Goal: Task Accomplishment & Management: Manage account settings

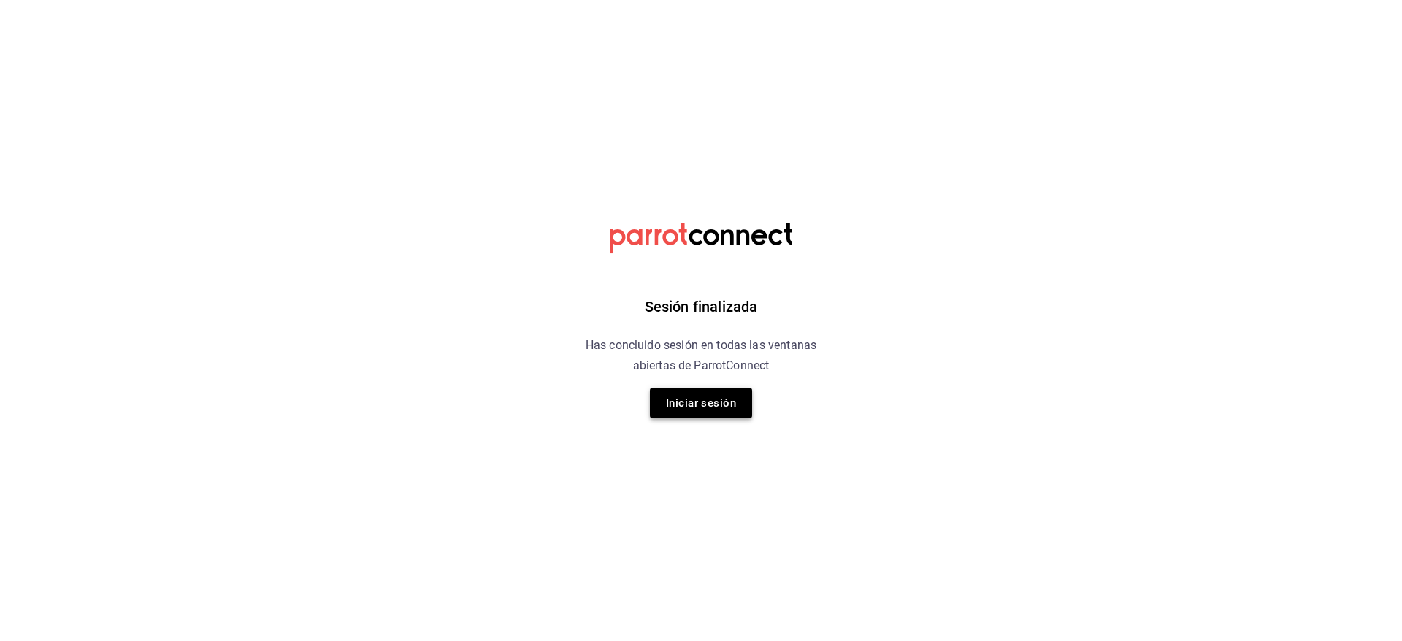
click at [693, 398] on button "Iniciar sesión" at bounding box center [701, 403] width 102 height 31
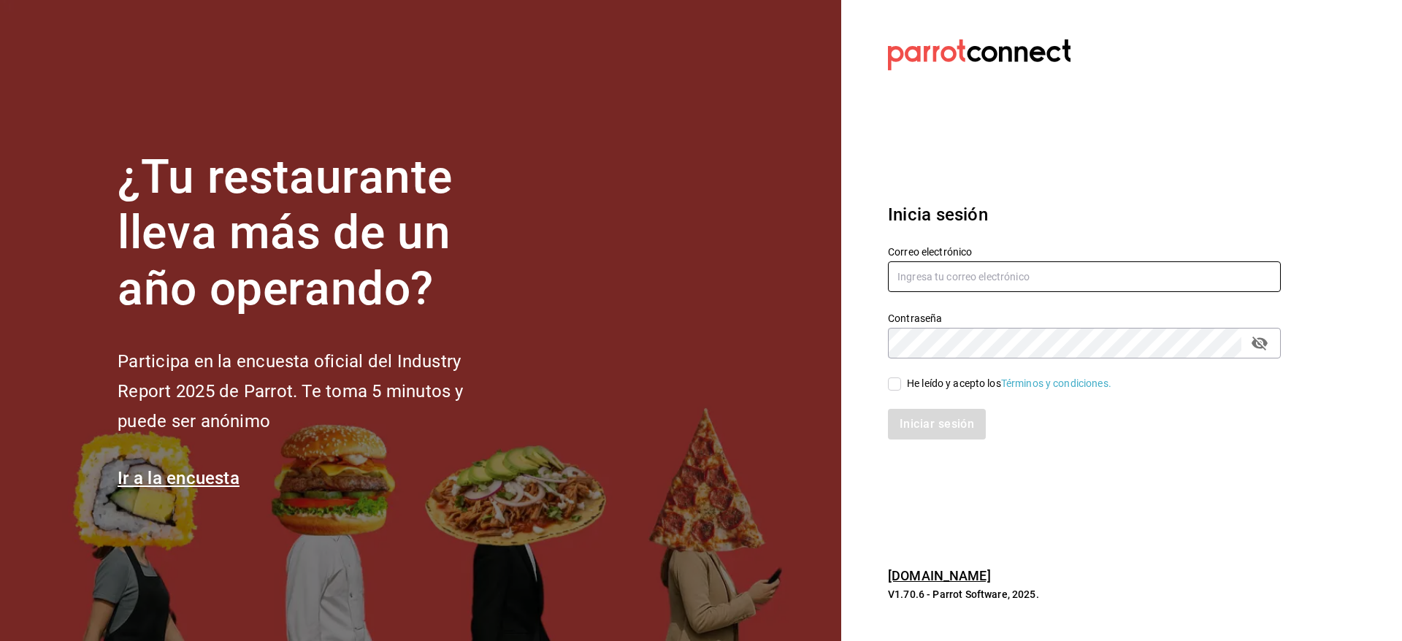
type input "daniel.pina@grupocosteno.com"
click at [886, 384] on div "He leído y acepto los Términos y condiciones." at bounding box center [1076, 376] width 410 height 34
click at [891, 386] on input "He leído y acepto los Términos y condiciones." at bounding box center [894, 384] width 13 height 13
checkbox input "true"
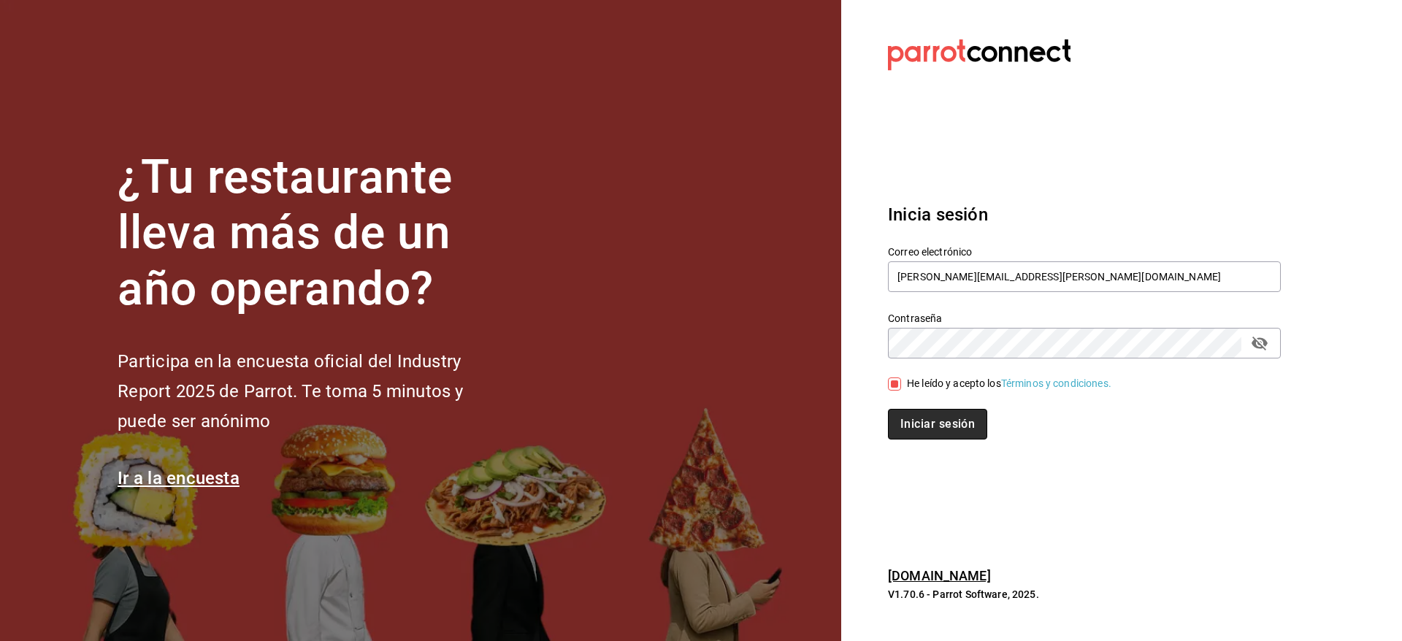
click at [937, 429] on button "Iniciar sesión" at bounding box center [937, 424] width 99 height 31
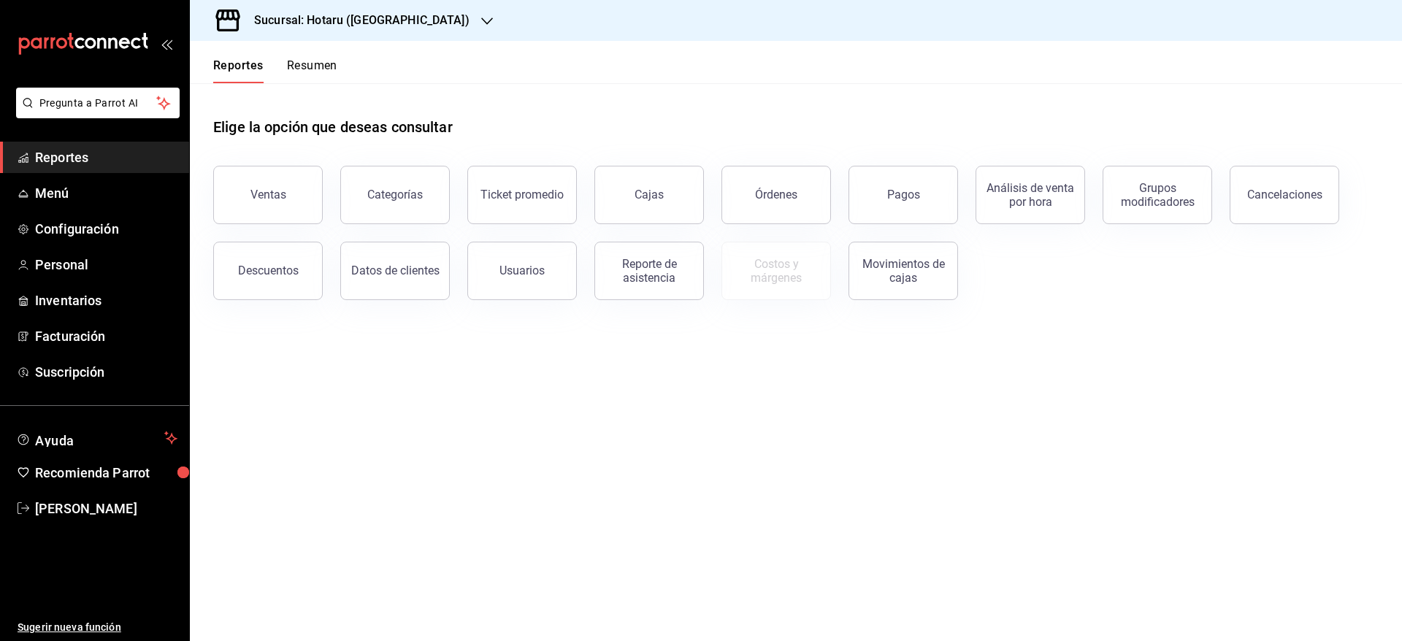
click at [386, 37] on div "Sucursal: Hotaru ([GEOGRAPHIC_DATA])" at bounding box center [350, 20] width 297 height 41
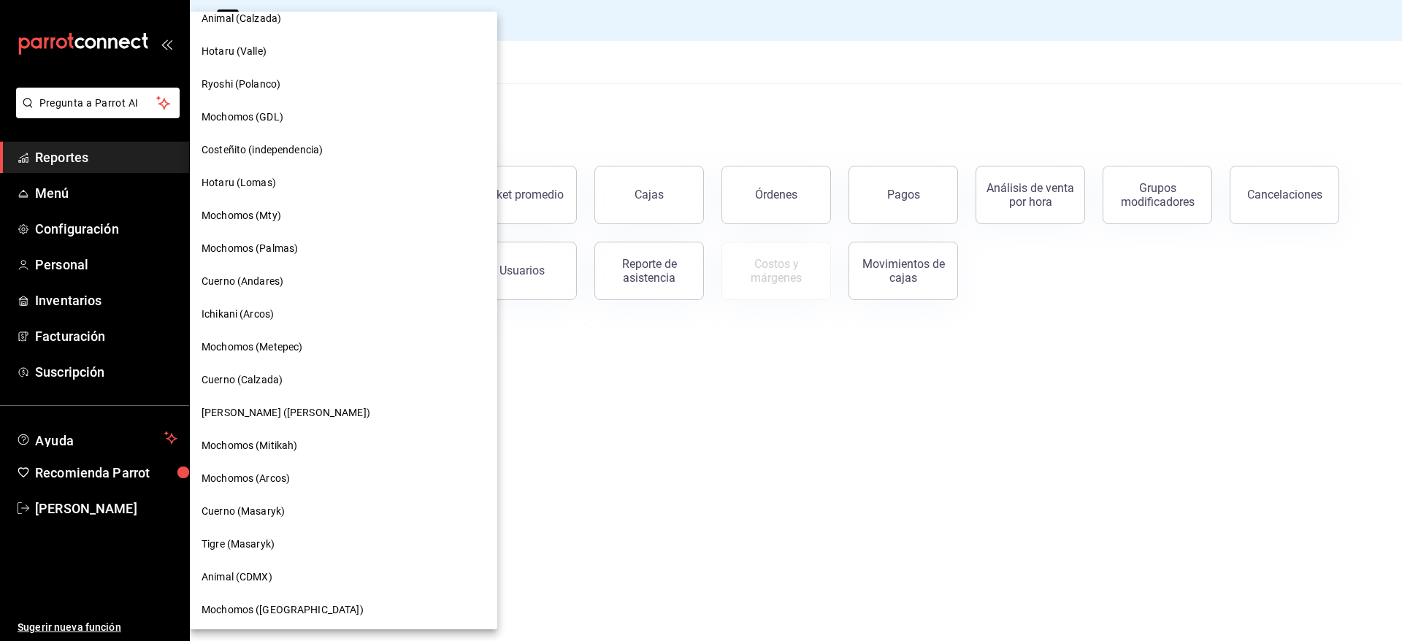
scroll to position [526, 0]
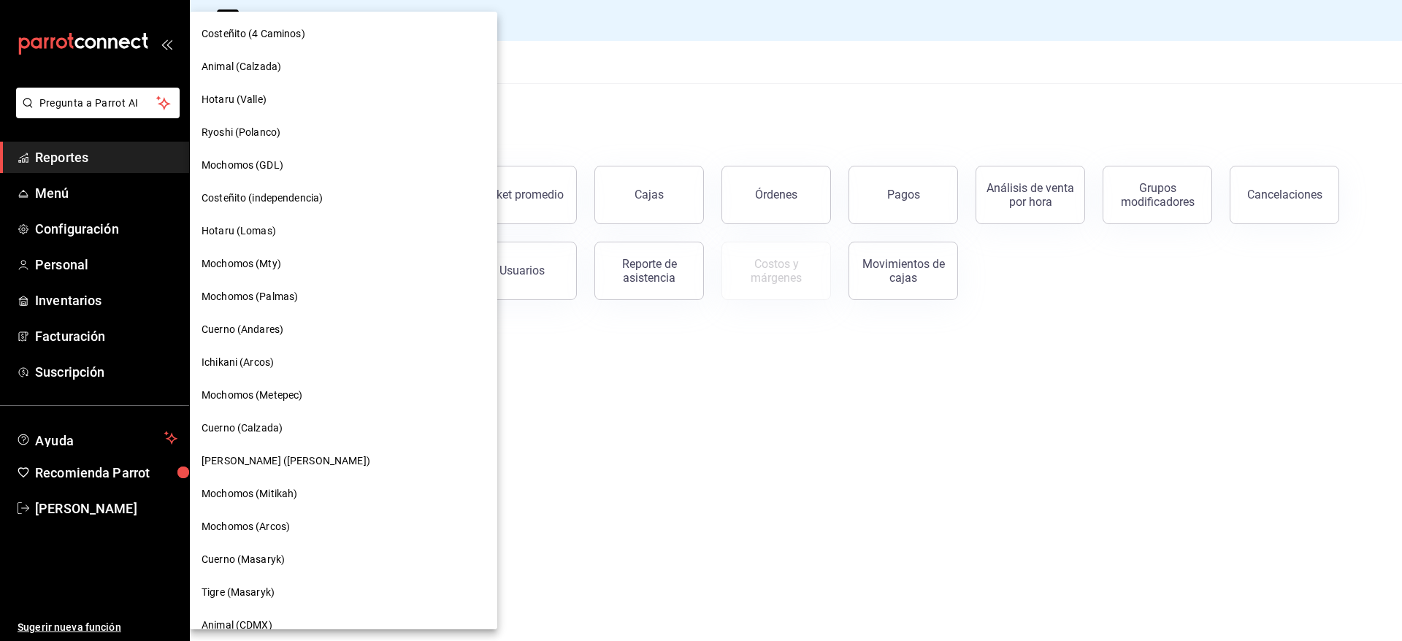
click at [314, 172] on div "Mochomos (GDL)" at bounding box center [344, 165] width 284 height 15
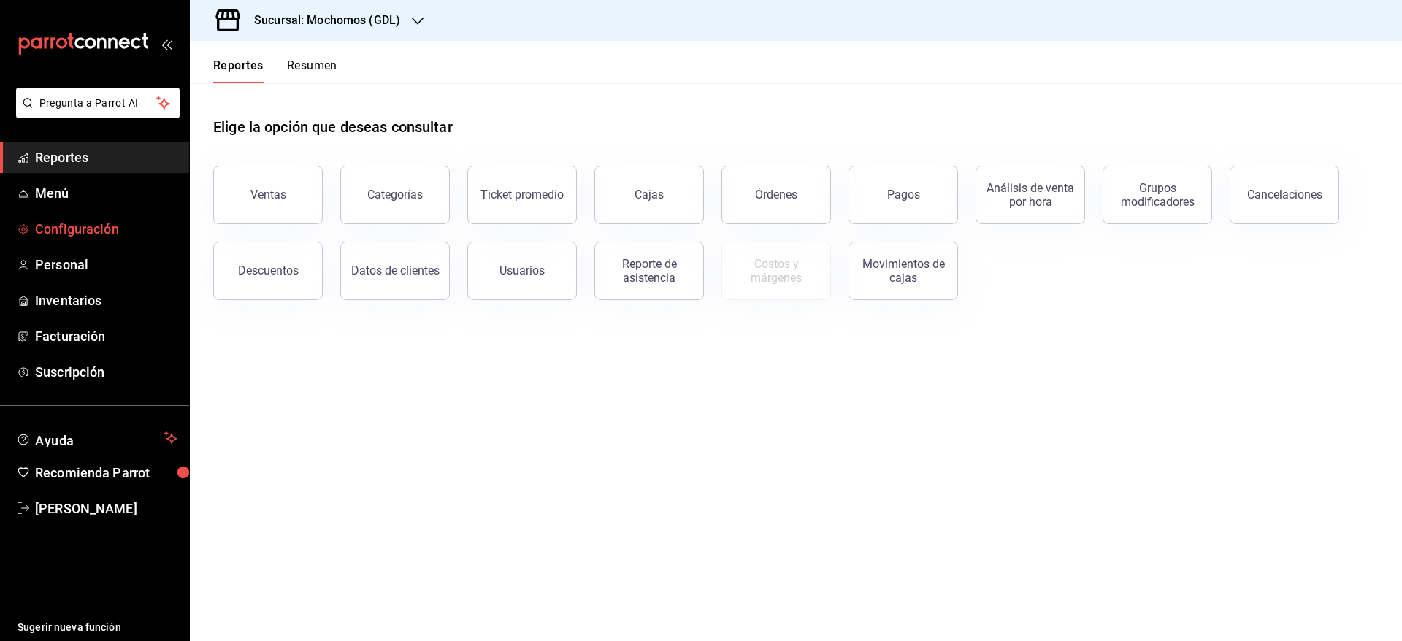
click at [72, 217] on link "Configuración" at bounding box center [94, 228] width 189 height 31
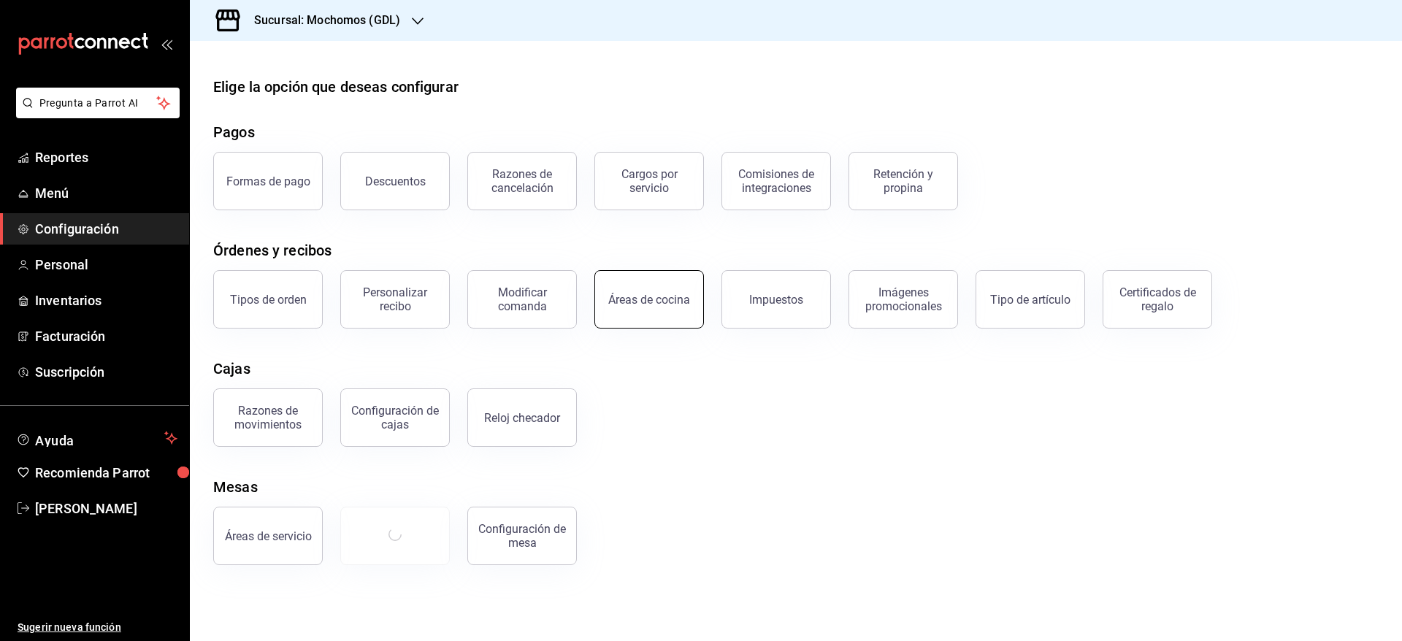
click at [660, 313] on button "Áreas de cocina" at bounding box center [650, 299] width 110 height 58
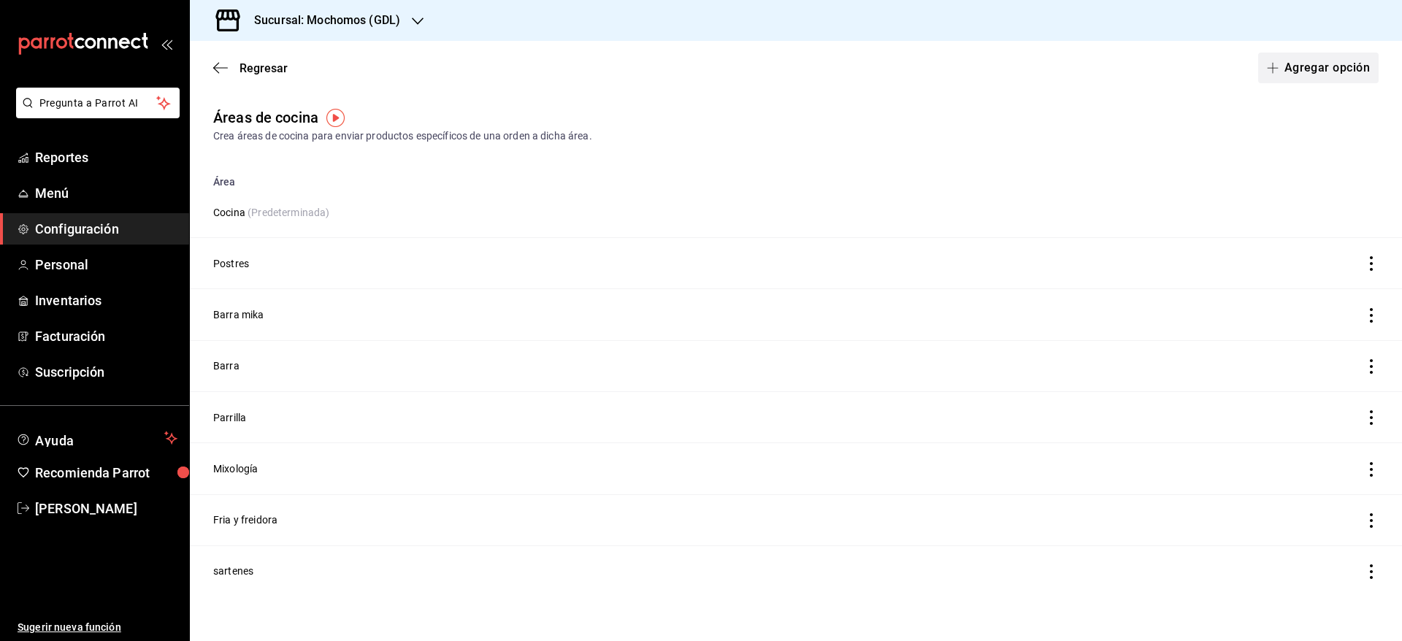
click at [1342, 77] on button "Agregar opción" at bounding box center [1318, 68] width 121 height 31
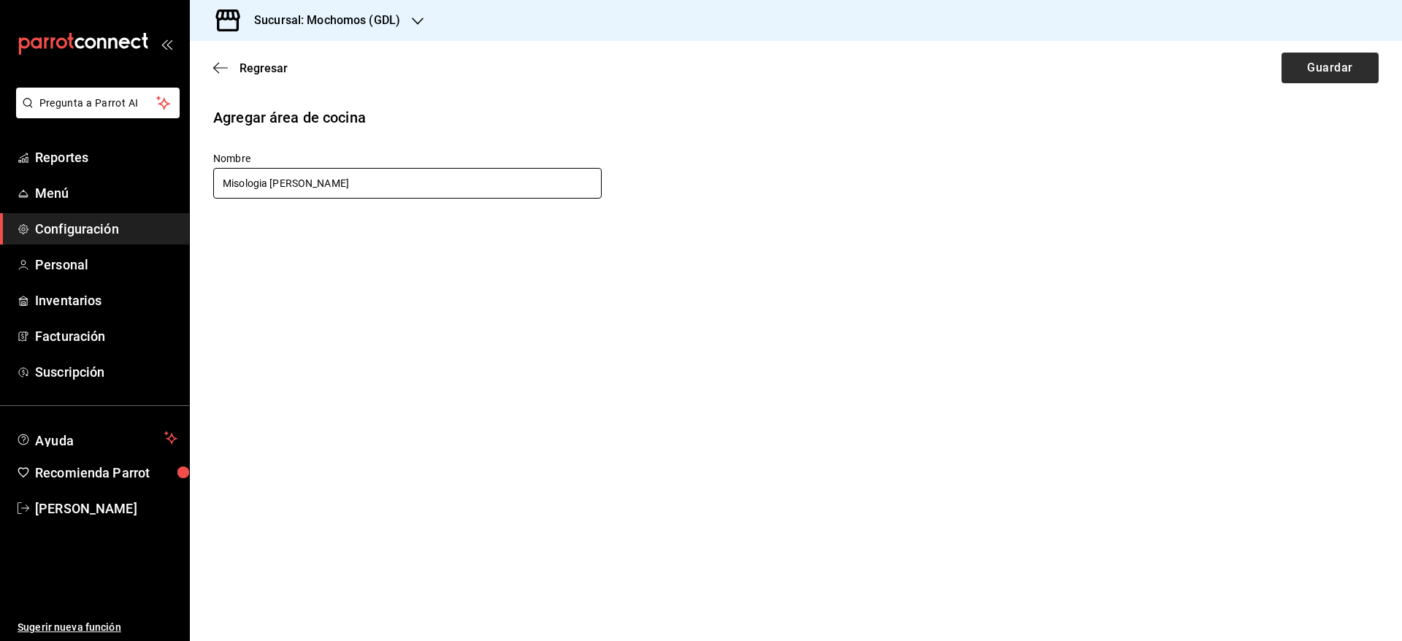
type input "Misologia [PERSON_NAME]"
click at [1323, 69] on button "Guardar" at bounding box center [1330, 68] width 97 height 31
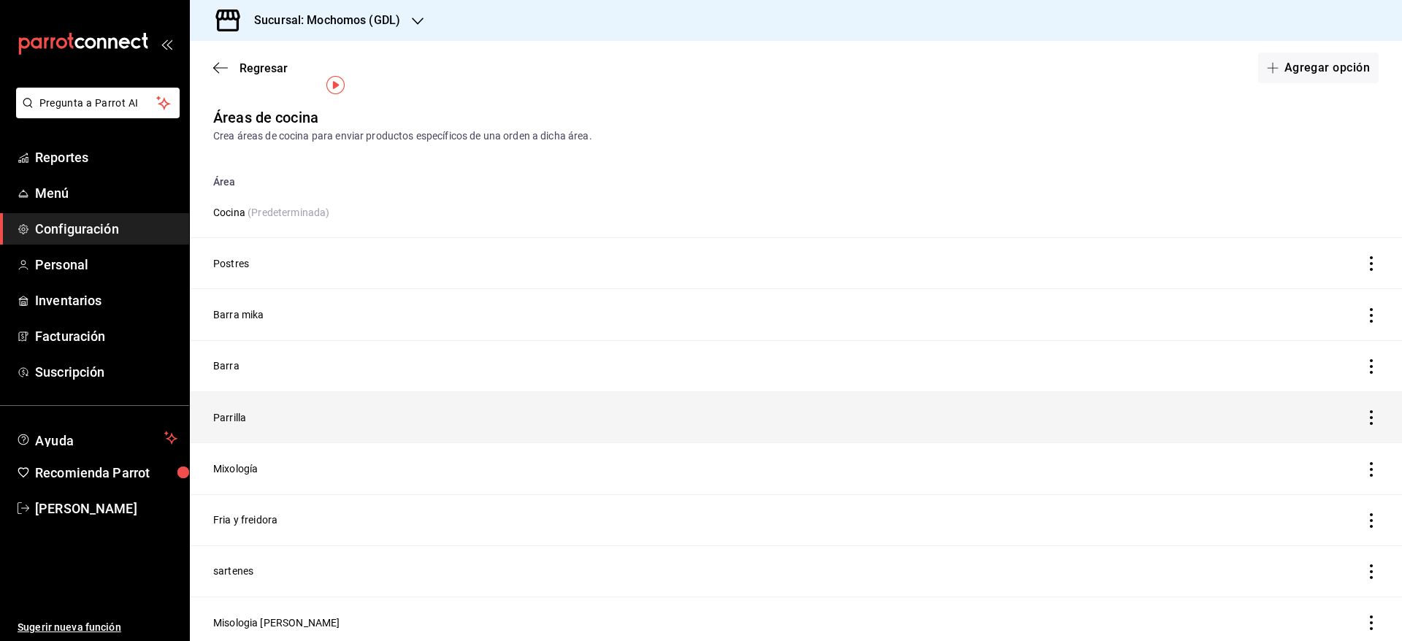
scroll to position [37, 0]
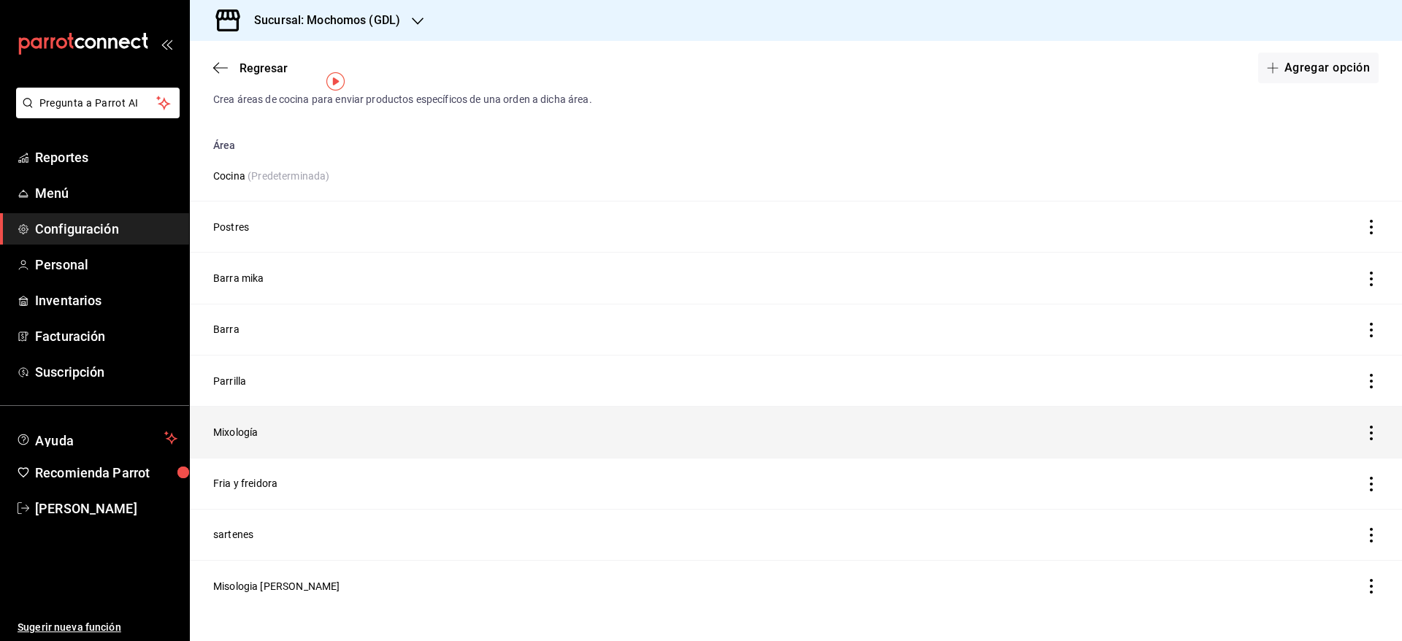
click at [234, 432] on td "Mixología" at bounding box center [645, 432] width 911 height 51
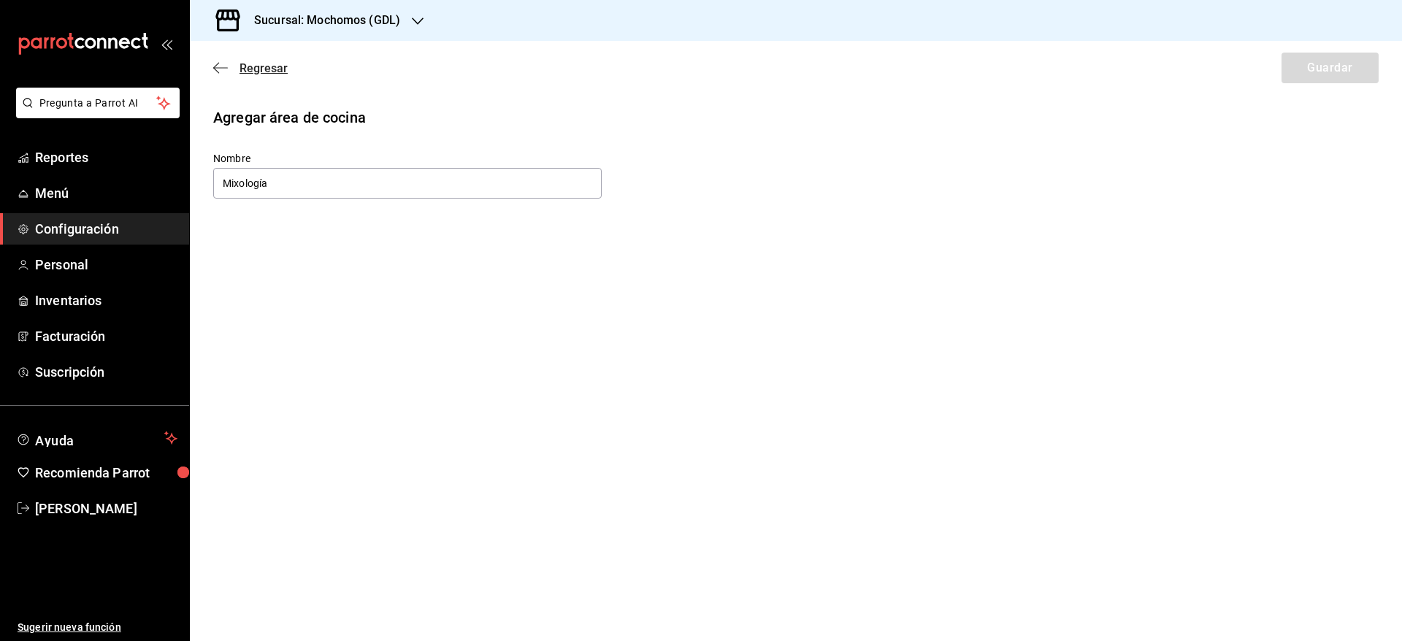
click at [236, 71] on span "Regresar" at bounding box center [250, 68] width 74 height 14
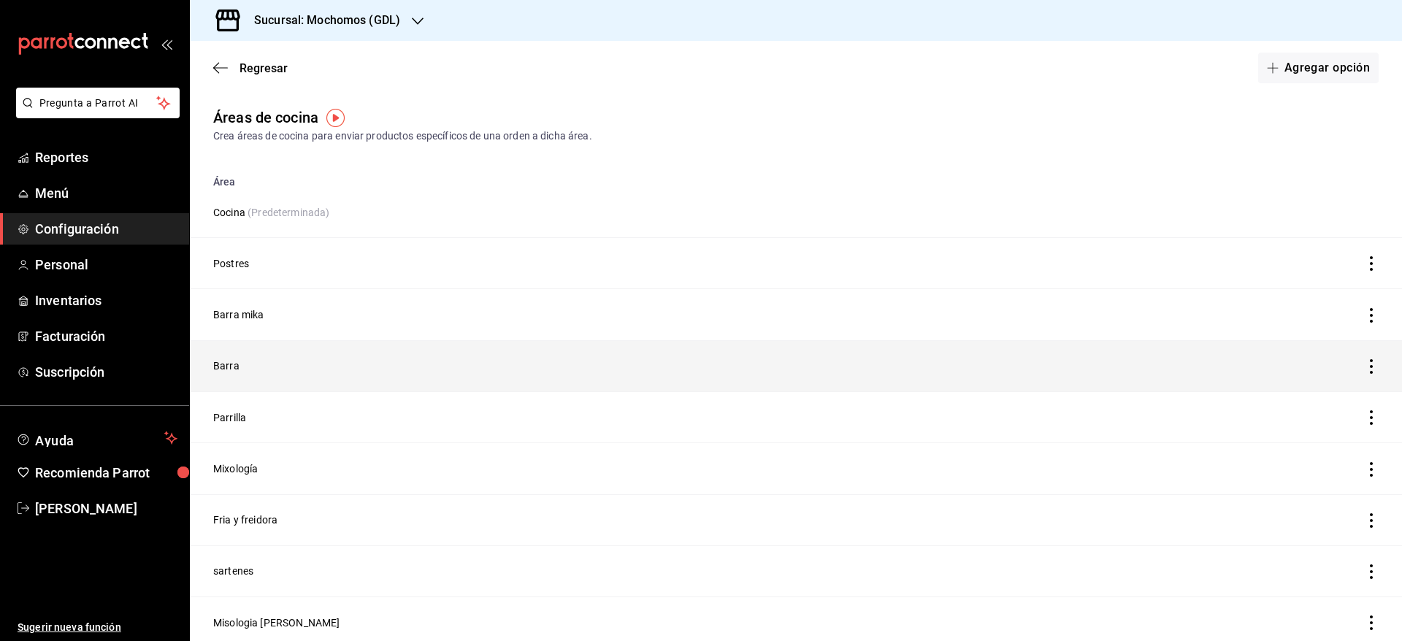
scroll to position [37, 0]
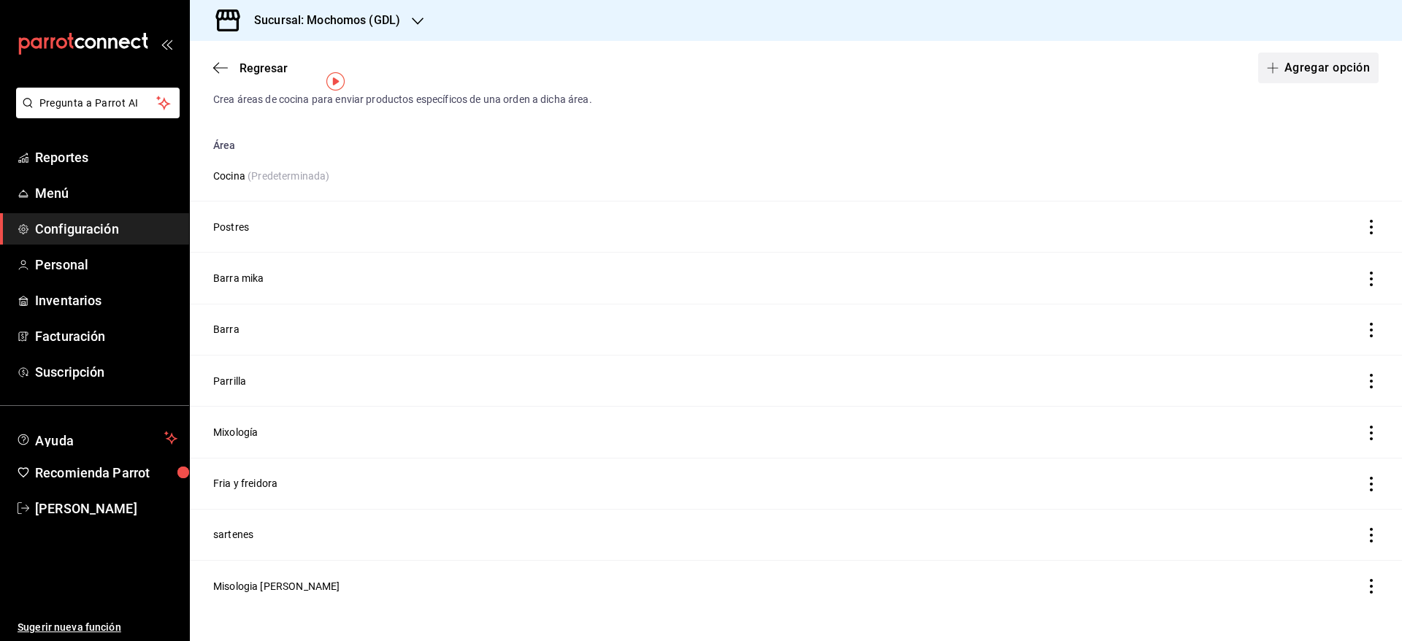
click at [1305, 72] on button "Agregar opción" at bounding box center [1318, 68] width 121 height 31
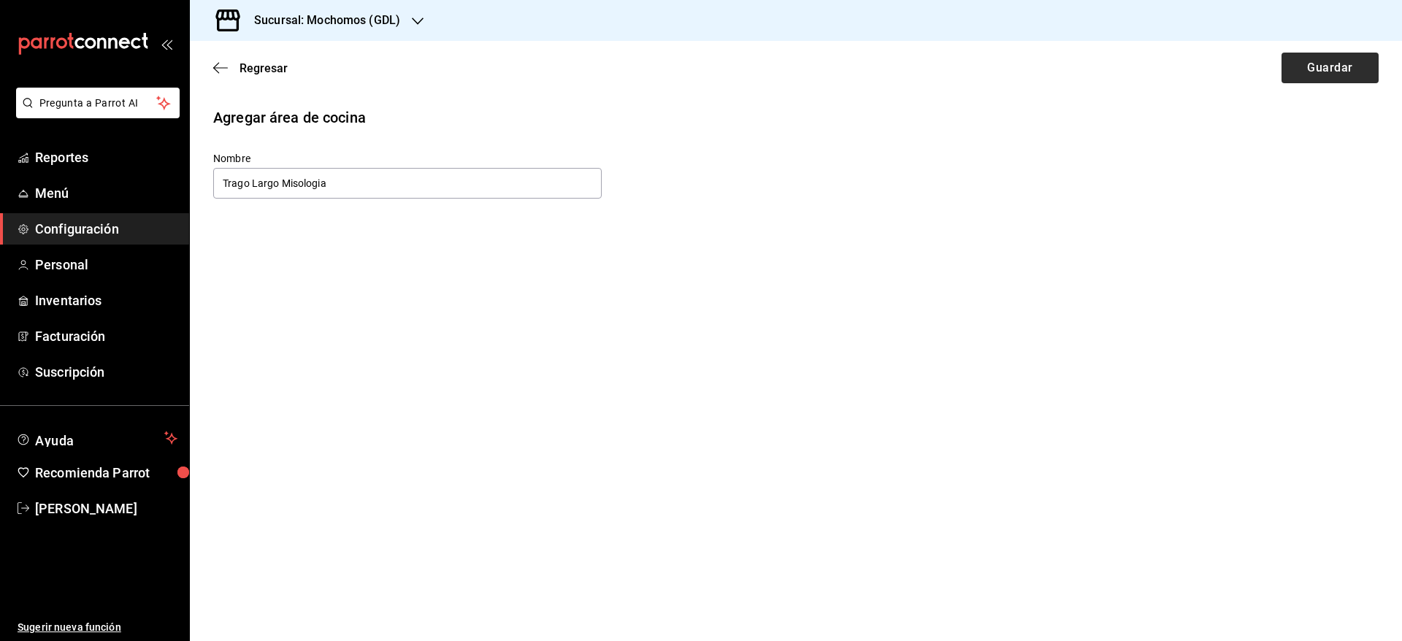
type input "Trago Largo Misologia"
click at [1313, 67] on button "Guardar" at bounding box center [1330, 68] width 97 height 31
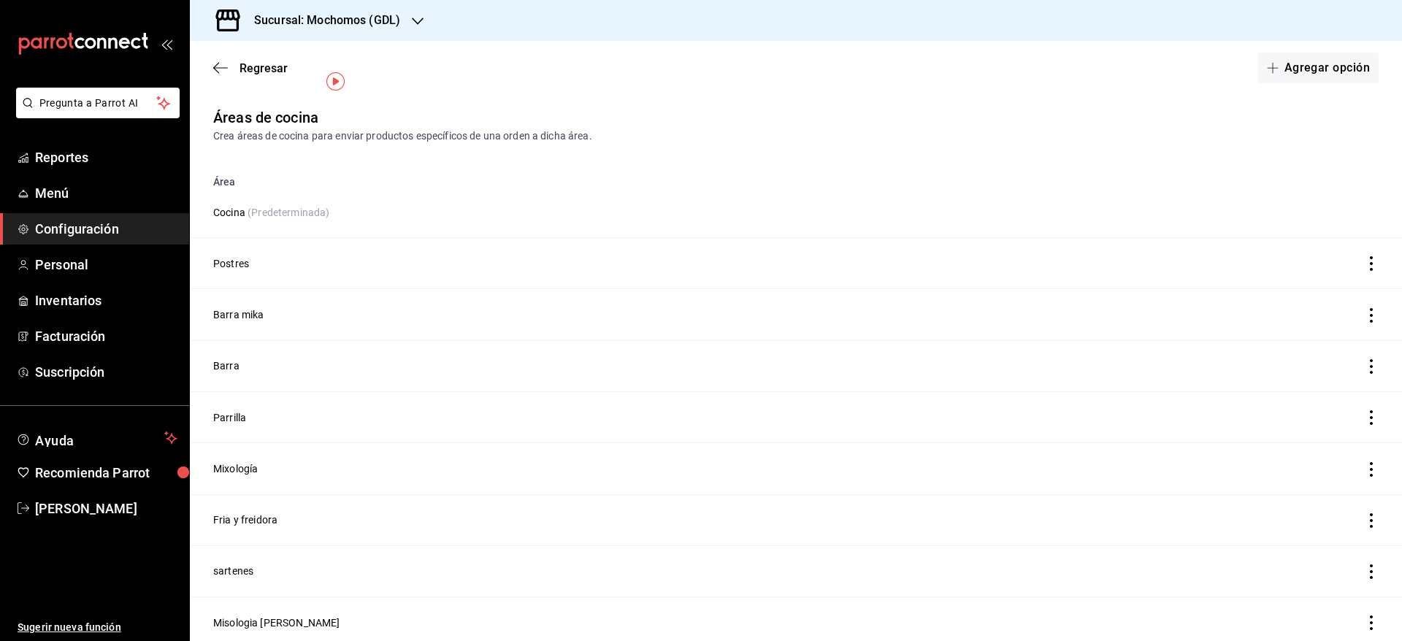
scroll to position [88, 0]
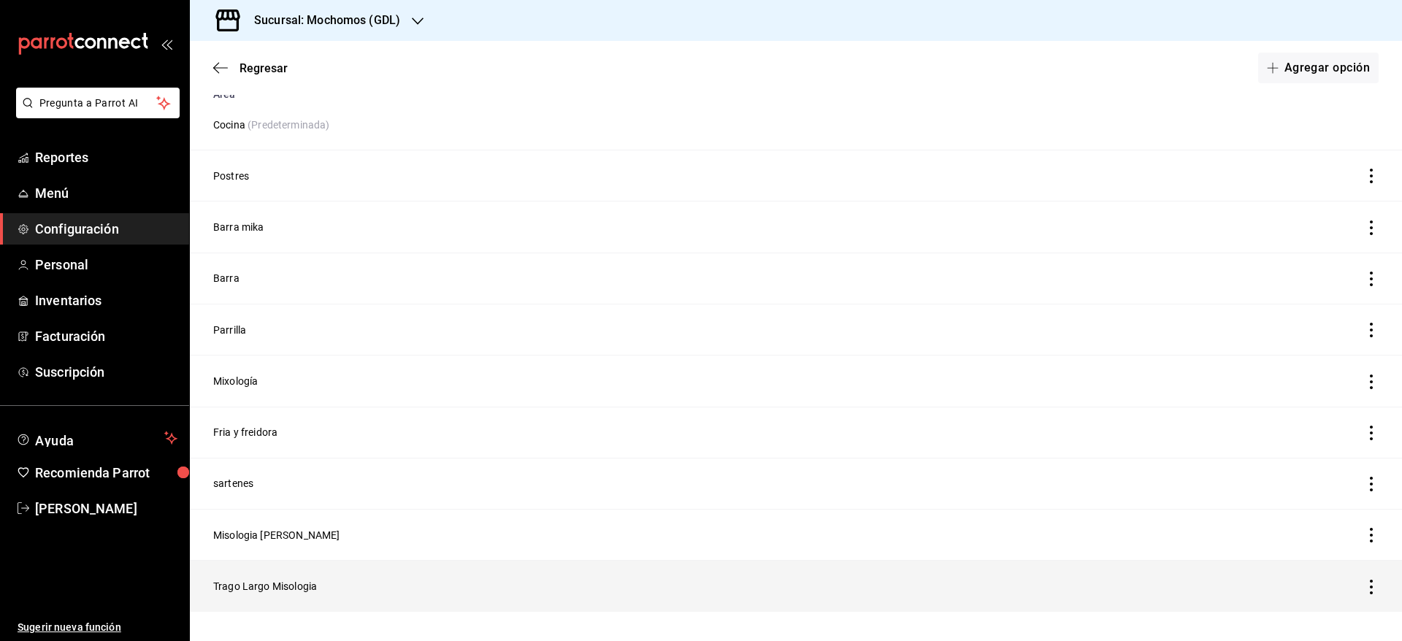
click at [1364, 584] on icon "discountsTable" at bounding box center [1371, 587] width 15 height 15
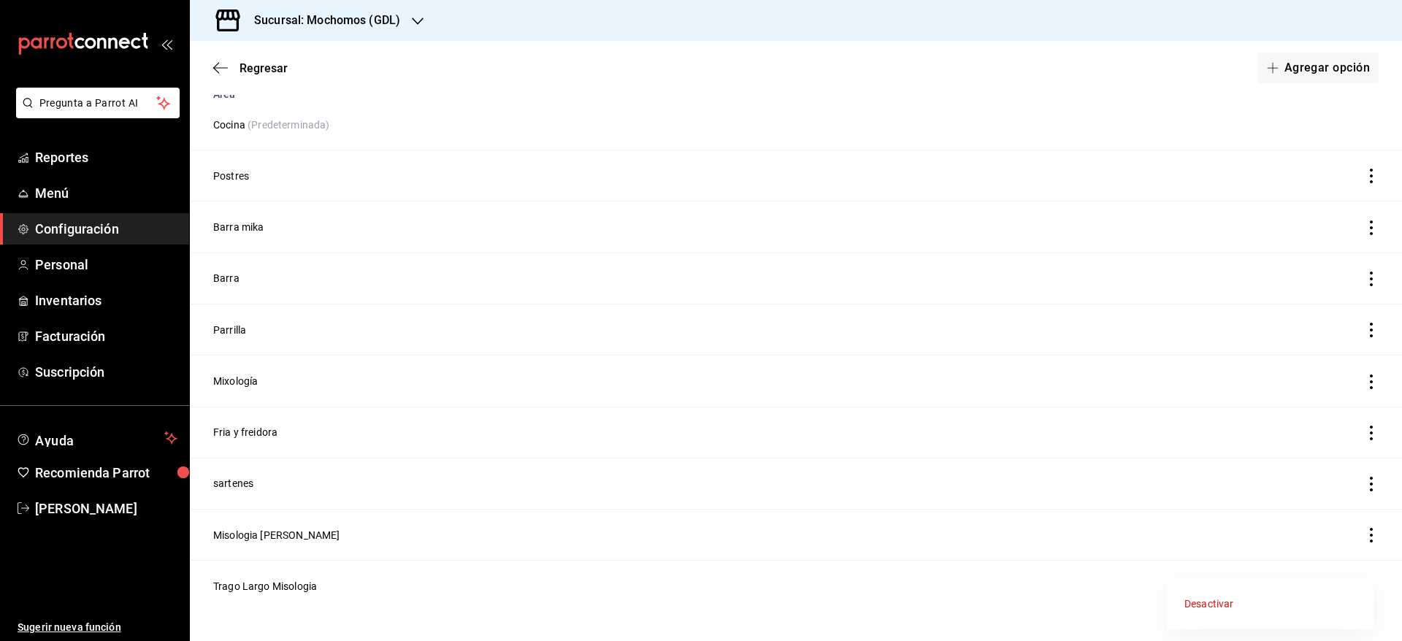
click at [278, 589] on div at bounding box center [701, 320] width 1402 height 641
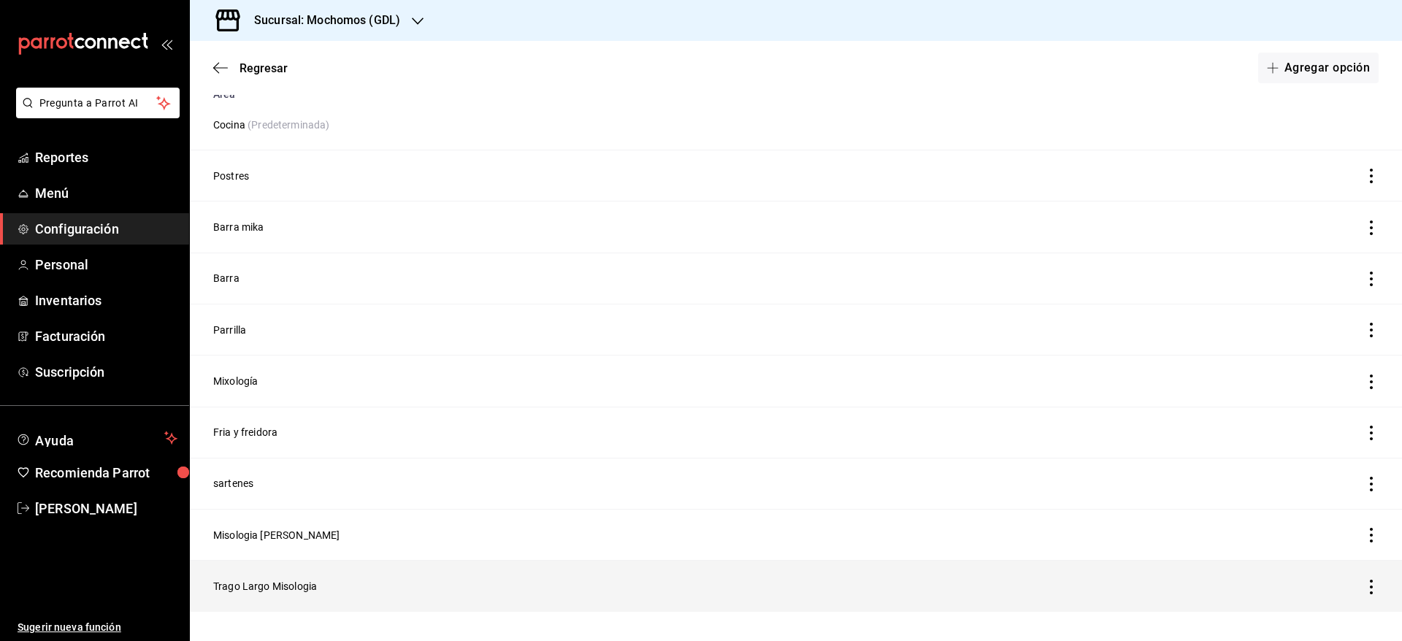
click at [274, 586] on td "Trago Largo Misologia" at bounding box center [645, 586] width 911 height 51
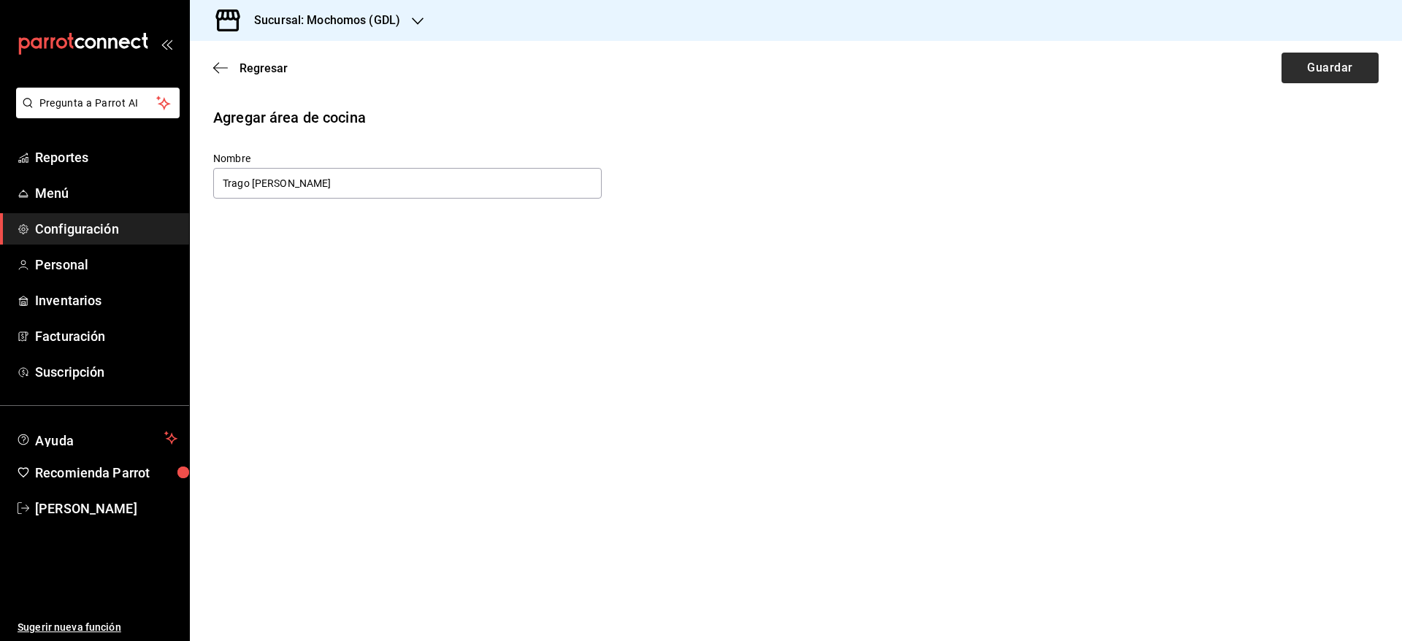
type input "Trago [PERSON_NAME]"
click at [1320, 77] on button "Guardar" at bounding box center [1330, 68] width 97 height 31
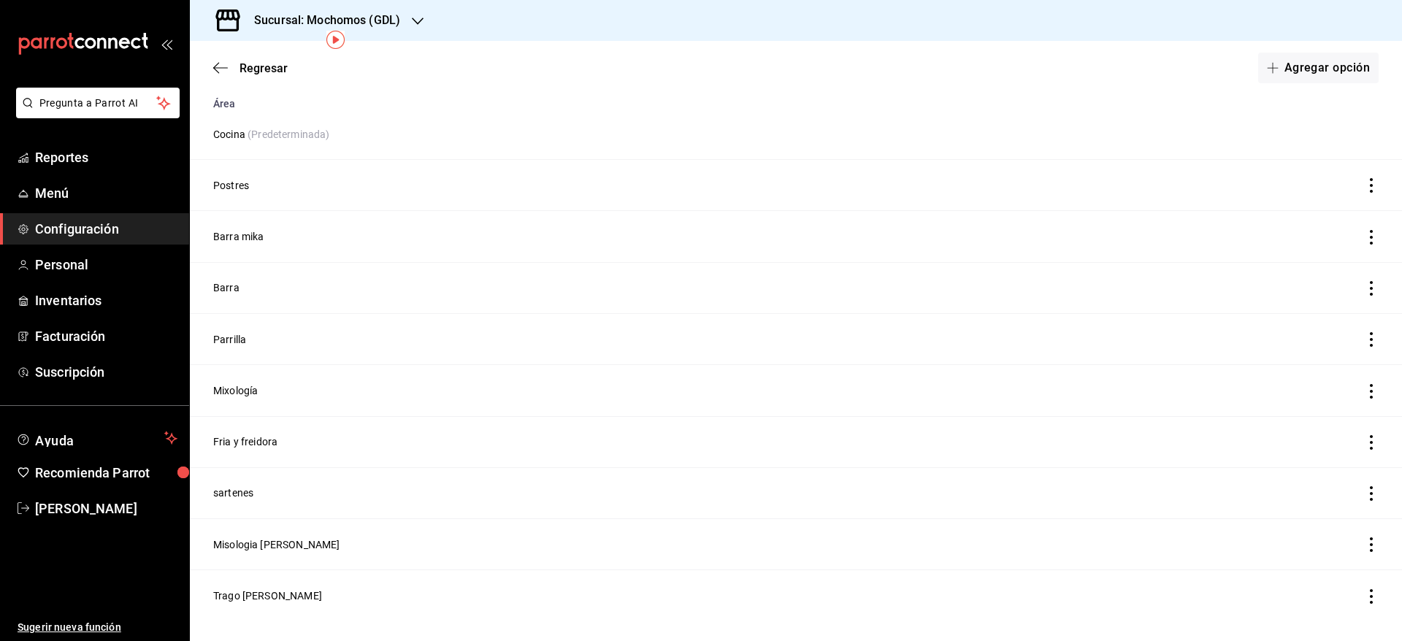
scroll to position [88, 0]
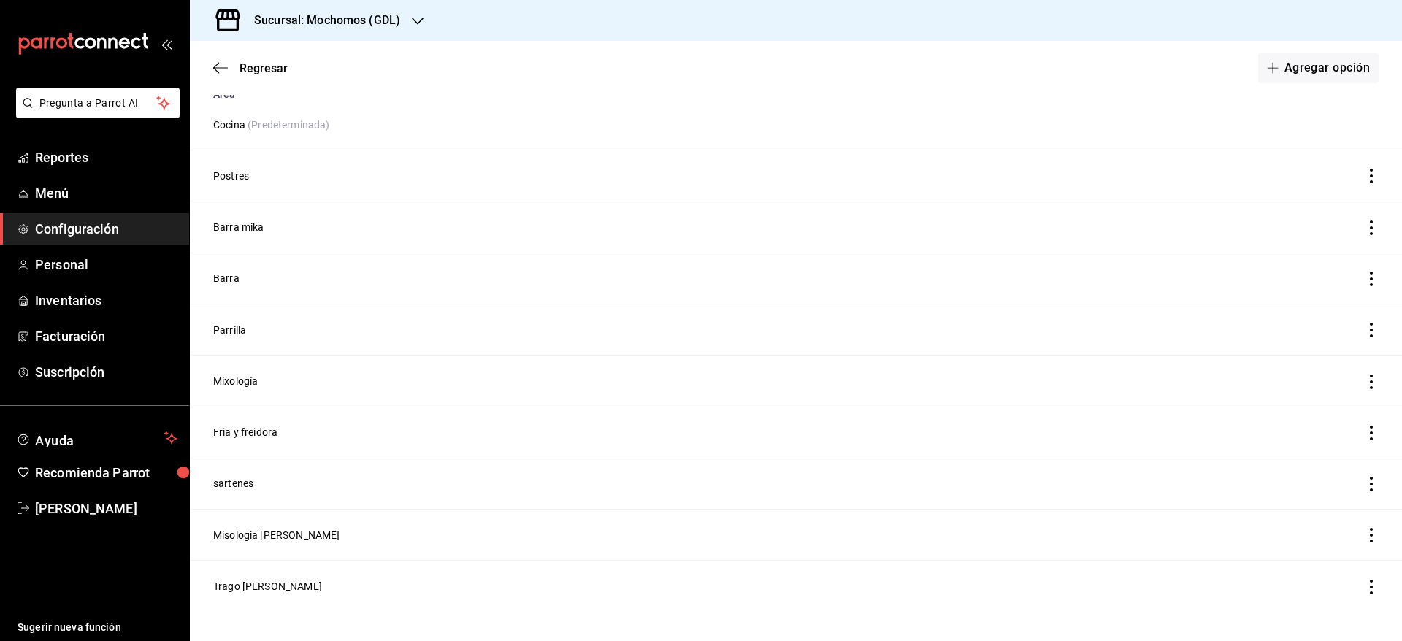
click at [245, 76] on div "Regresar Agregar opción" at bounding box center [796, 68] width 1212 height 54
click at [249, 72] on span "Regresar" at bounding box center [264, 68] width 48 height 14
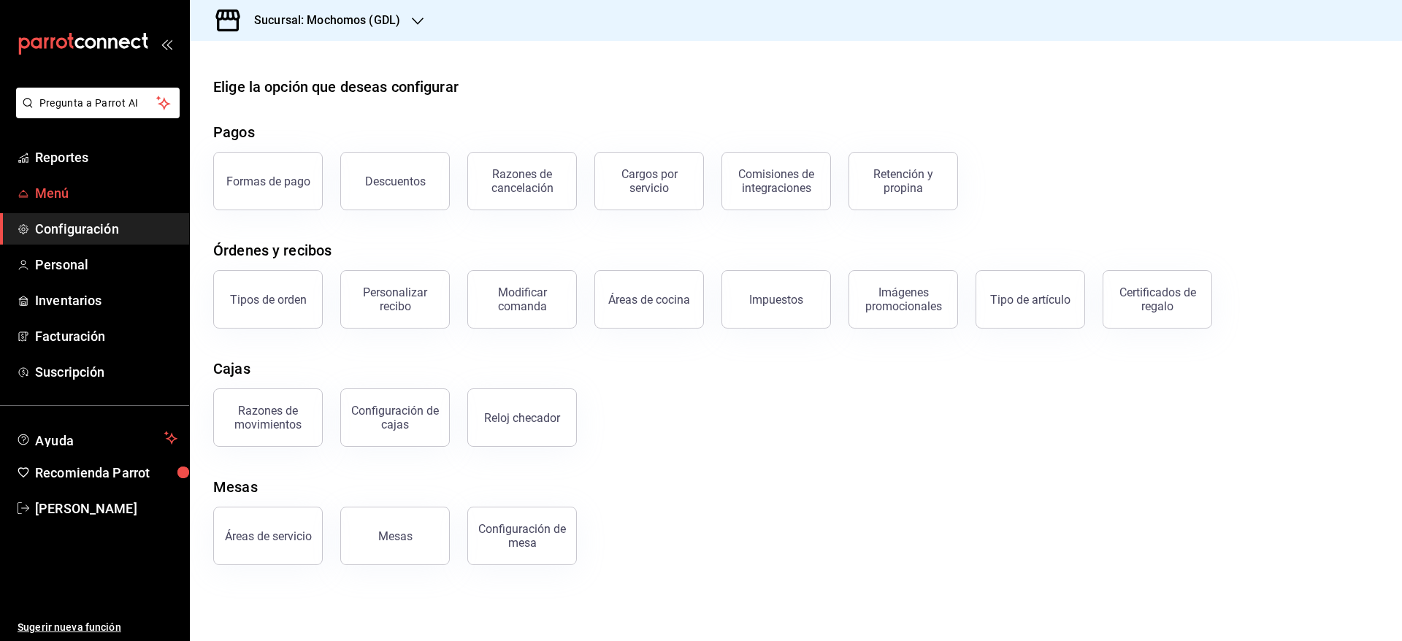
click at [70, 190] on span "Menú" at bounding box center [106, 193] width 142 height 20
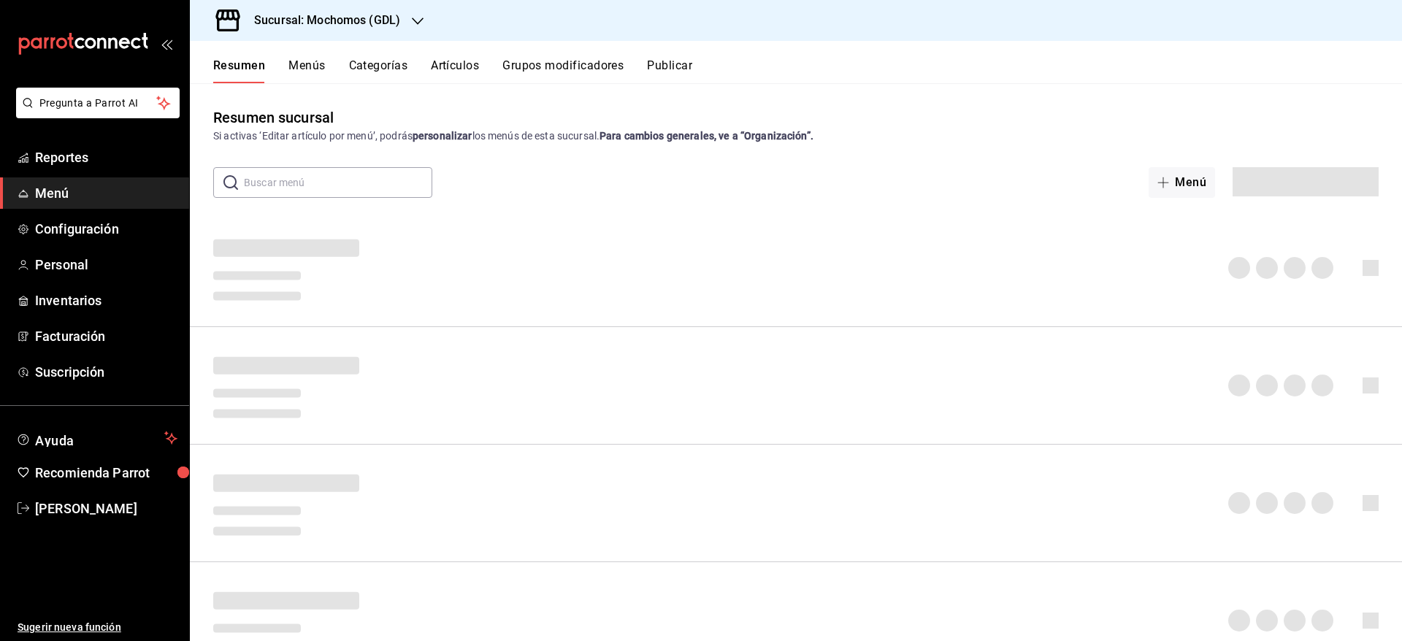
click at [467, 58] on button "Artículos" at bounding box center [455, 70] width 48 height 25
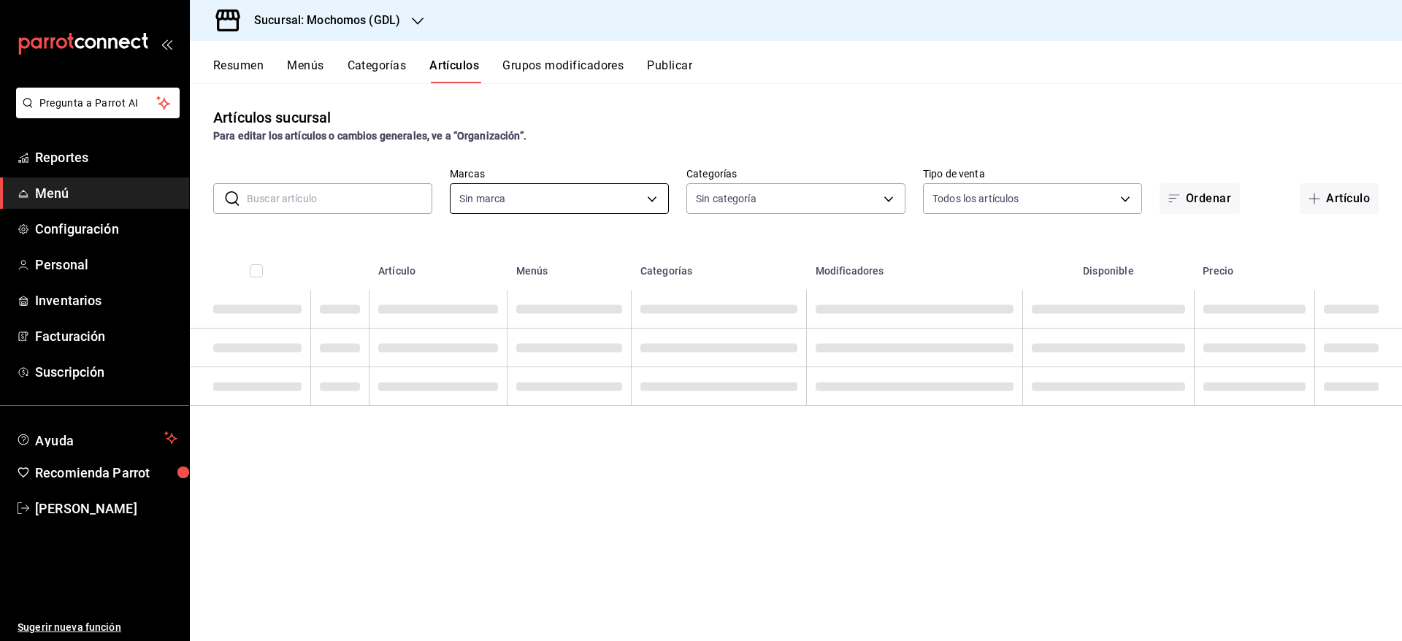
click at [638, 202] on body "Pregunta a Parrot AI Reportes Menú Configuración Personal Inventarios Facturaci…" at bounding box center [701, 320] width 1402 height 641
checkbox input "false"
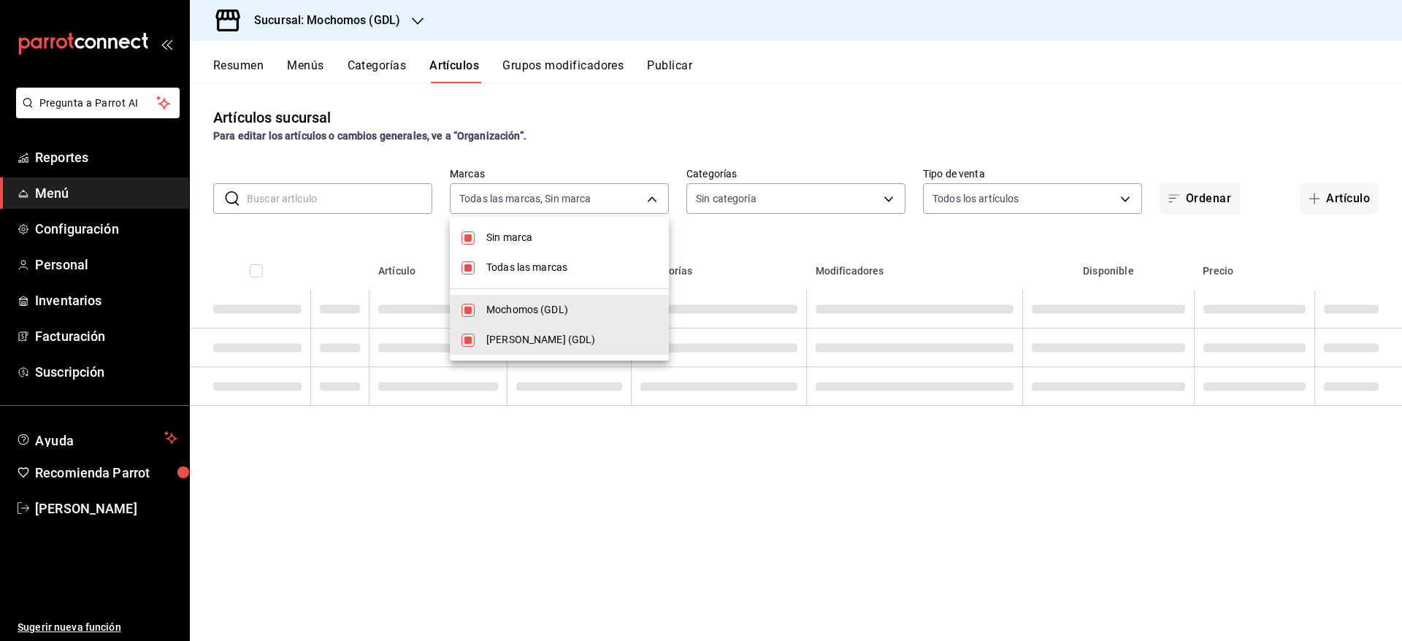
type input "36c25d4a-7cb0-456c-a434-e981d54830bc,9cac9703-0c5a-4d8b-addd-5b6b571d65b9"
checkbox input "true"
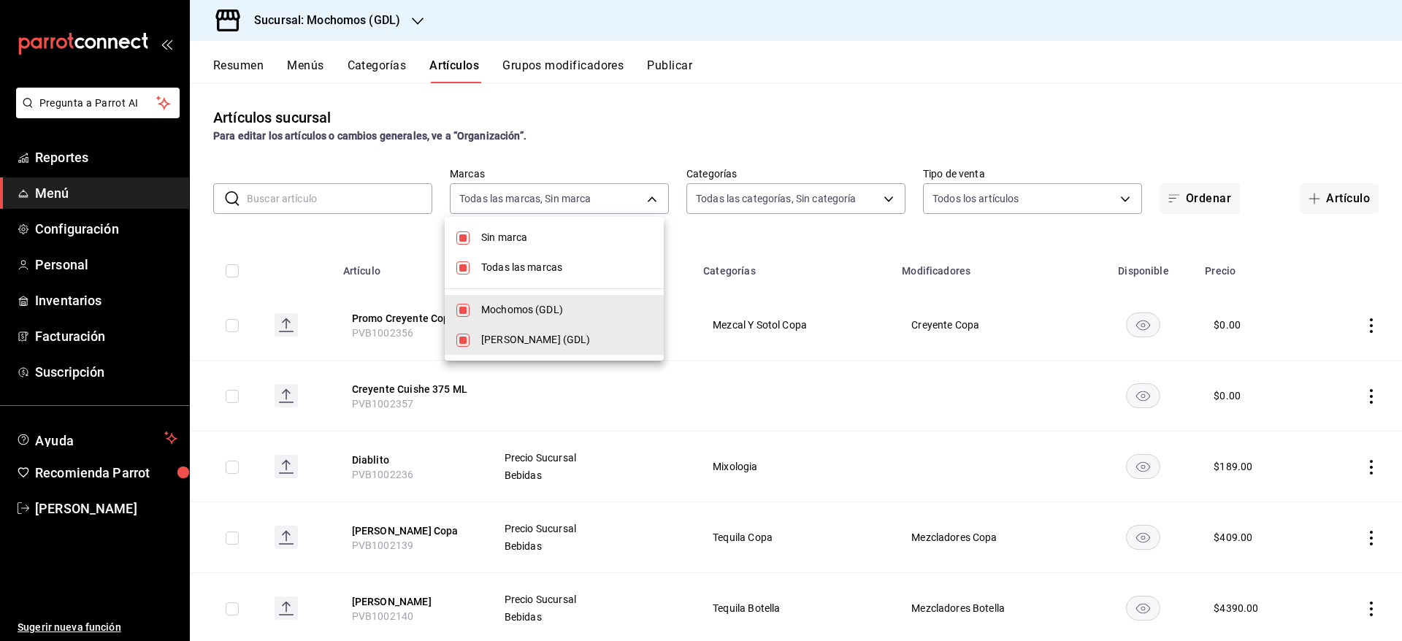
type input "c0db8a99-aef8-4e9c-862d-72763fc5d605,0e6da5ad-e1ed-4623-8a7f-4db137866549,4ba6e…"
click at [508, 307] on span "Mochomos (GDL)" at bounding box center [566, 309] width 171 height 15
type input "9cac9703-0c5a-4d8b-addd-5b6b571d65b9"
checkbox input "false"
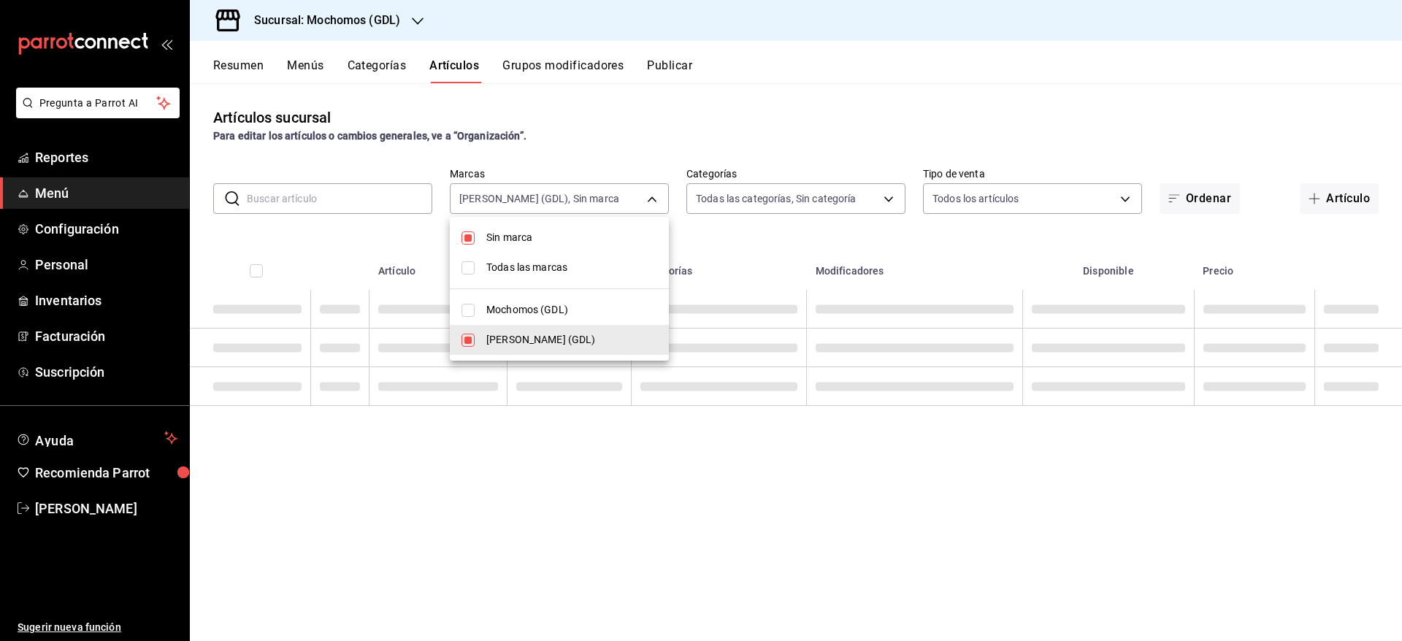
click at [475, 232] on li "Sin marca" at bounding box center [559, 238] width 219 height 30
checkbox input "false"
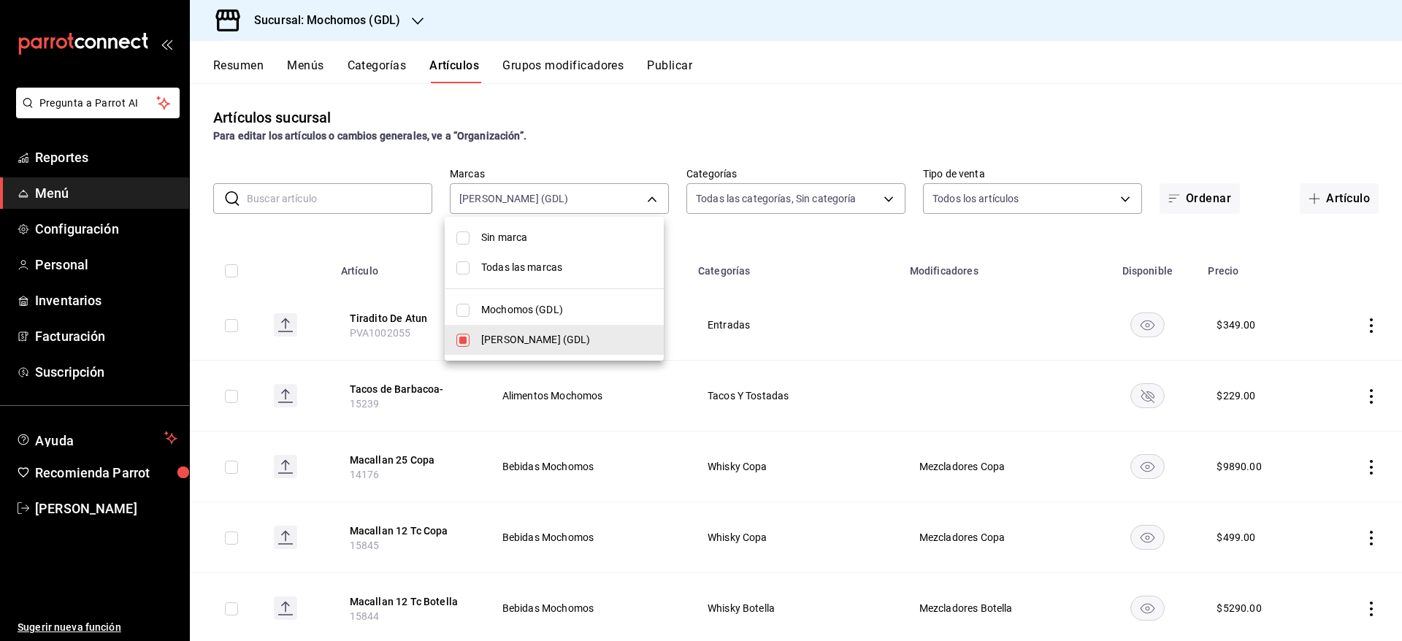
click at [341, 239] on div at bounding box center [701, 320] width 1402 height 641
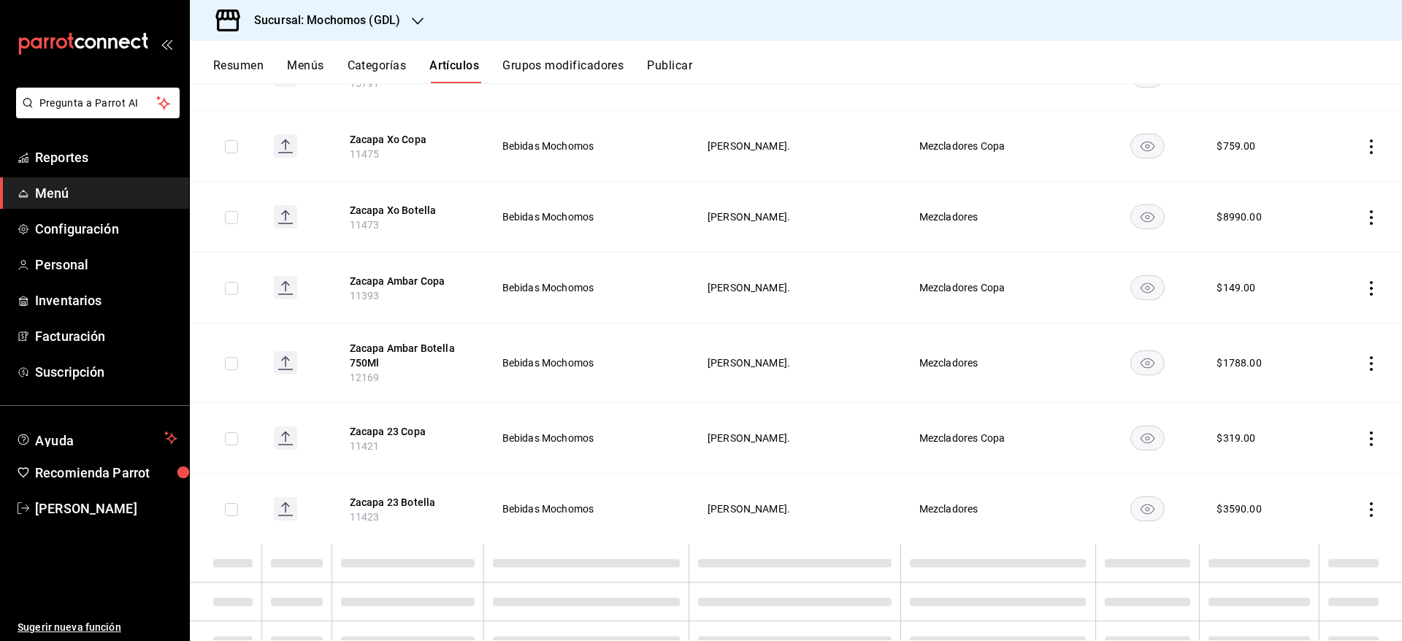
scroll to position [1153, 0]
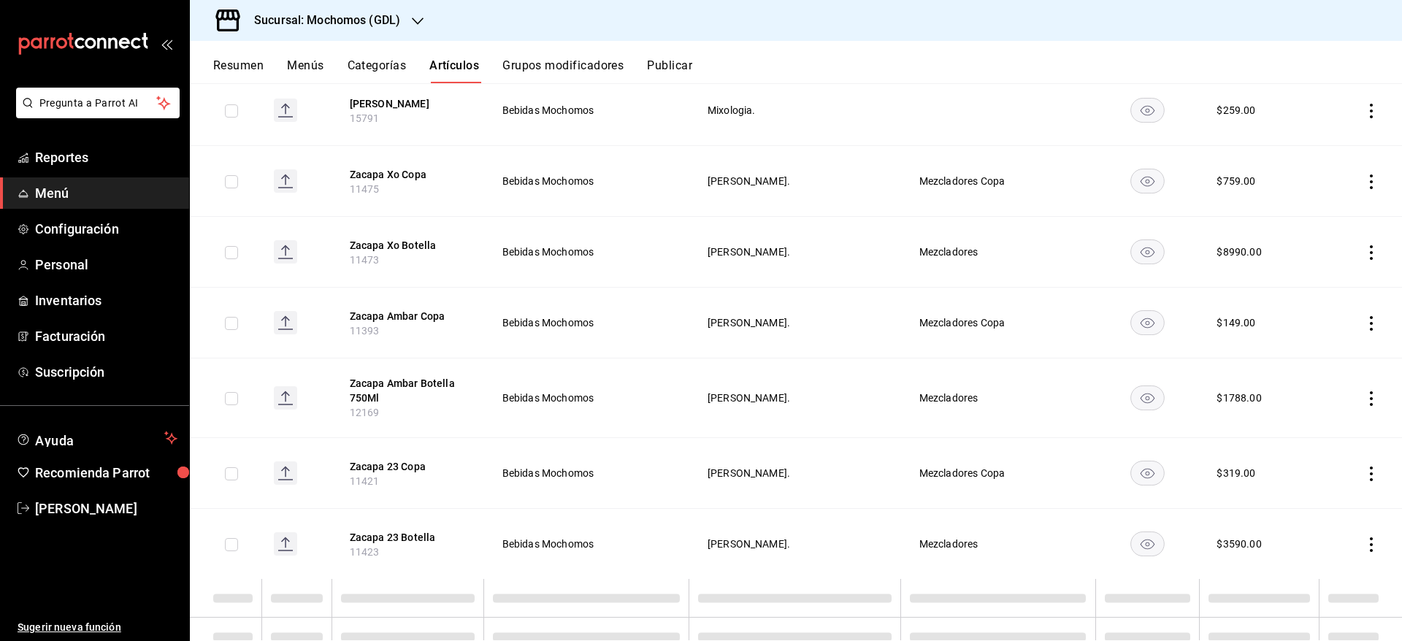
click at [371, 69] on button "Categorías" at bounding box center [377, 70] width 59 height 25
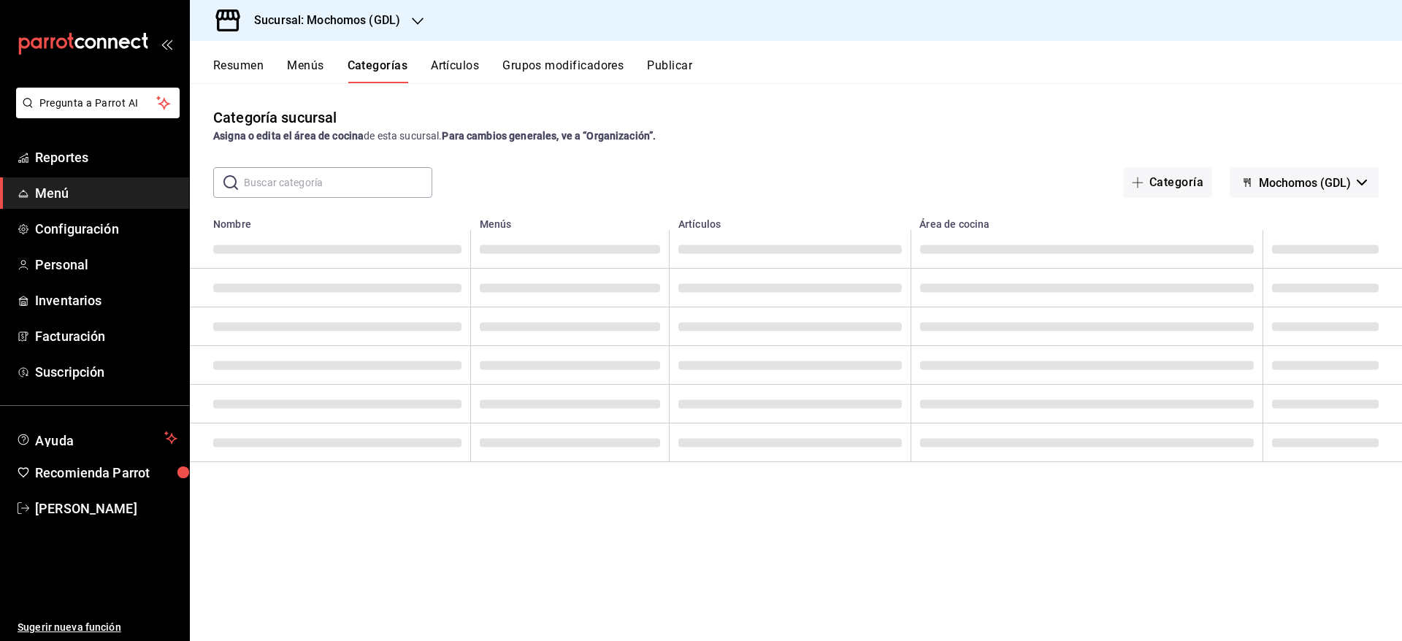
click at [1301, 186] on span "Mochomos (GDL)" at bounding box center [1305, 183] width 92 height 14
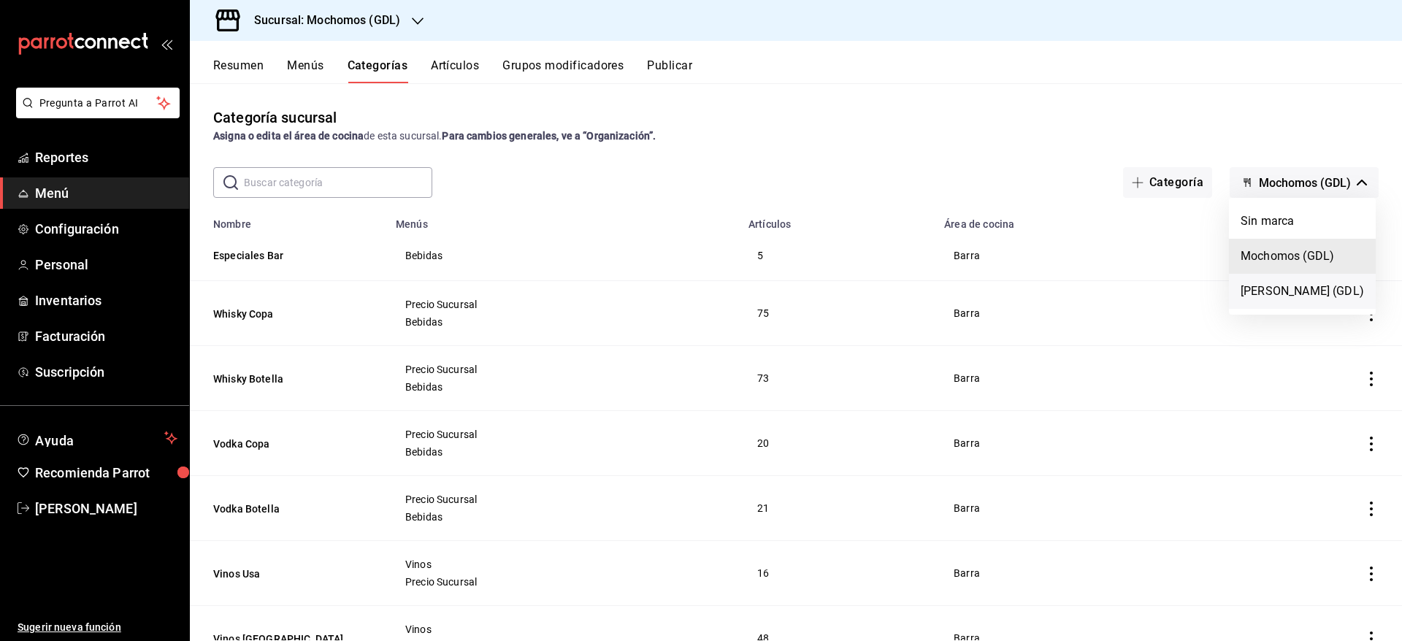
click at [1283, 288] on li "[PERSON_NAME] (GDL)" at bounding box center [1302, 291] width 147 height 35
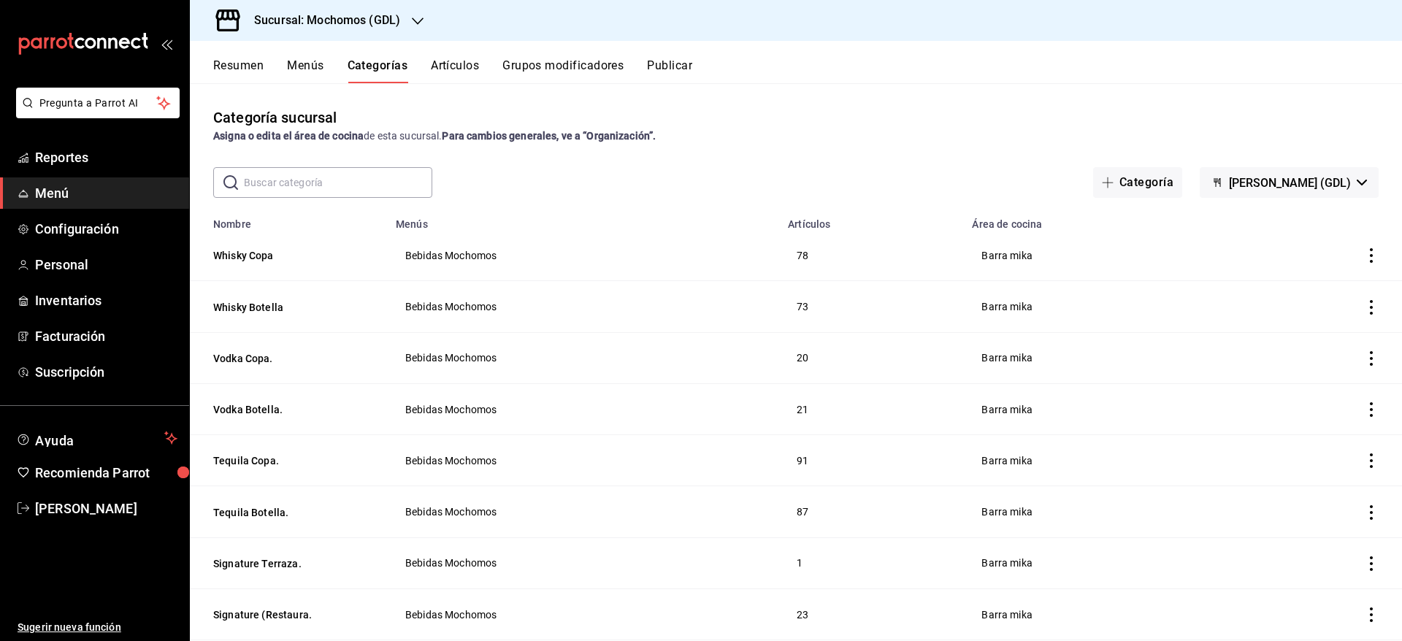
click at [1364, 257] on icon "actions" at bounding box center [1371, 255] width 15 height 15
click at [1309, 282] on span "Editar" at bounding box center [1311, 289] width 38 height 15
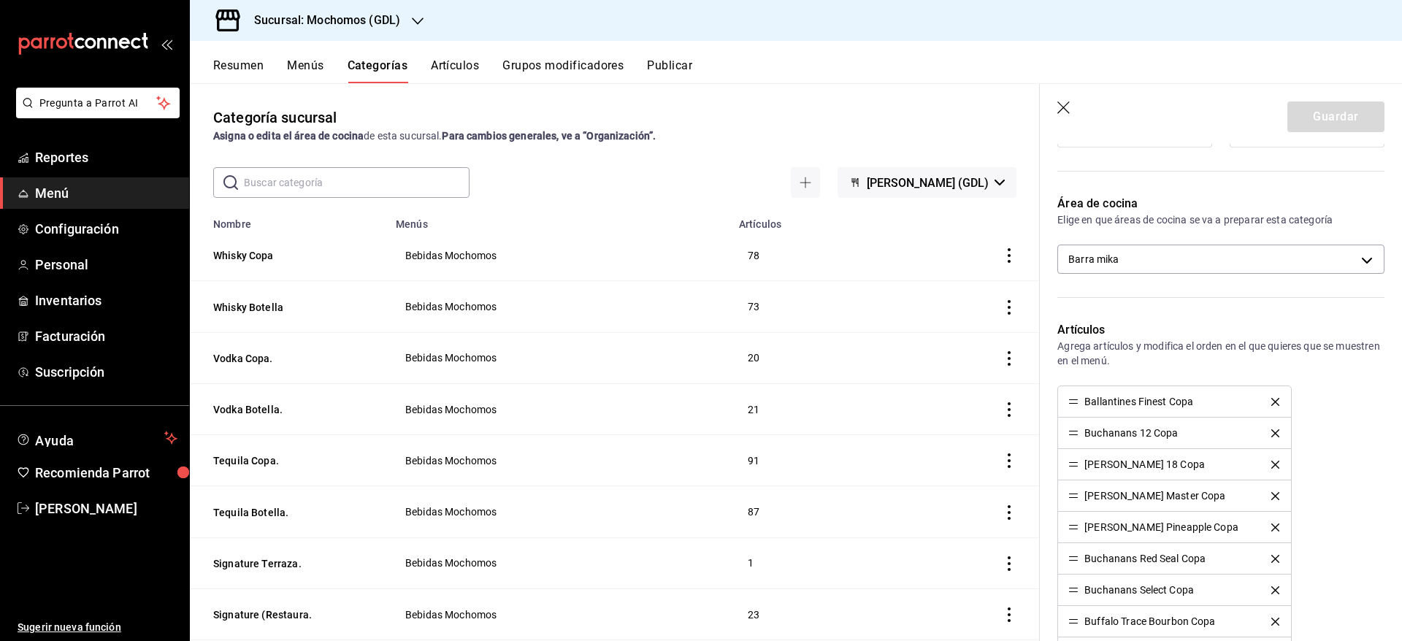
scroll to position [381, 0]
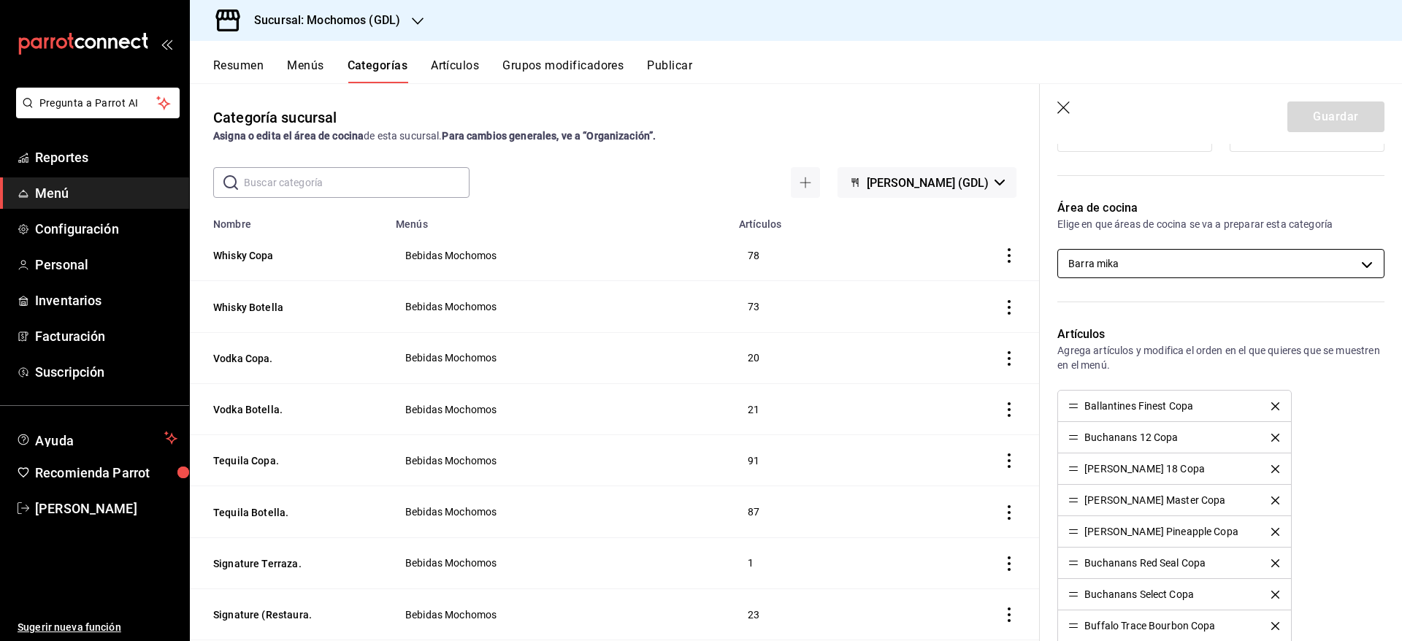
click at [1285, 261] on body "Pregunta a Parrot AI Reportes Menú Configuración Personal Inventarios Facturaci…" at bounding box center [701, 320] width 1402 height 641
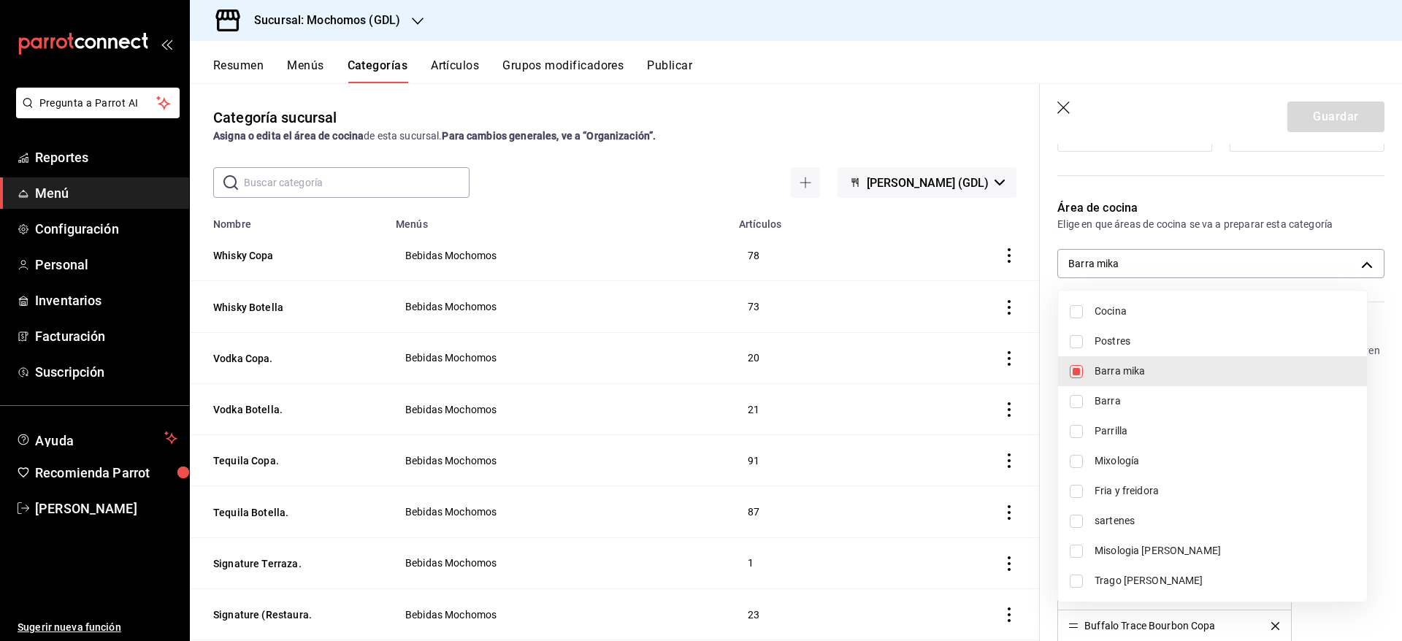
click at [1170, 575] on span "Trago [PERSON_NAME]" at bounding box center [1225, 580] width 261 height 15
type input "c08e9a56-e23d-4e48-83db-80321d0bf67d,60d8fd99-218b-4af1-a473-a8d808ef8b81"
checkbox input "true"
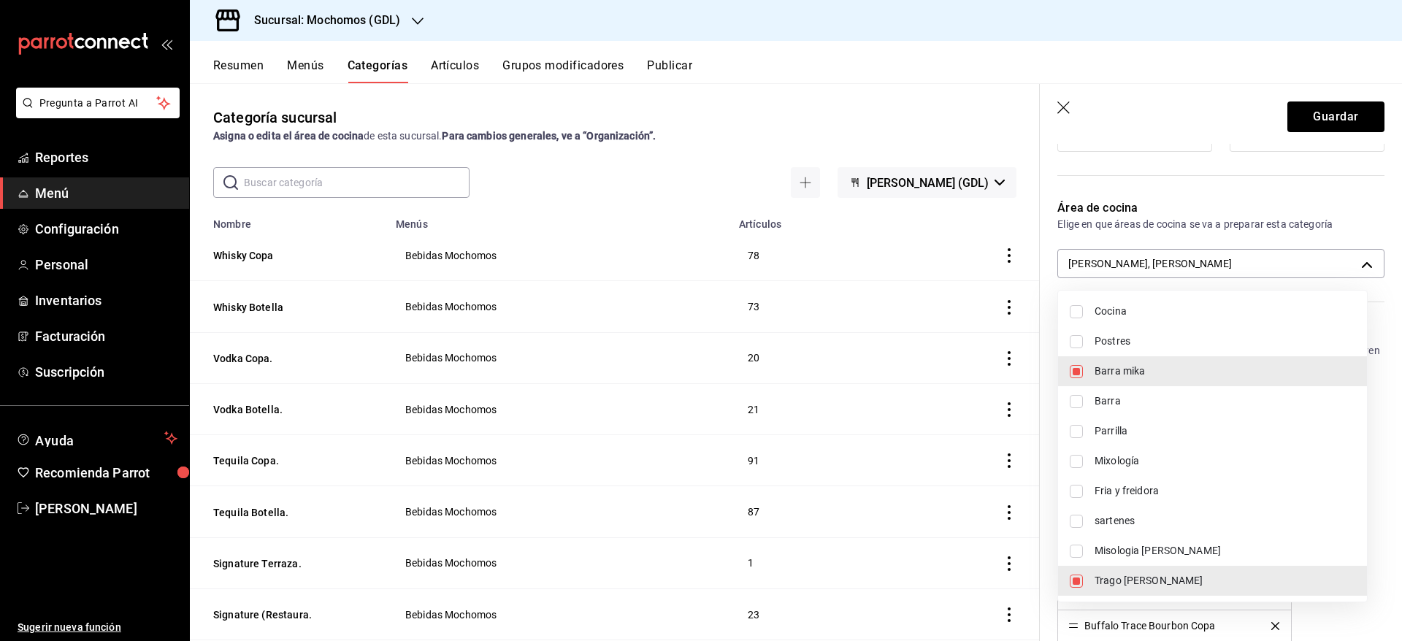
click at [1310, 110] on div at bounding box center [701, 320] width 1402 height 641
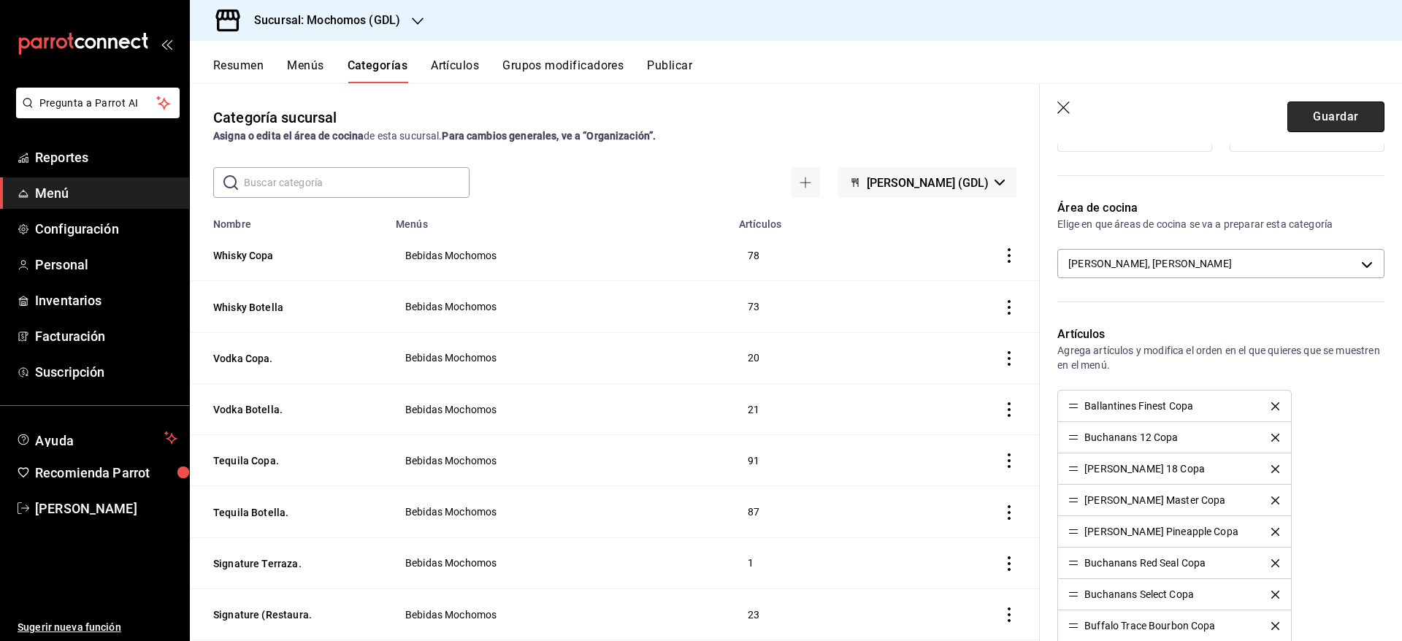
click at [1329, 123] on button "Guardar" at bounding box center [1336, 117] width 97 height 31
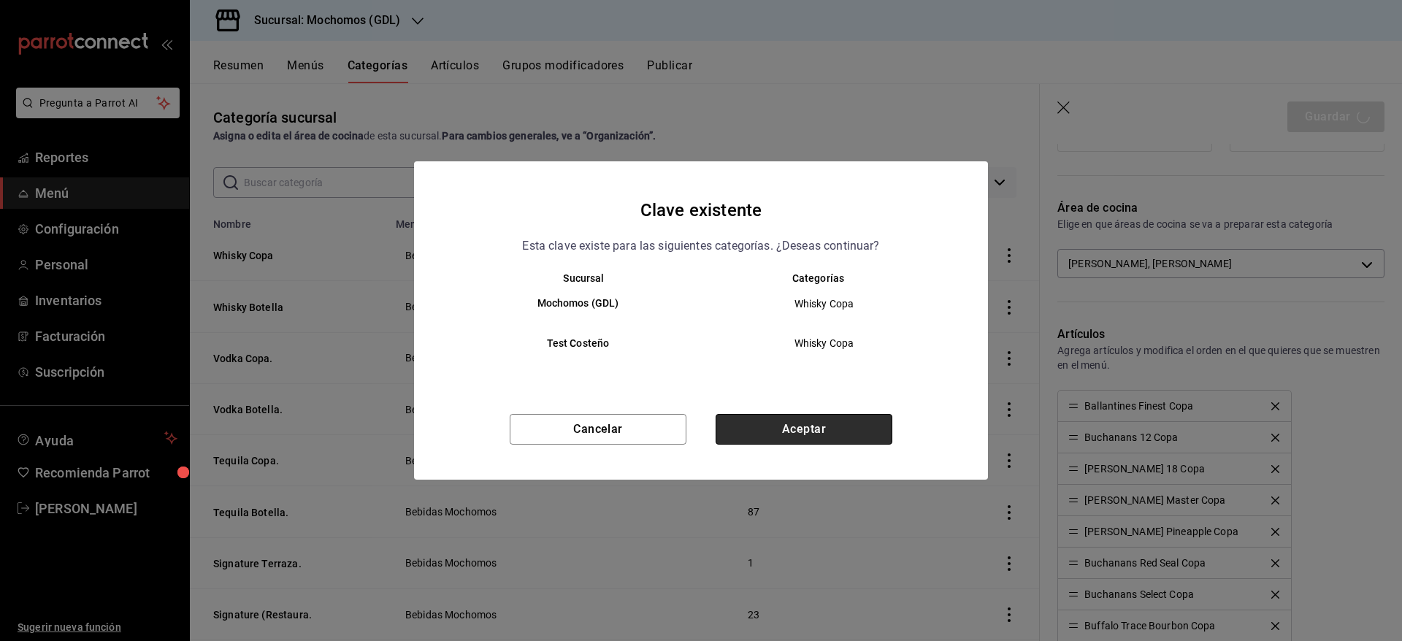
click at [828, 429] on button "Aceptar" at bounding box center [804, 429] width 177 height 31
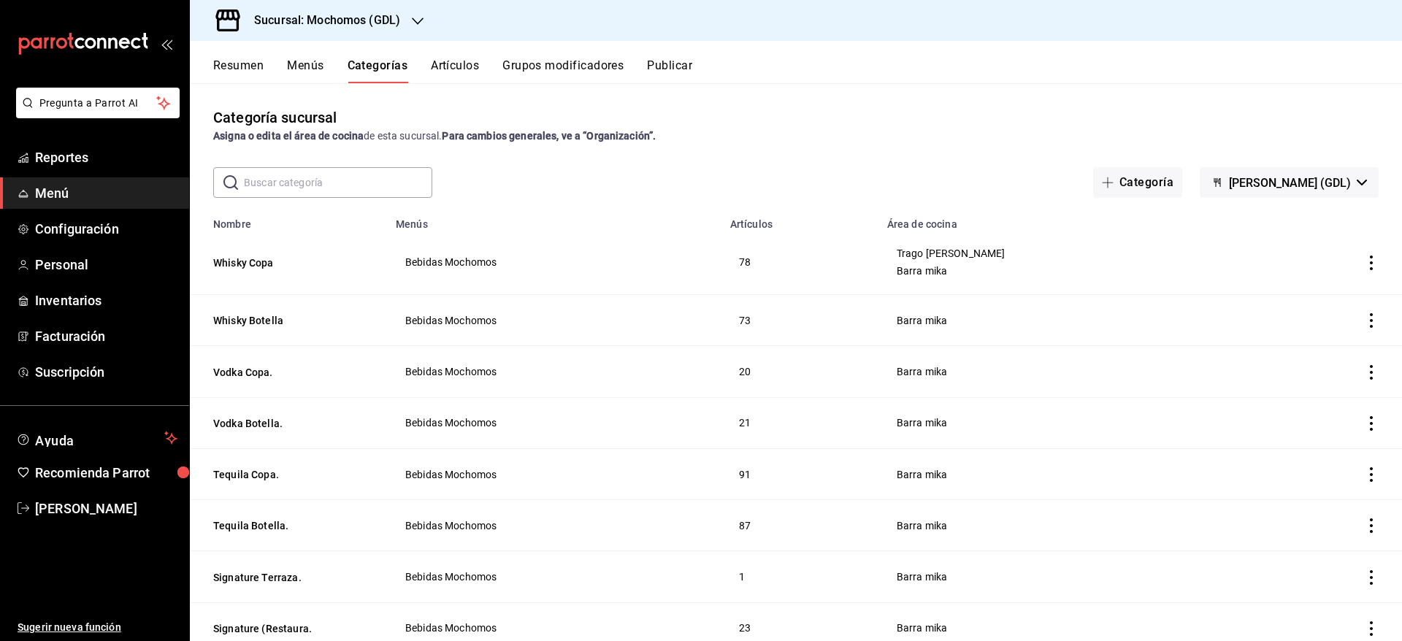
click at [1370, 314] on icon "actions" at bounding box center [1371, 320] width 3 height 15
click at [1283, 348] on div at bounding box center [1279, 355] width 26 height 18
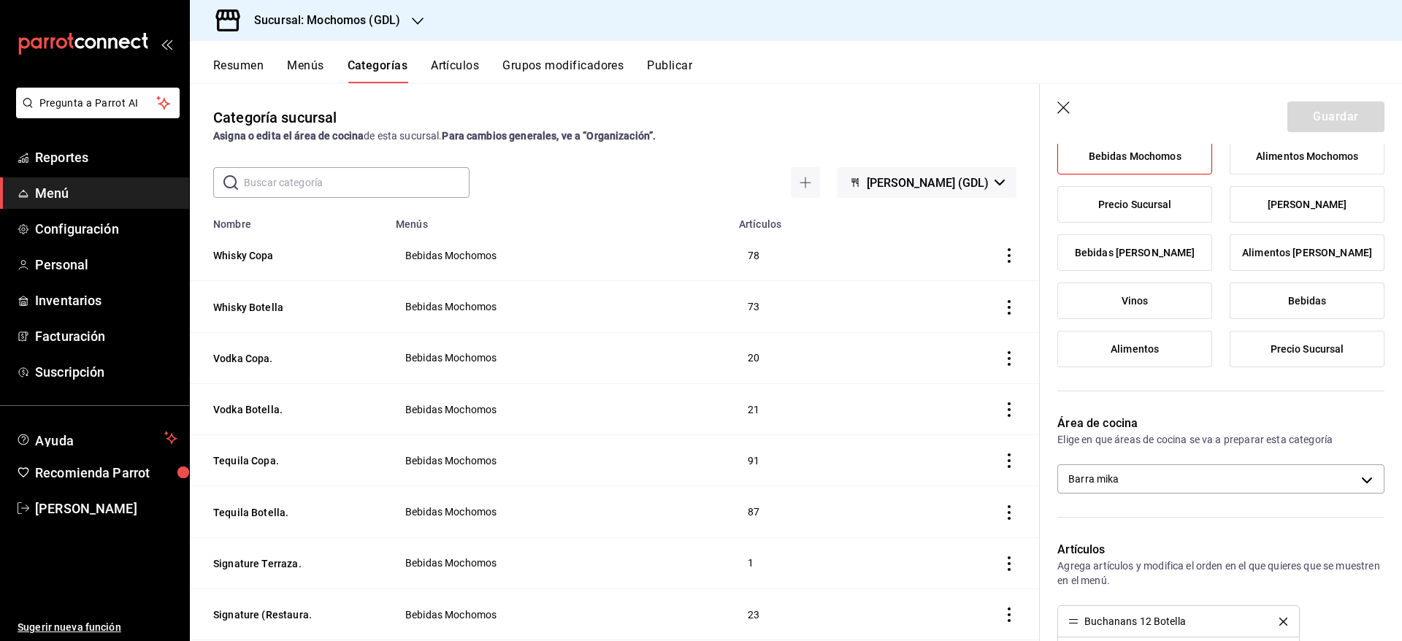
scroll to position [164, 0]
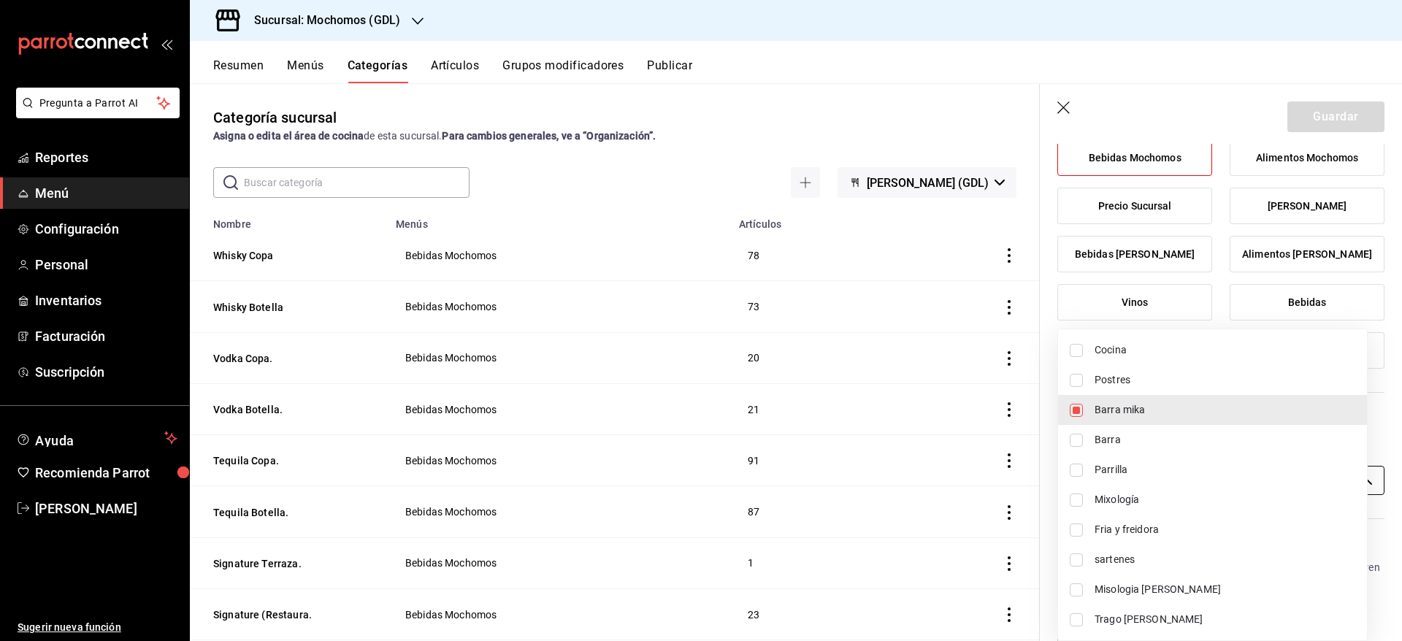
click at [1338, 481] on body "Pregunta a Parrot AI Reportes Menú Configuración Personal Inventarios Facturaci…" at bounding box center [701, 320] width 1402 height 641
click at [1193, 614] on span "Trago [PERSON_NAME]" at bounding box center [1225, 619] width 261 height 15
type input "c08e9a56-e23d-4e48-83db-80321d0bf67d,60d8fd99-218b-4af1-a473-a8d808ef8b81"
checkbox input "true"
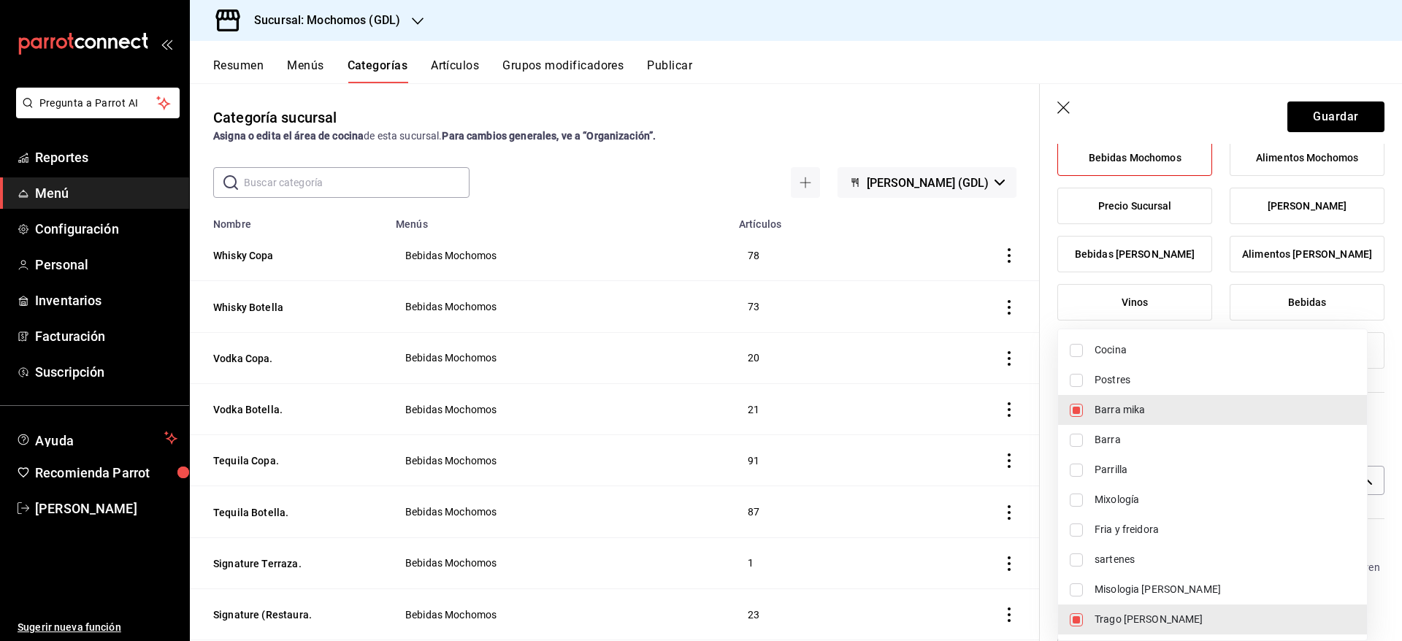
click at [1318, 106] on div at bounding box center [701, 320] width 1402 height 641
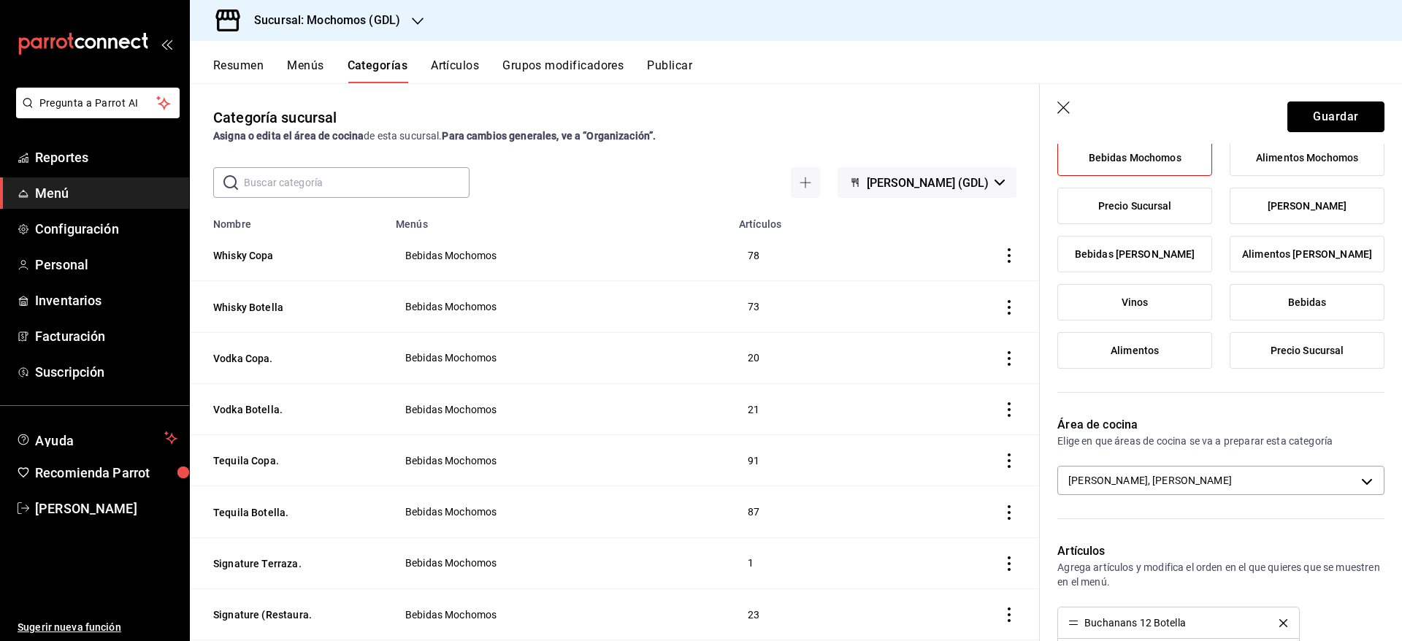
click at [1318, 106] on button "Guardar" at bounding box center [1336, 117] width 97 height 31
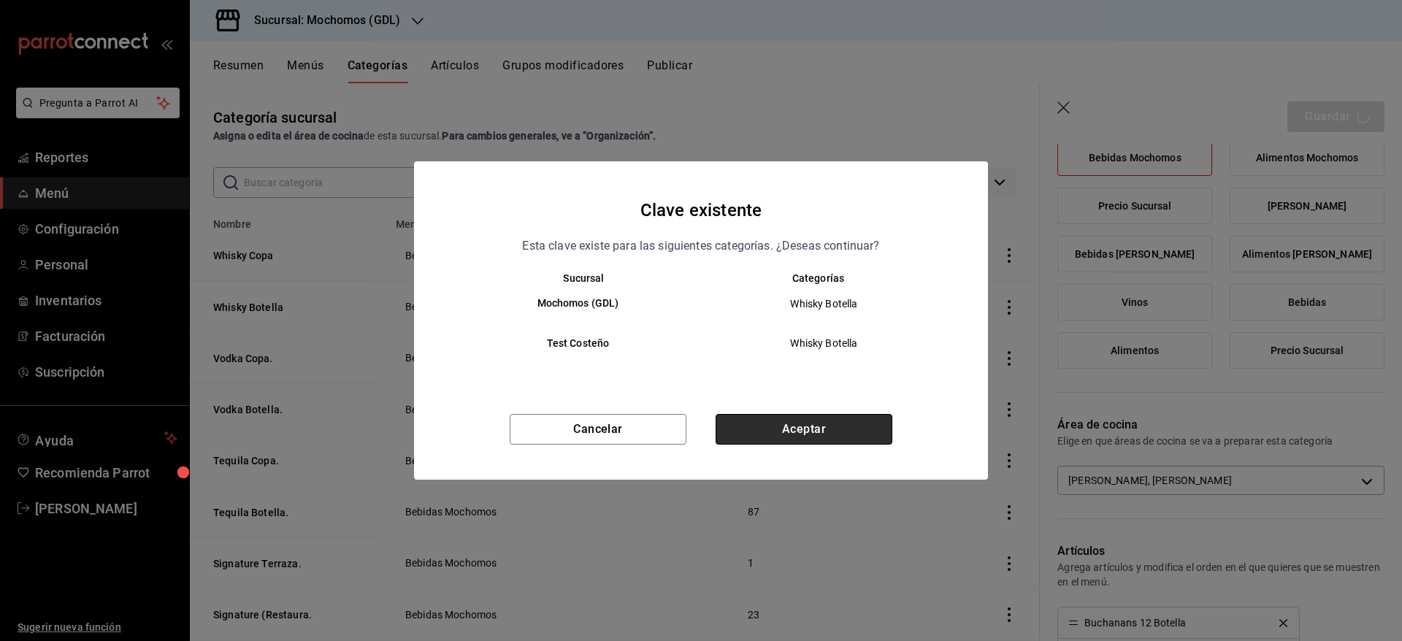
click at [843, 431] on button "Aceptar" at bounding box center [804, 429] width 177 height 31
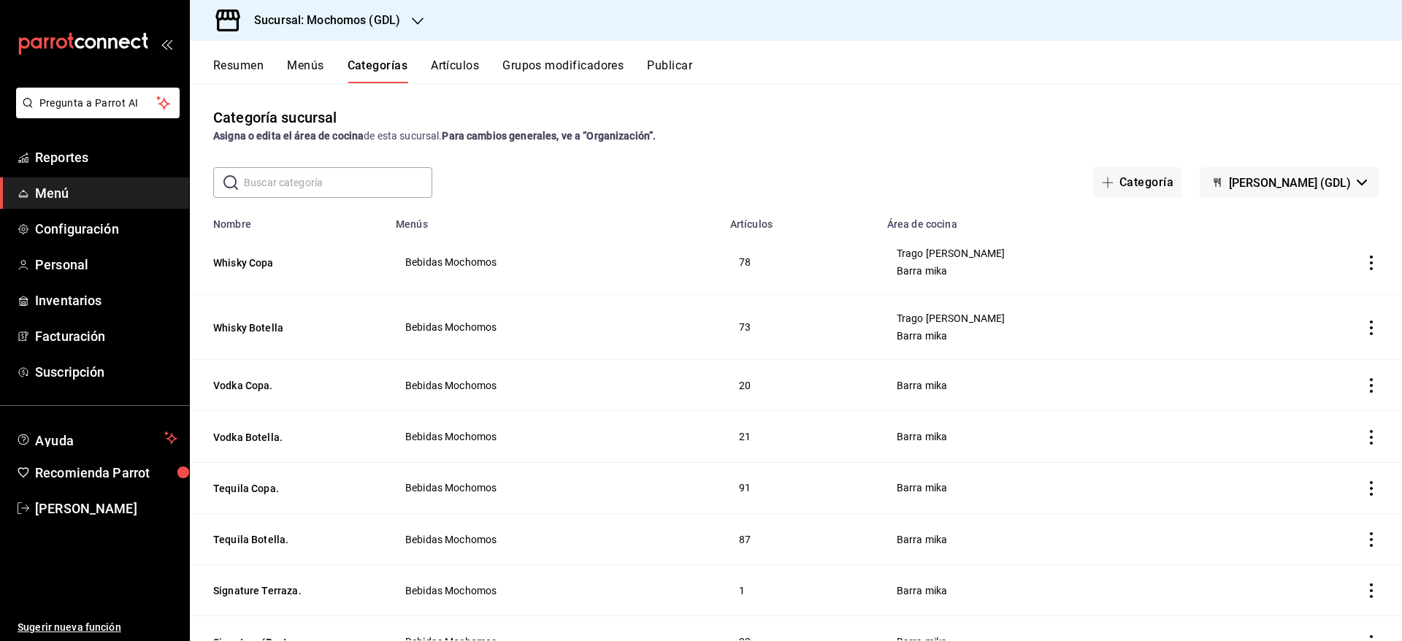
click at [1364, 383] on icon "actions" at bounding box center [1371, 385] width 15 height 15
click at [1301, 417] on span "Editar" at bounding box center [1311, 419] width 38 height 15
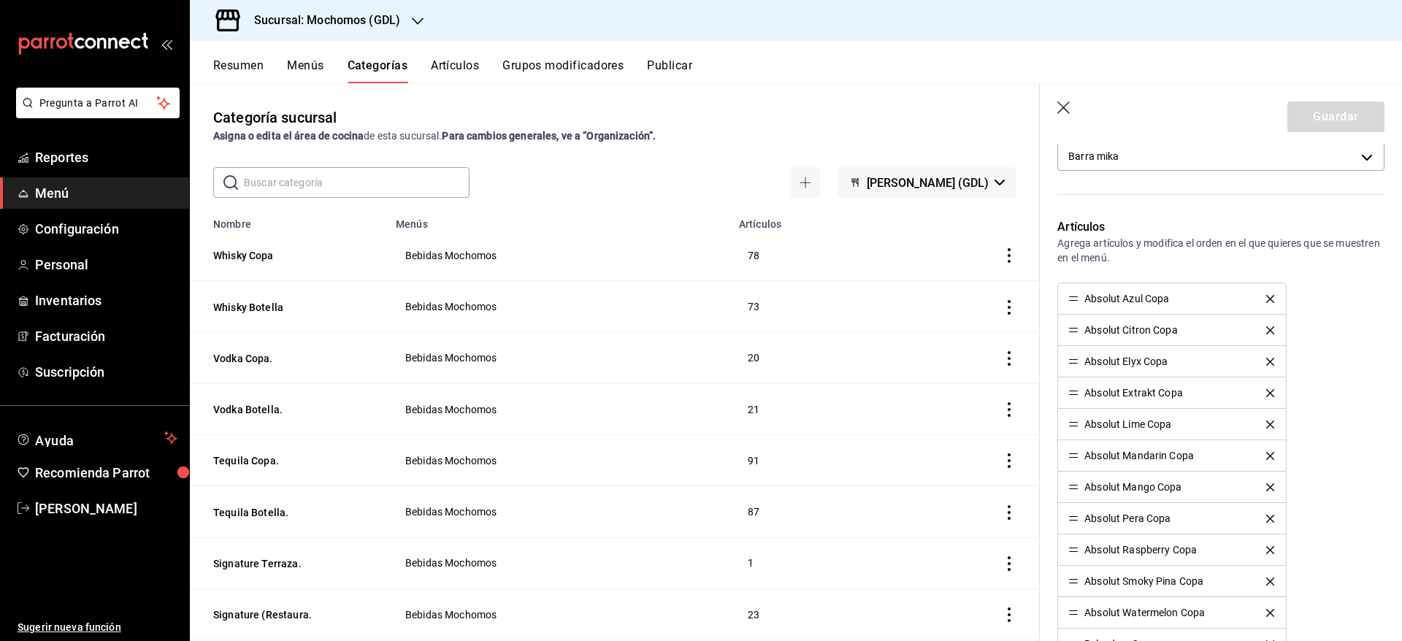
scroll to position [354, 0]
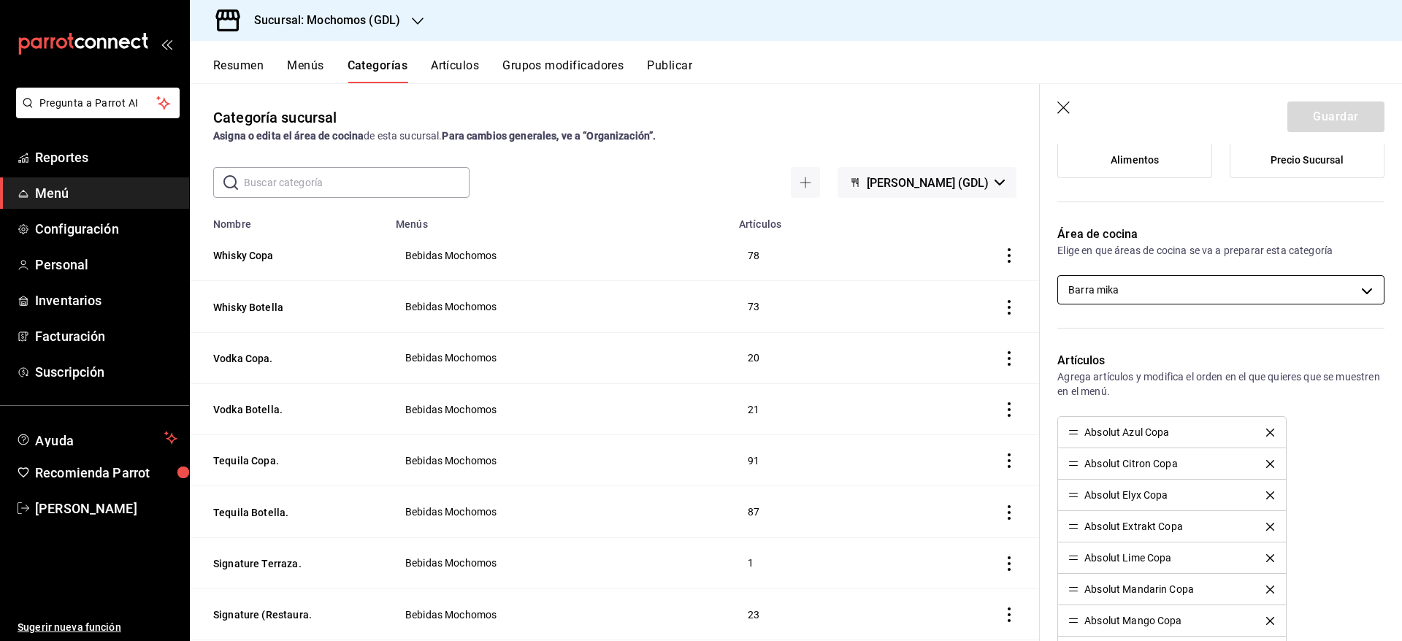
click at [1320, 278] on body "Pregunta a Parrot AI Reportes Menú Configuración Personal Inventarios Facturaci…" at bounding box center [701, 320] width 1402 height 641
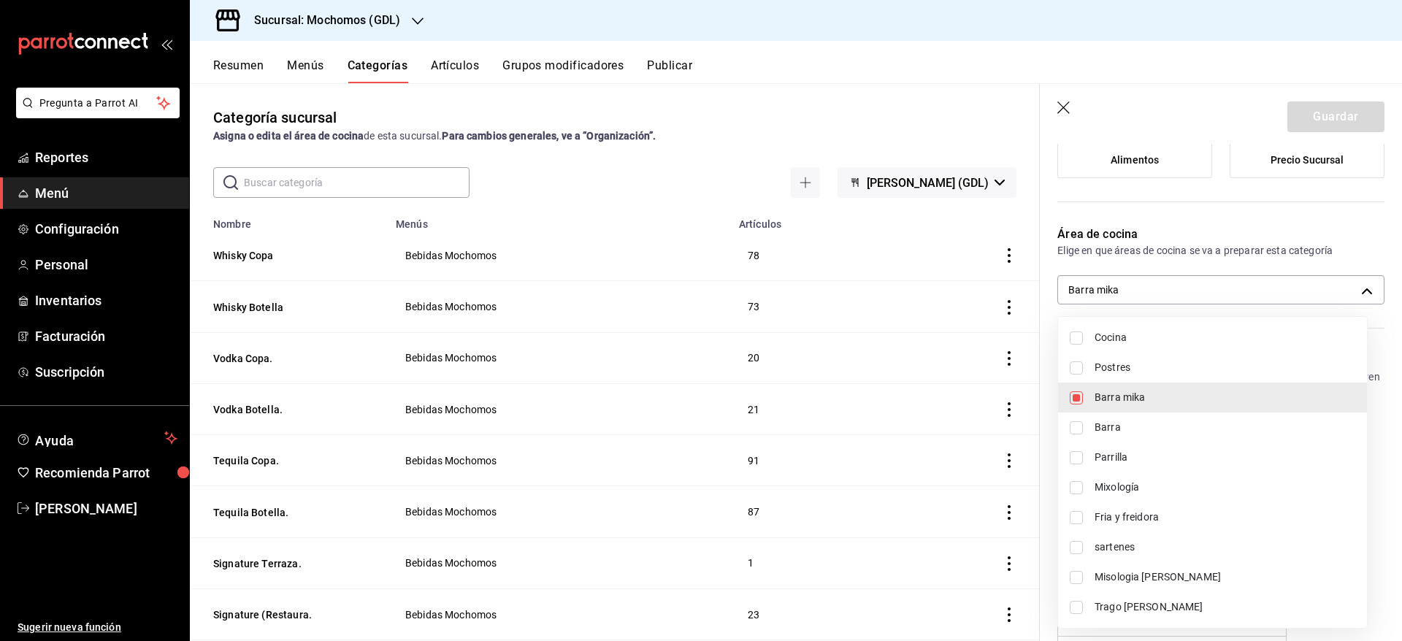
click at [1169, 608] on span "Trago [PERSON_NAME]" at bounding box center [1225, 607] width 261 height 15
type input "c08e9a56-e23d-4e48-83db-80321d0bf67d,60d8fd99-218b-4af1-a473-a8d808ef8b81"
checkbox input "true"
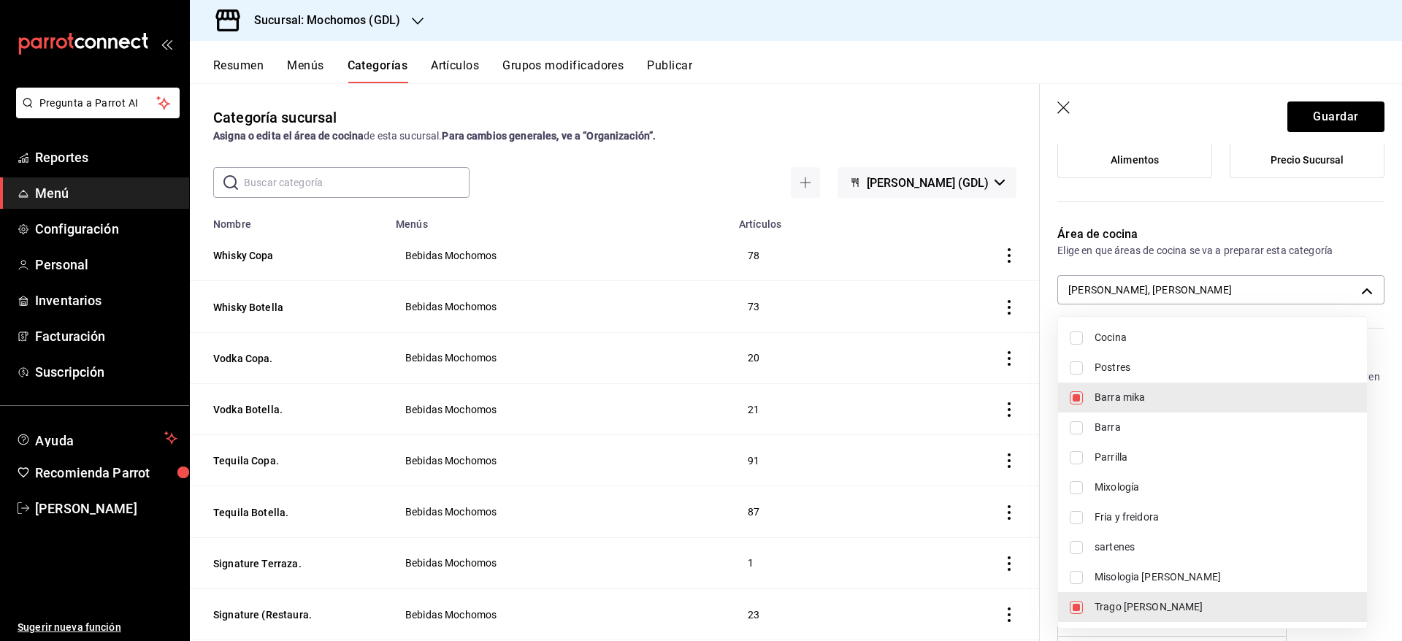
click at [1337, 112] on div at bounding box center [701, 320] width 1402 height 641
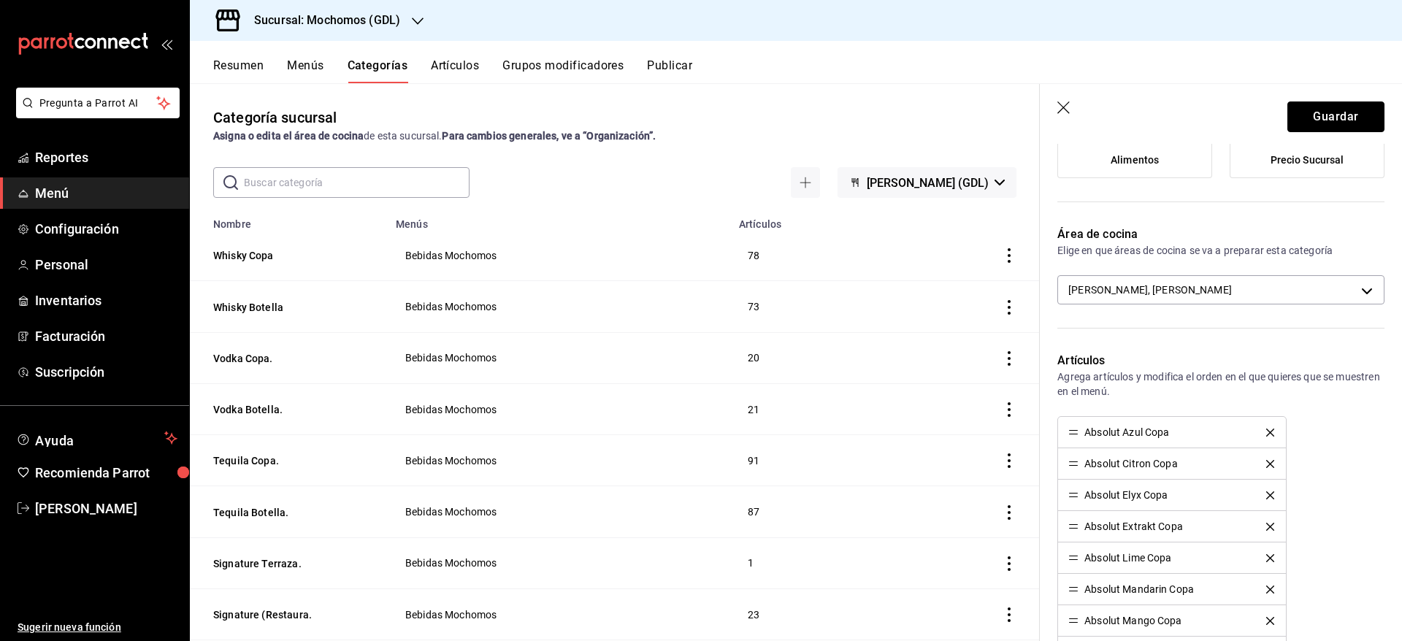
click at [1337, 112] on button "Guardar" at bounding box center [1336, 117] width 97 height 31
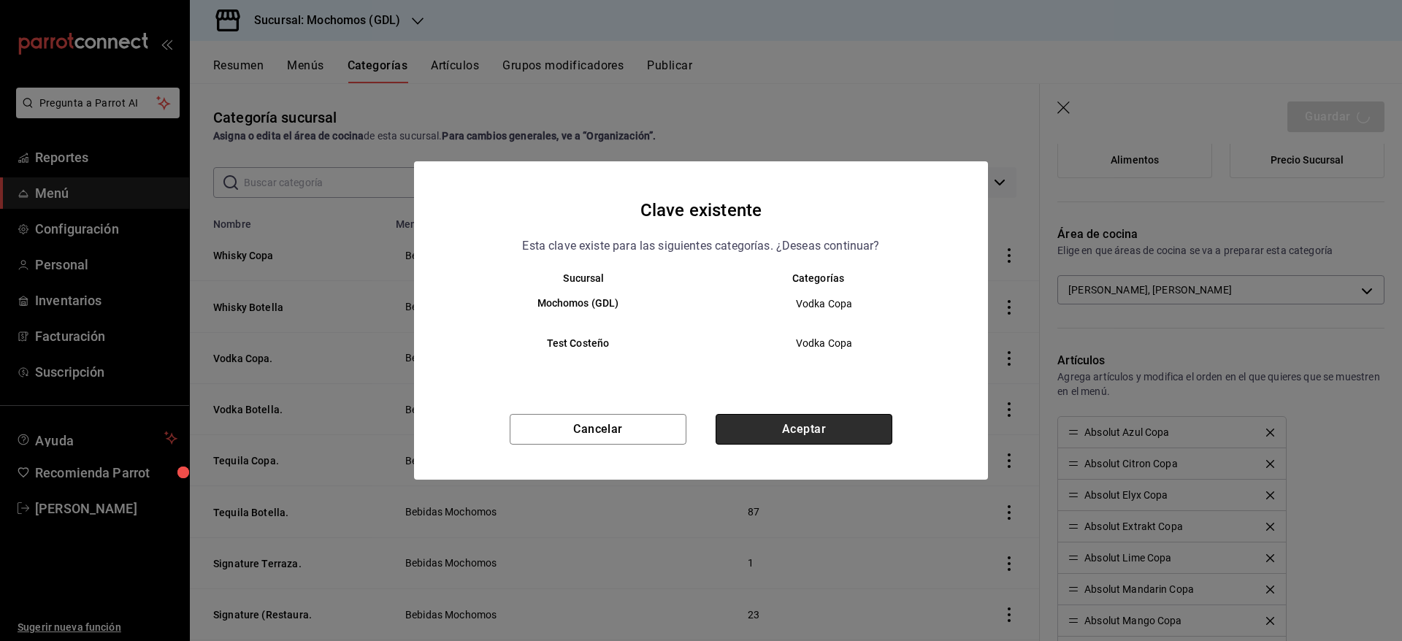
click at [857, 432] on button "Aceptar" at bounding box center [804, 429] width 177 height 31
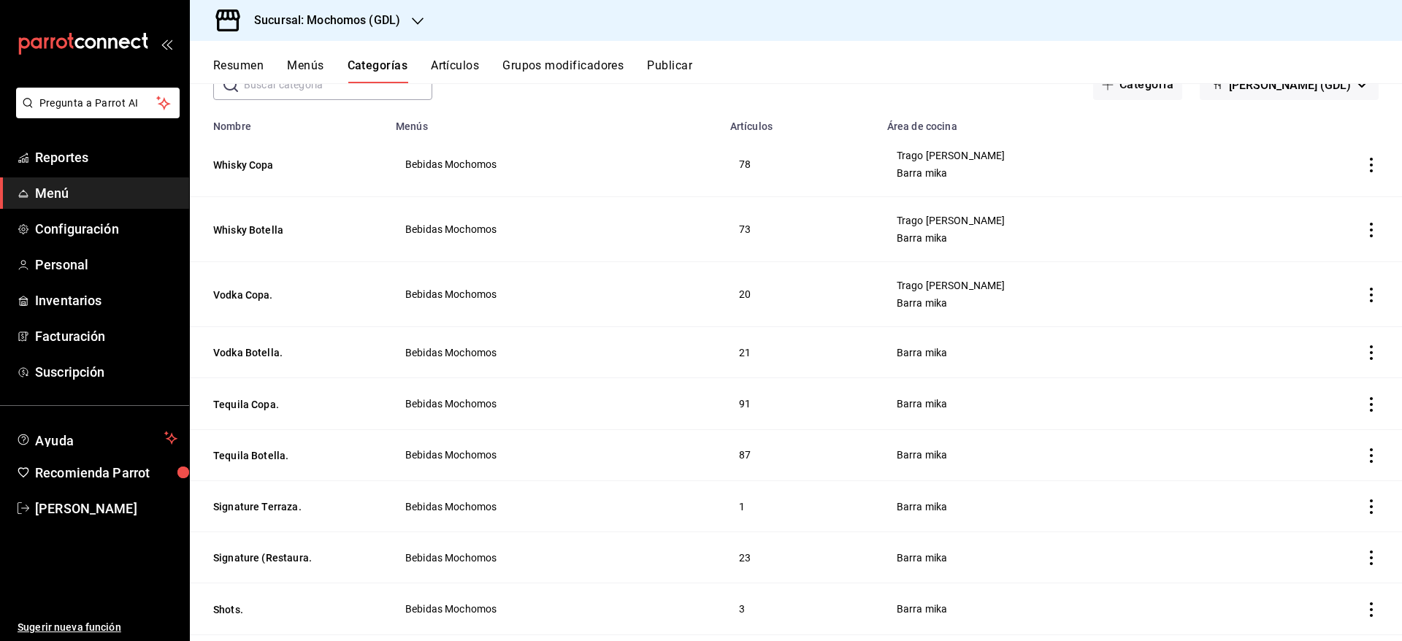
scroll to position [101, 0]
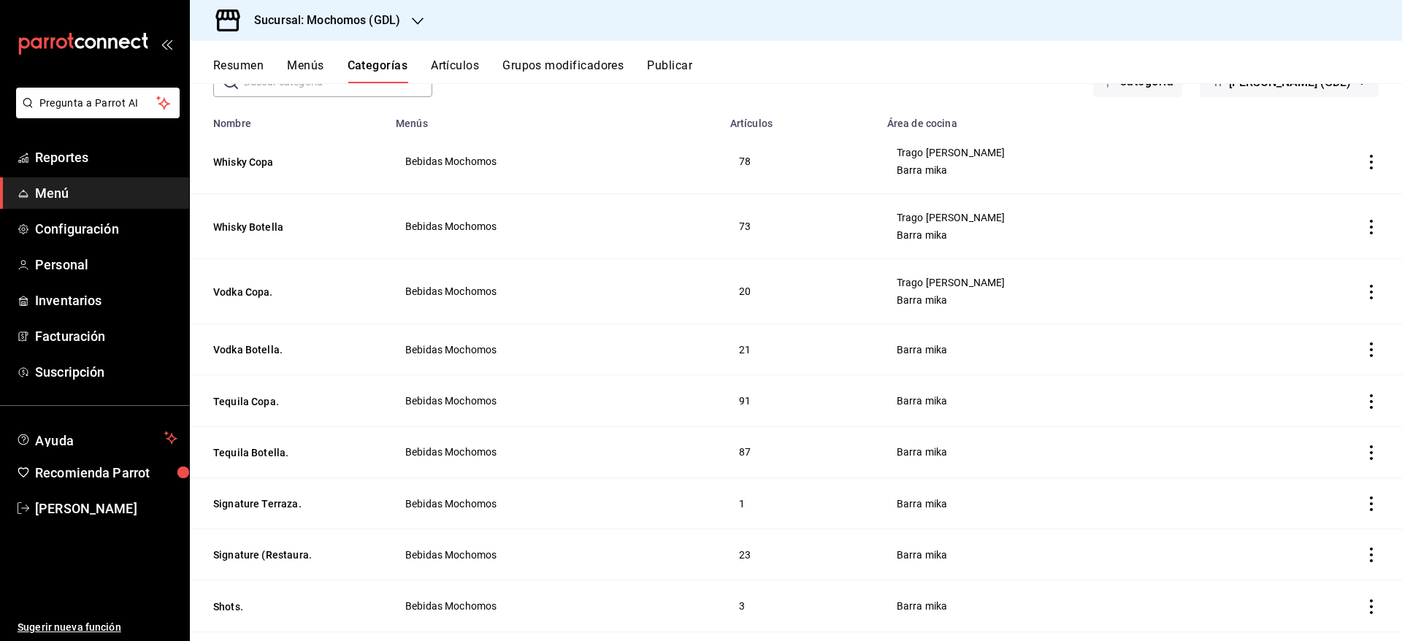
click at [1364, 348] on icon "actions" at bounding box center [1371, 350] width 15 height 15
click at [1325, 389] on span "Editar" at bounding box center [1311, 383] width 38 height 15
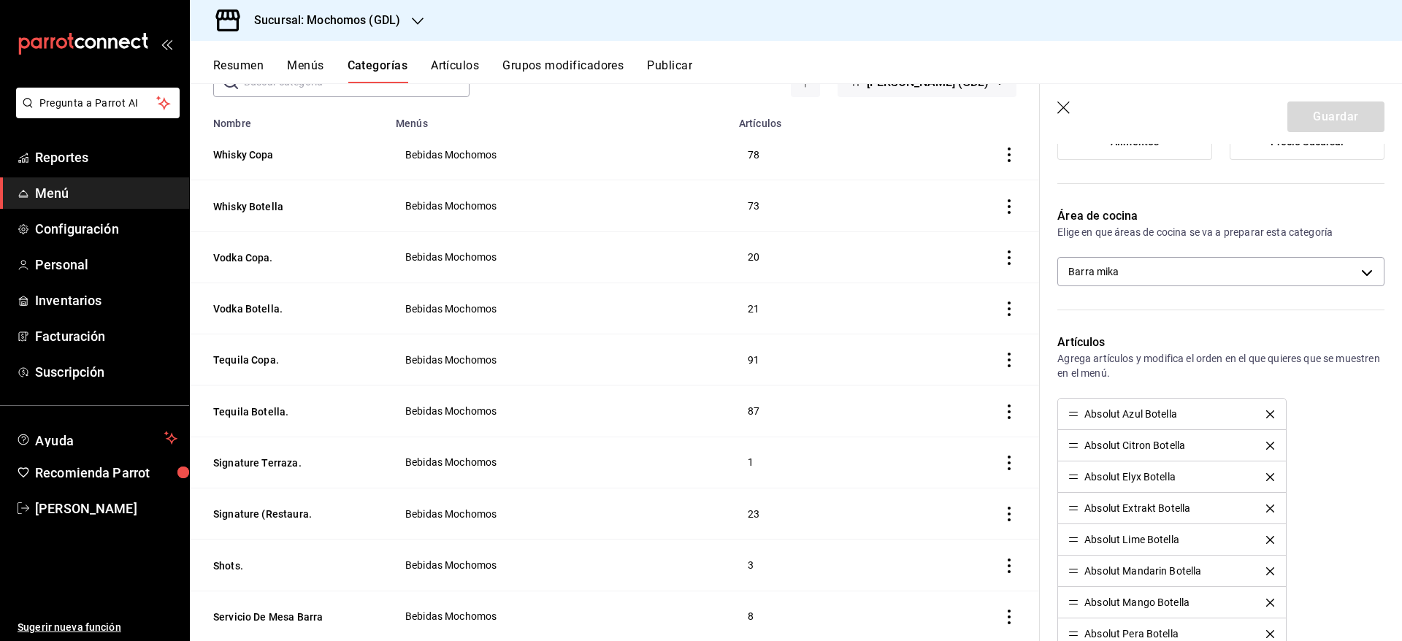
scroll to position [370, 0]
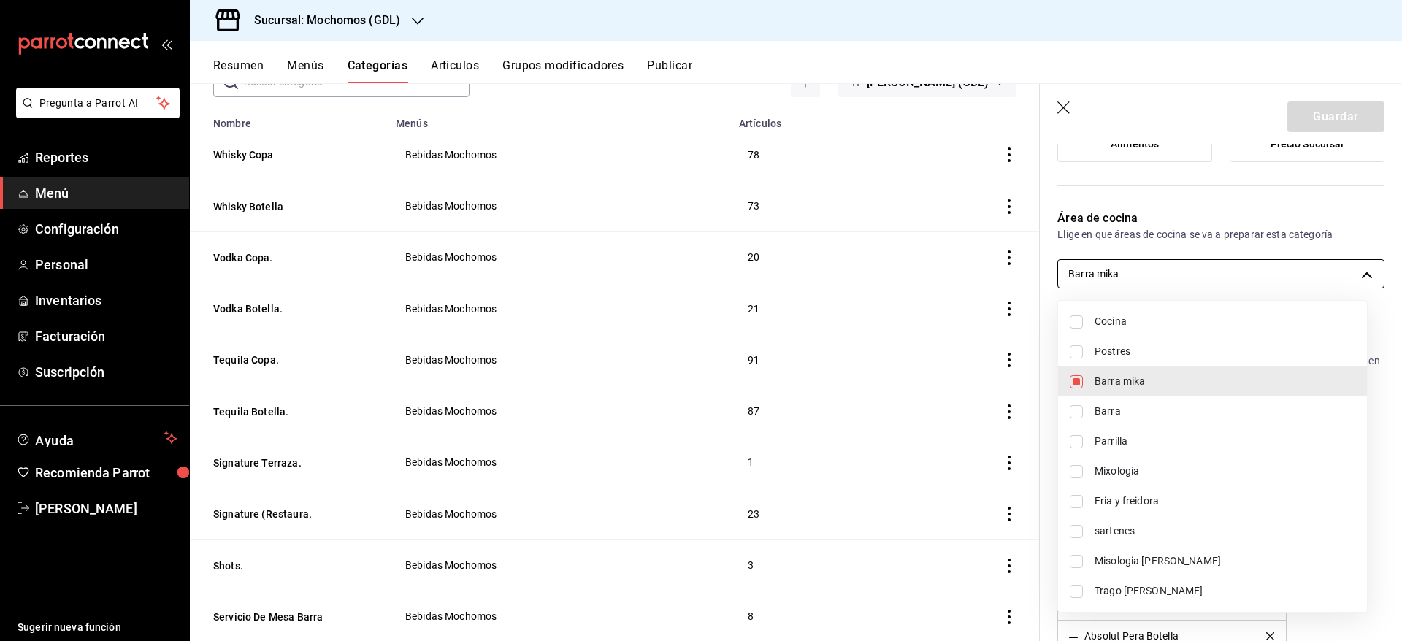
click at [1307, 270] on body "Pregunta a Parrot AI Reportes Menú Configuración Personal Inventarios Facturaci…" at bounding box center [701, 320] width 1402 height 641
click at [1228, 584] on span "Trago [PERSON_NAME]" at bounding box center [1225, 591] width 261 height 15
type input "c08e9a56-e23d-4e48-83db-80321d0bf67d,60d8fd99-218b-4af1-a473-a8d808ef8b81"
checkbox input "true"
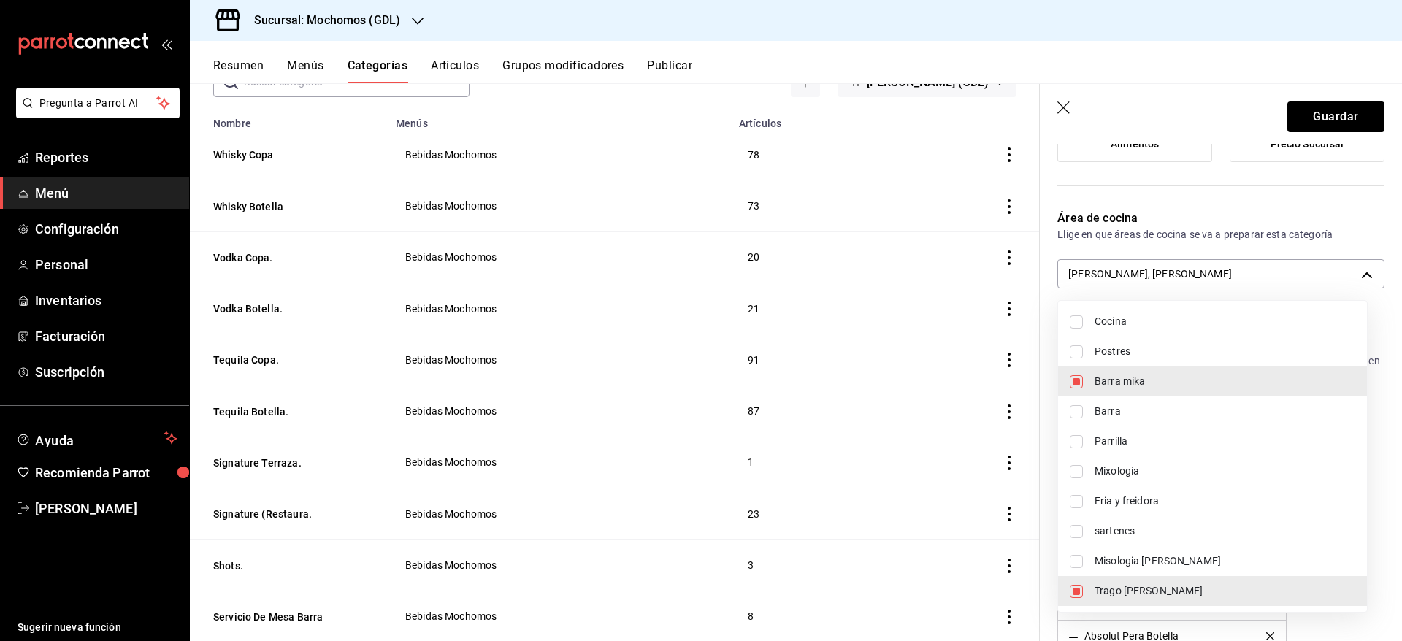
click at [1306, 114] on div at bounding box center [701, 320] width 1402 height 641
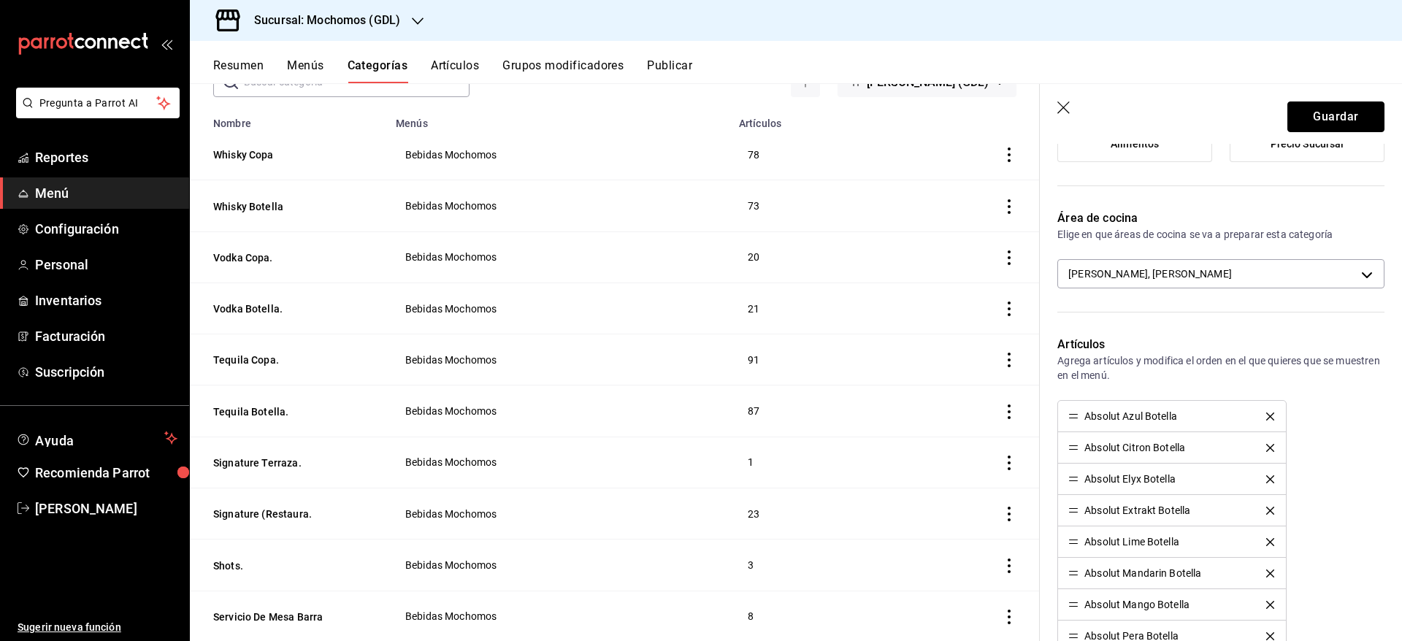
click at [1306, 114] on button "Guardar" at bounding box center [1336, 117] width 97 height 31
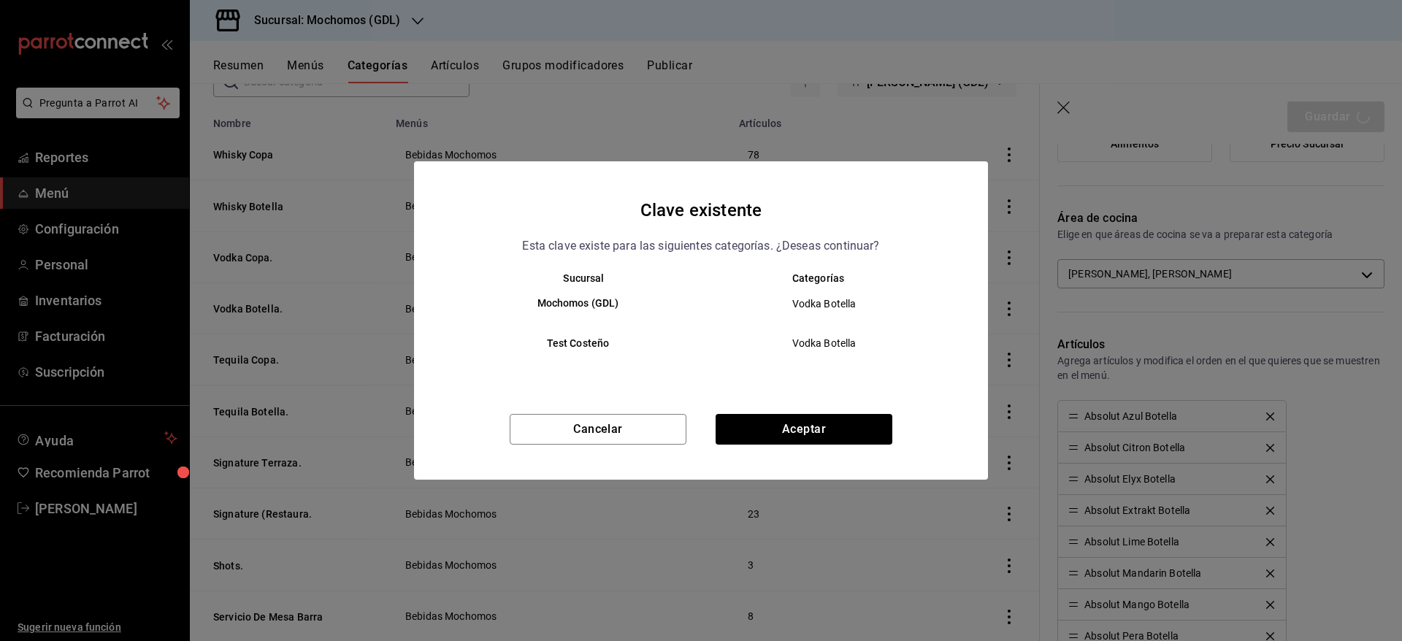
click at [855, 406] on div "Clave existente Esta clave existe para las siguientes categorías. ¿Deseas conti…" at bounding box center [701, 320] width 574 height 318
click at [863, 417] on button "Aceptar" at bounding box center [804, 429] width 177 height 31
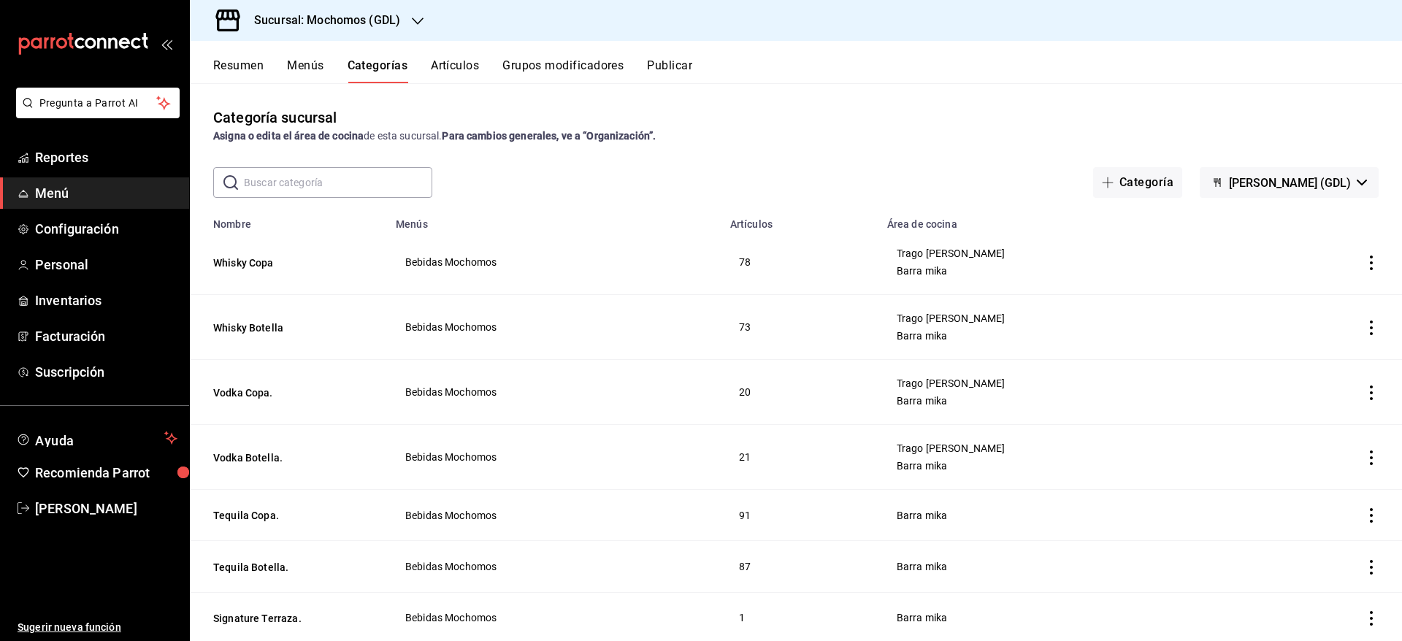
click at [1370, 510] on icon "actions" at bounding box center [1371, 515] width 3 height 15
click at [1291, 546] on div at bounding box center [1279, 544] width 26 height 18
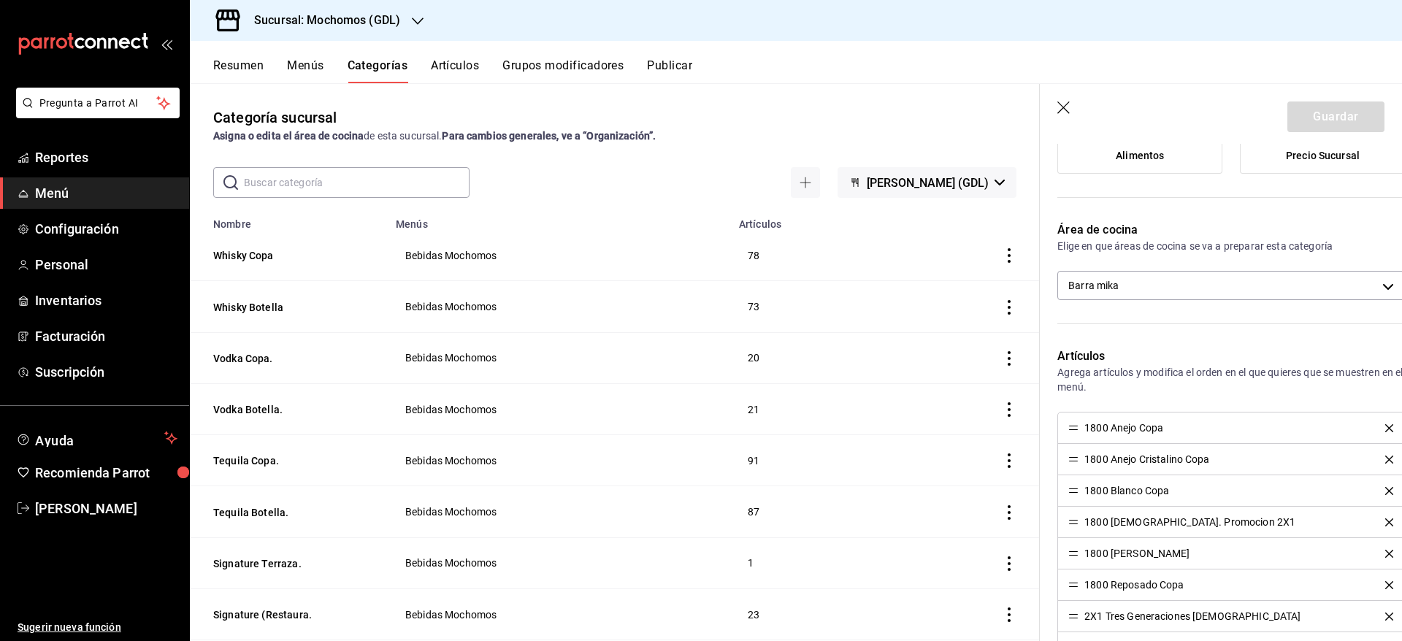
scroll to position [364, 0]
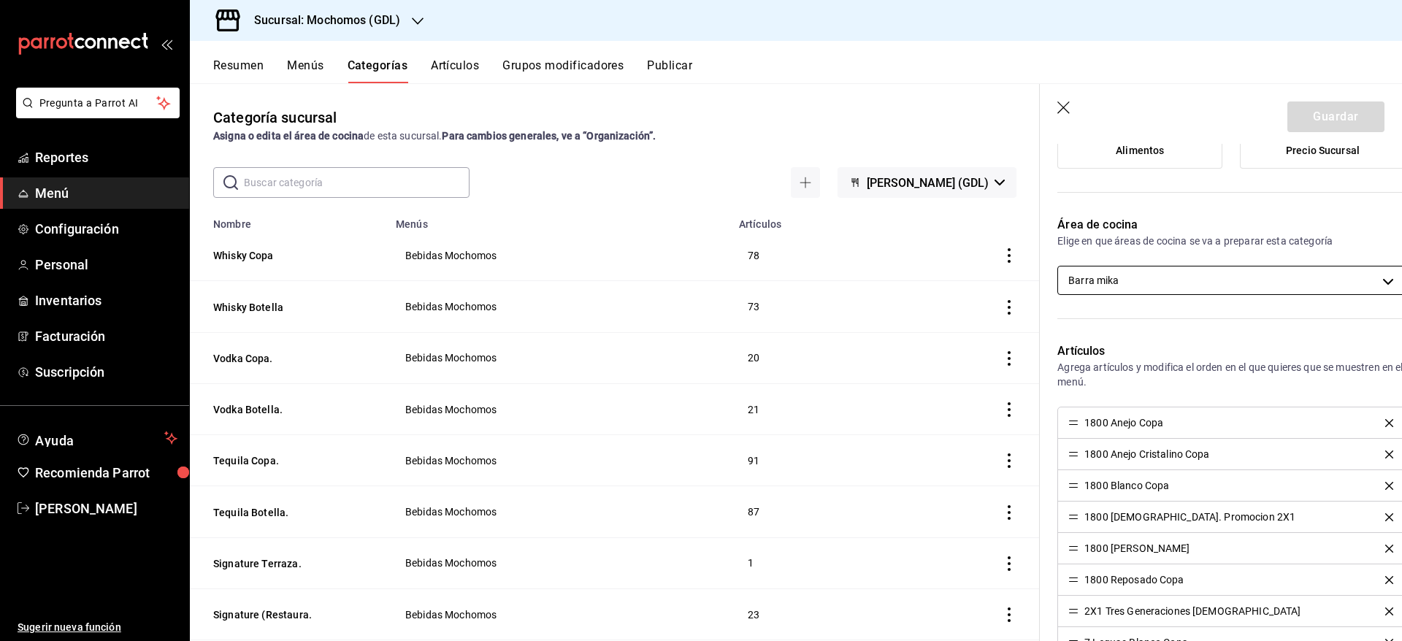
click at [1238, 285] on body "Pregunta a Parrot AI Reportes Menú Configuración Personal Inventarios Facturaci…" at bounding box center [701, 320] width 1402 height 641
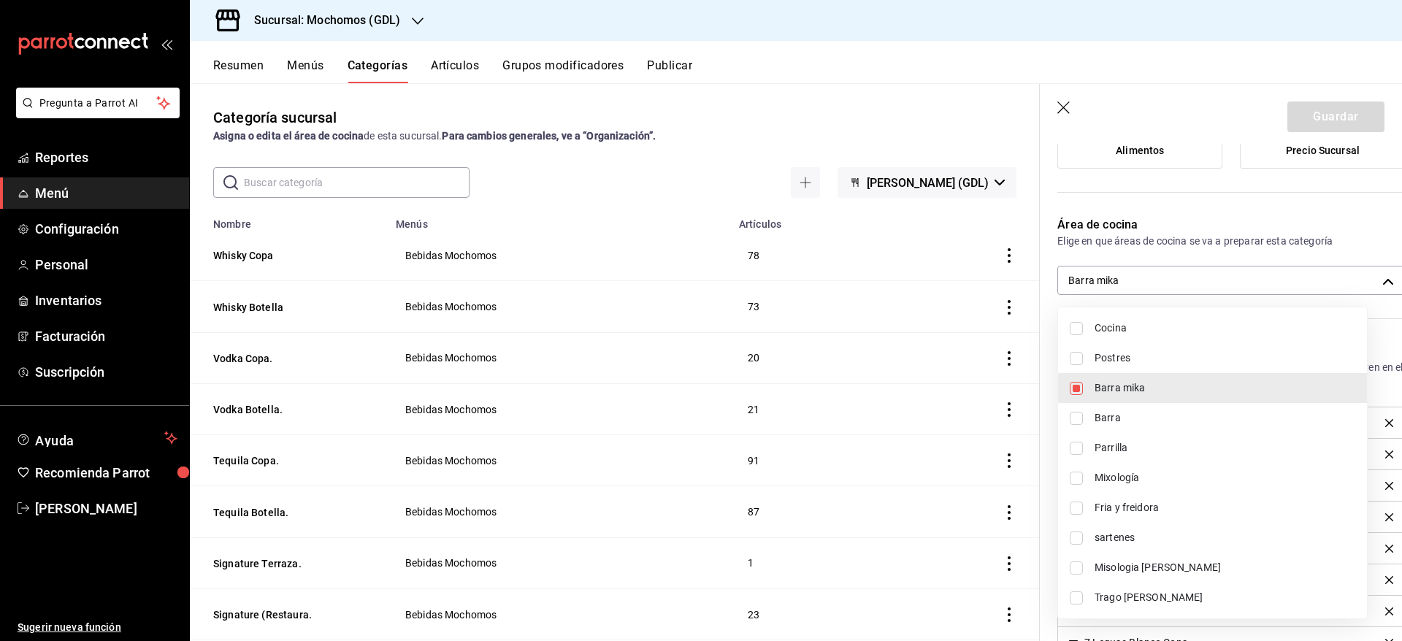
click at [1183, 602] on span "Trago [PERSON_NAME]" at bounding box center [1225, 597] width 261 height 15
type input "c08e9a56-e23d-4e48-83db-80321d0bf67d,60d8fd99-218b-4af1-a473-a8d808ef8b81"
checkbox input "true"
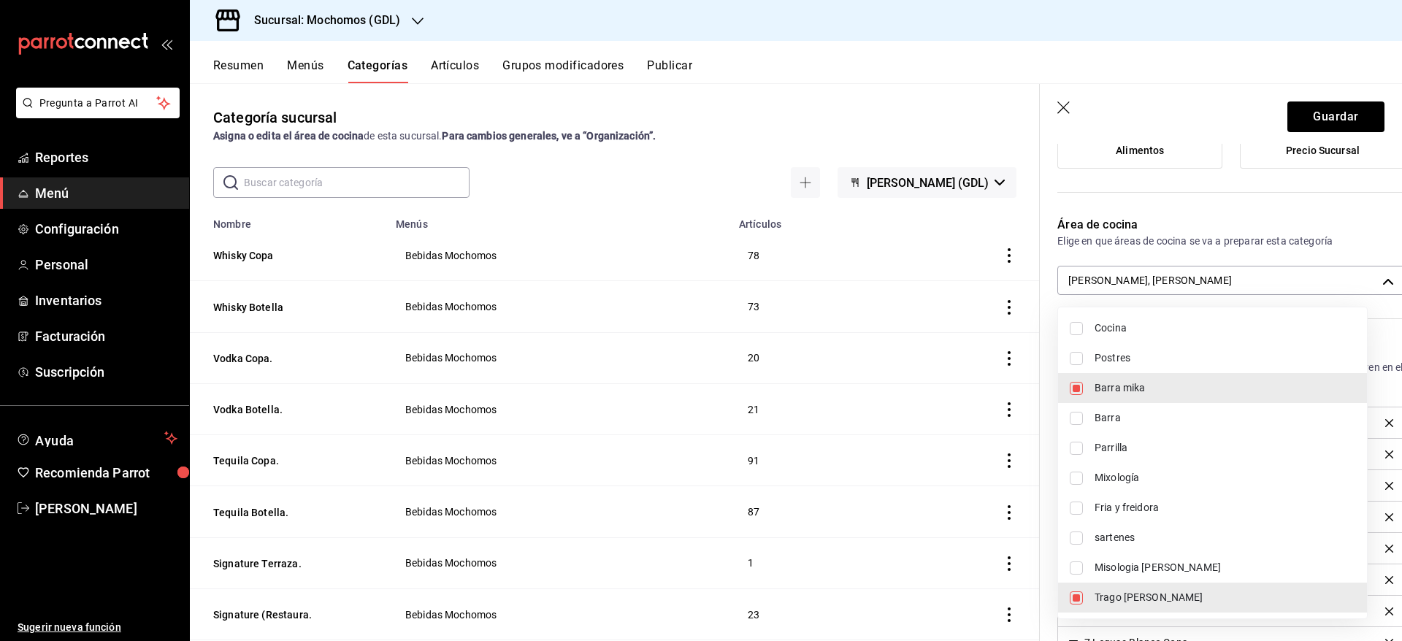
click at [1332, 110] on div at bounding box center [701, 320] width 1402 height 641
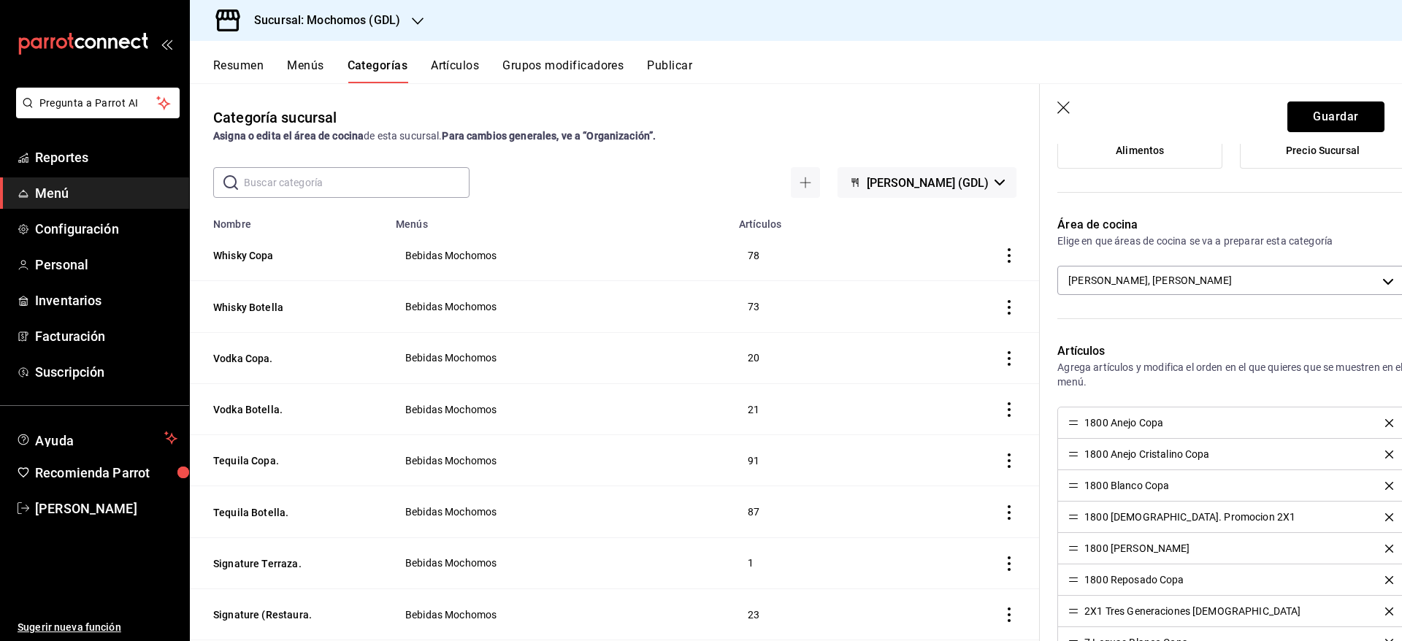
click at [1332, 110] on button "Guardar" at bounding box center [1336, 117] width 97 height 31
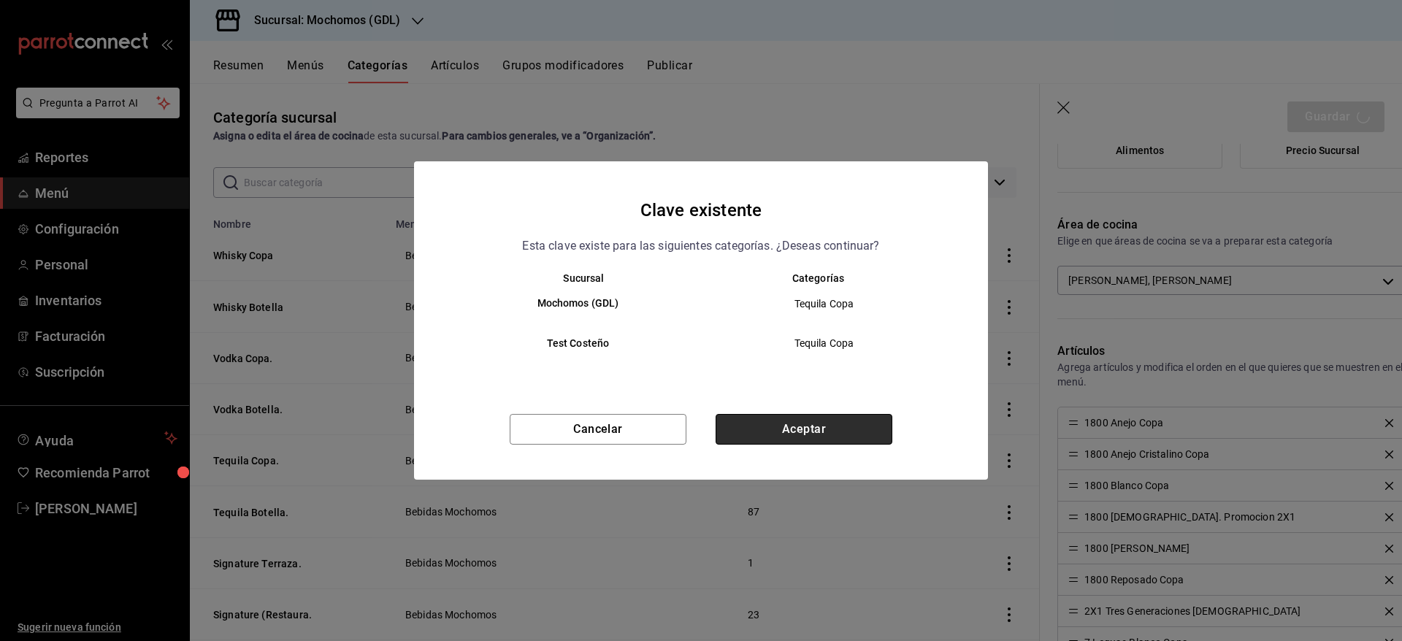
click at [811, 435] on button "Aceptar" at bounding box center [804, 429] width 177 height 31
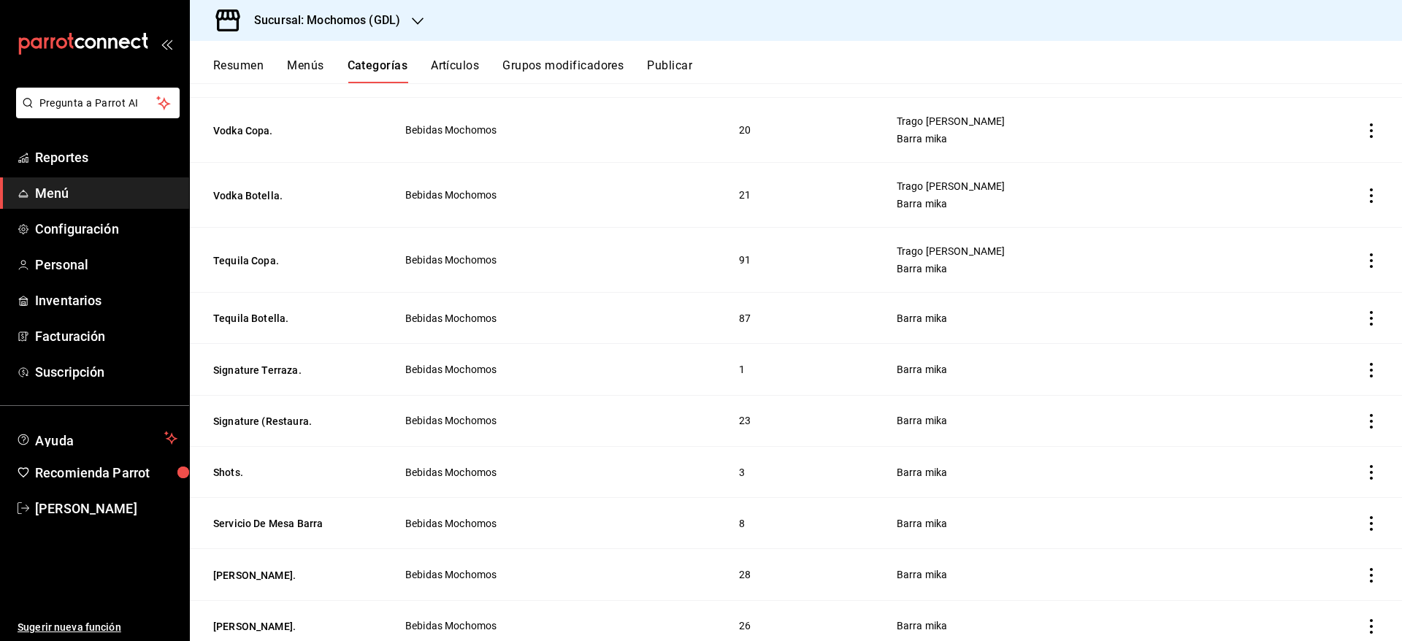
scroll to position [283, 0]
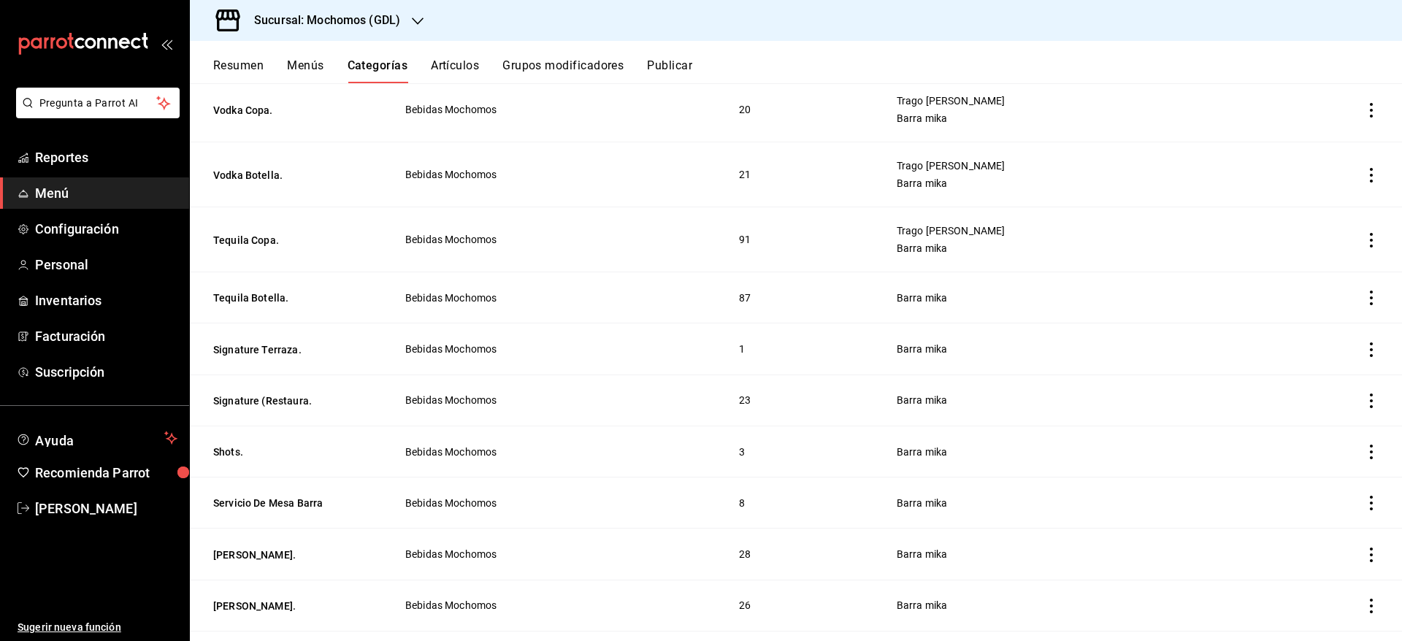
click at [1370, 292] on icon "actions" at bounding box center [1371, 298] width 3 height 15
click at [1327, 330] on span "Editar" at bounding box center [1311, 331] width 38 height 15
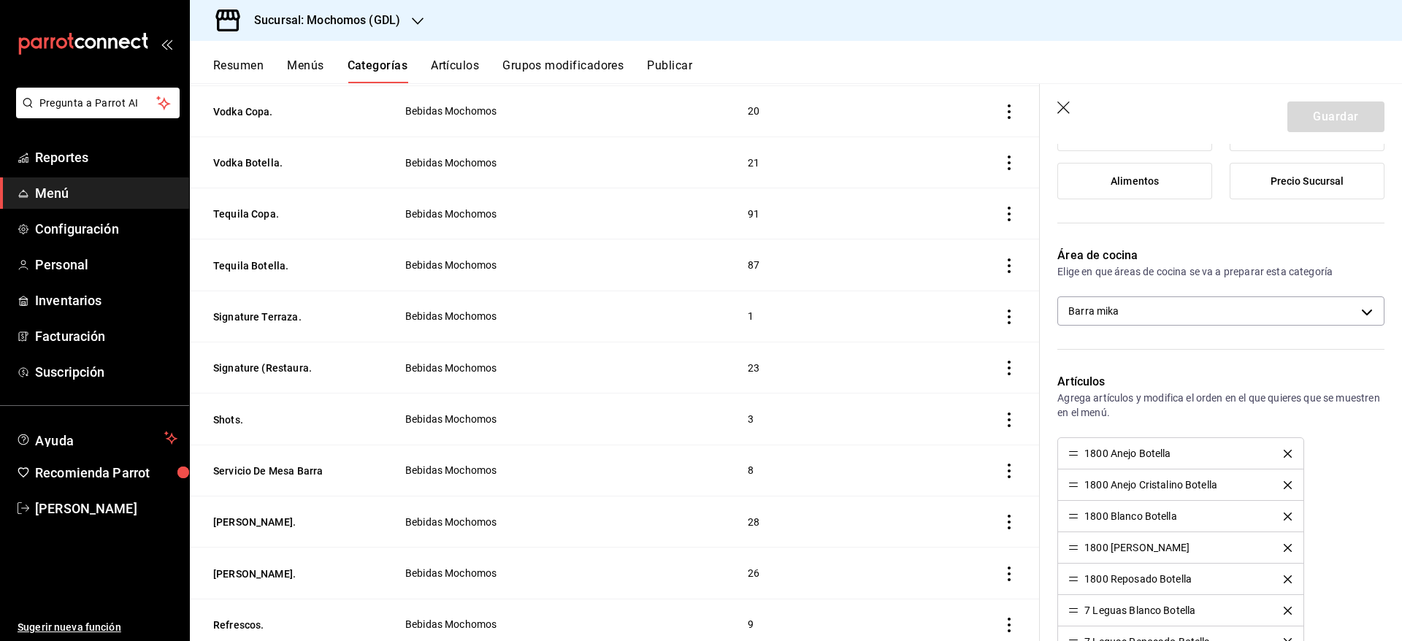
scroll to position [335, 0]
click at [1295, 314] on body "Pregunta a Parrot AI Reportes Menú Configuración Personal Inventarios Facturaci…" at bounding box center [701, 320] width 1402 height 641
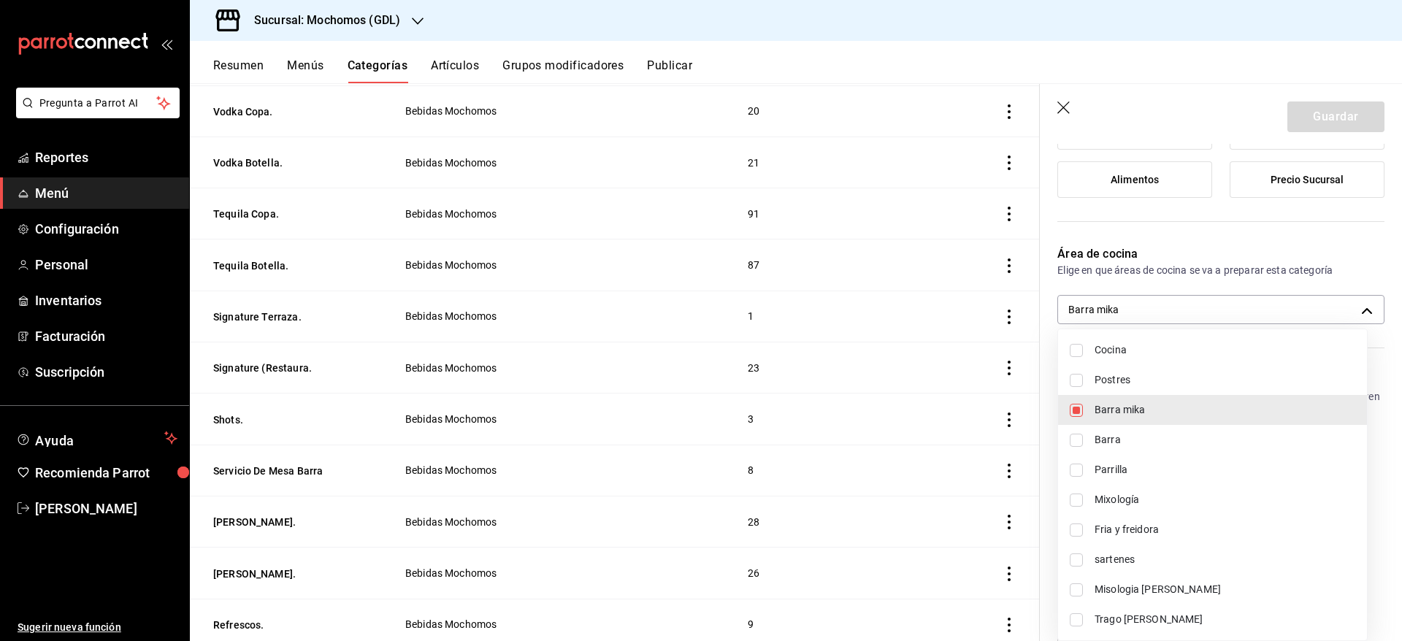
click at [1149, 622] on span "Trago [PERSON_NAME]" at bounding box center [1225, 619] width 261 height 15
type input "c08e9a56-e23d-4e48-83db-80321d0bf67d,60d8fd99-218b-4af1-a473-a8d808ef8b81"
checkbox input "true"
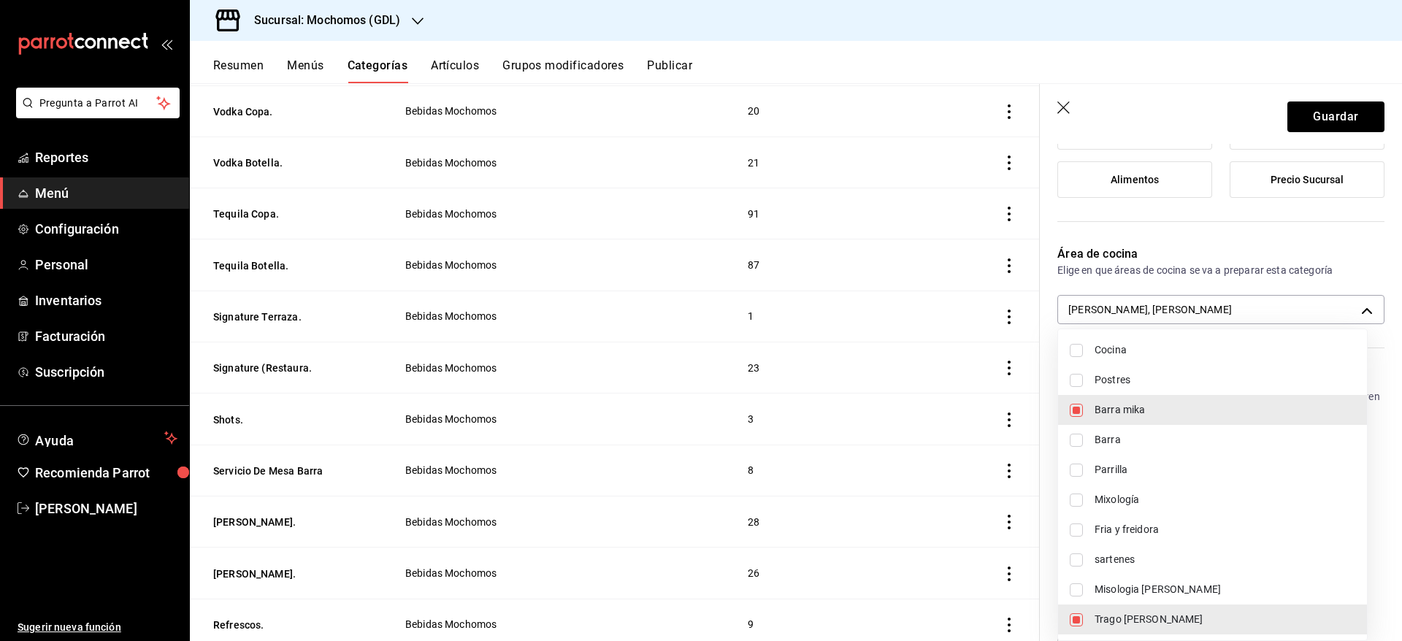
click at [1318, 110] on div at bounding box center [701, 320] width 1402 height 641
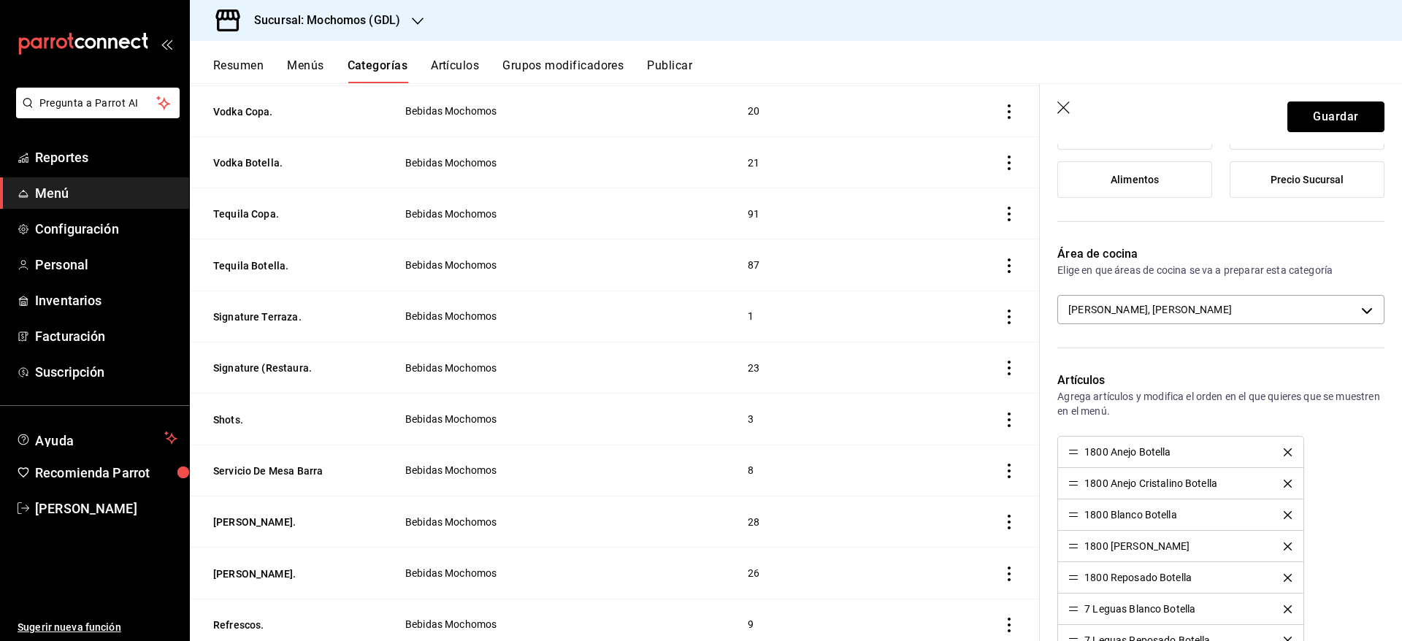
click at [1318, 110] on button "Guardar" at bounding box center [1336, 117] width 97 height 31
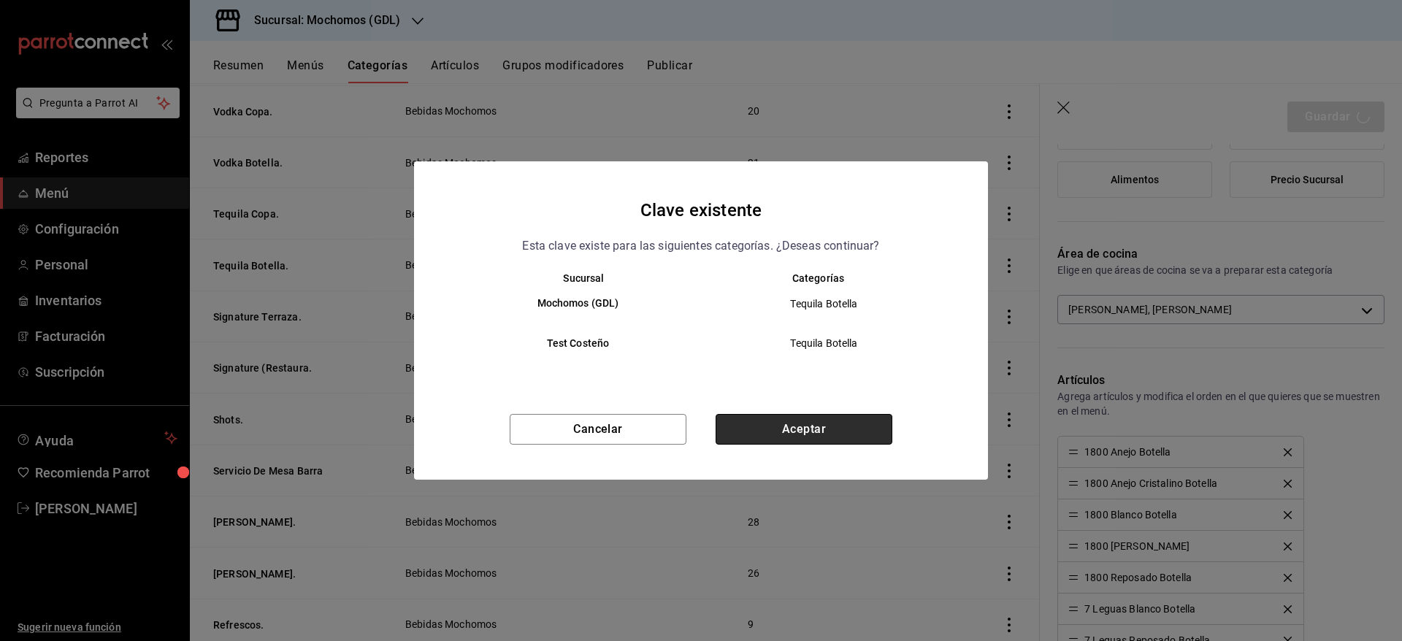
click at [817, 427] on button "Aceptar" at bounding box center [804, 429] width 177 height 31
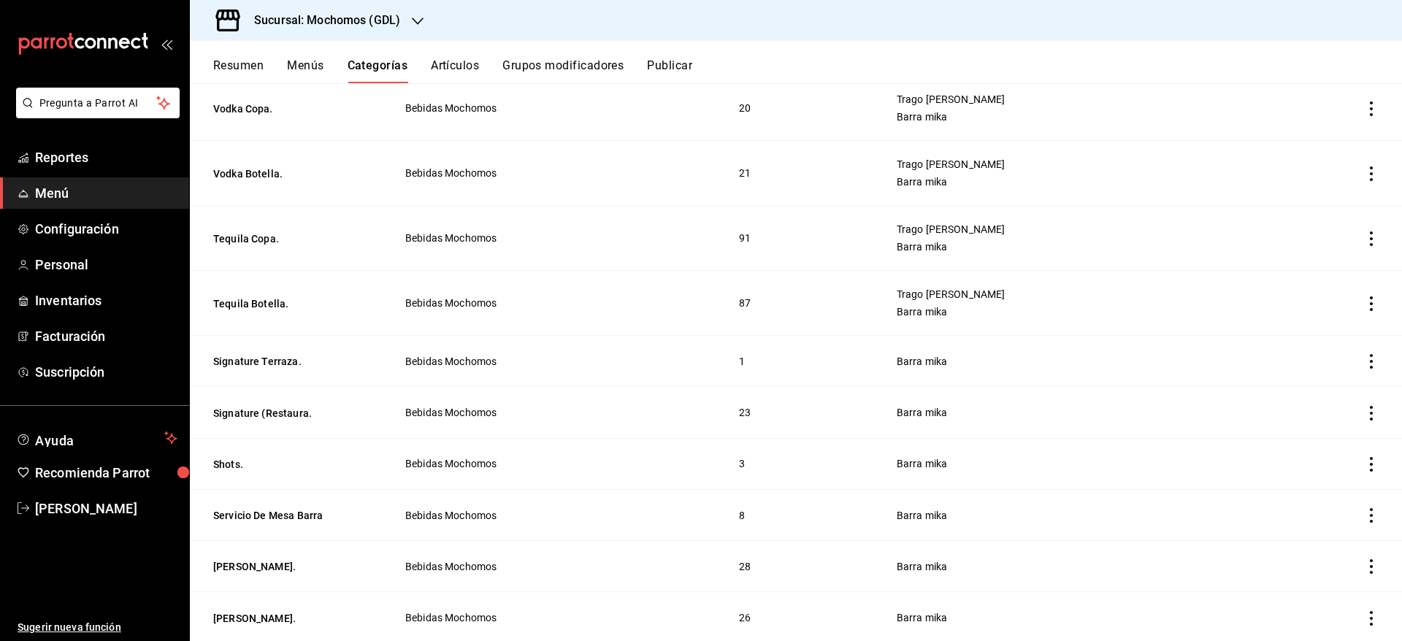
scroll to position [285, 0]
click at [267, 365] on button "Signature Terraza." at bounding box center [286, 361] width 146 height 15
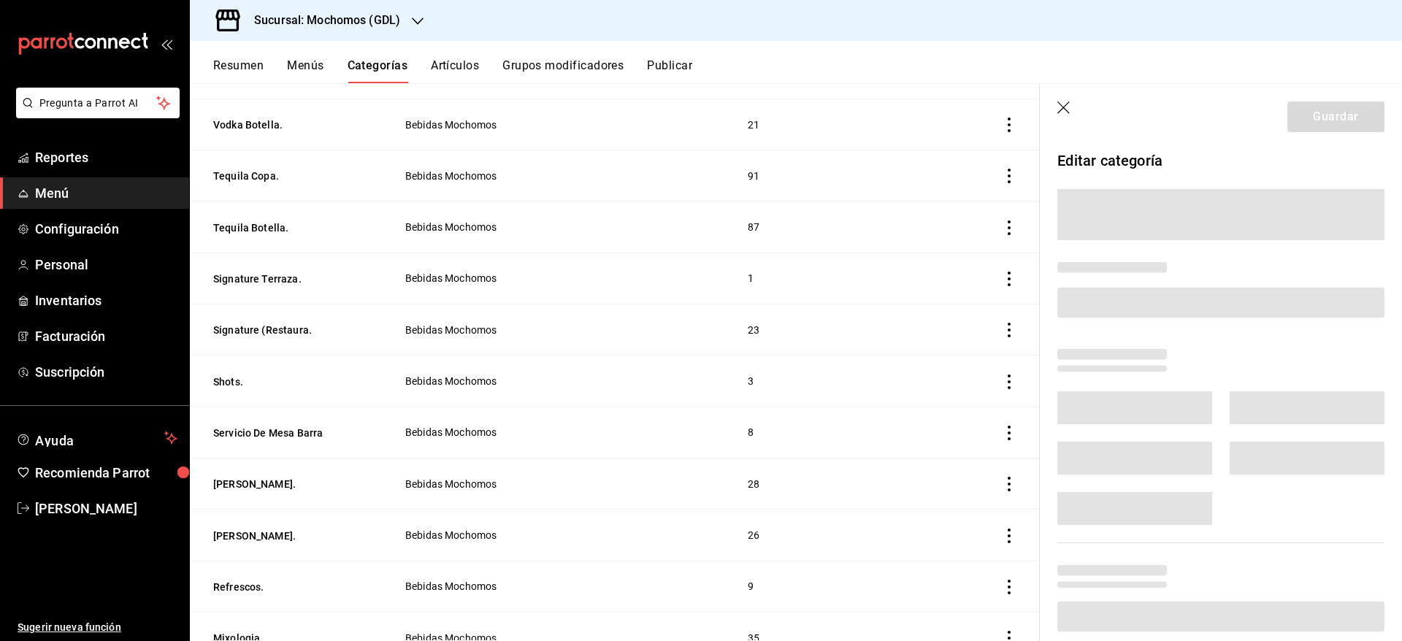
scroll to position [249, 0]
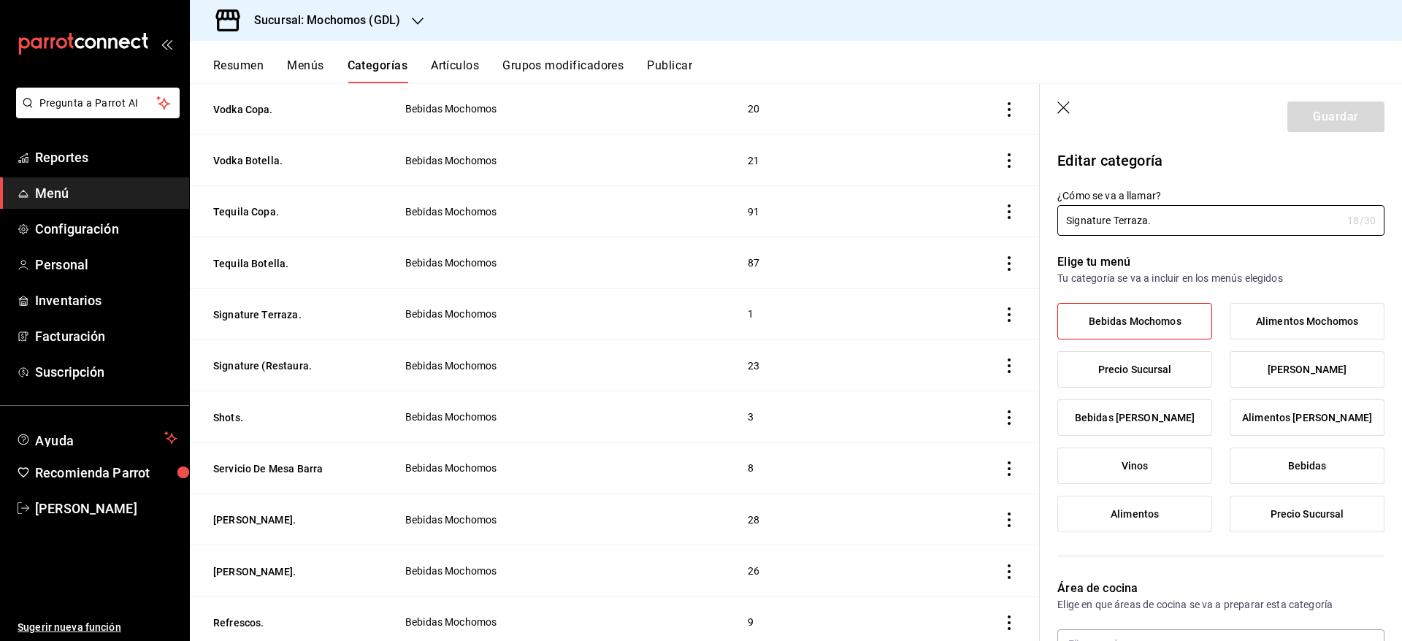
type input "c08e9a56-e23d-4e48-83db-80321d0bf67d"
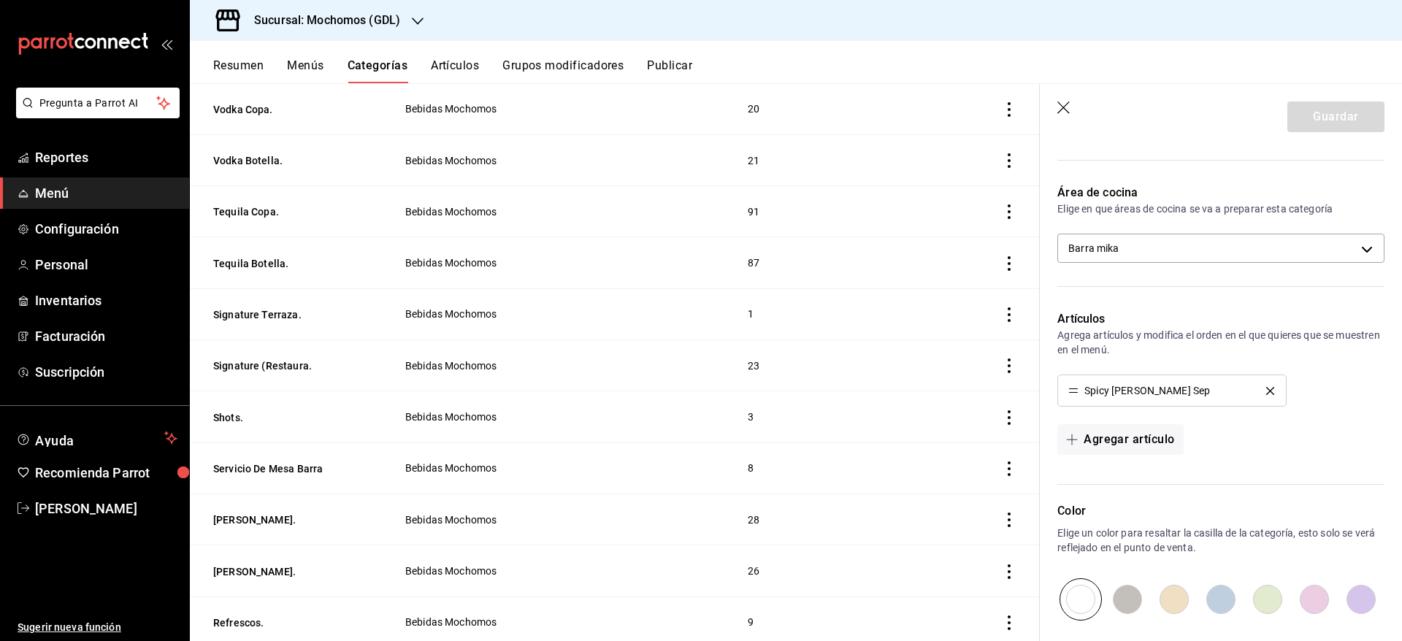
scroll to position [389, 0]
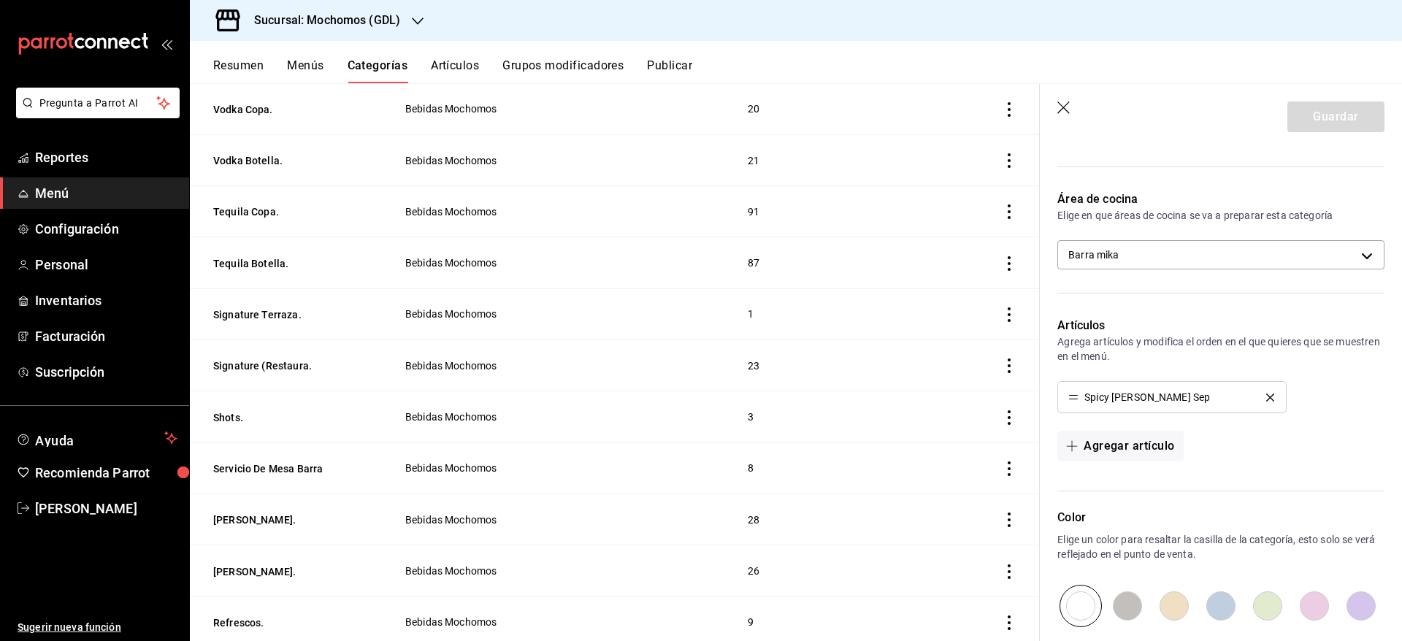
click at [1061, 109] on icon "button" at bounding box center [1065, 109] width 15 height 15
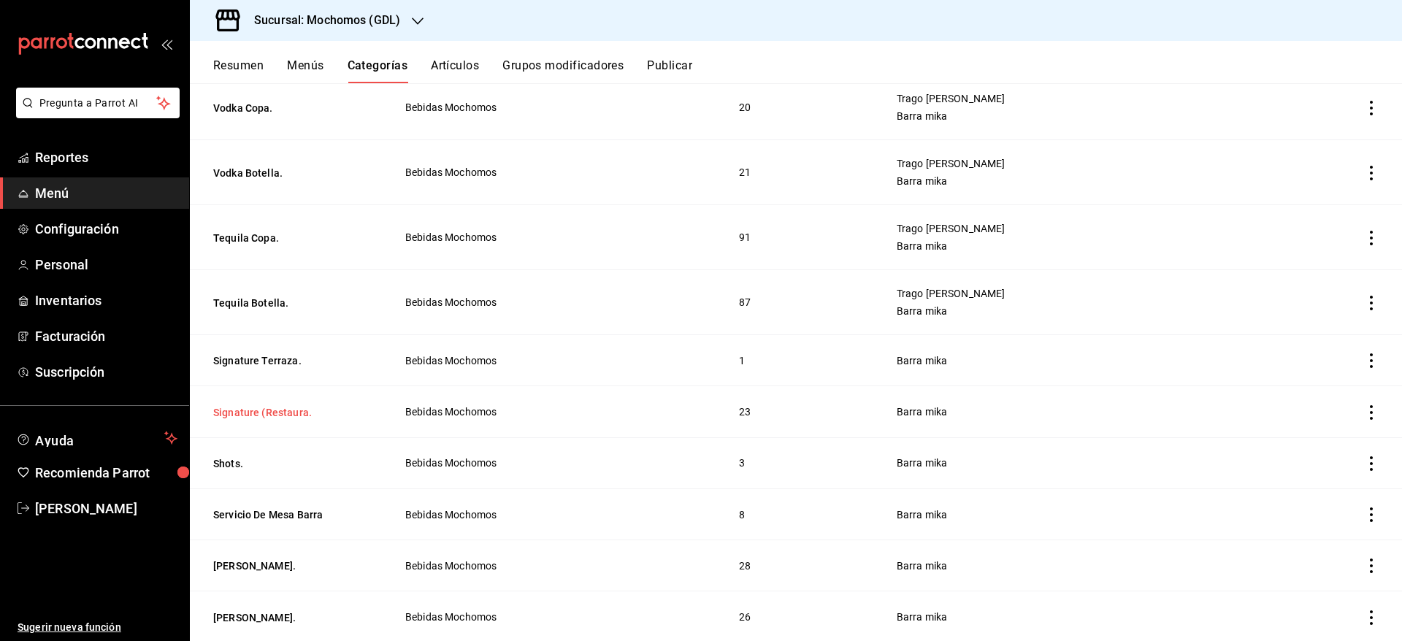
click at [252, 416] on button "Signature (Restaura." at bounding box center [286, 412] width 146 height 15
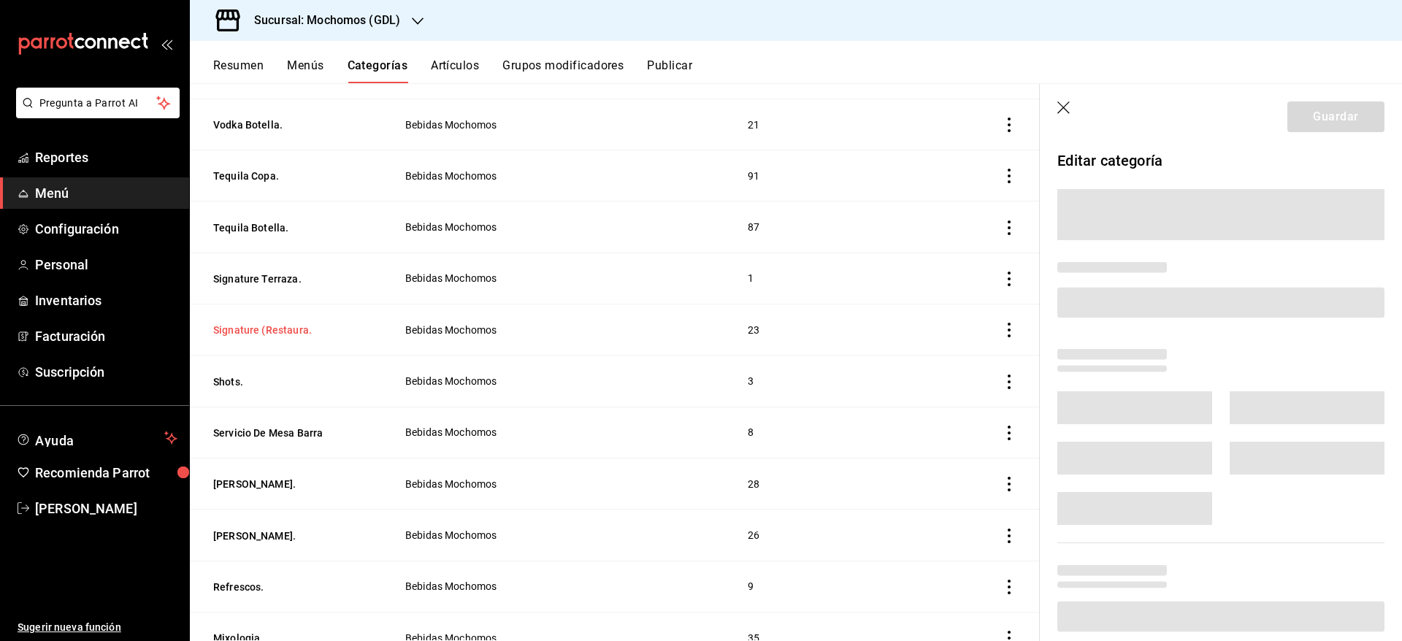
scroll to position [249, 0]
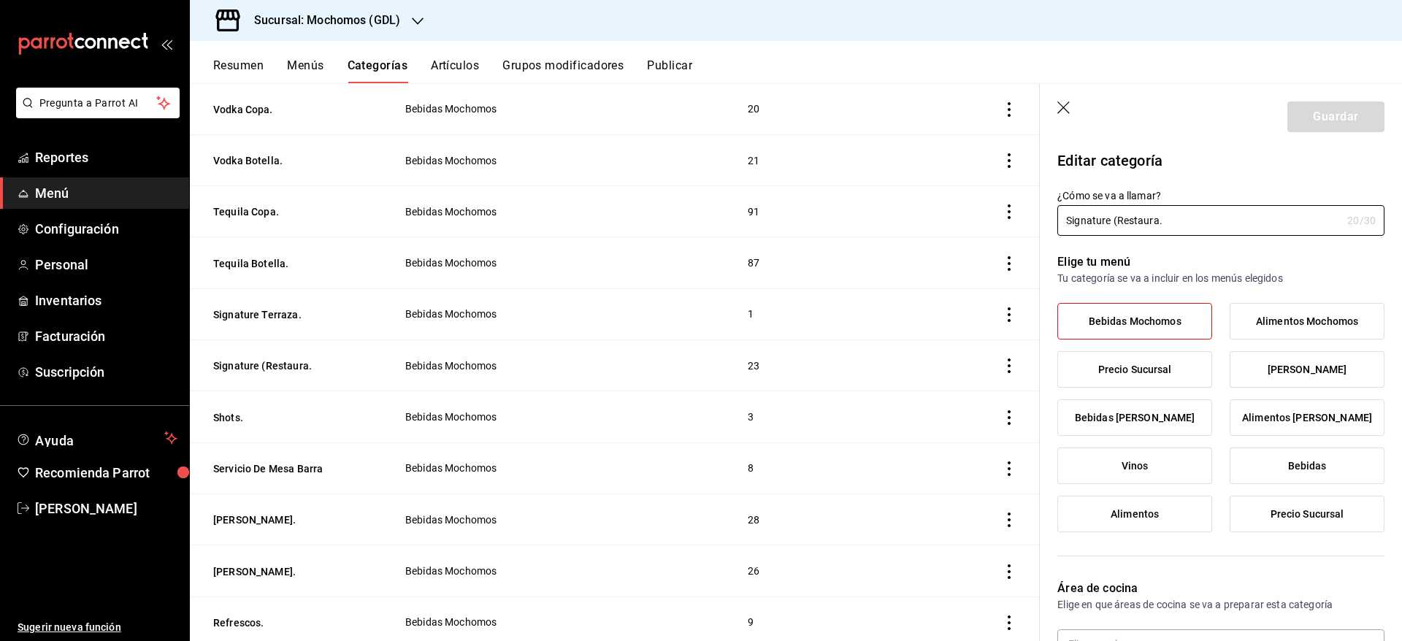
type input "c08e9a56-e23d-4e48-83db-80321d0bf67d"
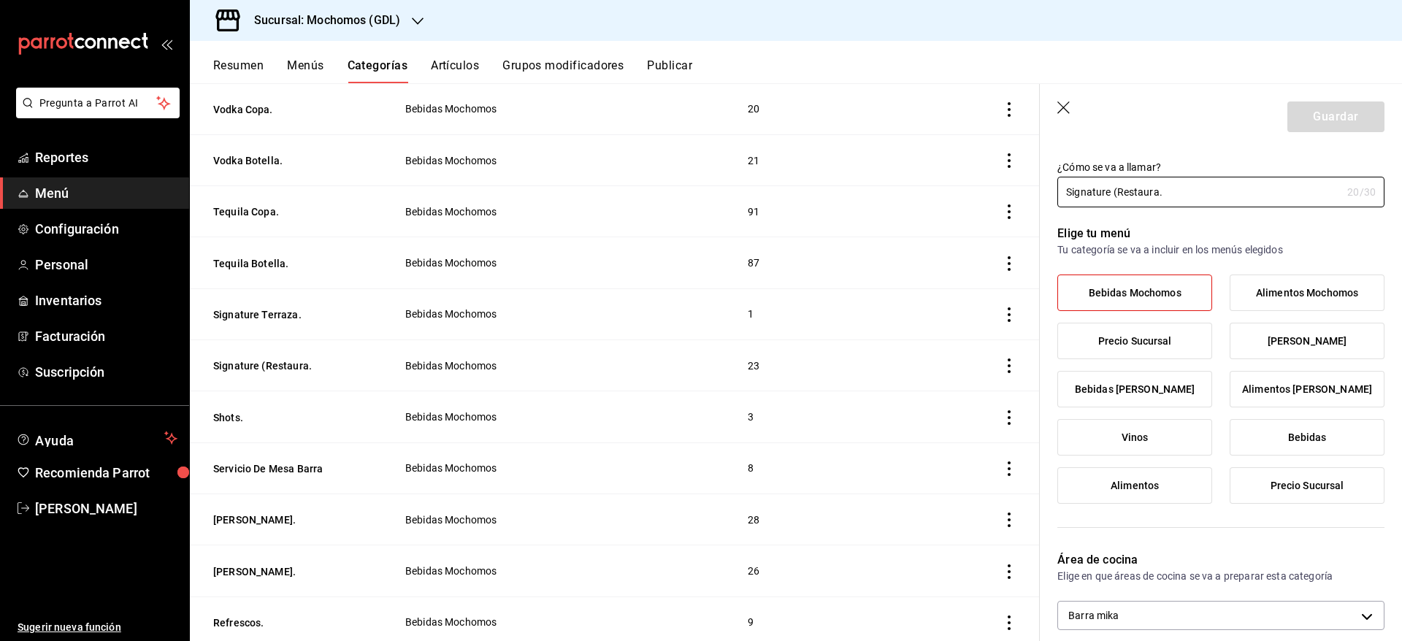
scroll to position [0, 0]
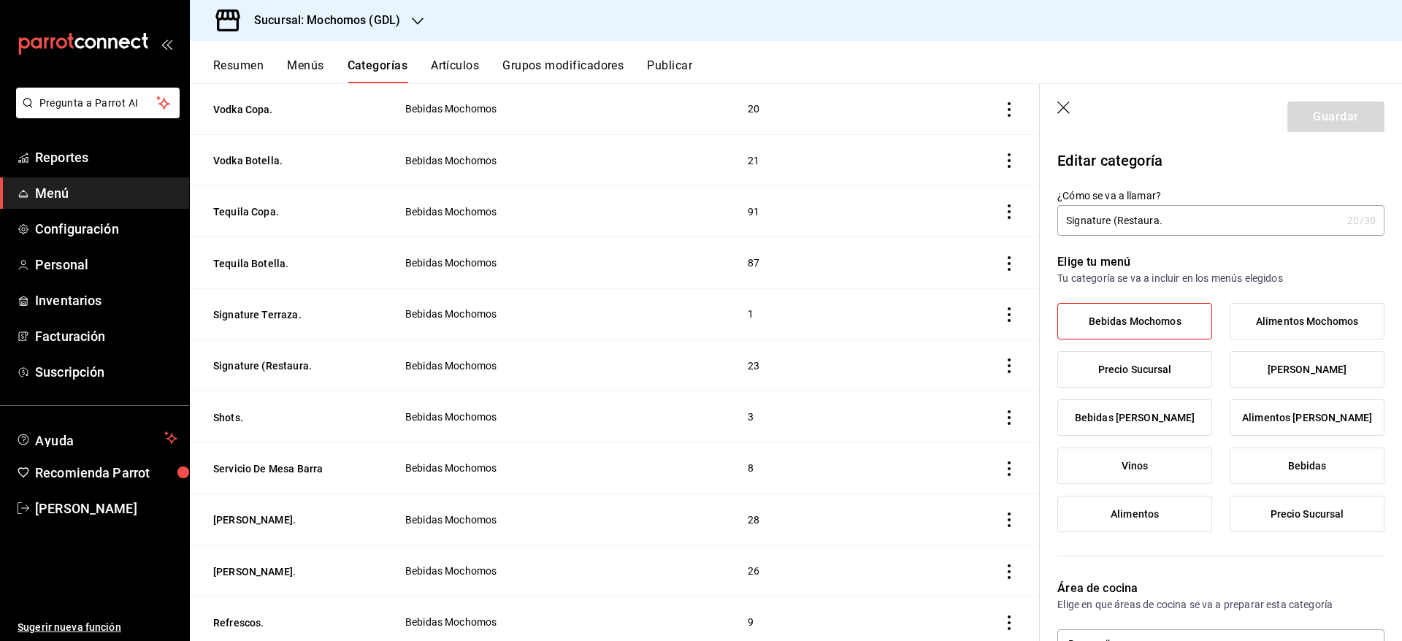
click at [1065, 96] on header "Guardar" at bounding box center [1221, 114] width 362 height 60
click at [1063, 102] on icon "button" at bounding box center [1065, 109] width 15 height 15
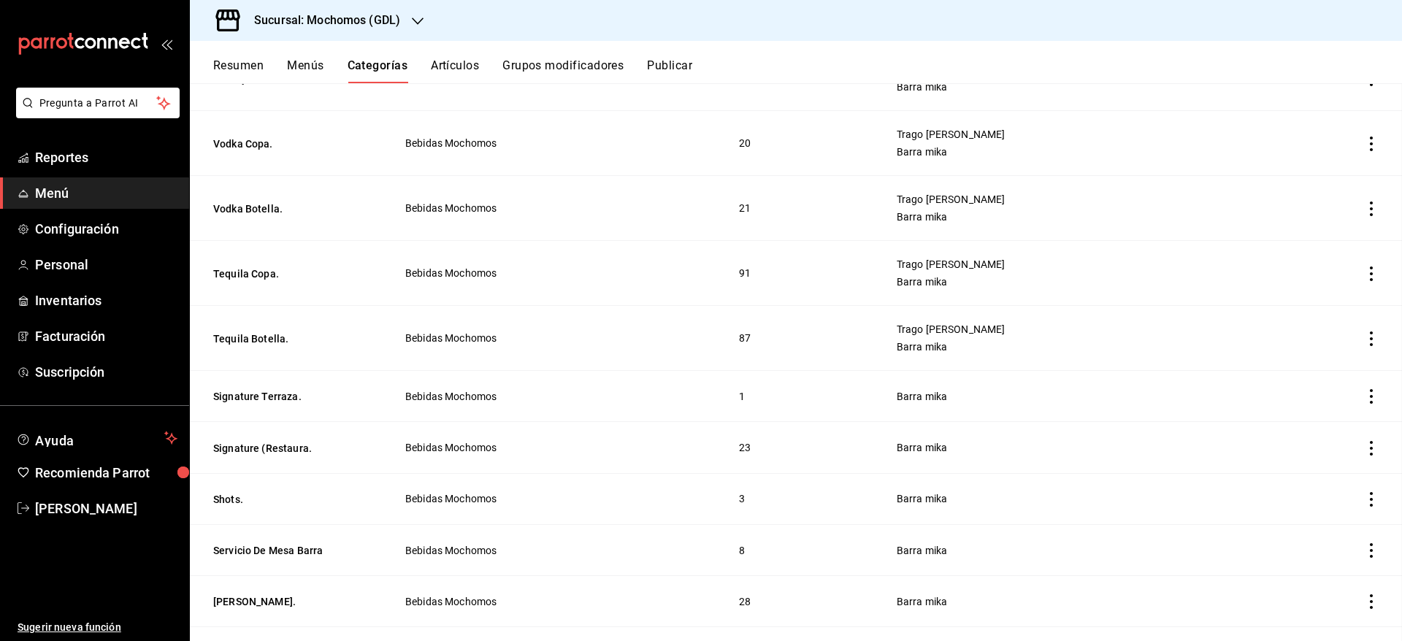
scroll to position [285, 0]
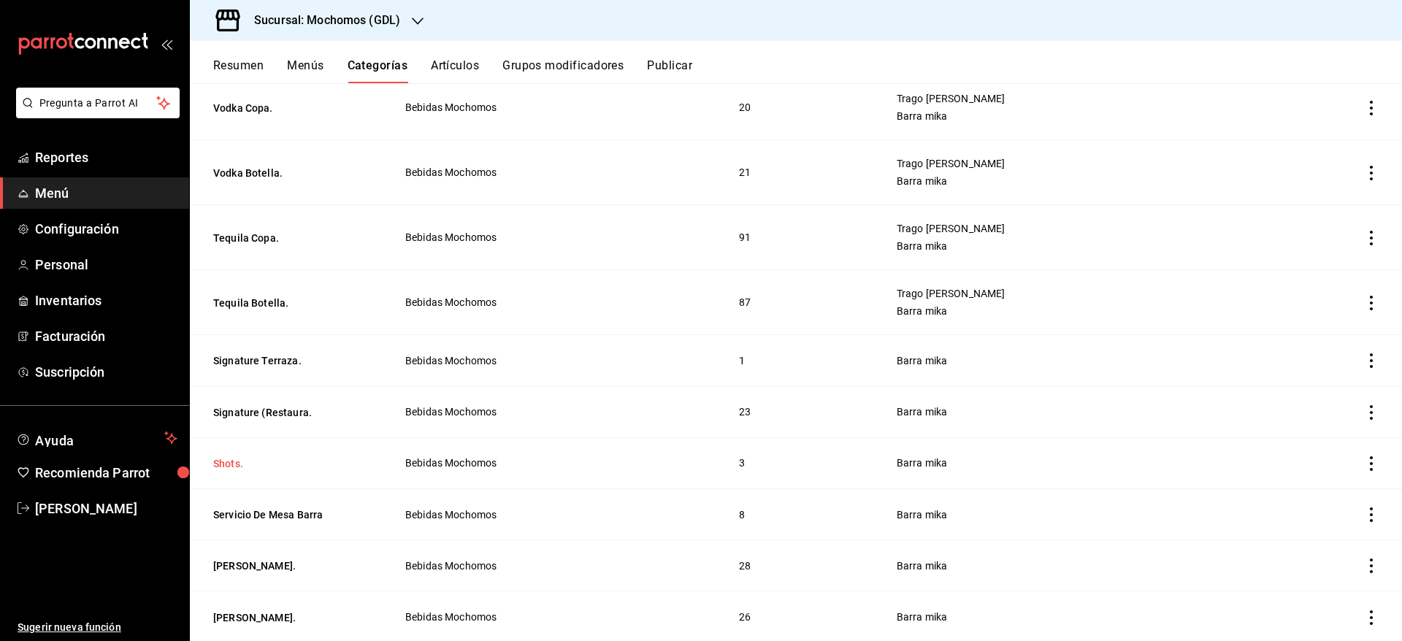
click at [236, 457] on button "Shots." at bounding box center [286, 463] width 146 height 15
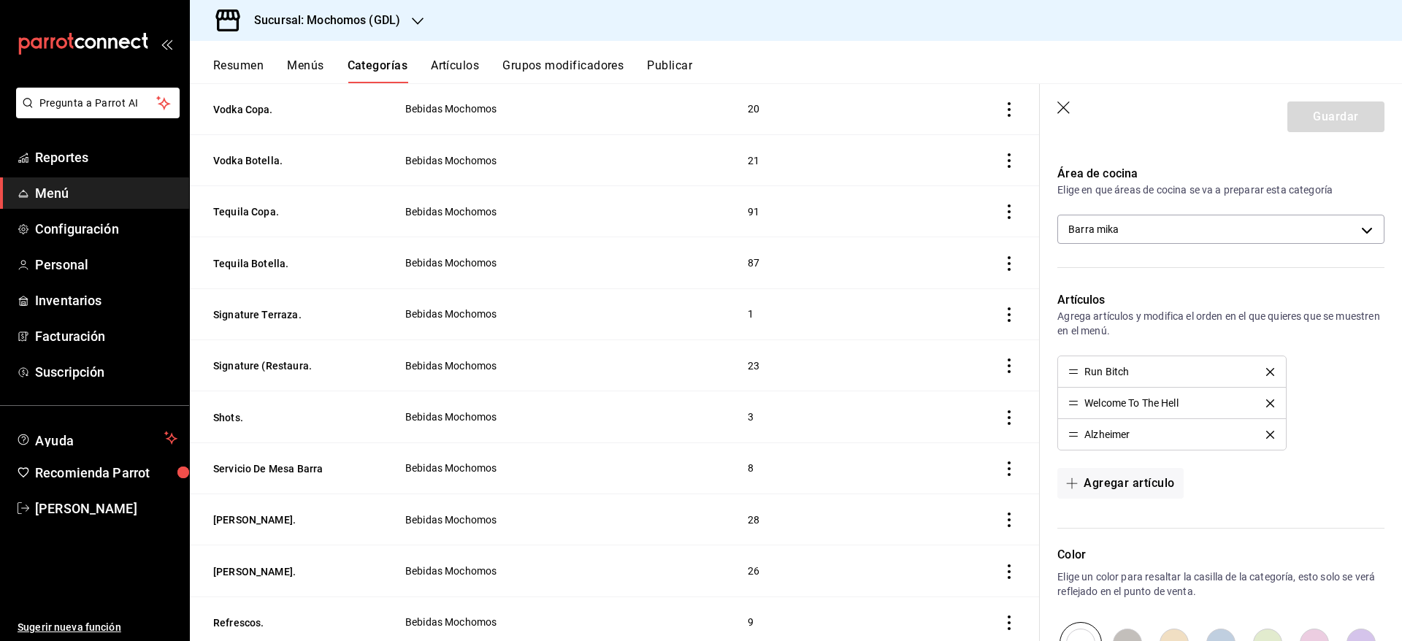
scroll to position [413, 0]
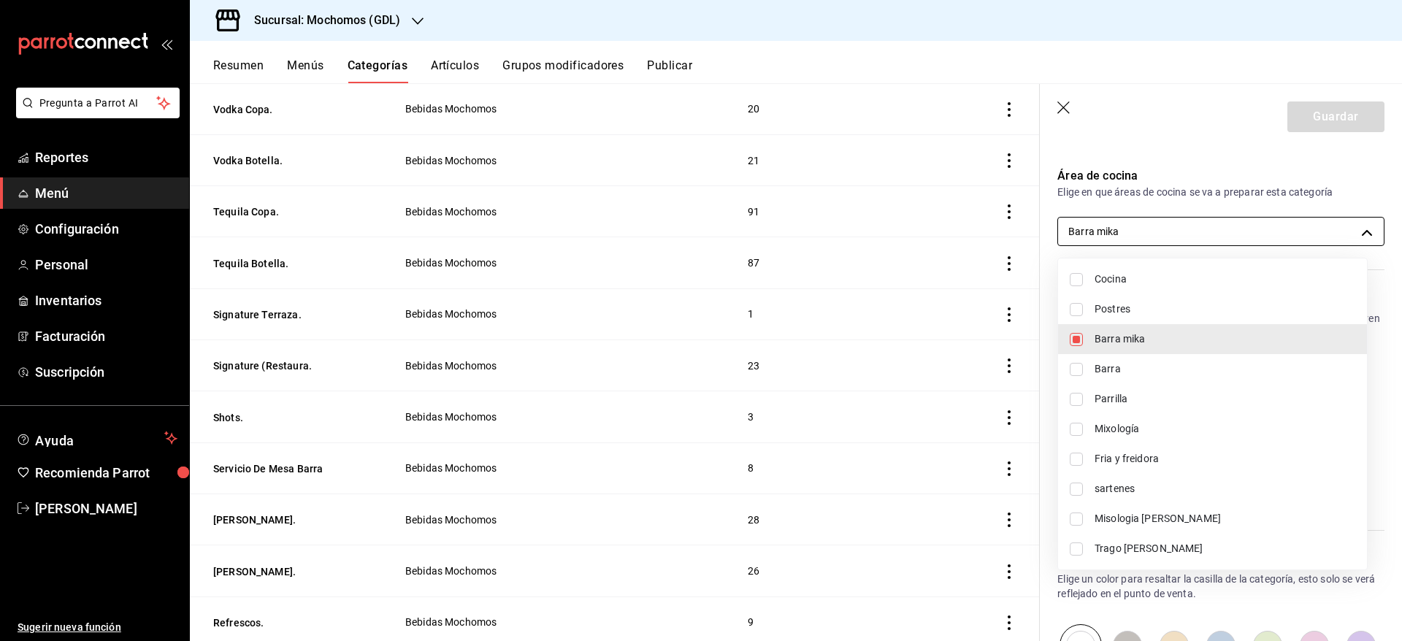
click at [1341, 240] on body "Pregunta a Parrot AI Reportes Menú Configuración Personal Inventarios Facturaci…" at bounding box center [701, 320] width 1402 height 641
click at [1225, 539] on li "Trago [PERSON_NAME]" at bounding box center [1212, 549] width 309 height 30
type input "c08e9a56-e23d-4e48-83db-80321d0bf67d,60d8fd99-218b-4af1-a473-a8d808ef8b81"
checkbox input "true"
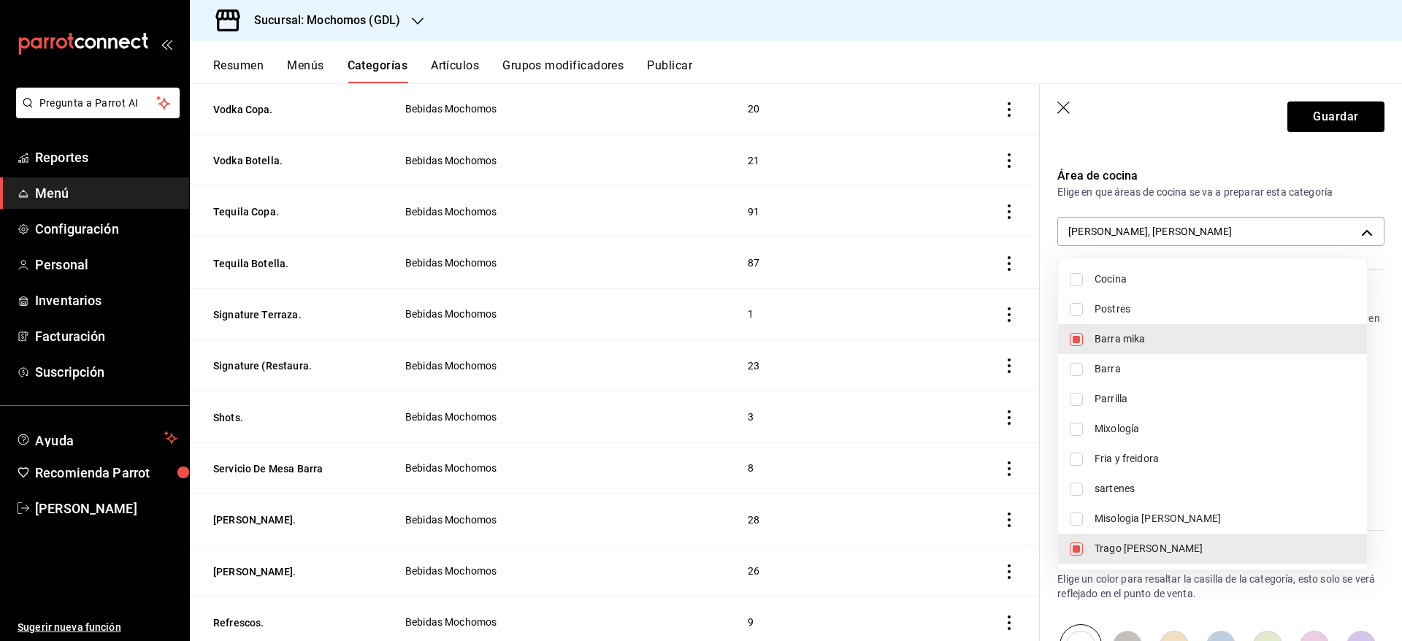
click at [1207, 110] on div at bounding box center [701, 320] width 1402 height 641
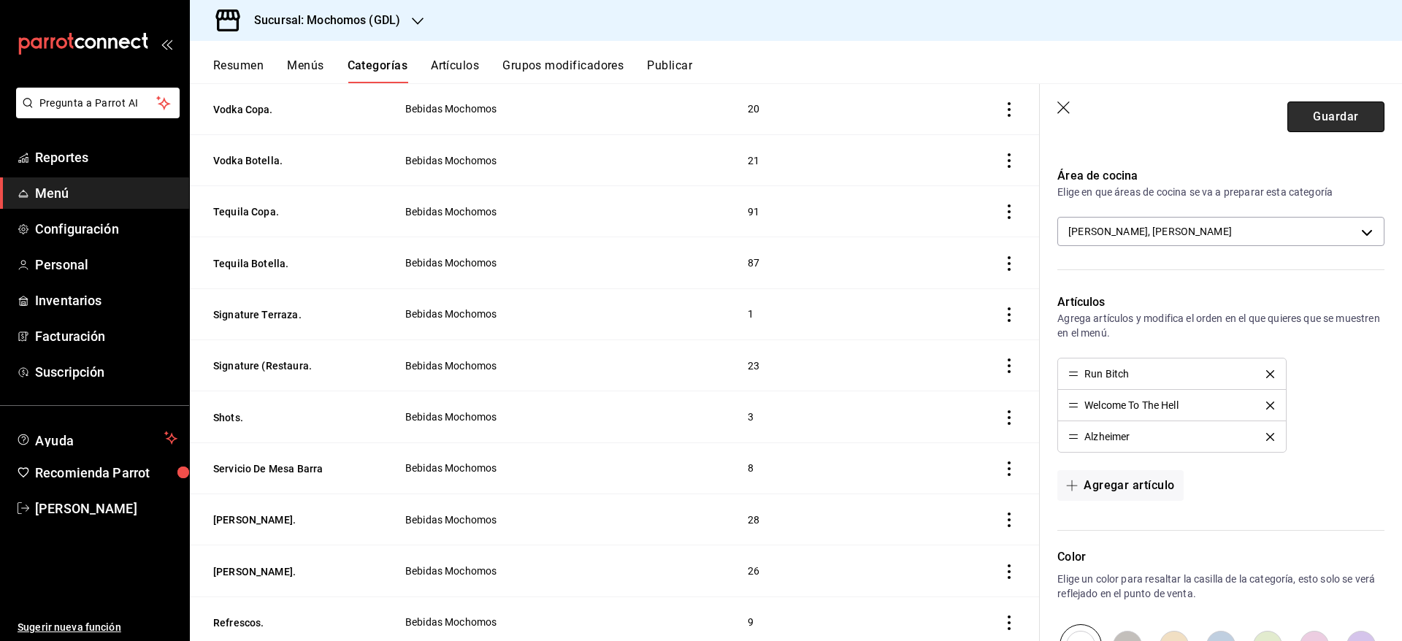
click at [1302, 110] on button "Guardar" at bounding box center [1336, 117] width 97 height 31
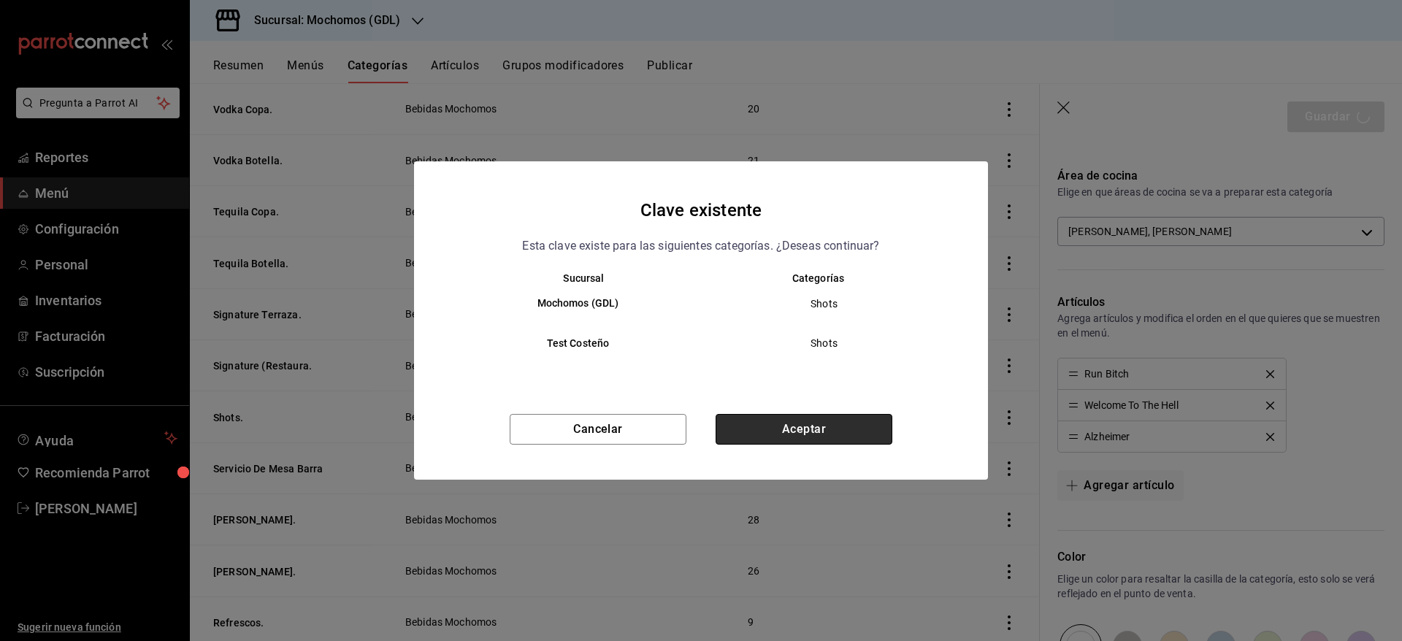
click at [843, 423] on button "Aceptar" at bounding box center [804, 429] width 177 height 31
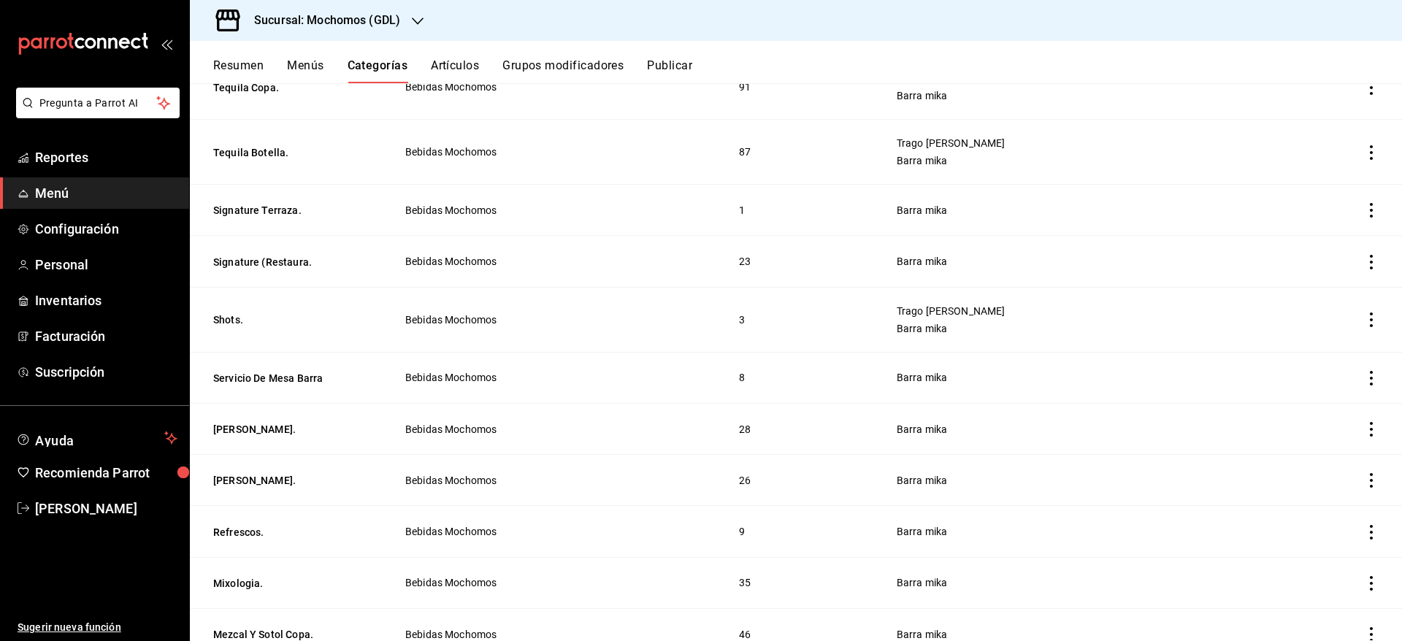
scroll to position [424, 0]
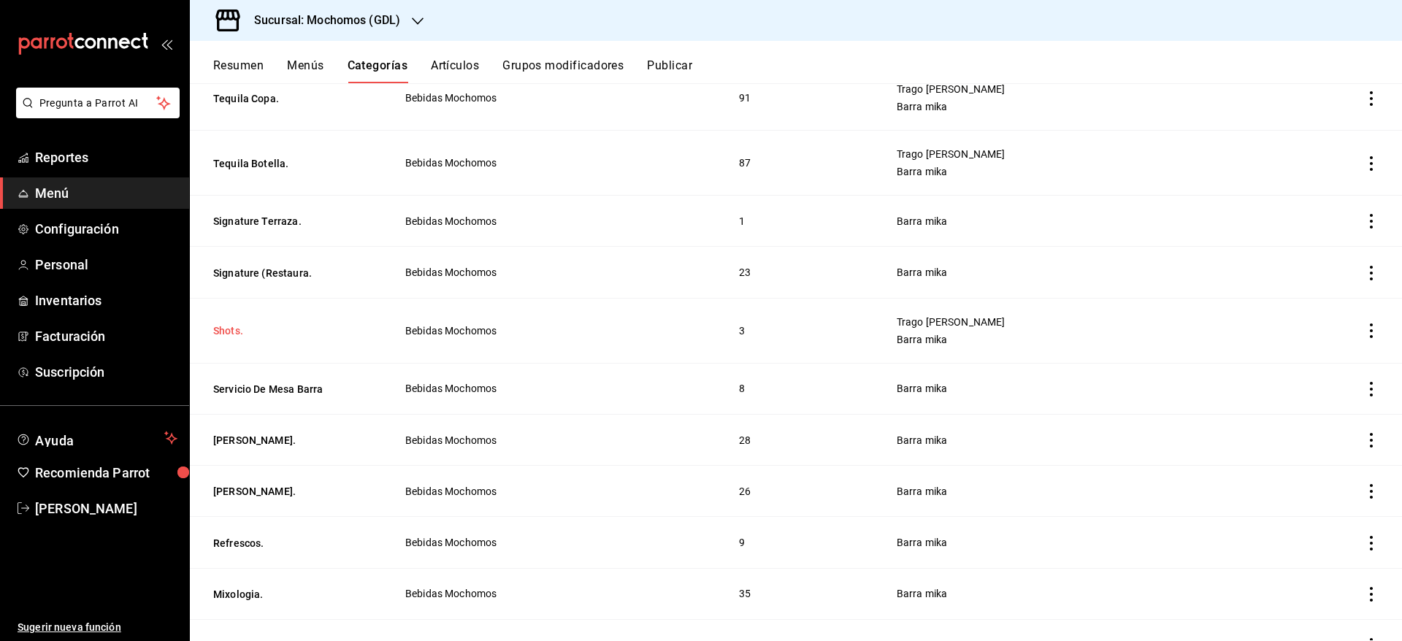
click at [233, 337] on button "Shots." at bounding box center [286, 331] width 146 height 15
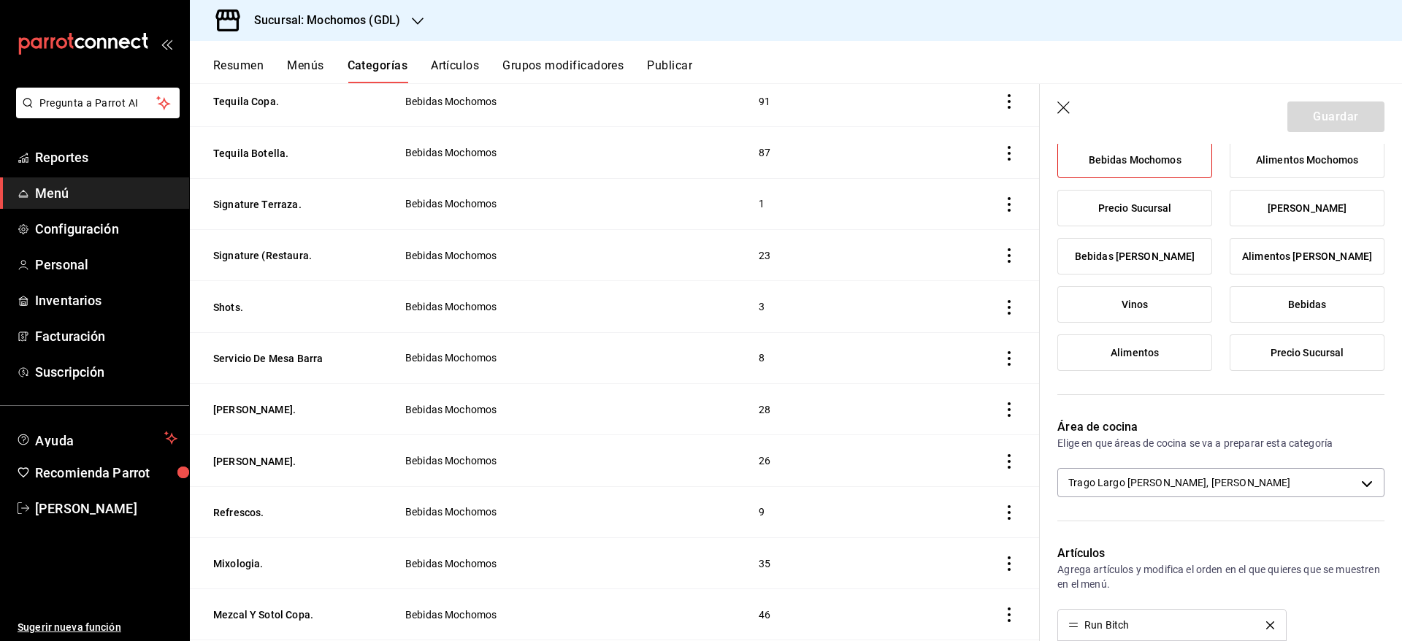
scroll to position [162, 0]
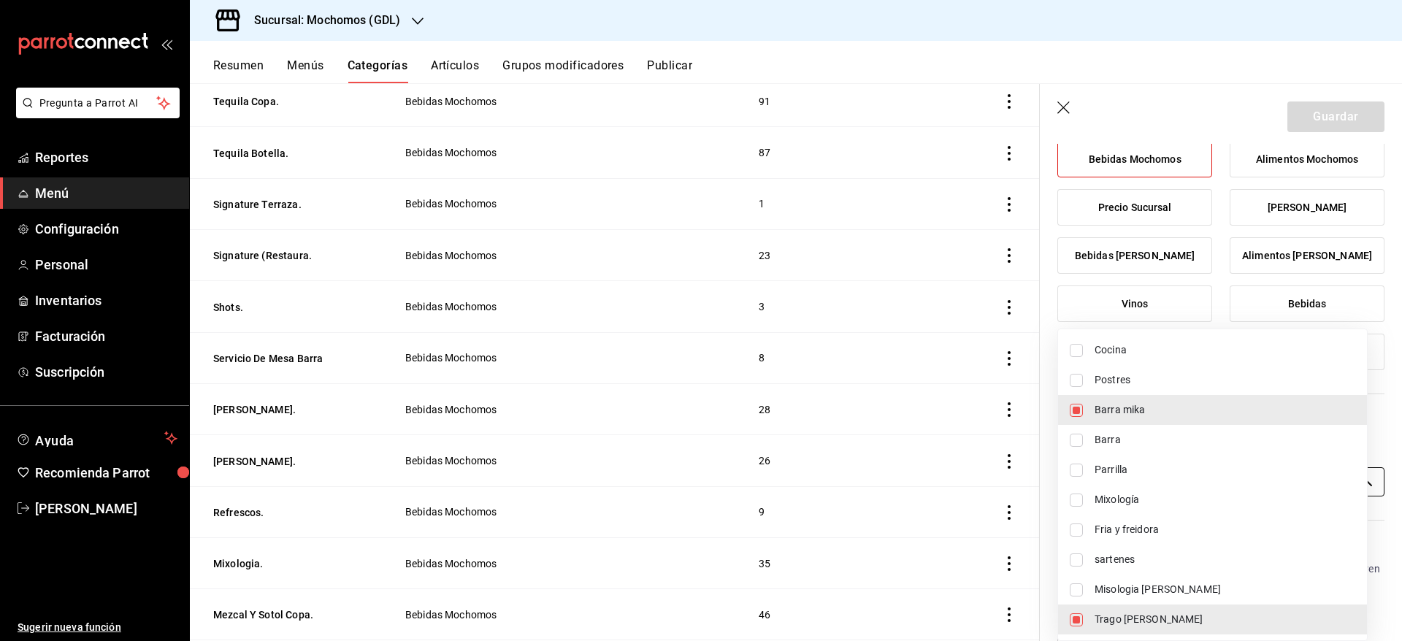
click at [1239, 475] on body "Pregunta a Parrot AI Reportes Menú Configuración Personal Inventarios Facturaci…" at bounding box center [701, 320] width 1402 height 641
drag, startPoint x: 1143, startPoint y: 614, endPoint x: 1259, endPoint y: 619, distance: 116.3
click at [1259, 619] on span "Trago [PERSON_NAME]" at bounding box center [1225, 619] width 261 height 15
type input "c08e9a56-e23d-4e48-83db-80321d0bf67d"
checkbox input "false"
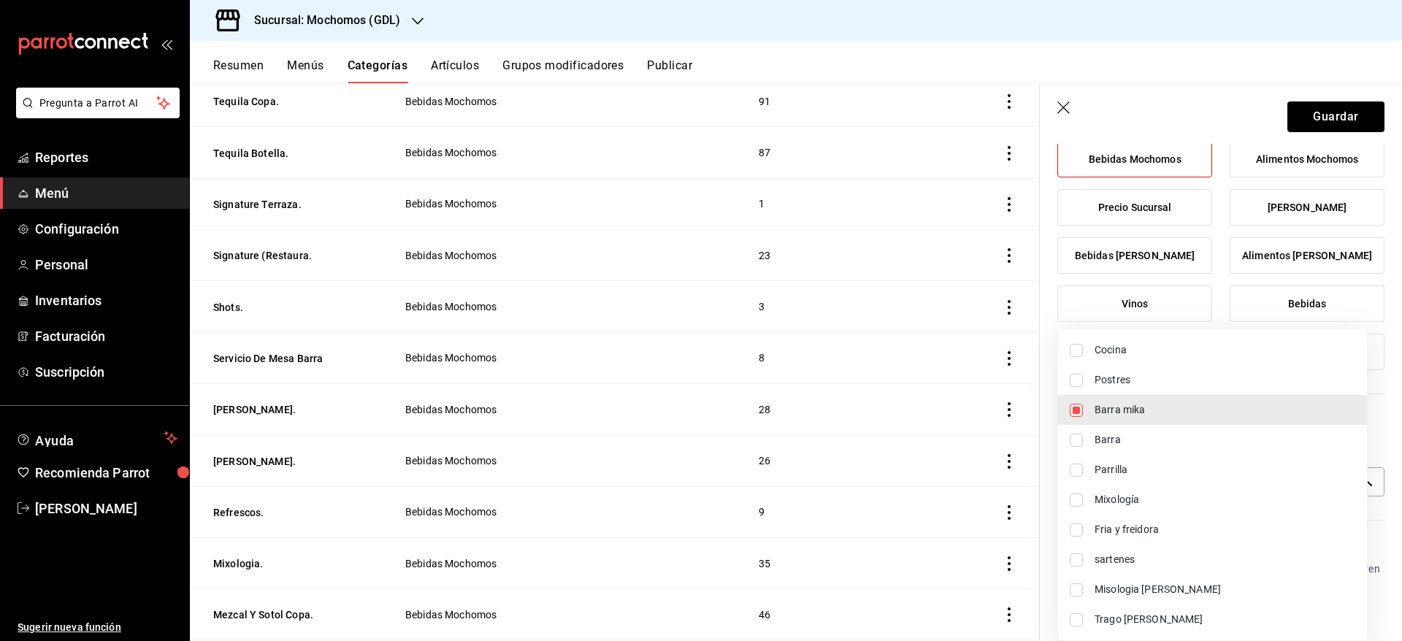
click at [1322, 106] on div at bounding box center [701, 320] width 1402 height 641
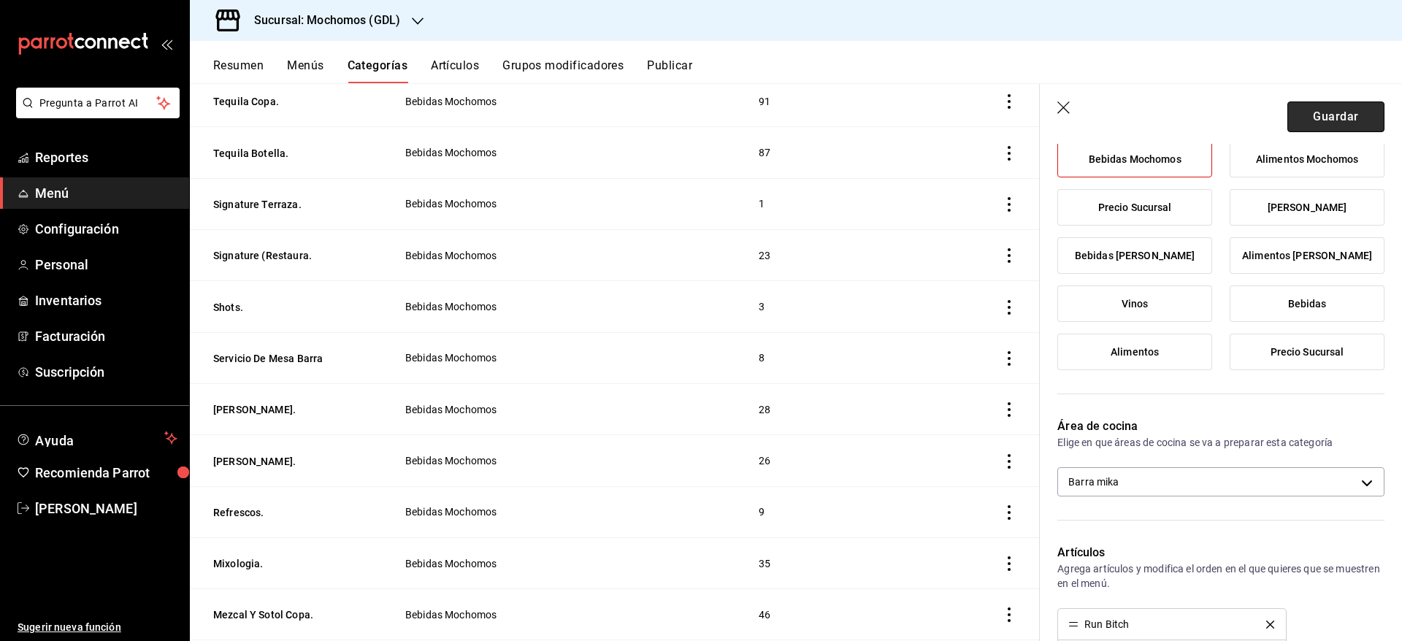
click at [1321, 111] on button "Guardar" at bounding box center [1336, 117] width 97 height 31
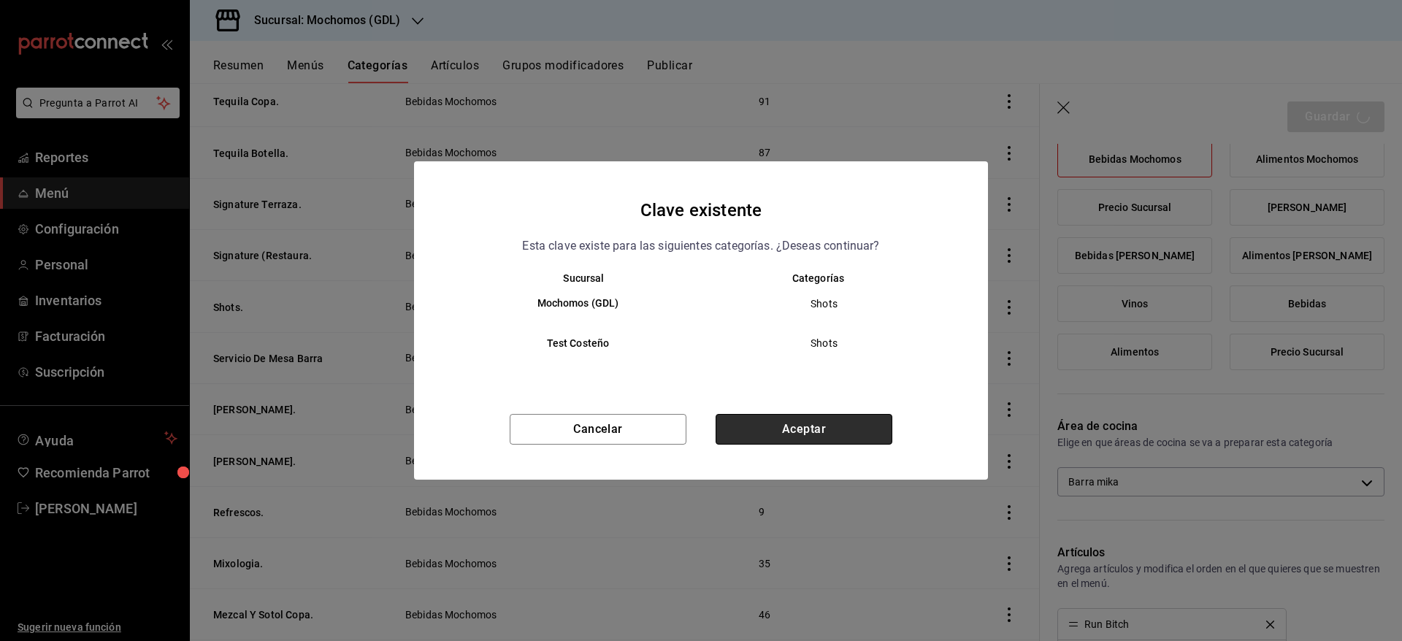
click at [822, 419] on button "Aceptar" at bounding box center [804, 429] width 177 height 31
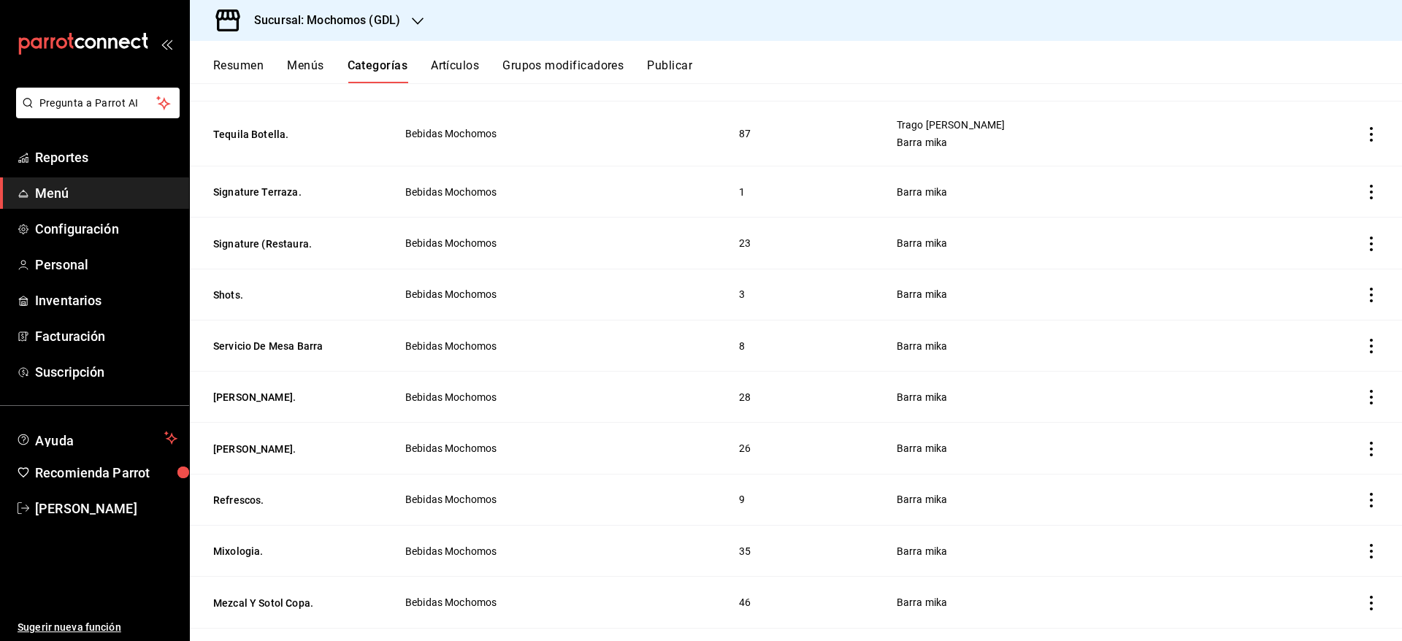
scroll to position [455, 0]
click at [243, 394] on button "[PERSON_NAME]." at bounding box center [286, 396] width 146 height 15
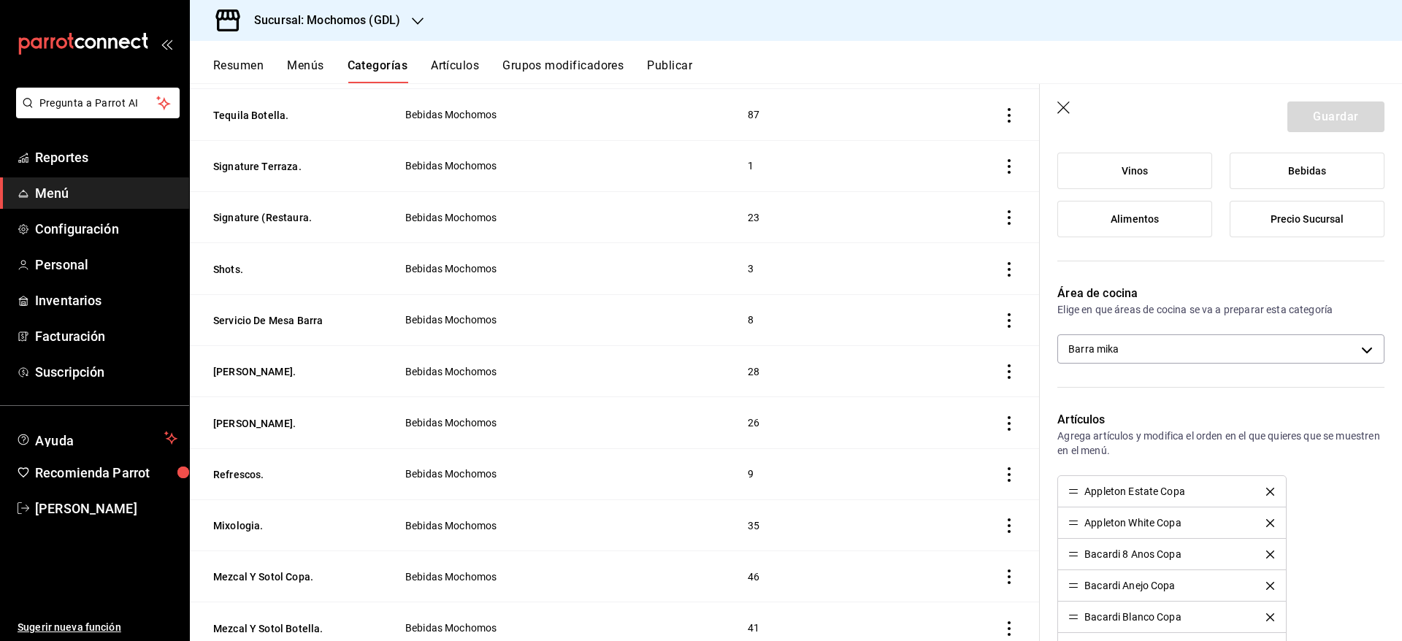
scroll to position [296, 0]
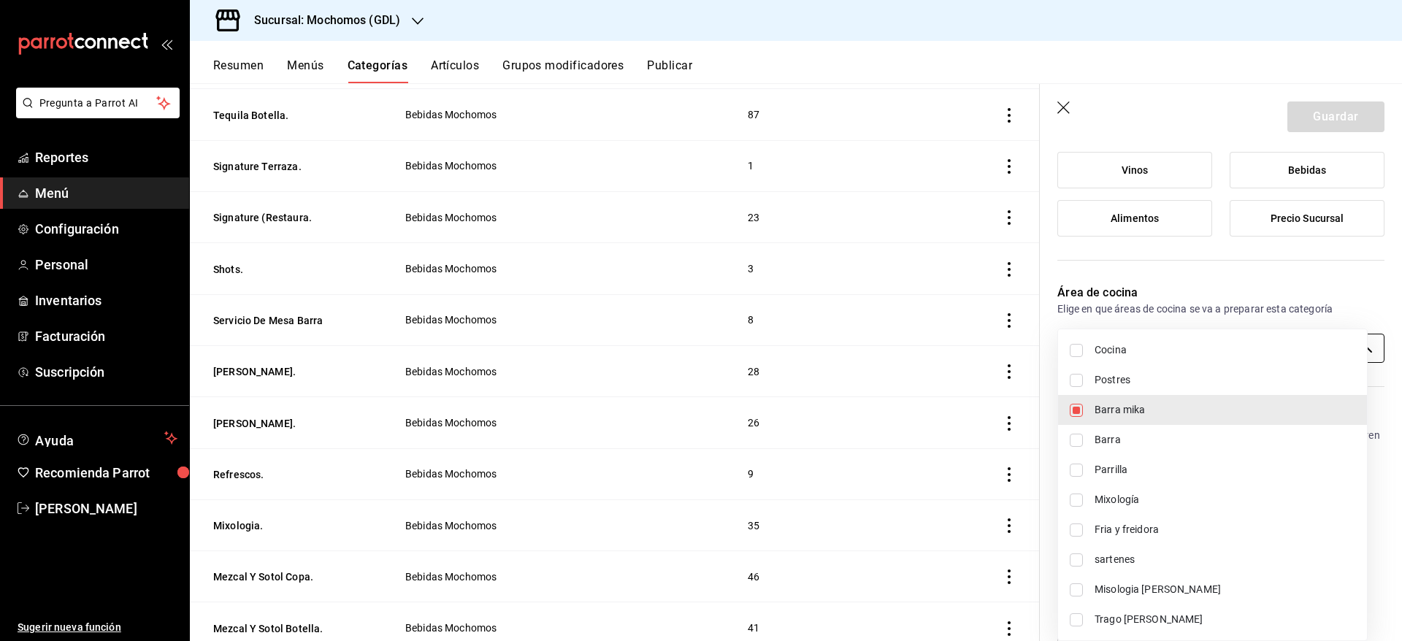
click at [1237, 340] on body "Pregunta a Parrot AI Reportes Menú Configuración Personal Inventarios Facturaci…" at bounding box center [701, 320] width 1402 height 641
click at [1152, 610] on li "Trago [PERSON_NAME]" at bounding box center [1212, 620] width 309 height 30
type input "c08e9a56-e23d-4e48-83db-80321d0bf67d,60d8fd99-218b-4af1-a473-a8d808ef8b81"
checkbox input "true"
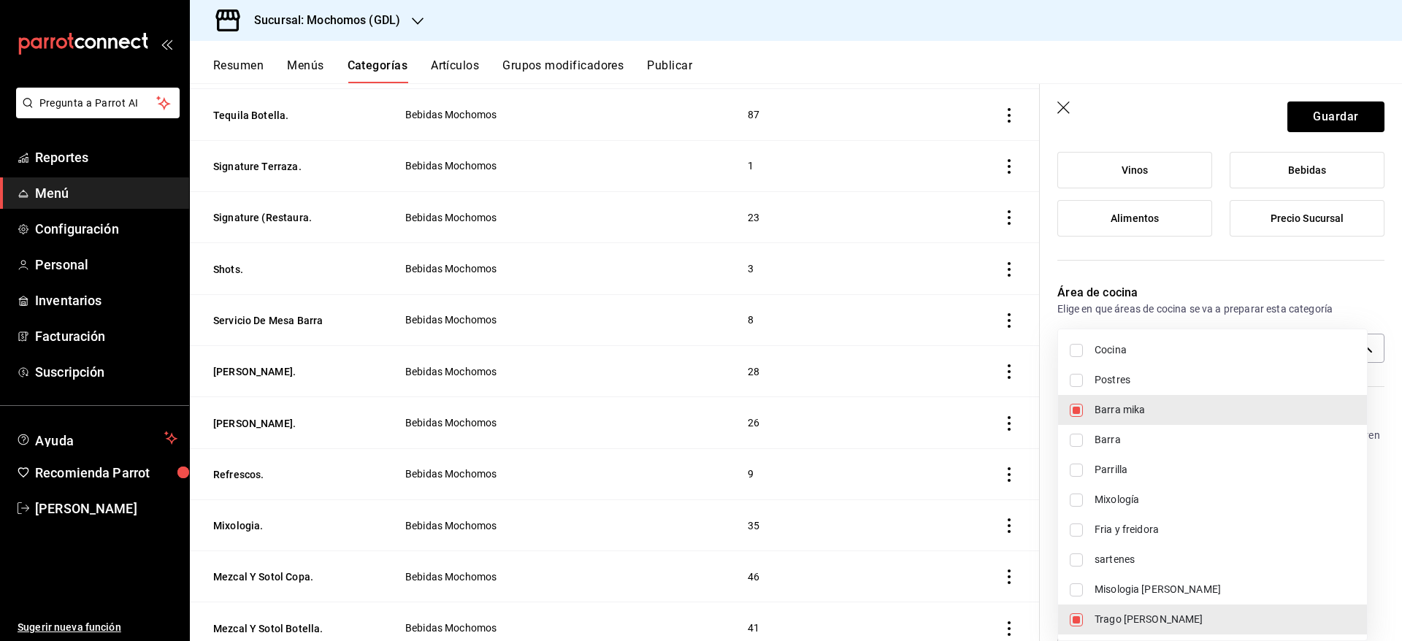
click at [1312, 107] on div at bounding box center [701, 320] width 1402 height 641
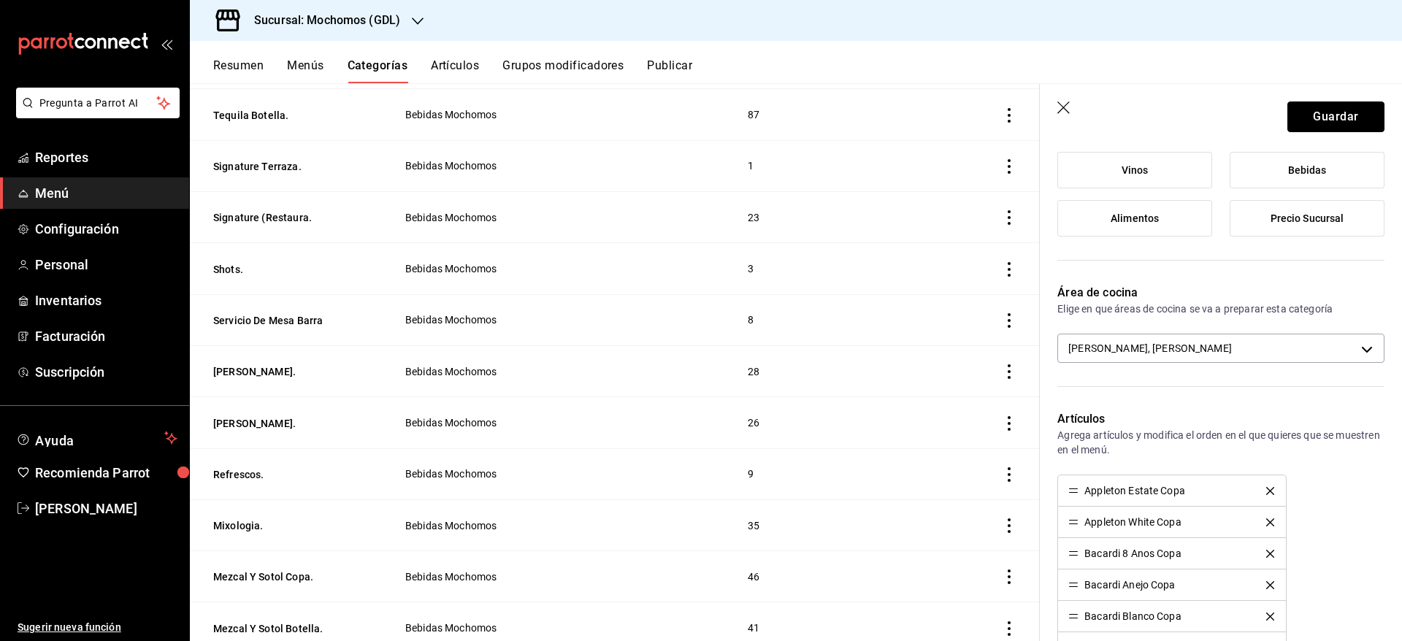
click at [1312, 110] on button "Guardar" at bounding box center [1336, 117] width 97 height 31
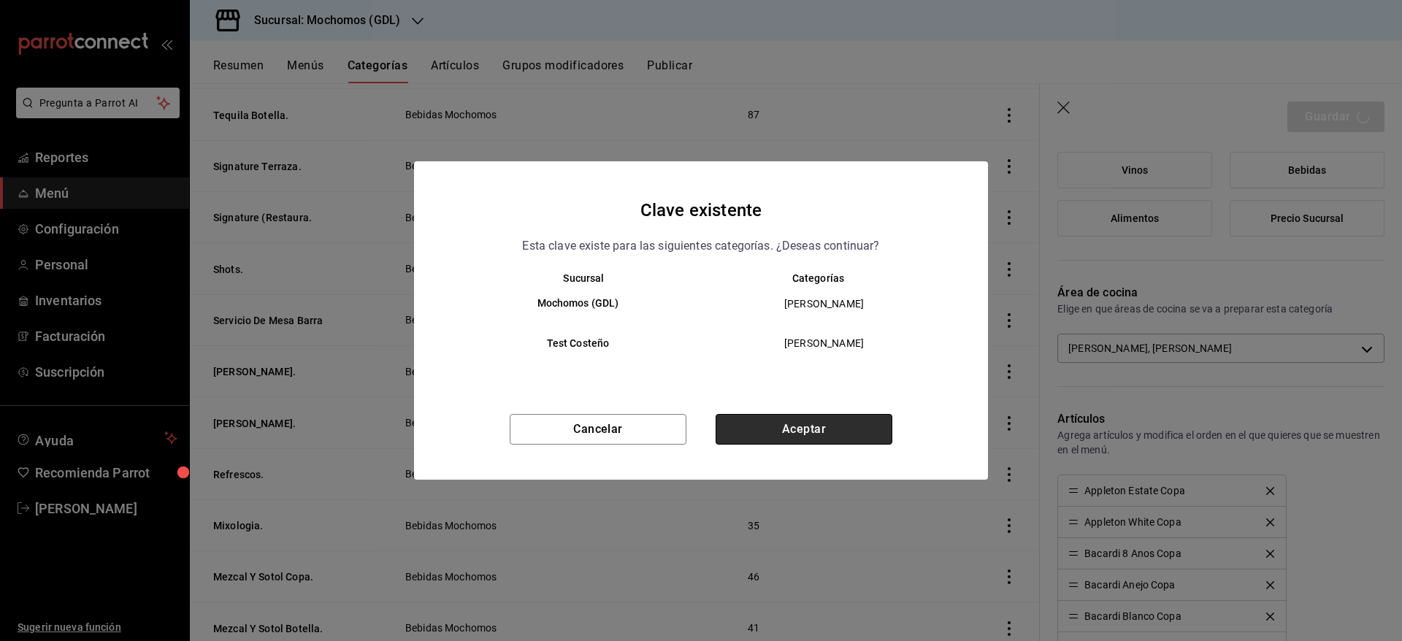
click at [862, 431] on button "Aceptar" at bounding box center [804, 429] width 177 height 31
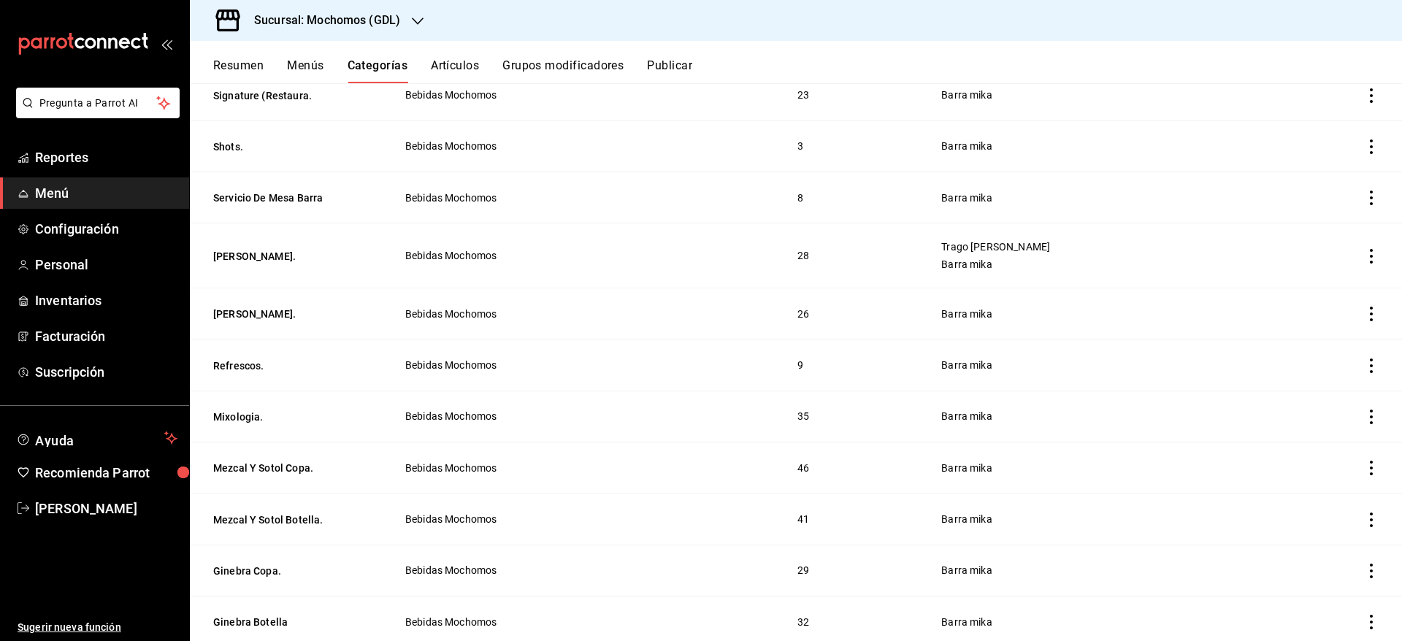
scroll to position [603, 0]
click at [240, 310] on button "[PERSON_NAME]." at bounding box center [286, 313] width 146 height 15
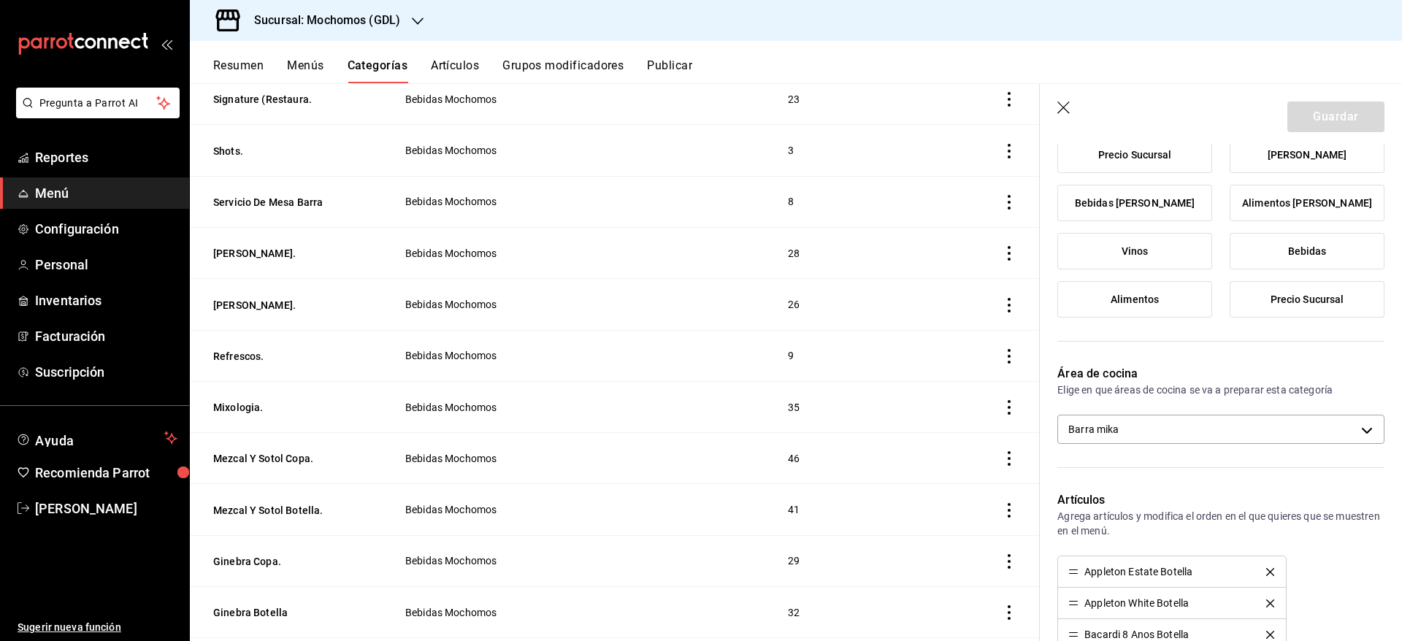
scroll to position [282, 0]
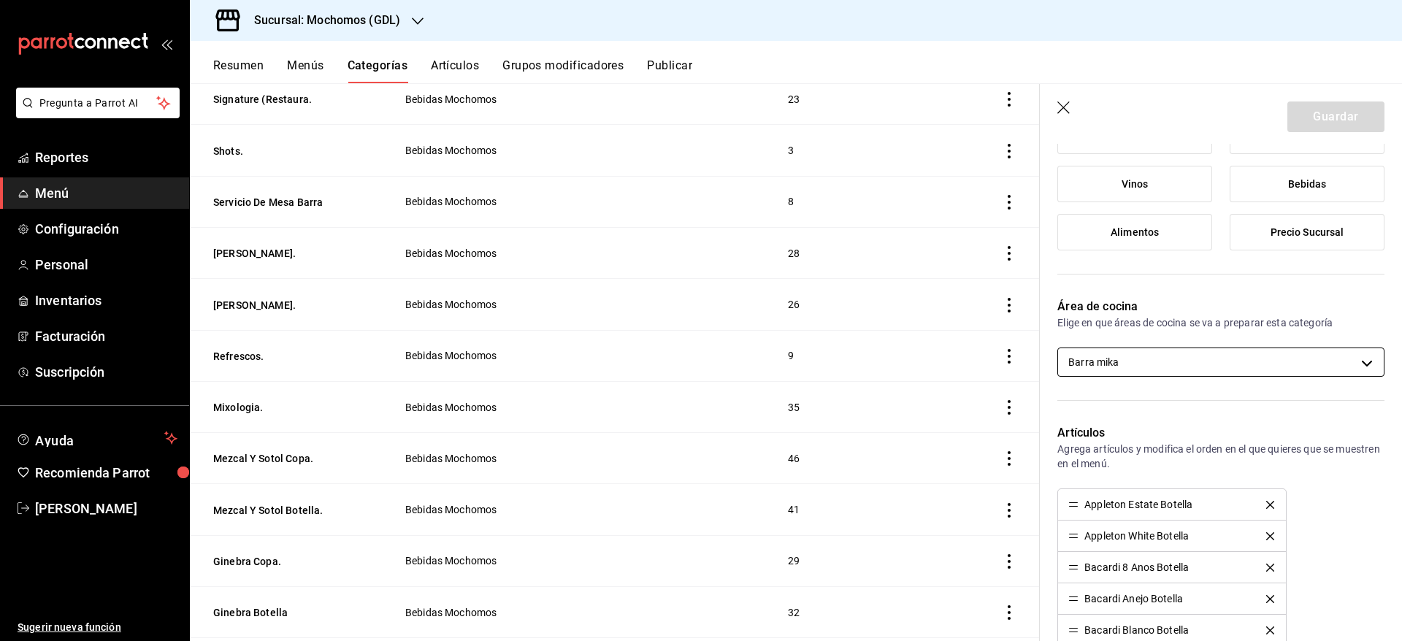
click at [1323, 360] on body "Pregunta a Parrot AI Reportes Menú Configuración Personal Inventarios Facturaci…" at bounding box center [701, 320] width 1402 height 641
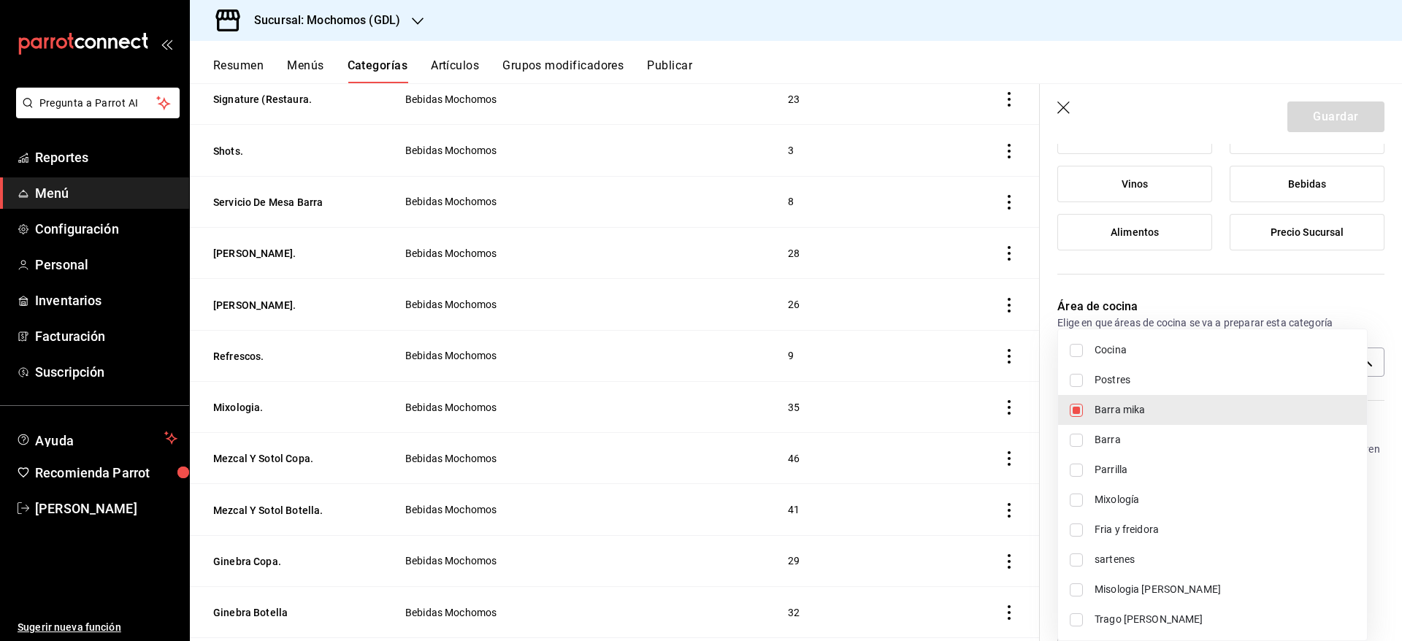
click at [1150, 612] on span "Trago [PERSON_NAME]" at bounding box center [1225, 619] width 261 height 15
type input "c08e9a56-e23d-4e48-83db-80321d0bf67d,60d8fd99-218b-4af1-a473-a8d808ef8b81"
checkbox input "true"
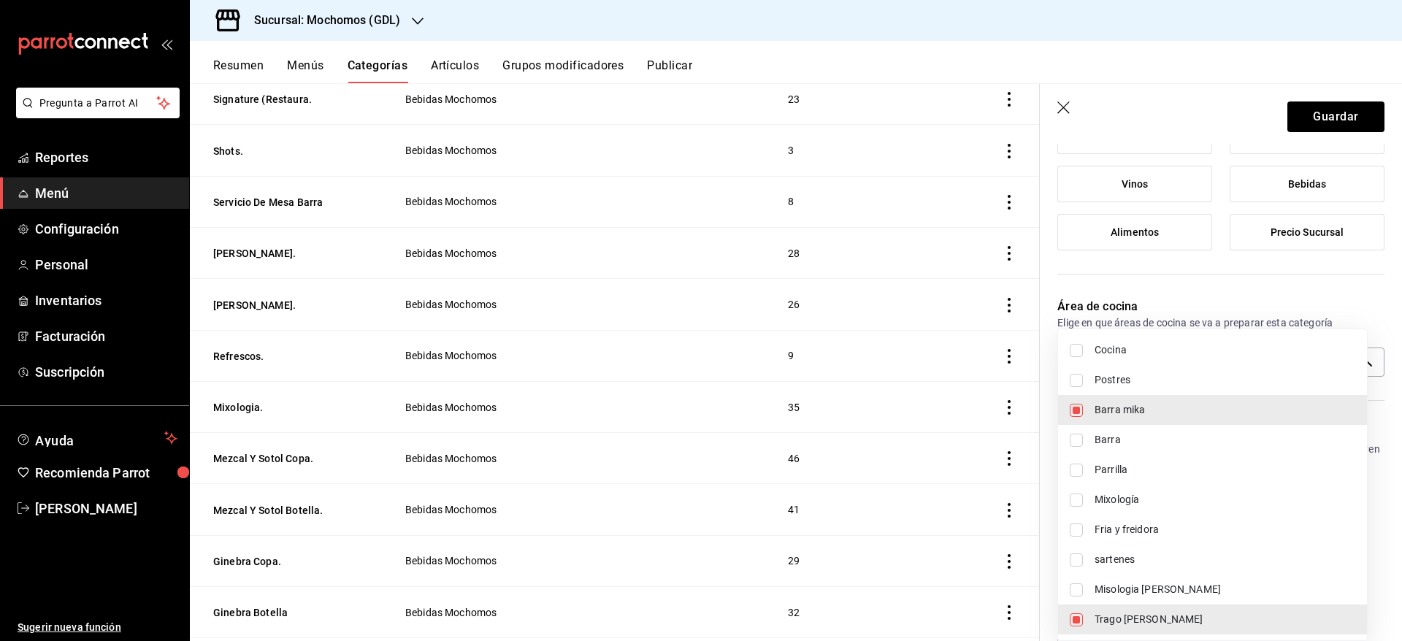
click at [1325, 118] on div at bounding box center [701, 320] width 1402 height 641
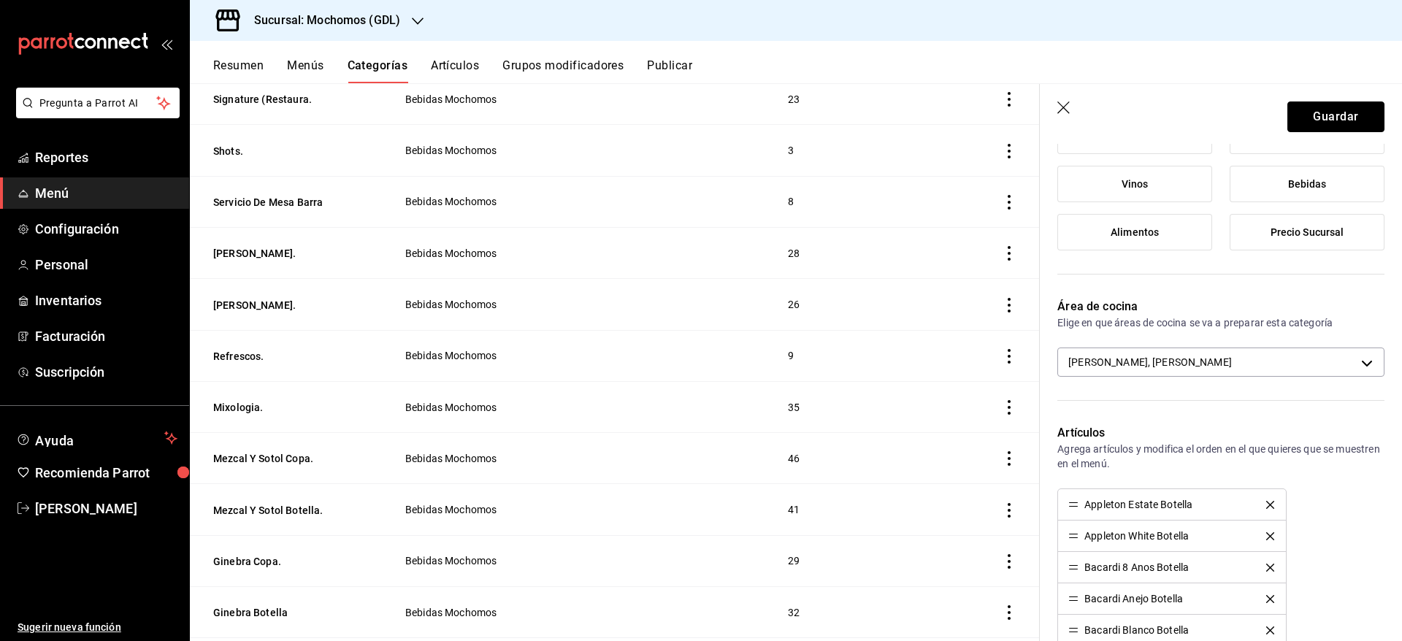
click at [1325, 118] on button "Guardar" at bounding box center [1336, 117] width 97 height 31
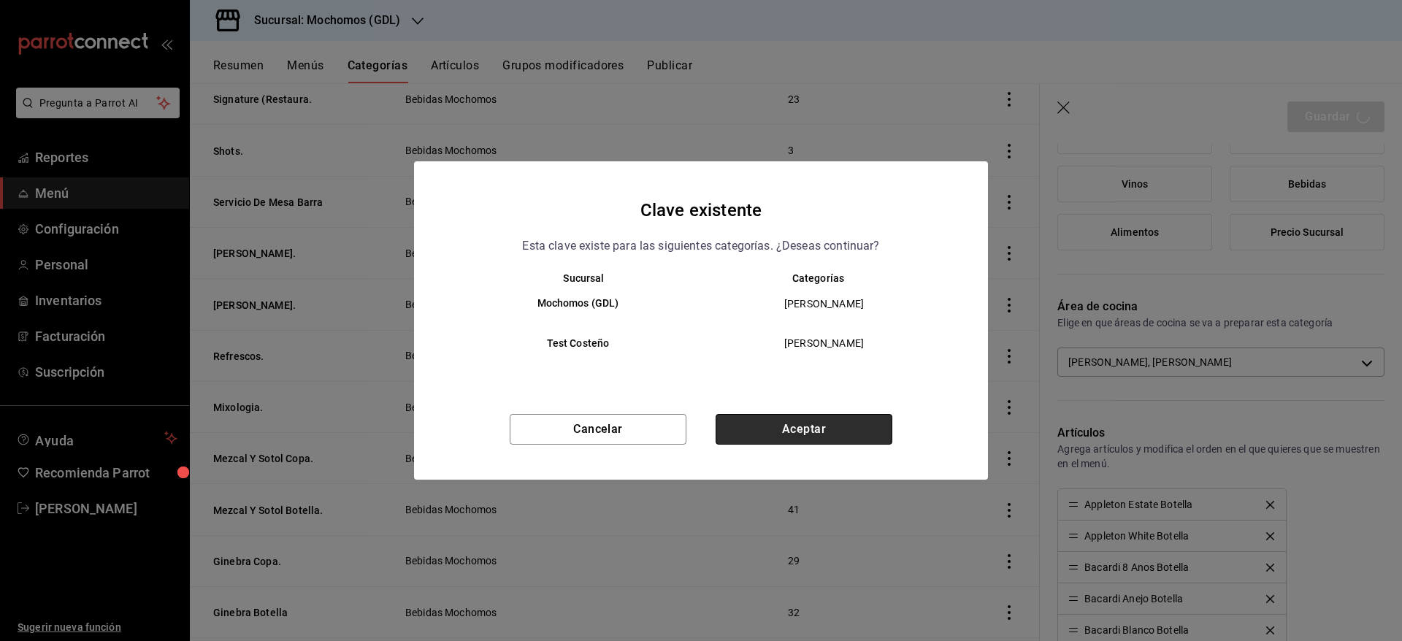
click at [806, 427] on button "Aceptar" at bounding box center [804, 429] width 177 height 31
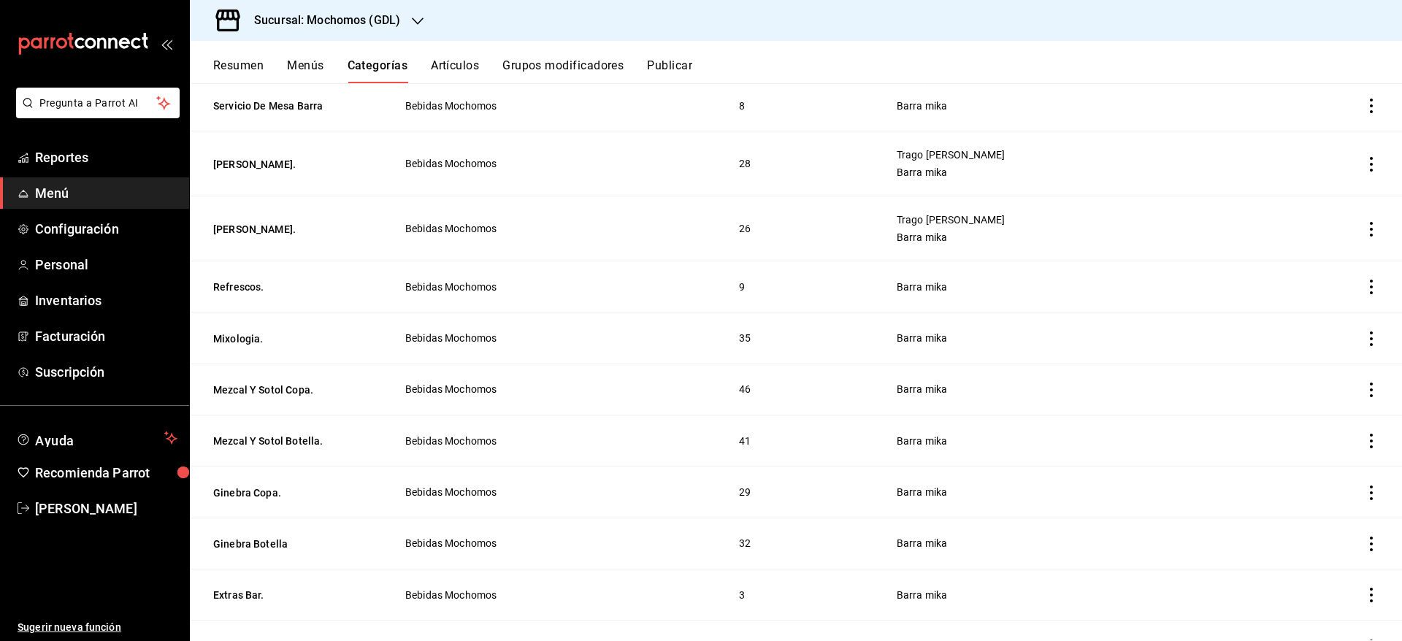
scroll to position [697, 0]
click at [257, 380] on button "Mezcal Y Sotol Copa." at bounding box center [286, 387] width 146 height 15
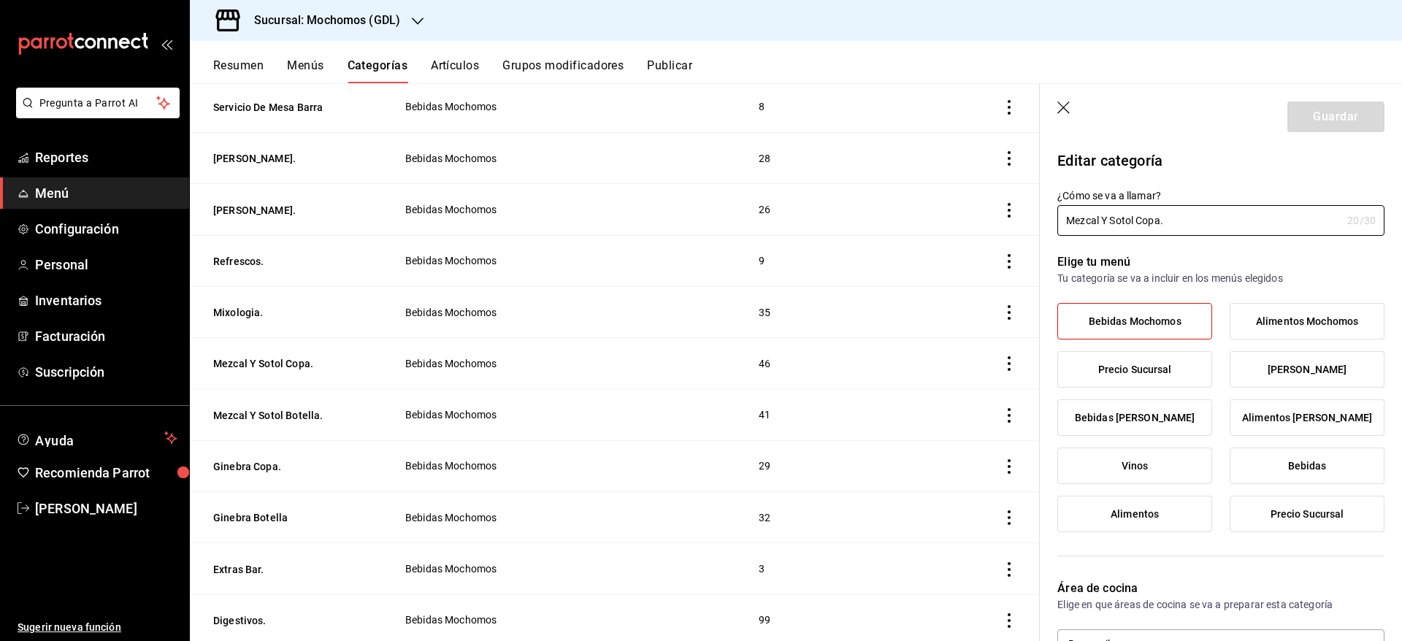
scroll to position [287, 0]
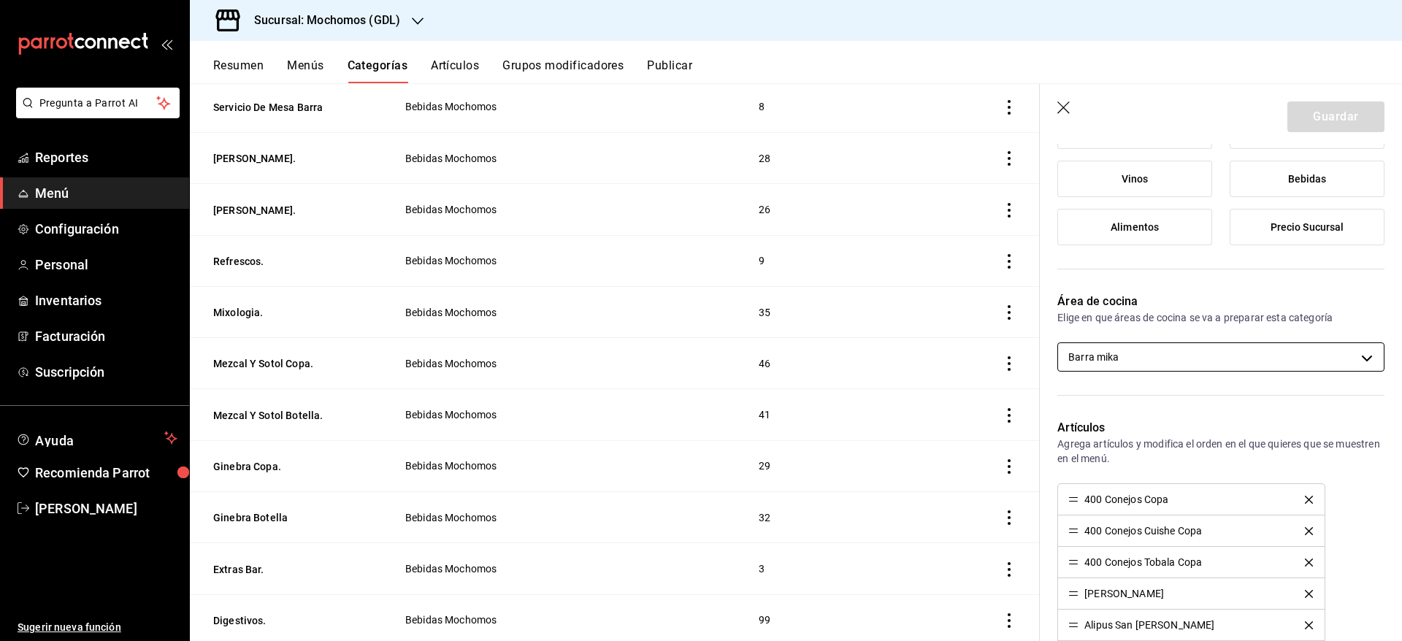
click at [1277, 354] on body "Pregunta a Parrot AI Reportes Menú Configuración Personal Inventarios Facturaci…" at bounding box center [701, 320] width 1402 height 641
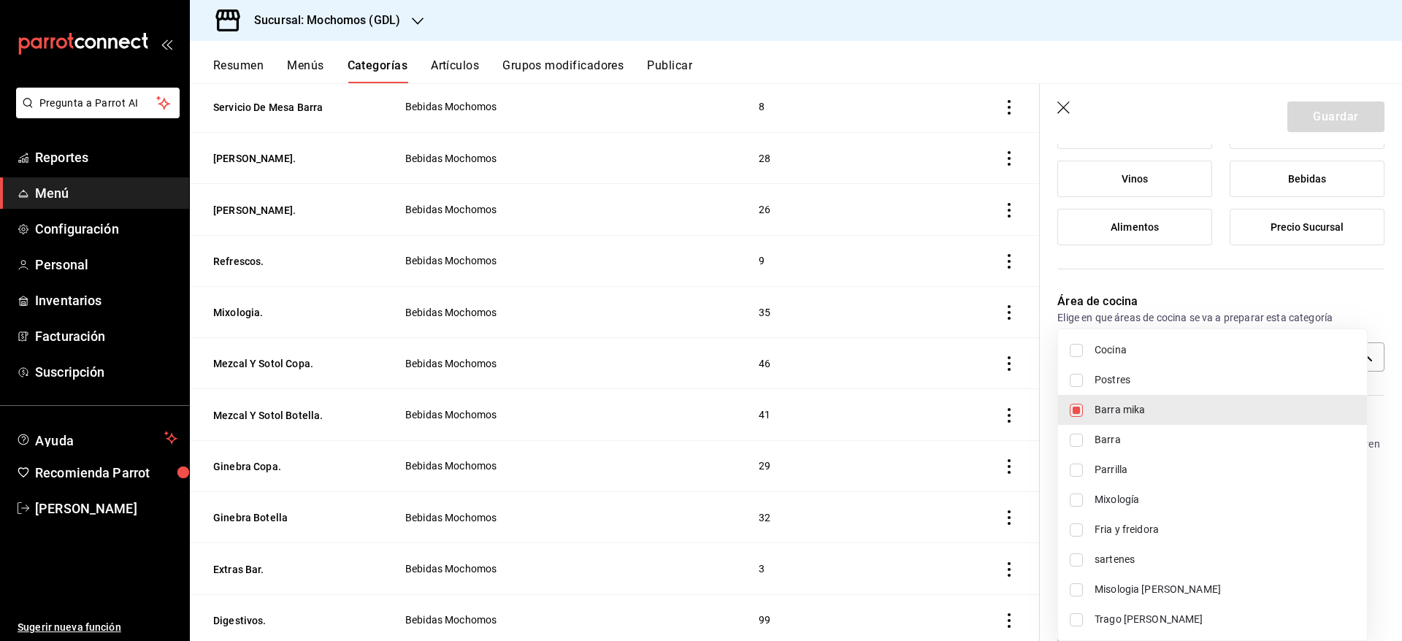
click at [1182, 614] on span "Trago [PERSON_NAME]" at bounding box center [1225, 619] width 261 height 15
type input "c08e9a56-e23d-4e48-83db-80321d0bf67d,60d8fd99-218b-4af1-a473-a8d808ef8b81"
checkbox input "true"
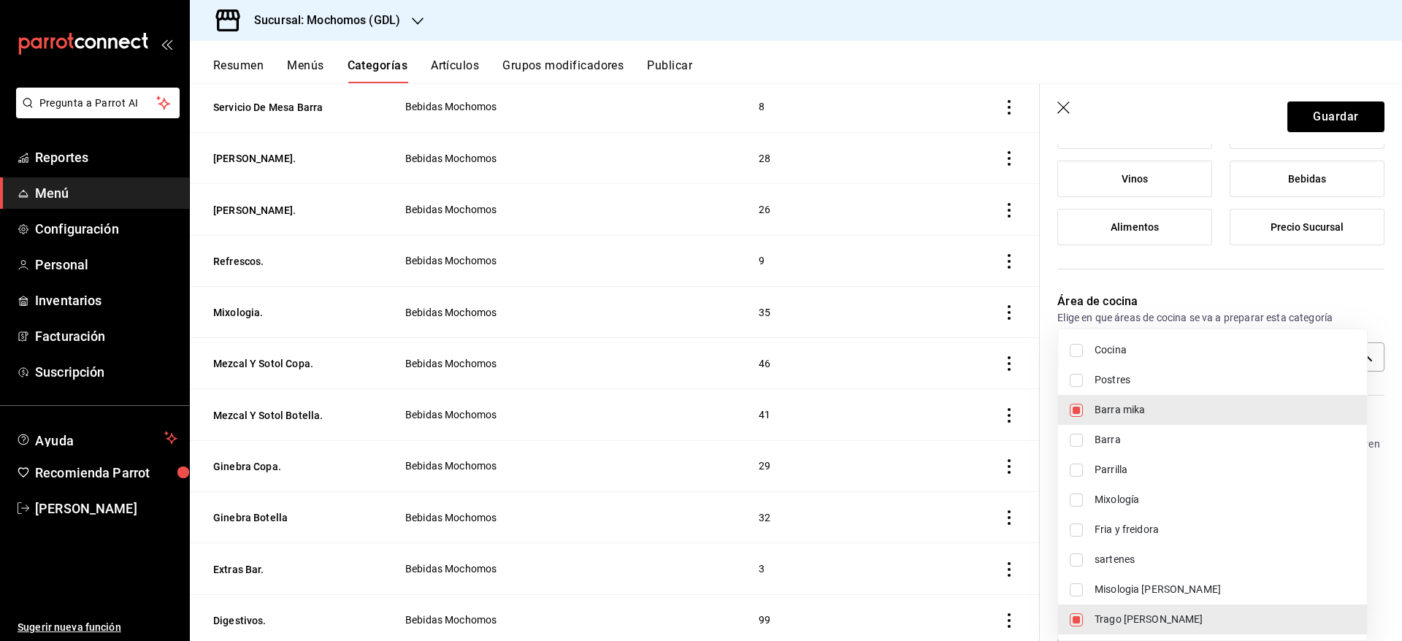
click at [1309, 128] on div at bounding box center [701, 320] width 1402 height 641
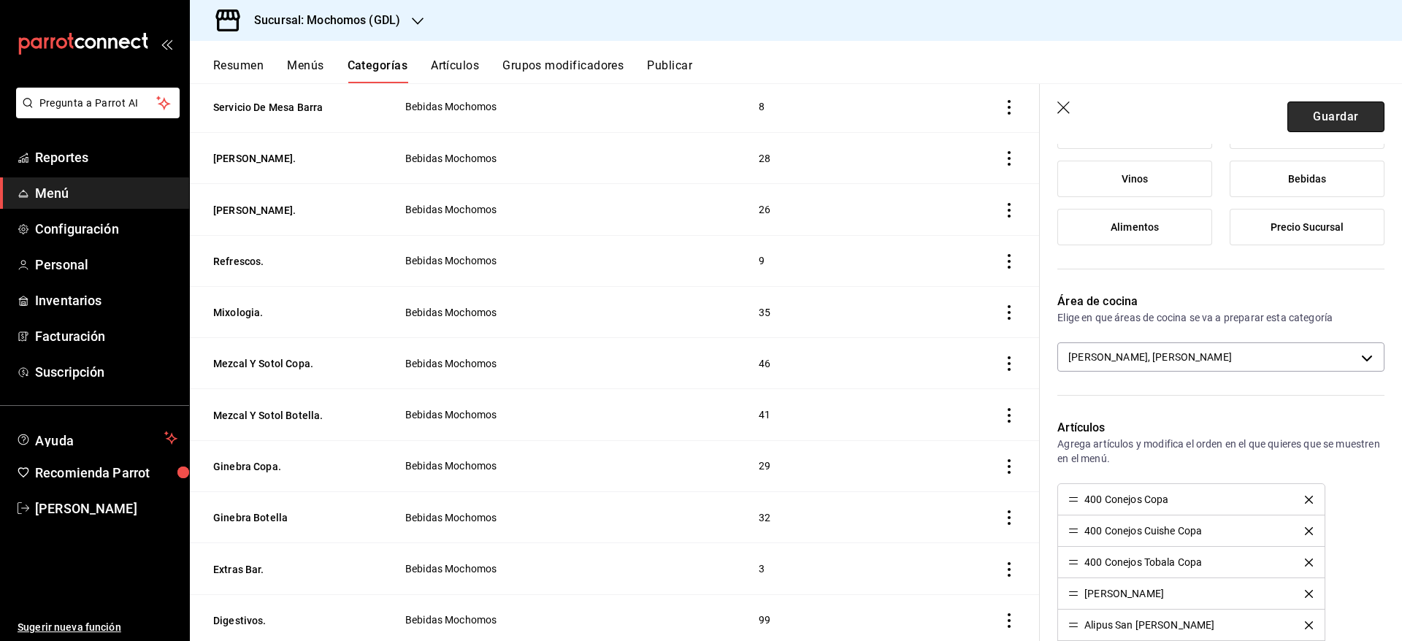
click at [1309, 122] on button "Guardar" at bounding box center [1336, 117] width 97 height 31
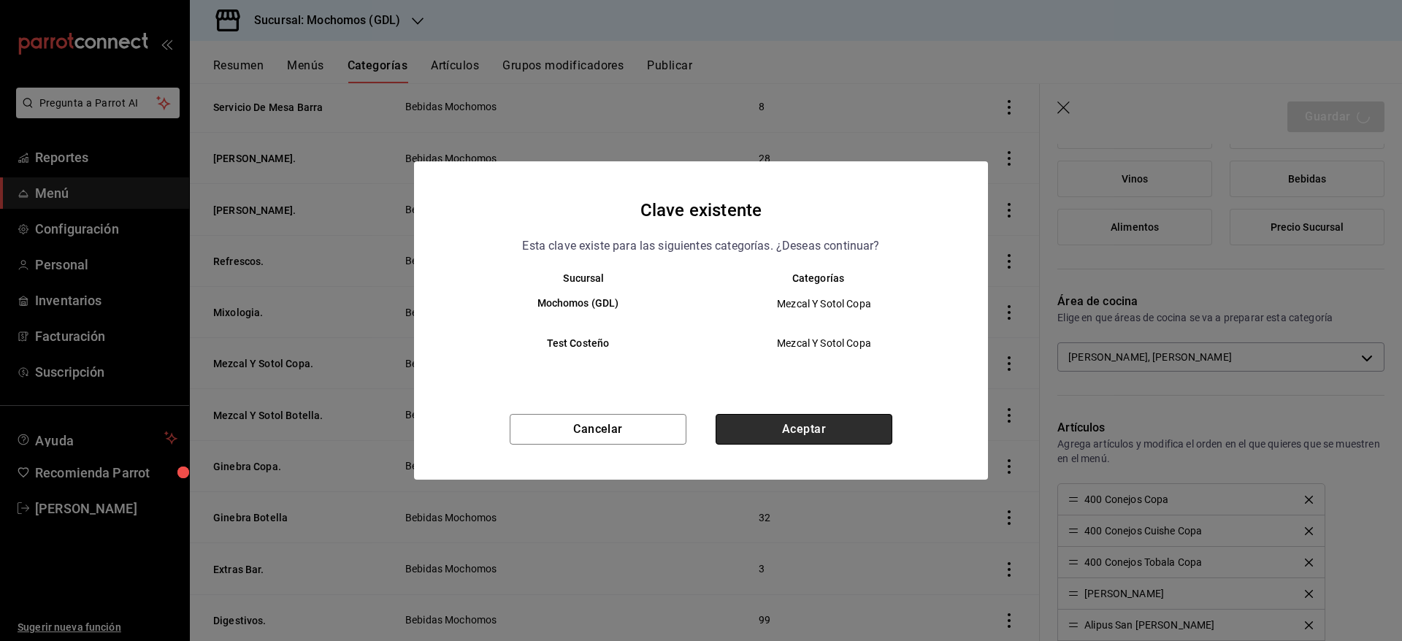
click at [846, 429] on button "Aceptar" at bounding box center [804, 429] width 177 height 31
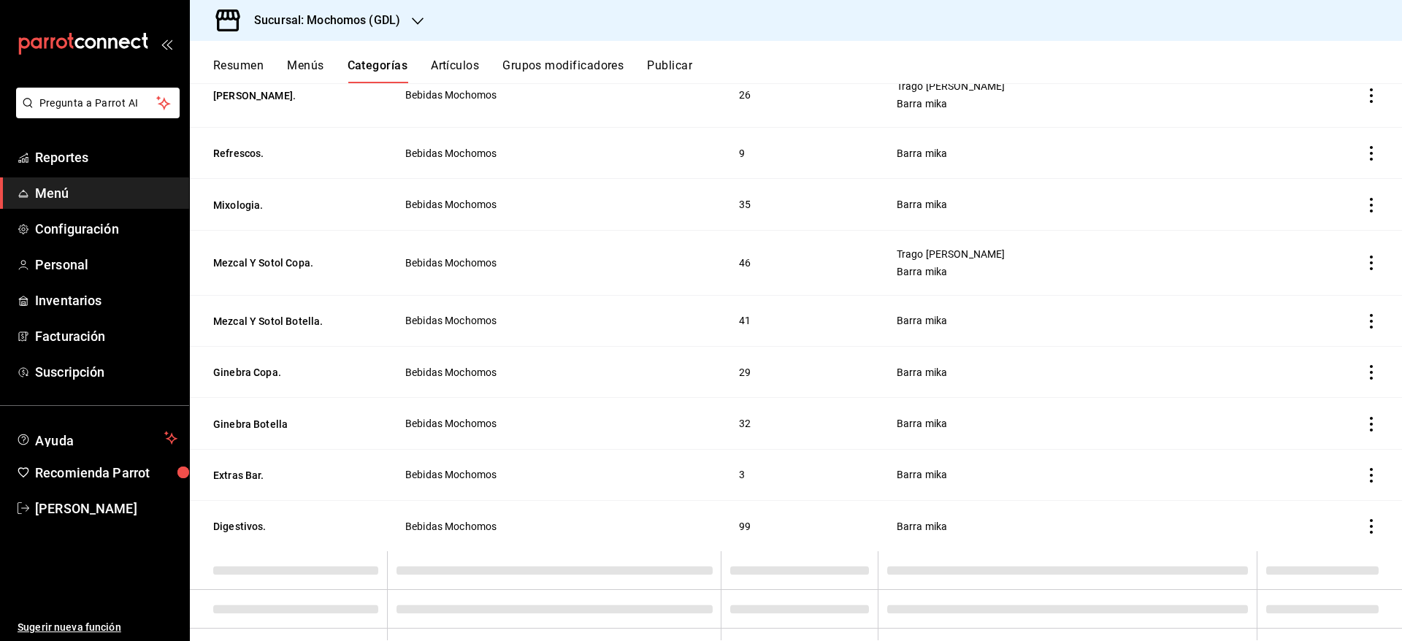
scroll to position [838, 0]
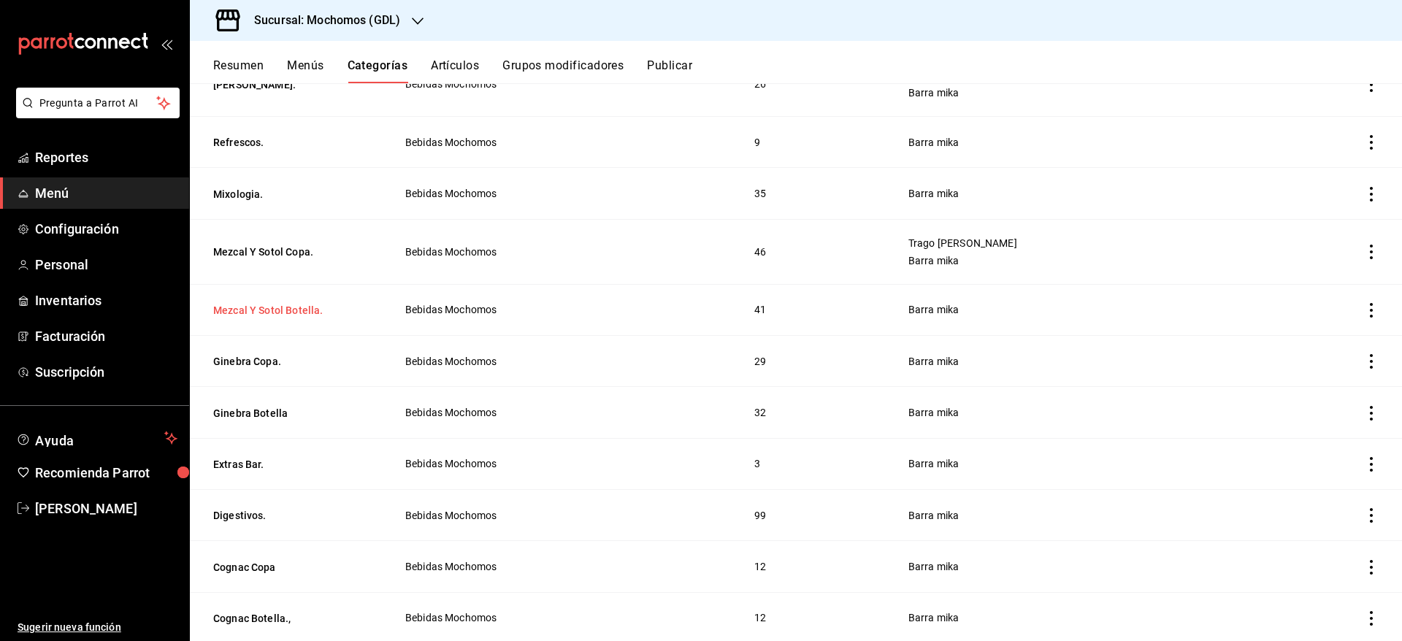
click at [237, 307] on button "Mezcal Y Sotol Botella." at bounding box center [286, 310] width 146 height 15
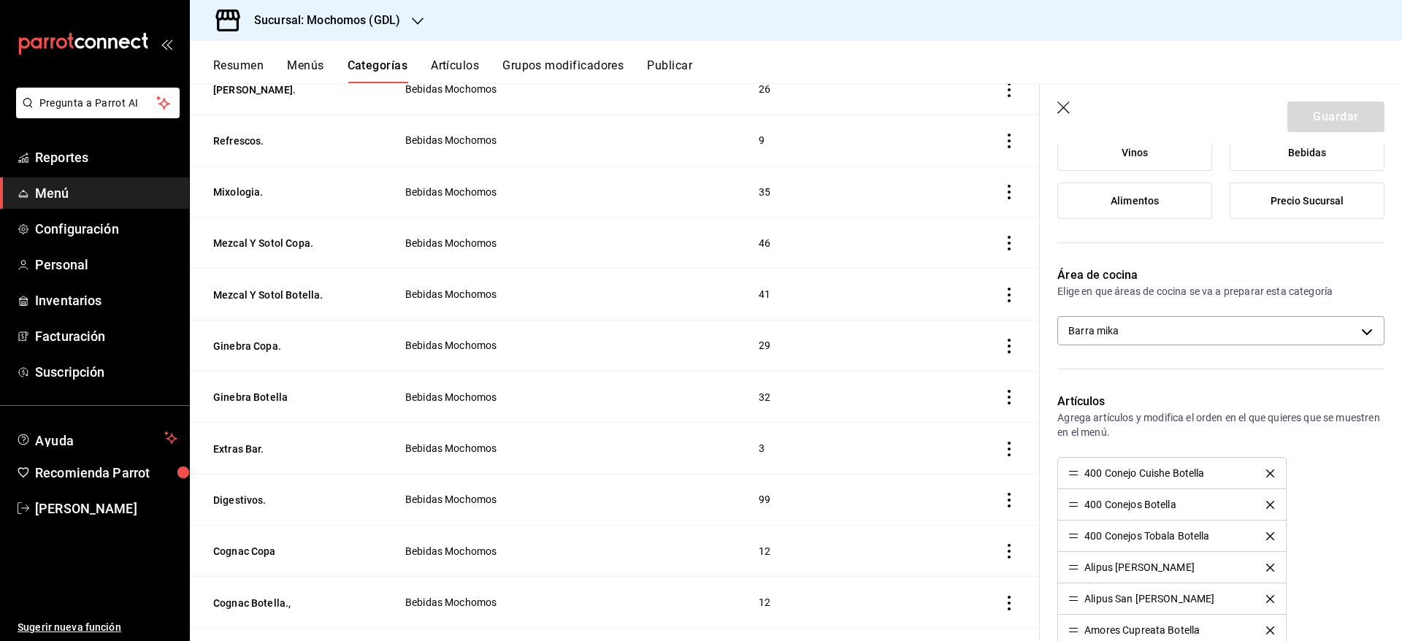
scroll to position [320, 0]
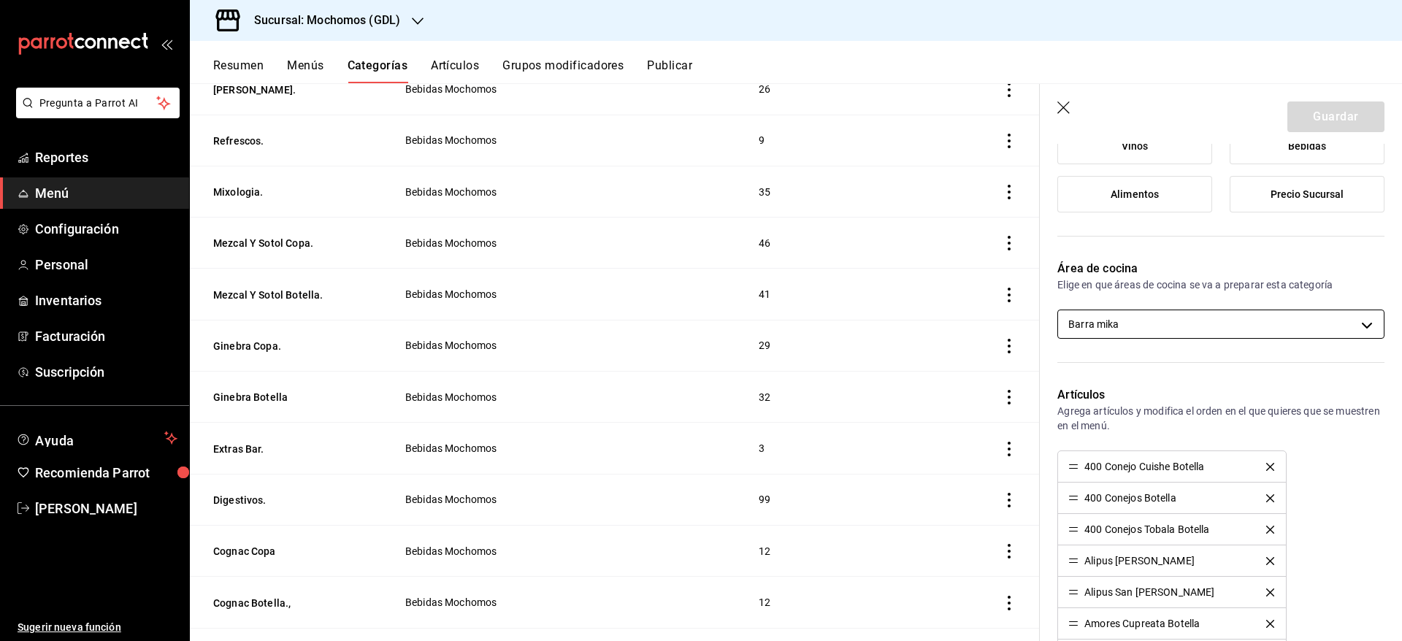
click at [1329, 325] on body "Pregunta a Parrot AI Reportes Menú Configuración Personal Inventarios Facturaci…" at bounding box center [701, 320] width 1402 height 641
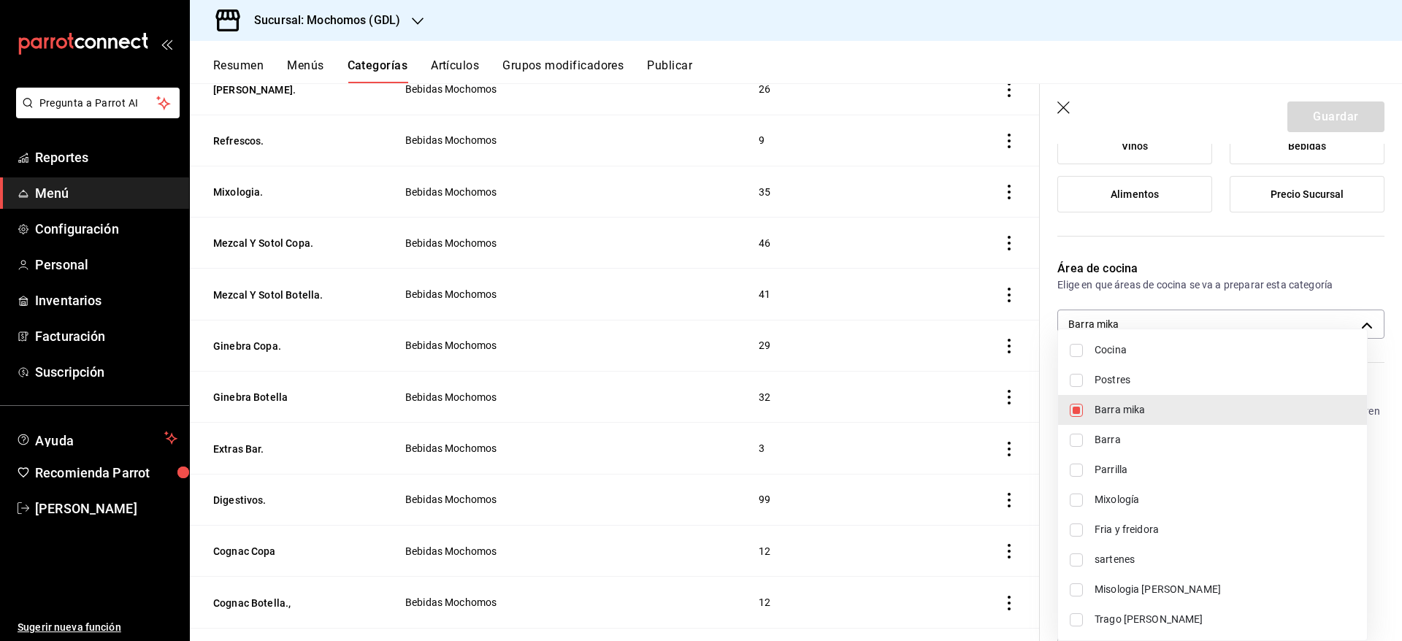
click at [1161, 624] on span "Trago [PERSON_NAME]" at bounding box center [1225, 619] width 261 height 15
type input "c08e9a56-e23d-4e48-83db-80321d0bf67d,60d8fd99-218b-4af1-a473-a8d808ef8b81"
checkbox input "true"
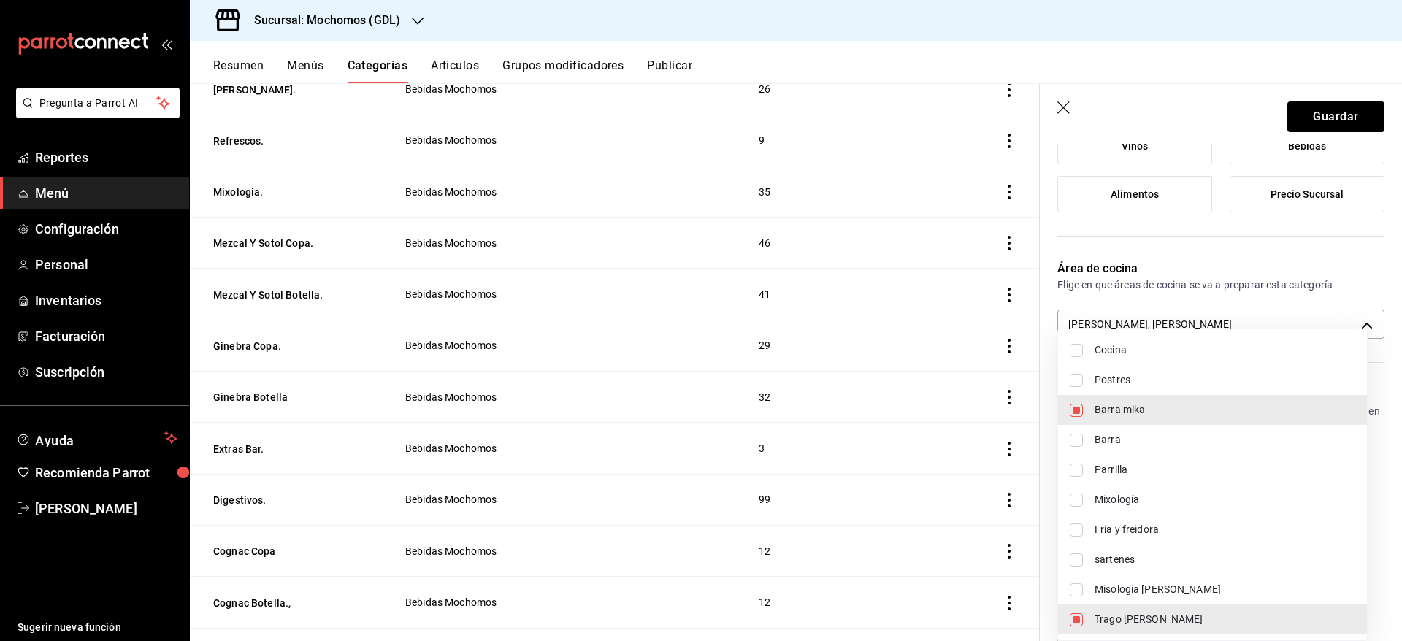
click at [1329, 119] on div at bounding box center [701, 320] width 1402 height 641
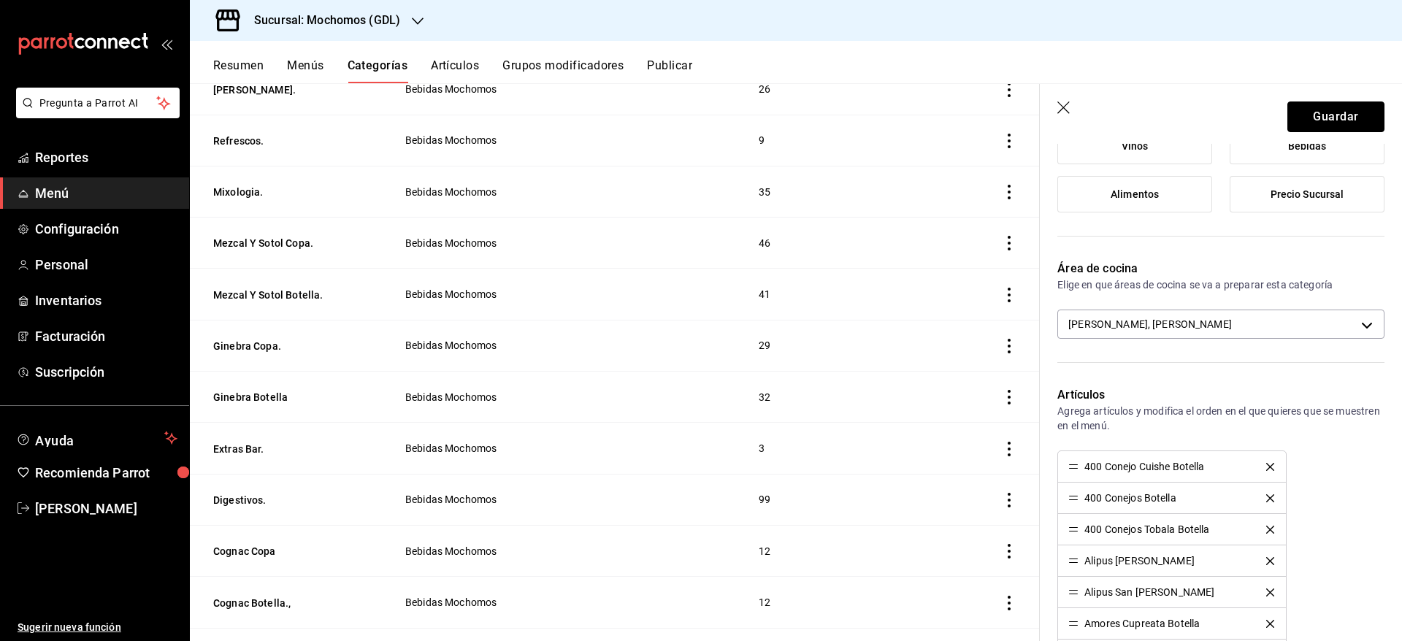
click at [1329, 119] on button "Guardar" at bounding box center [1336, 117] width 97 height 31
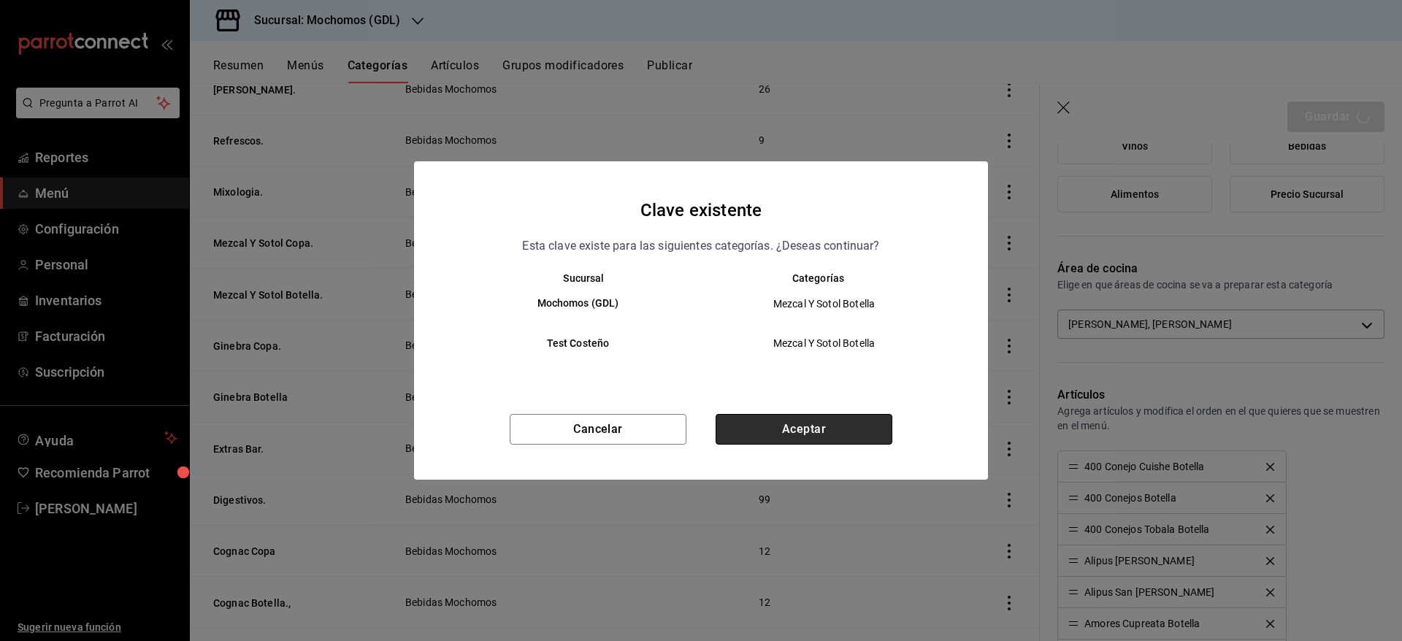
click at [828, 421] on button "Aceptar" at bounding box center [804, 429] width 177 height 31
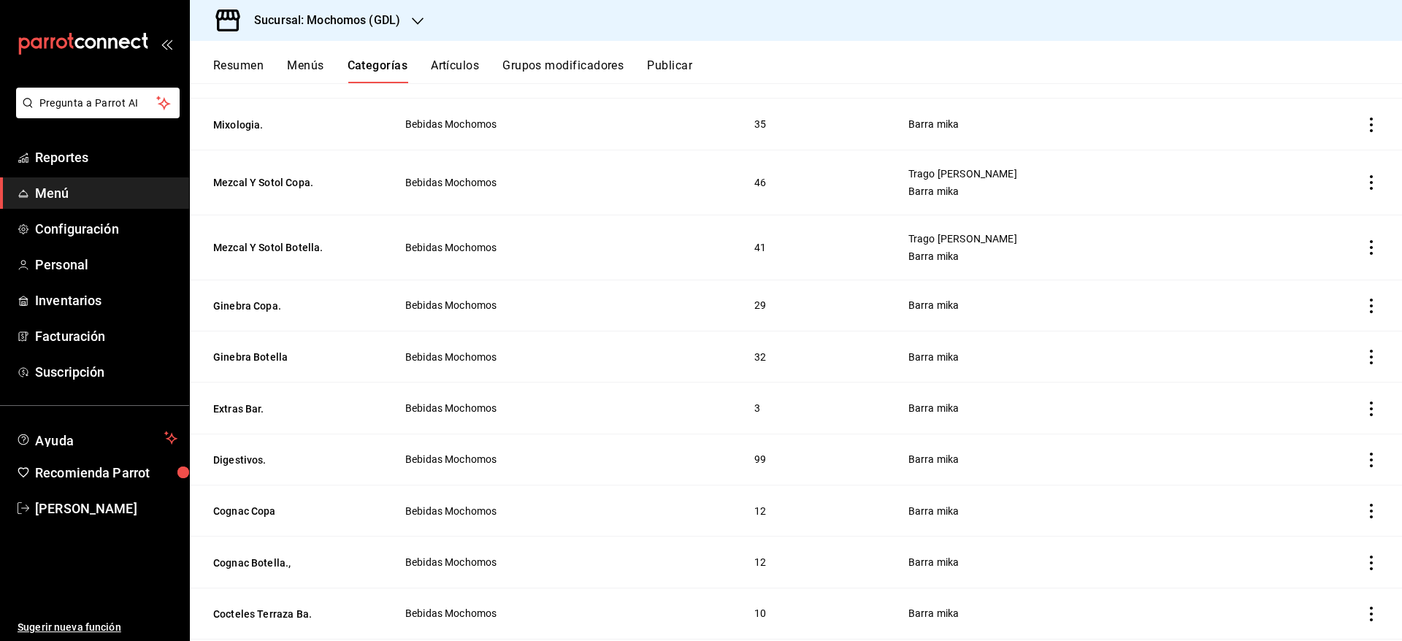
scroll to position [910, 0]
click at [248, 301] on button "Ginebra Copa." at bounding box center [286, 304] width 146 height 15
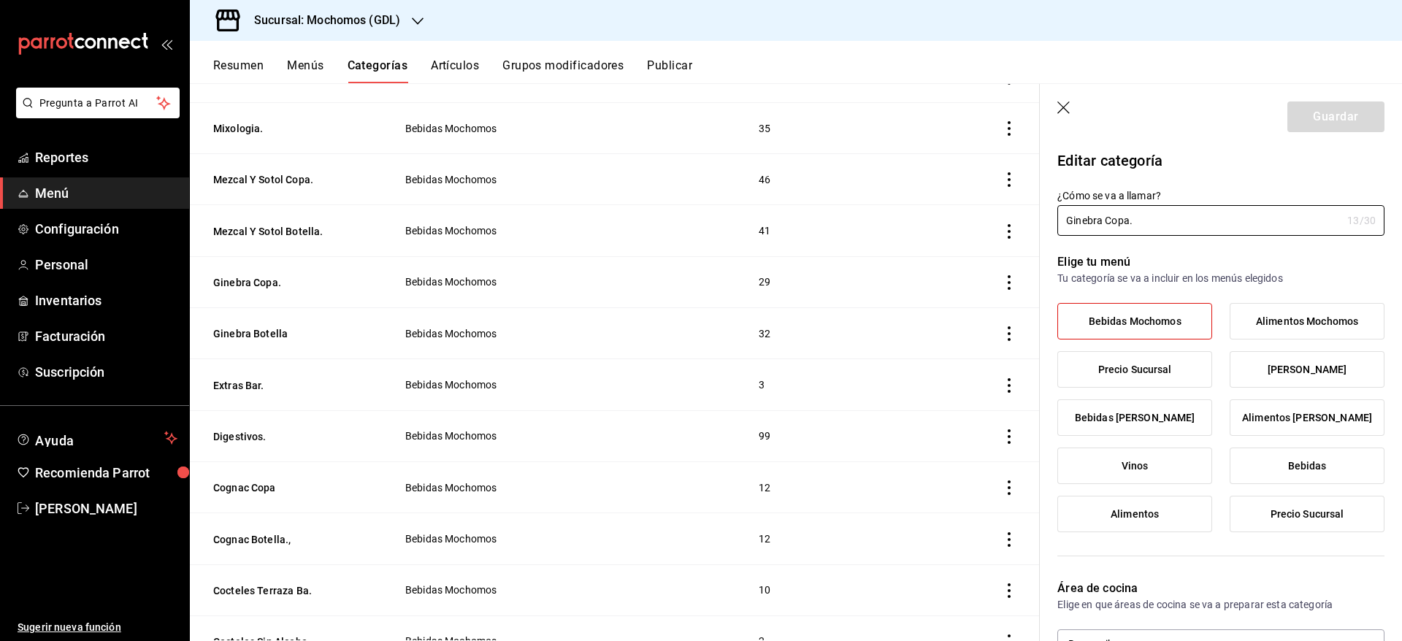
scroll to position [241, 0]
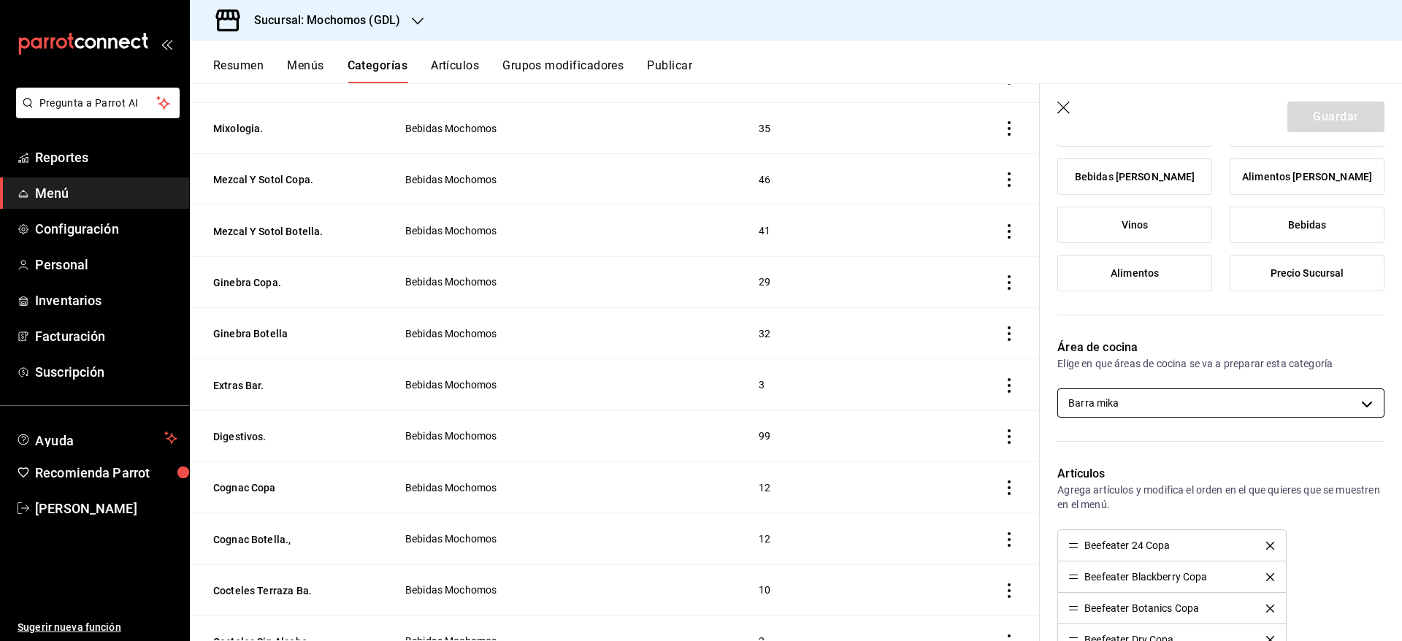
click at [1345, 401] on body "Pregunta a Parrot AI Reportes Menú Configuración Personal Inventarios Facturaci…" at bounding box center [701, 320] width 1402 height 641
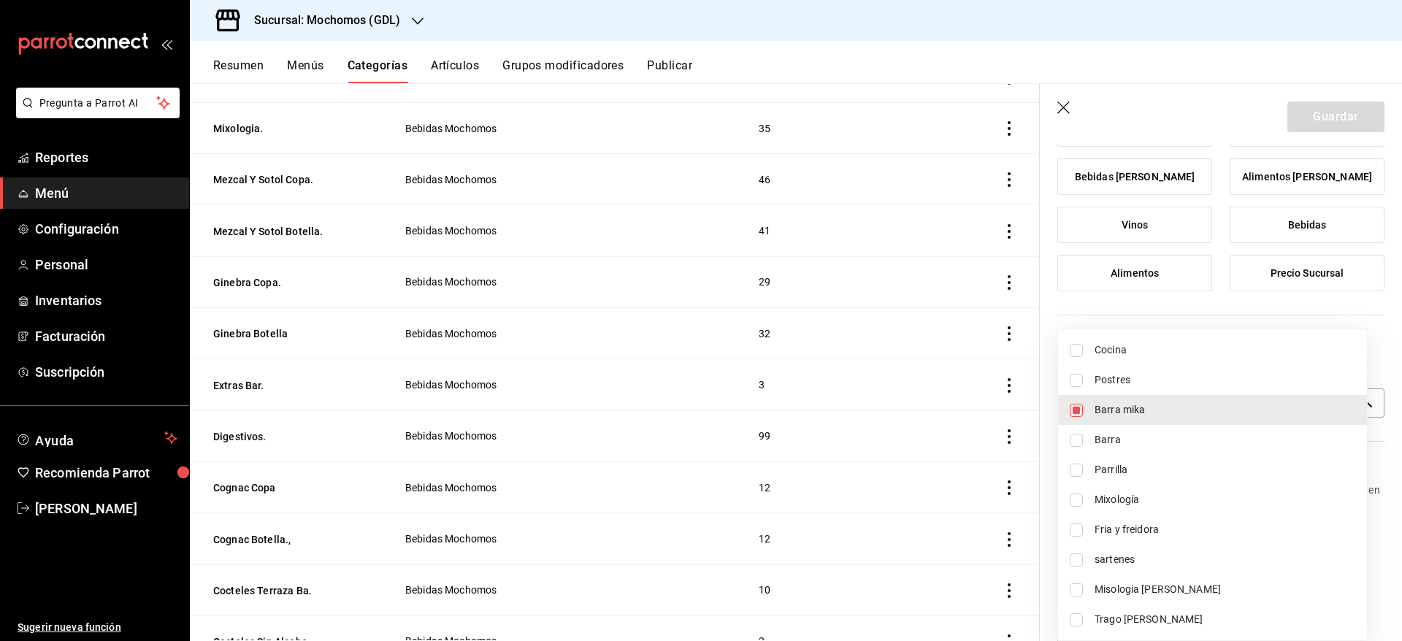
click at [1210, 618] on span "Trago [PERSON_NAME]" at bounding box center [1225, 619] width 261 height 15
type input "c08e9a56-e23d-4e48-83db-80321d0bf67d,60d8fd99-218b-4af1-a473-a8d808ef8b81"
checkbox input "true"
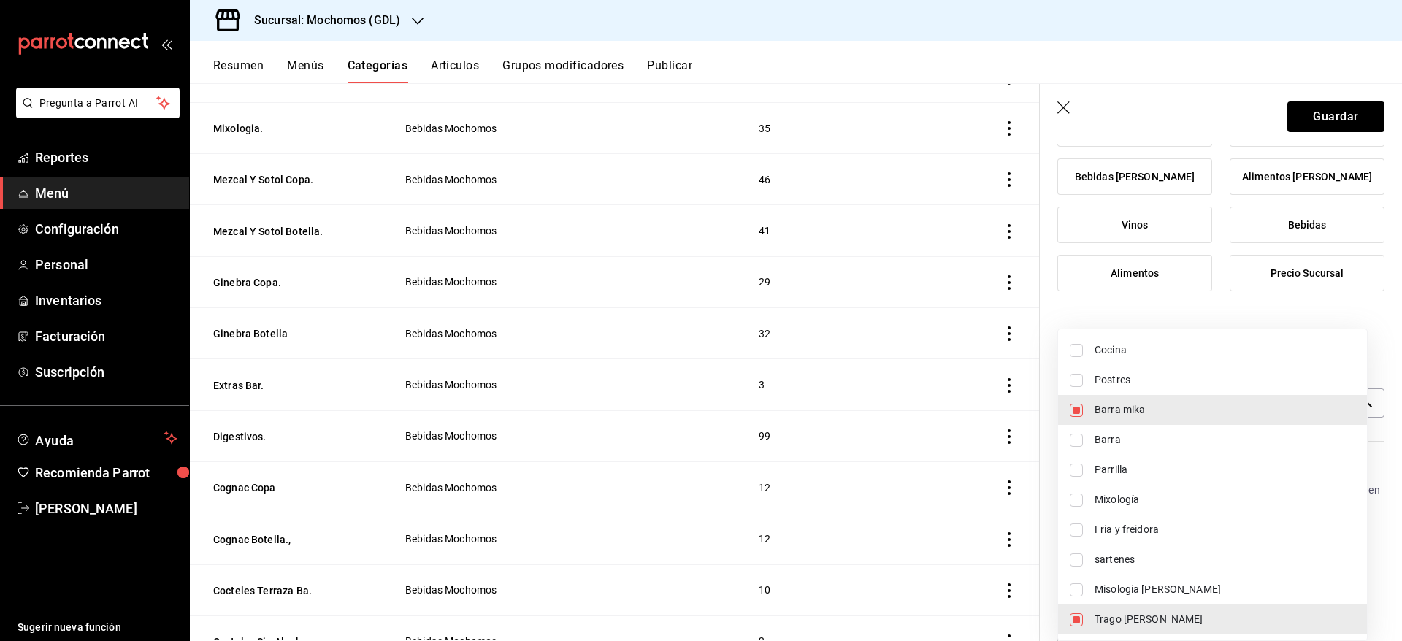
click at [1310, 126] on div at bounding box center [701, 320] width 1402 height 641
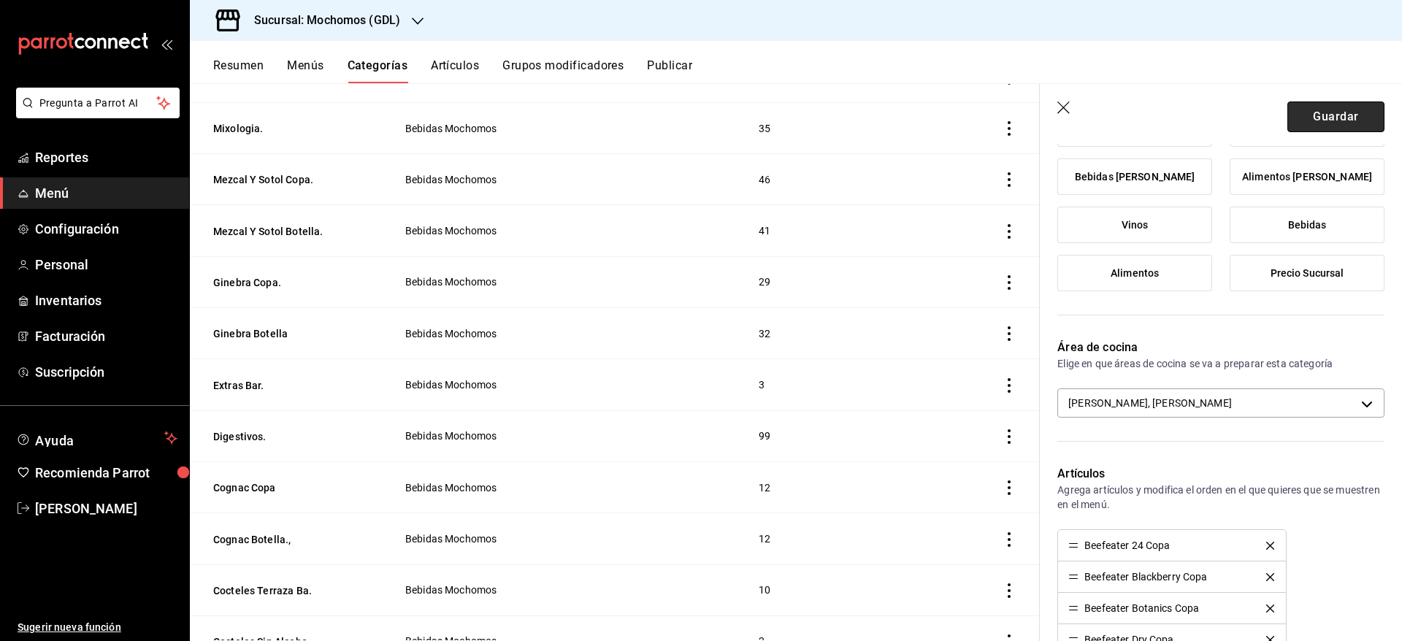
click at [1345, 110] on button "Guardar" at bounding box center [1336, 117] width 97 height 31
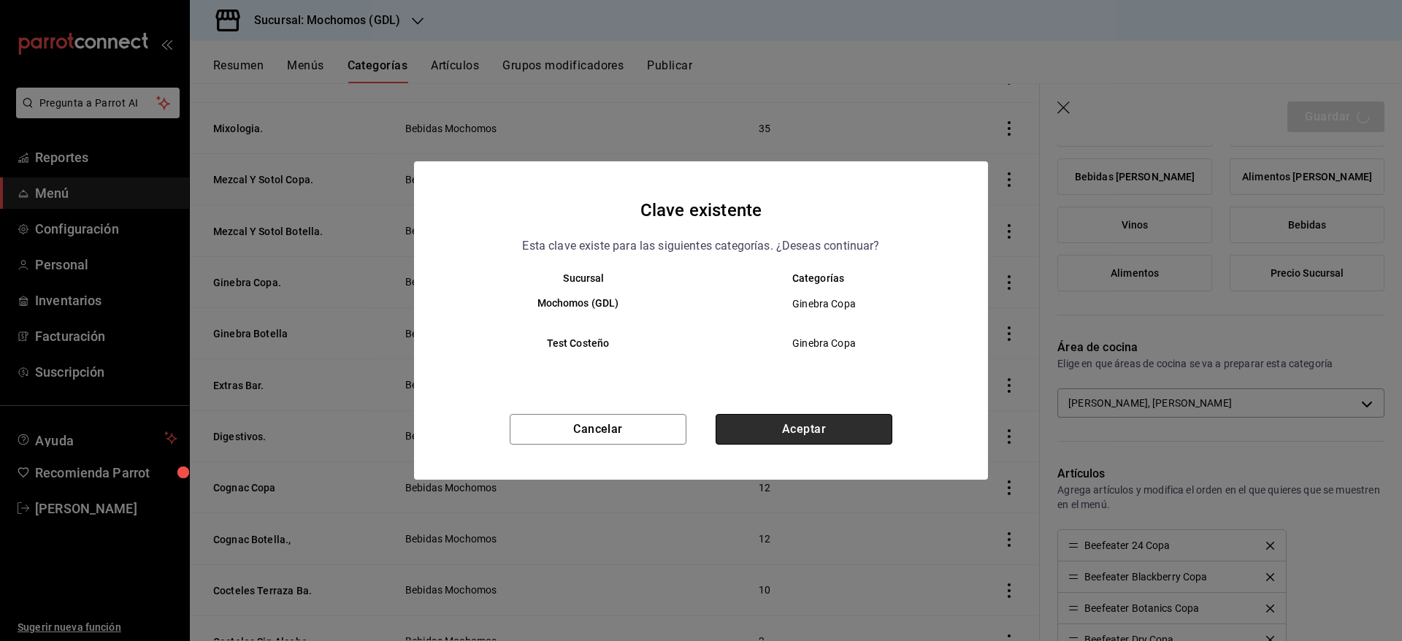
click at [802, 427] on button "Aceptar" at bounding box center [804, 429] width 177 height 31
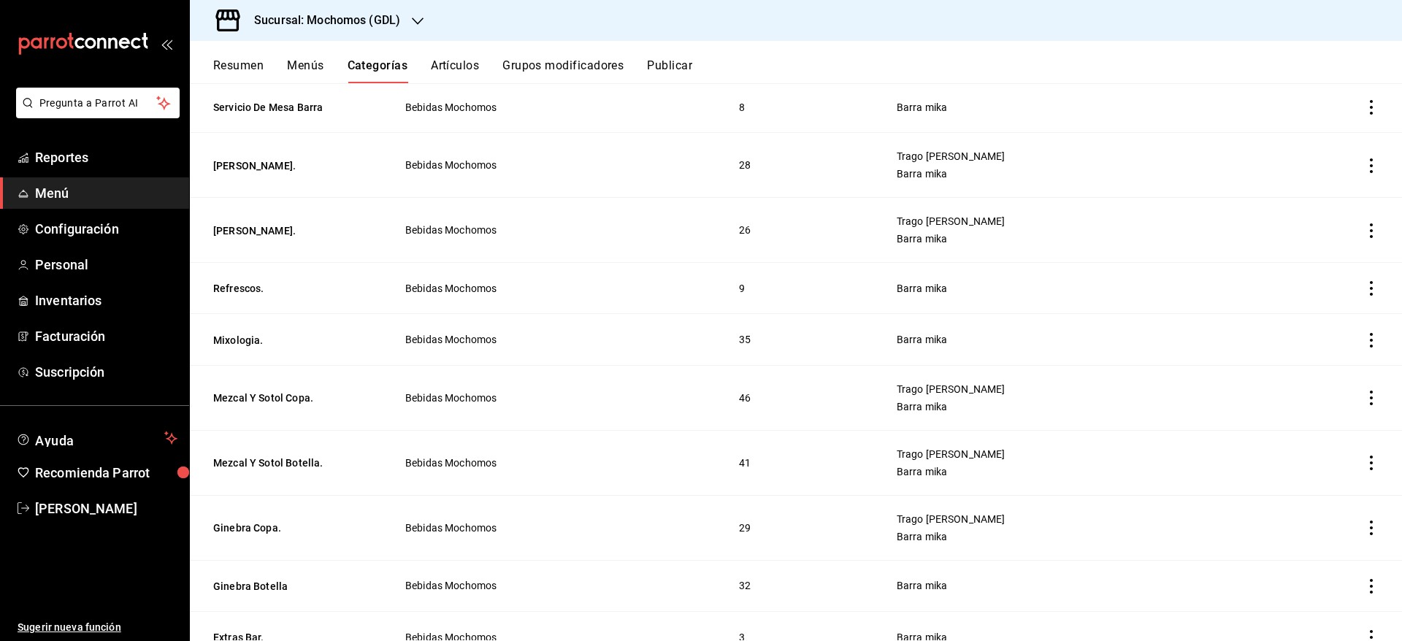
scroll to position [830, 0]
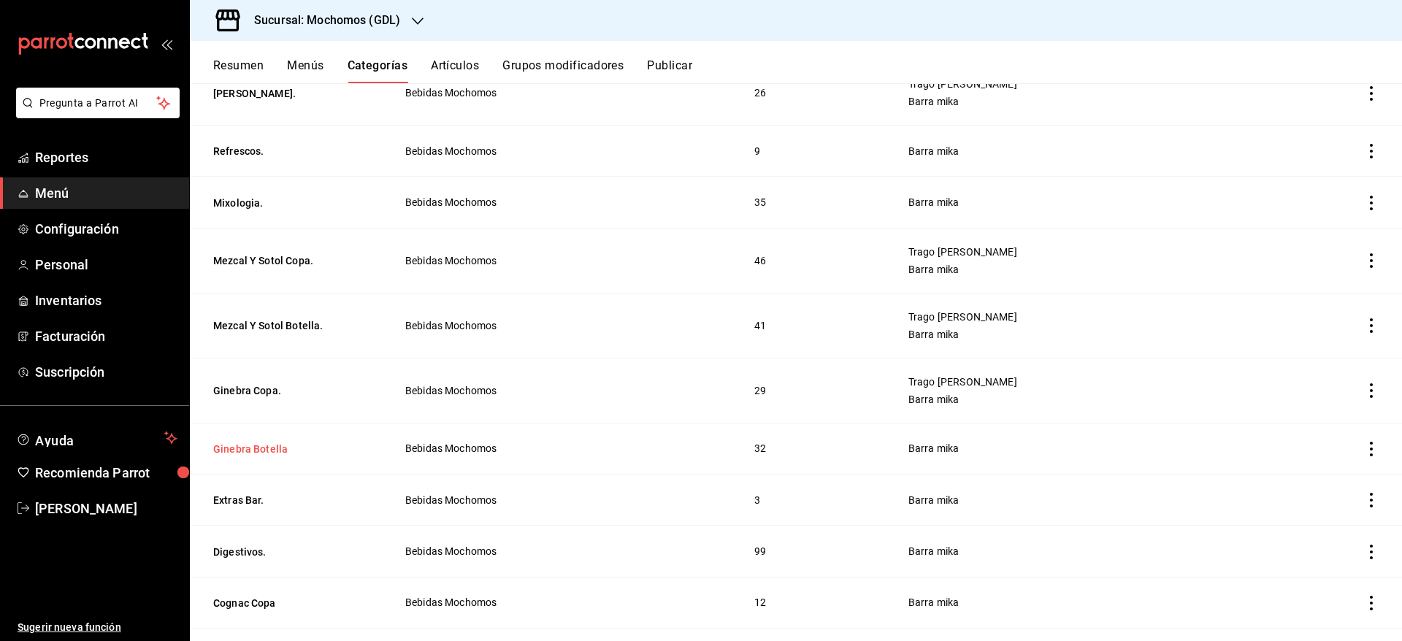
click at [258, 447] on button "Ginebra Botella" at bounding box center [286, 449] width 146 height 15
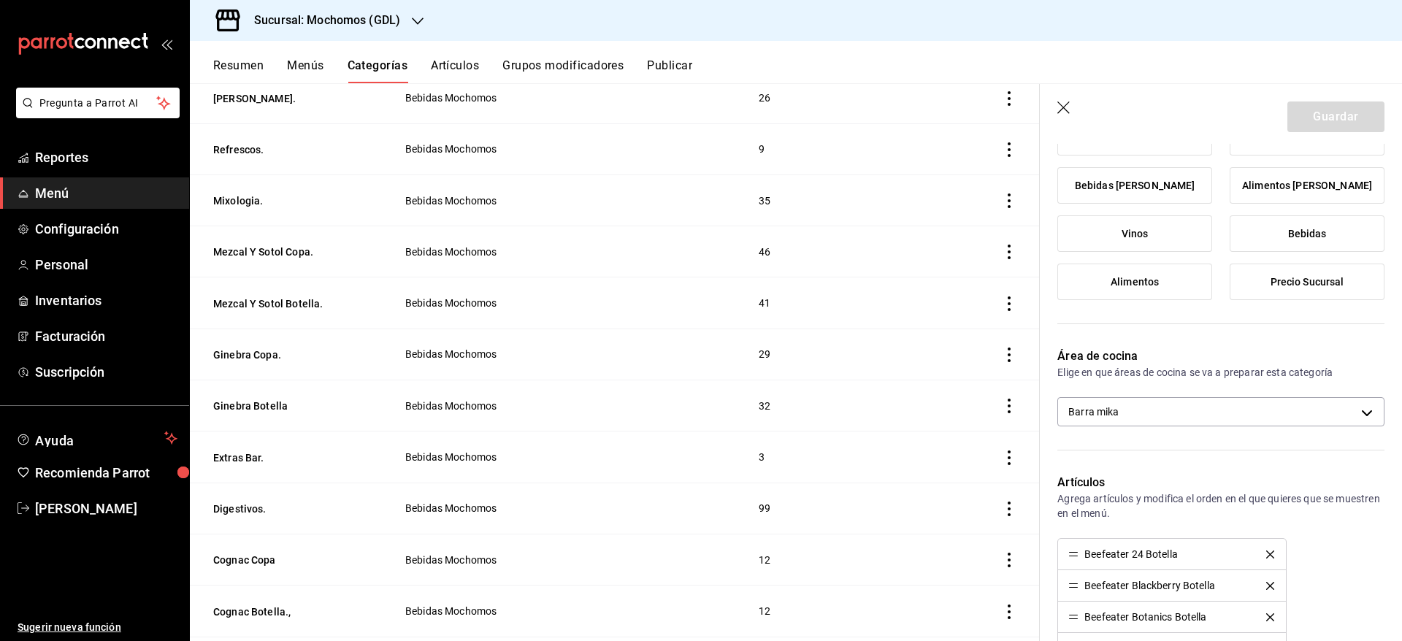
scroll to position [234, 0]
click at [1312, 419] on body "Pregunta a Parrot AI Reportes Menú Configuración Personal Inventarios Facturaci…" at bounding box center [701, 320] width 1402 height 641
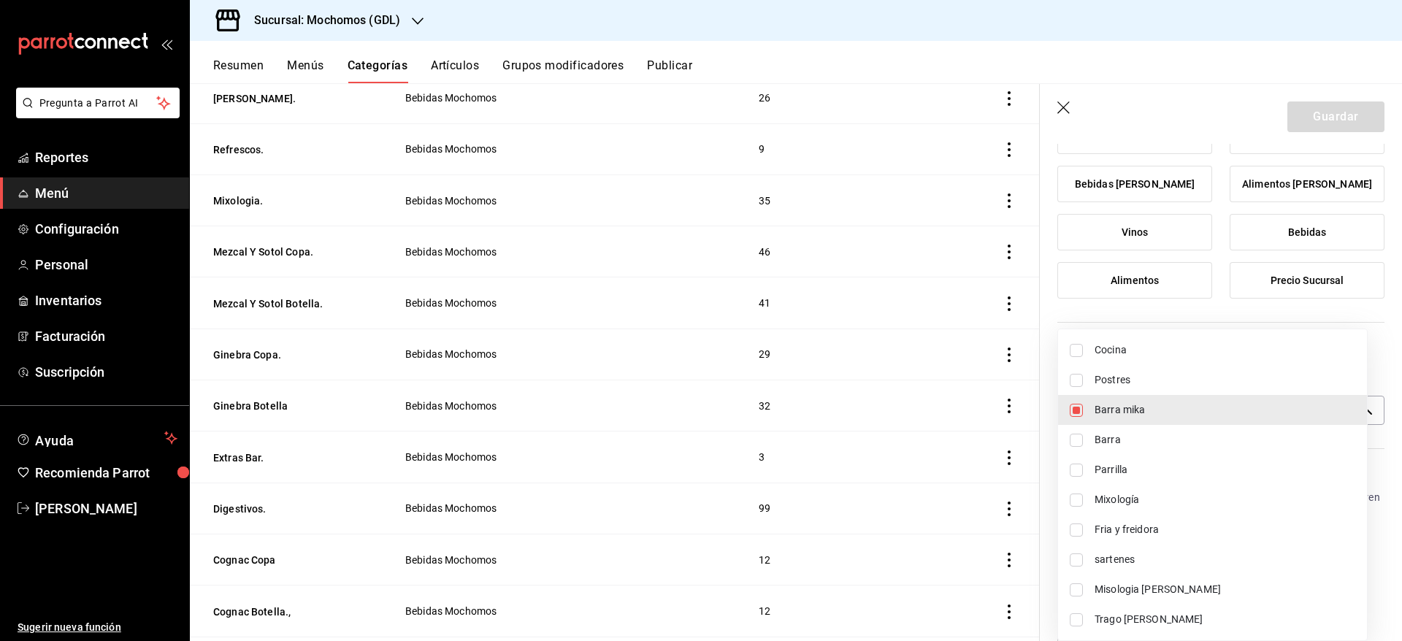
click at [1191, 609] on li "Trago [PERSON_NAME]" at bounding box center [1212, 620] width 309 height 30
type input "c08e9a56-e23d-4e48-83db-80321d0bf67d,60d8fd99-218b-4af1-a473-a8d808ef8b81"
checkbox input "true"
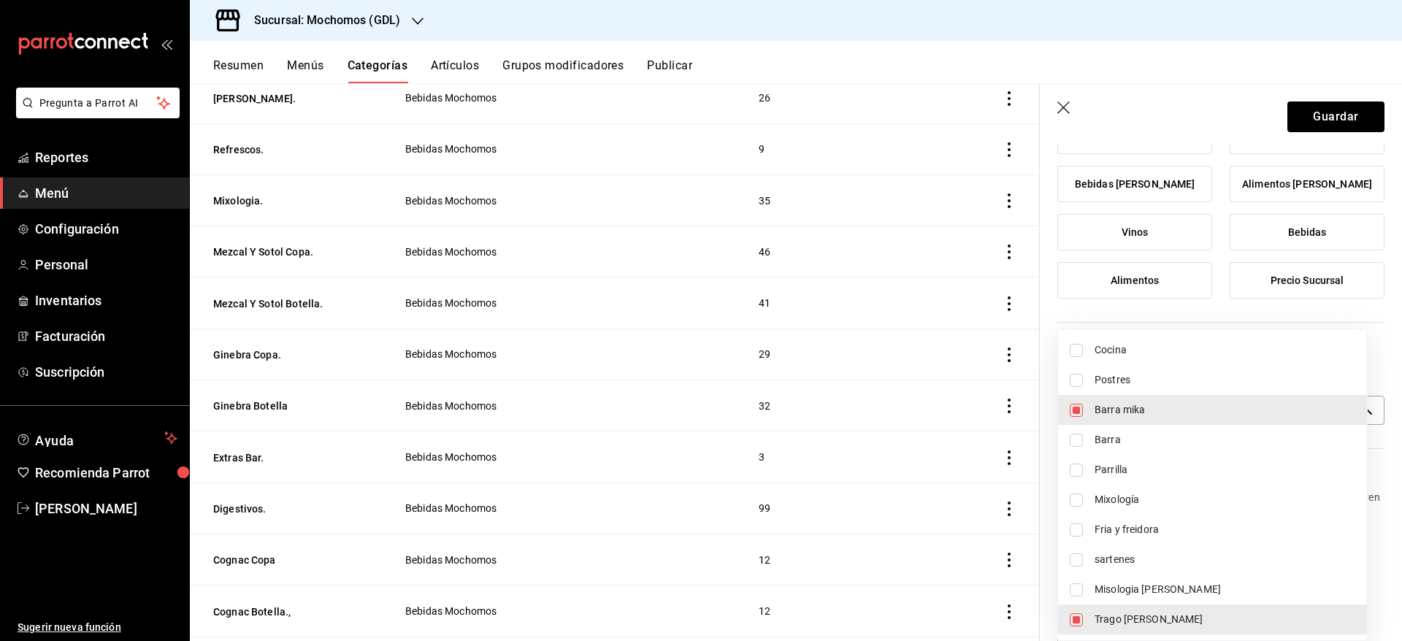
click at [1331, 107] on div at bounding box center [701, 320] width 1402 height 641
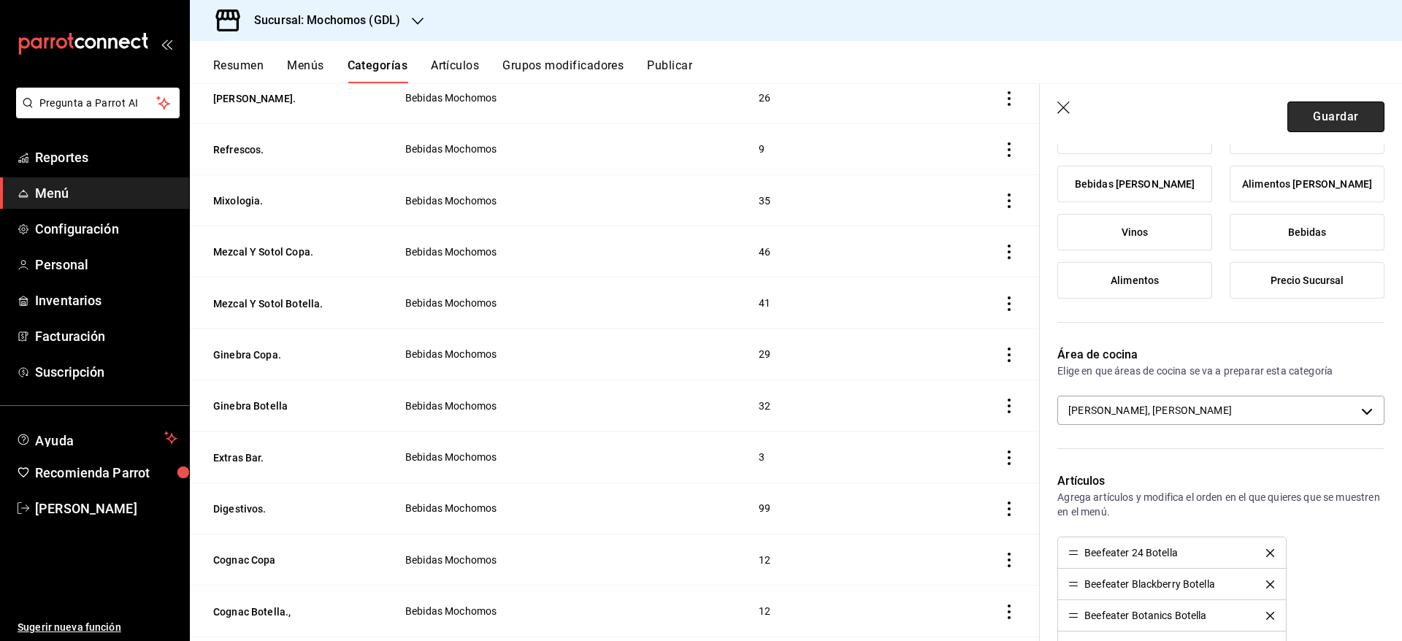
click at [1327, 115] on button "Guardar" at bounding box center [1336, 117] width 97 height 31
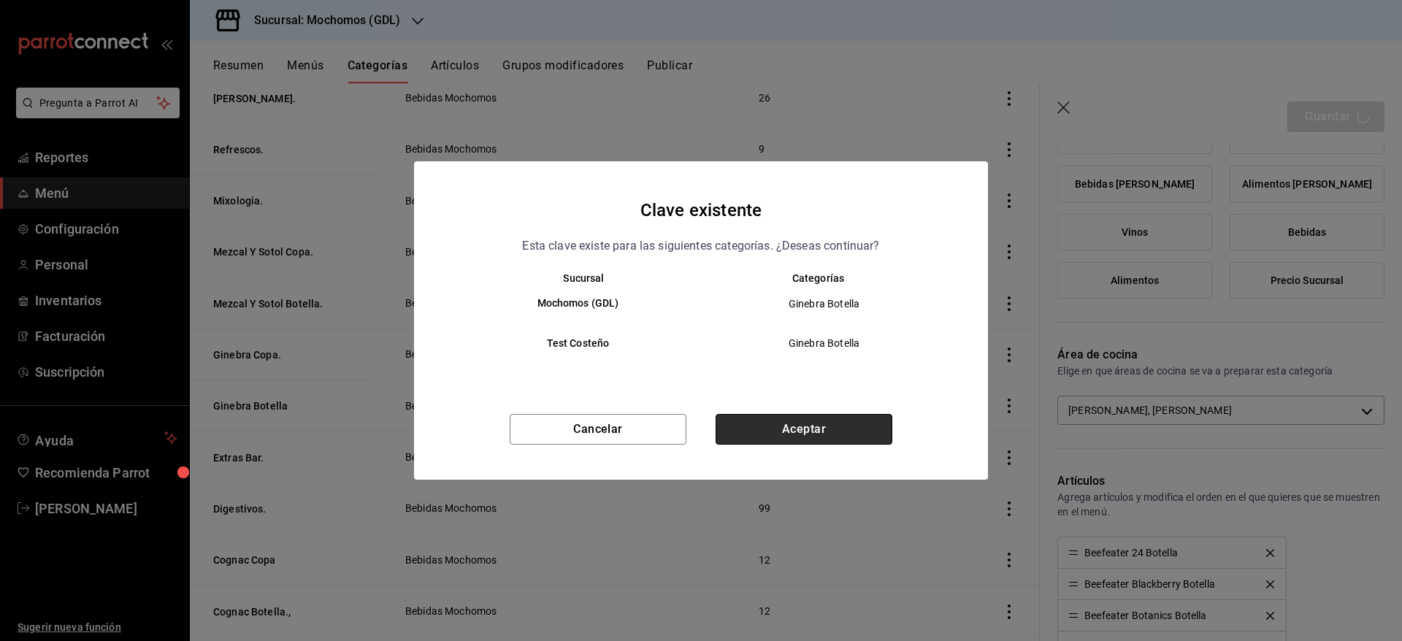
click at [855, 424] on button "Aceptar" at bounding box center [804, 429] width 177 height 31
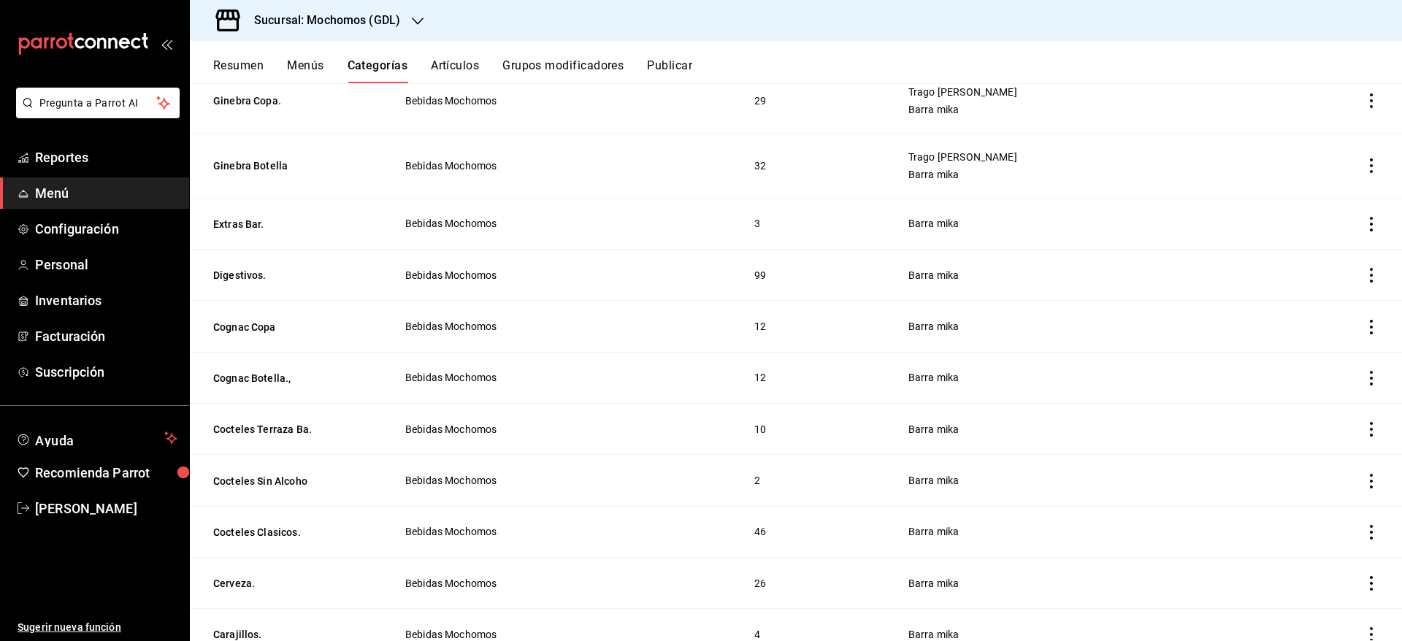
scroll to position [1120, 0]
click at [253, 269] on button "Digestivos." at bounding box center [286, 274] width 146 height 15
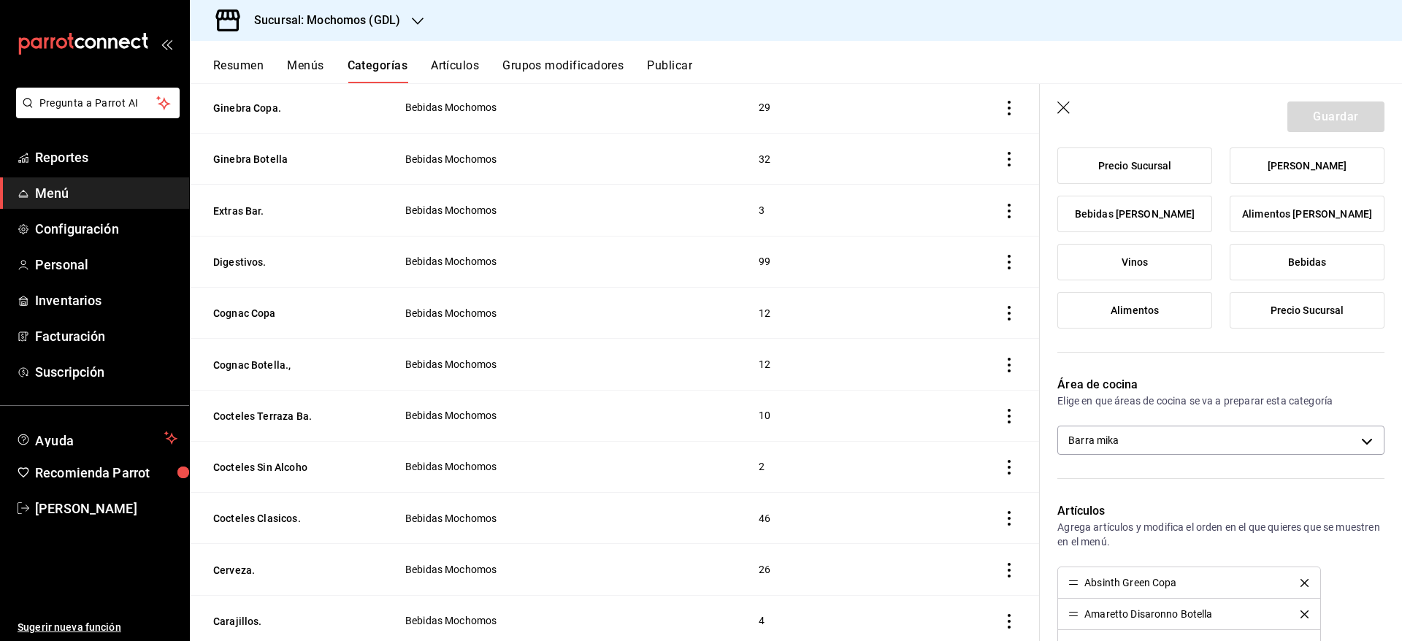
scroll to position [370, 0]
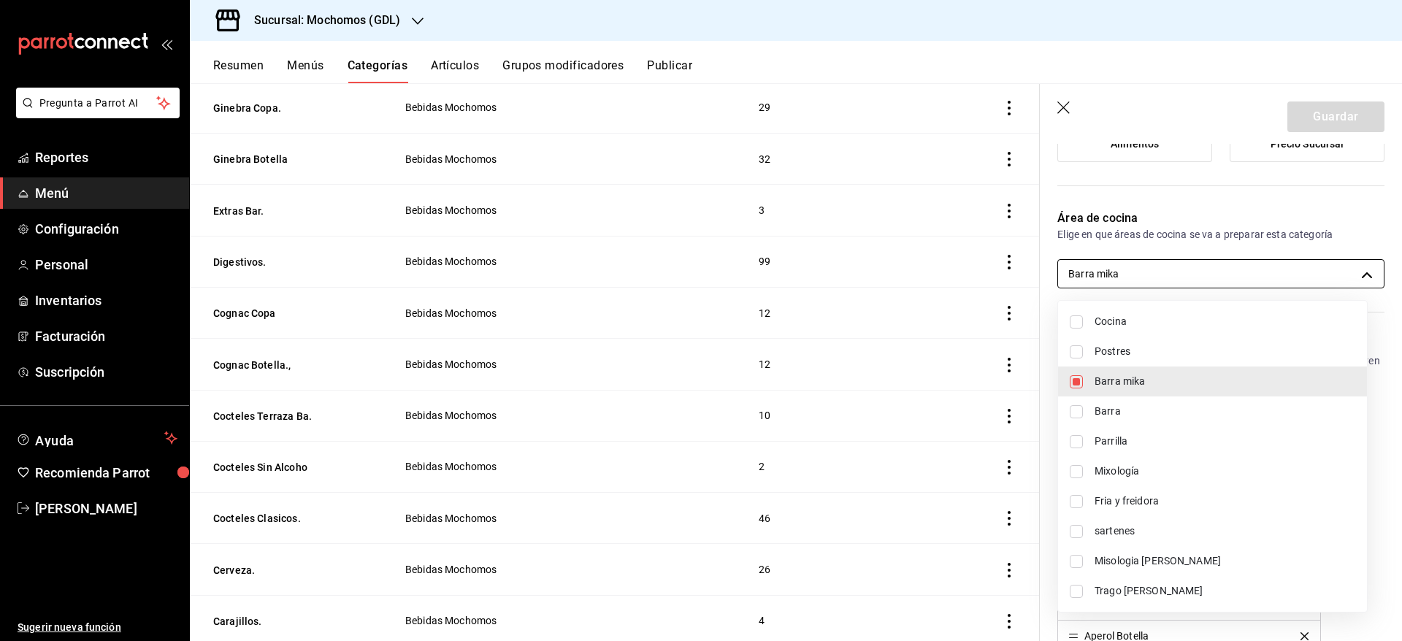
click at [1319, 277] on body "Pregunta a Parrot AI Reportes Menú Configuración Personal Inventarios Facturaci…" at bounding box center [701, 320] width 1402 height 641
click at [1170, 584] on span "Trago [PERSON_NAME]" at bounding box center [1225, 591] width 261 height 15
type input "c08e9a56-e23d-4e48-83db-80321d0bf67d,60d8fd99-218b-4af1-a473-a8d808ef8b81"
checkbox input "true"
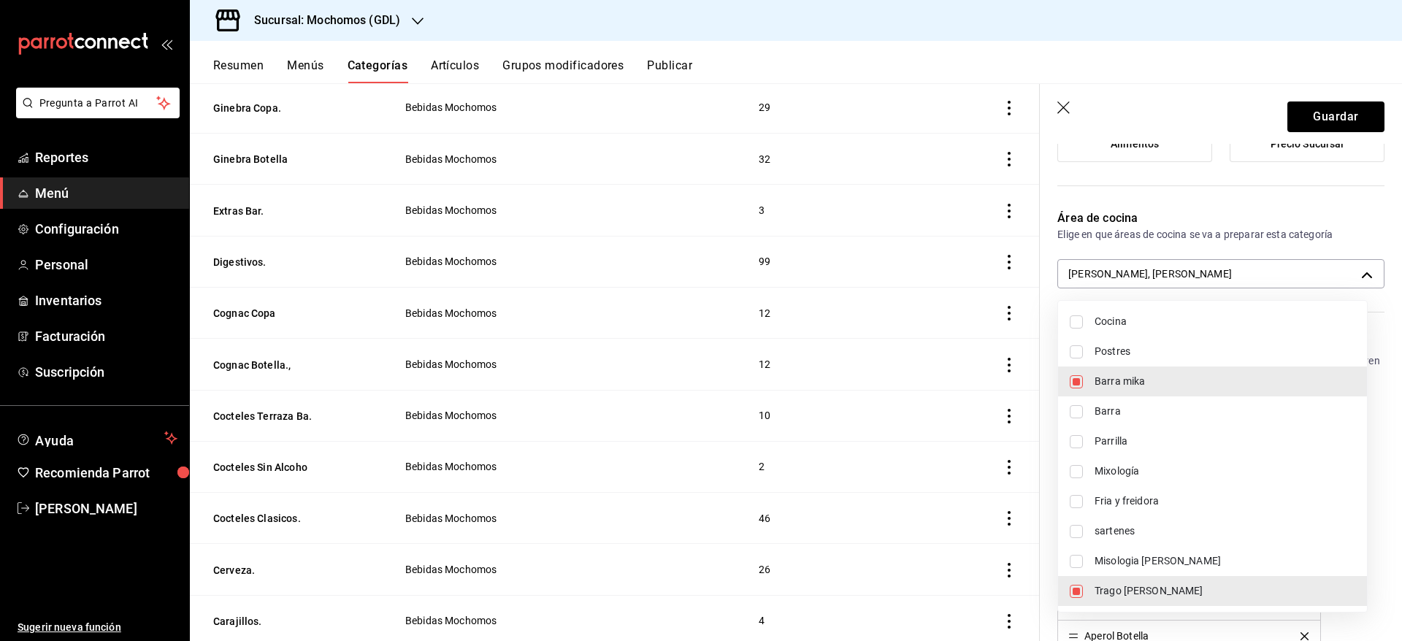
click at [1299, 121] on div at bounding box center [701, 320] width 1402 height 641
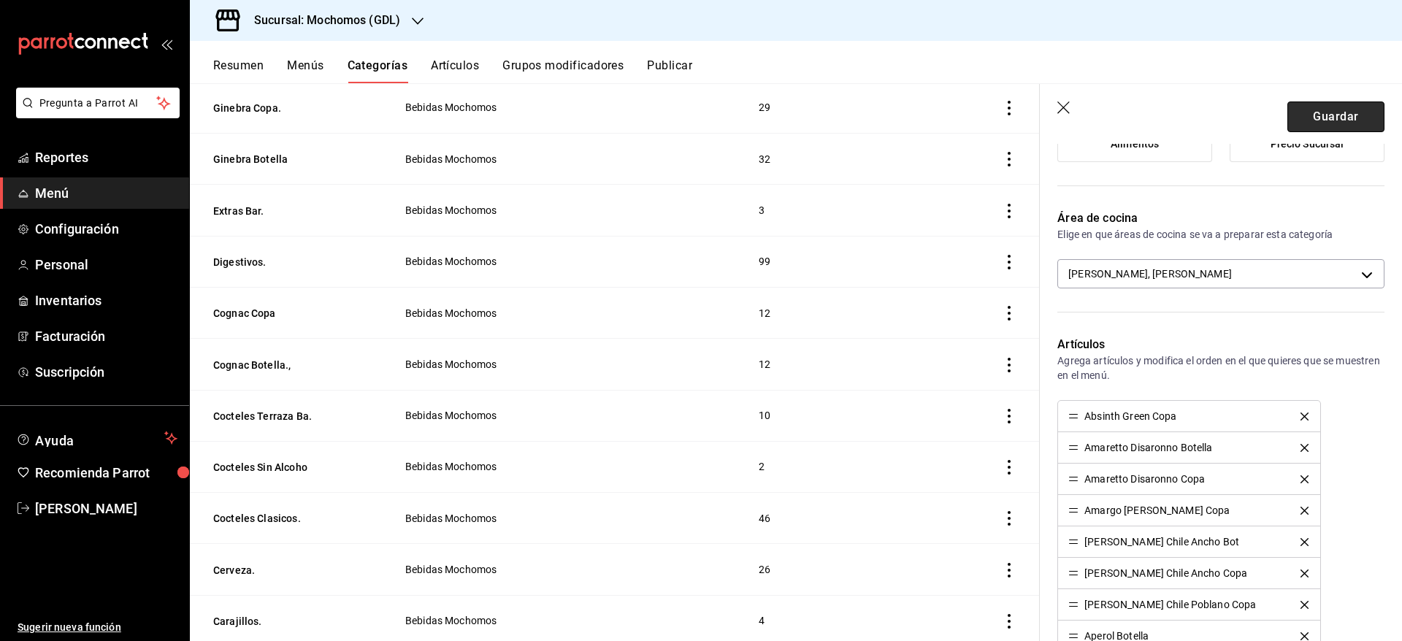
click at [1302, 117] on button "Guardar" at bounding box center [1336, 117] width 97 height 31
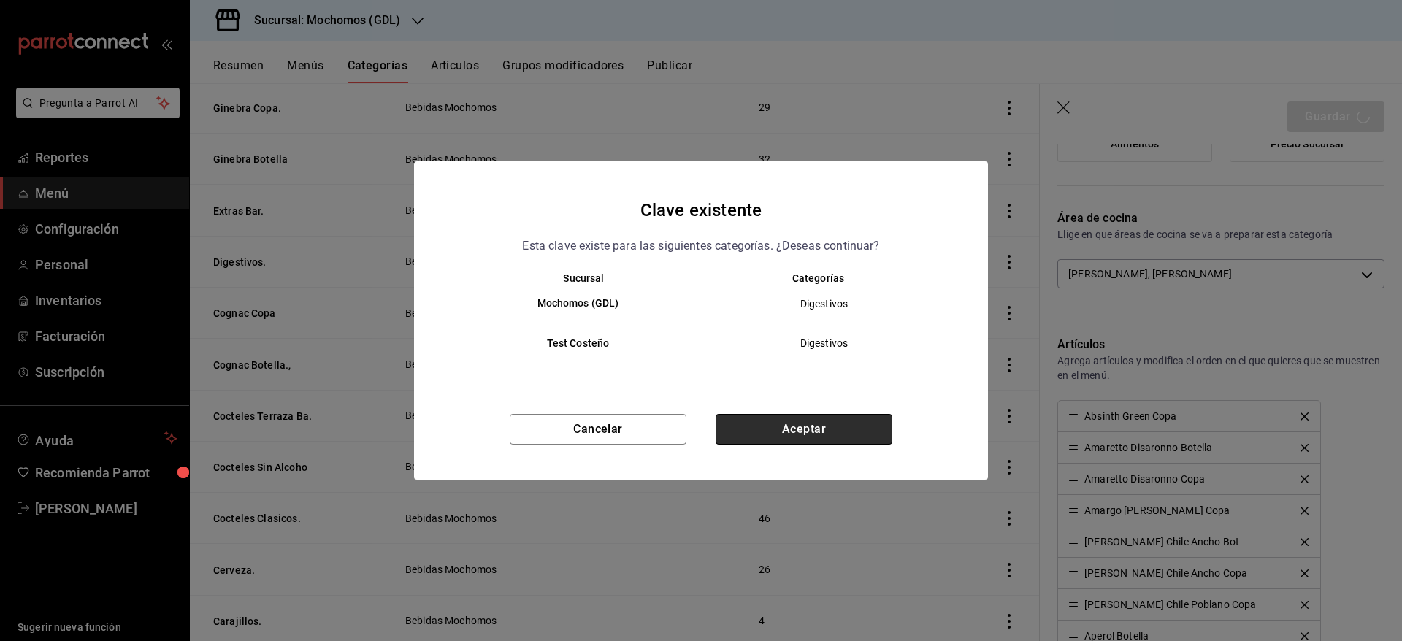
click at [787, 428] on button "Aceptar" at bounding box center [804, 429] width 177 height 31
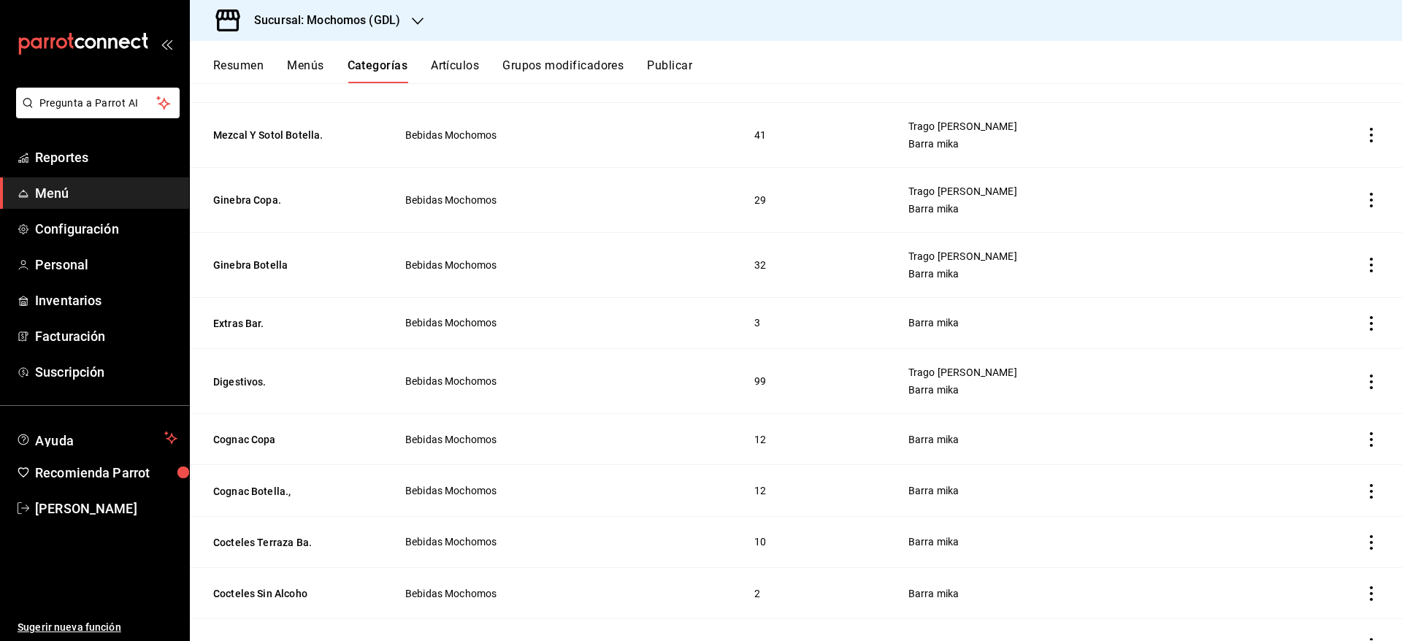
scroll to position [1021, 0]
click at [270, 432] on button "Cognac Copa" at bounding box center [286, 439] width 146 height 15
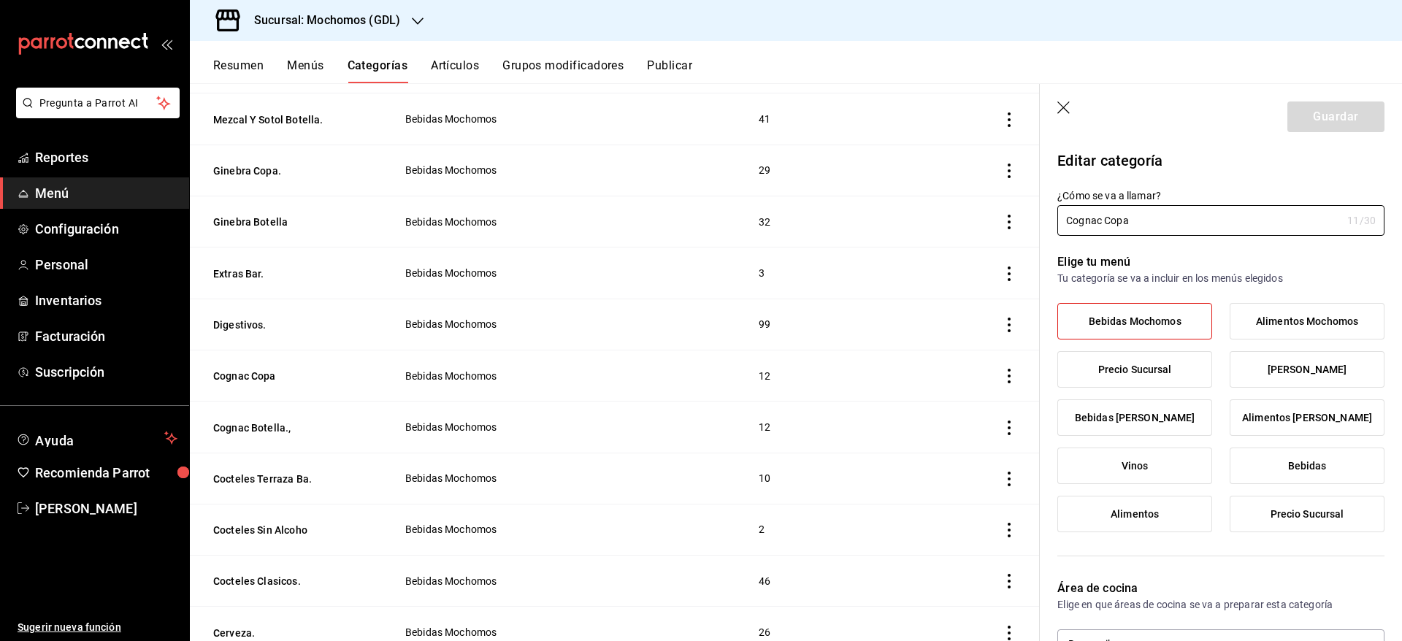
scroll to position [236, 0]
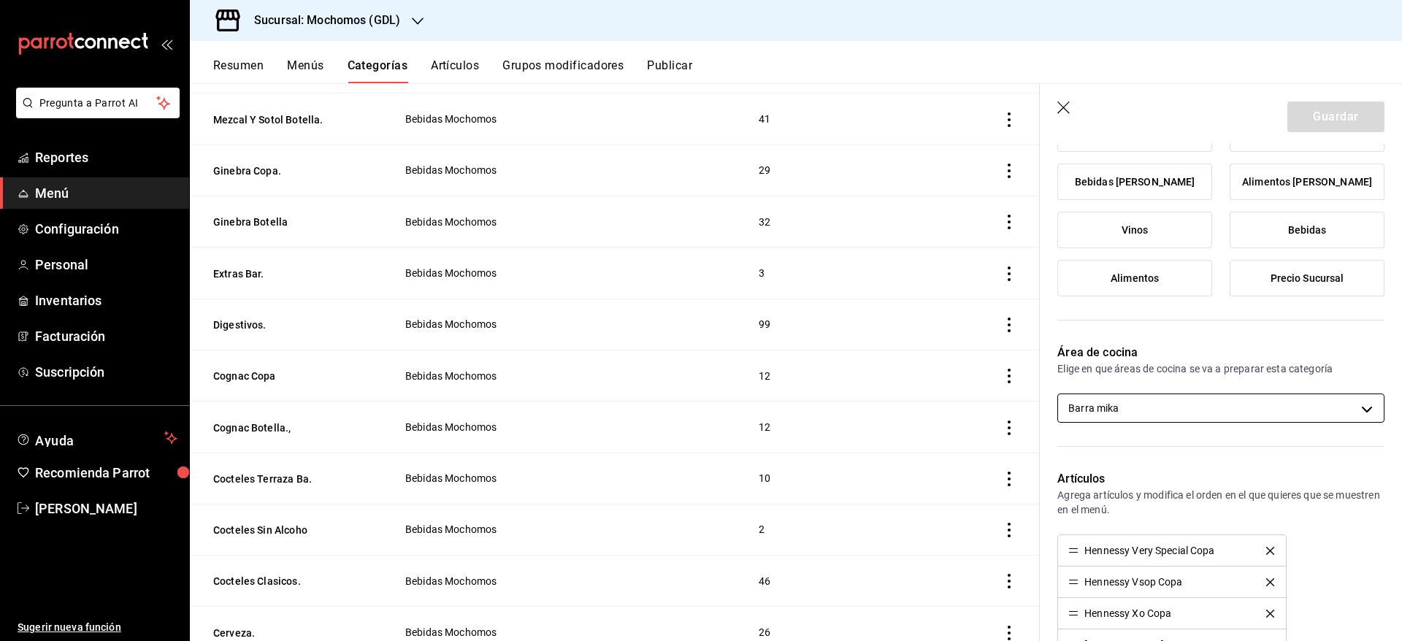
click at [1293, 412] on body "Pregunta a Parrot AI Reportes Menú Configuración Personal Inventarios Facturaci…" at bounding box center [701, 320] width 1402 height 641
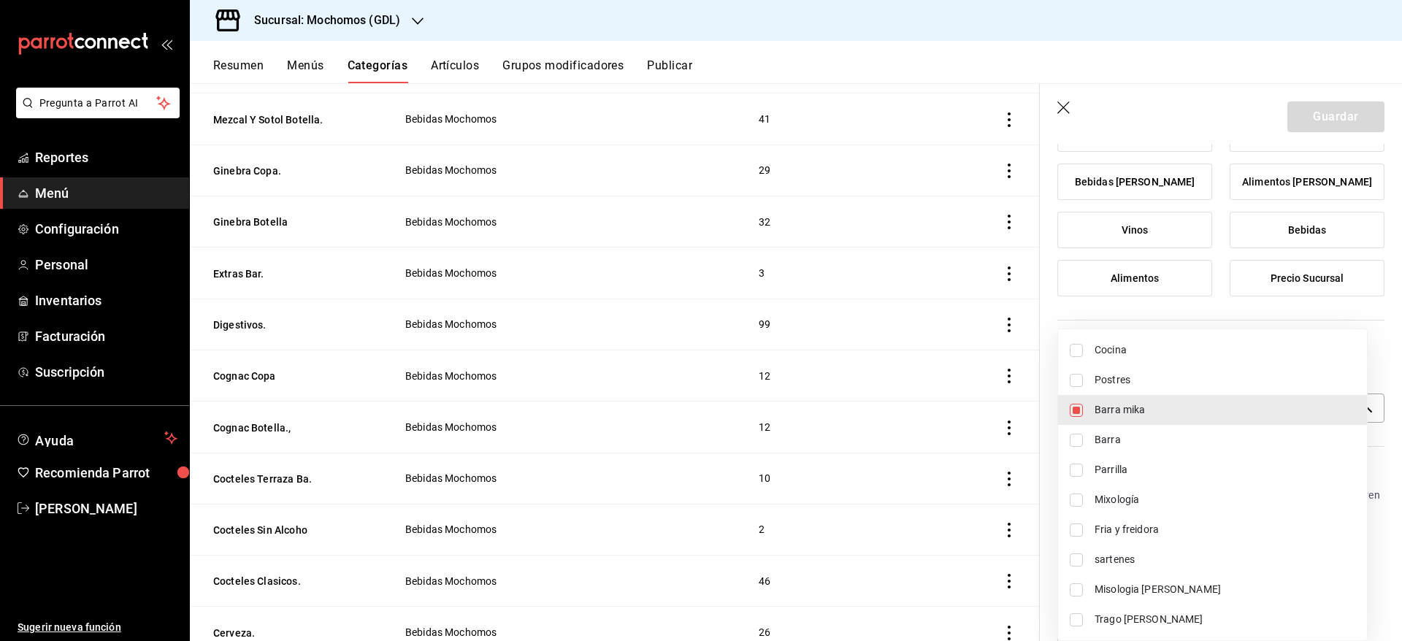
click at [1184, 619] on span "Trago [PERSON_NAME]" at bounding box center [1225, 619] width 261 height 15
type input "c08e9a56-e23d-4e48-83db-80321d0bf67d,60d8fd99-218b-4af1-a473-a8d808ef8b81"
checkbox input "true"
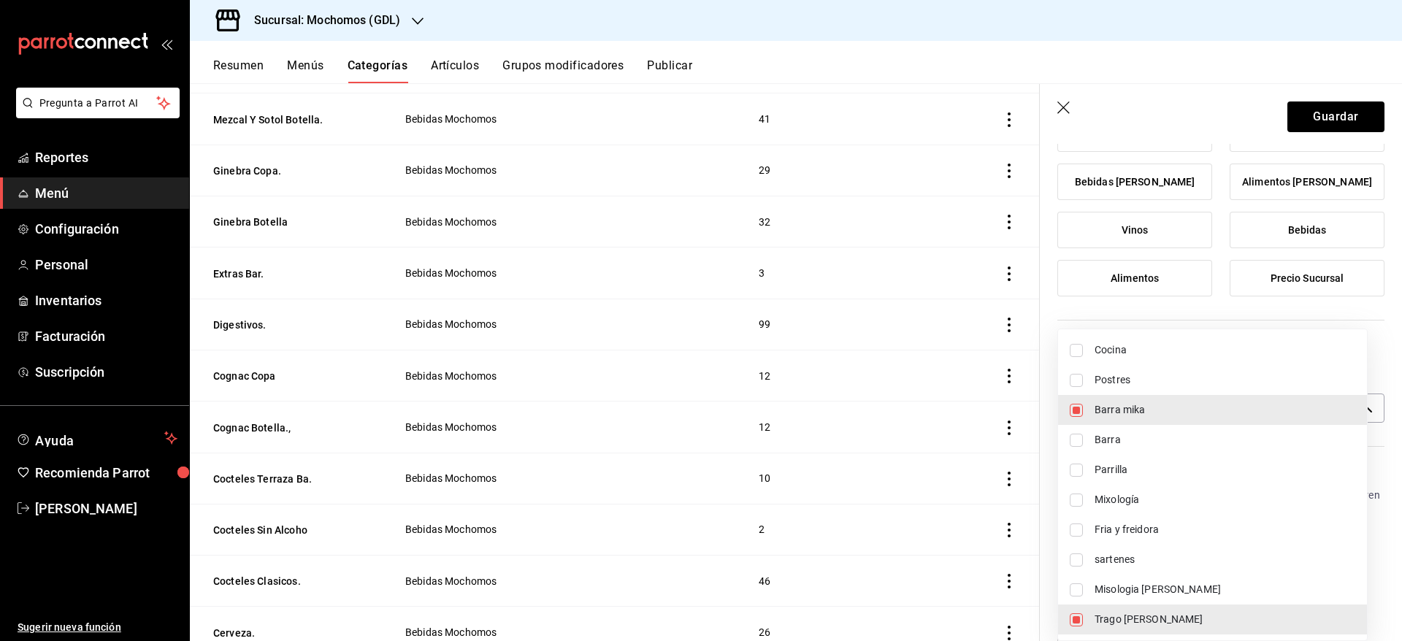
click at [1310, 108] on div at bounding box center [701, 320] width 1402 height 641
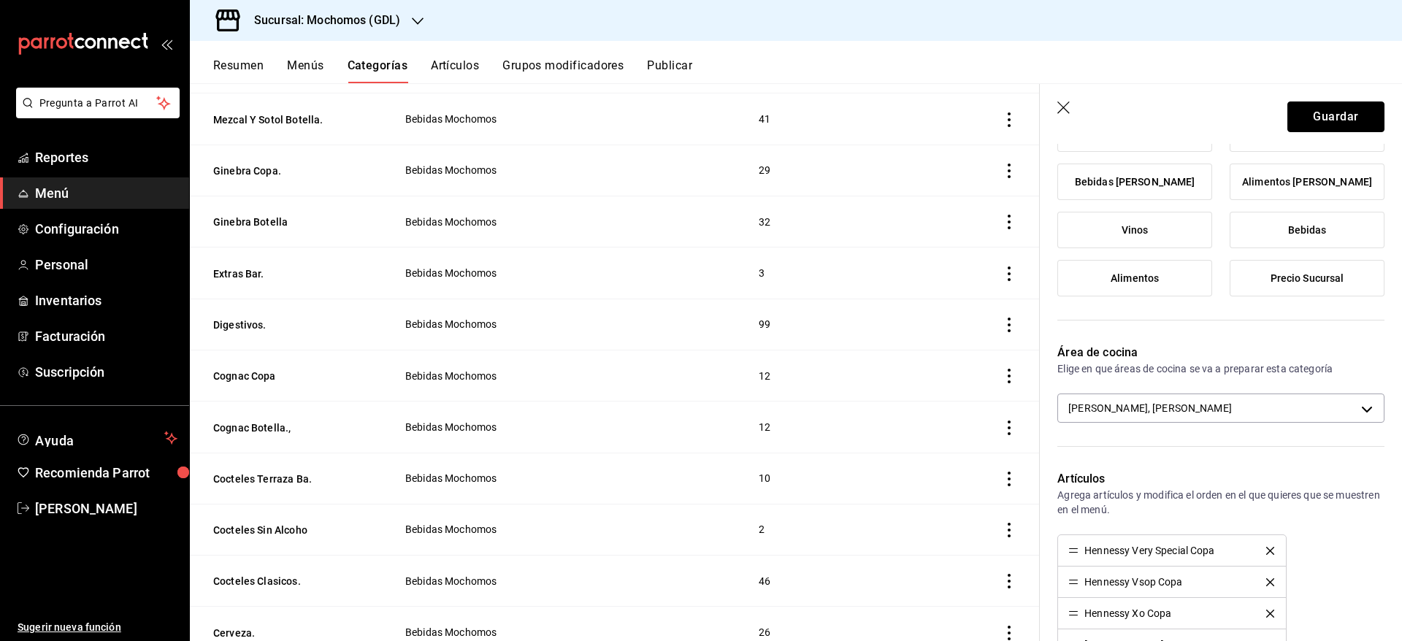
click at [1310, 108] on button "Guardar" at bounding box center [1336, 117] width 97 height 31
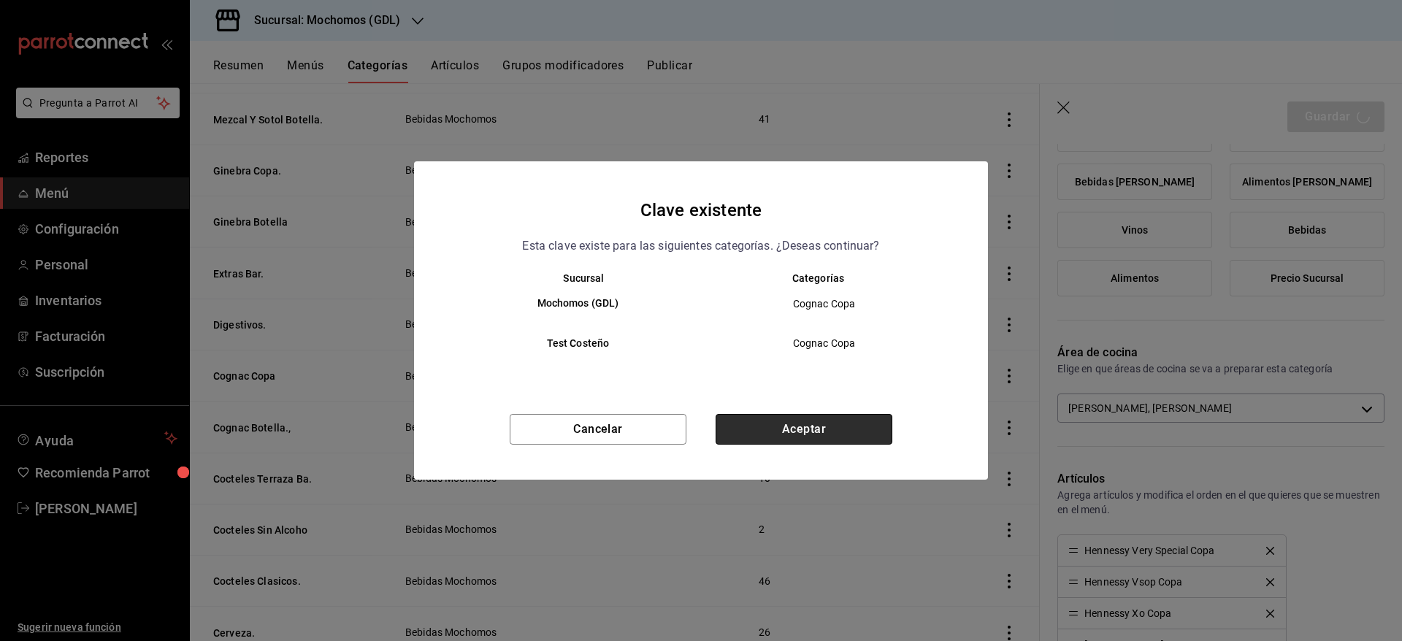
click at [864, 423] on button "Aceptar" at bounding box center [804, 429] width 177 height 31
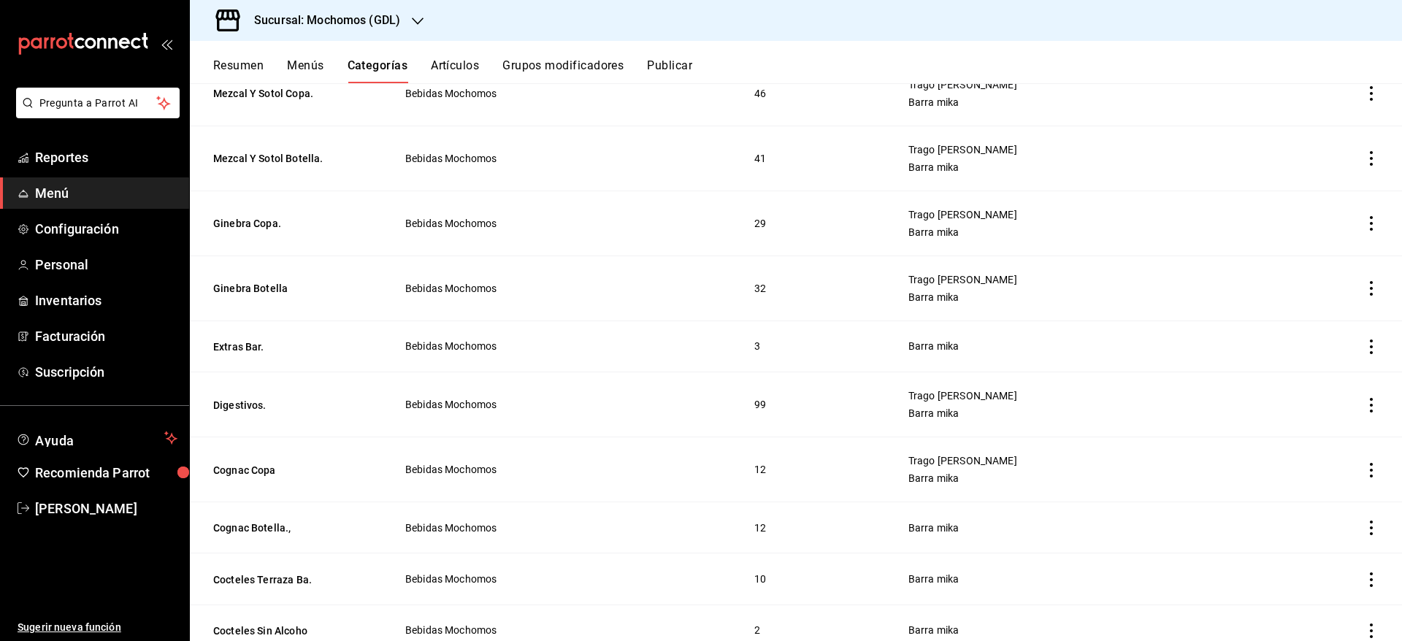
scroll to position [1063, 0]
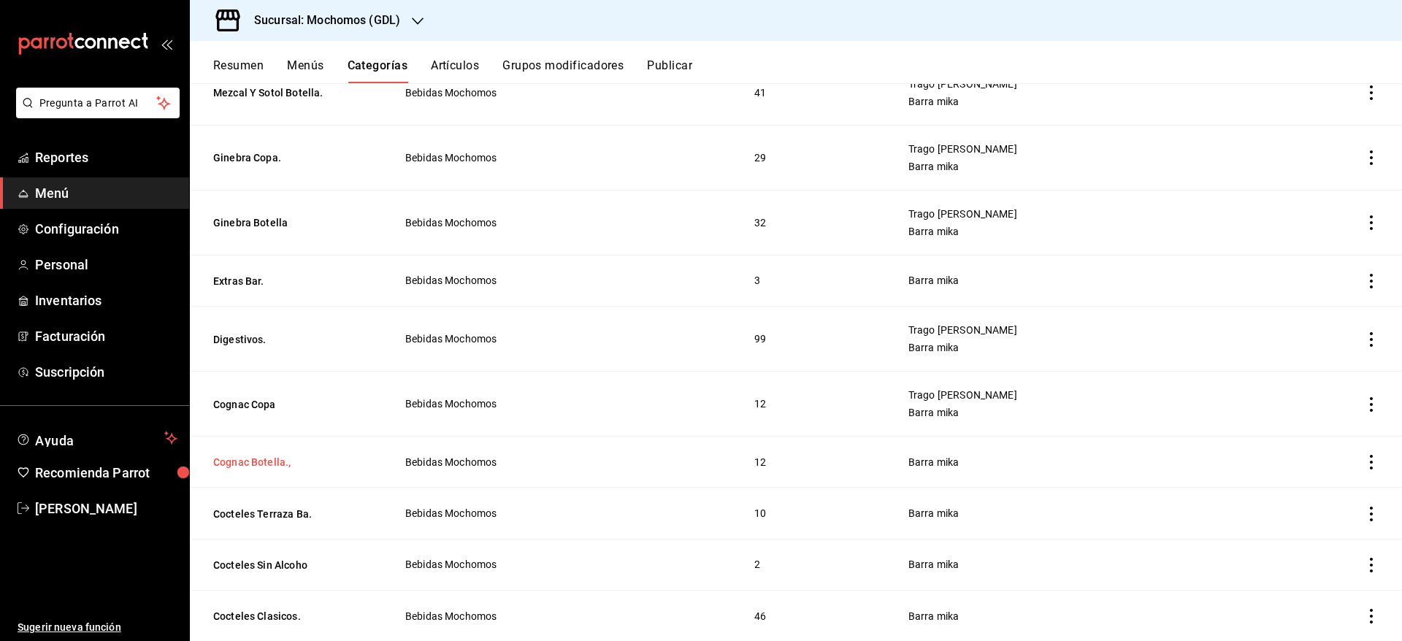
click at [243, 455] on button "Cognac Botella.," at bounding box center [286, 462] width 146 height 15
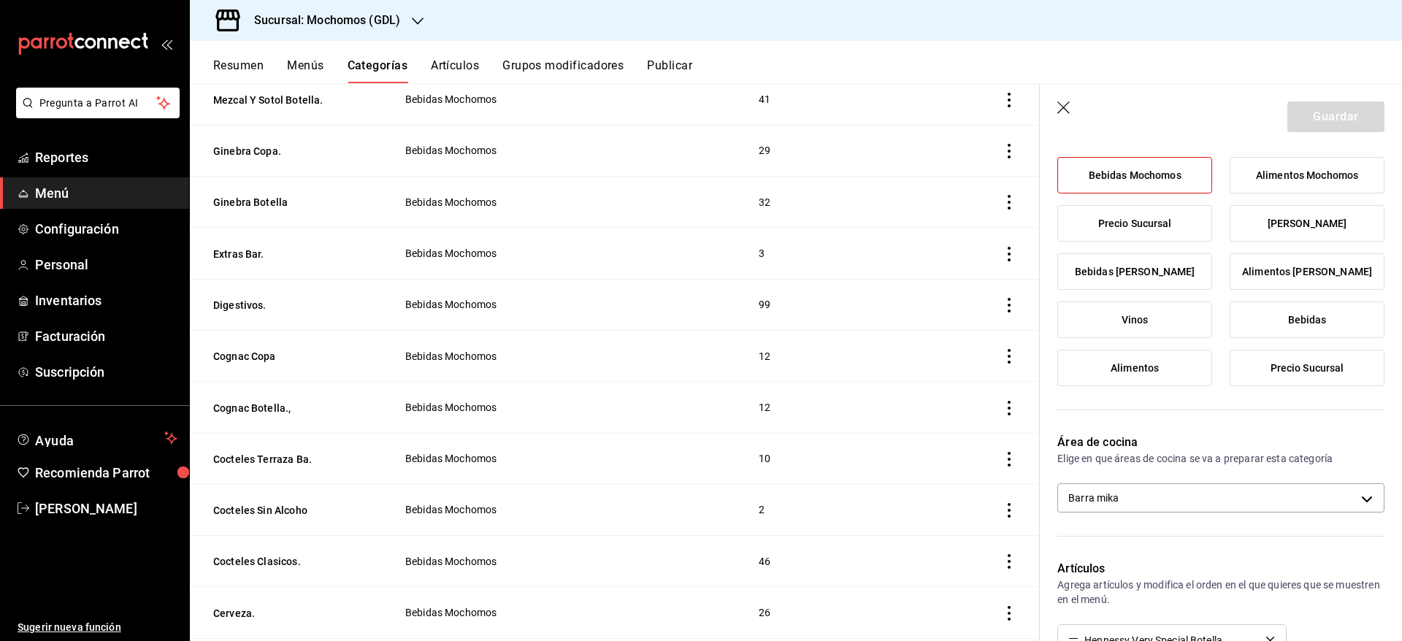
scroll to position [201, 0]
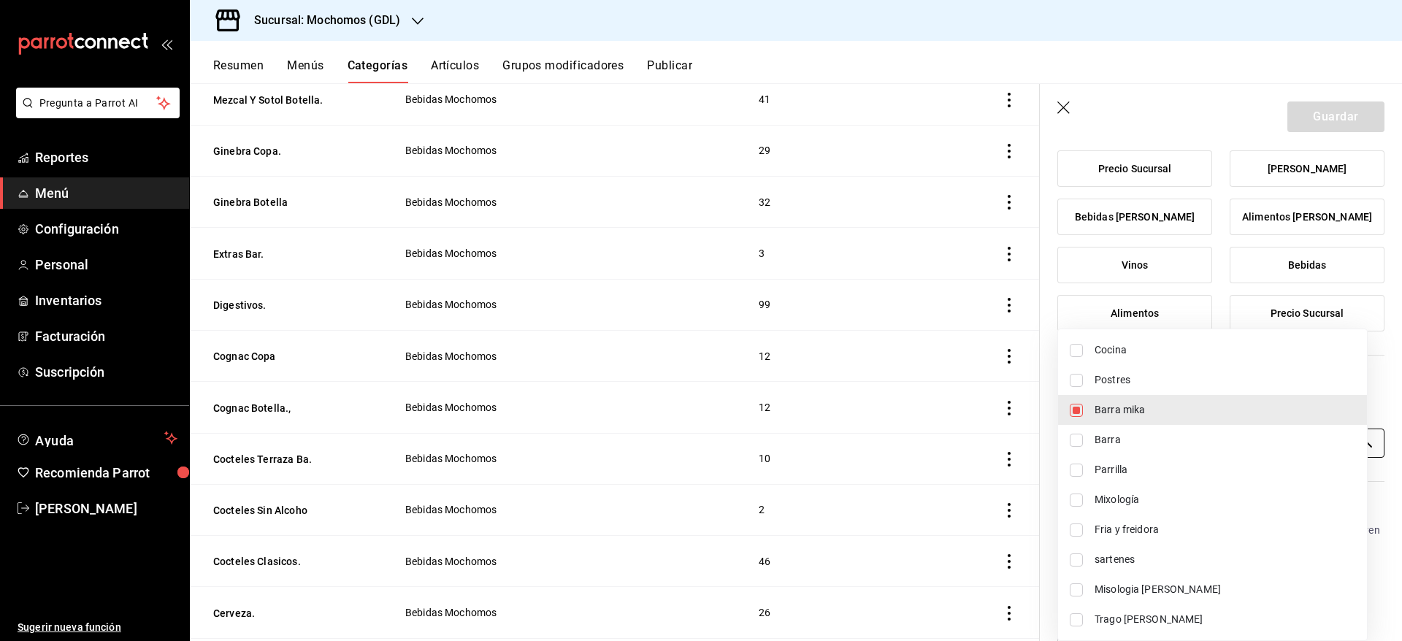
click at [1319, 447] on body "Pregunta a Parrot AI Reportes Menú Configuración Personal Inventarios Facturaci…" at bounding box center [701, 320] width 1402 height 641
click at [1167, 617] on span "Trago [PERSON_NAME]" at bounding box center [1225, 619] width 261 height 15
type input "c08e9a56-e23d-4e48-83db-80321d0bf67d,60d8fd99-218b-4af1-a473-a8d808ef8b81"
checkbox input "true"
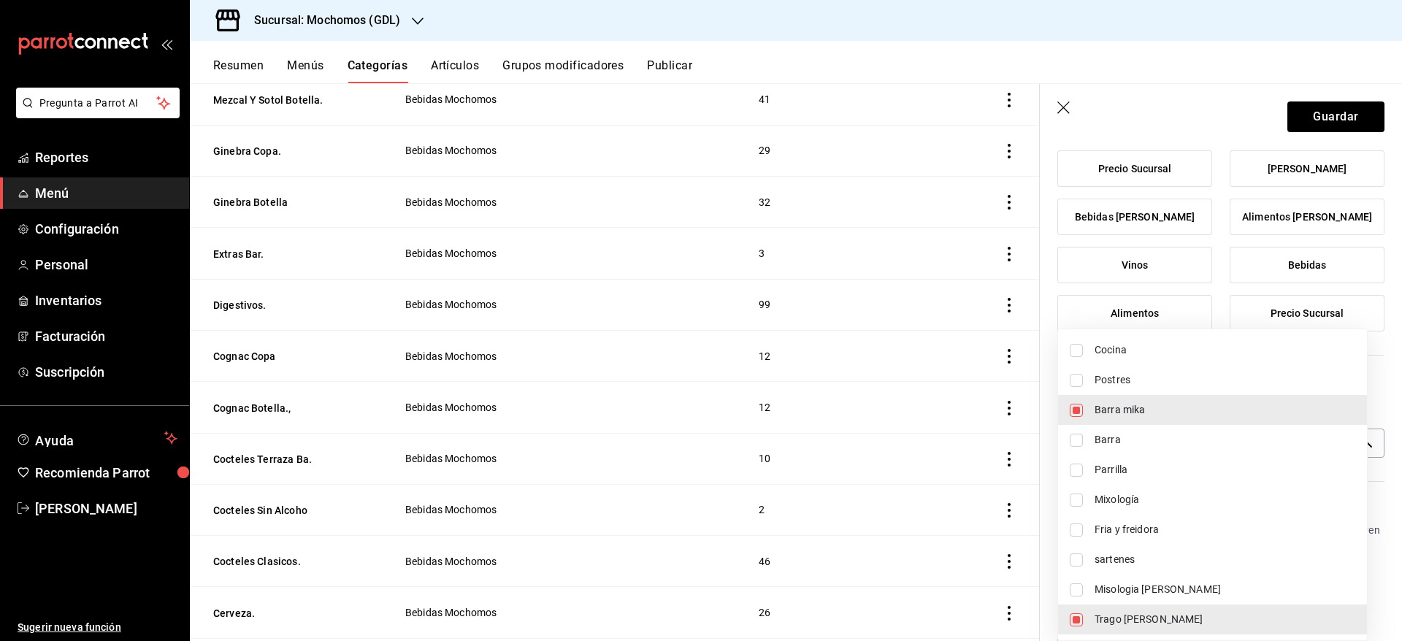
click at [1304, 114] on div at bounding box center [701, 320] width 1402 height 641
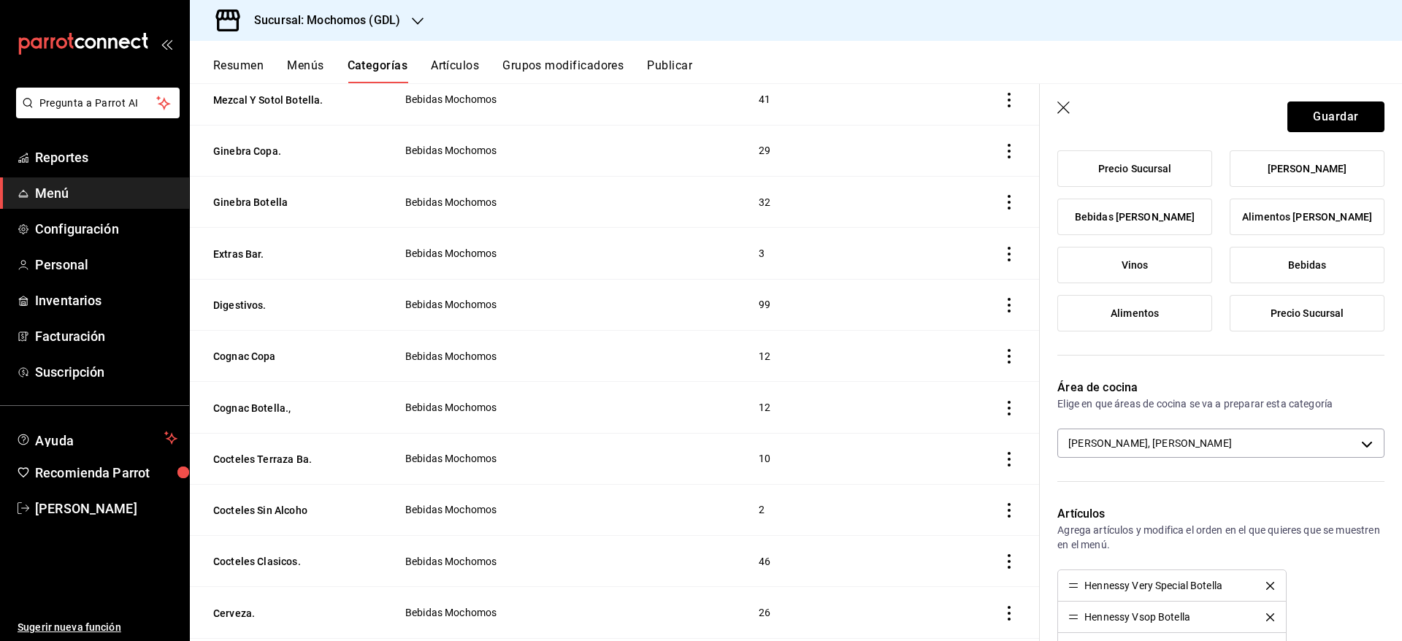
click at [1304, 114] on button "Guardar" at bounding box center [1336, 117] width 97 height 31
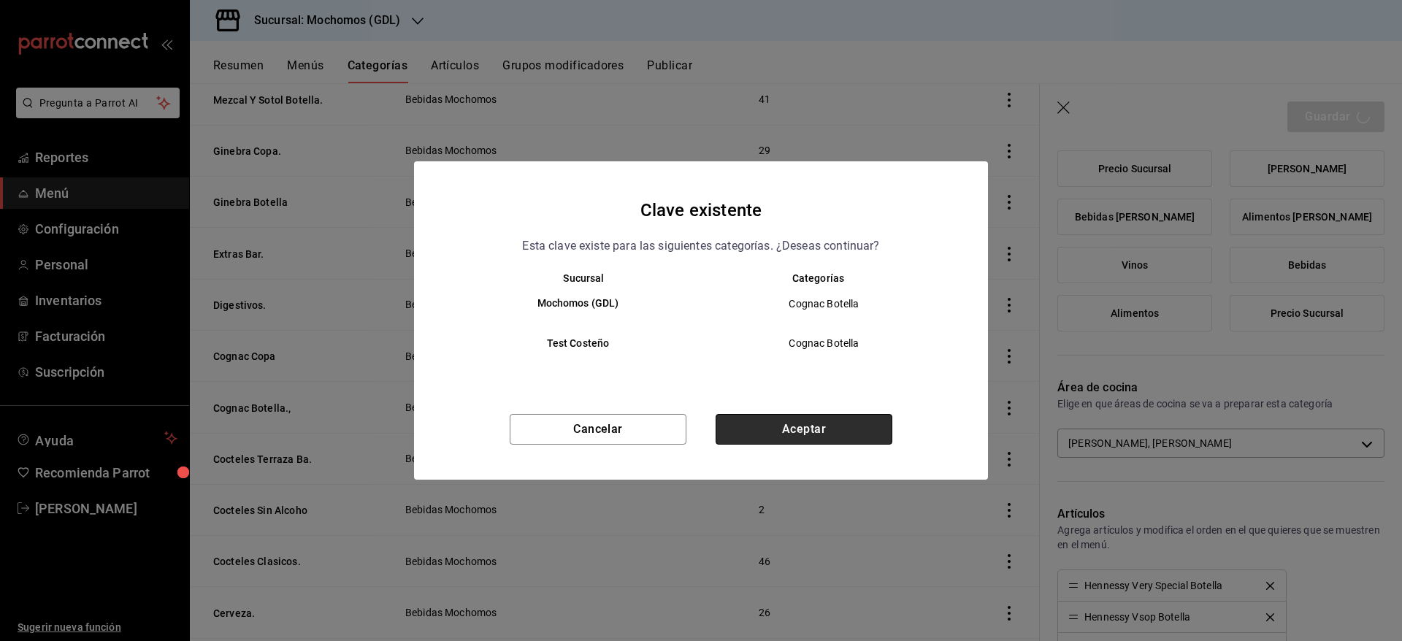
click at [832, 422] on button "Aceptar" at bounding box center [804, 429] width 177 height 31
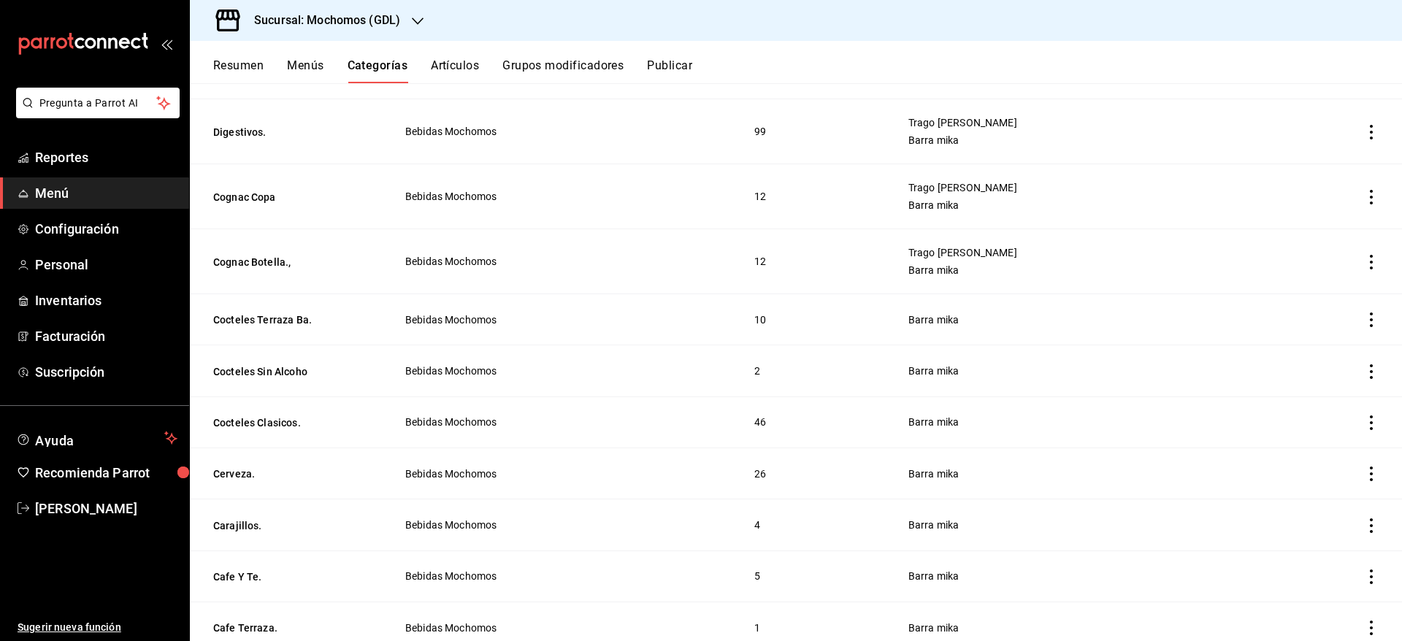
scroll to position [1281, 0]
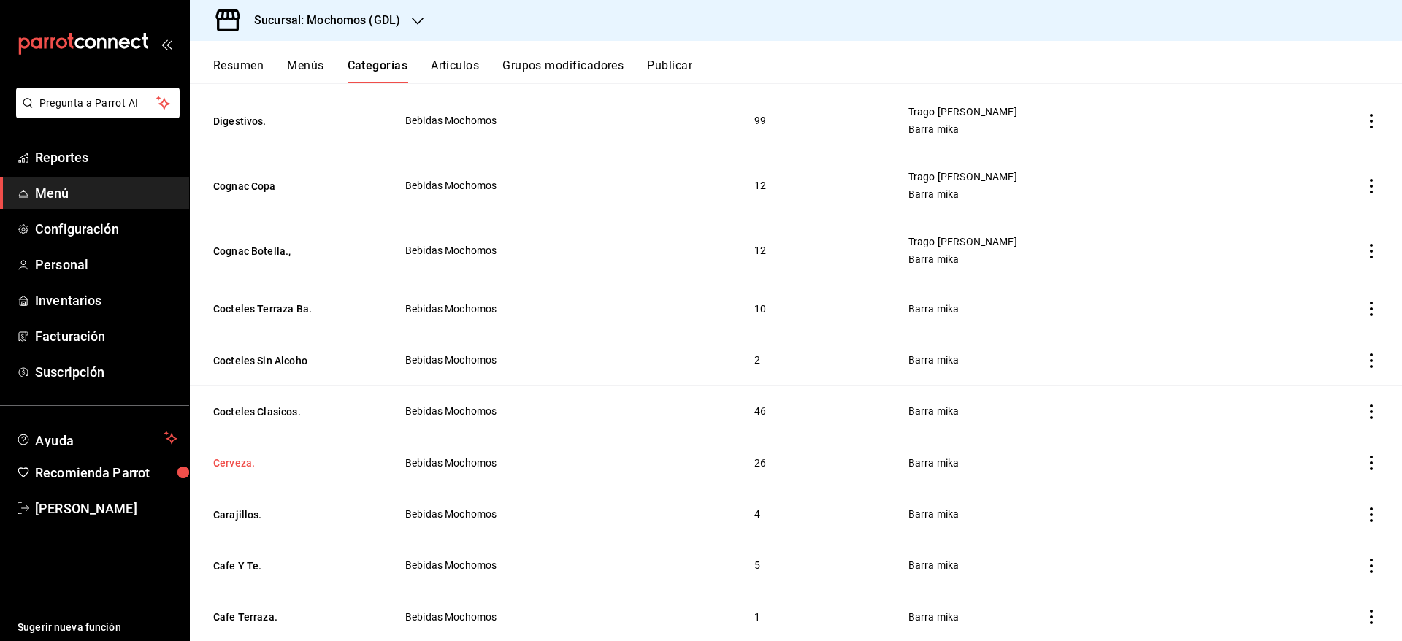
click at [218, 456] on button "Cerveza." at bounding box center [286, 463] width 146 height 15
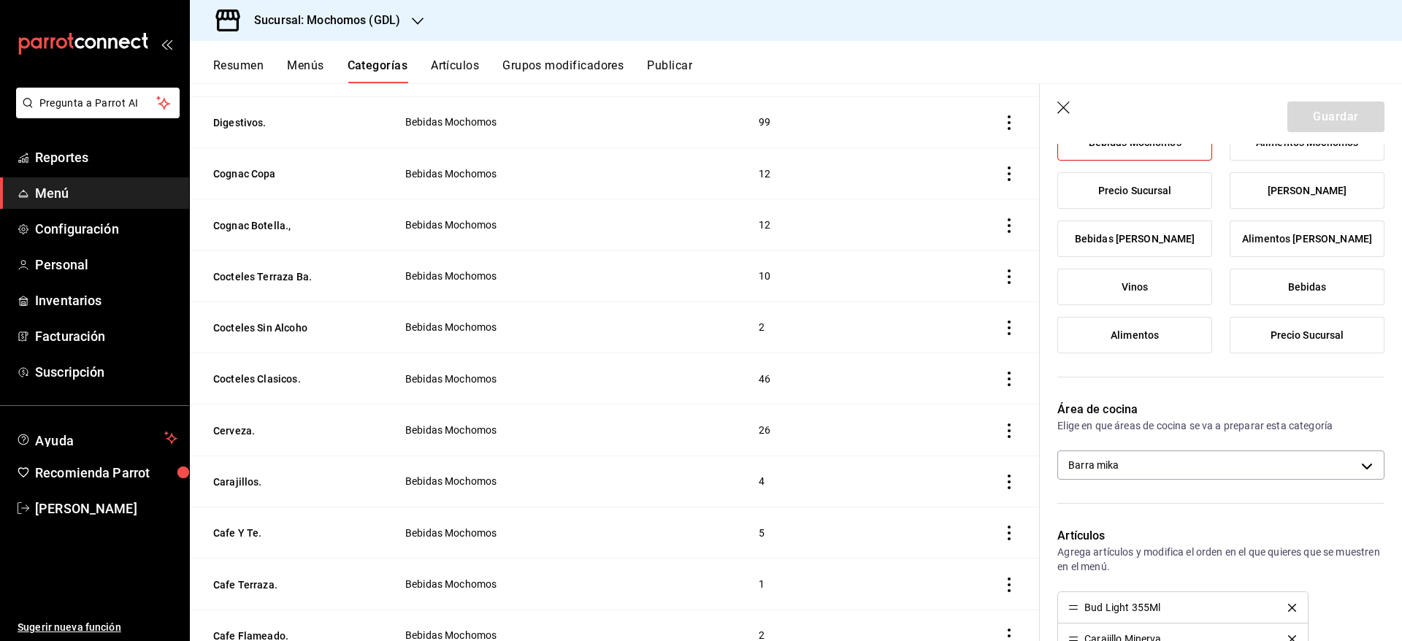
scroll to position [188, 0]
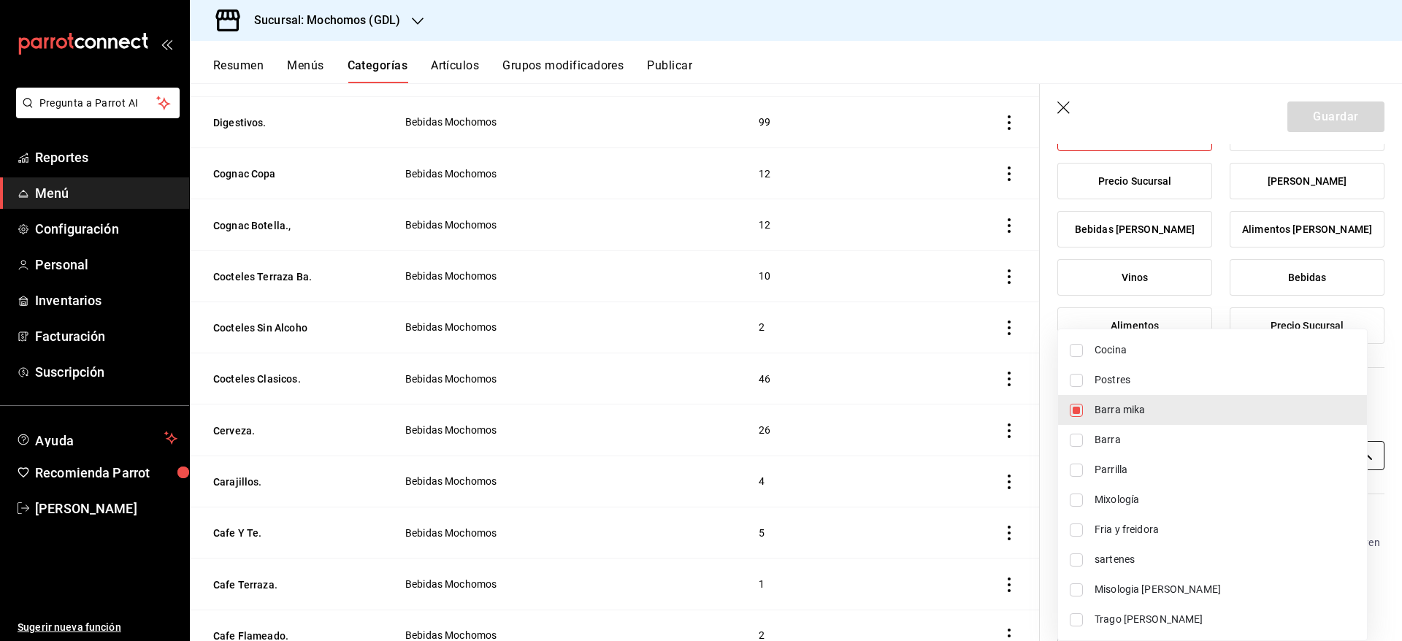
click at [1259, 451] on body "Pregunta a Parrot AI Reportes Menú Configuración Personal Inventarios Facturaci…" at bounding box center [701, 320] width 1402 height 641
click at [1093, 623] on li "Trago [PERSON_NAME]" at bounding box center [1212, 620] width 309 height 30
type input "c08e9a56-e23d-4e48-83db-80321d0bf67d,60d8fd99-218b-4af1-a473-a8d808ef8b81"
checkbox input "true"
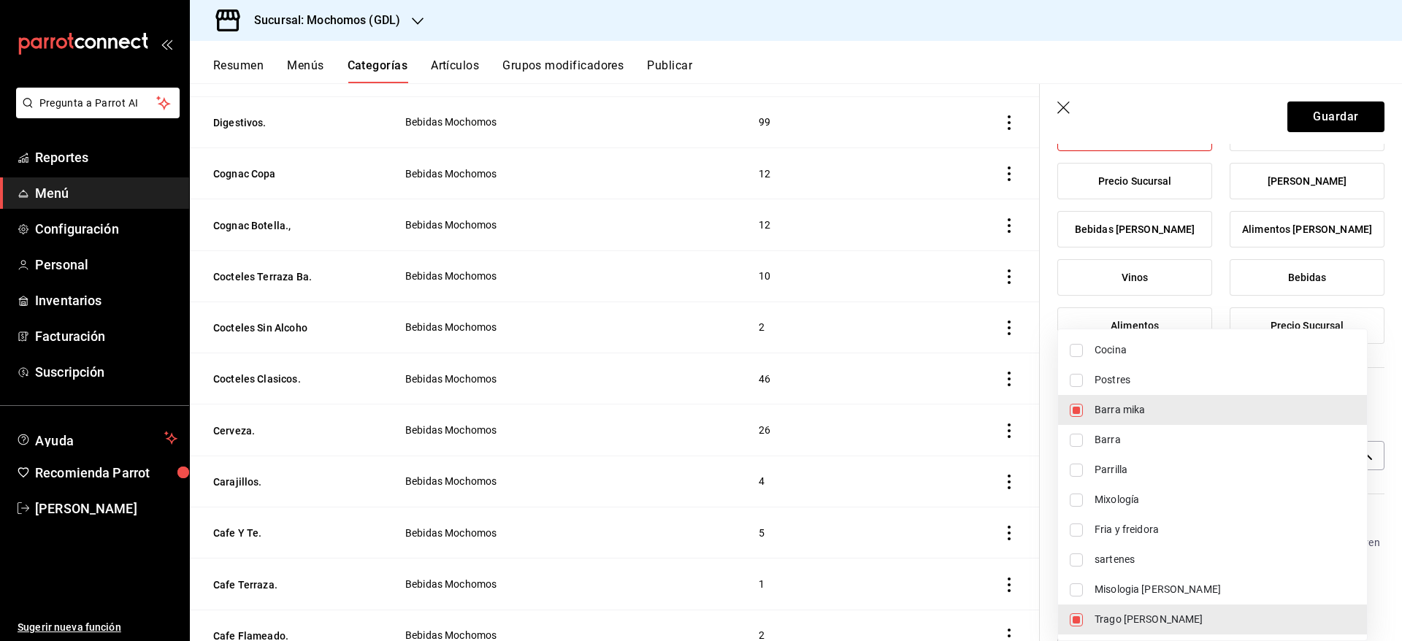
click at [1303, 119] on div at bounding box center [701, 320] width 1402 height 641
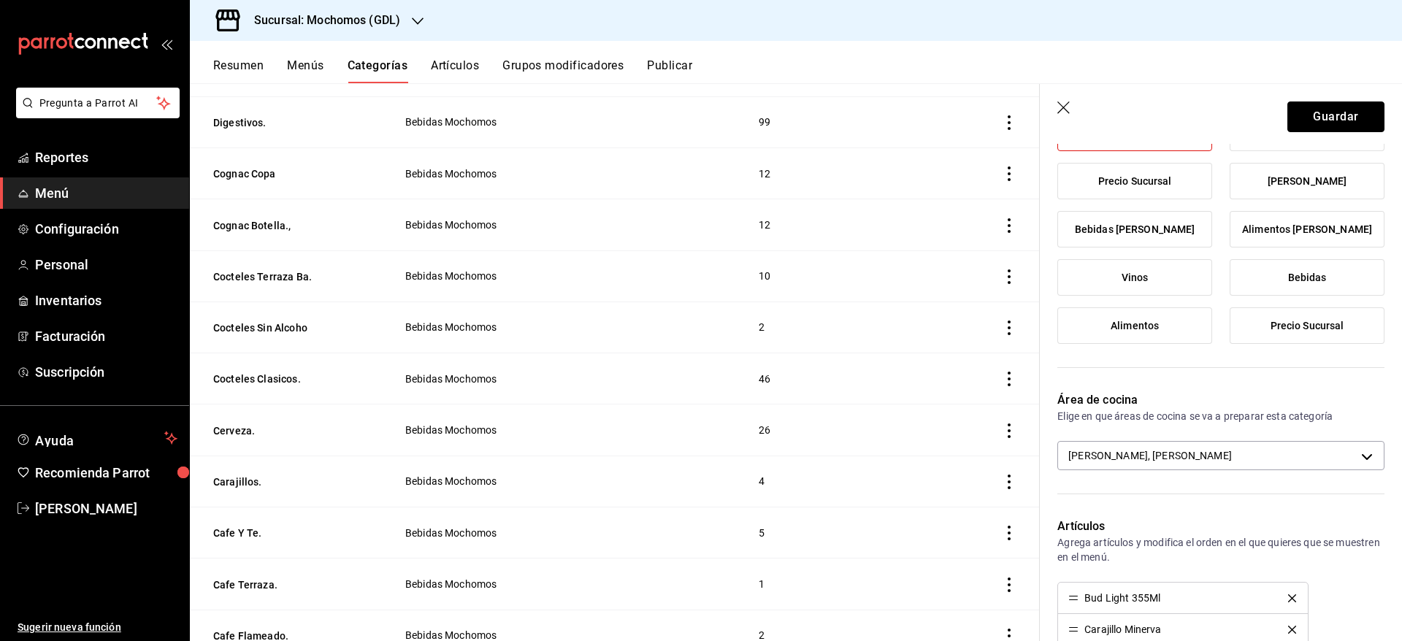
click at [1303, 119] on button "Guardar" at bounding box center [1336, 117] width 97 height 31
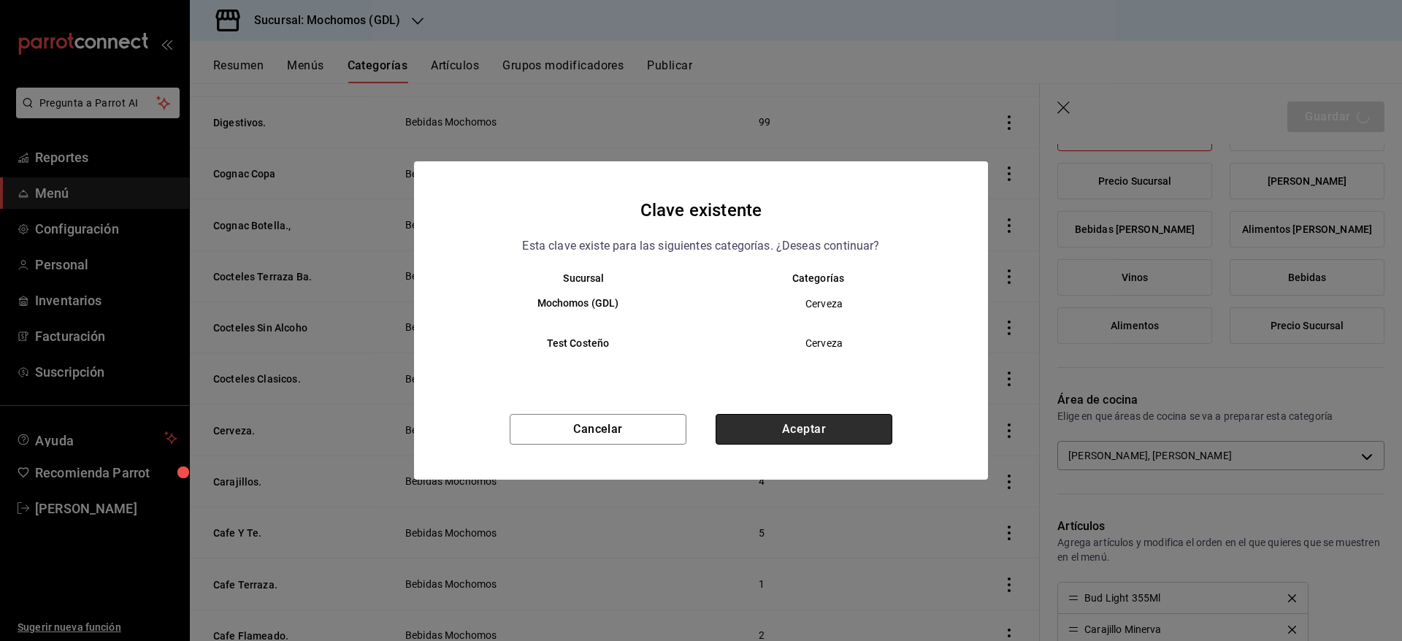
click at [815, 430] on button "Aceptar" at bounding box center [804, 429] width 177 height 31
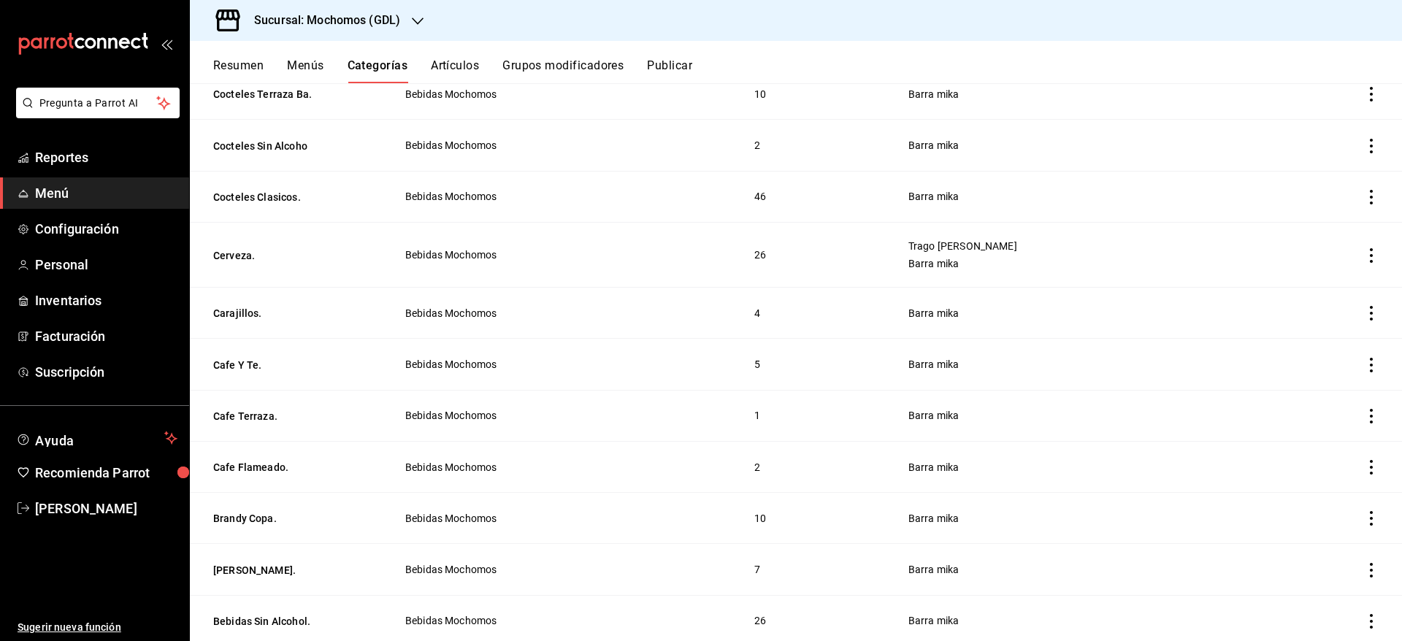
scroll to position [1497, 0]
click at [232, 357] on button "Cafe Y Te." at bounding box center [286, 364] width 146 height 15
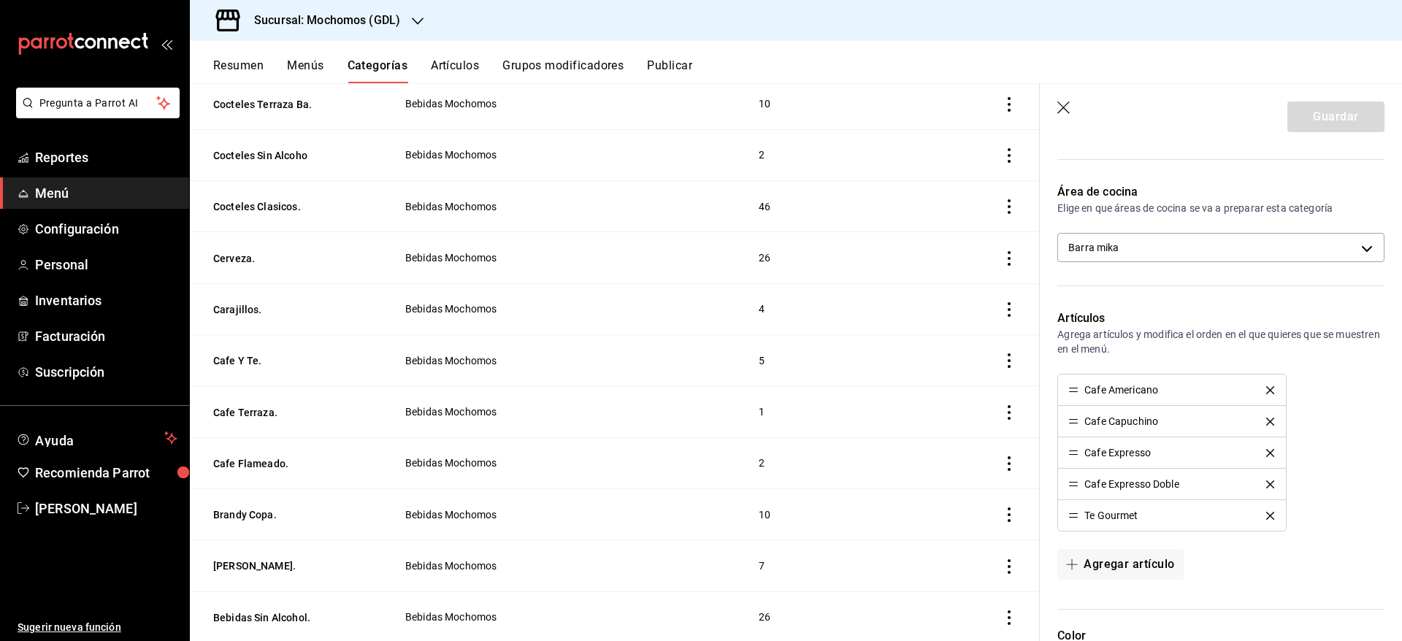
scroll to position [398, 0]
click at [1059, 107] on icon "button" at bounding box center [1065, 109] width 15 height 15
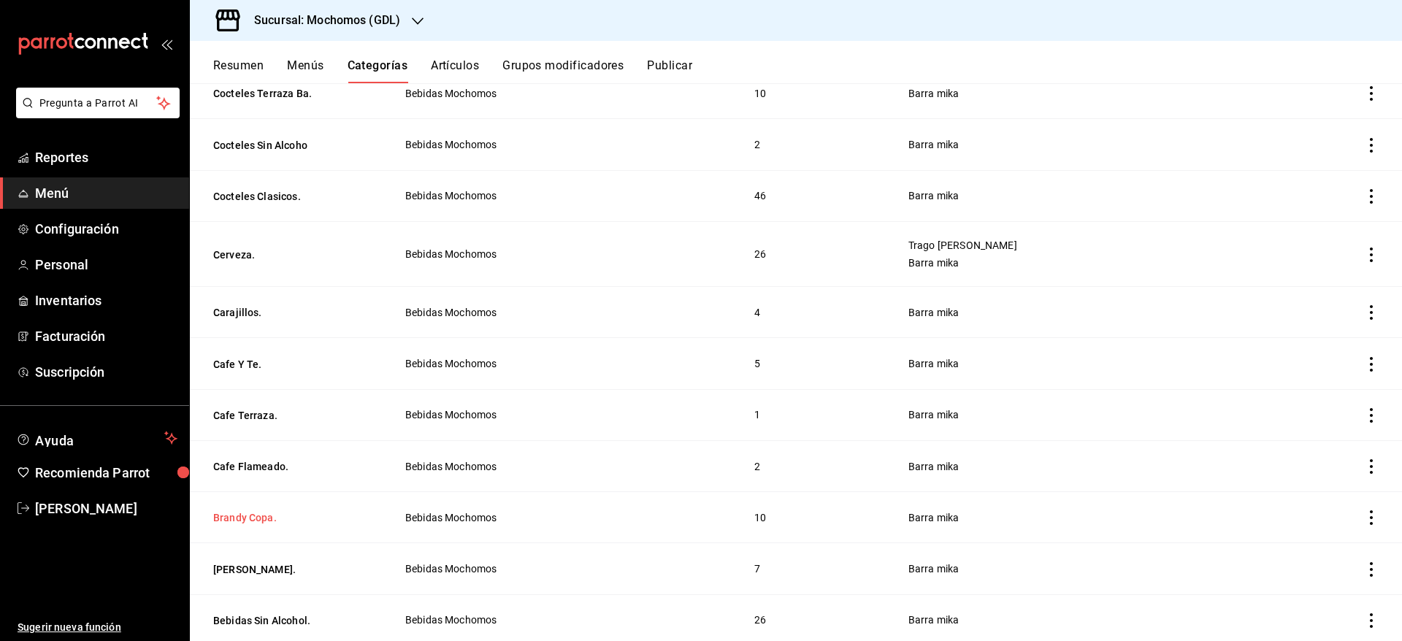
click at [242, 511] on button "Brandy Copa." at bounding box center [286, 518] width 146 height 15
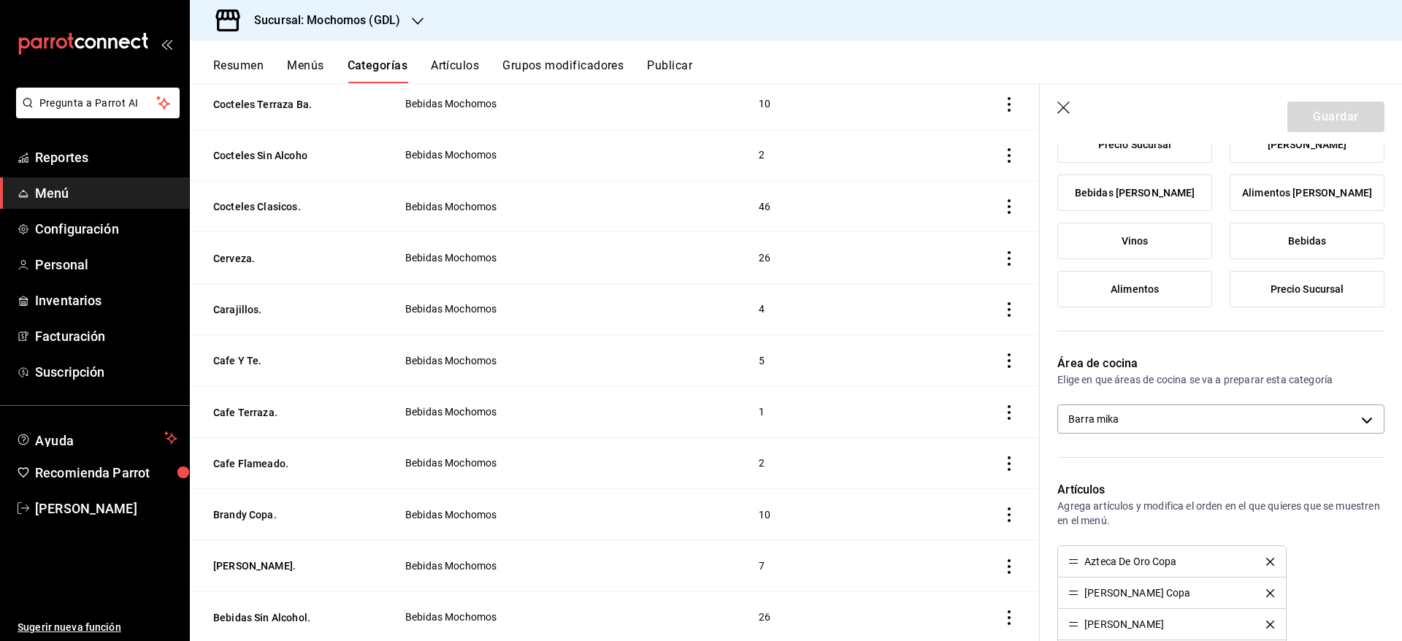
scroll to position [226, 0]
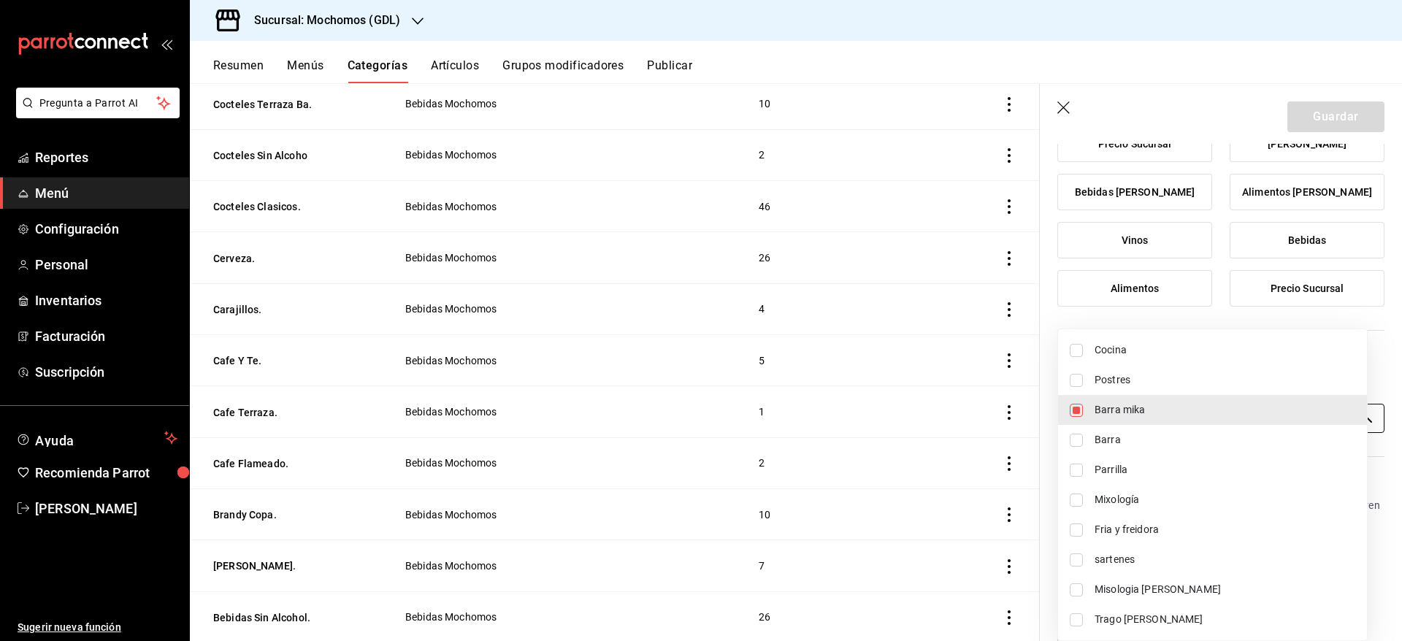
click at [1237, 422] on body "Pregunta a Parrot AI Reportes Menú Configuración Personal Inventarios Facturaci…" at bounding box center [701, 320] width 1402 height 641
click at [1136, 616] on span "Trago [PERSON_NAME]" at bounding box center [1225, 619] width 261 height 15
type input "c08e9a56-e23d-4e48-83db-80321d0bf67d,60d8fd99-218b-4af1-a473-a8d808ef8b81"
checkbox input "true"
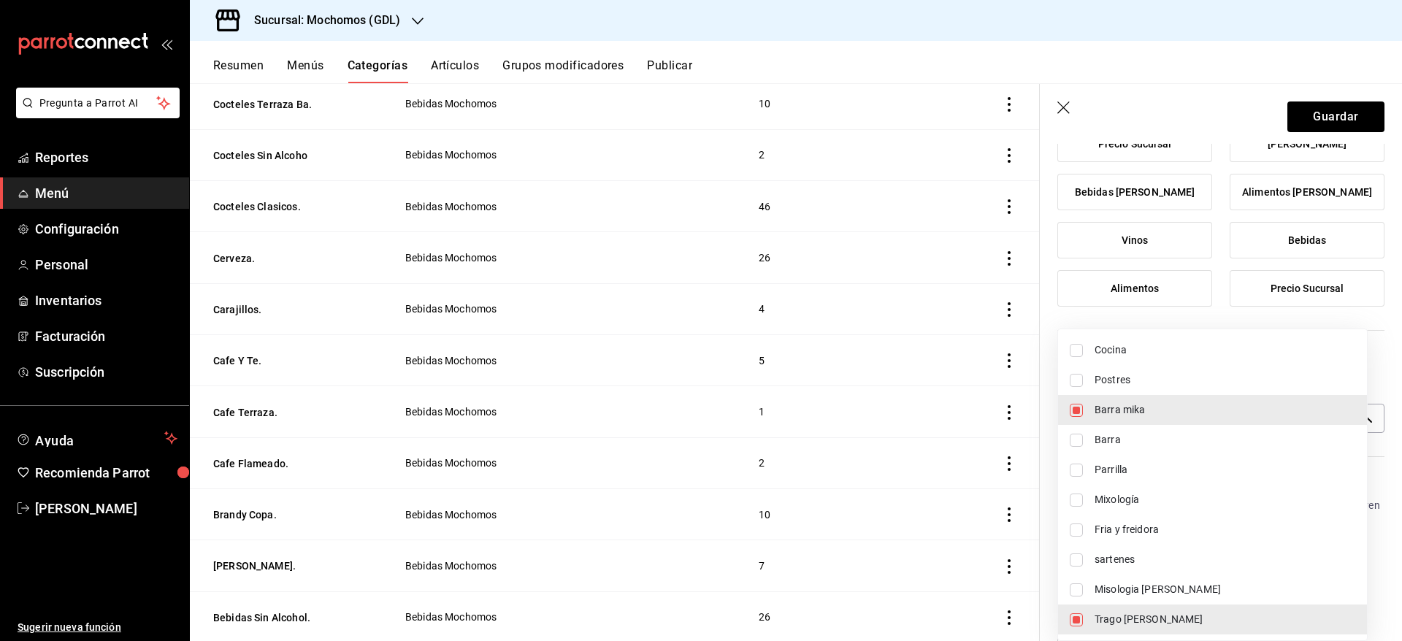
click at [1323, 113] on div at bounding box center [701, 320] width 1402 height 641
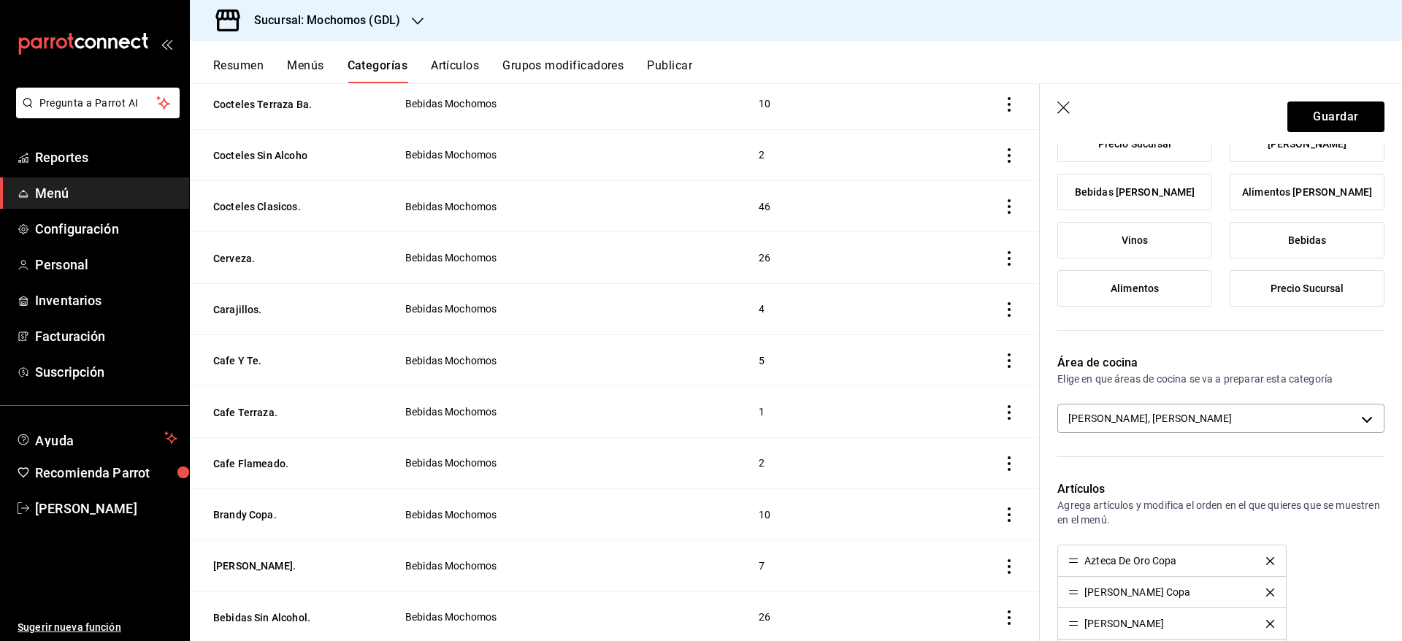
click at [1323, 113] on div "Cocina Postres Barra [PERSON_NAME] Mixología Fria y freidora sartenes Misologia…" at bounding box center [701, 320] width 1402 height 641
click at [1323, 113] on button "Guardar" at bounding box center [1336, 117] width 97 height 31
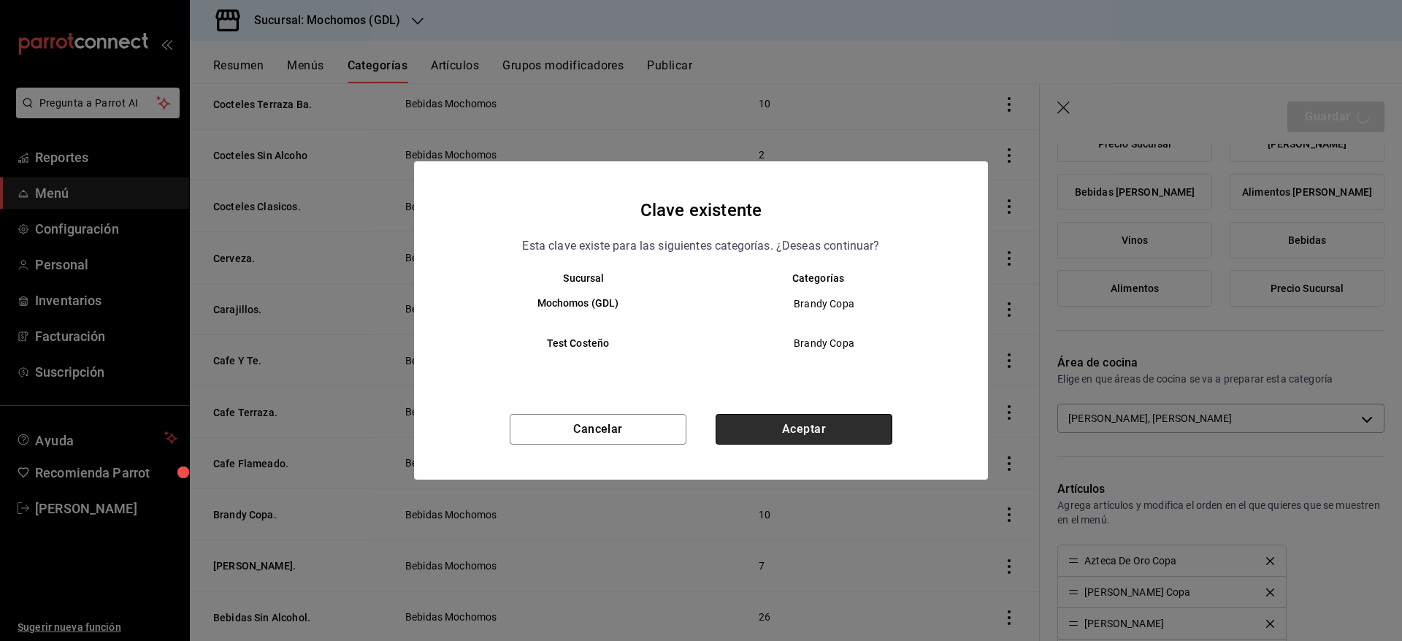
click at [850, 430] on button "Aceptar" at bounding box center [804, 429] width 177 height 31
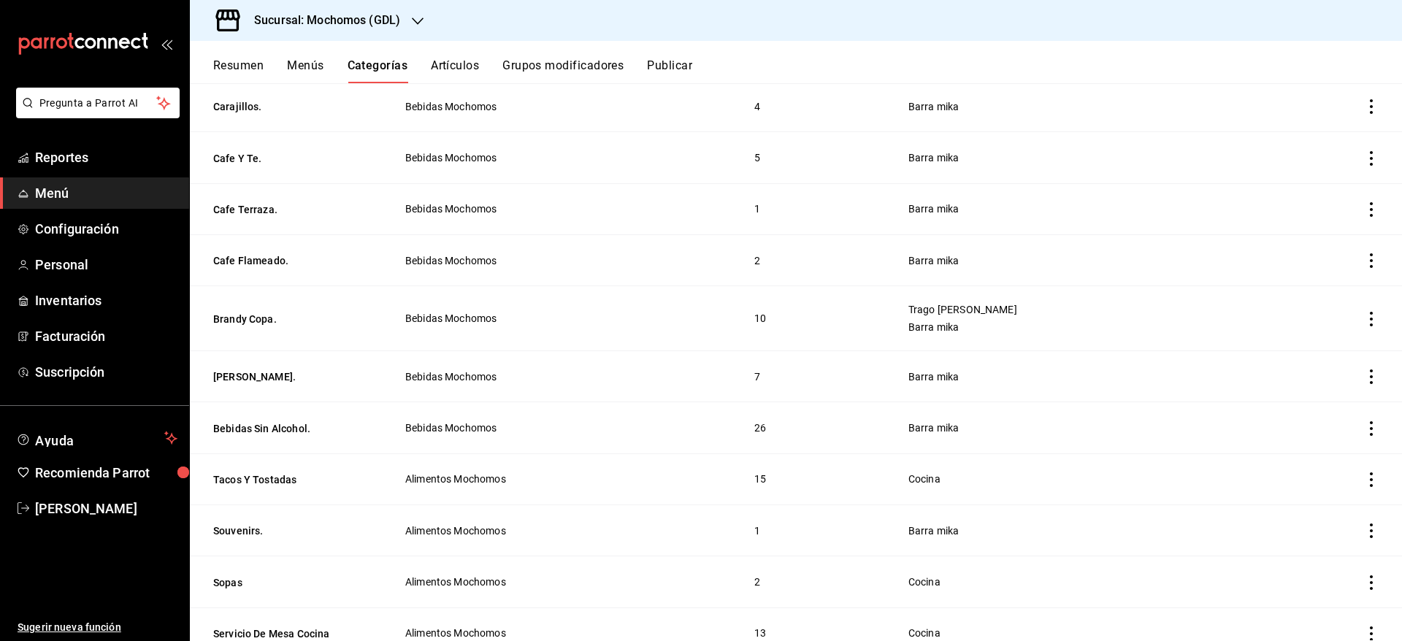
scroll to position [1705, 0]
click at [253, 367] on button "[PERSON_NAME]." at bounding box center [286, 374] width 146 height 15
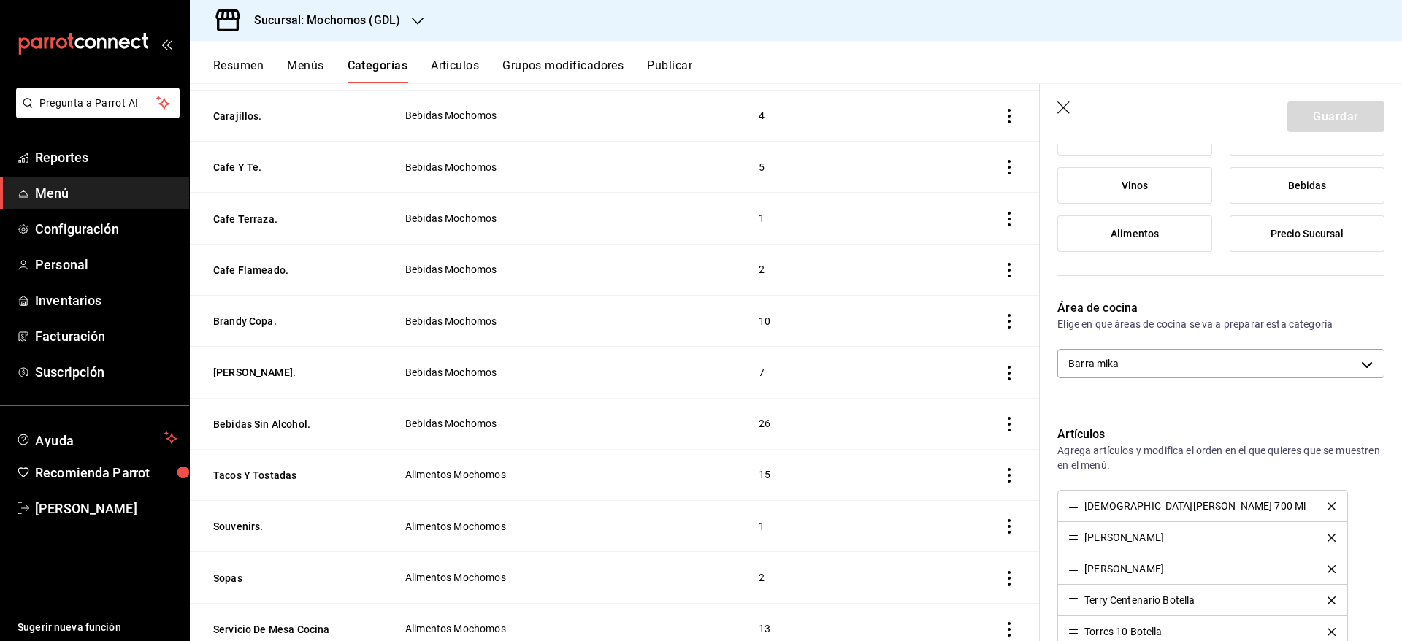
scroll to position [282, 0]
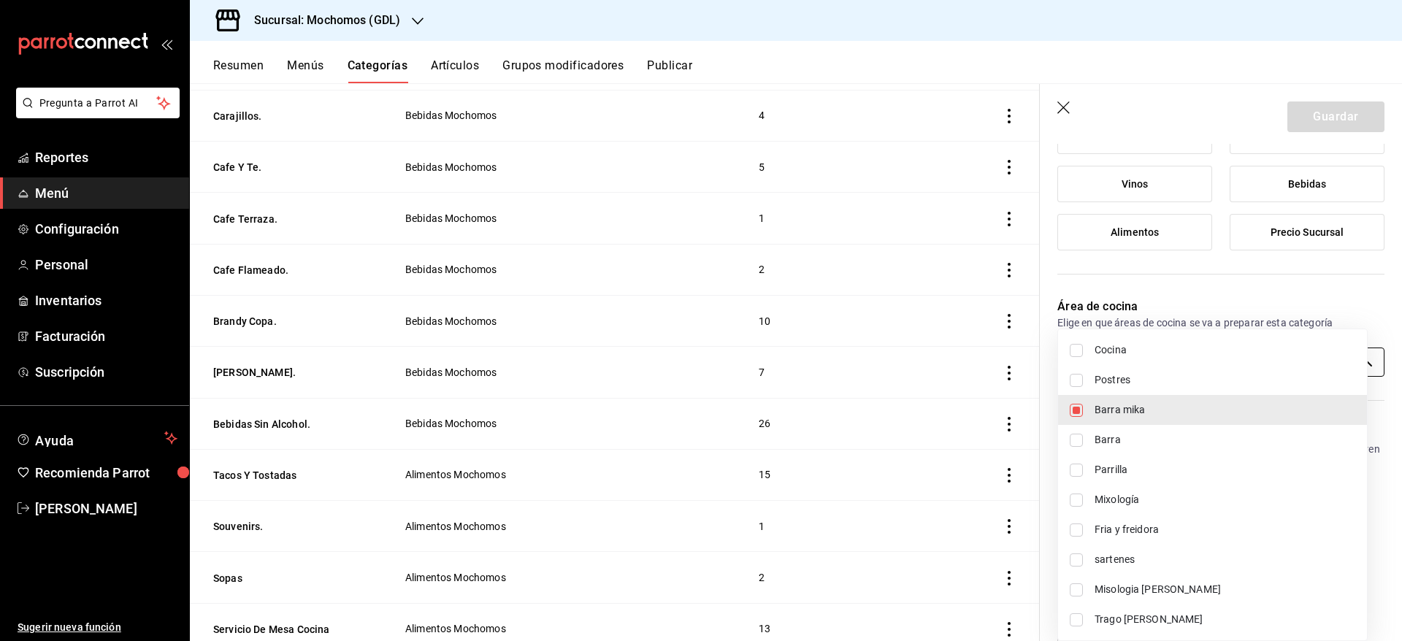
click at [1253, 359] on body "Pregunta a Parrot AI Reportes Menú Configuración Personal Inventarios Facturaci…" at bounding box center [701, 320] width 1402 height 641
click at [1144, 624] on span "Trago [PERSON_NAME]" at bounding box center [1225, 619] width 261 height 15
type input "c08e9a56-e23d-4e48-83db-80321d0bf67d,60d8fd99-218b-4af1-a473-a8d808ef8b81"
checkbox input "true"
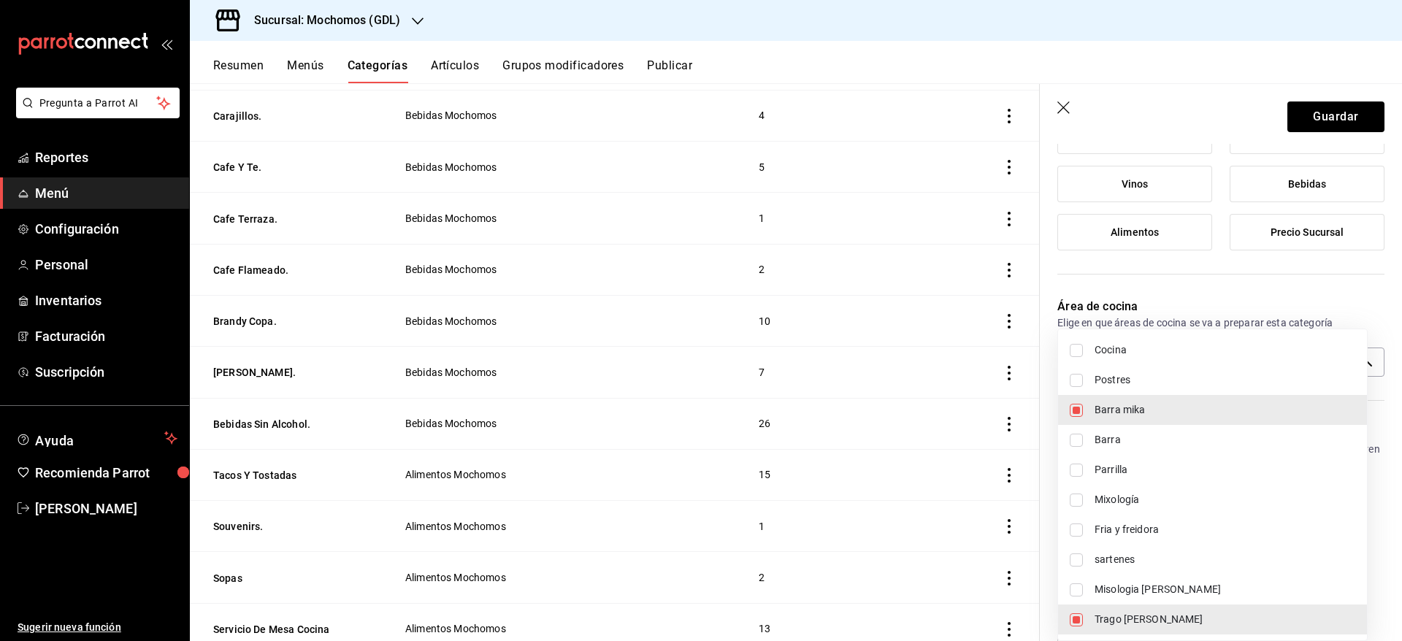
click at [1329, 118] on div at bounding box center [701, 320] width 1402 height 641
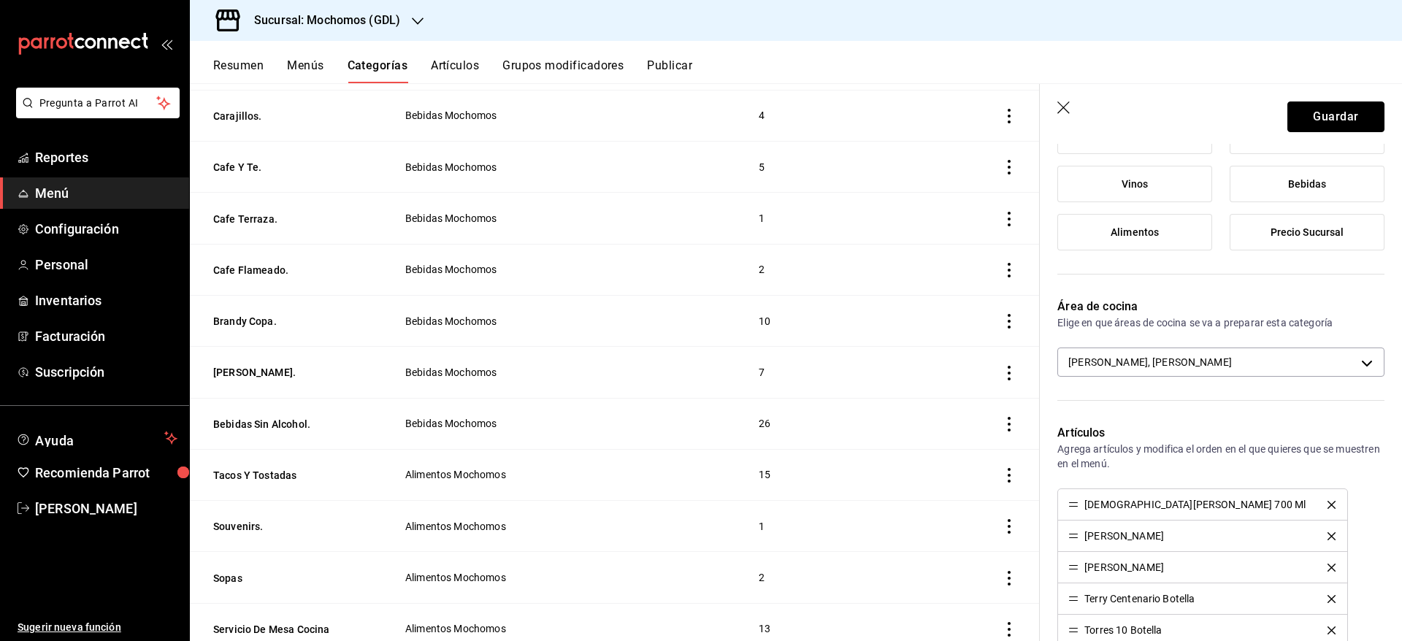
click at [1329, 118] on button "Guardar" at bounding box center [1336, 117] width 97 height 31
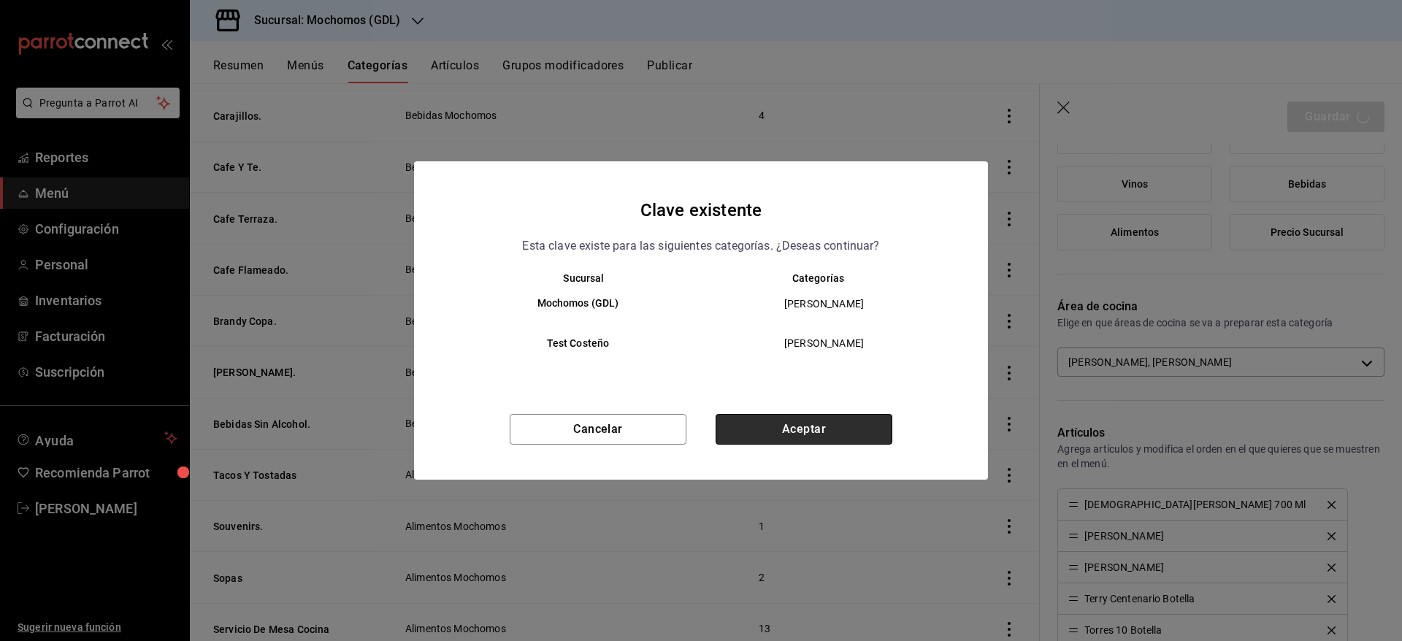
click at [816, 434] on button "Aceptar" at bounding box center [804, 429] width 177 height 31
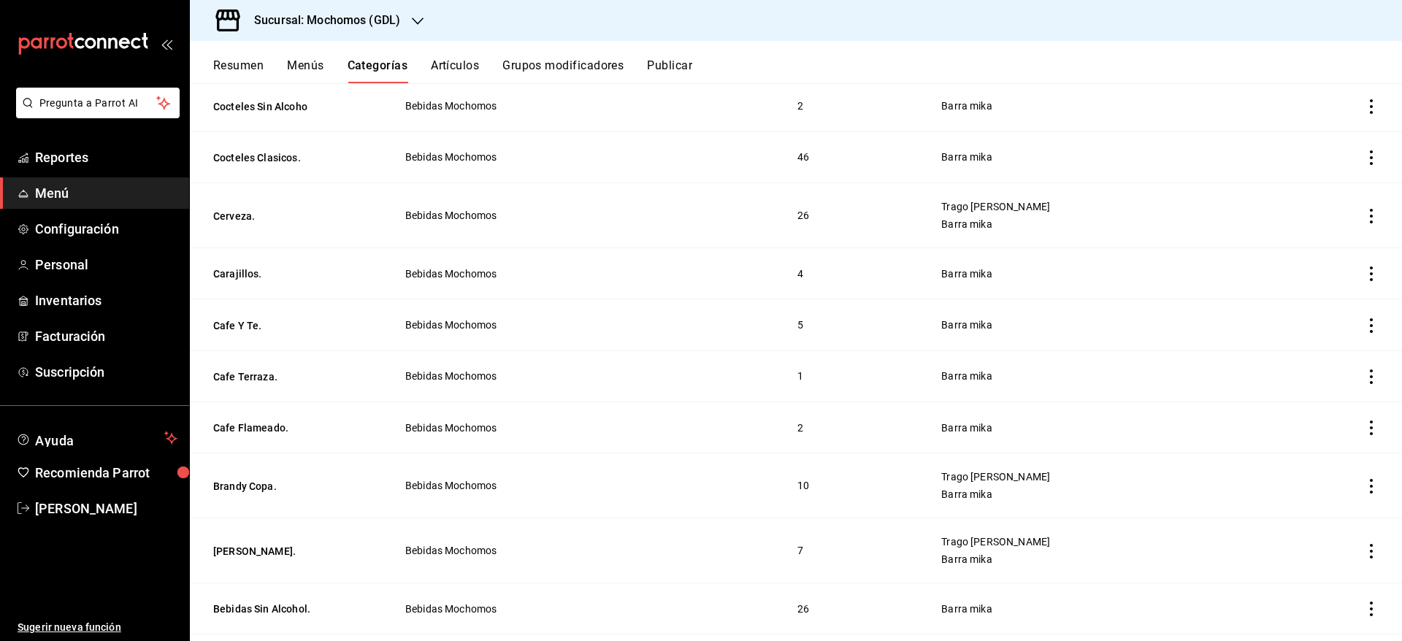
scroll to position [1534, 0]
click at [218, 320] on button "Cafe Y Te." at bounding box center [286, 327] width 146 height 15
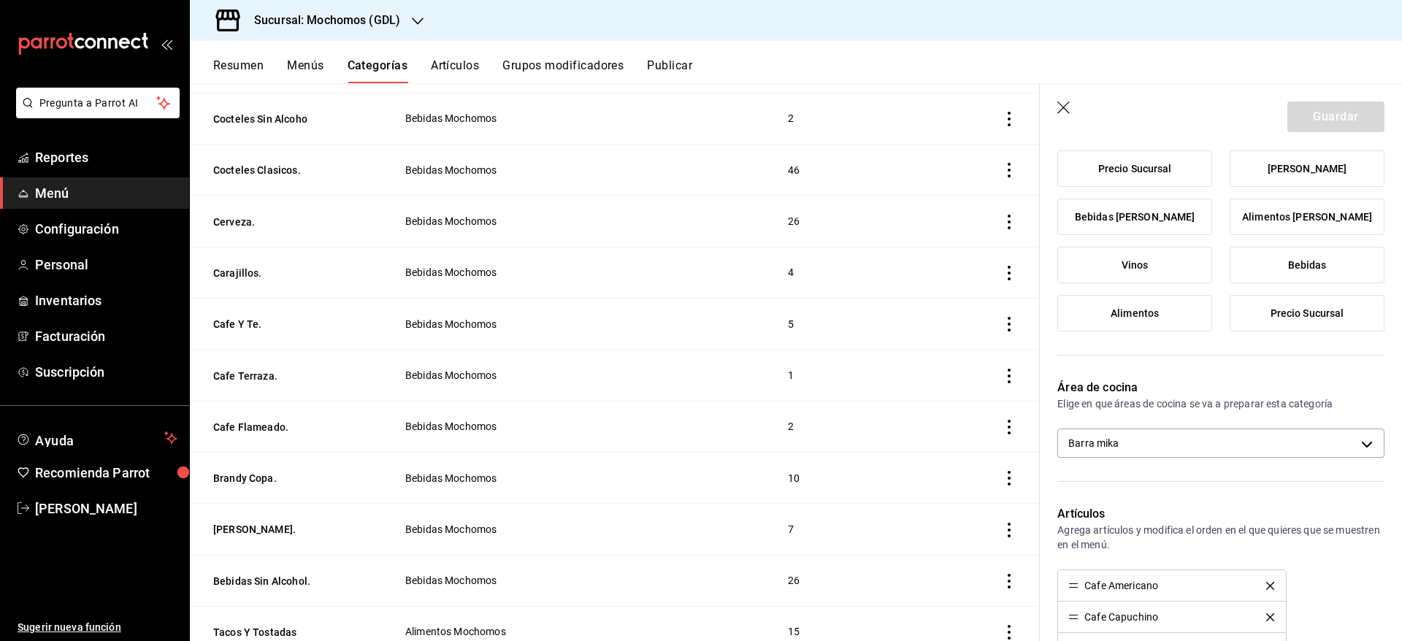
scroll to position [299, 0]
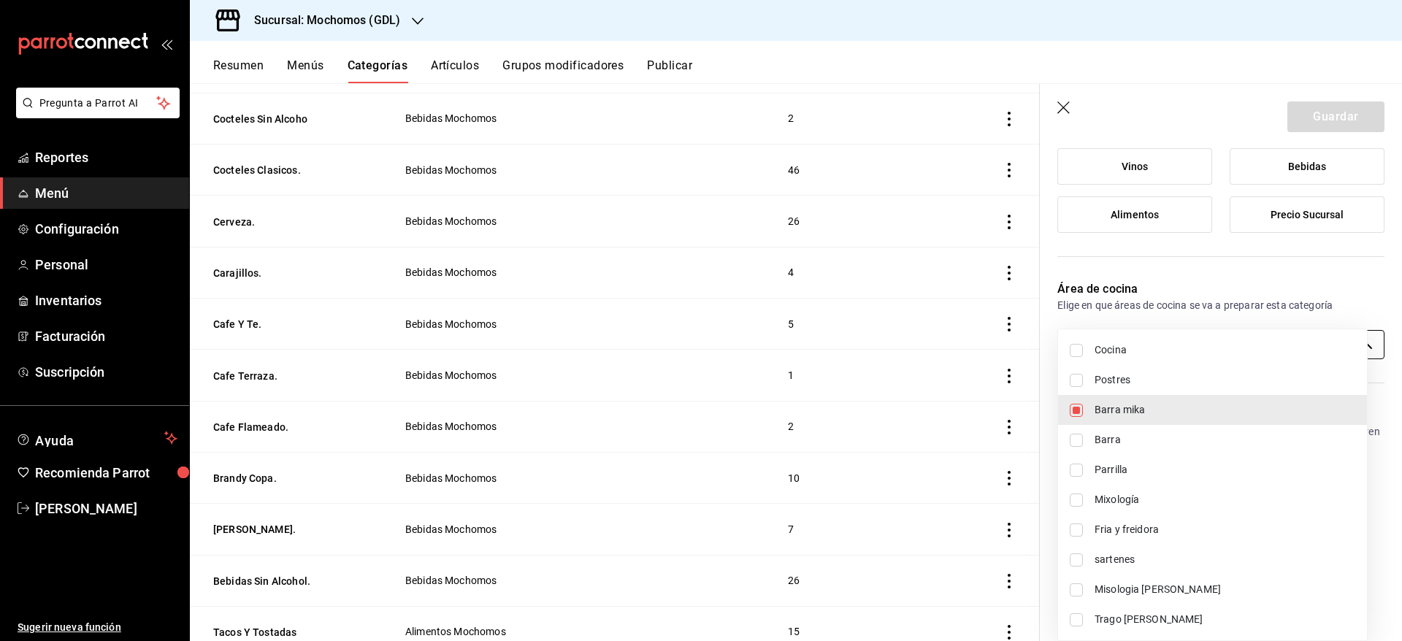
click at [1313, 345] on body "Pregunta a Parrot AI Reportes Menú Configuración Personal Inventarios Facturaci…" at bounding box center [701, 320] width 1402 height 641
click at [1141, 618] on span "Trago [PERSON_NAME]" at bounding box center [1225, 619] width 261 height 15
type input "c08e9a56-e23d-4e48-83db-80321d0bf67d,60d8fd99-218b-4af1-a473-a8d808ef8b81"
checkbox input "true"
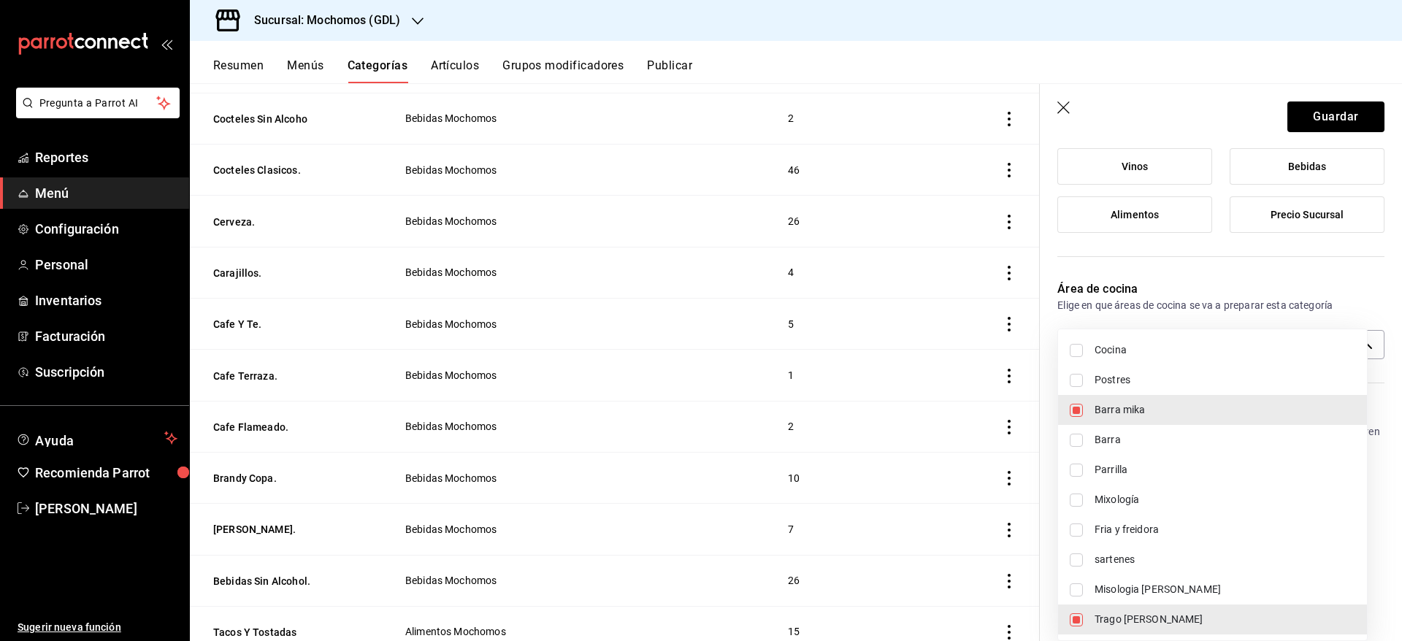
click at [1322, 125] on div at bounding box center [701, 320] width 1402 height 641
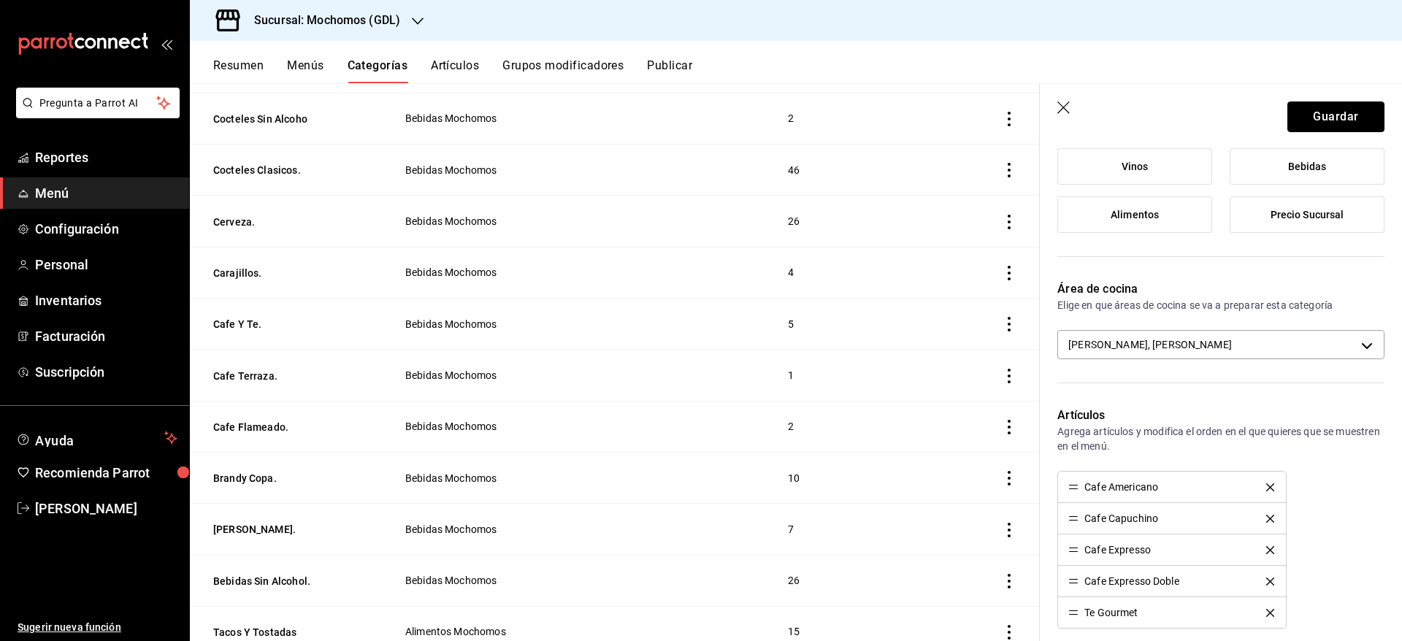
click at [1322, 125] on button "Guardar" at bounding box center [1336, 117] width 97 height 31
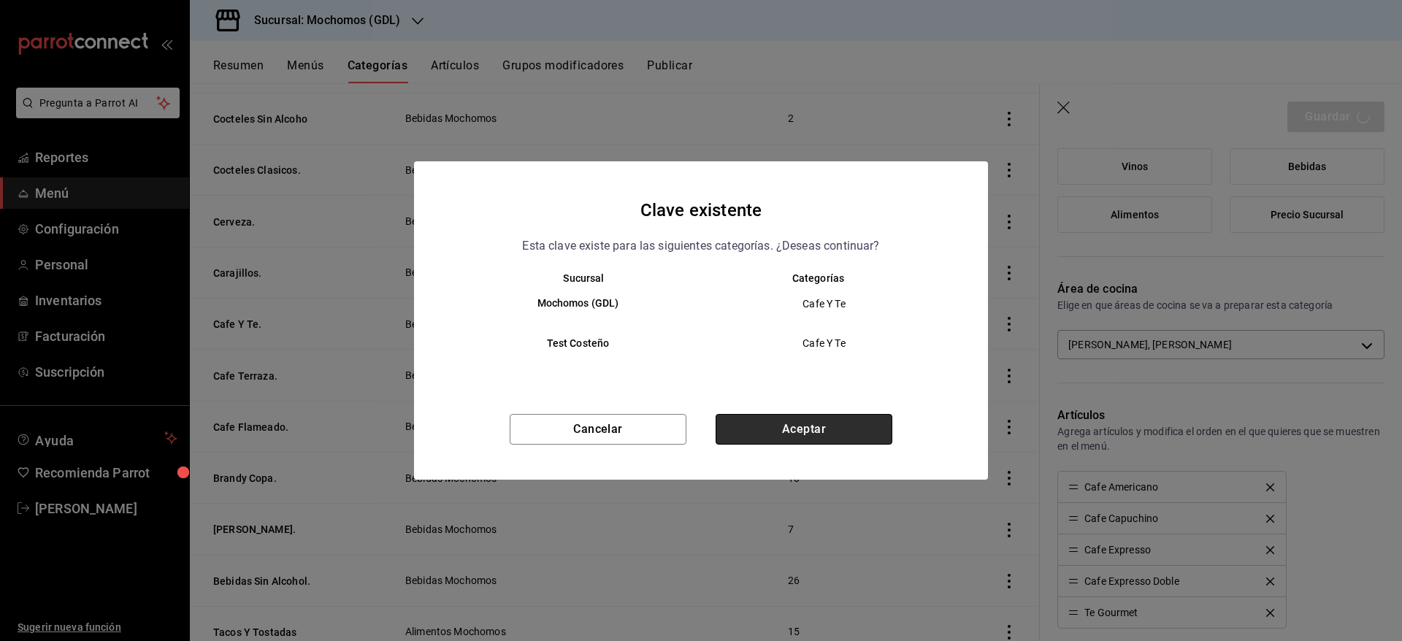
click at [808, 427] on button "Aceptar" at bounding box center [804, 429] width 177 height 31
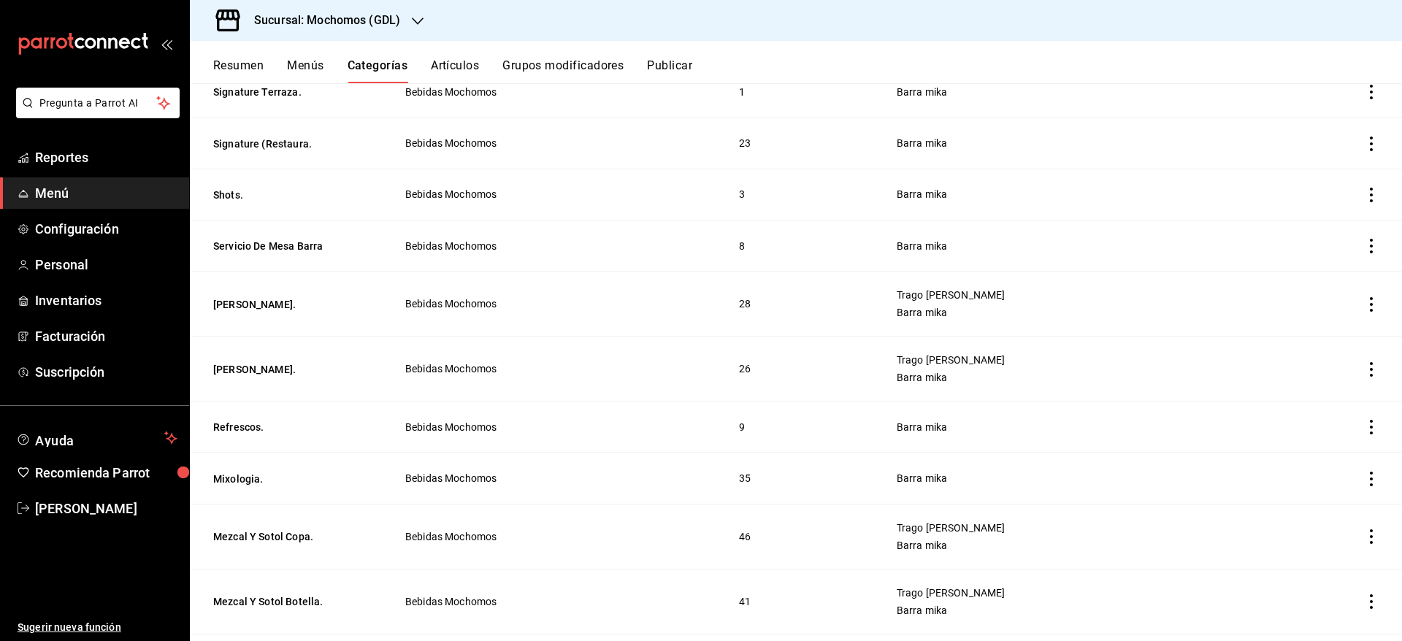
scroll to position [558, 0]
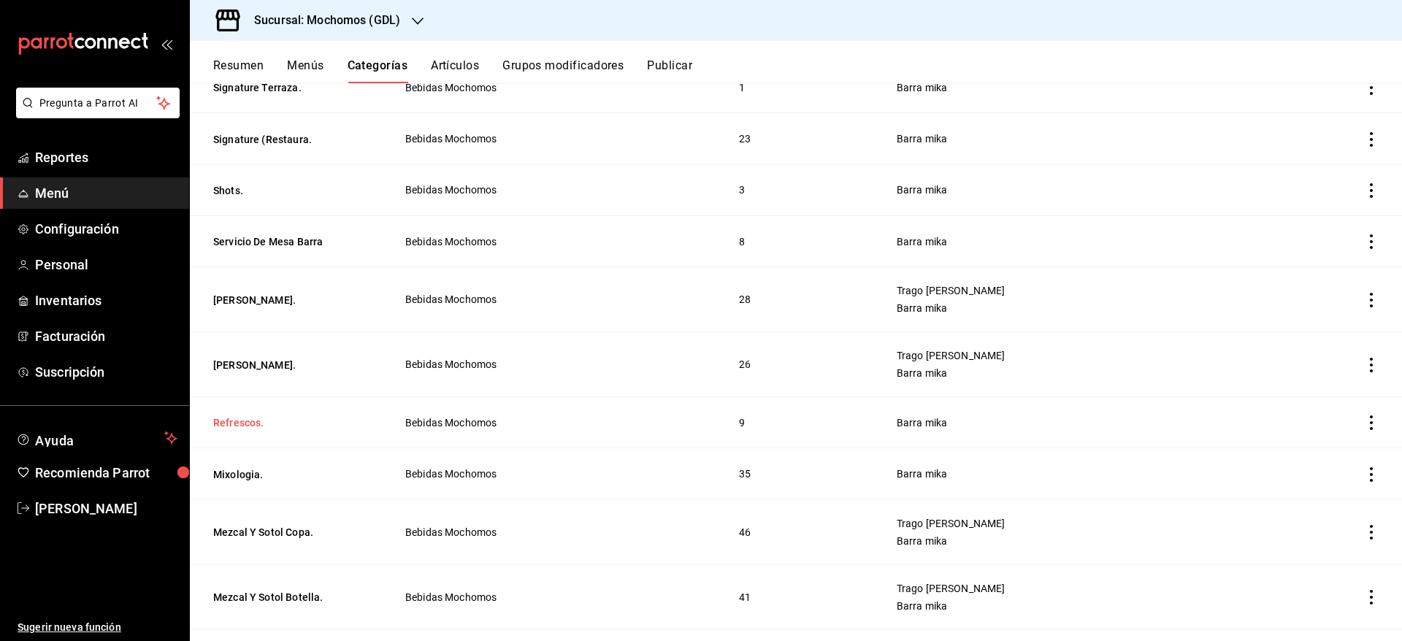
click at [253, 416] on button "Refrescos." at bounding box center [286, 423] width 146 height 15
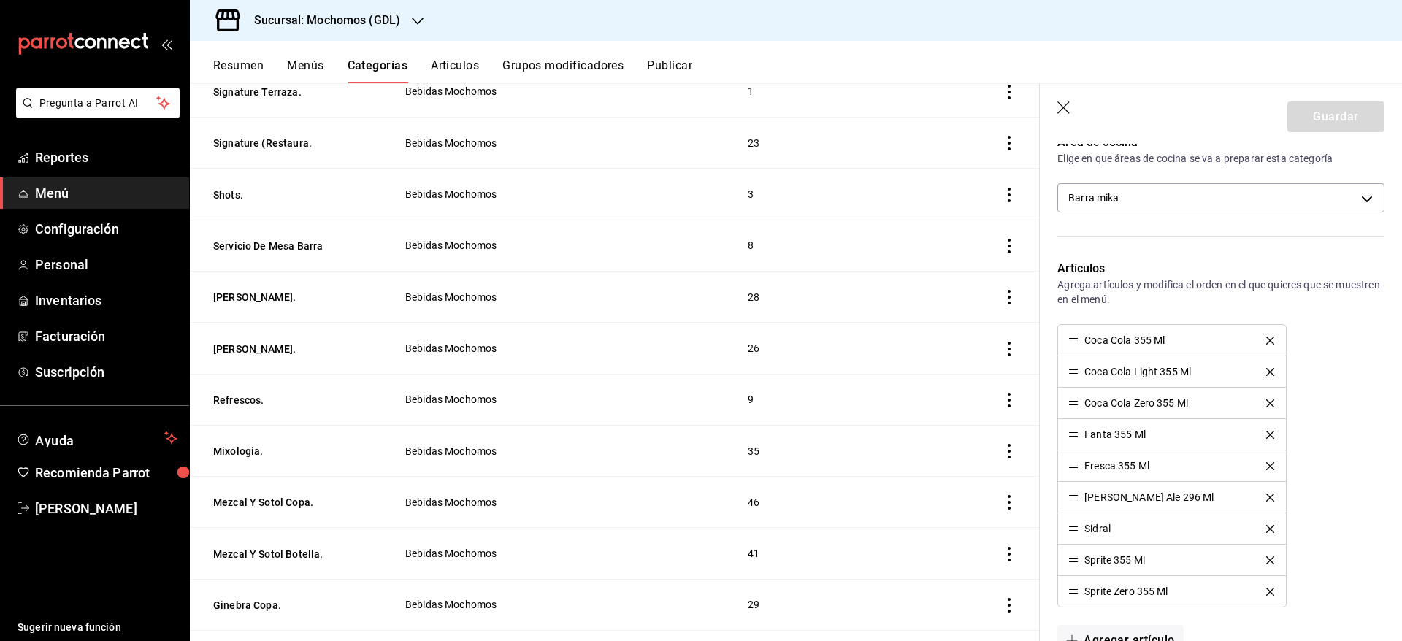
scroll to position [445, 0]
click at [1324, 190] on body "Pregunta a Parrot AI Reportes Menú Configuración Personal Inventarios Facturaci…" at bounding box center [701, 320] width 1402 height 641
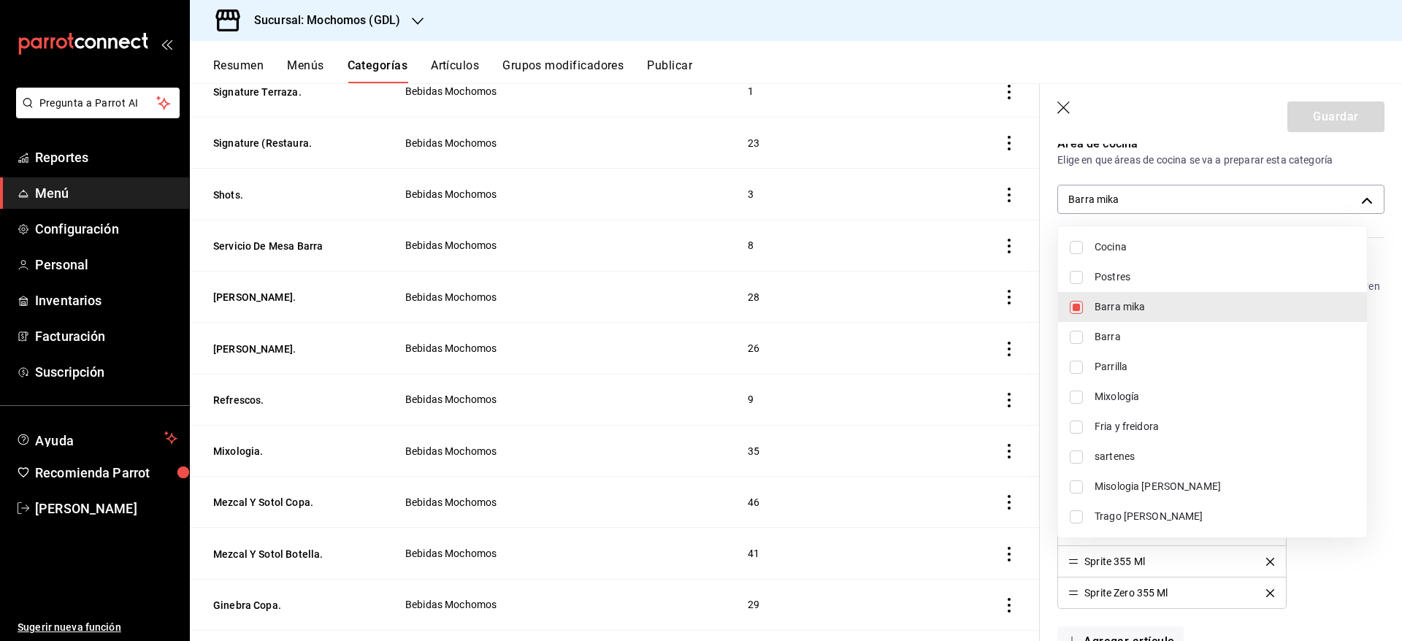
click at [1204, 506] on li "Trago [PERSON_NAME]" at bounding box center [1212, 517] width 309 height 30
type input "c08e9a56-e23d-4e48-83db-80321d0bf67d,60d8fd99-218b-4af1-a473-a8d808ef8b81"
checkbox input "true"
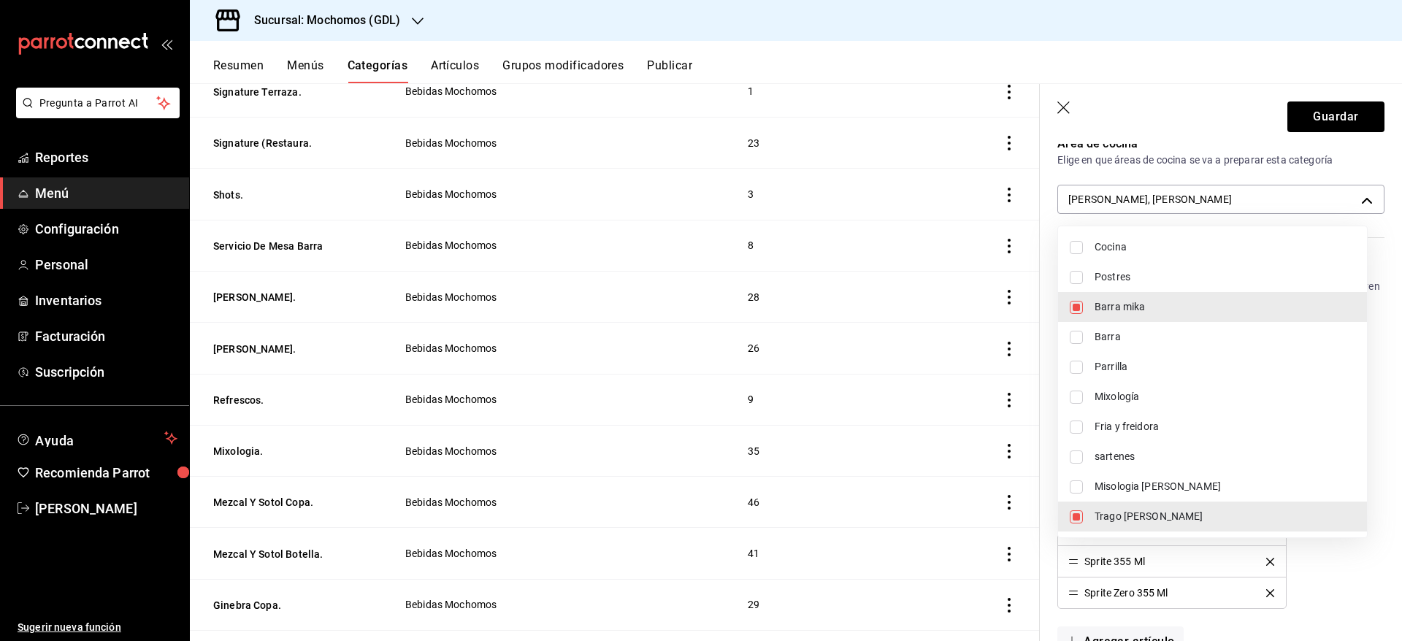
drag, startPoint x: 1204, startPoint y: 506, endPoint x: 1247, endPoint y: 350, distance: 161.9
click at [1217, 421] on ul "Cocina Postres Barra [PERSON_NAME] Mixología Fria y freidora sartenes Misologia…" at bounding box center [1212, 381] width 309 height 311
click at [1323, 104] on div at bounding box center [701, 320] width 1402 height 641
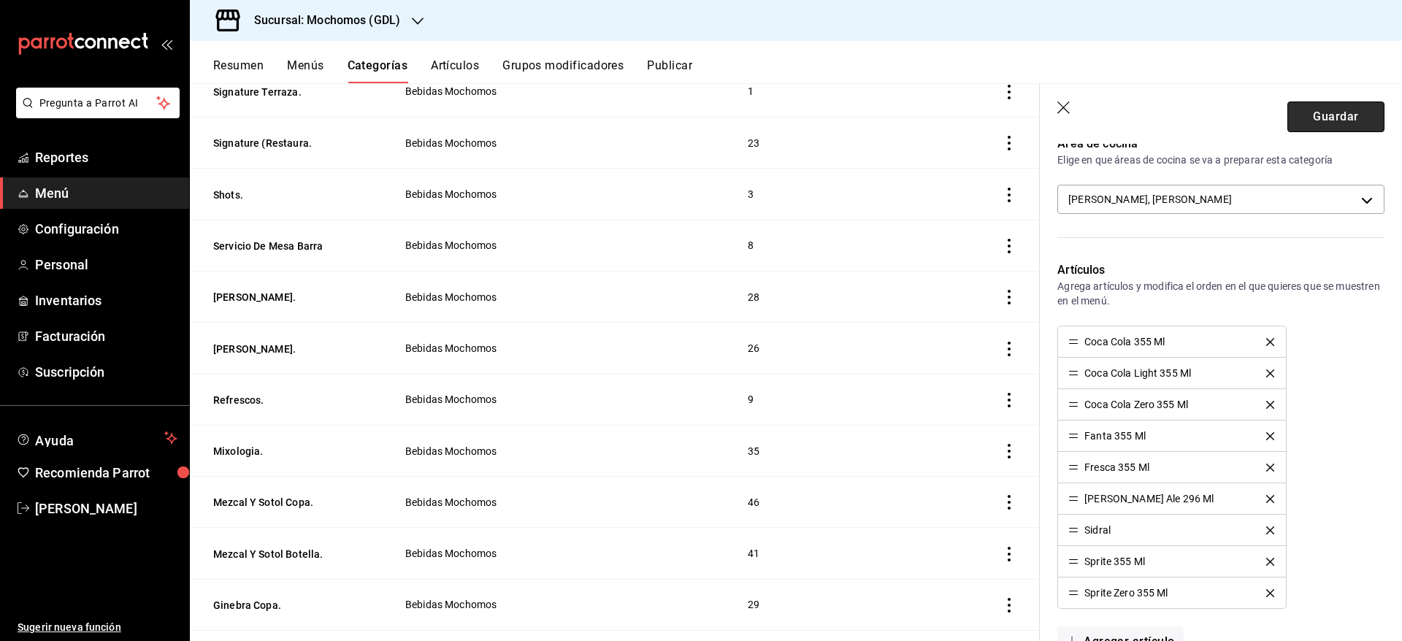
click at [1314, 126] on button "Guardar" at bounding box center [1336, 117] width 97 height 31
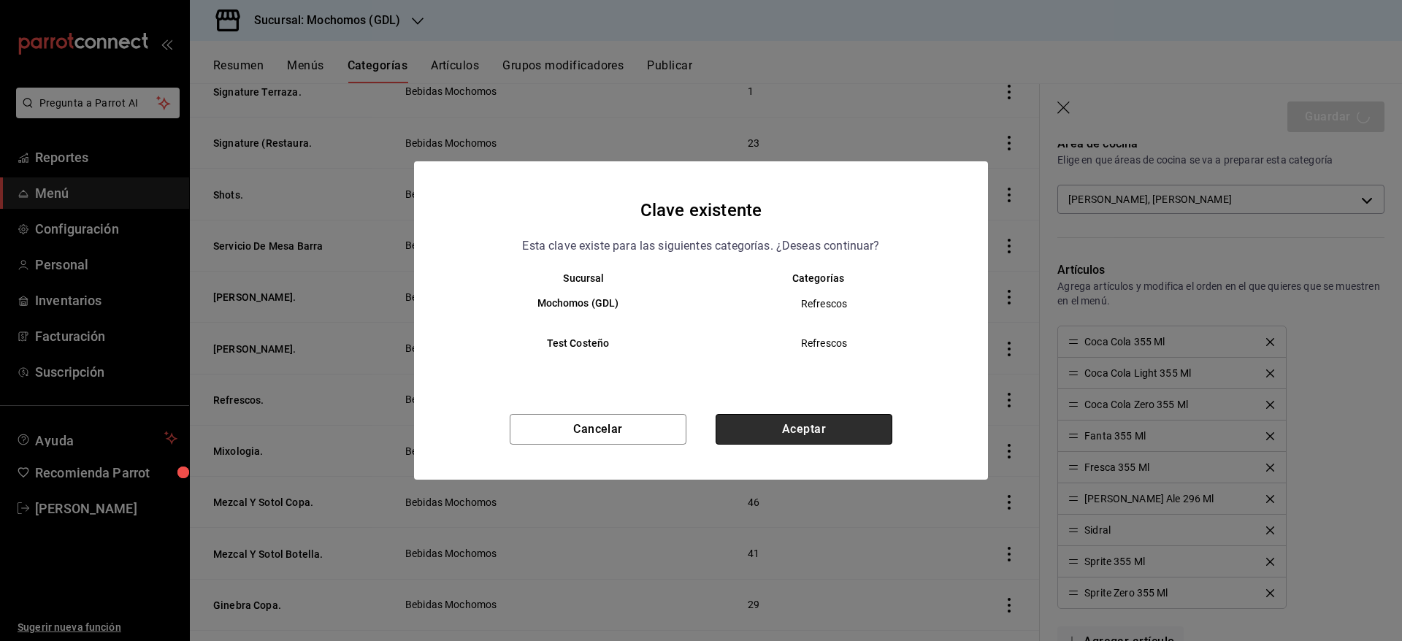
click at [841, 436] on button "Aceptar" at bounding box center [804, 429] width 177 height 31
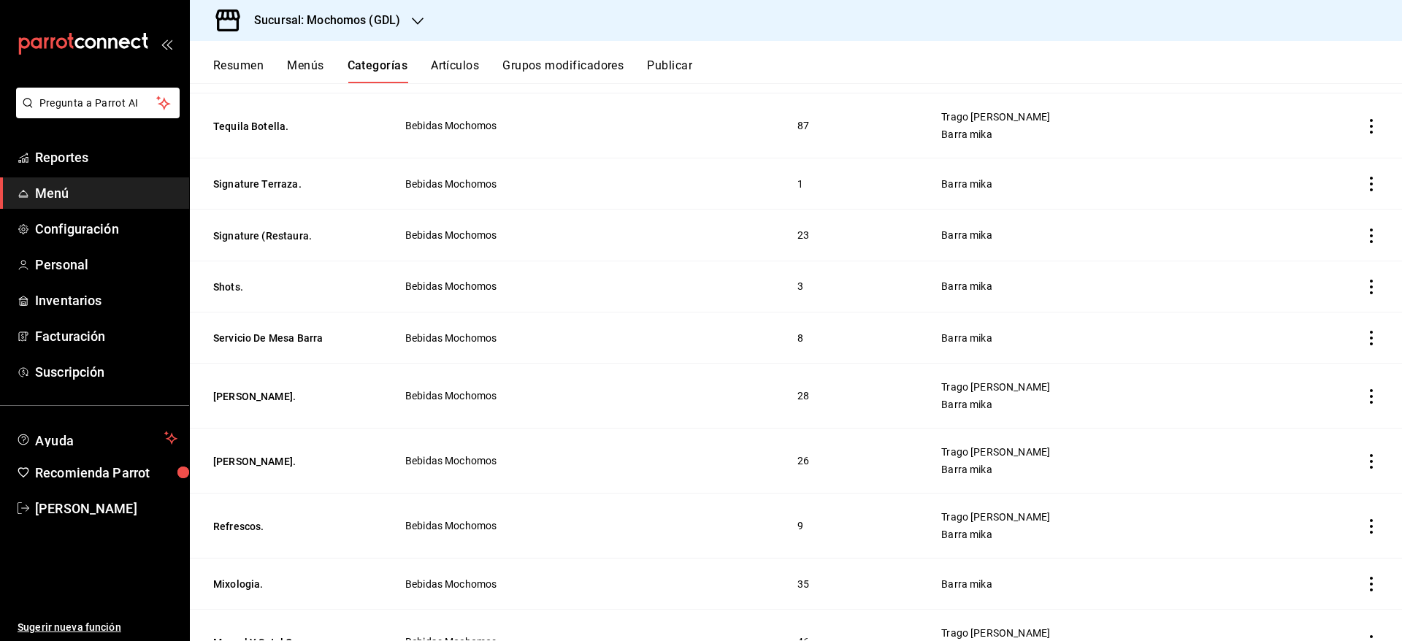
scroll to position [460, 0]
click at [222, 285] on button "Shots." at bounding box center [286, 288] width 146 height 15
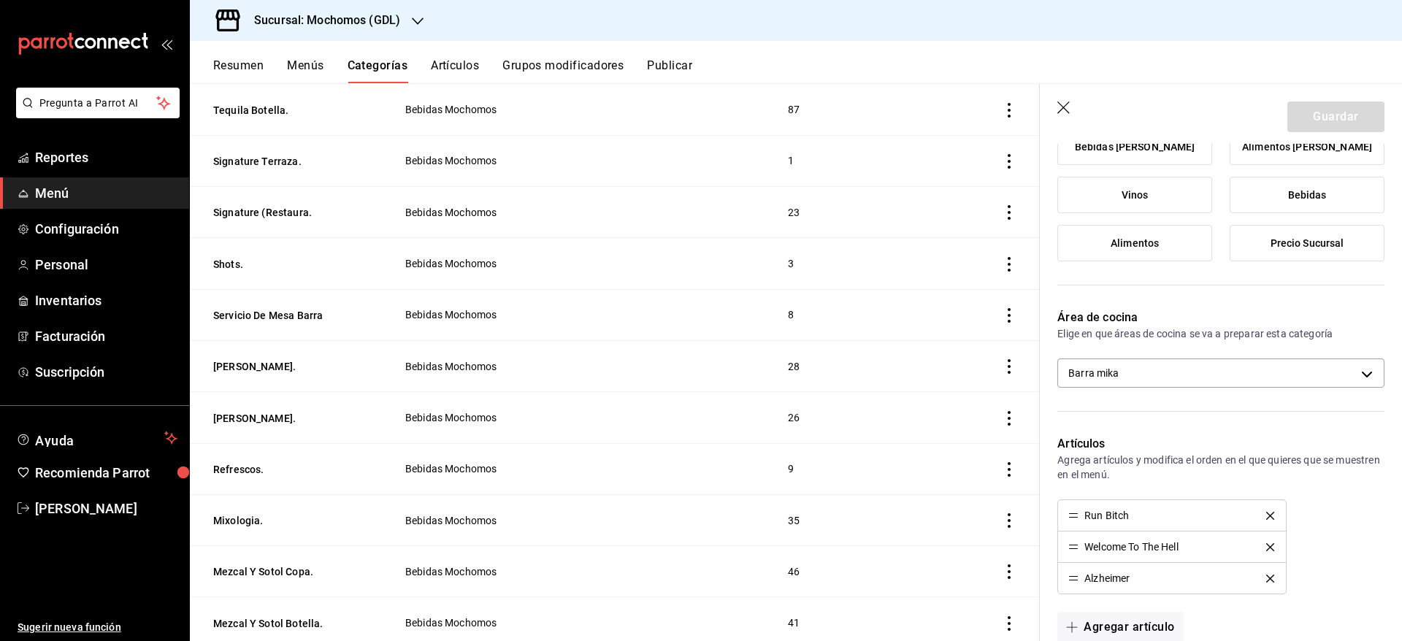
scroll to position [291, 0]
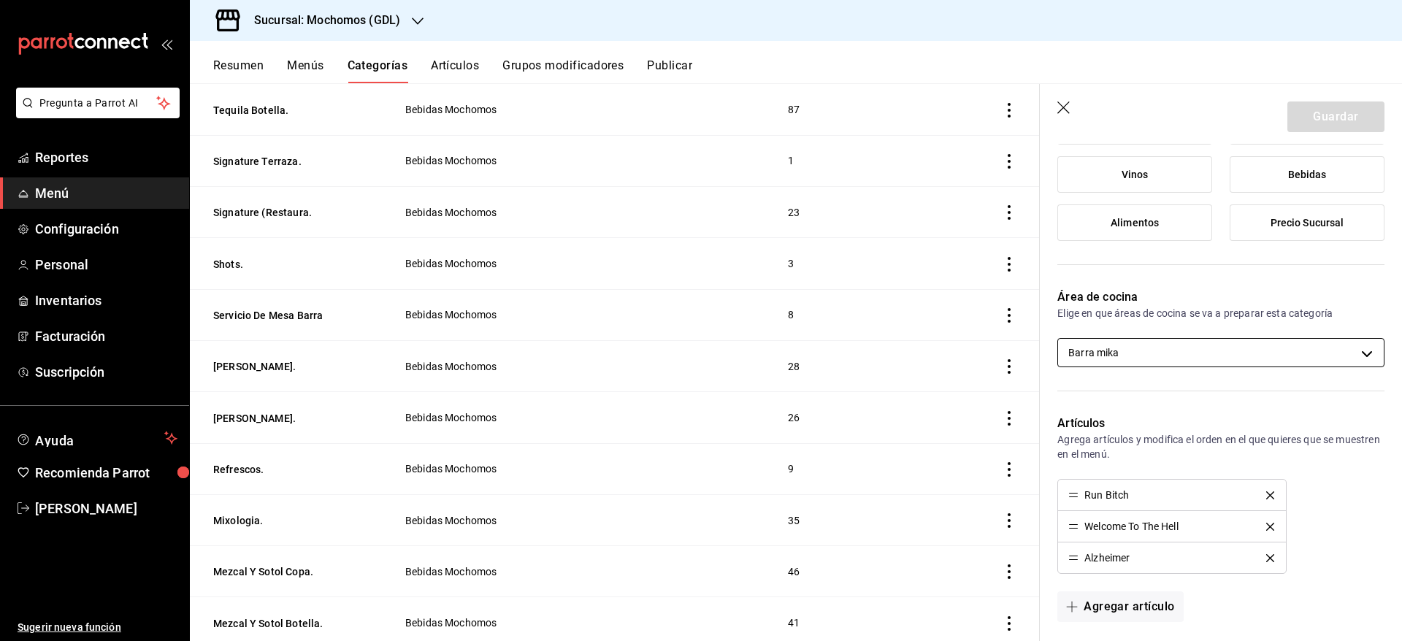
click at [1259, 348] on body "Pregunta a Parrot AI Reportes Menú Configuración Personal Inventarios Facturaci…" at bounding box center [701, 320] width 1402 height 641
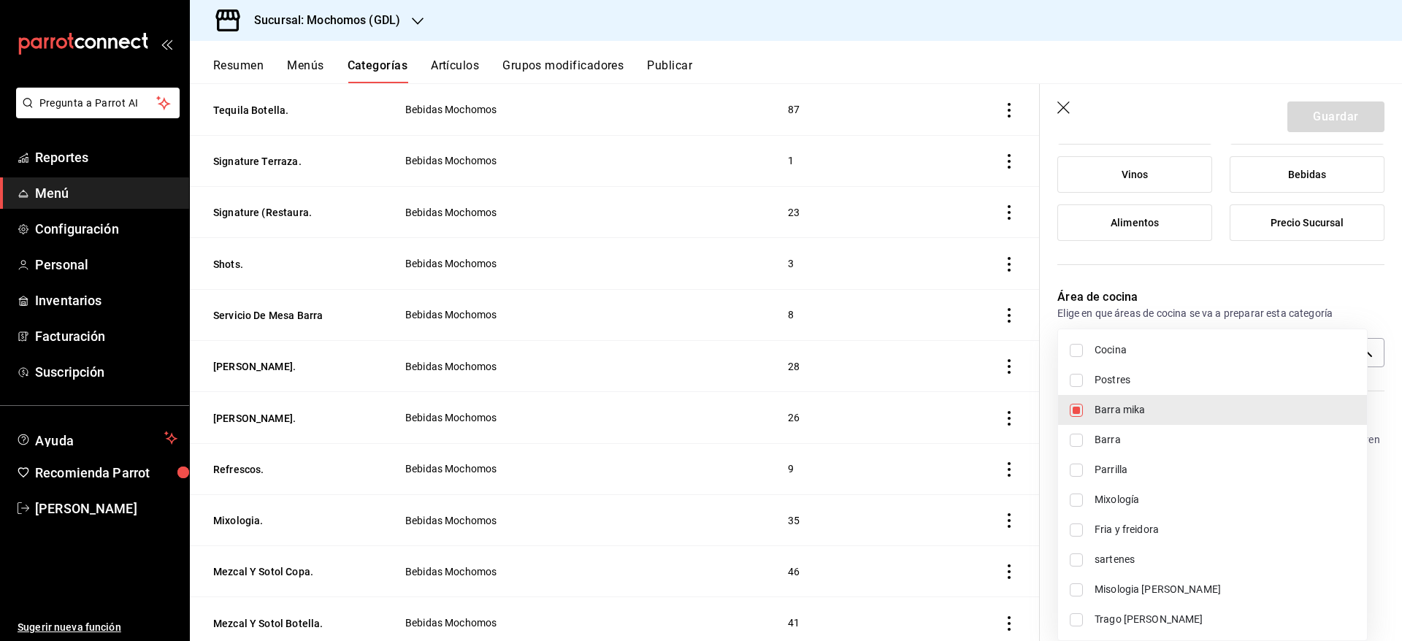
click at [1161, 616] on span "Trago [PERSON_NAME]" at bounding box center [1225, 619] width 261 height 15
type input "c08e9a56-e23d-4e48-83db-80321d0bf67d,60d8fd99-218b-4af1-a473-a8d808ef8b81"
checkbox input "true"
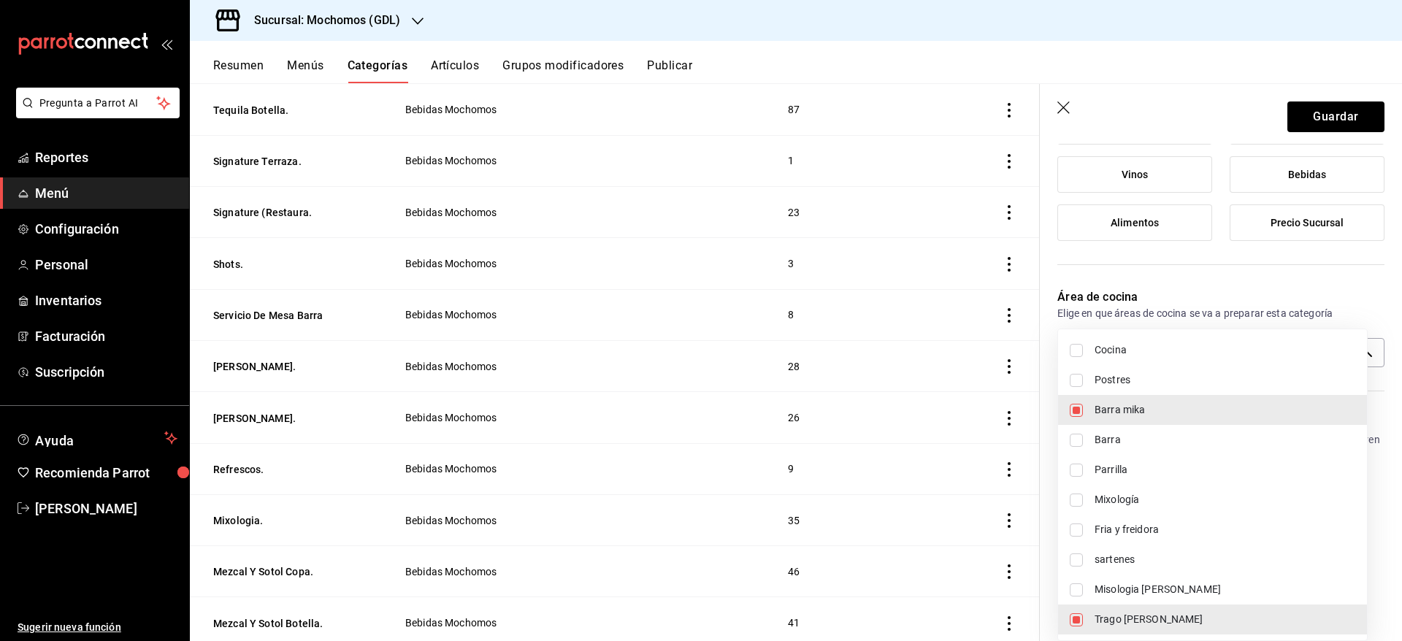
click at [1328, 109] on div at bounding box center [701, 320] width 1402 height 641
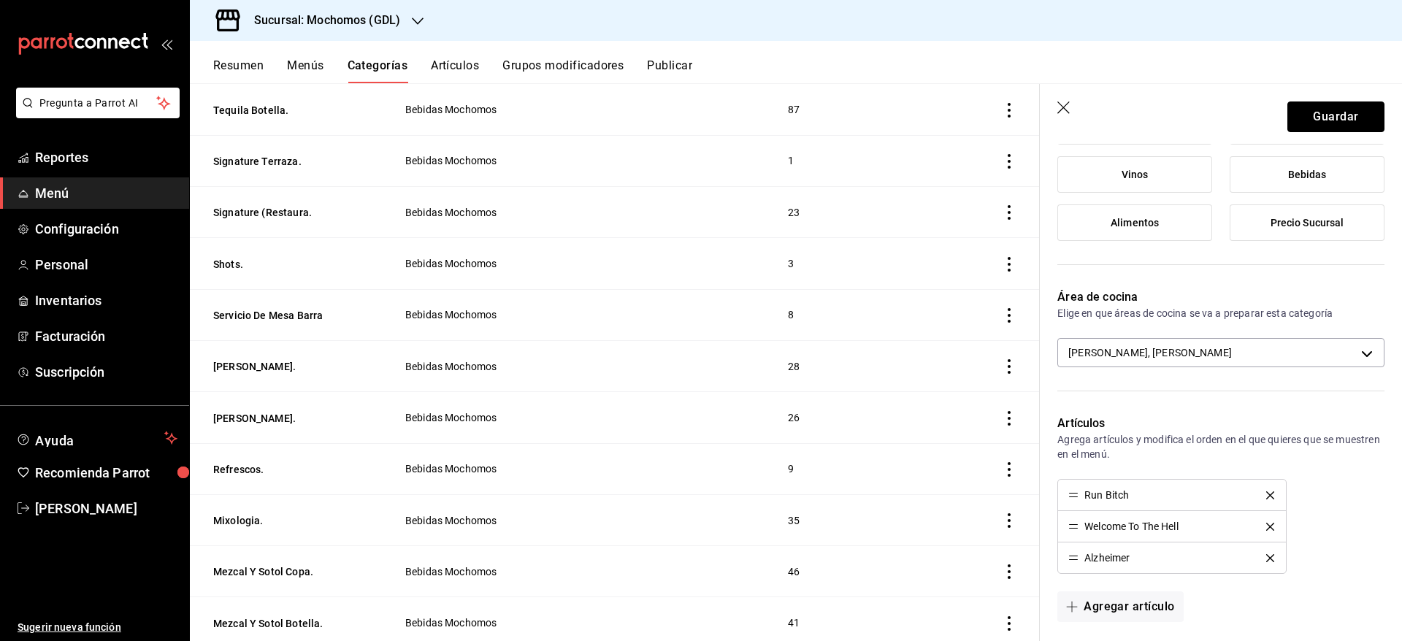
click at [1328, 109] on button "Guardar" at bounding box center [1336, 117] width 97 height 31
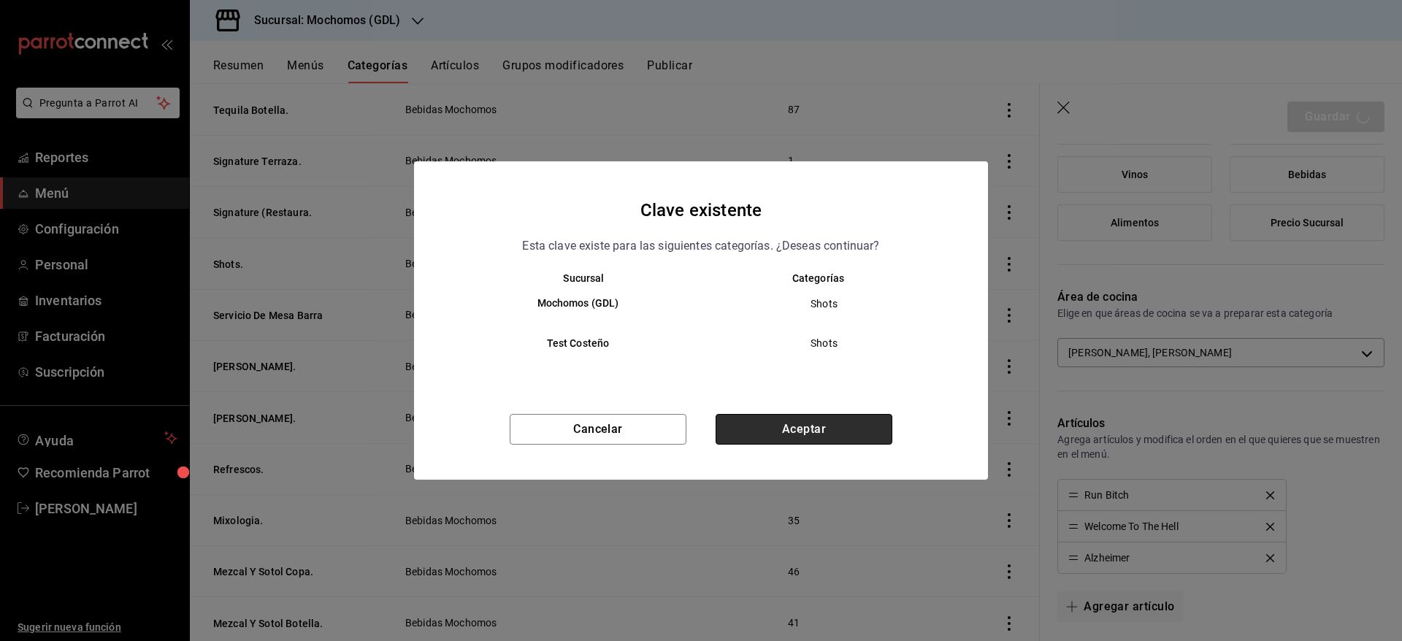
click at [841, 421] on button "Aceptar" at bounding box center [804, 429] width 177 height 31
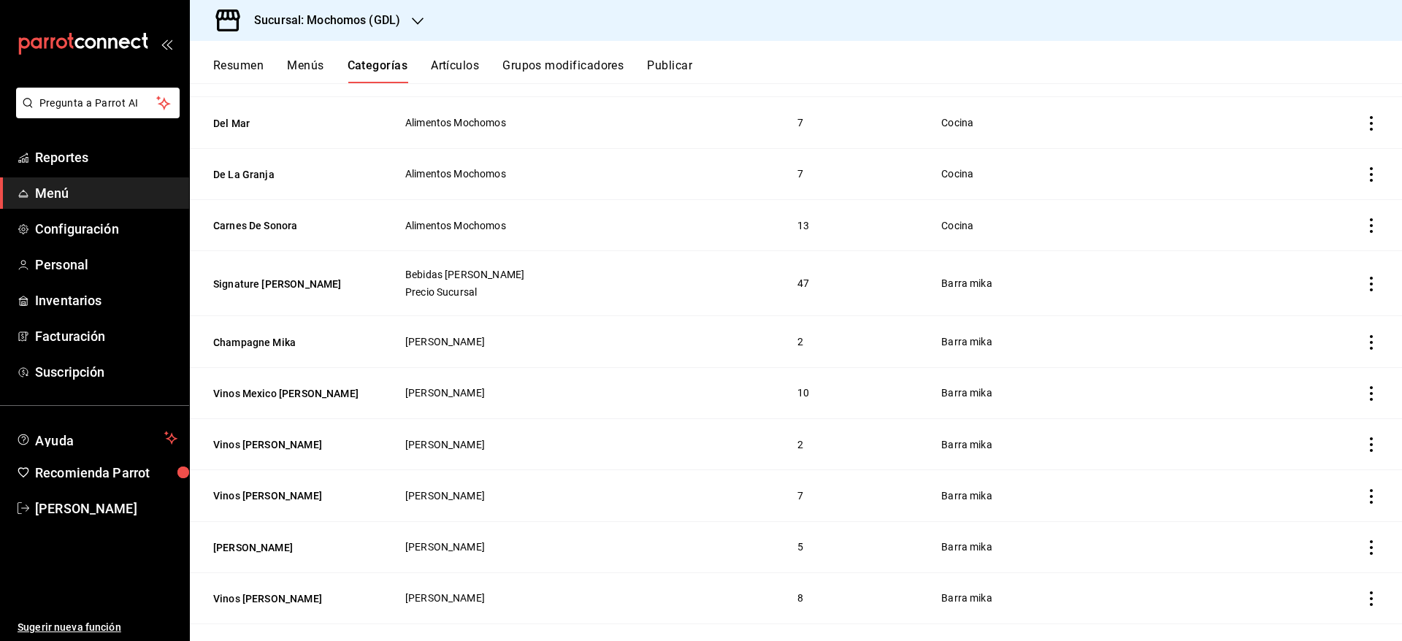
scroll to position [3010, 0]
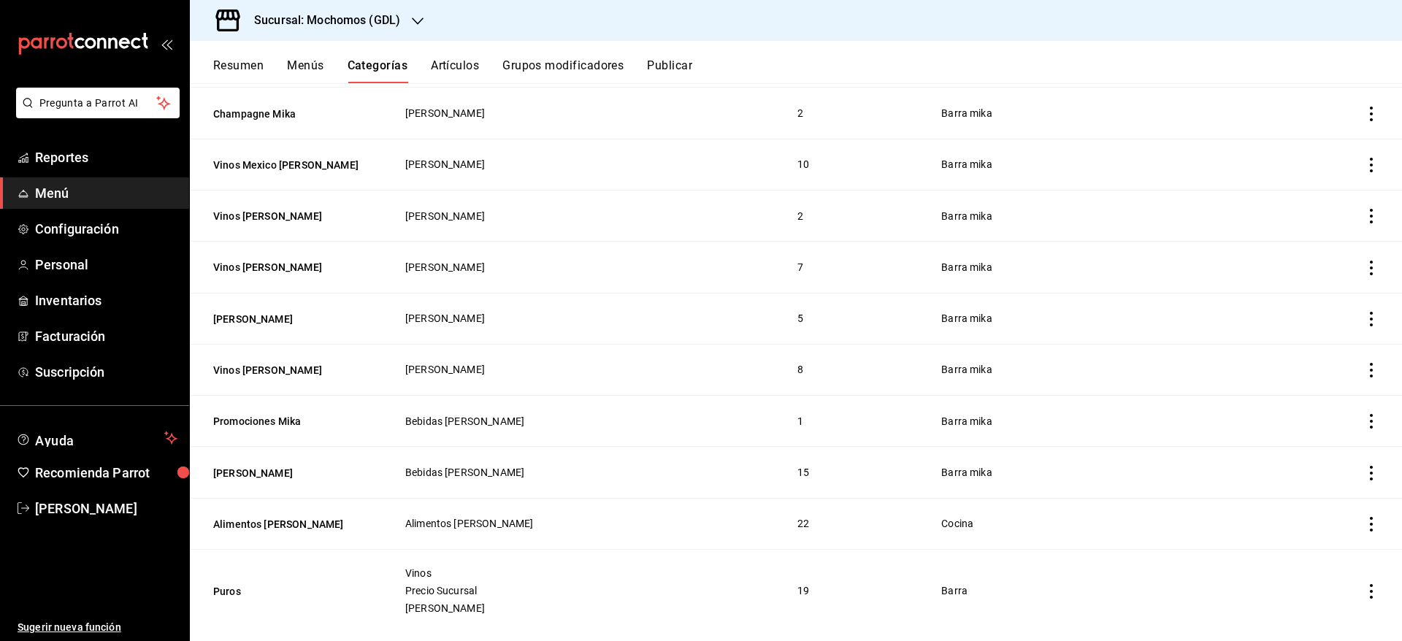
click at [1370, 363] on icon "actions" at bounding box center [1371, 370] width 3 height 15
click at [1314, 380] on span "Editar" at bounding box center [1311, 379] width 38 height 15
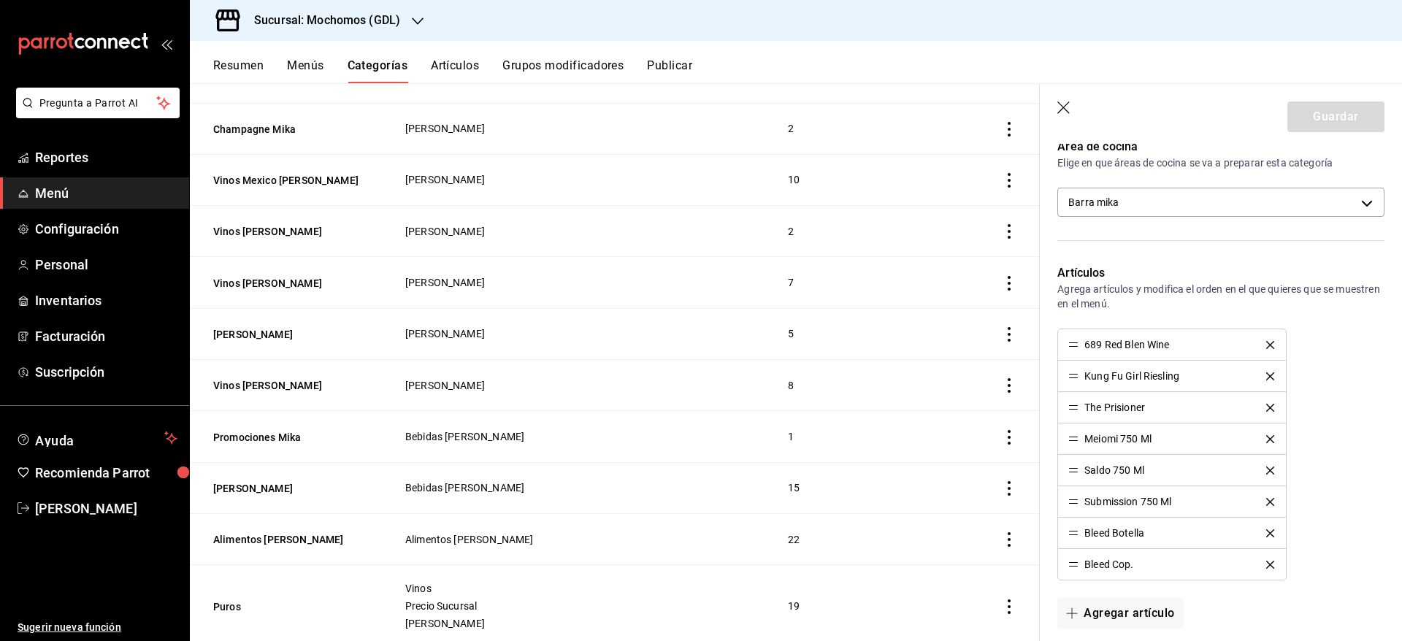
scroll to position [443, 0]
click at [1336, 204] on body "Pregunta a Parrot AI Reportes Menú Configuración Personal Inventarios Facturaci…" at bounding box center [701, 320] width 1402 height 641
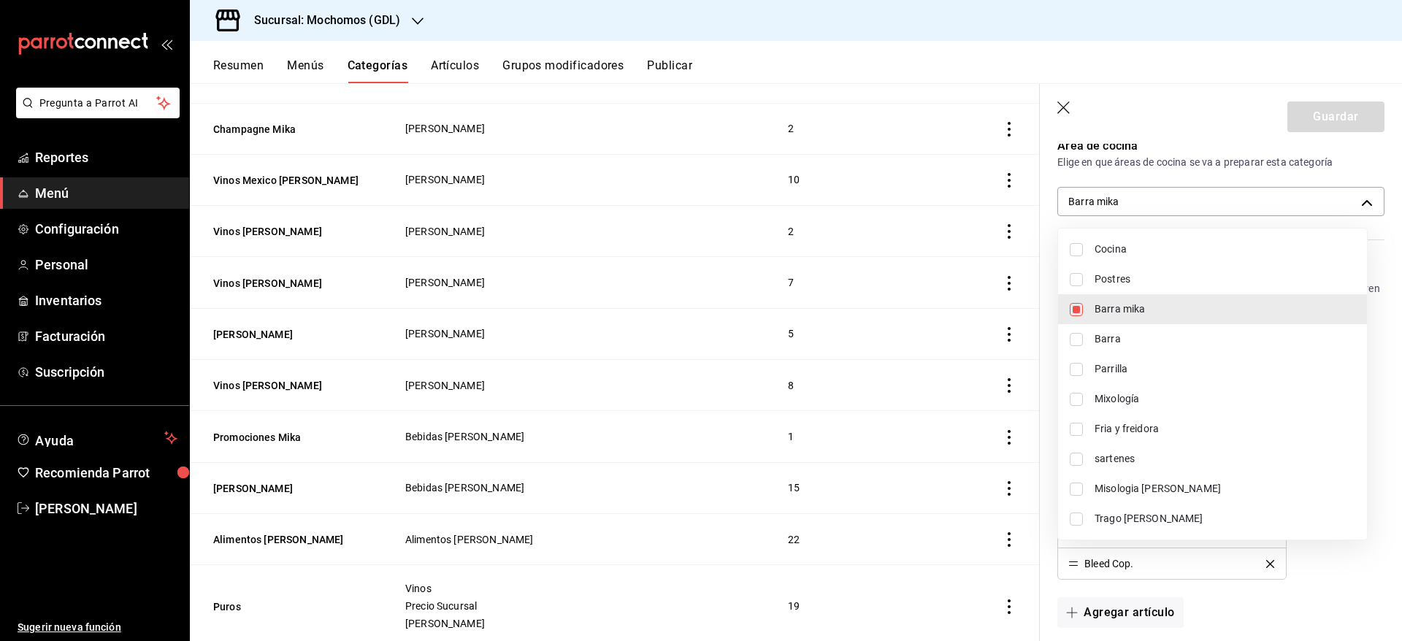
click at [1204, 511] on span "Trago [PERSON_NAME]" at bounding box center [1225, 518] width 261 height 15
type input "c08e9a56-e23d-4e48-83db-80321d0bf67d,60d8fd99-218b-4af1-a473-a8d808ef8b81"
checkbox input "true"
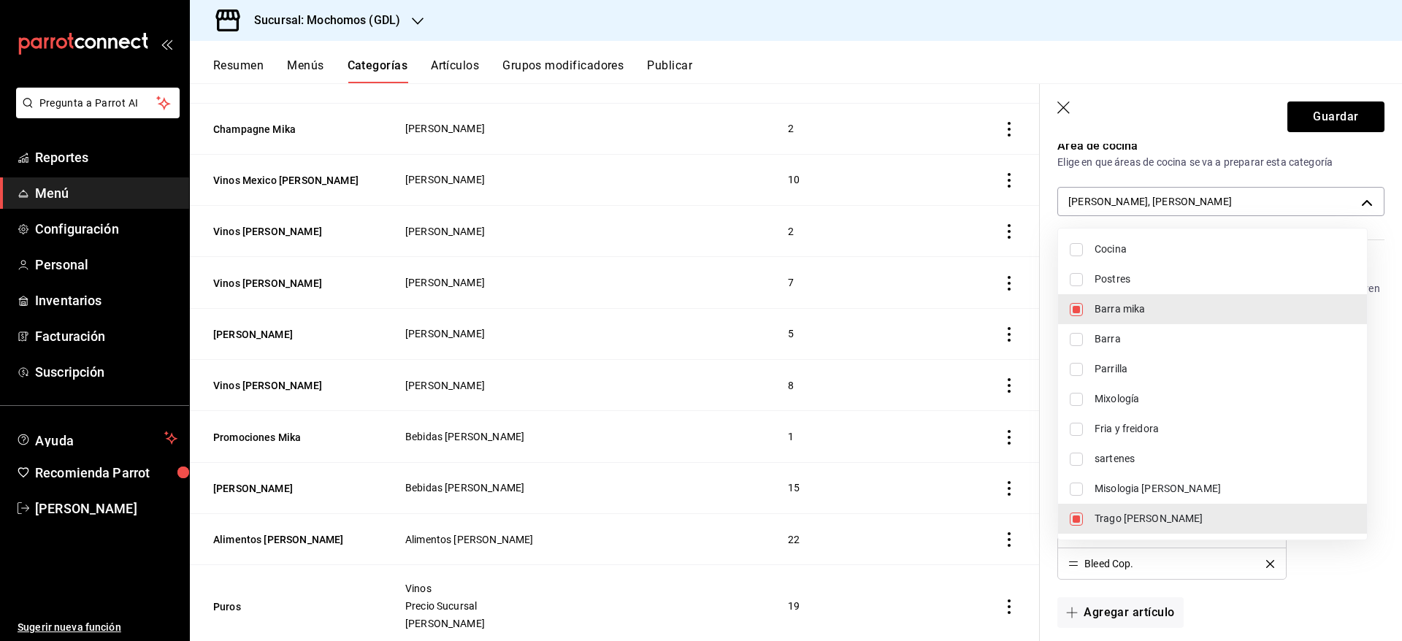
click at [1330, 120] on div at bounding box center [701, 320] width 1402 height 641
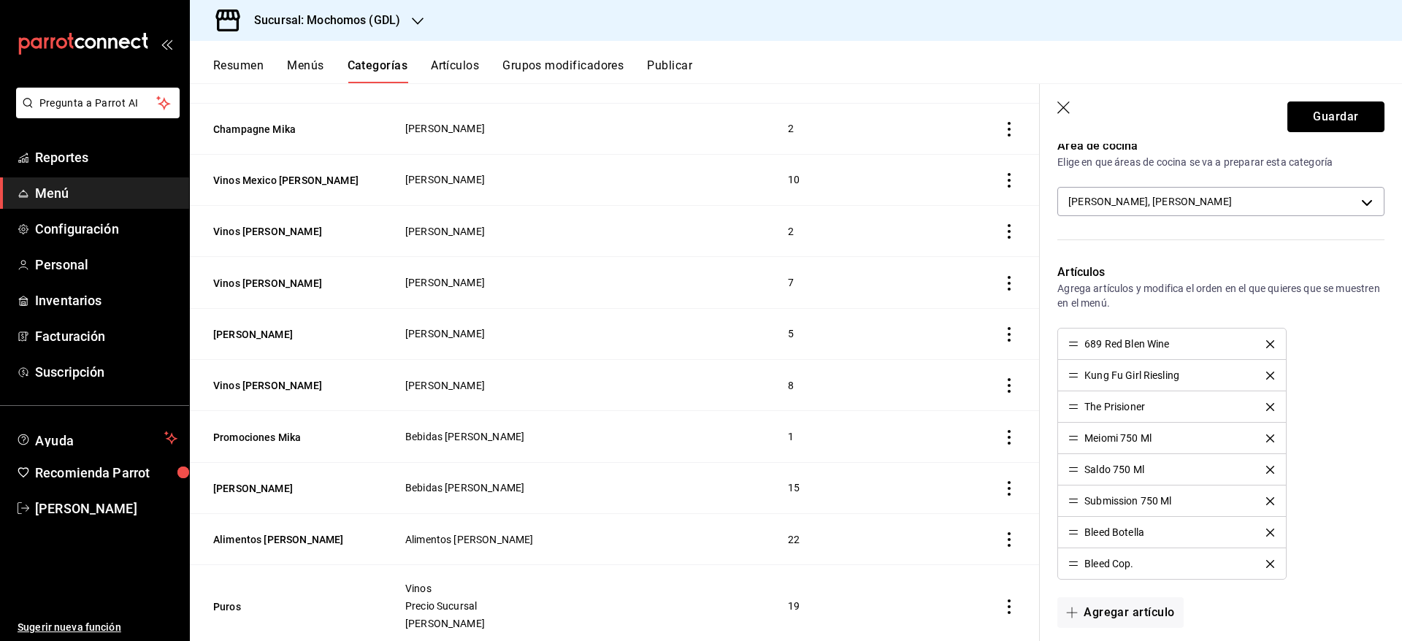
click at [1330, 120] on button "Guardar" at bounding box center [1336, 117] width 97 height 31
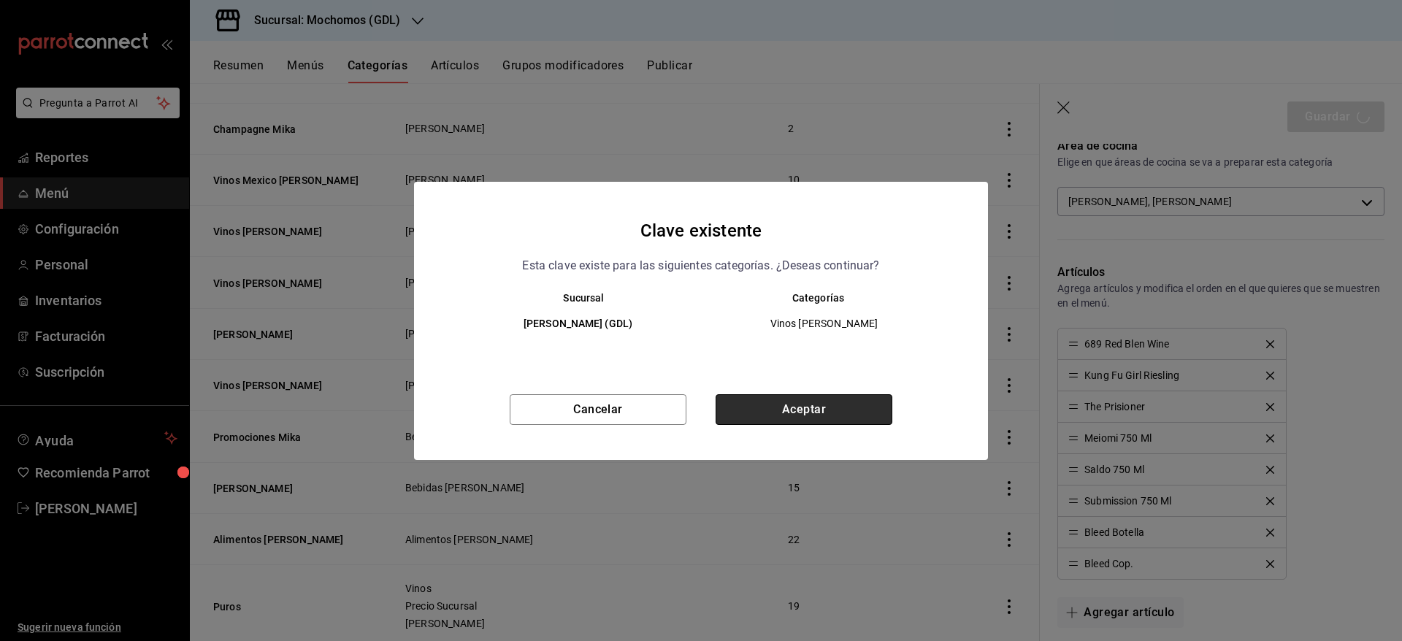
click at [841, 407] on button "Aceptar" at bounding box center [804, 409] width 177 height 31
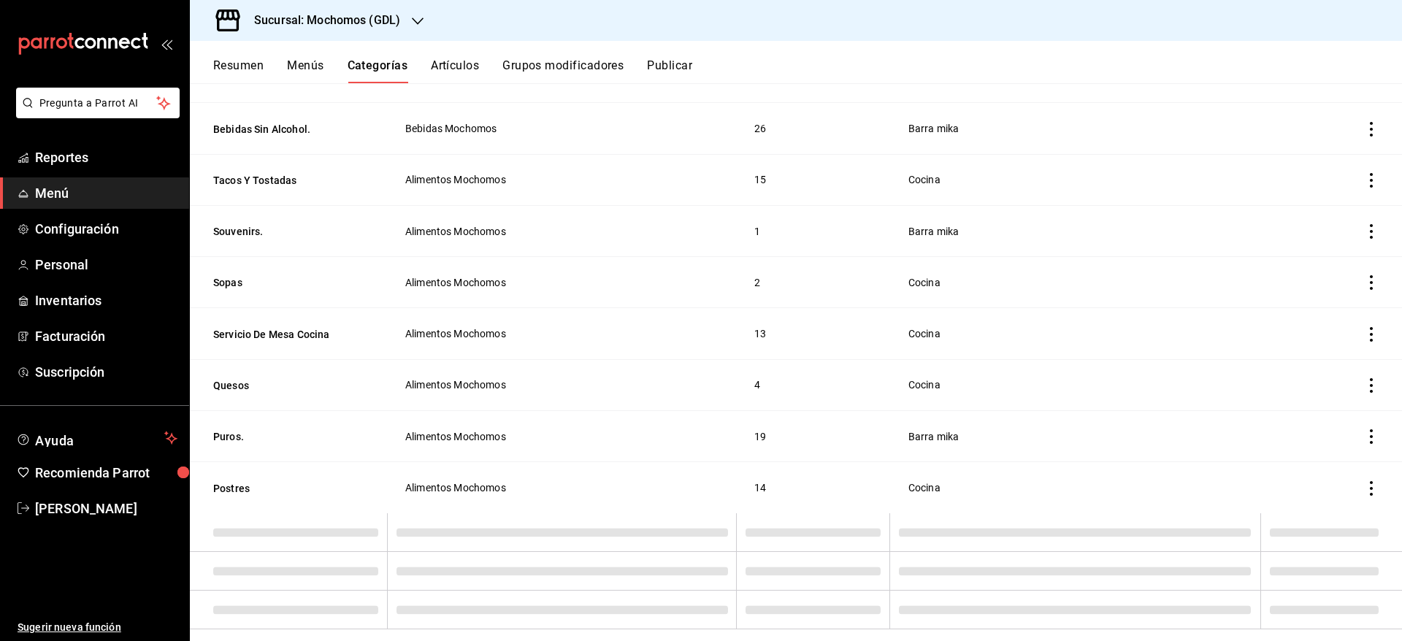
scroll to position [2068, 0]
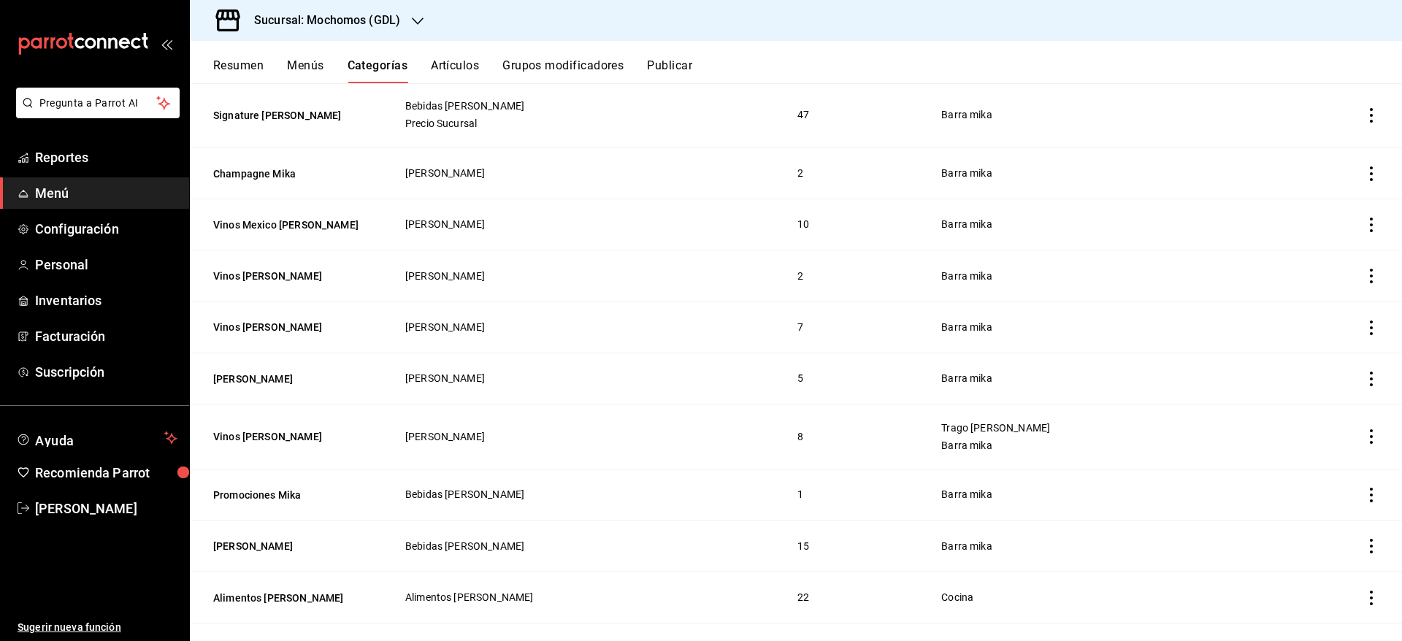
scroll to position [3025, 0]
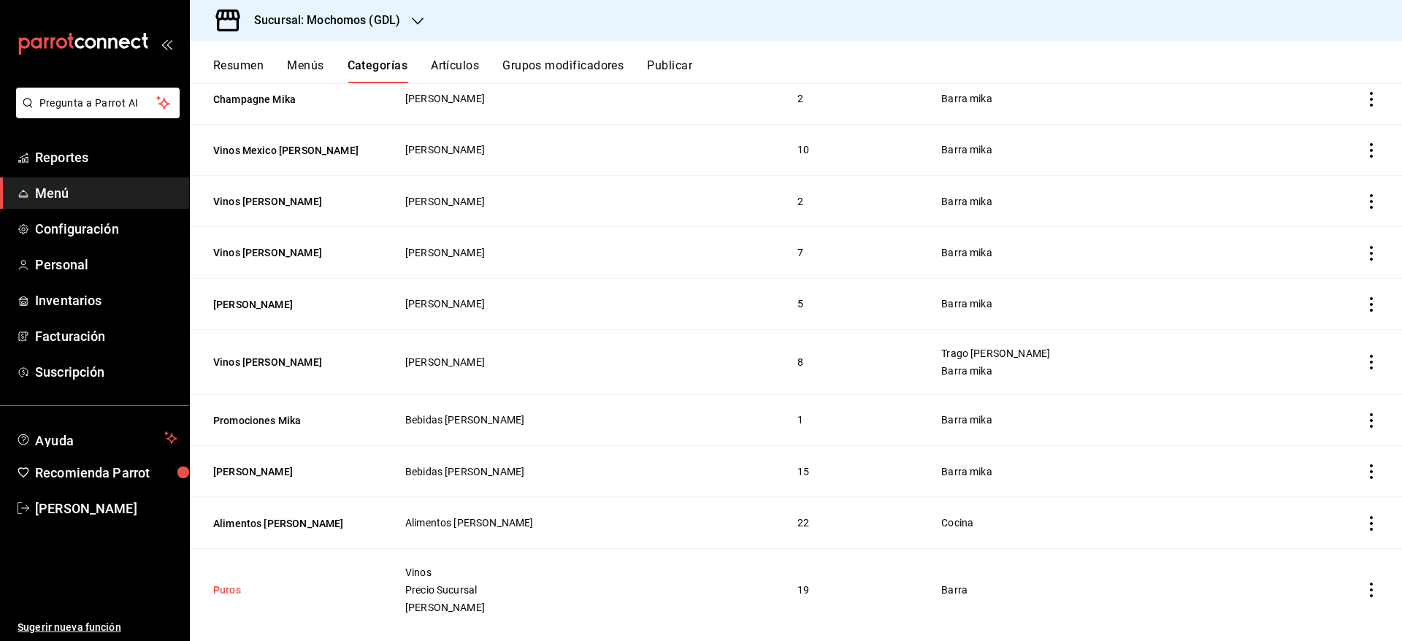
click at [226, 583] on button "Puros" at bounding box center [286, 590] width 146 height 15
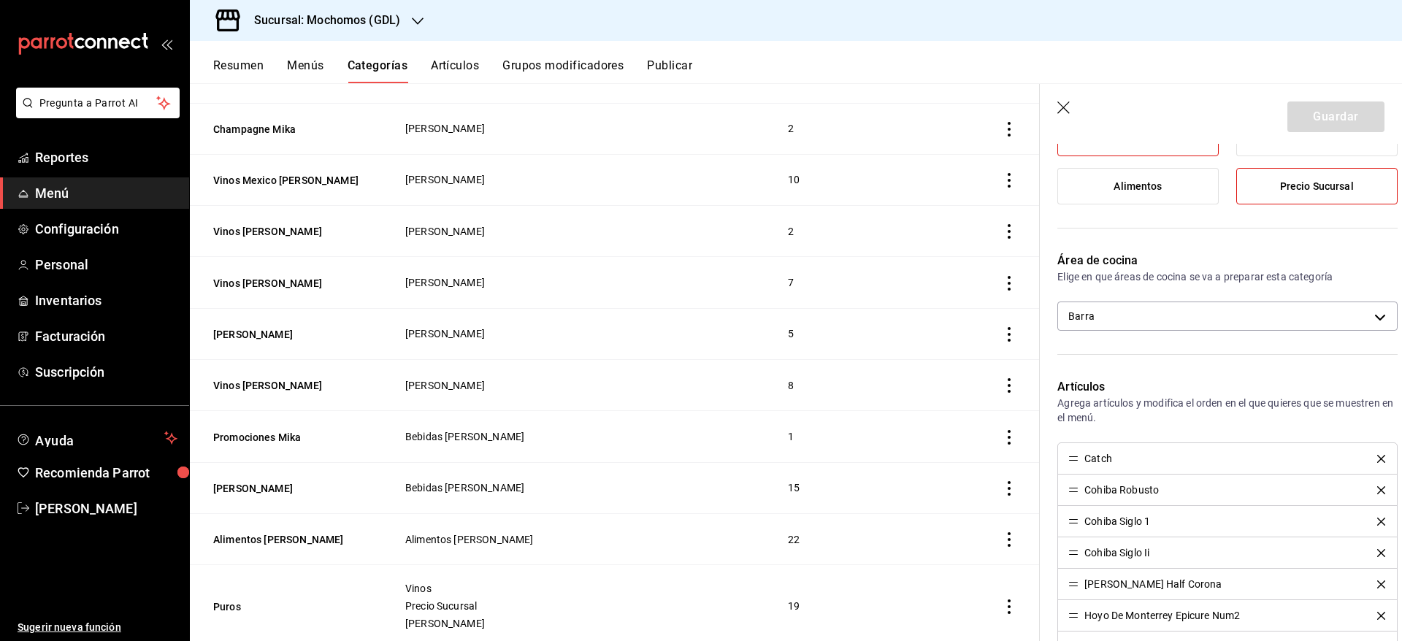
scroll to position [319, 0]
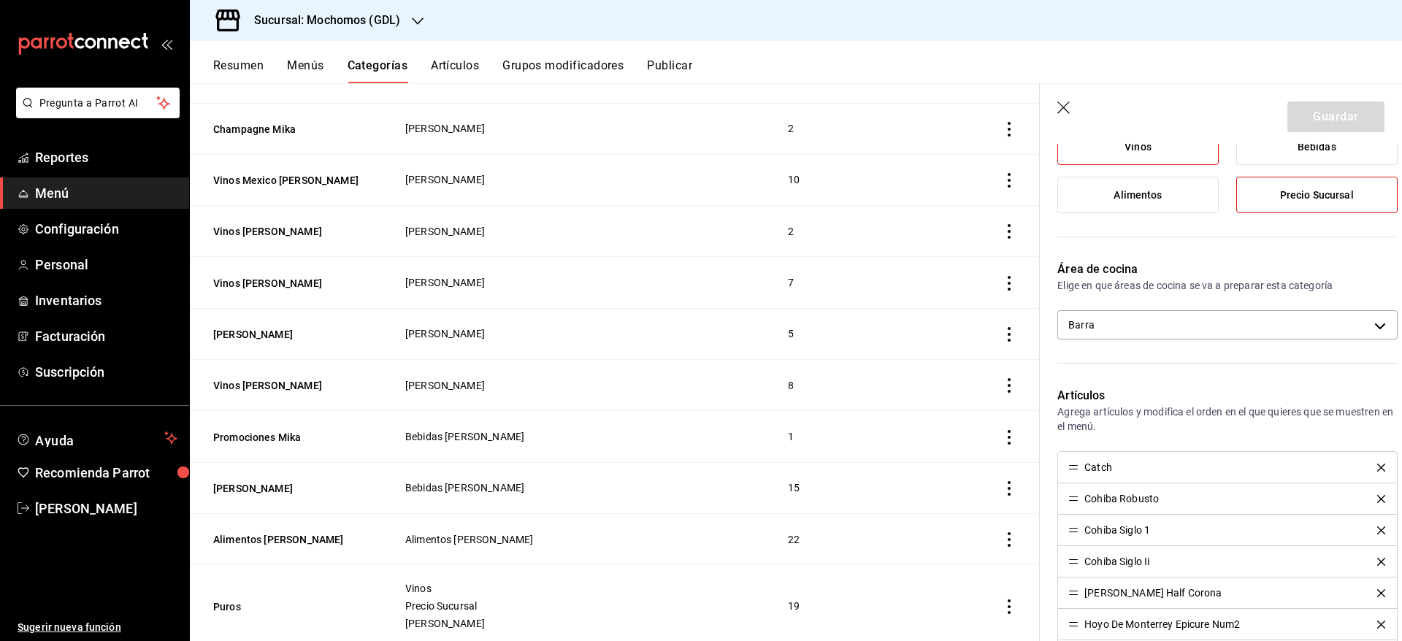
click at [1060, 108] on icon "button" at bounding box center [1065, 109] width 15 height 15
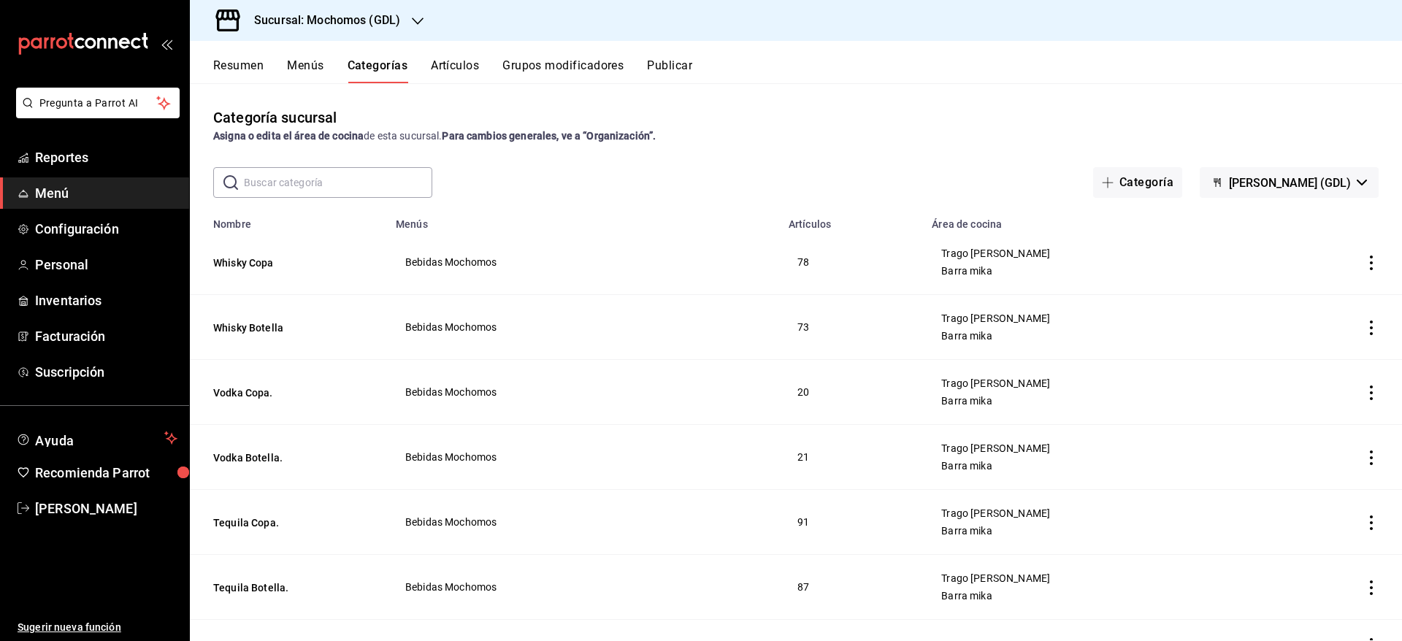
click at [289, 187] on input "text" at bounding box center [338, 182] width 188 height 29
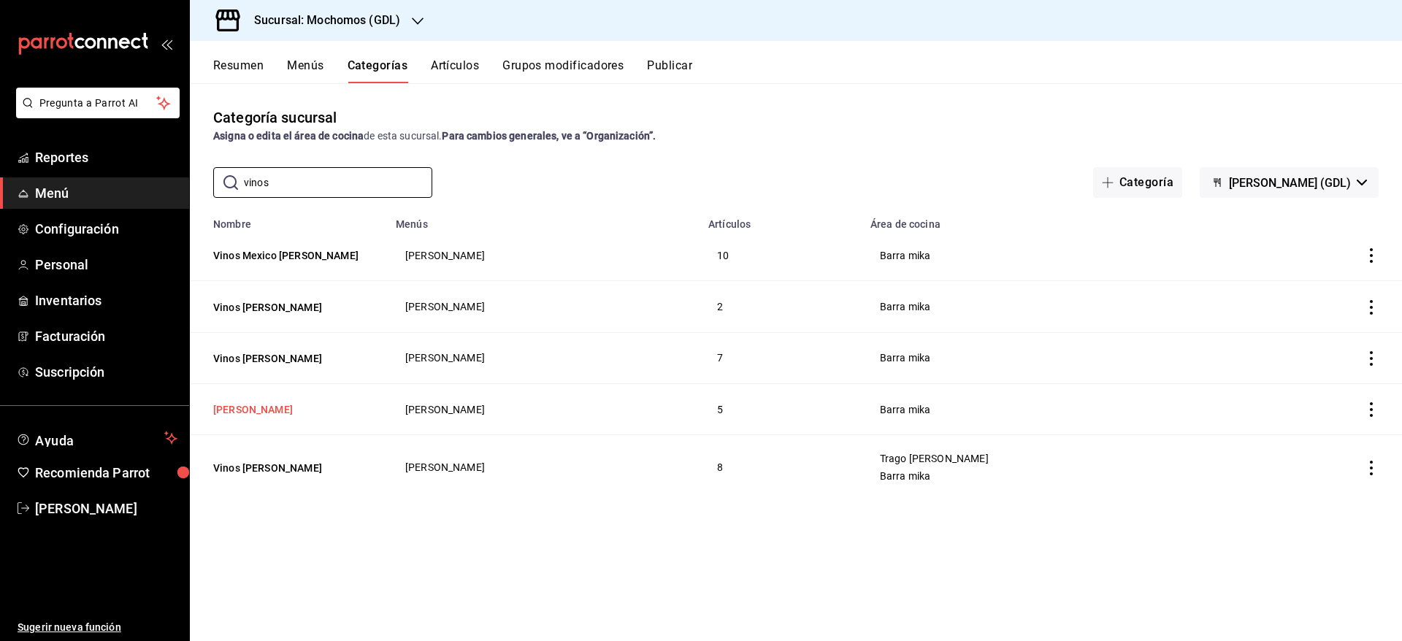
type input "vinos"
click at [247, 402] on button "[PERSON_NAME]" at bounding box center [286, 409] width 146 height 15
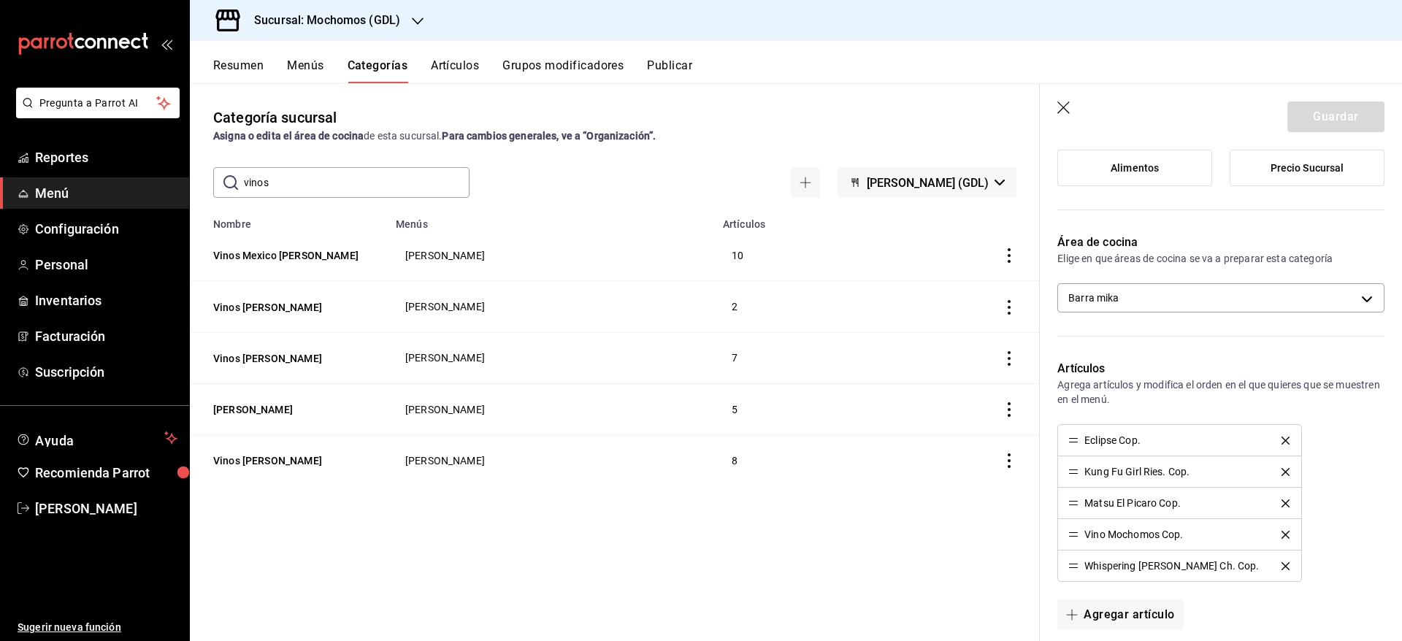
scroll to position [344, 0]
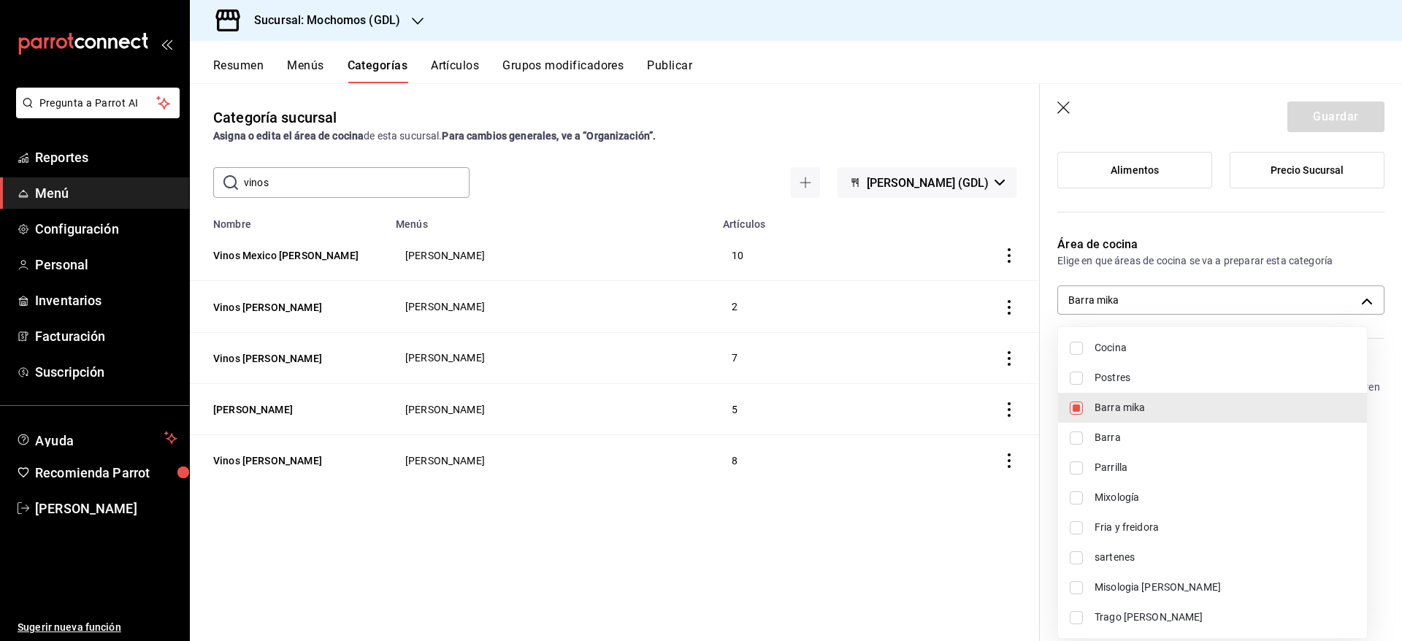
click at [1218, 292] on body "Pregunta a Parrot AI Reportes Menú Configuración Personal Inventarios Facturaci…" at bounding box center [701, 320] width 1402 height 641
click at [1150, 607] on li "Trago [PERSON_NAME]" at bounding box center [1212, 618] width 309 height 30
type input "c08e9a56-e23d-4e48-83db-80321d0bf67d,60d8fd99-218b-4af1-a473-a8d808ef8b81"
checkbox input "true"
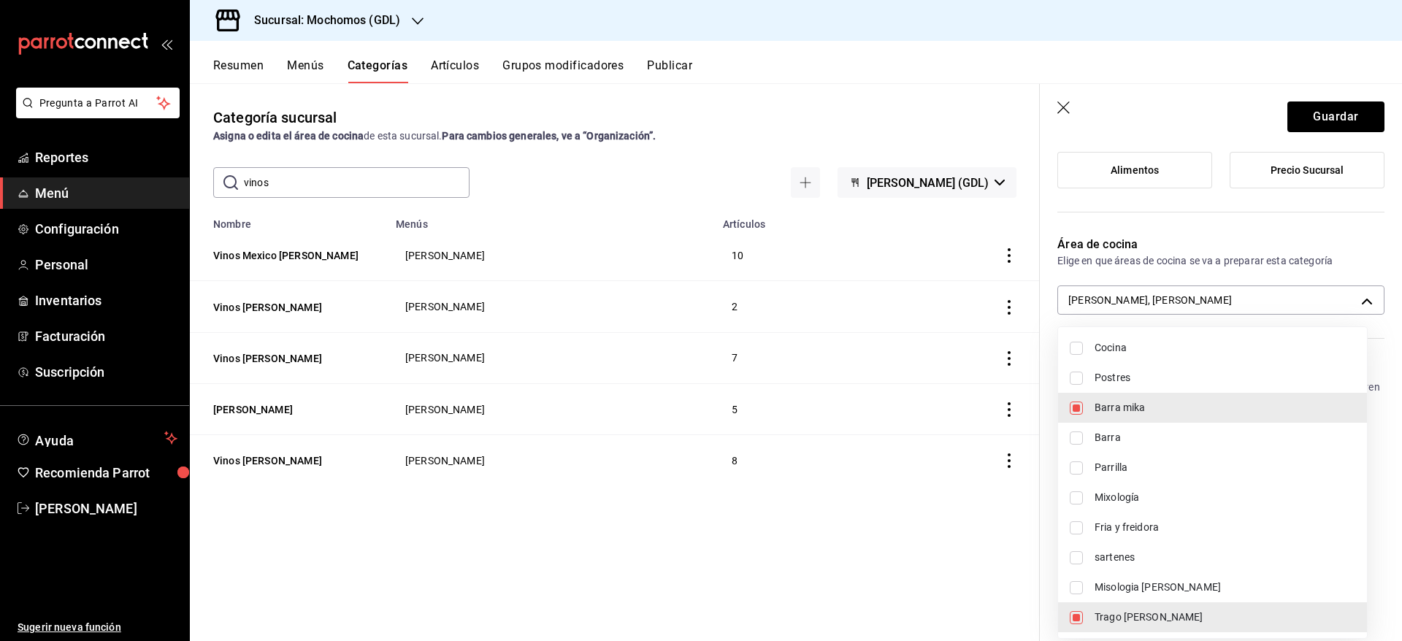
click at [1344, 121] on div at bounding box center [701, 320] width 1402 height 641
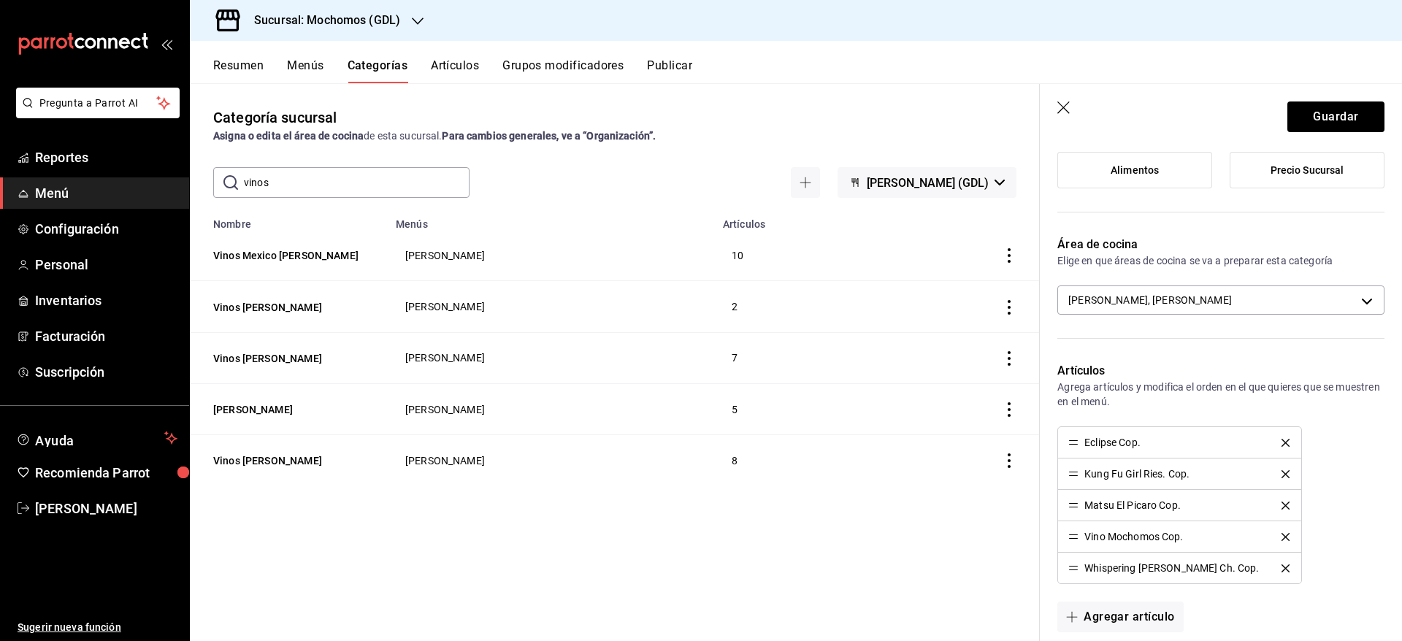
click at [1344, 121] on div "Cocina Postres Barra [PERSON_NAME] Mixología Fria y freidora sartenes Misologia…" at bounding box center [701, 320] width 1402 height 641
click at [1344, 121] on button "Guardar" at bounding box center [1336, 117] width 97 height 31
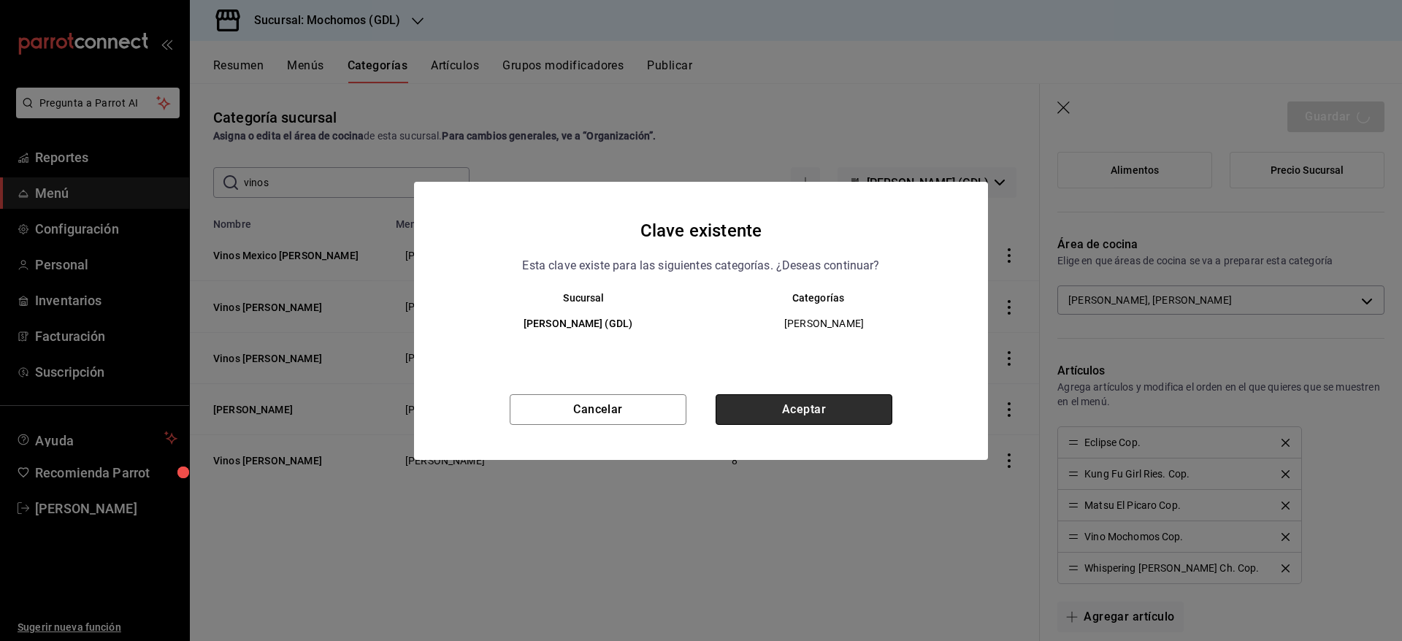
click at [827, 402] on button "Aceptar" at bounding box center [804, 409] width 177 height 31
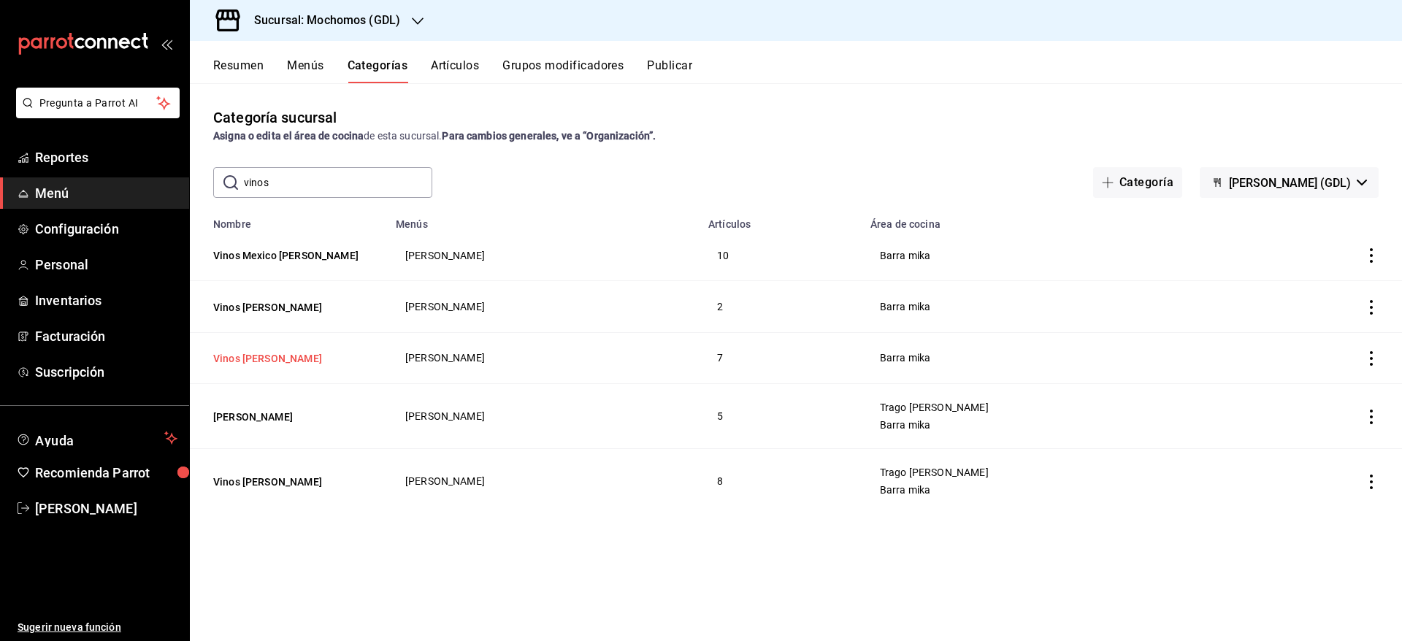
click at [275, 354] on button "Vinos [PERSON_NAME]" at bounding box center [286, 358] width 146 height 15
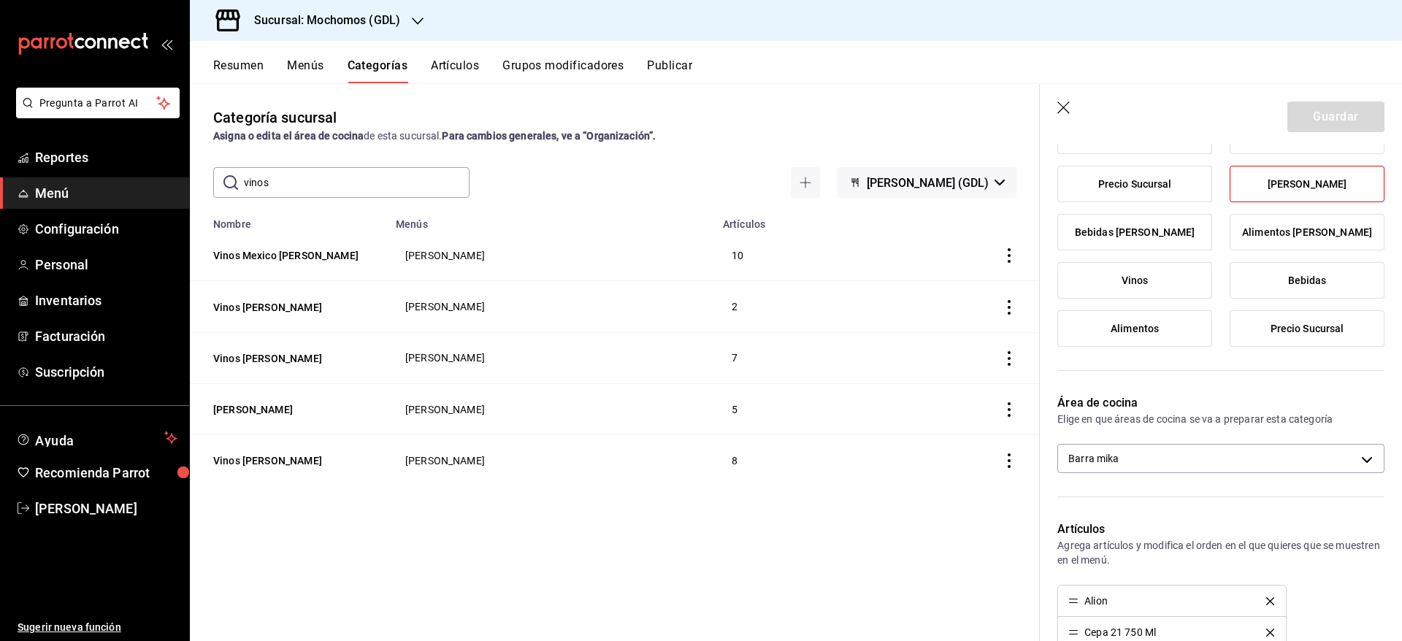
scroll to position [190, 0]
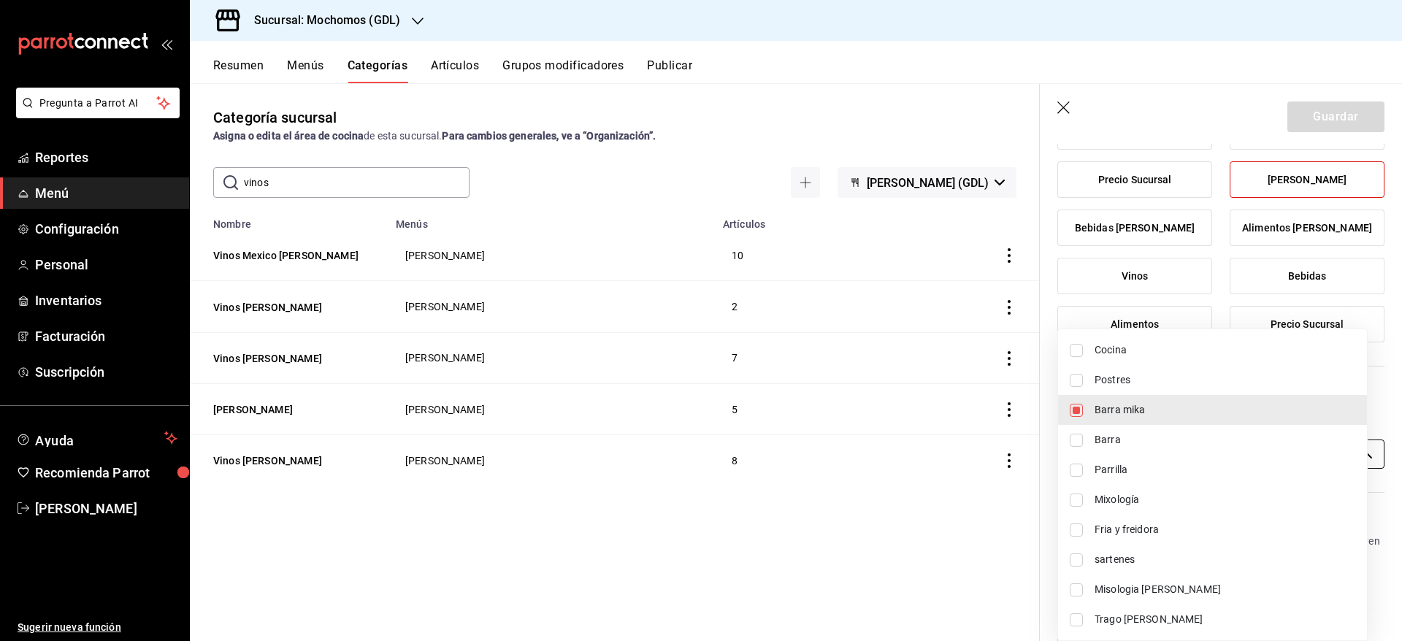
click at [1261, 459] on body "Pregunta a Parrot AI Reportes Menú Configuración Personal Inventarios Facturaci…" at bounding box center [701, 320] width 1402 height 641
click at [1193, 615] on span "Trago [PERSON_NAME]" at bounding box center [1225, 619] width 261 height 15
type input "c08e9a56-e23d-4e48-83db-80321d0bf67d,60d8fd99-218b-4af1-a473-a8d808ef8b81"
checkbox input "true"
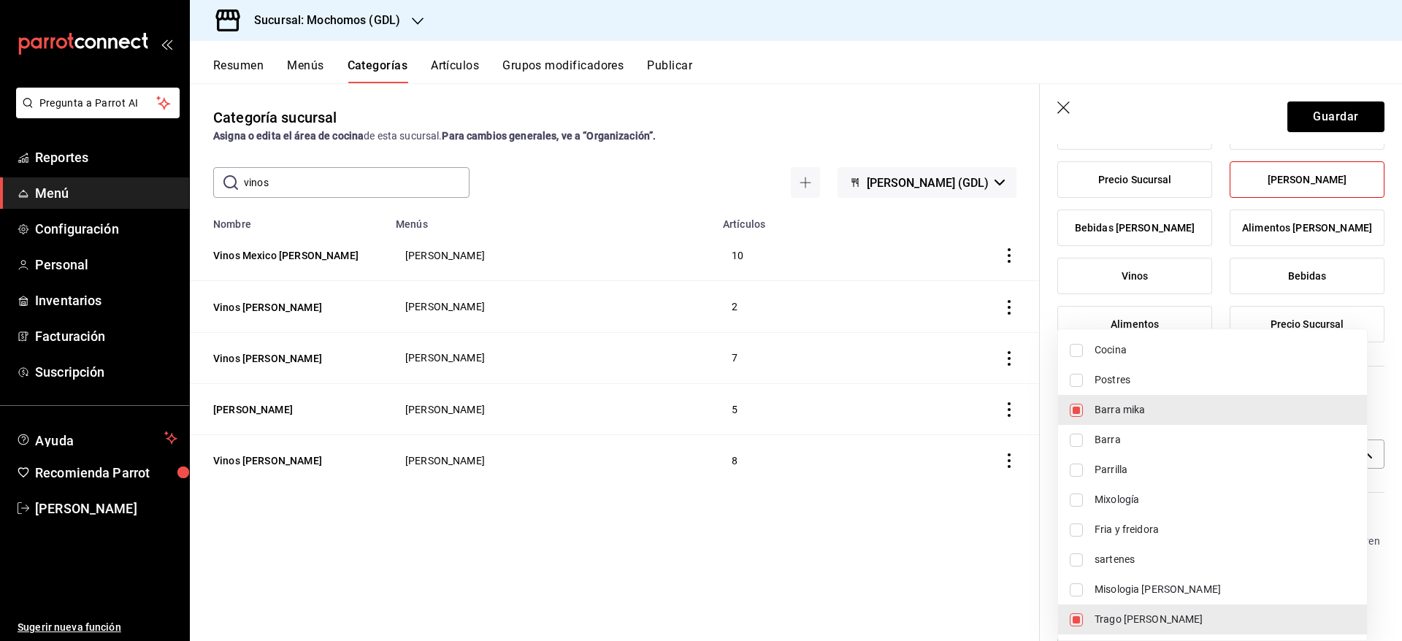
click at [1326, 119] on div at bounding box center [701, 320] width 1402 height 641
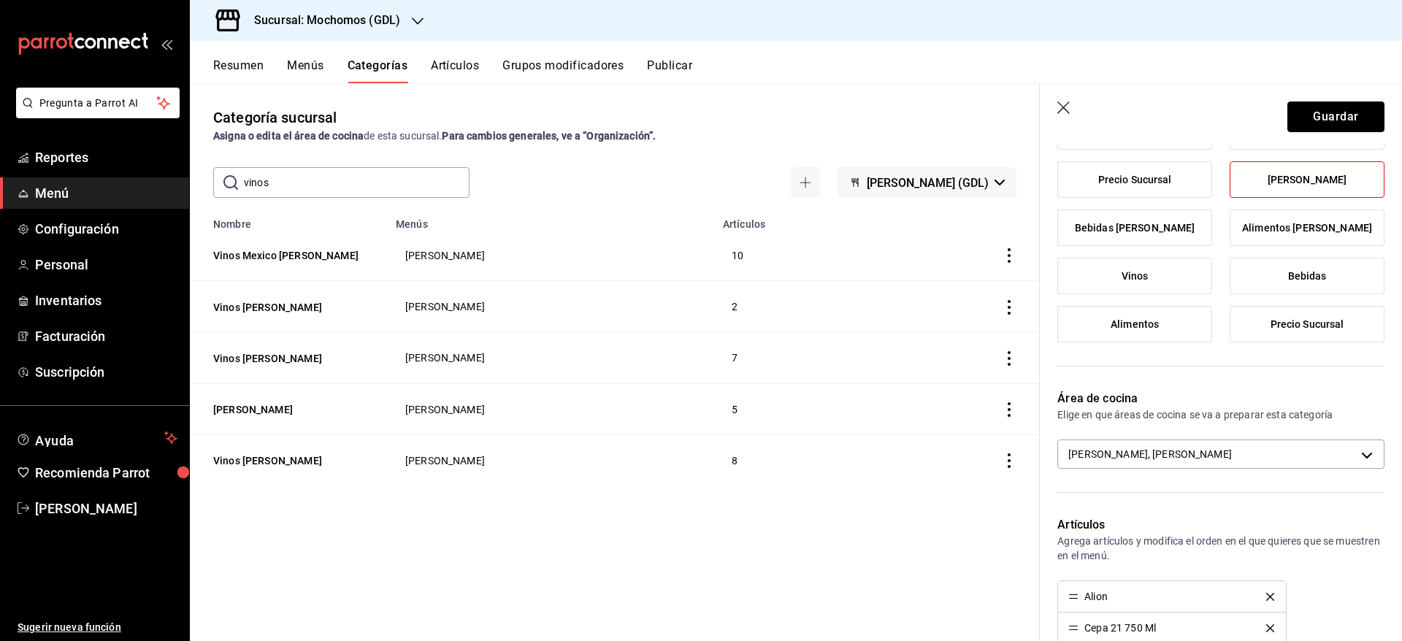
click at [1326, 119] on button "Guardar" at bounding box center [1336, 117] width 97 height 31
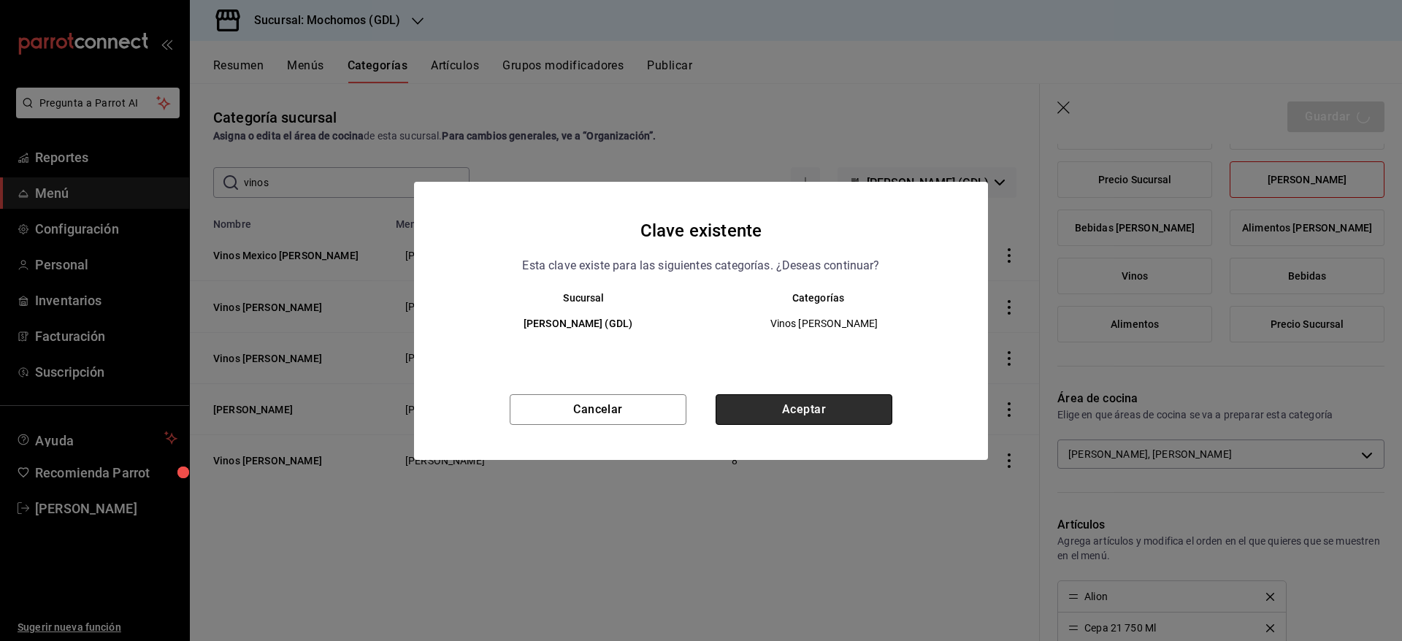
click at [791, 406] on button "Aceptar" at bounding box center [804, 409] width 177 height 31
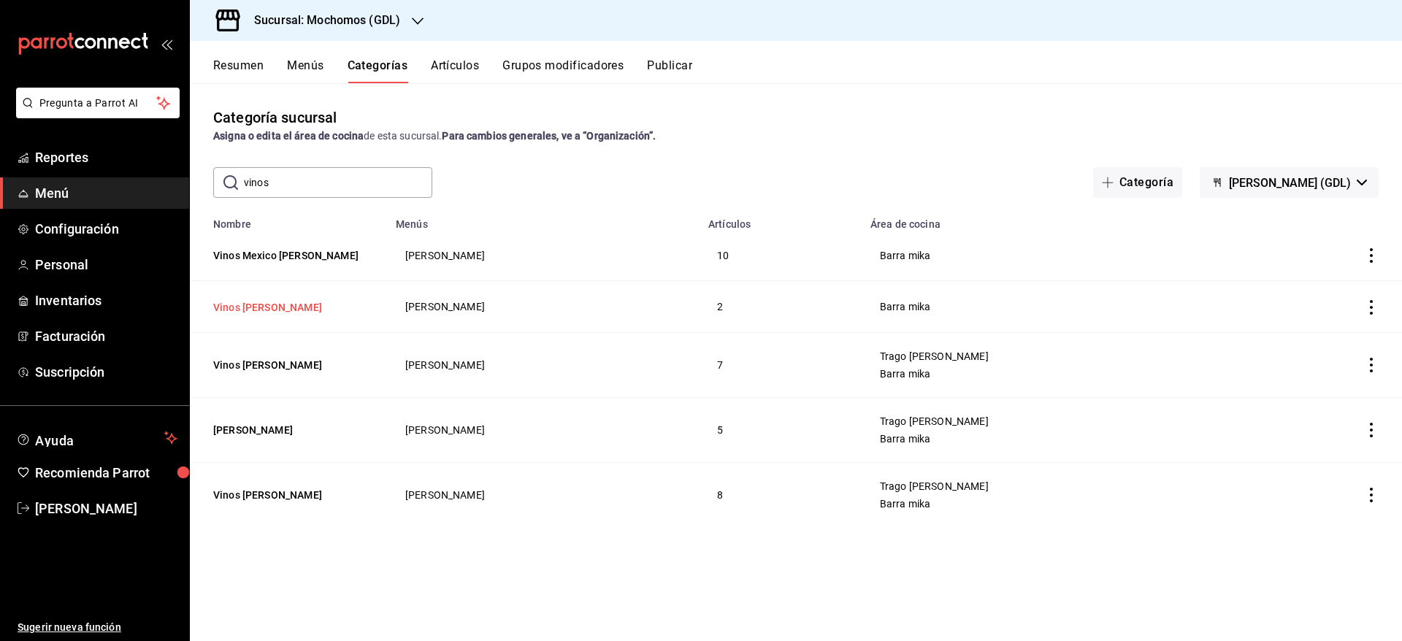
click at [264, 302] on button "Vinos [PERSON_NAME]" at bounding box center [286, 307] width 146 height 15
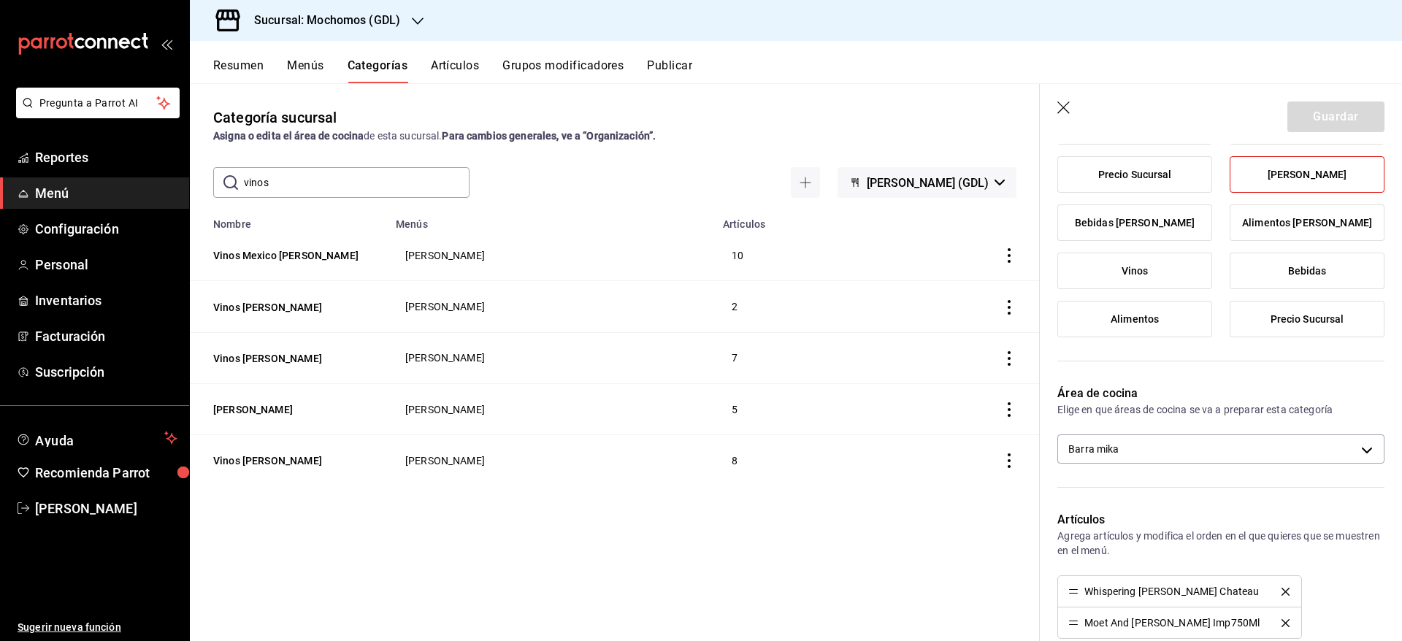
scroll to position [196, 0]
click at [1066, 112] on icon "button" at bounding box center [1065, 109] width 15 height 15
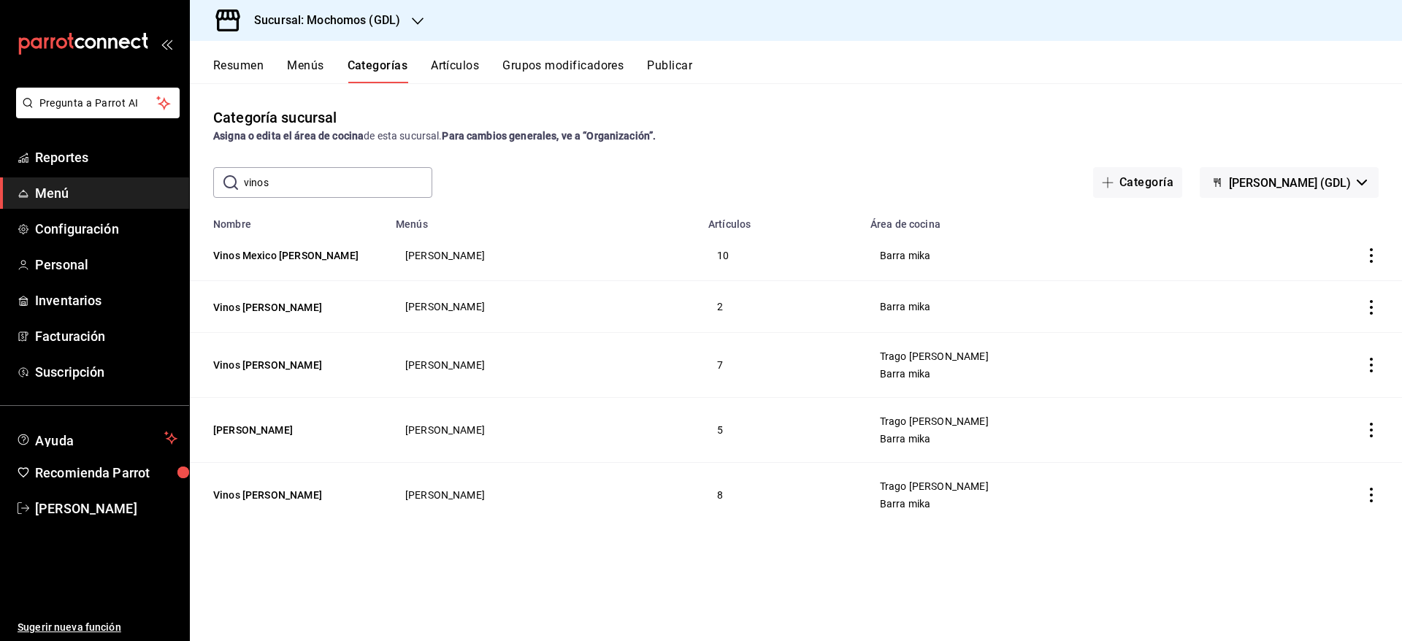
click at [362, 191] on input "vinos" at bounding box center [338, 182] width 188 height 29
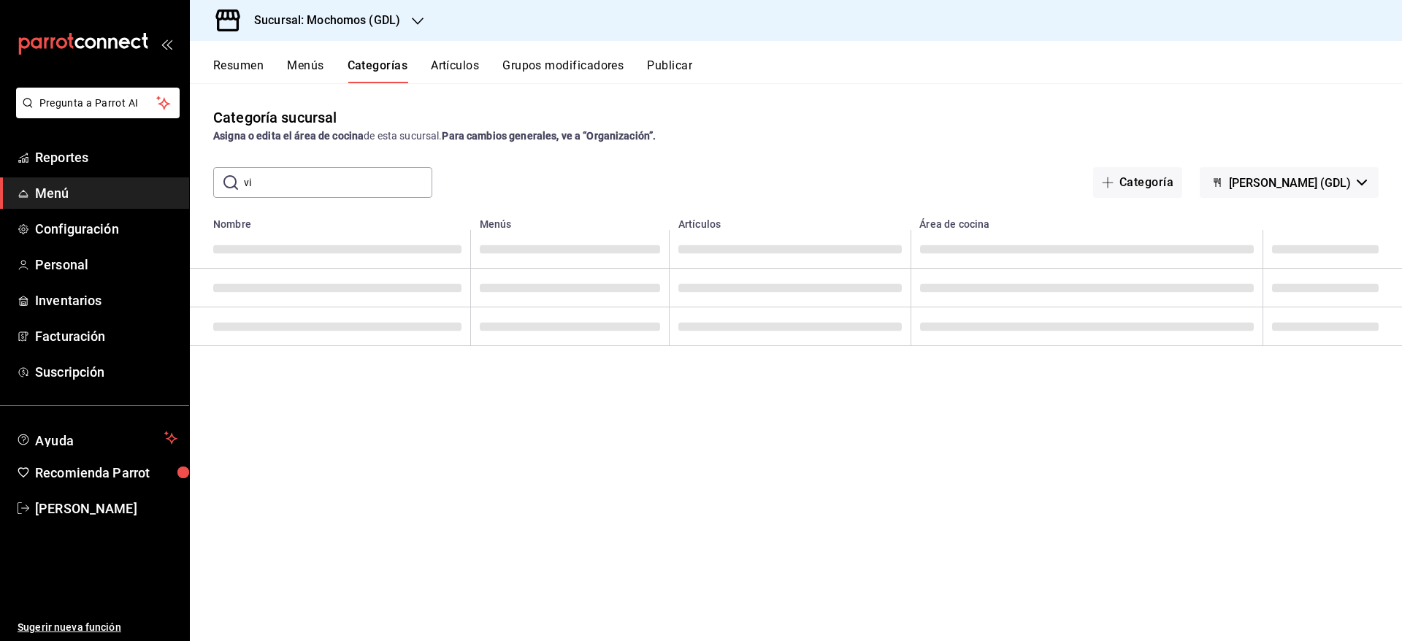
type input "v"
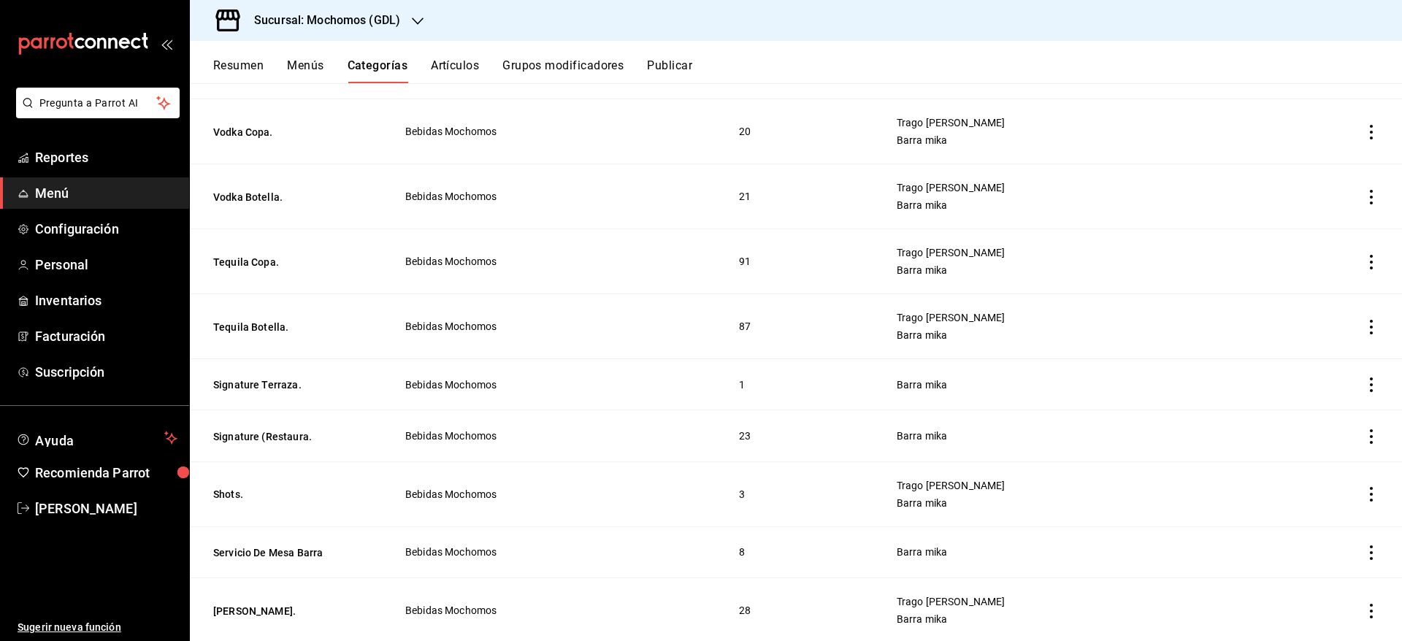
scroll to position [262, 0]
click at [265, 376] on button "Signature Terraza." at bounding box center [286, 383] width 146 height 15
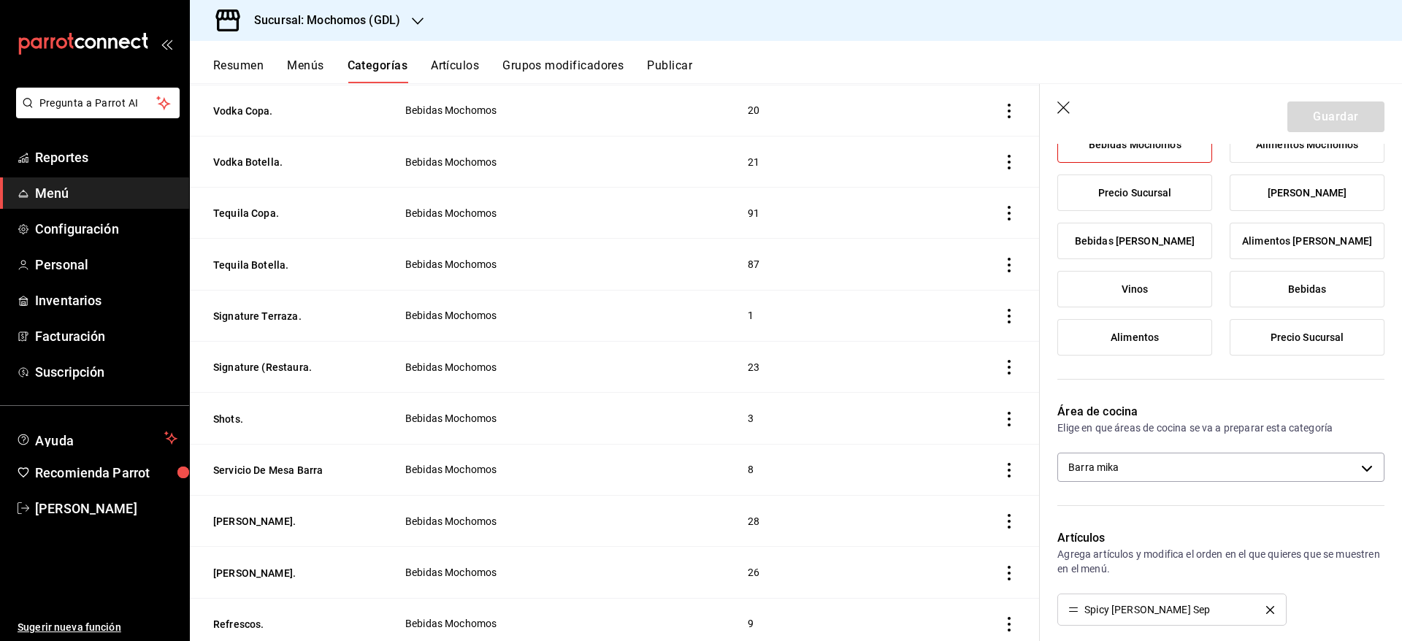
scroll to position [206, 0]
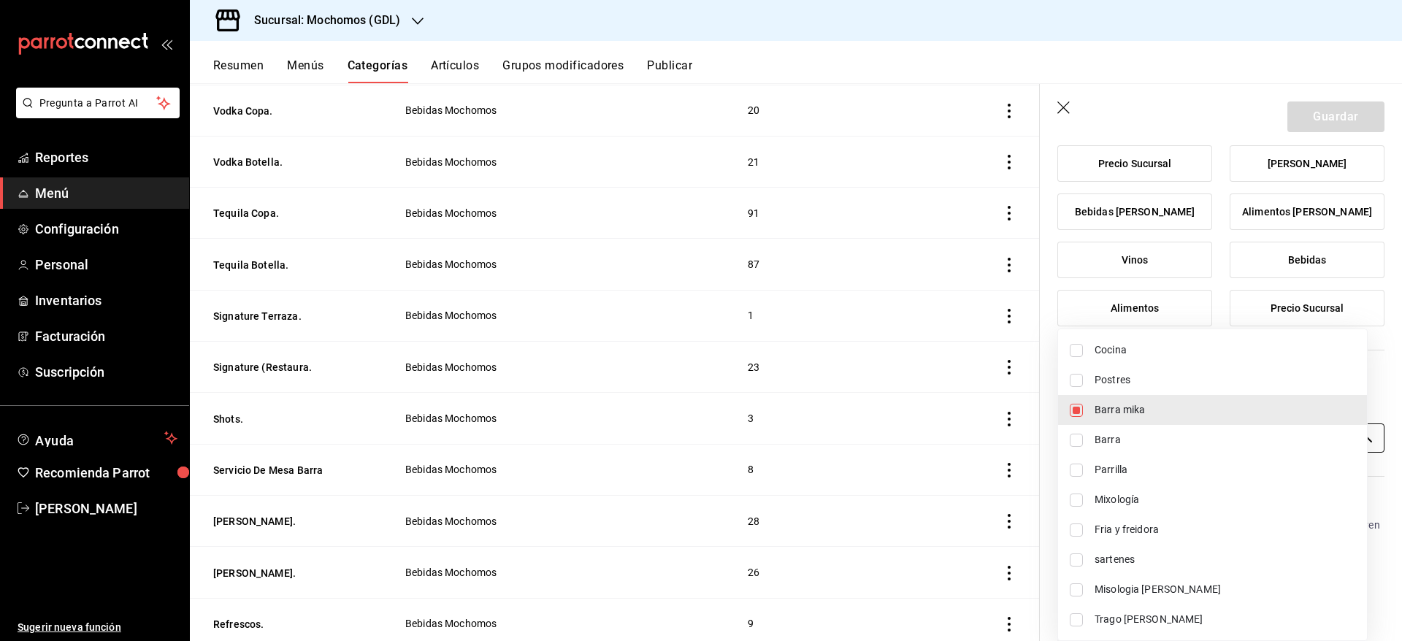
click at [1308, 433] on body "Pregunta a Parrot AI Reportes Menú Configuración Personal Inventarios Facturaci…" at bounding box center [701, 320] width 1402 height 641
click at [1134, 594] on span "Misologia [PERSON_NAME]" at bounding box center [1225, 589] width 261 height 15
type input "c08e9a56-e23d-4e48-83db-80321d0bf67d,08219ce6-88cd-4ade-9e11-5513f4ac5800"
checkbox input "true"
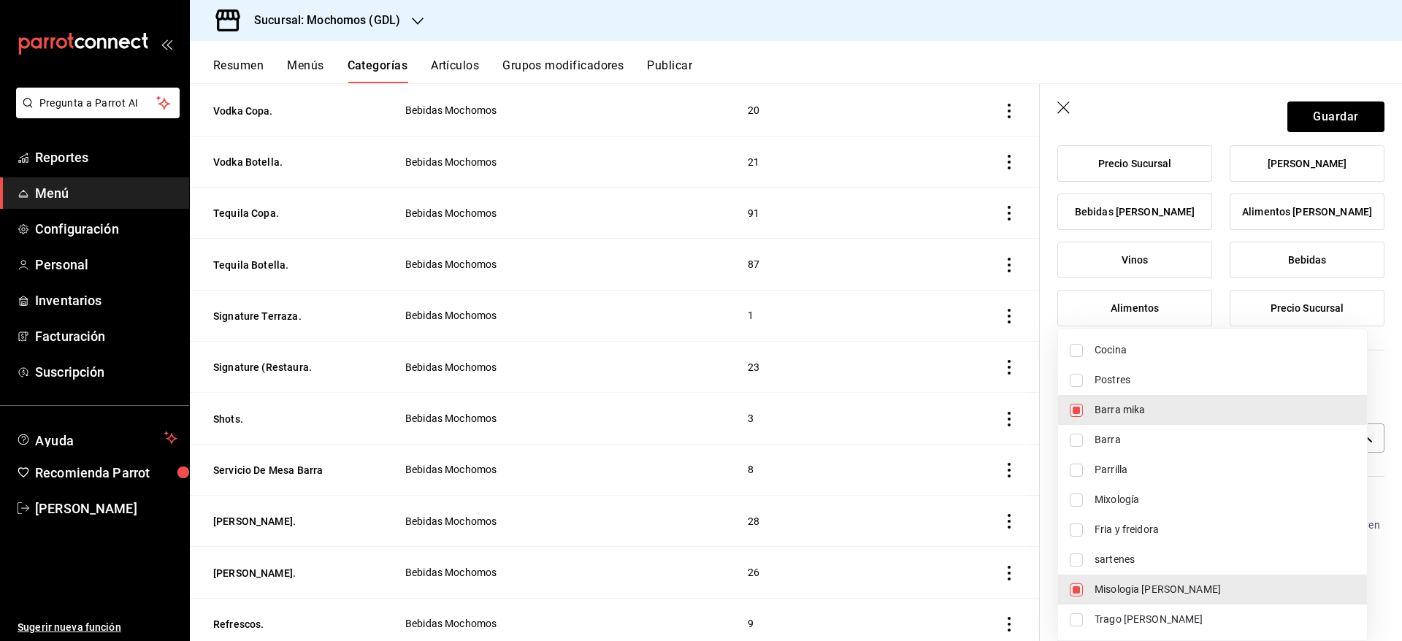
click at [1311, 119] on div at bounding box center [701, 320] width 1402 height 641
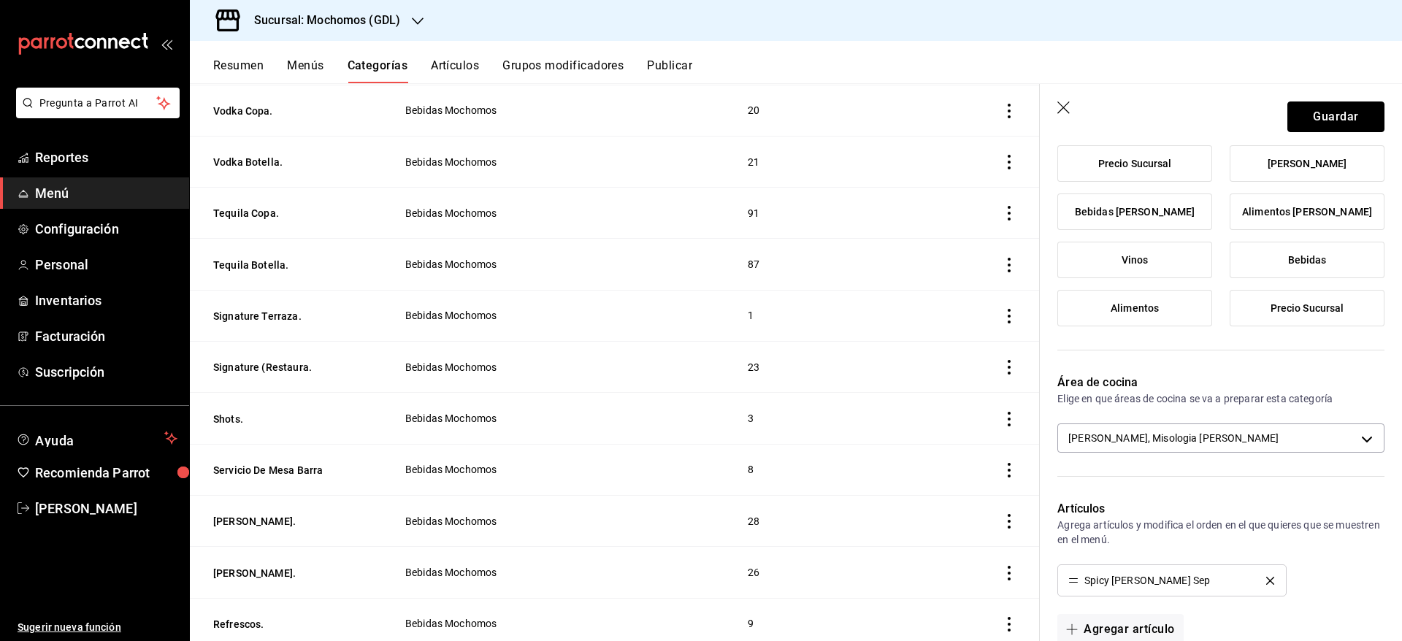
click at [1311, 119] on button "Guardar" at bounding box center [1336, 117] width 97 height 31
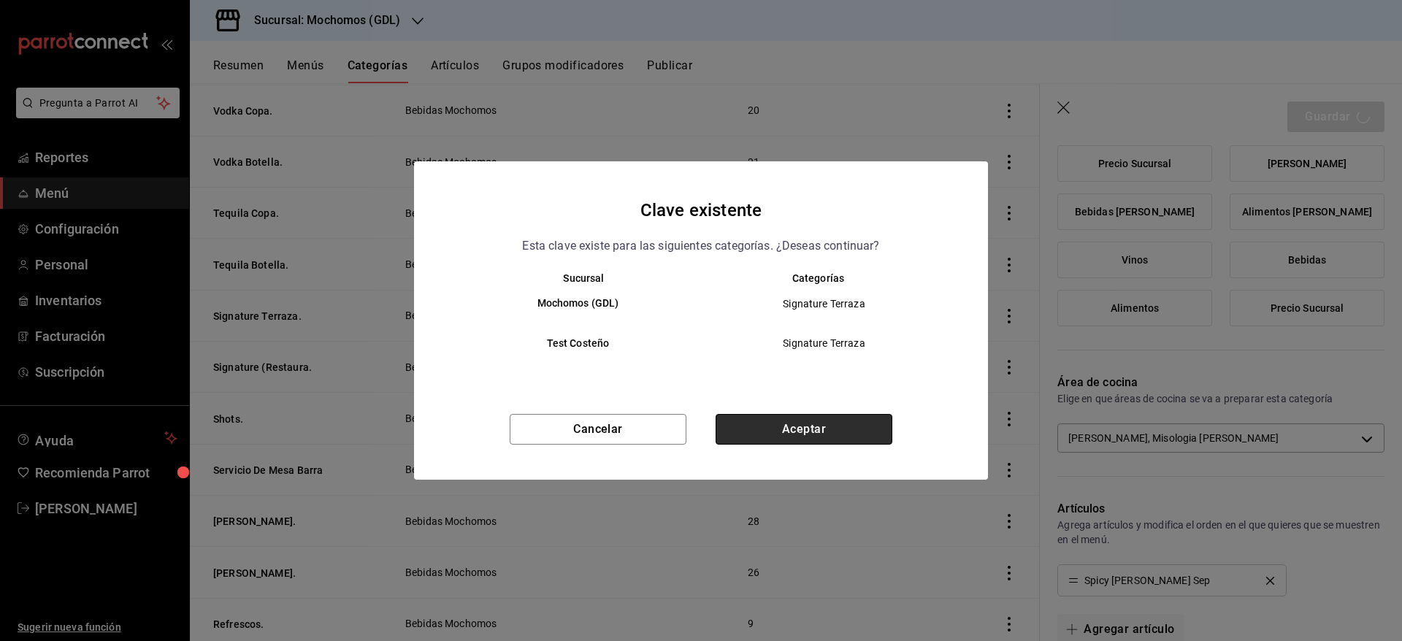
click at [810, 427] on button "Aceptar" at bounding box center [804, 429] width 177 height 31
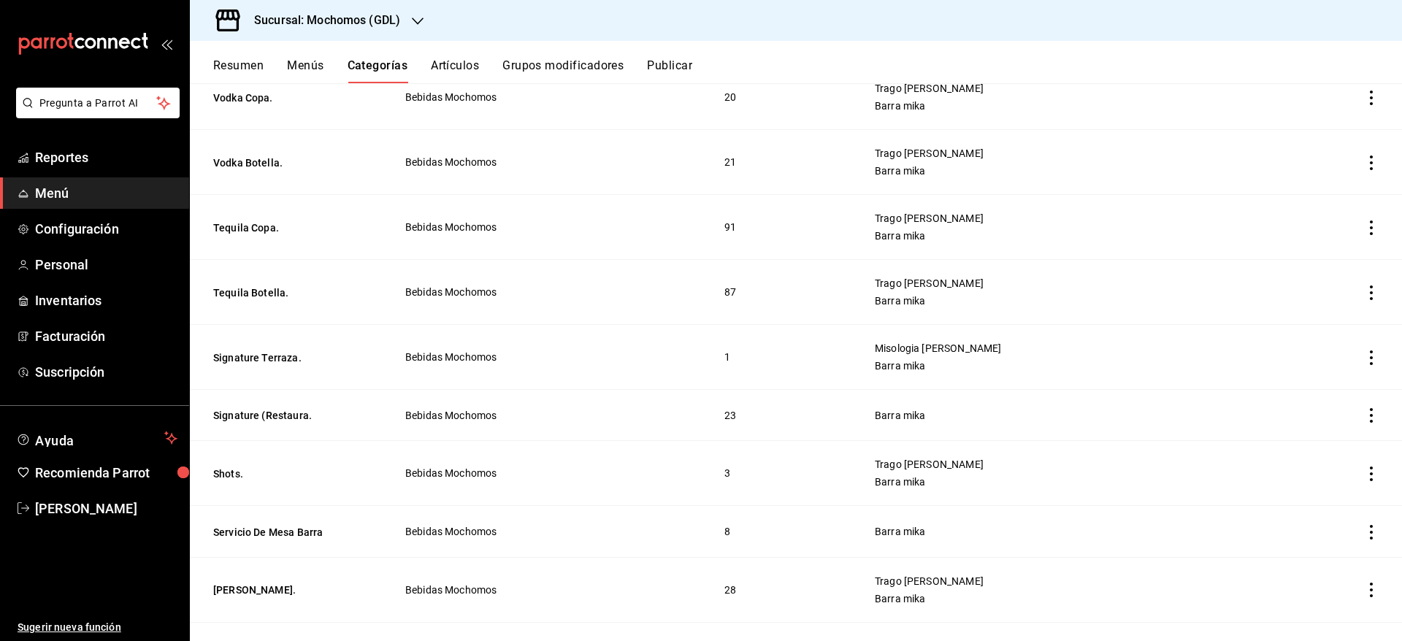
scroll to position [296, 0]
click at [262, 418] on button "Signature (Restaura." at bounding box center [286, 415] width 146 height 15
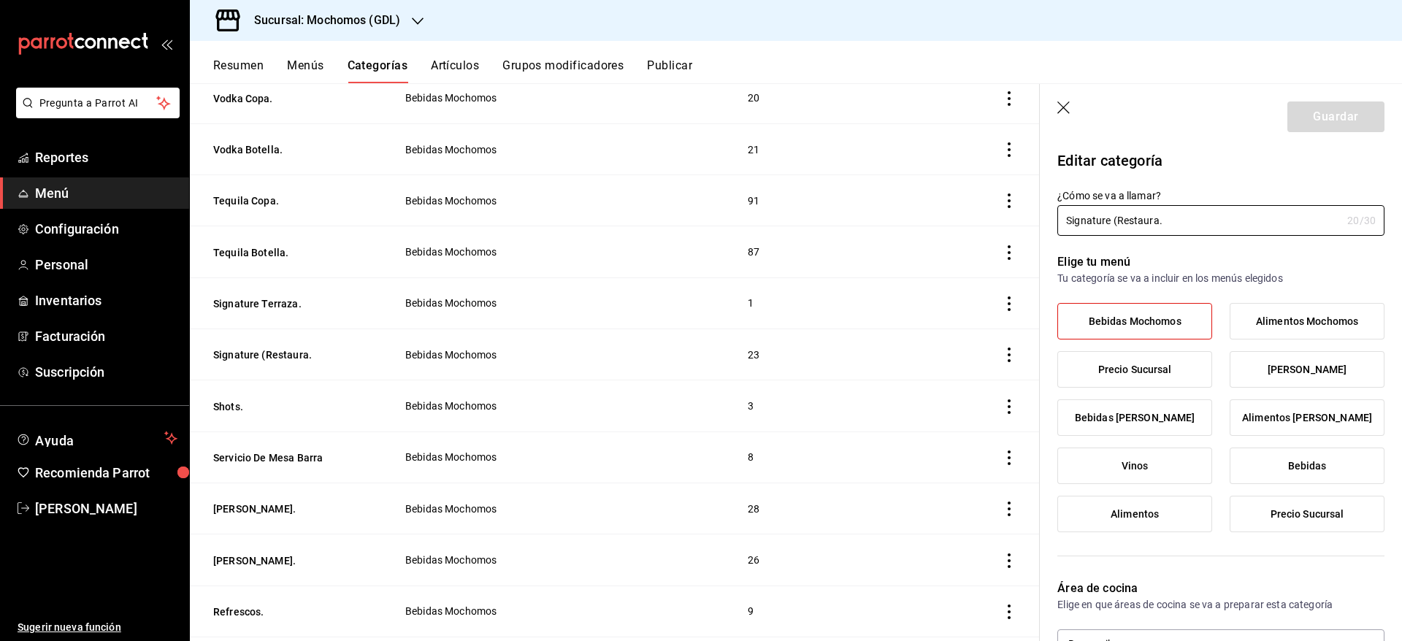
scroll to position [291, 0]
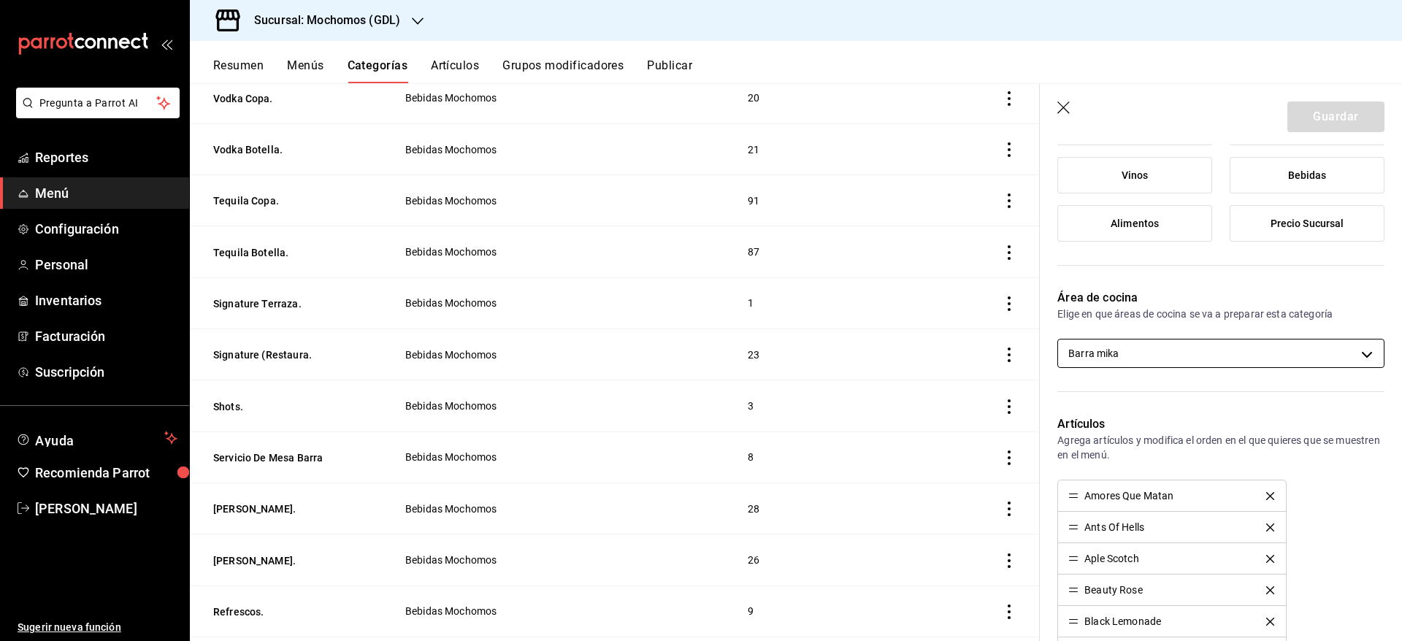
click at [1342, 347] on body "Pregunta a Parrot AI Reportes Menú Configuración Personal Inventarios Facturaci…" at bounding box center [701, 320] width 1402 height 641
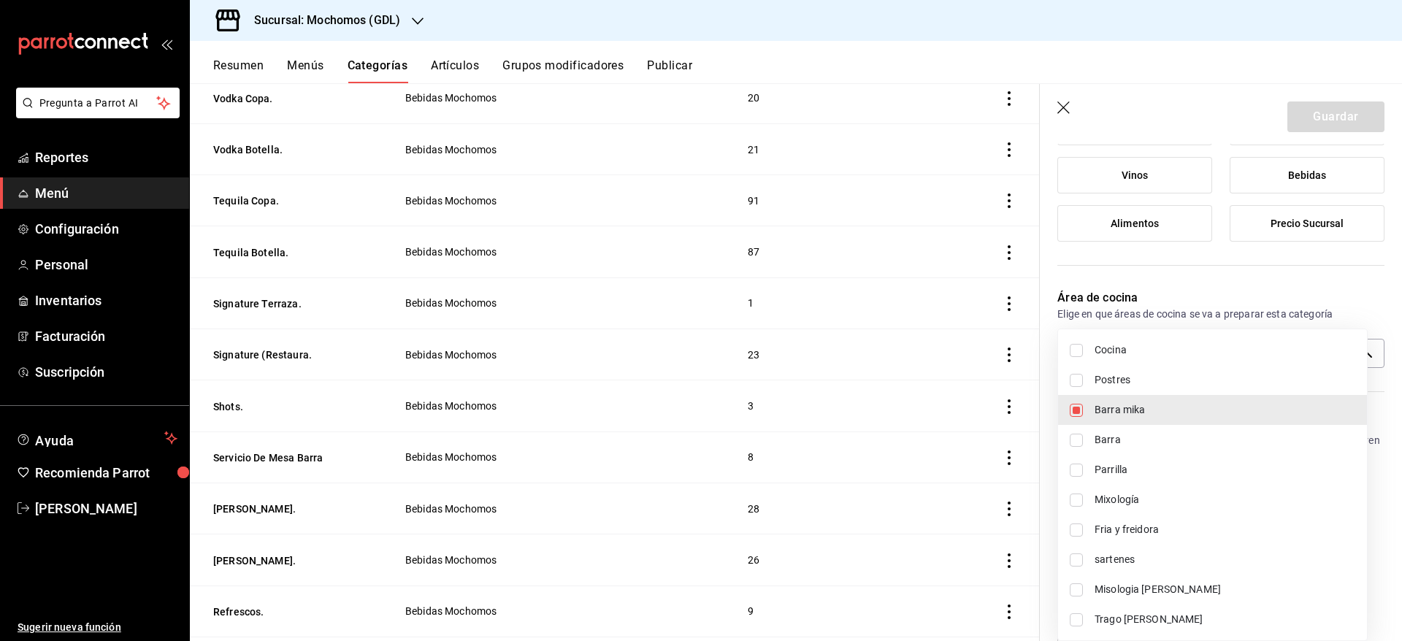
click at [1156, 617] on span "Trago [PERSON_NAME]" at bounding box center [1225, 619] width 261 height 15
type input "c08e9a56-e23d-4e48-83db-80321d0bf67d,60d8fd99-218b-4af1-a473-a8d808ef8b81"
checkbox input "true"
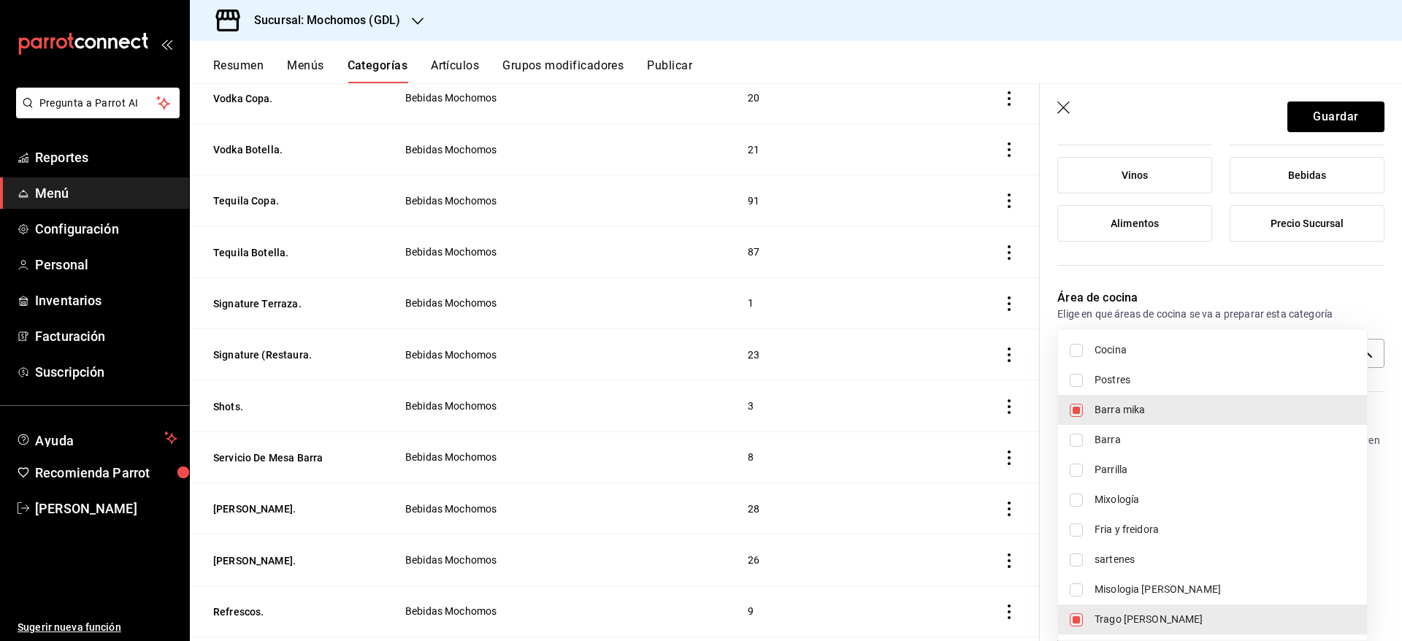
click at [1306, 114] on div at bounding box center [701, 320] width 1402 height 641
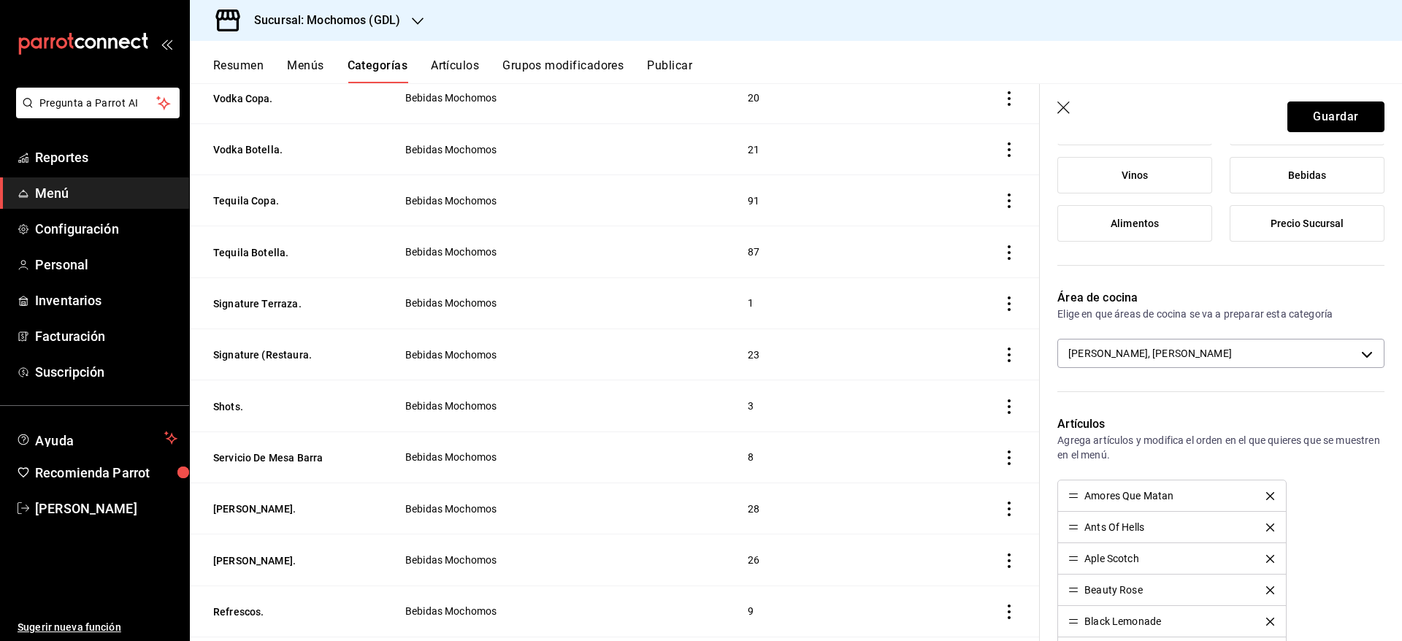
click at [1306, 114] on button "Guardar" at bounding box center [1336, 117] width 97 height 31
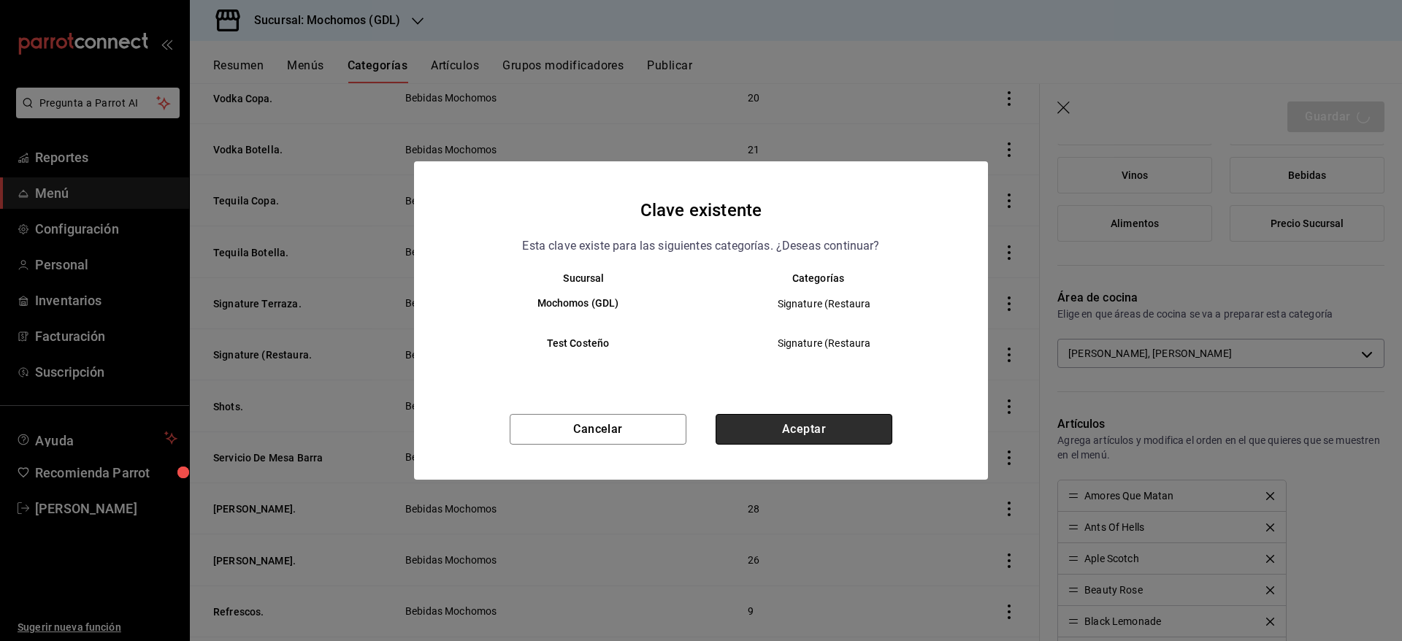
click at [844, 431] on button "Aceptar" at bounding box center [804, 429] width 177 height 31
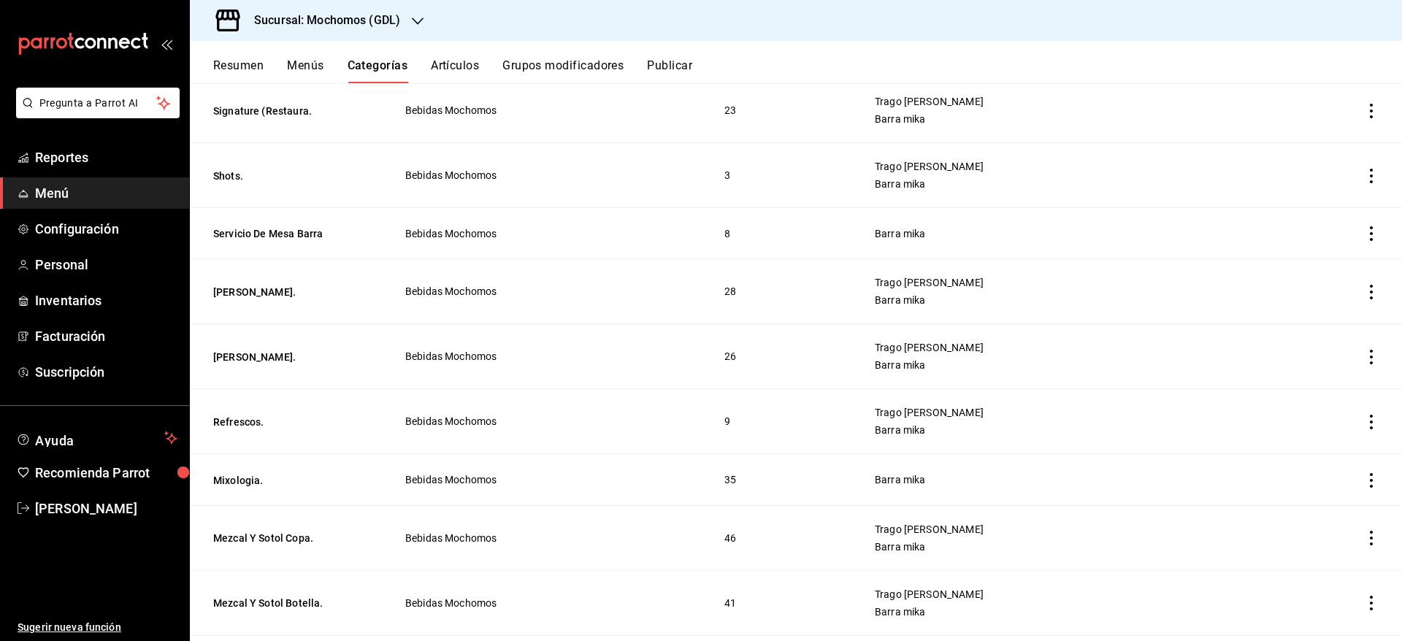
scroll to position [609, 0]
click at [238, 477] on button "Mixologia." at bounding box center [286, 478] width 146 height 15
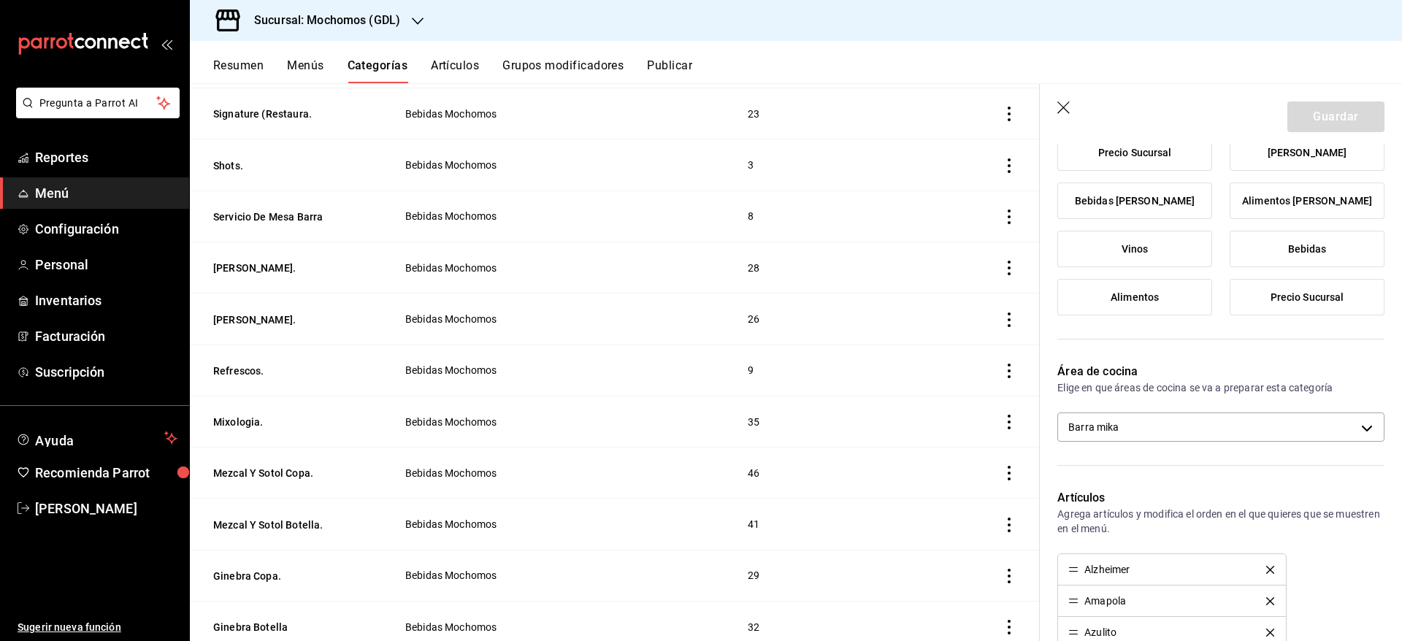
scroll to position [289, 0]
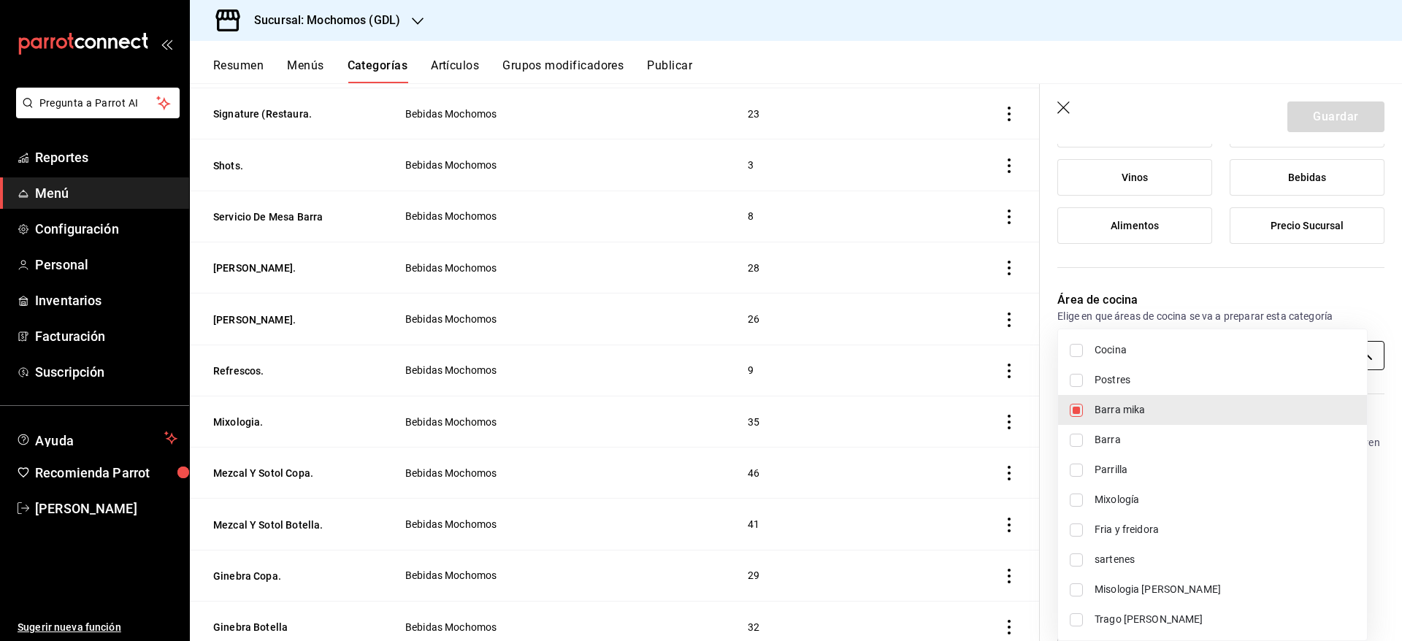
click at [1333, 364] on body "Pregunta a Parrot AI Reportes Menú Configuración Personal Inventarios Facturaci…" at bounding box center [701, 320] width 1402 height 641
click at [1184, 594] on span "Misologia [PERSON_NAME]" at bounding box center [1225, 589] width 261 height 15
type input "c08e9a56-e23d-4e48-83db-80321d0bf67d,08219ce6-88cd-4ade-9e11-5513f4ac5800"
checkbox input "true"
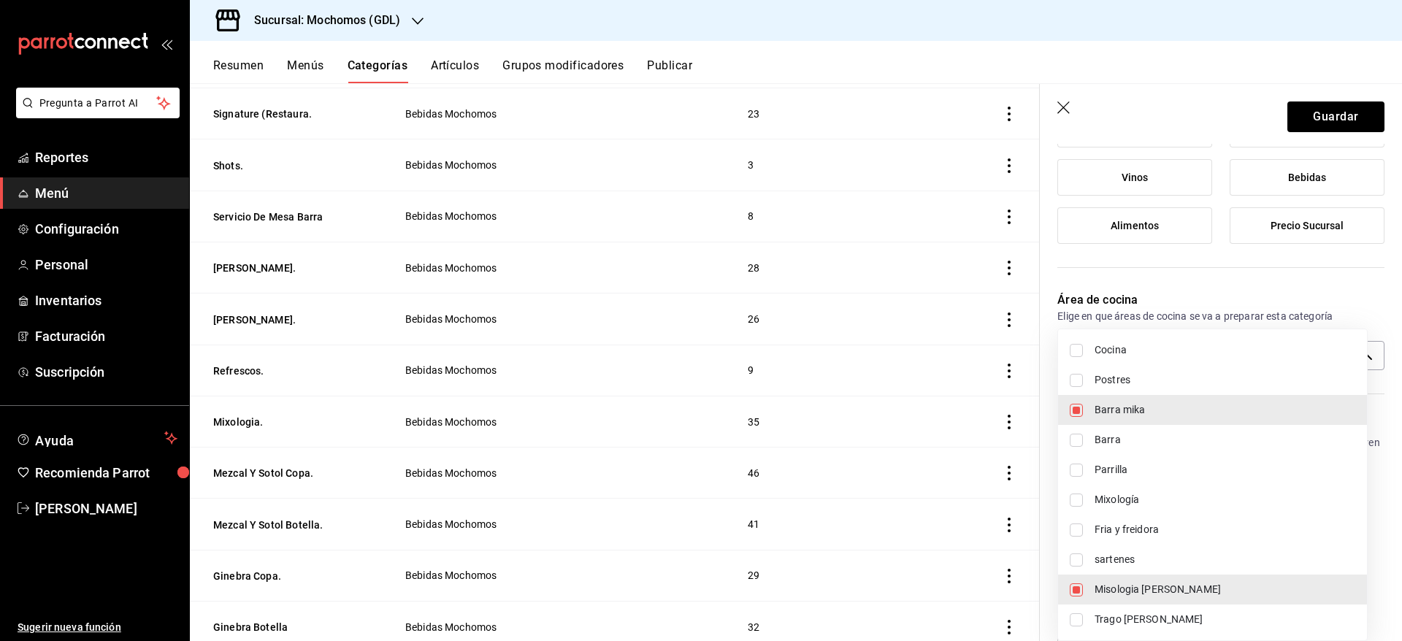
click at [1304, 110] on div at bounding box center [701, 320] width 1402 height 641
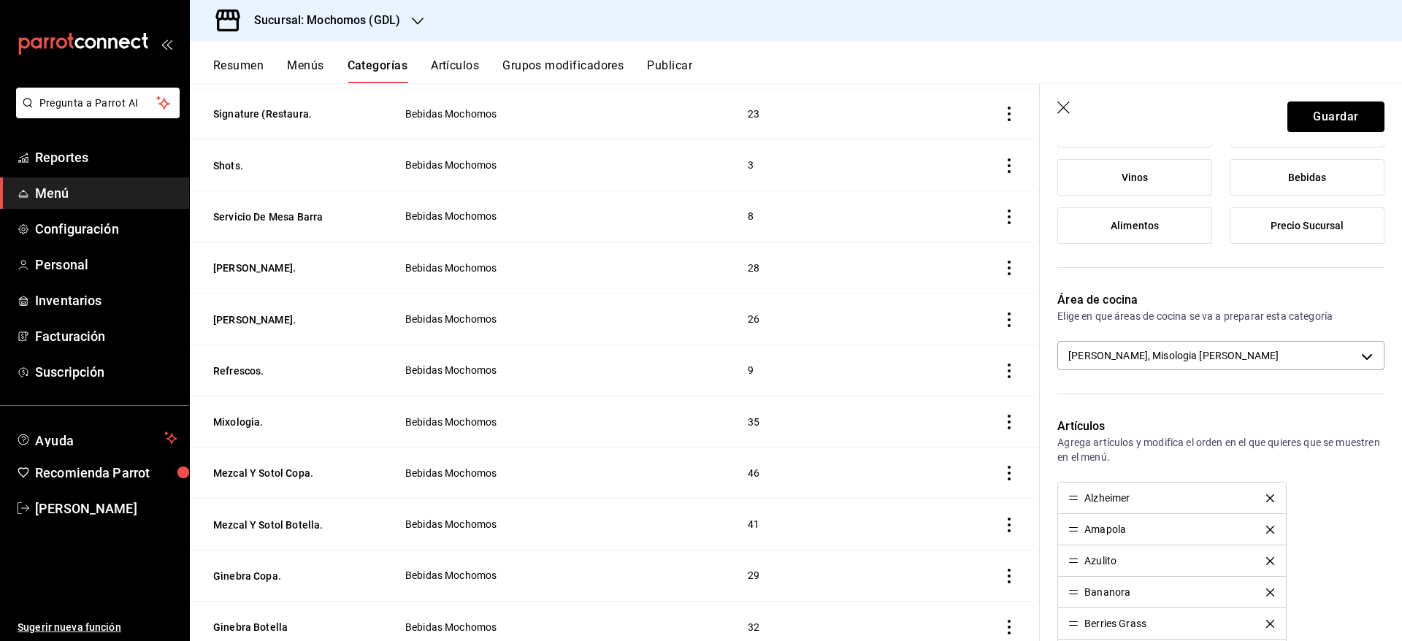
click at [1301, 112] on button "Guardar" at bounding box center [1336, 117] width 97 height 31
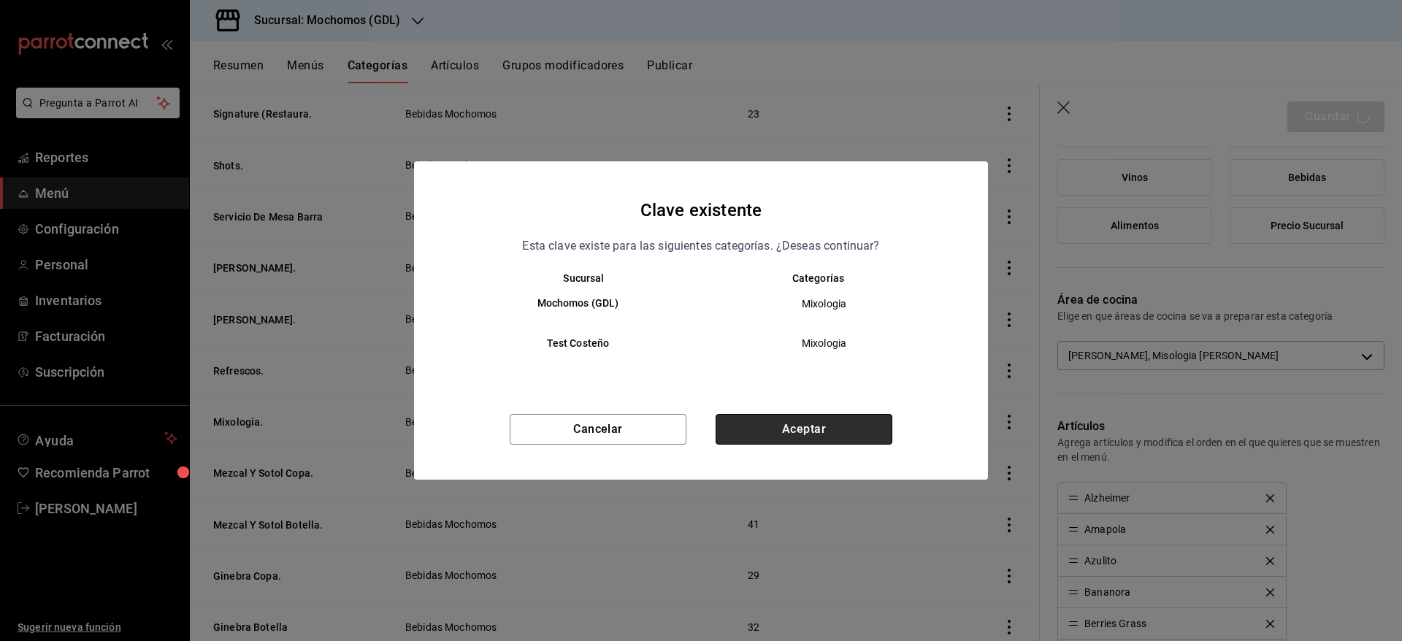
click at [813, 421] on button "Aceptar" at bounding box center [804, 429] width 177 height 31
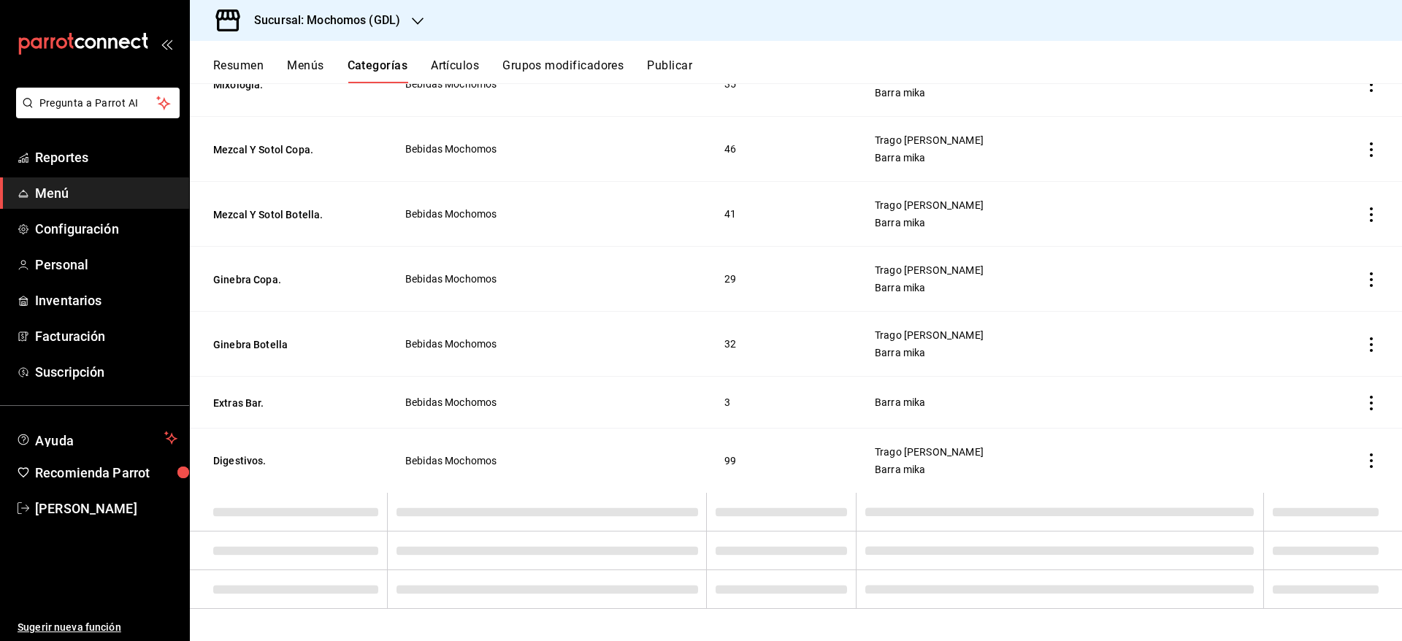
scroll to position [1010, 0]
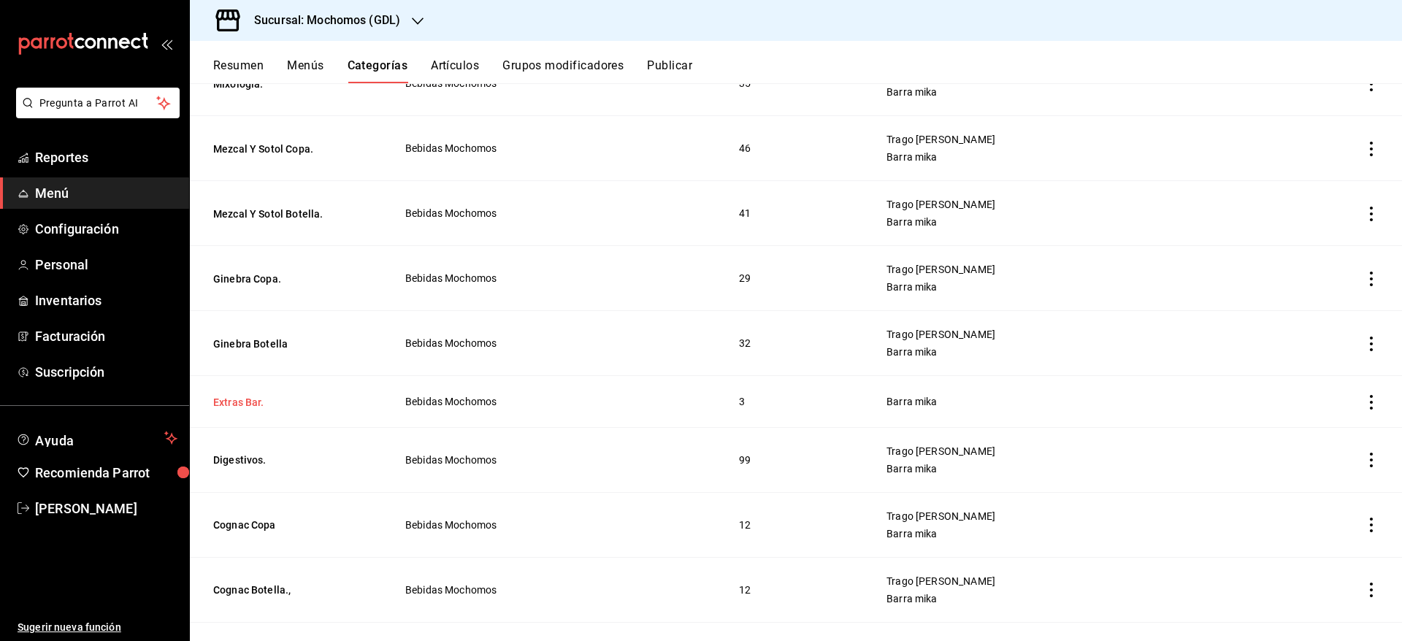
click at [248, 402] on button "Extras Bar." at bounding box center [286, 402] width 146 height 15
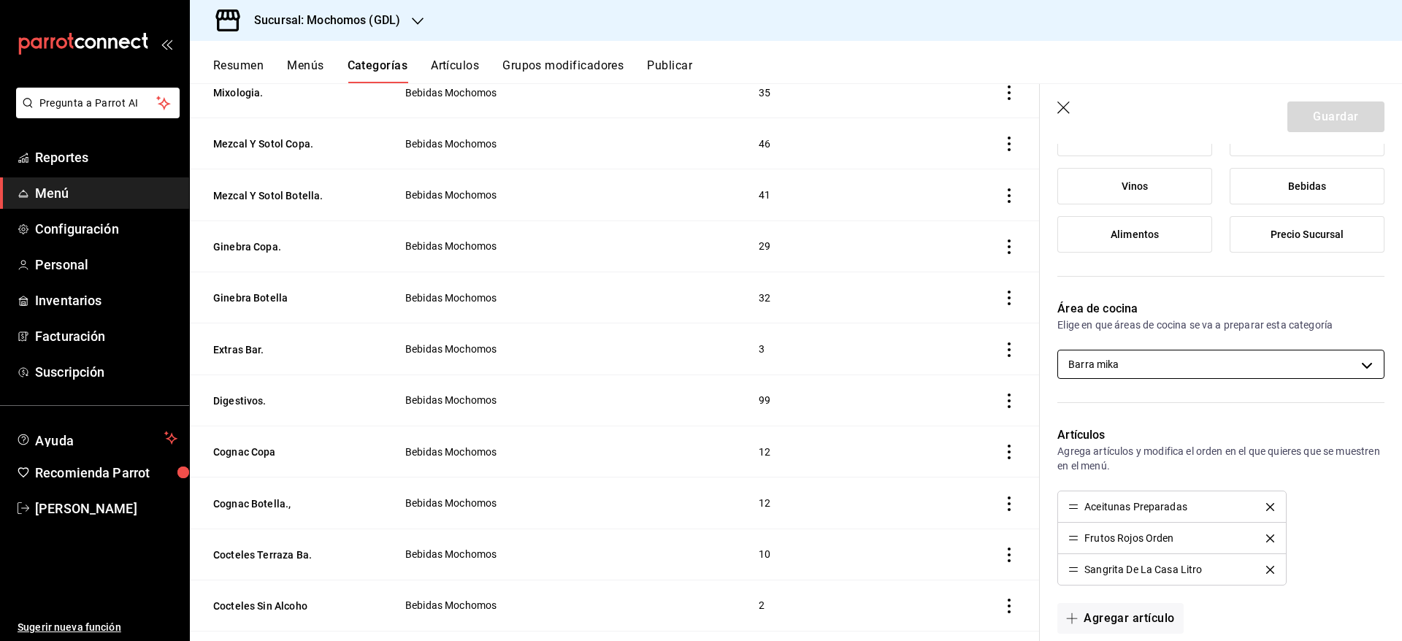
scroll to position [278, 0]
click at [1061, 102] on icon "button" at bounding box center [1065, 109] width 15 height 15
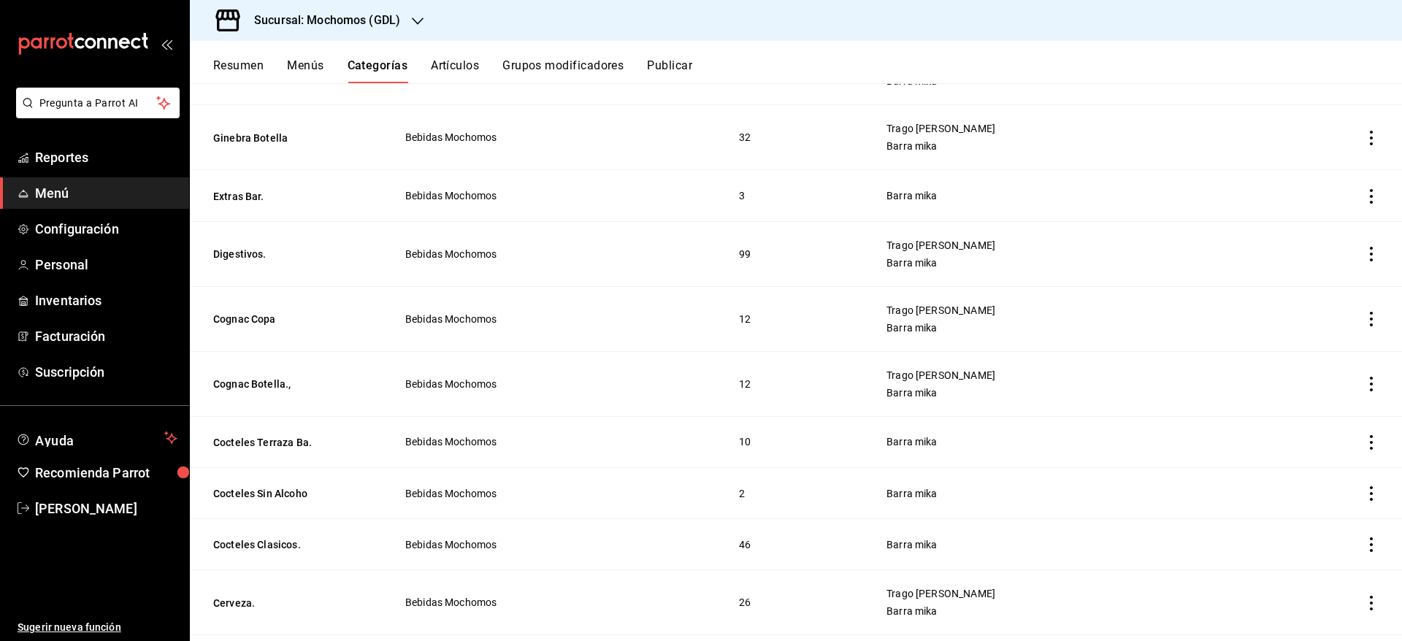
scroll to position [1218, 0]
click at [249, 443] on button "Cocteles Terraza Ba." at bounding box center [286, 440] width 146 height 15
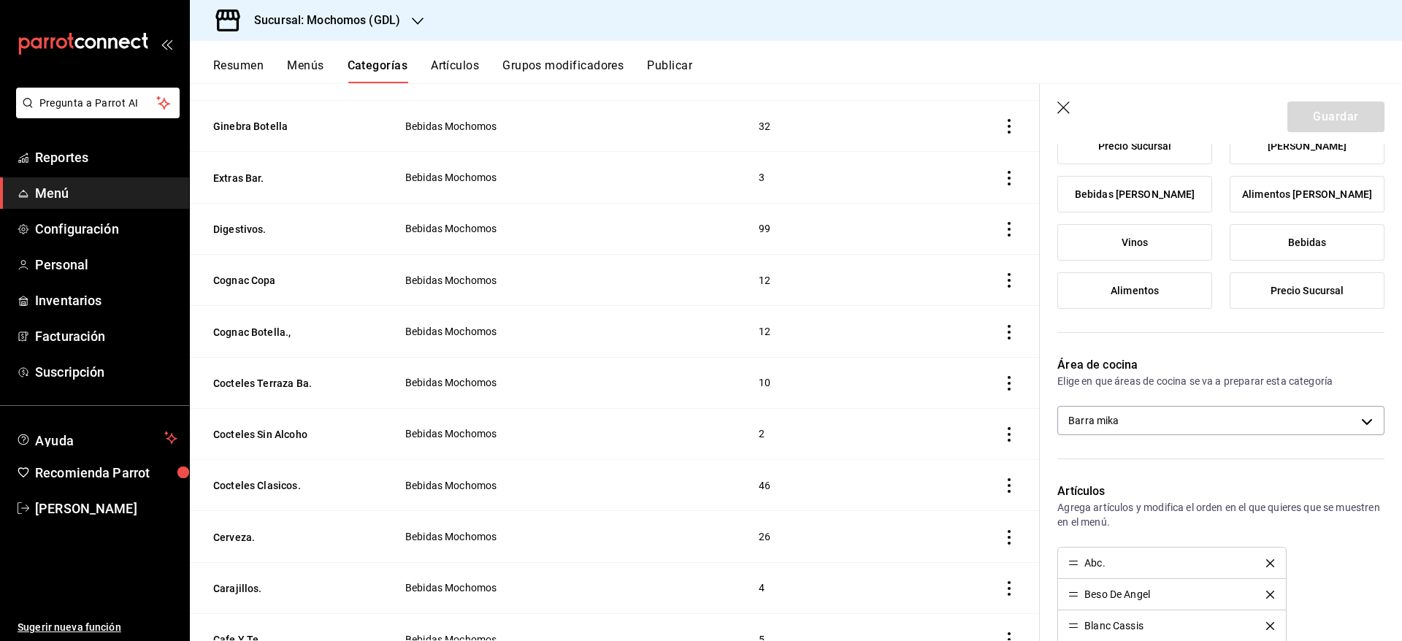
scroll to position [225, 0]
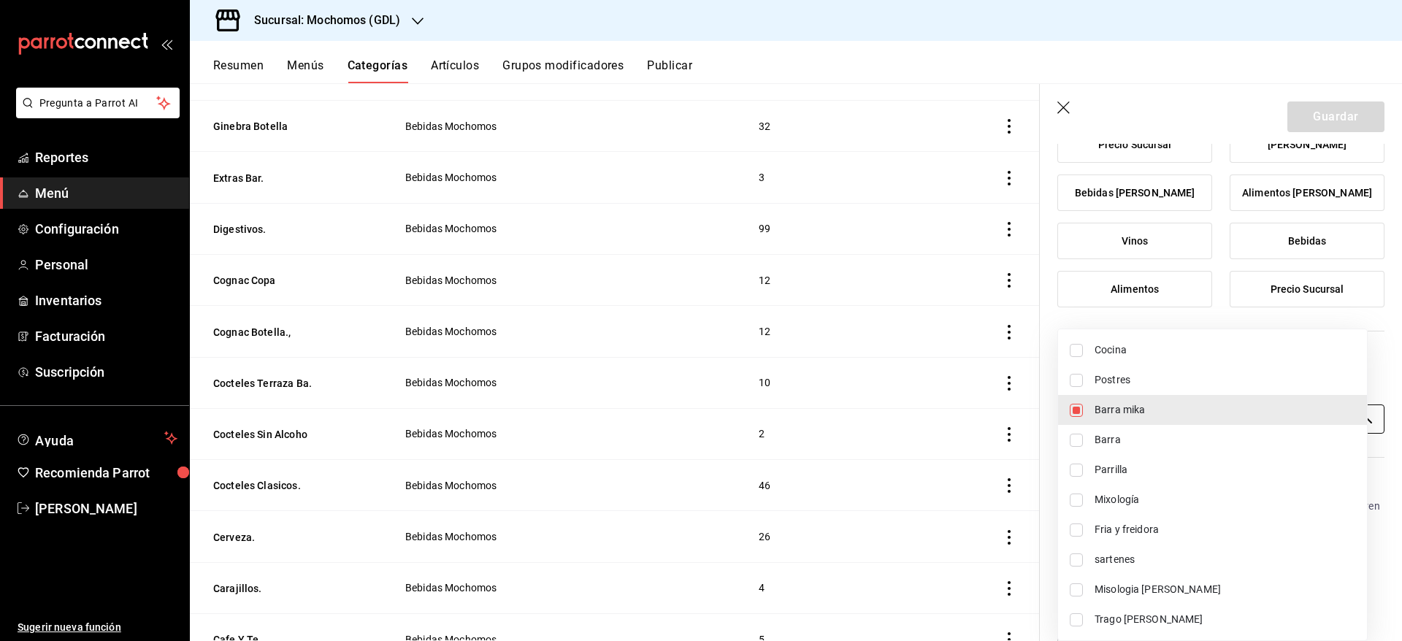
click at [1239, 410] on body "Pregunta a Parrot AI Reportes Menú Configuración Personal Inventarios Facturaci…" at bounding box center [701, 320] width 1402 height 641
click at [1178, 615] on span "Trago [PERSON_NAME]" at bounding box center [1225, 619] width 261 height 15
type input "c08e9a56-e23d-4e48-83db-80321d0bf67d,60d8fd99-218b-4af1-a473-a8d808ef8b81"
checkbox input "true"
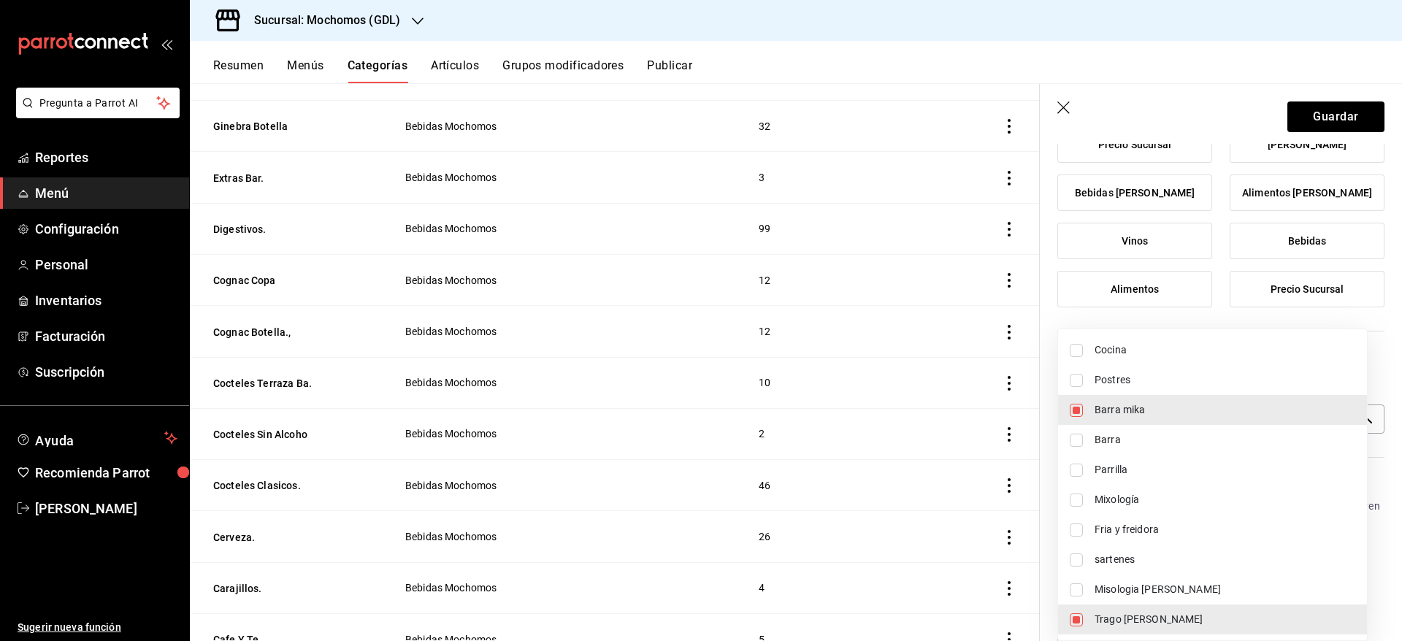
click at [1316, 106] on div at bounding box center [701, 320] width 1402 height 641
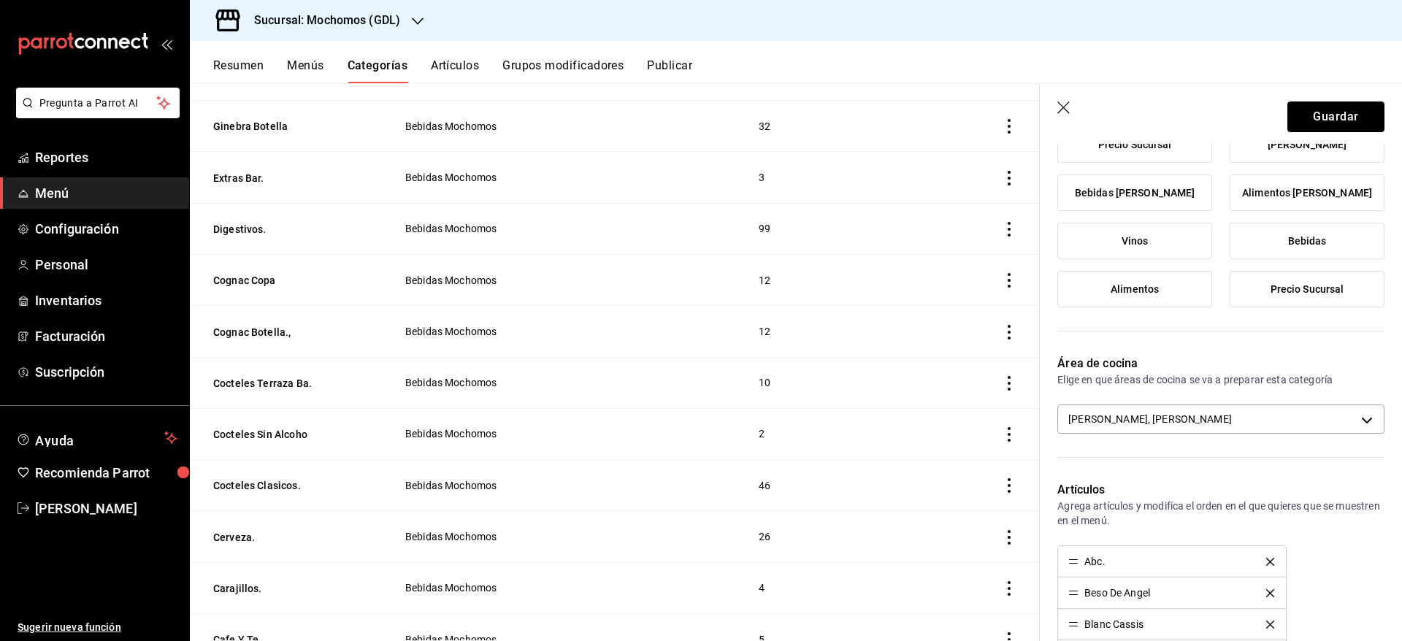
click at [1316, 106] on button "Guardar" at bounding box center [1336, 117] width 97 height 31
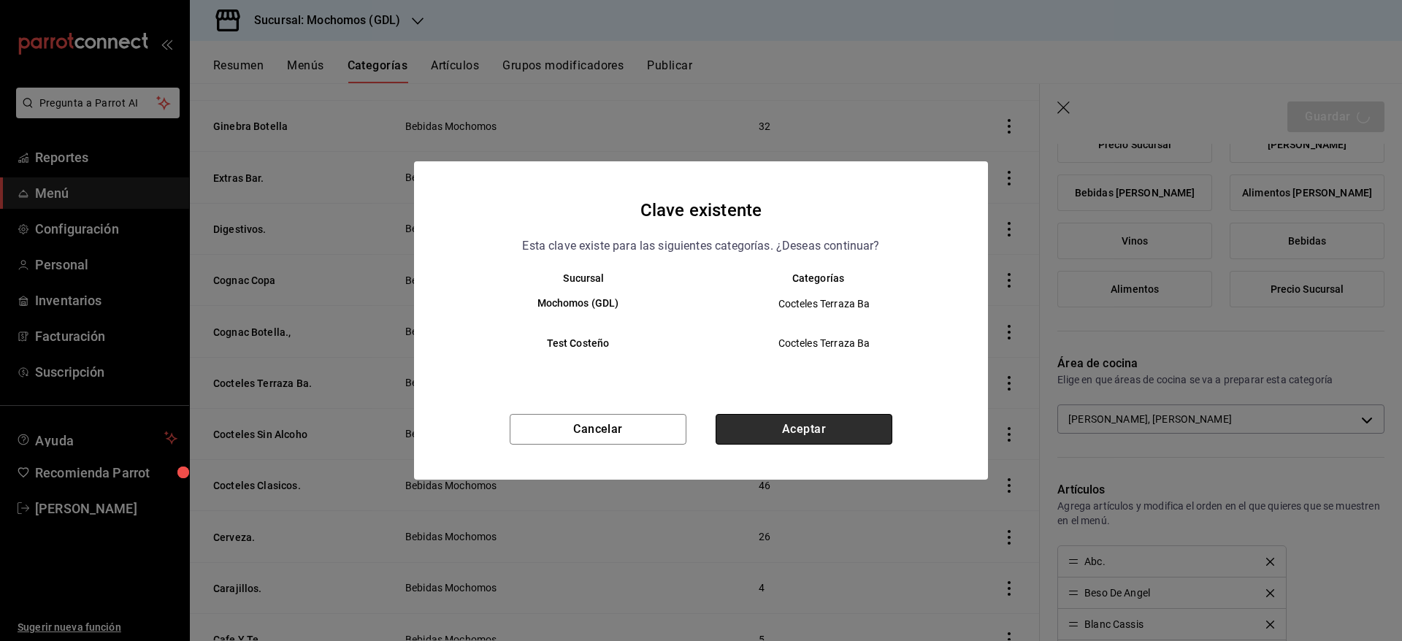
click at [794, 432] on button "Aceptar" at bounding box center [804, 429] width 177 height 31
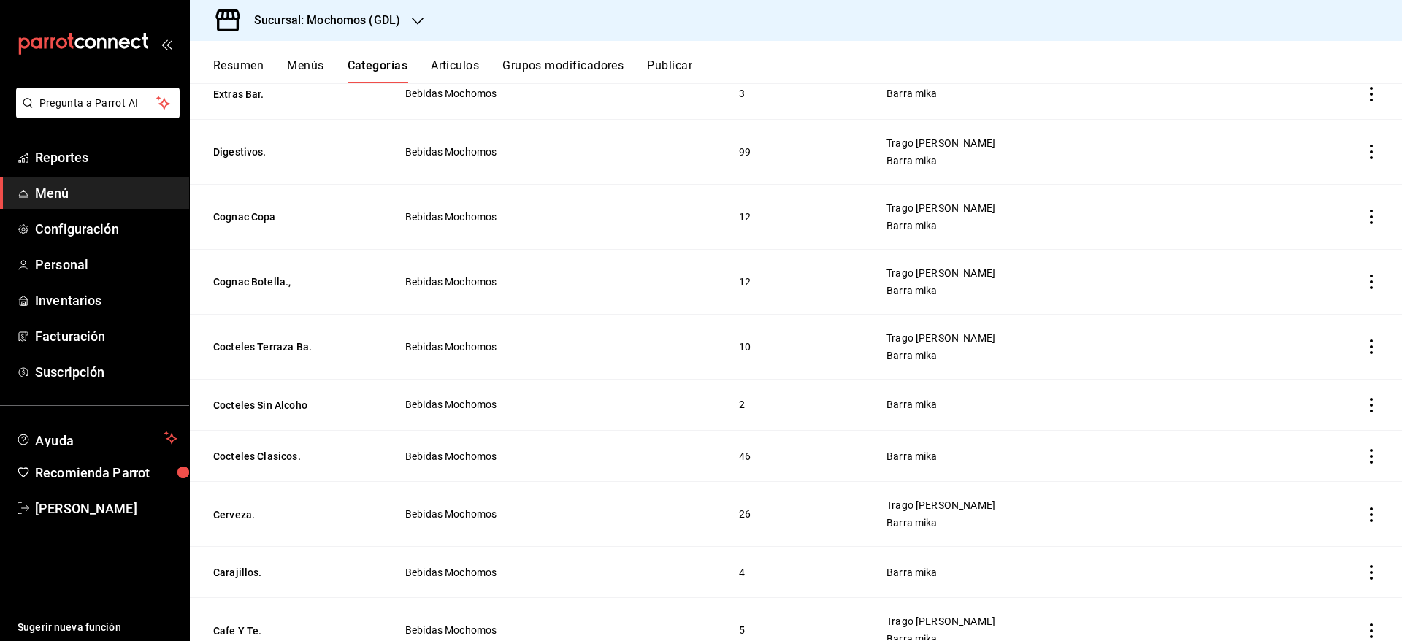
scroll to position [1321, 0]
click at [263, 346] on button "Cocteles Terraza Ba." at bounding box center [286, 344] width 146 height 15
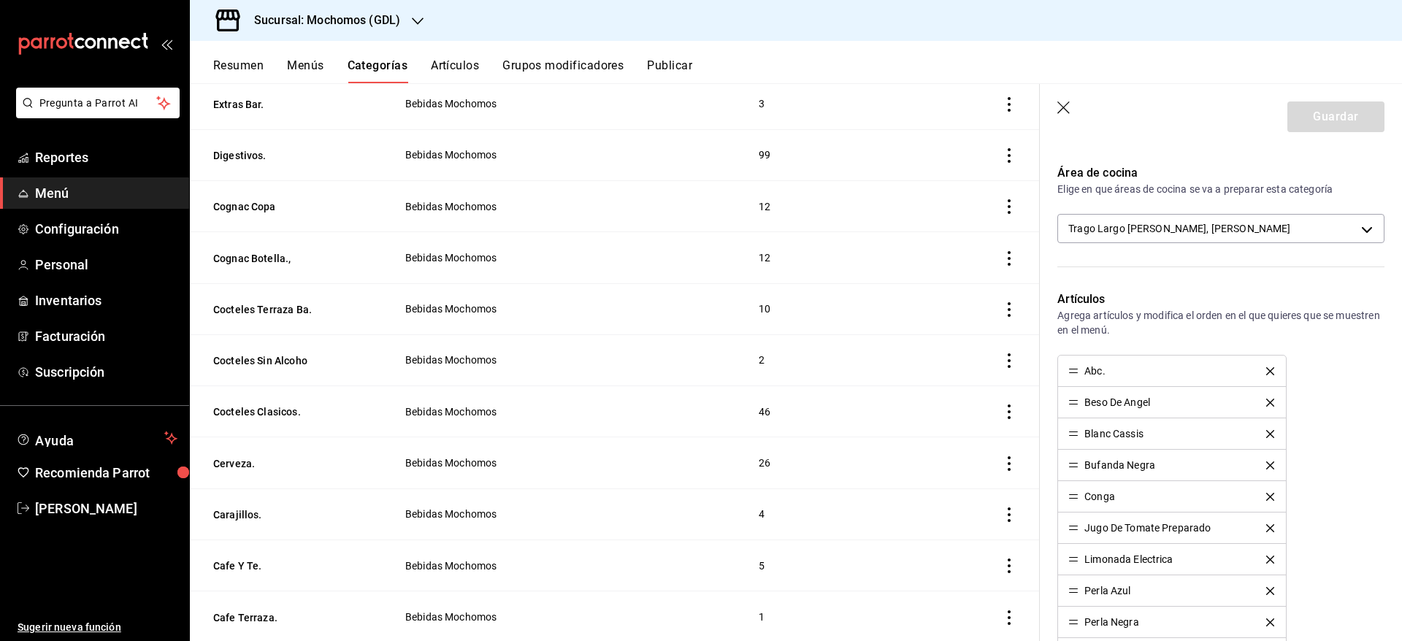
scroll to position [289, 0]
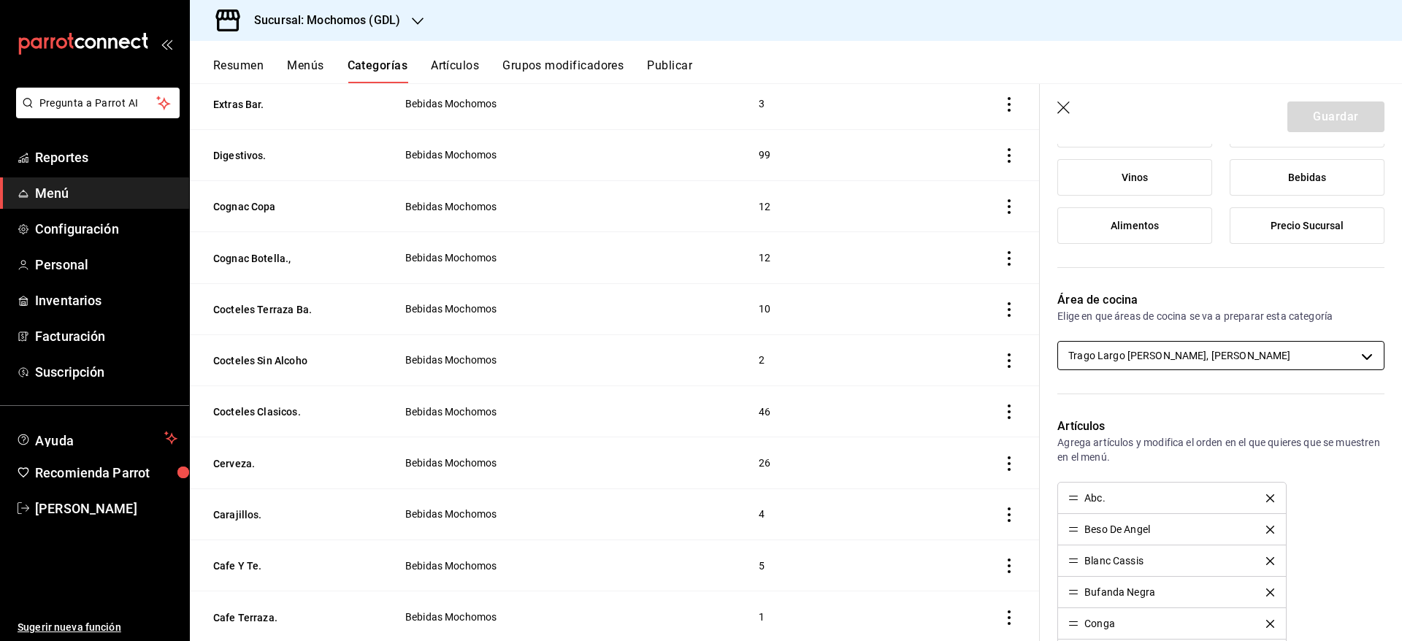
click at [1261, 364] on body "Pregunta a Parrot AI Reportes Menú Configuración Personal Inventarios Facturaci…" at bounding box center [701, 320] width 1402 height 641
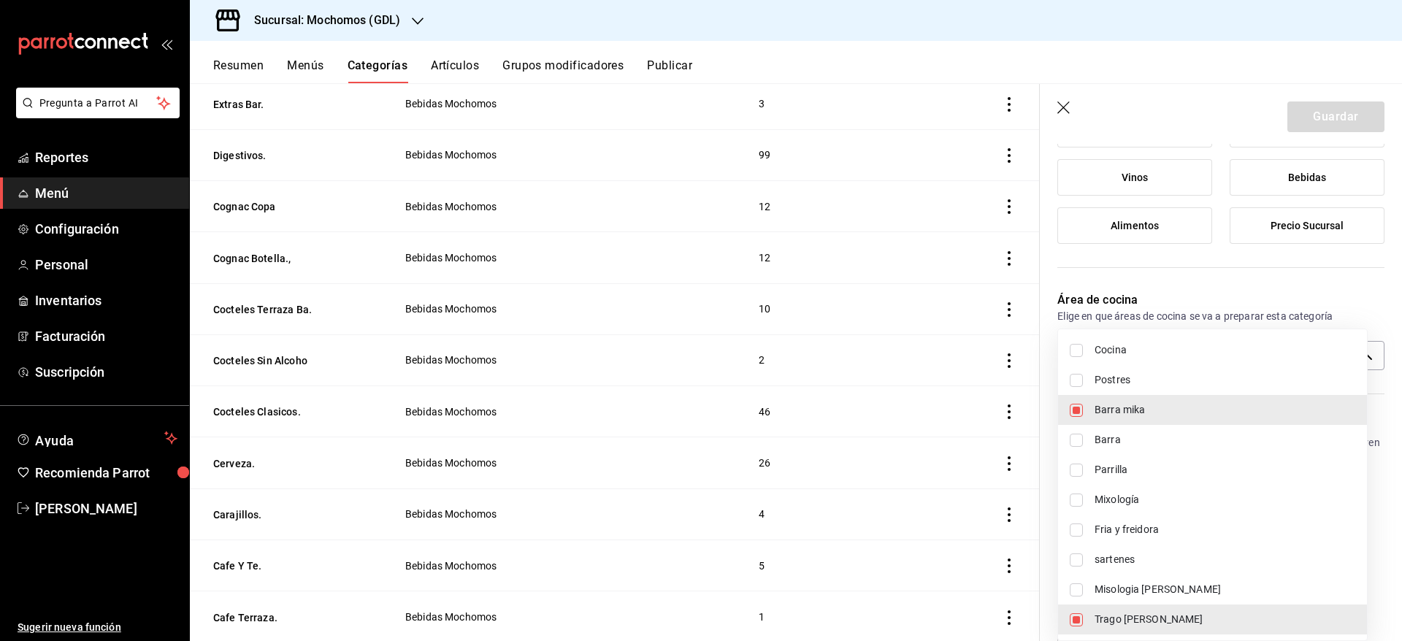
click at [1139, 586] on span "Misologia [PERSON_NAME]" at bounding box center [1225, 589] width 261 height 15
type input "60d8fd99-218b-4af1-a473-a8d808ef8b81,c08e9a56-e23d-4e48-83db-80321d0bf67d,08219…"
checkbox input "true"
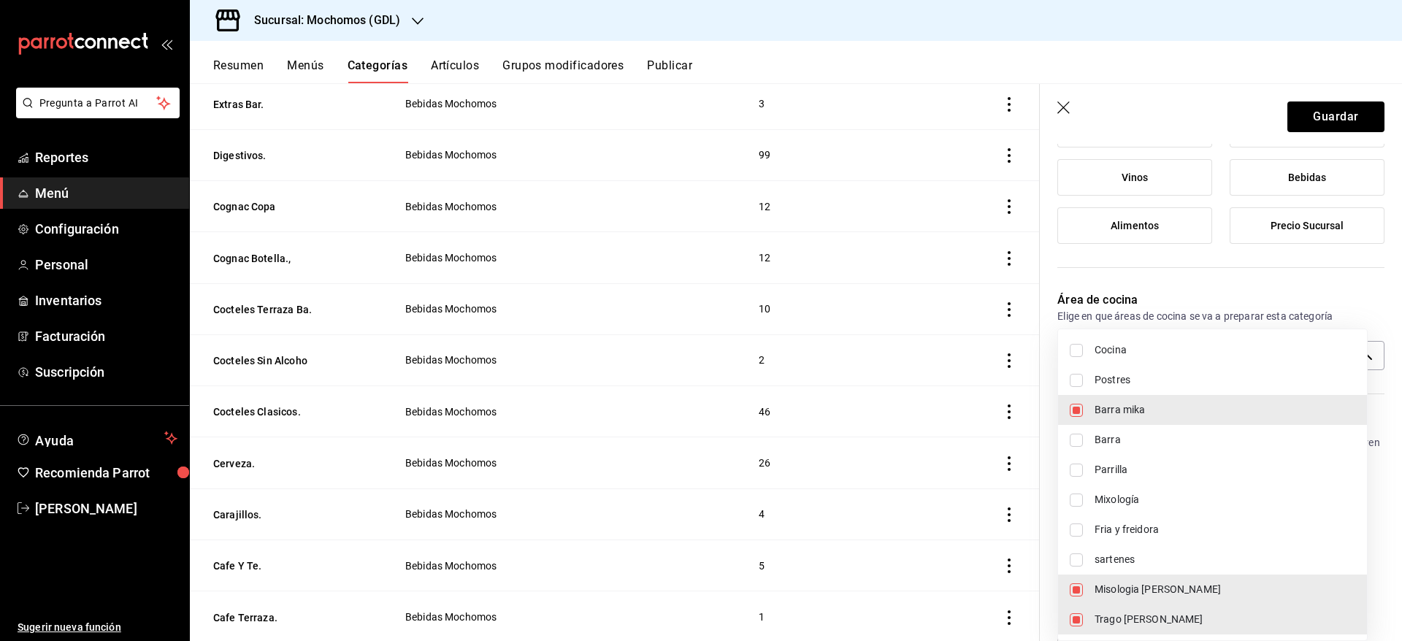
click at [1134, 610] on li "Trago [PERSON_NAME]" at bounding box center [1212, 620] width 309 height 30
type input "c08e9a56-e23d-4e48-83db-80321d0bf67d,08219ce6-88cd-4ade-9e11-5513f4ac5800"
checkbox input "false"
click at [1310, 109] on div at bounding box center [701, 320] width 1402 height 641
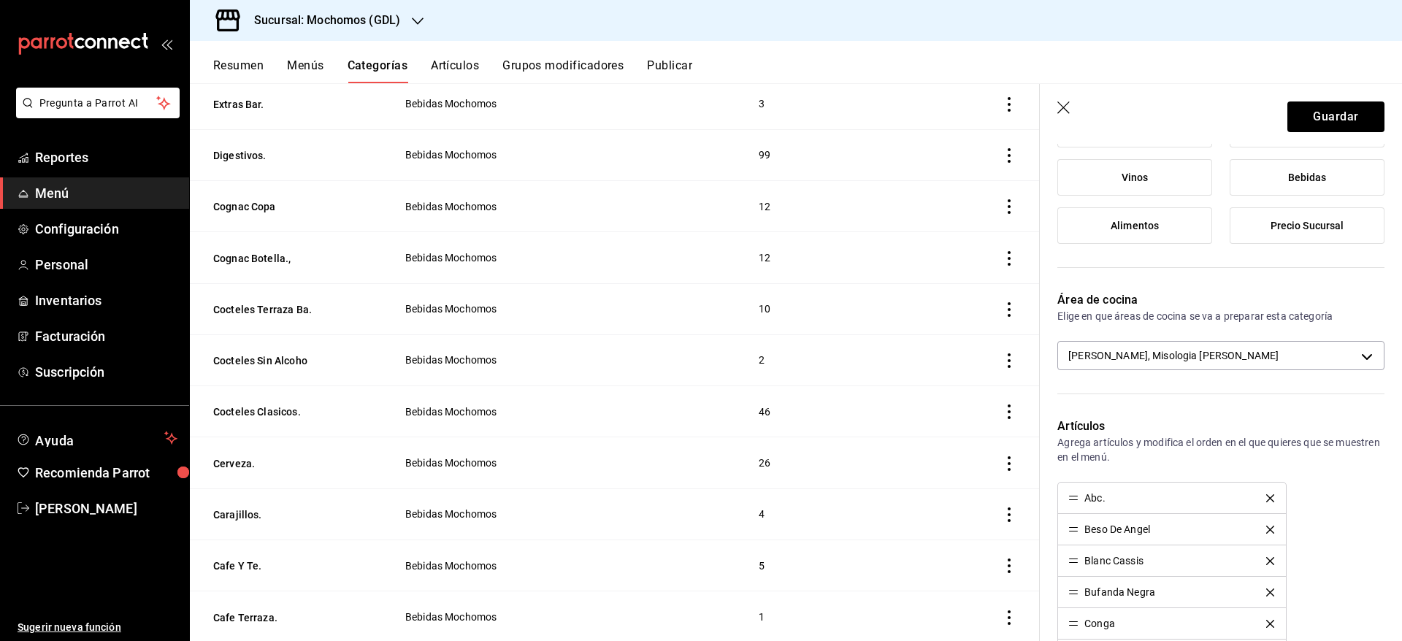
click at [1310, 109] on div "Cocina Postres Barra [PERSON_NAME] Mixología Fria y freidora sartenes Misologia…" at bounding box center [701, 320] width 1402 height 641
click at [1310, 109] on button "Guardar" at bounding box center [1336, 117] width 97 height 31
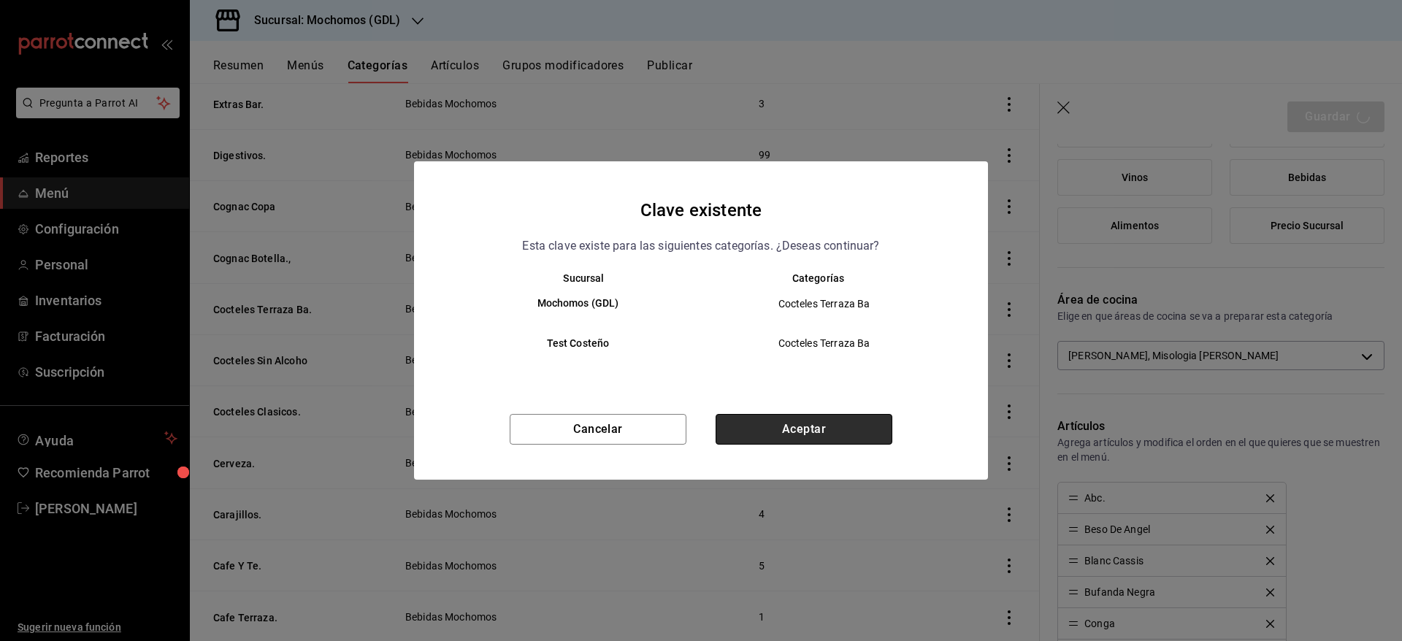
click at [844, 421] on button "Aceptar" at bounding box center [804, 429] width 177 height 31
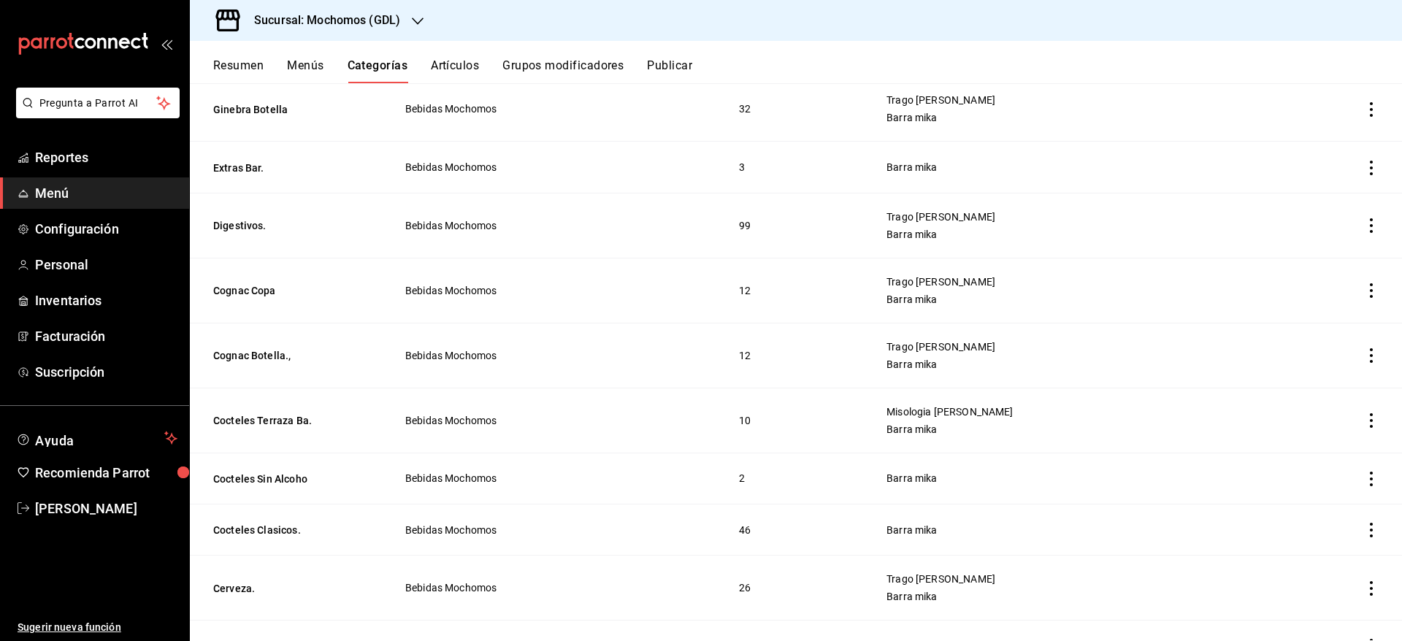
scroll to position [1247, 0]
click at [253, 470] on button "Cocteles Sin Alcoho" at bounding box center [286, 477] width 146 height 15
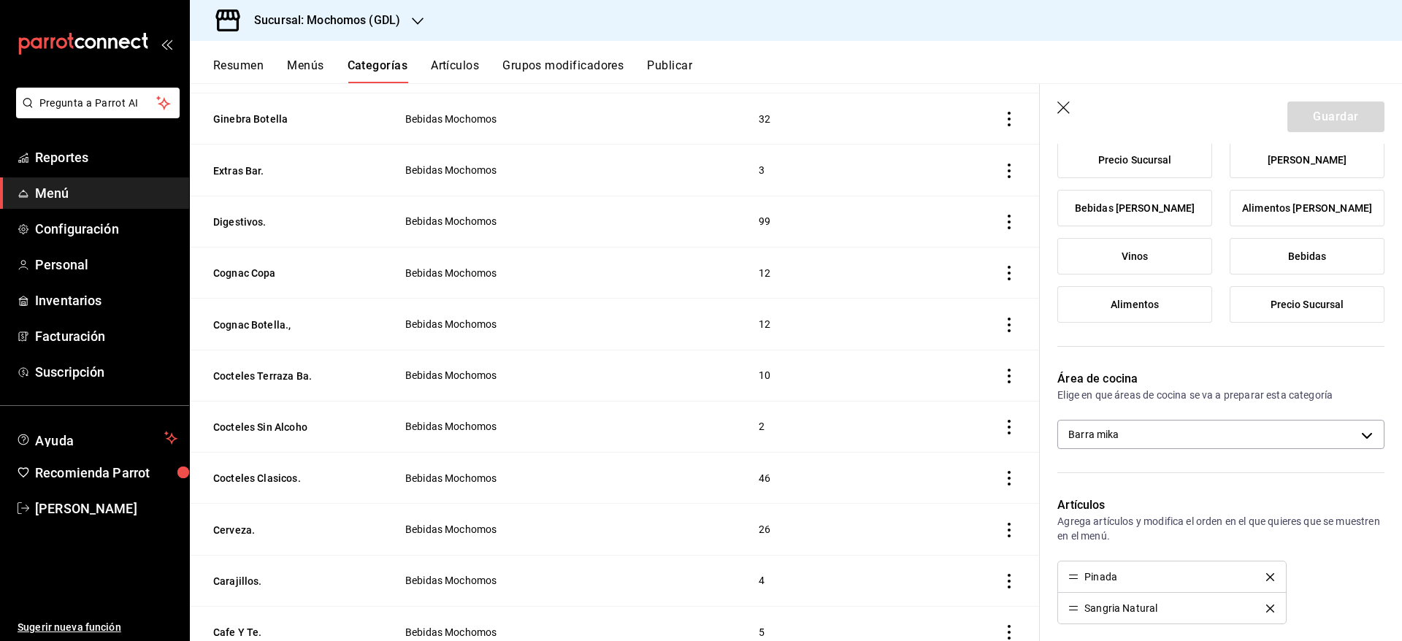
scroll to position [208, 0]
click at [1305, 425] on body "Pregunta a Parrot AI Reportes Menú Configuración Personal Inventarios Facturaci…" at bounding box center [701, 320] width 1402 height 641
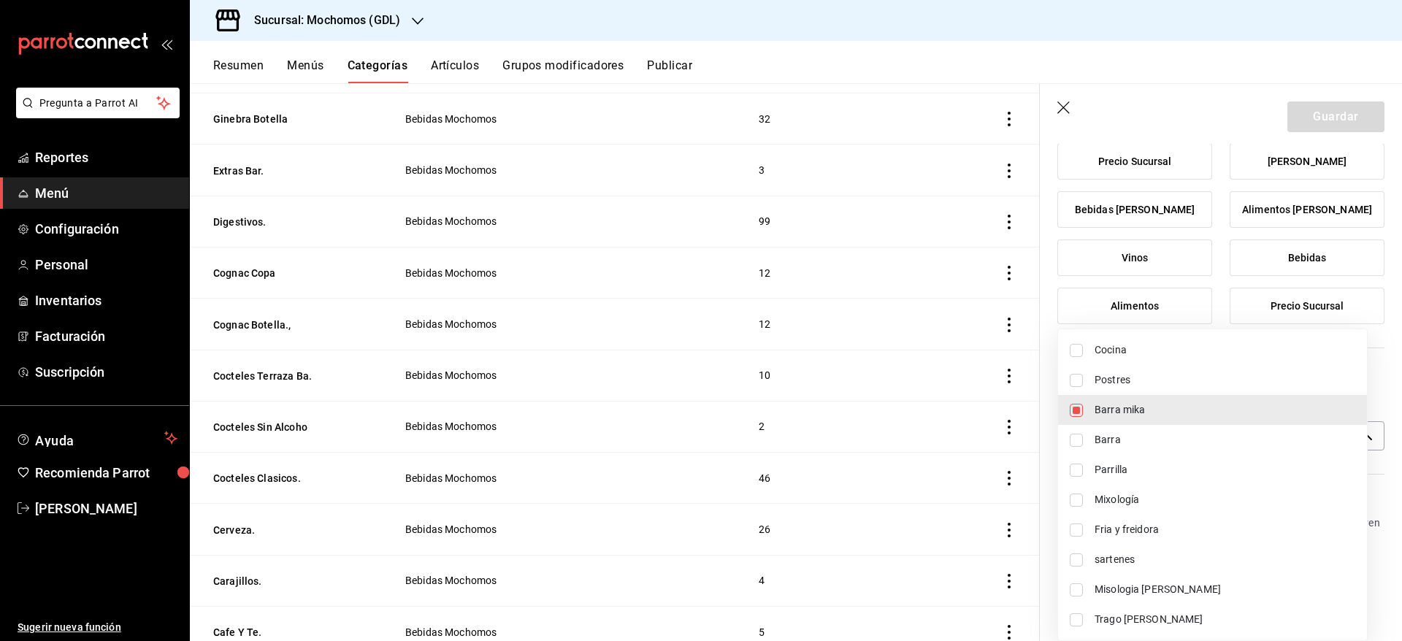
click at [1175, 592] on span "Misologia [PERSON_NAME]" at bounding box center [1225, 589] width 261 height 15
type input "c08e9a56-e23d-4e48-83db-80321d0bf67d,08219ce6-88cd-4ade-9e11-5513f4ac5800"
checkbox input "true"
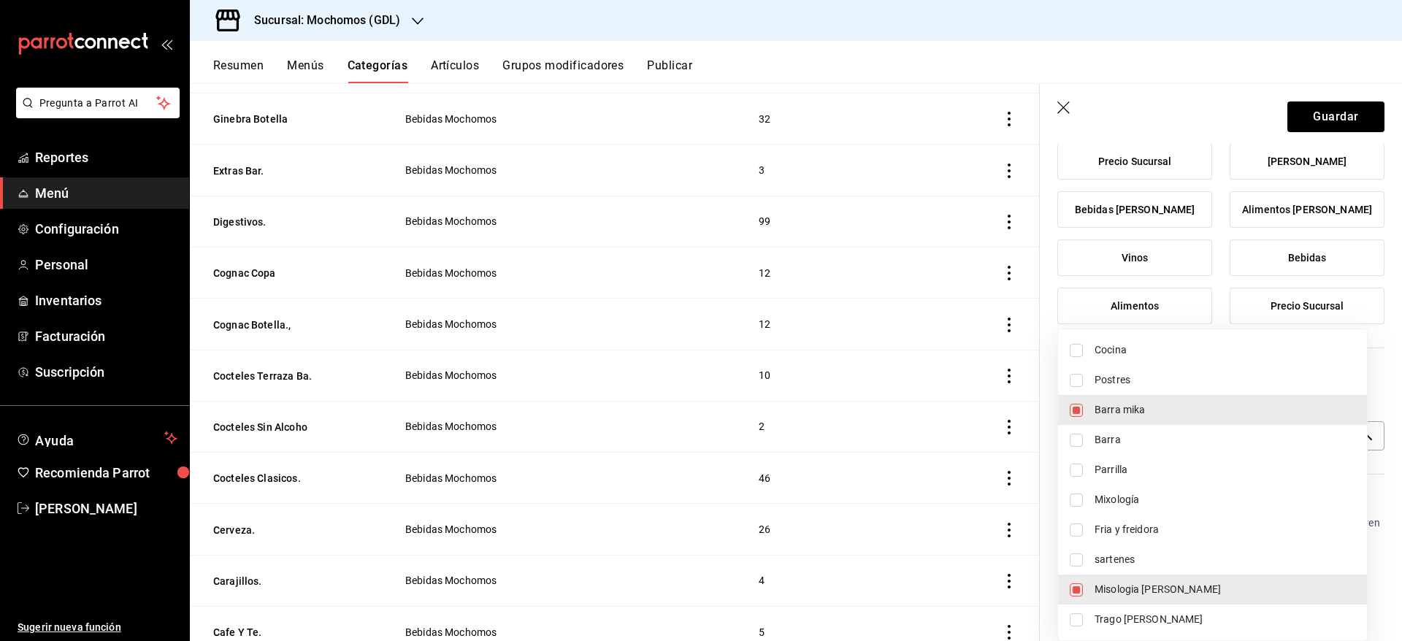
click at [1294, 118] on div at bounding box center [701, 320] width 1402 height 641
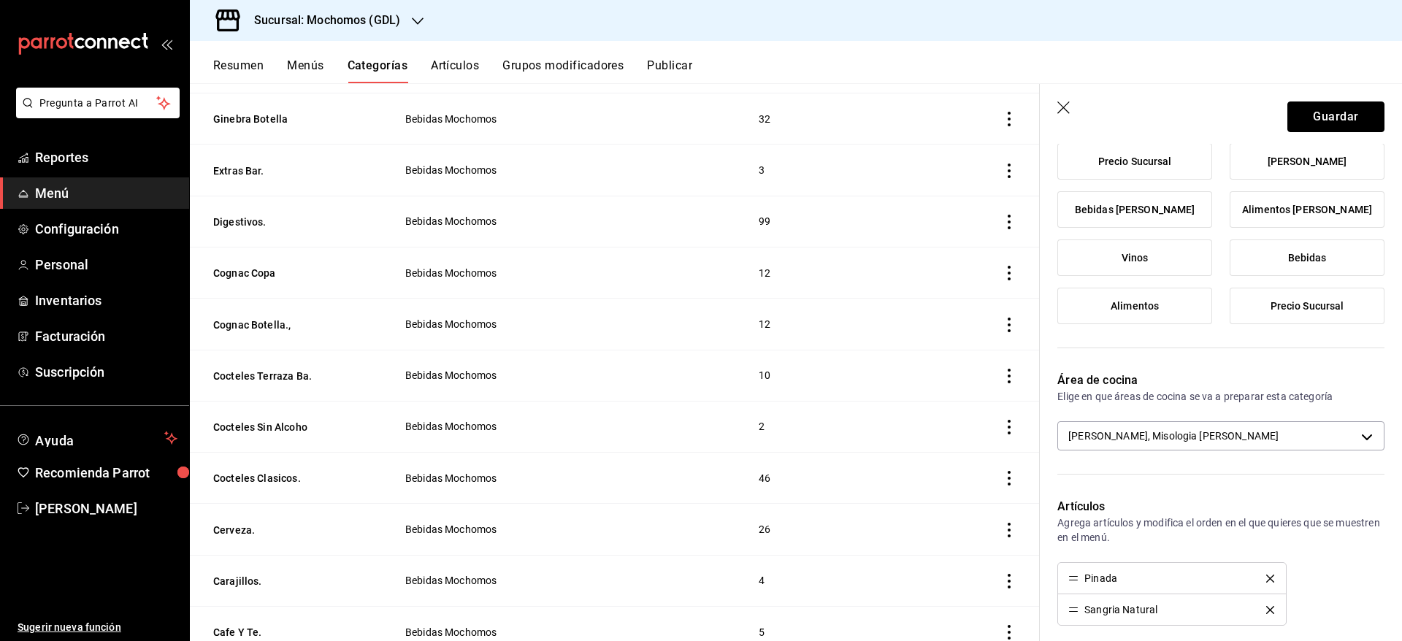
click at [1294, 118] on button "Guardar" at bounding box center [1336, 117] width 97 height 31
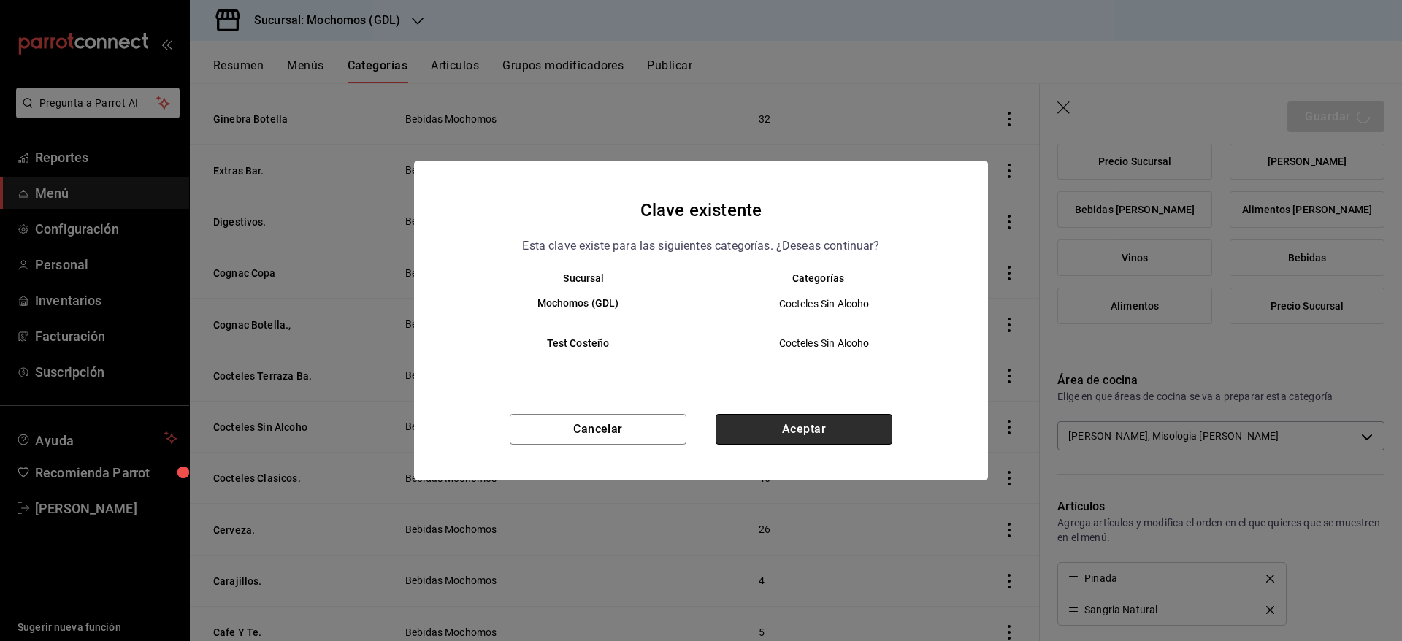
click at [834, 421] on button "Aceptar" at bounding box center [804, 429] width 177 height 31
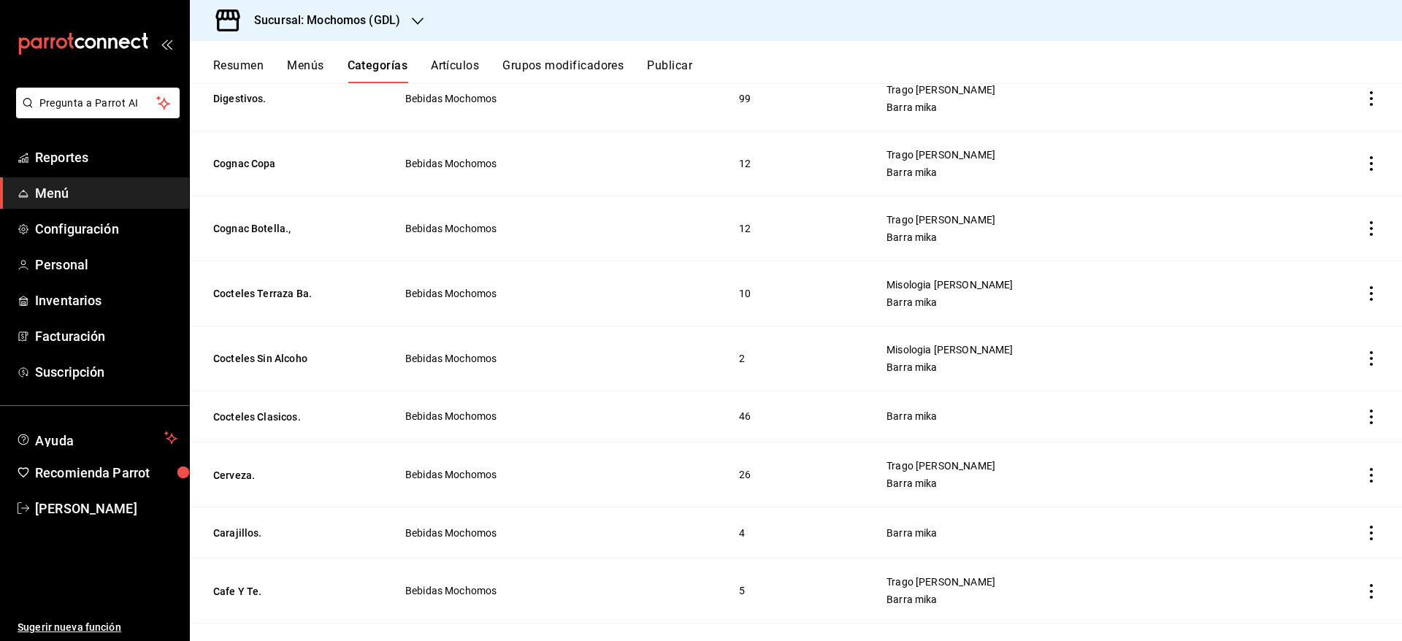
scroll to position [1373, 0]
click at [256, 416] on button "Cocteles Clasicos." at bounding box center [286, 415] width 146 height 15
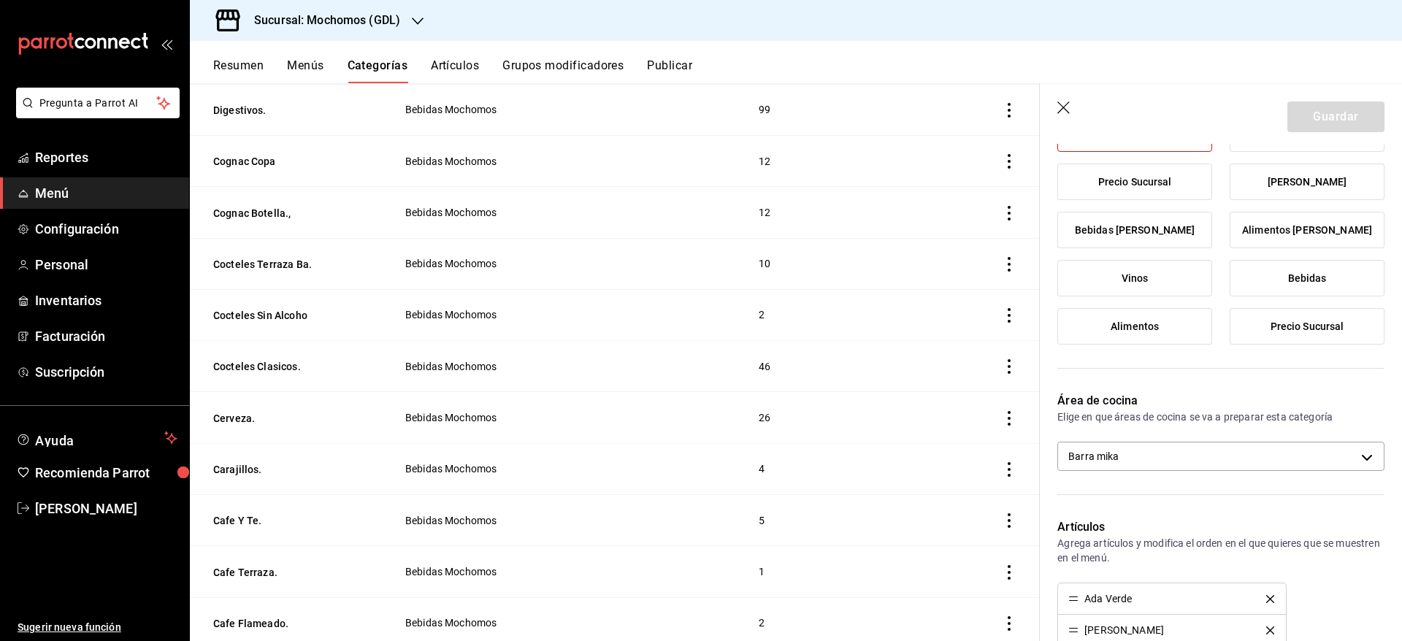
scroll to position [259, 0]
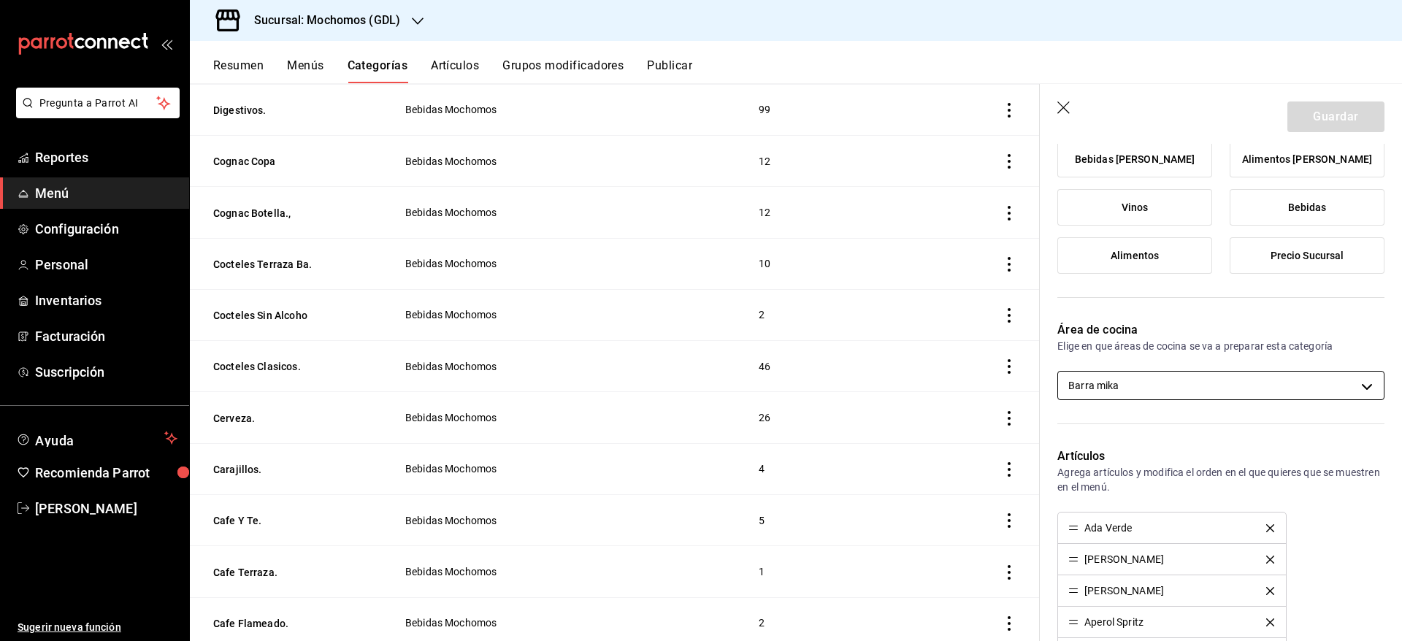
click at [1300, 379] on body "Pregunta a Parrot AI Reportes Menú Configuración Personal Inventarios Facturaci…" at bounding box center [701, 320] width 1402 height 641
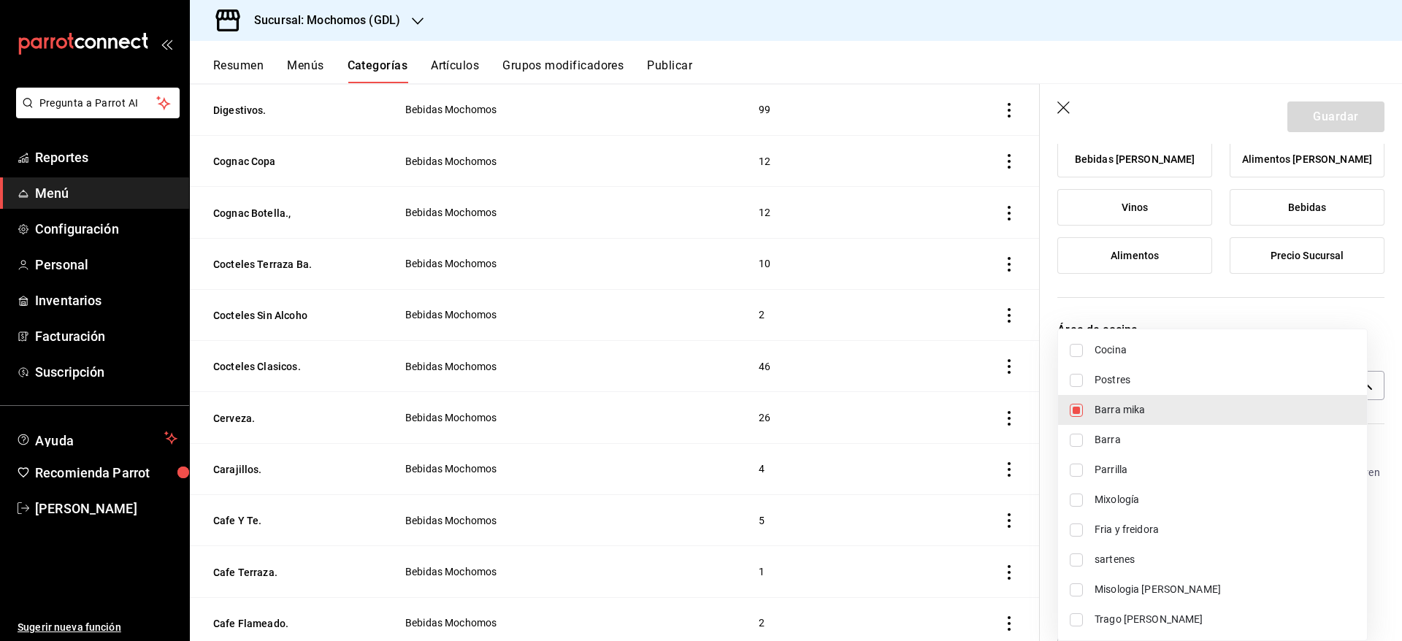
drag, startPoint x: 1161, startPoint y: 610, endPoint x: 1150, endPoint y: 585, distance: 26.9
click at [1150, 585] on ul "Cocina Postres Barra [PERSON_NAME] Mixología Fria y freidora sartenes Misologia…" at bounding box center [1212, 484] width 309 height 311
click at [1150, 585] on span "Misologia [PERSON_NAME]" at bounding box center [1225, 589] width 261 height 15
type input "c08e9a56-e23d-4e48-83db-80321d0bf67d,08219ce6-88cd-4ade-9e11-5513f4ac5800"
checkbox input "true"
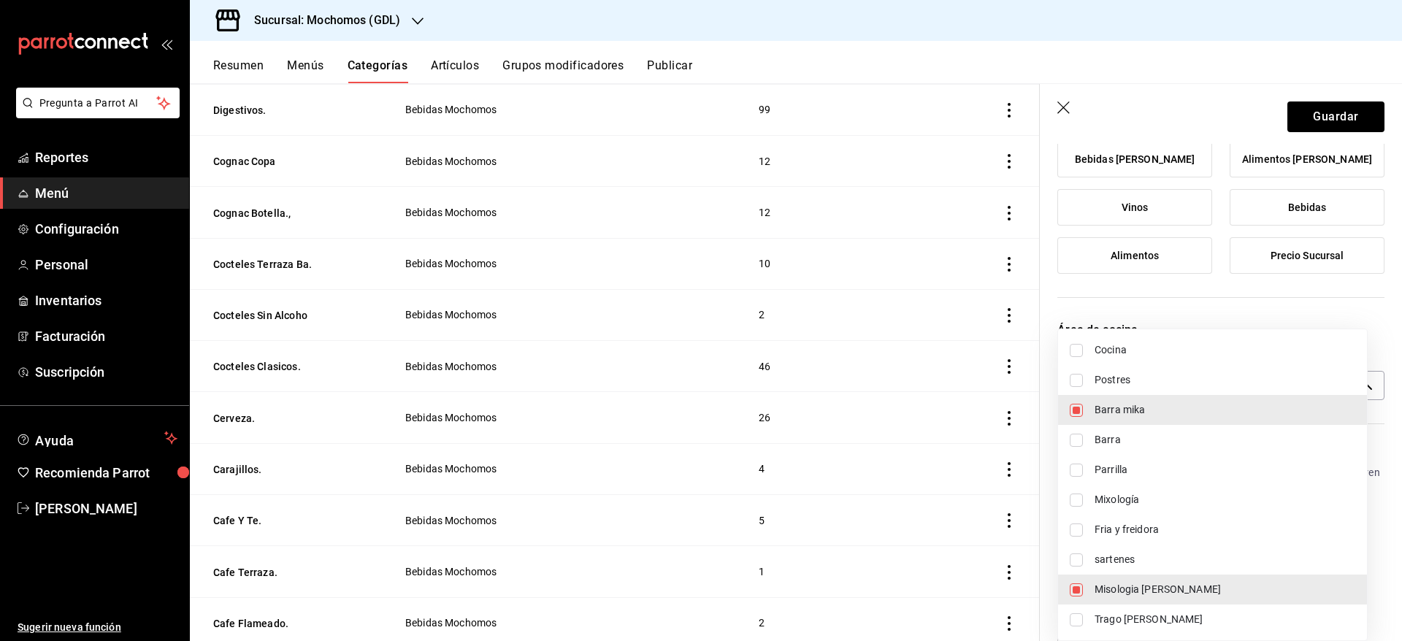
click at [1327, 121] on div at bounding box center [701, 320] width 1402 height 641
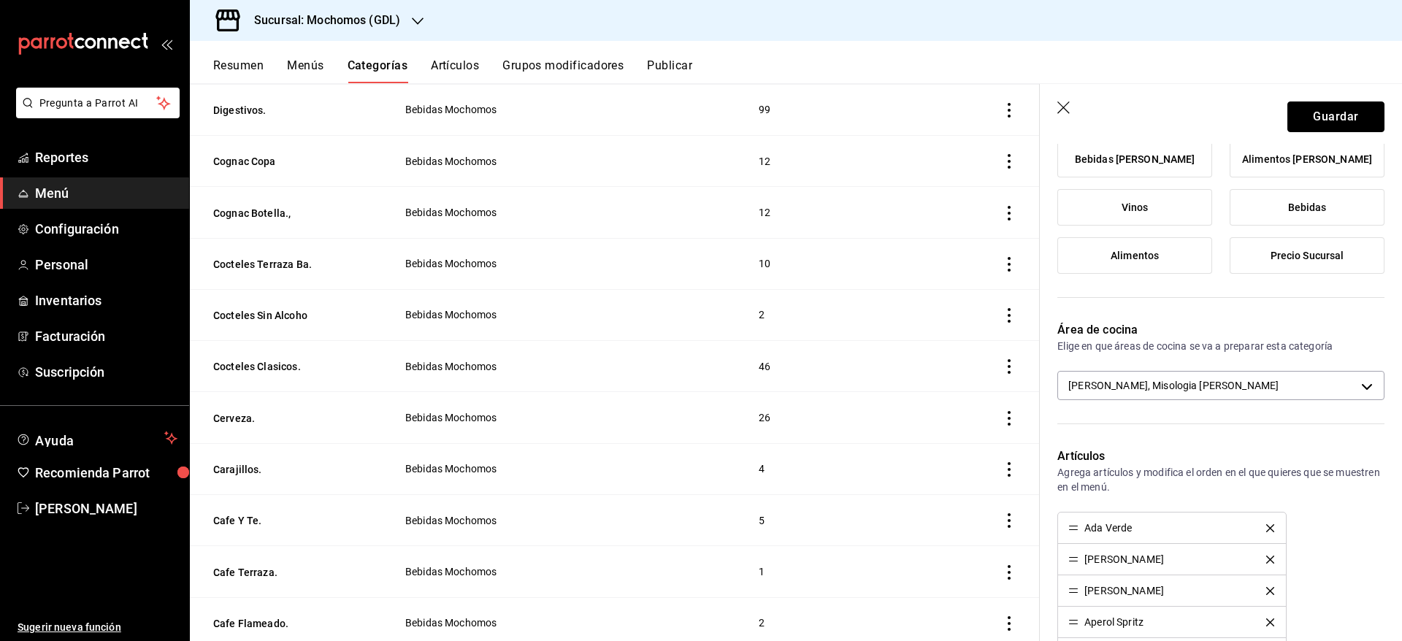
click at [1327, 121] on button "Guardar" at bounding box center [1336, 117] width 97 height 31
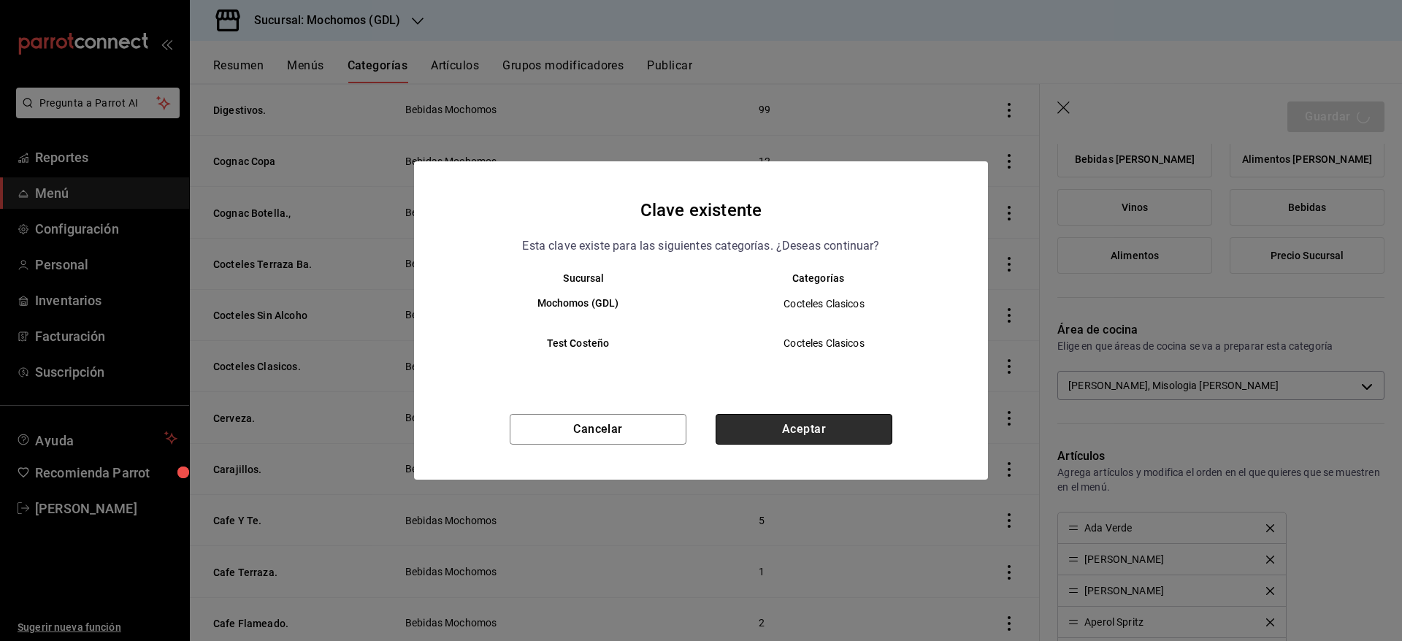
click at [801, 435] on button "Aceptar" at bounding box center [804, 429] width 177 height 31
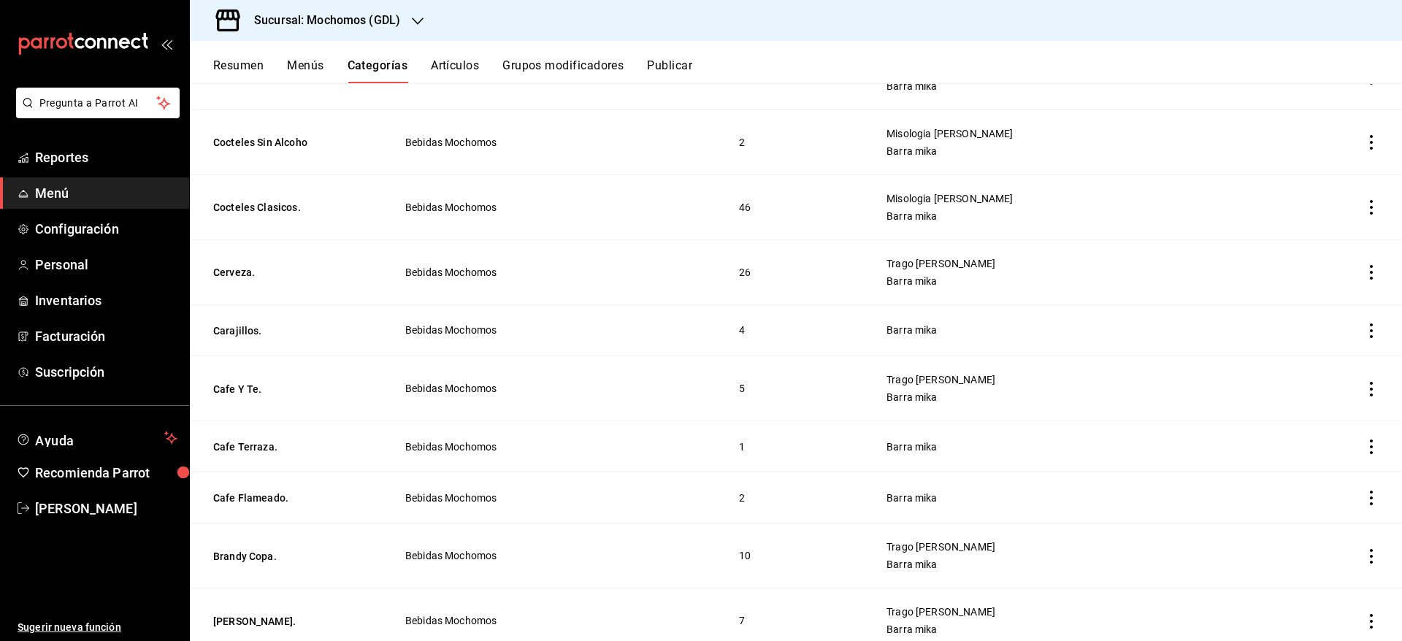
scroll to position [1589, 0]
click at [242, 326] on button "Carajillos." at bounding box center [286, 330] width 146 height 15
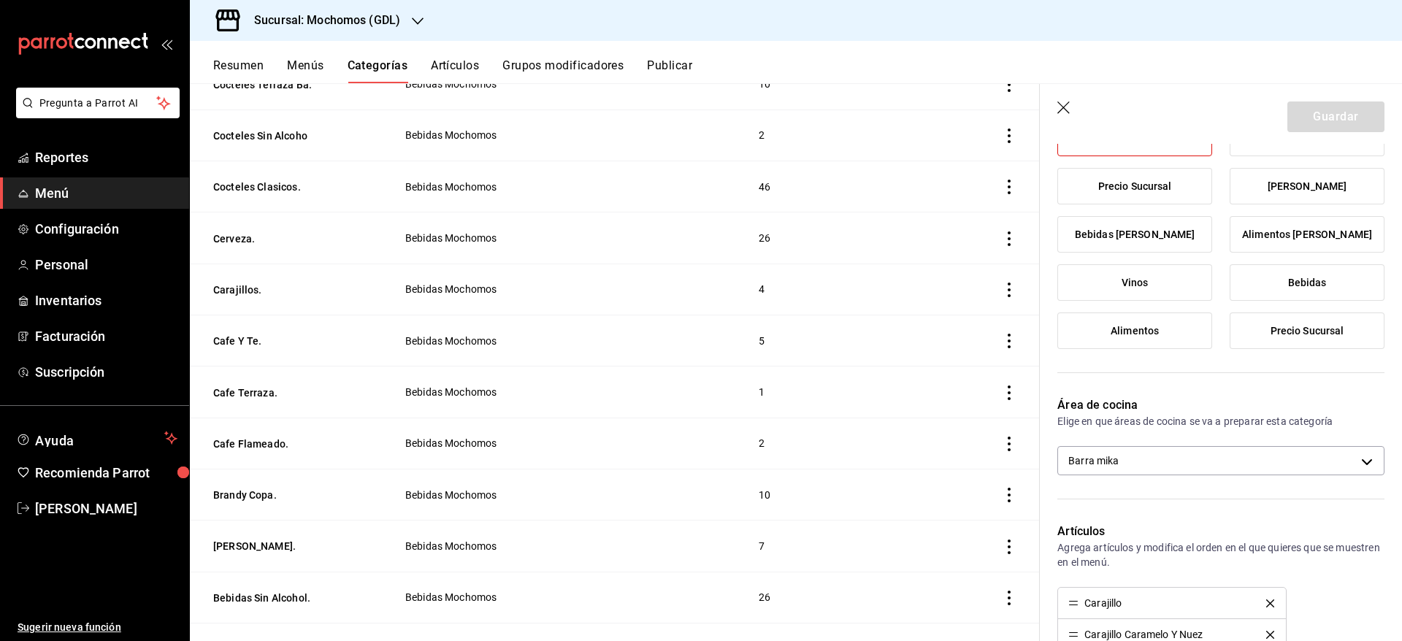
scroll to position [196, 0]
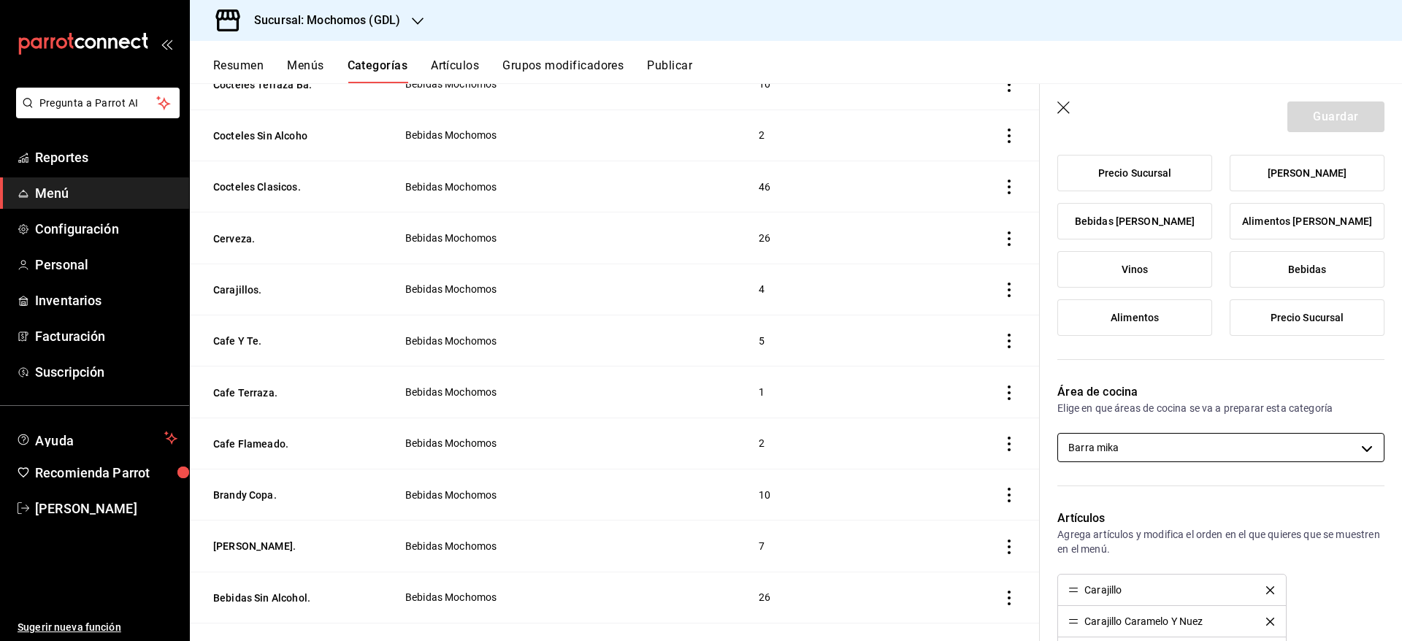
click at [1329, 446] on body "Pregunta a Parrot AI Reportes Menú Configuración Personal Inventarios Facturaci…" at bounding box center [701, 320] width 1402 height 641
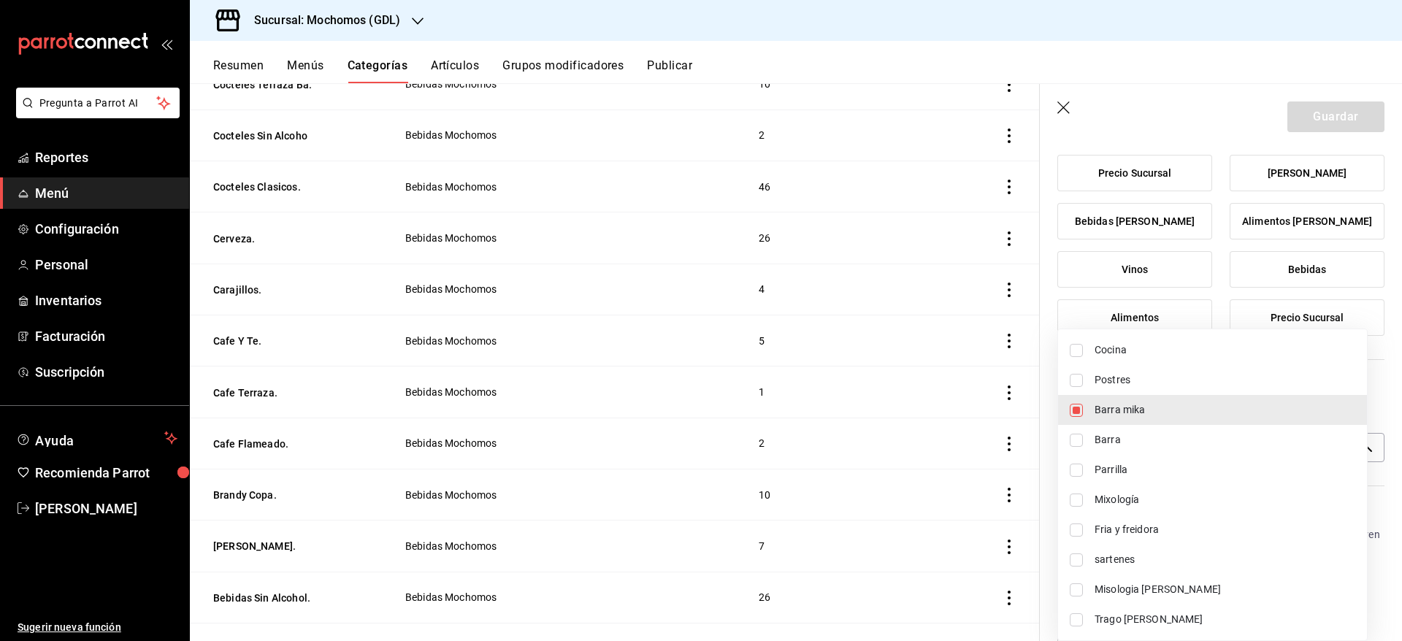
click at [1160, 585] on span "Misologia [PERSON_NAME]" at bounding box center [1225, 589] width 261 height 15
type input "c08e9a56-e23d-4e48-83db-80321d0bf67d,08219ce6-88cd-4ade-9e11-5513f4ac5800"
checkbox input "true"
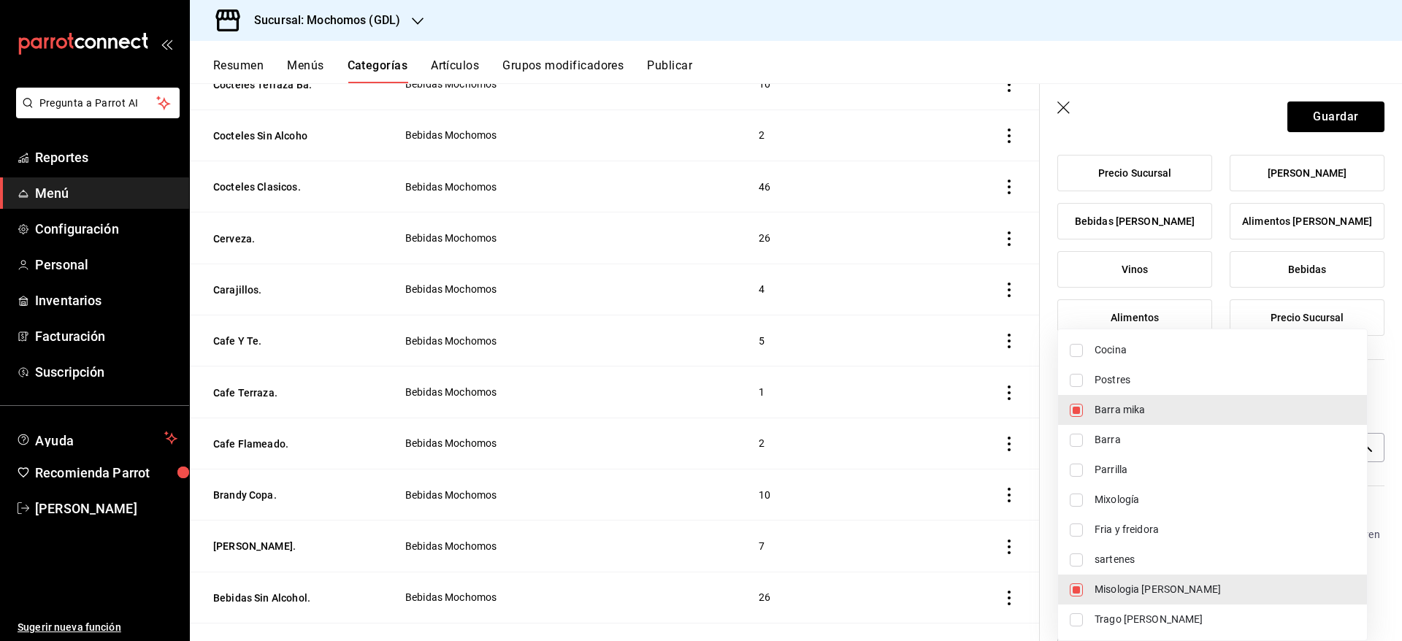
click at [1308, 109] on div at bounding box center [701, 320] width 1402 height 641
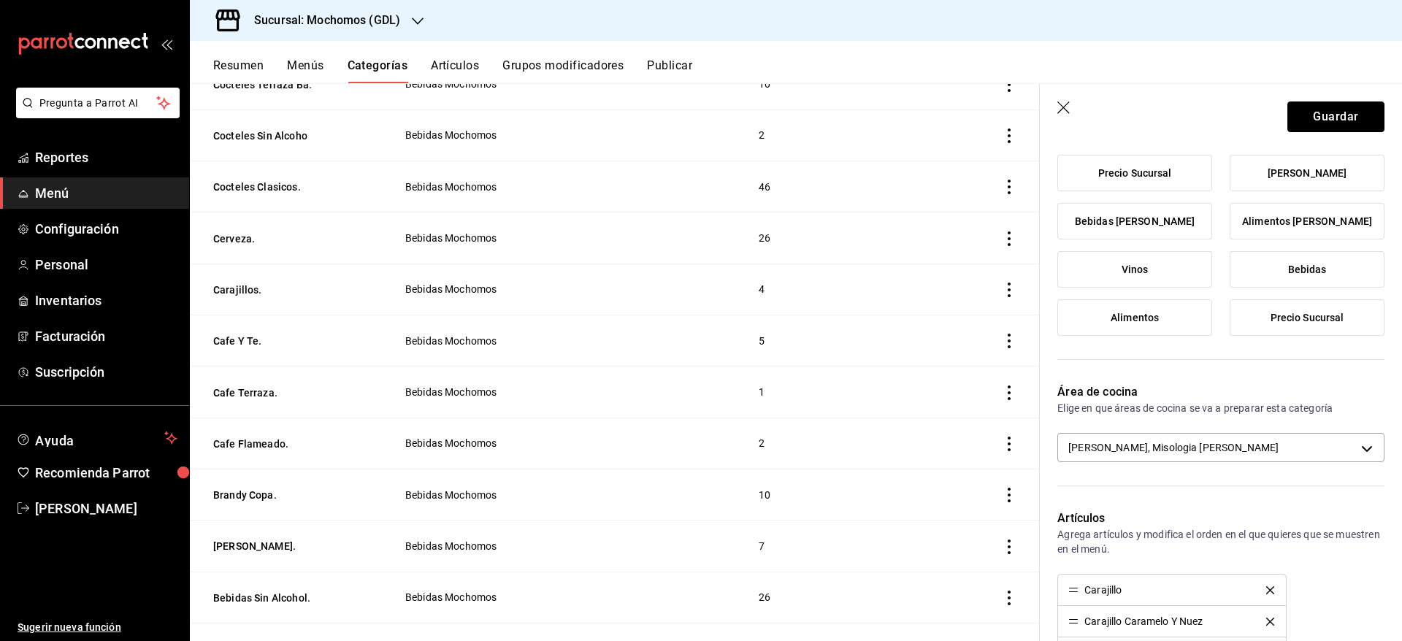
click at [1308, 109] on button "Guardar" at bounding box center [1336, 117] width 97 height 31
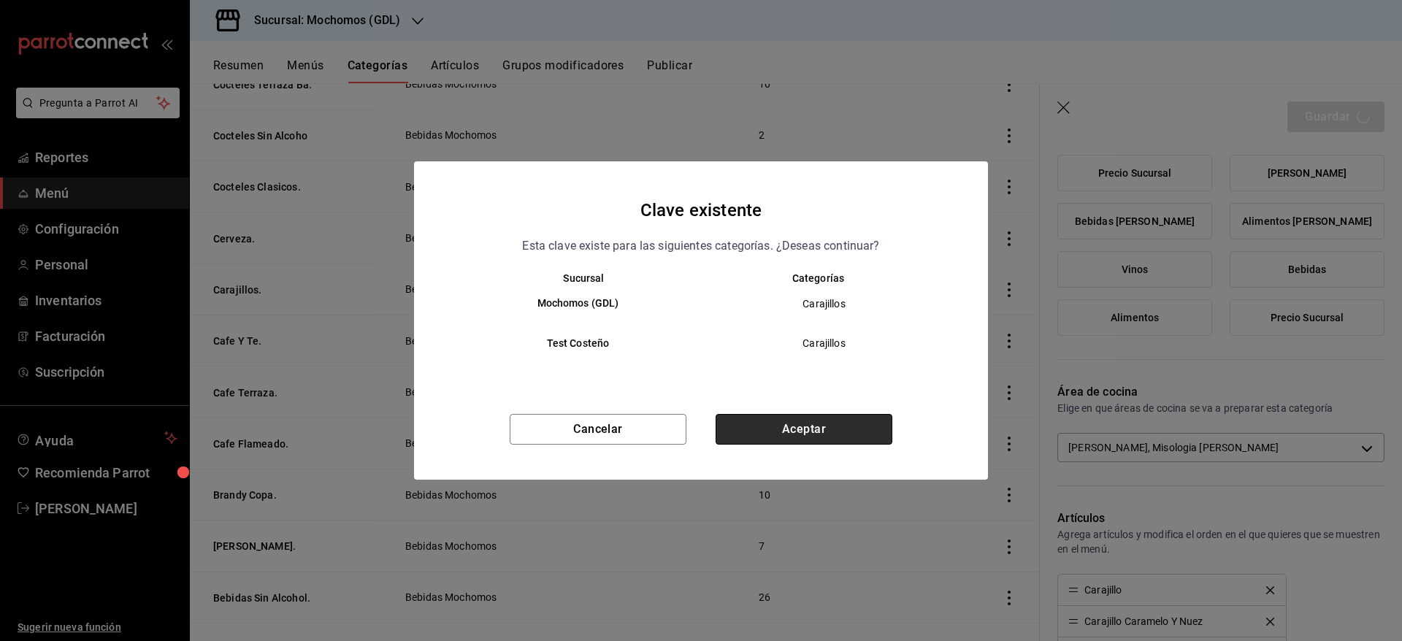
click at [804, 424] on button "Aceptar" at bounding box center [804, 429] width 177 height 31
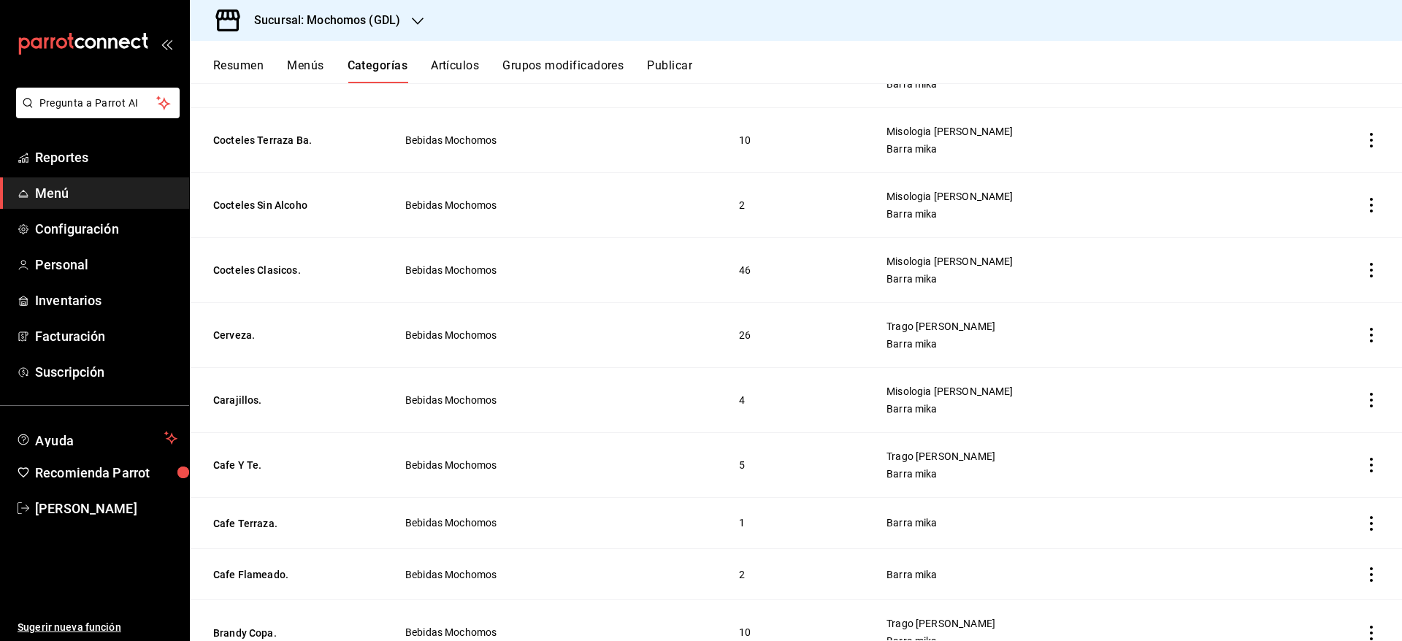
scroll to position [1740, 0]
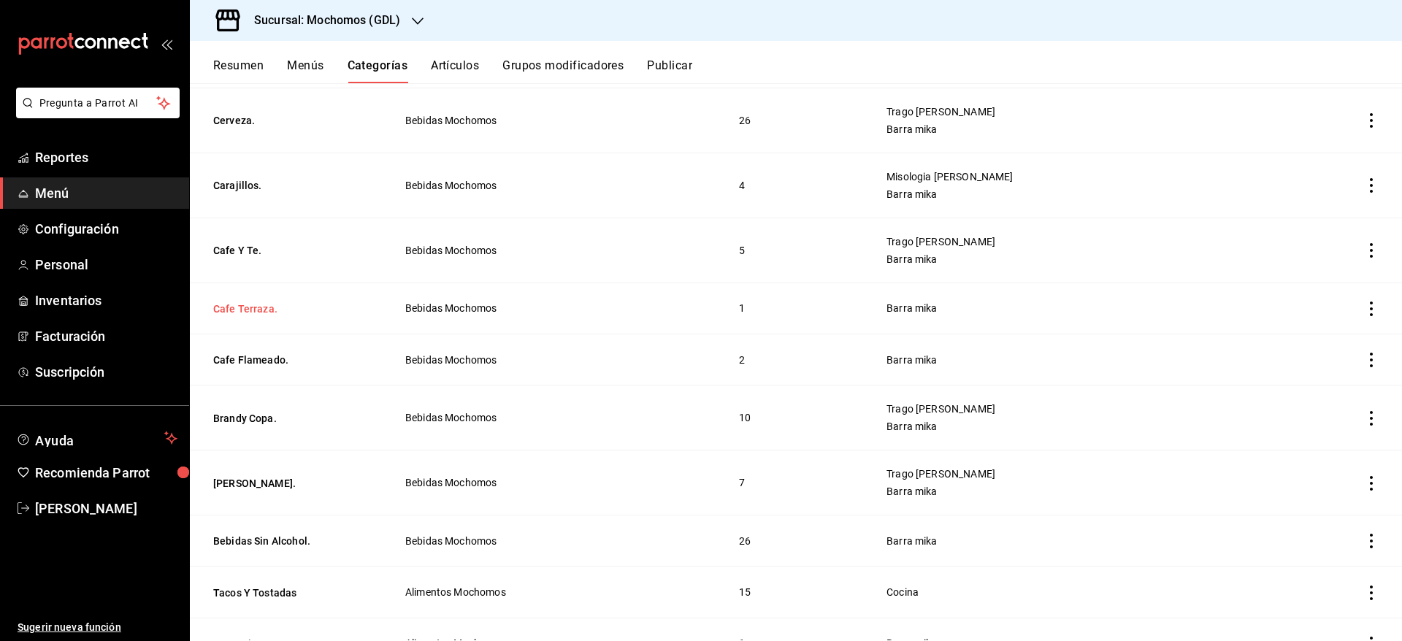
click at [235, 303] on button "Cafe Terraza." at bounding box center [286, 309] width 146 height 15
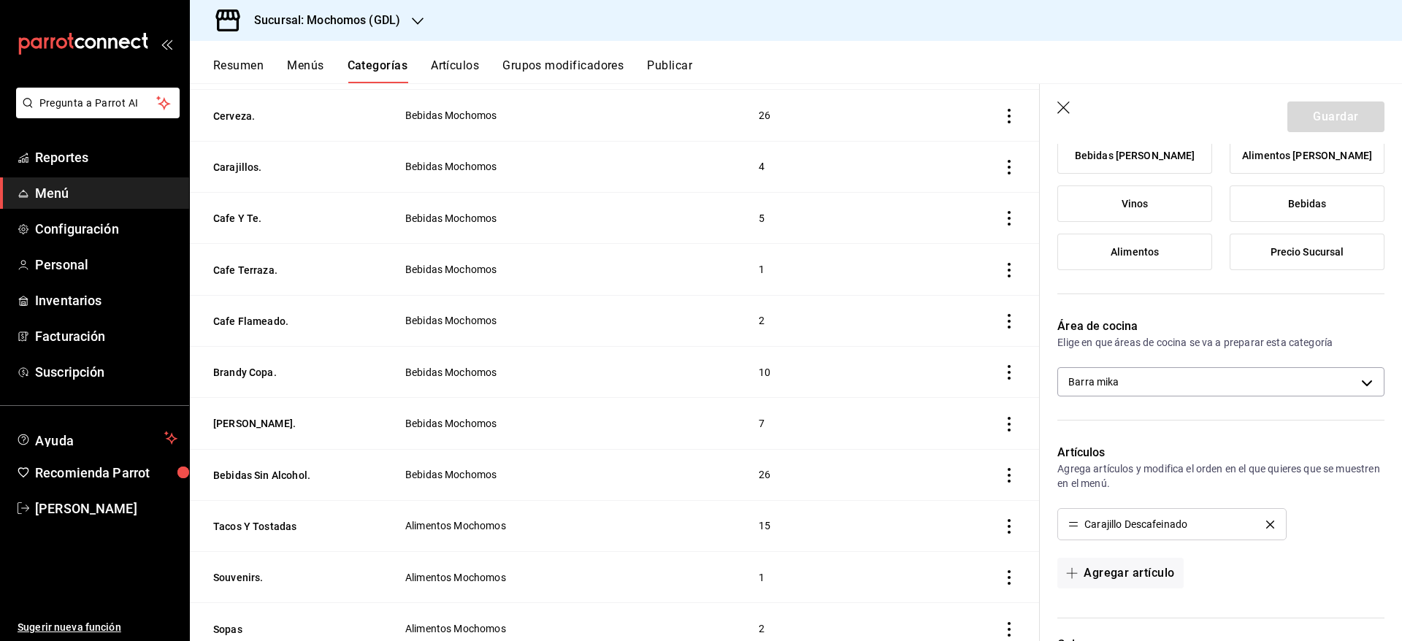
scroll to position [265, 0]
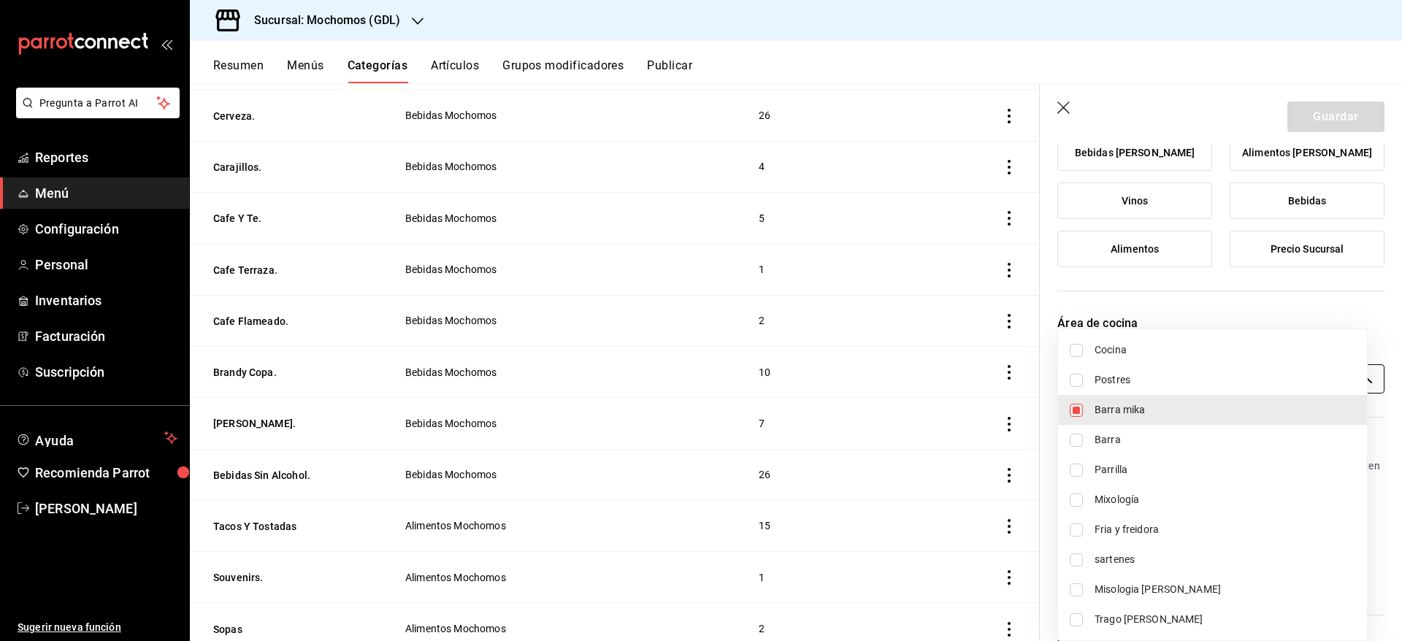
click at [1265, 378] on body "Pregunta a Parrot AI Reportes Menú Configuración Personal Inventarios Facturaci…" at bounding box center [701, 320] width 1402 height 641
drag, startPoint x: 1194, startPoint y: 608, endPoint x: 1188, endPoint y: 589, distance: 20.8
click at [1188, 589] on ul "Cocina Postres Barra [PERSON_NAME] Mixología Fria y freidora sartenes Misologia…" at bounding box center [1212, 484] width 309 height 311
click at [1188, 589] on span "Misologia [PERSON_NAME]" at bounding box center [1225, 589] width 261 height 15
type input "c08e9a56-e23d-4e48-83db-80321d0bf67d,08219ce6-88cd-4ade-9e11-5513f4ac5800"
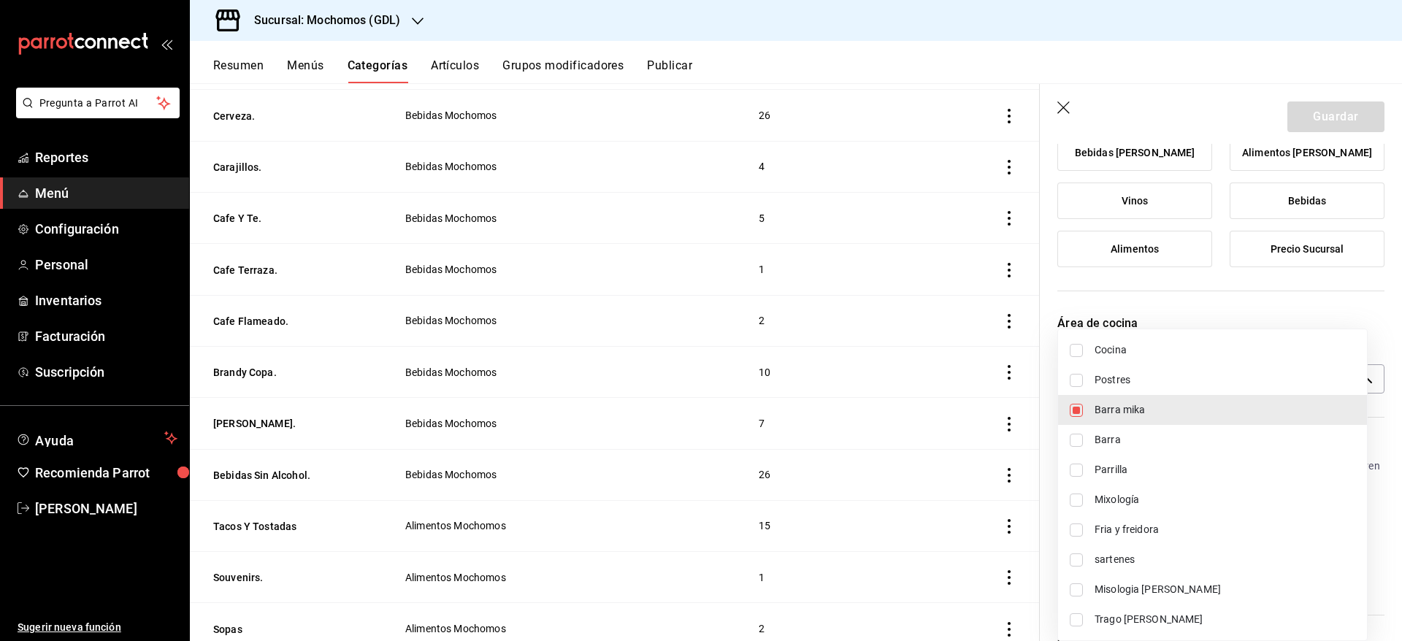
checkbox input "true"
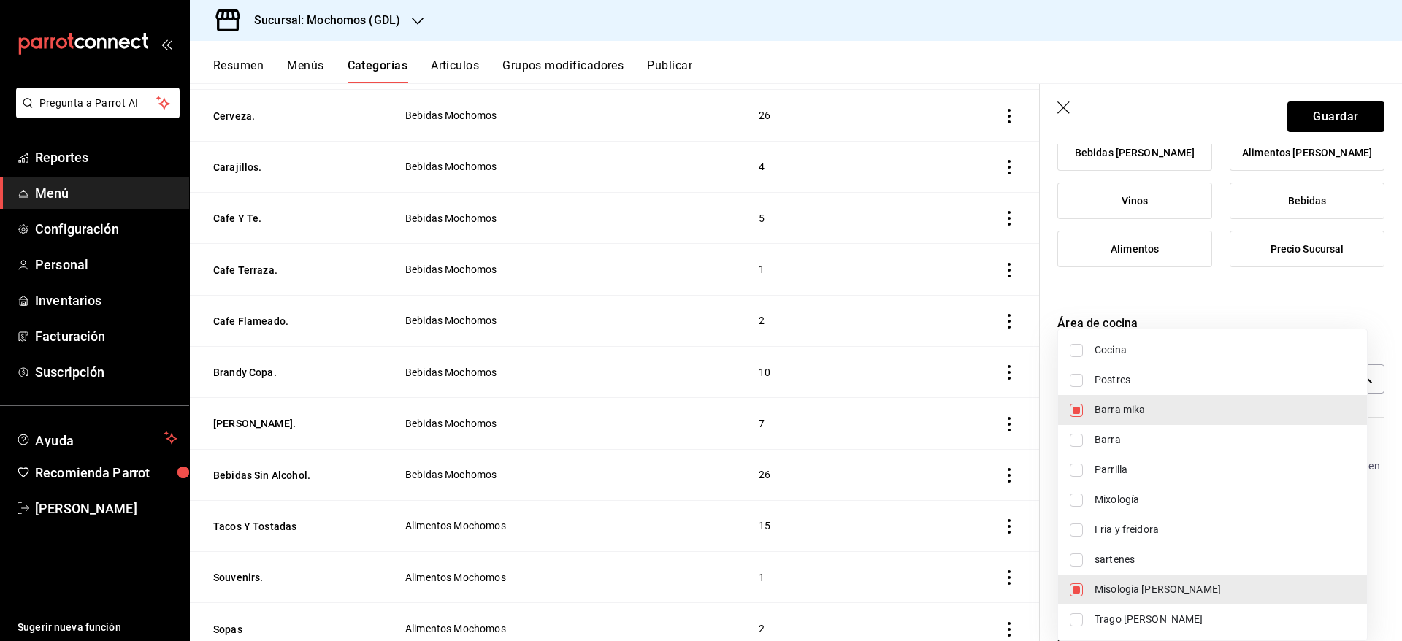
click at [1322, 115] on div at bounding box center [701, 320] width 1402 height 641
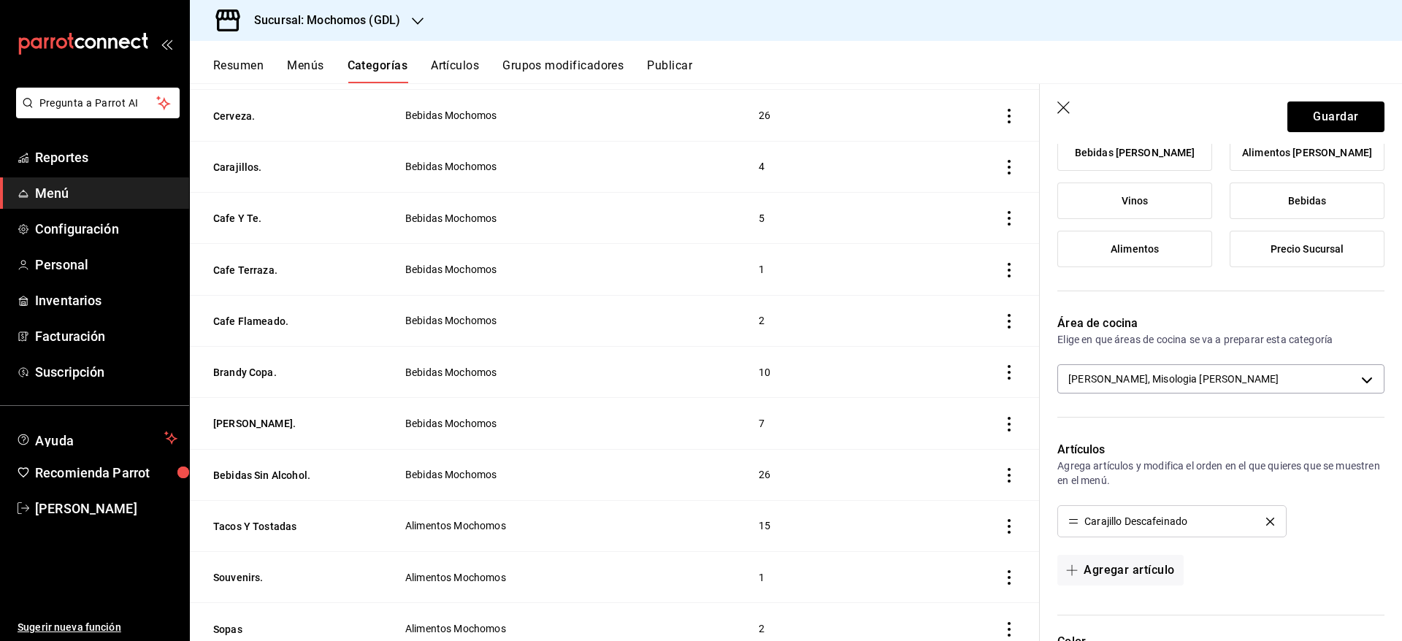
click at [1322, 115] on div "Cocina Postres Barra [PERSON_NAME] Mixología Fria y freidora sartenes Misologia…" at bounding box center [701, 320] width 1402 height 641
click at [1322, 115] on button "Guardar" at bounding box center [1336, 117] width 97 height 31
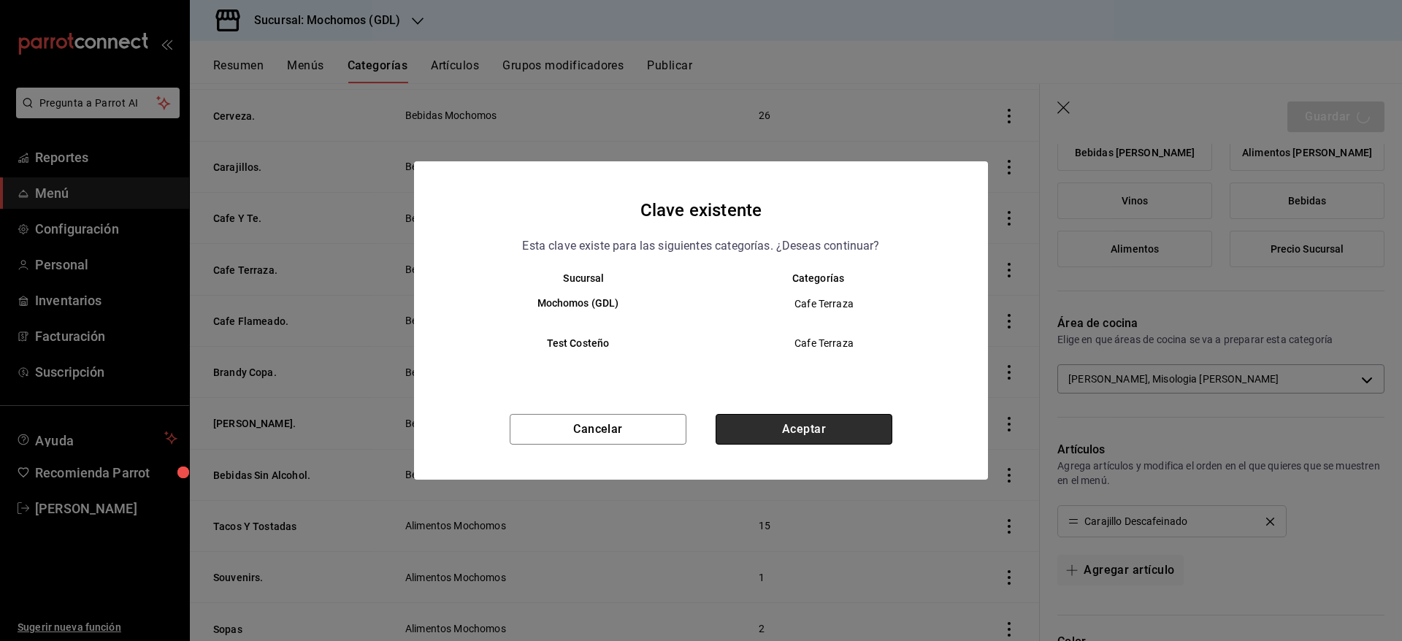
click at [844, 429] on button "Aceptar" at bounding box center [804, 429] width 177 height 31
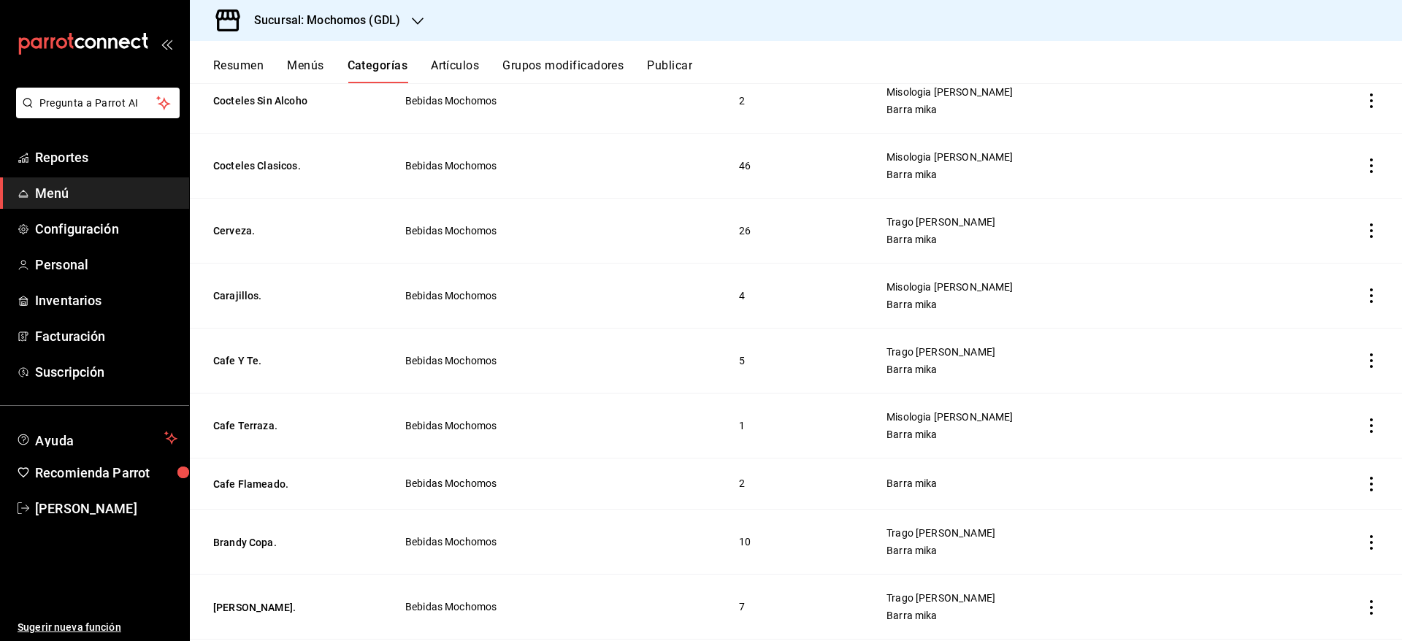
scroll to position [1640, 0]
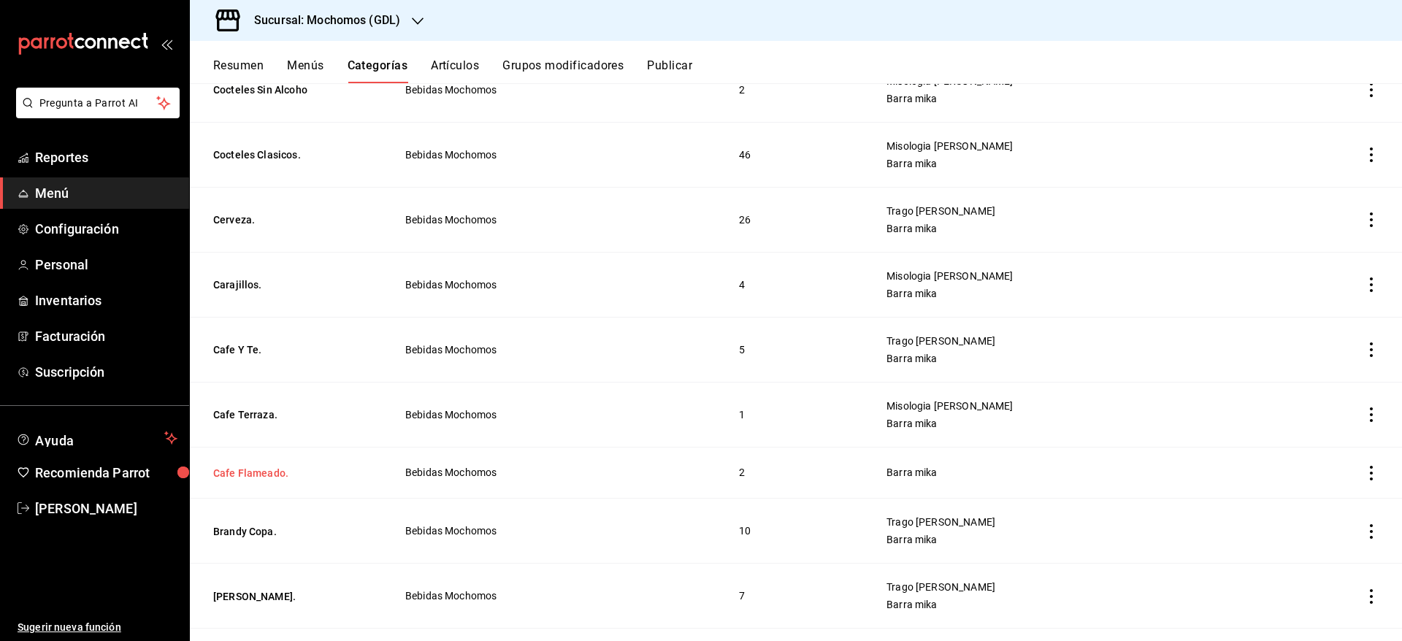
click at [283, 473] on button "Cafe Flameado." at bounding box center [286, 473] width 146 height 15
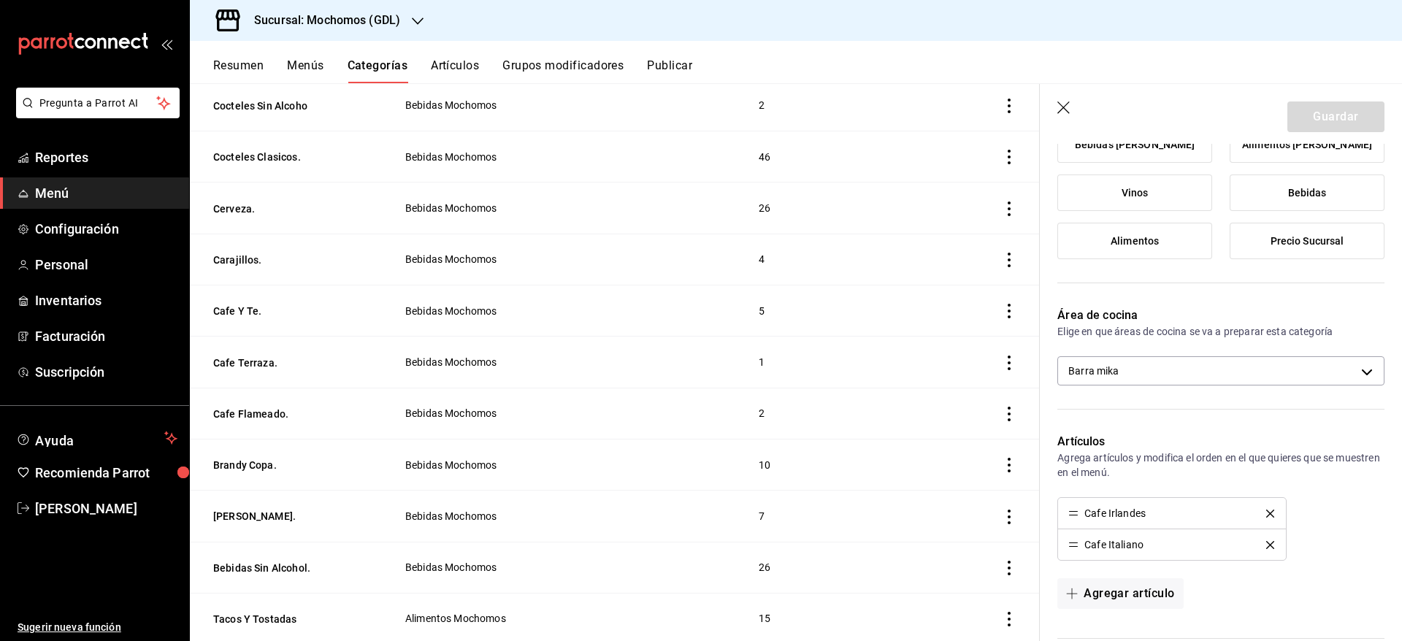
scroll to position [274, 0]
click at [1312, 366] on body "Pregunta a Parrot AI Reportes Menú Configuración Personal Inventarios Facturaci…" at bounding box center [701, 320] width 1402 height 641
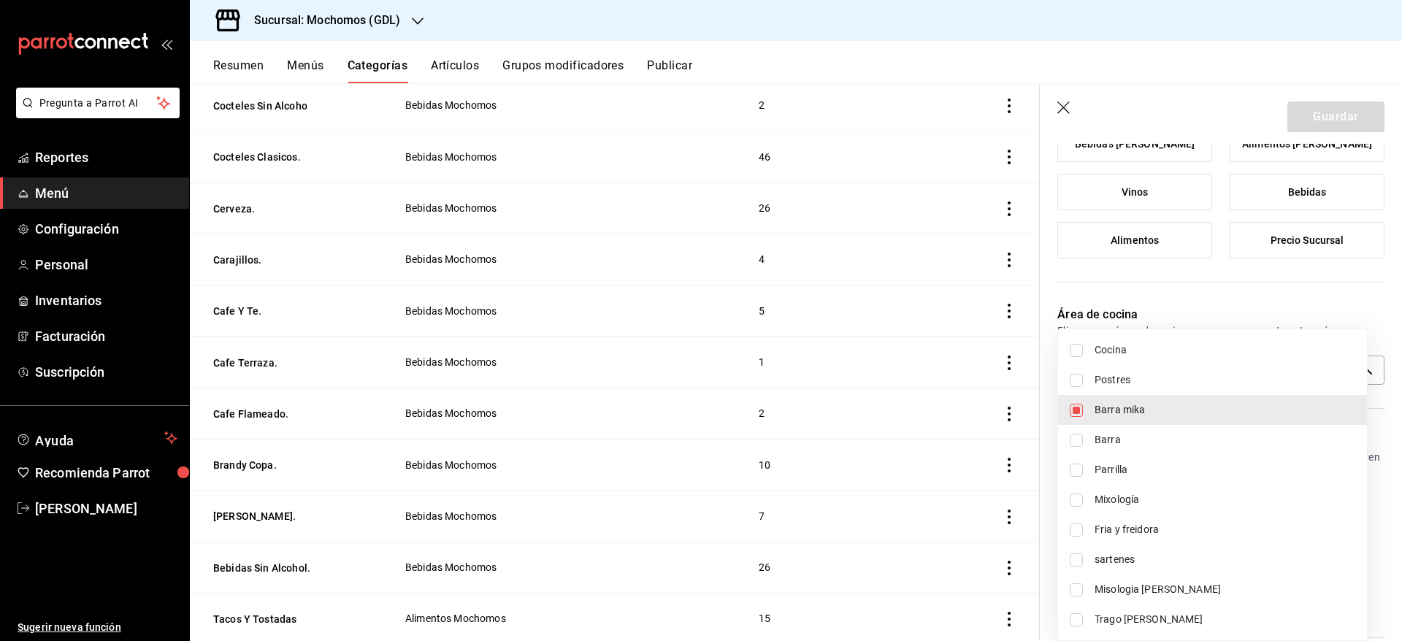
click at [1151, 580] on li "Misologia [PERSON_NAME]" at bounding box center [1212, 590] width 309 height 30
type input "c08e9a56-e23d-4e48-83db-80321d0bf67d,08219ce6-88cd-4ade-9e11-5513f4ac5800"
checkbox input "true"
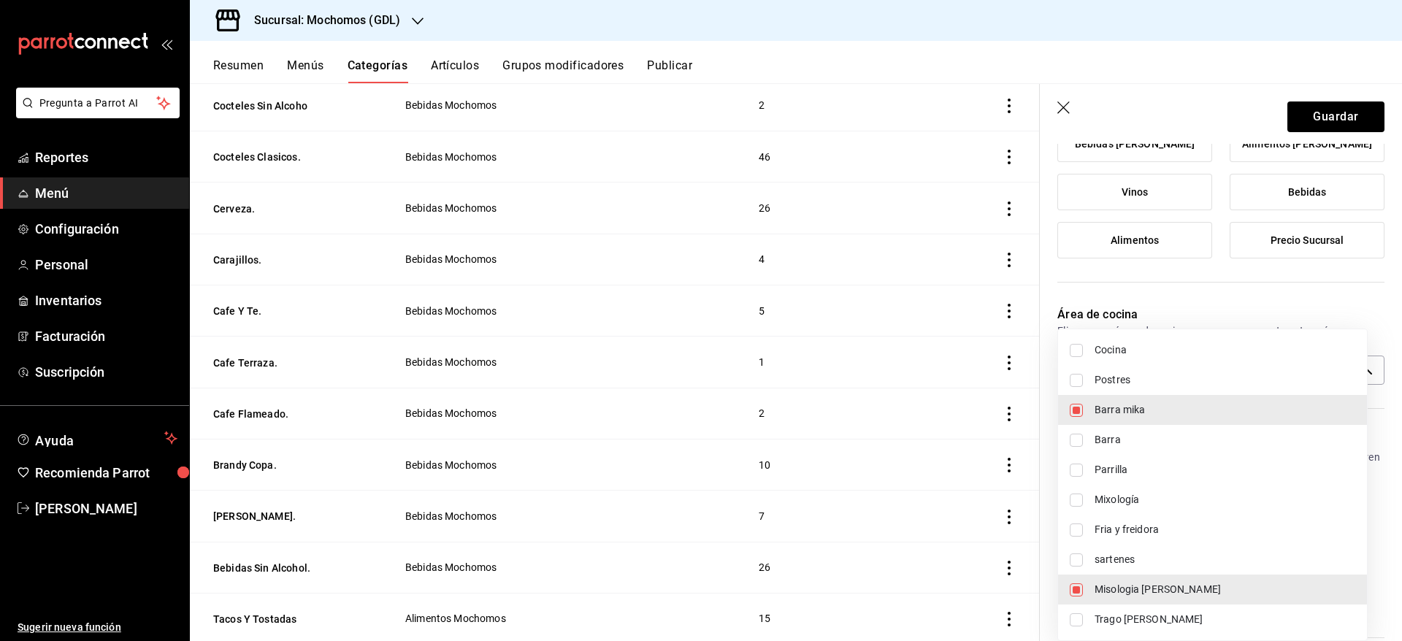
click at [1346, 129] on div at bounding box center [701, 320] width 1402 height 641
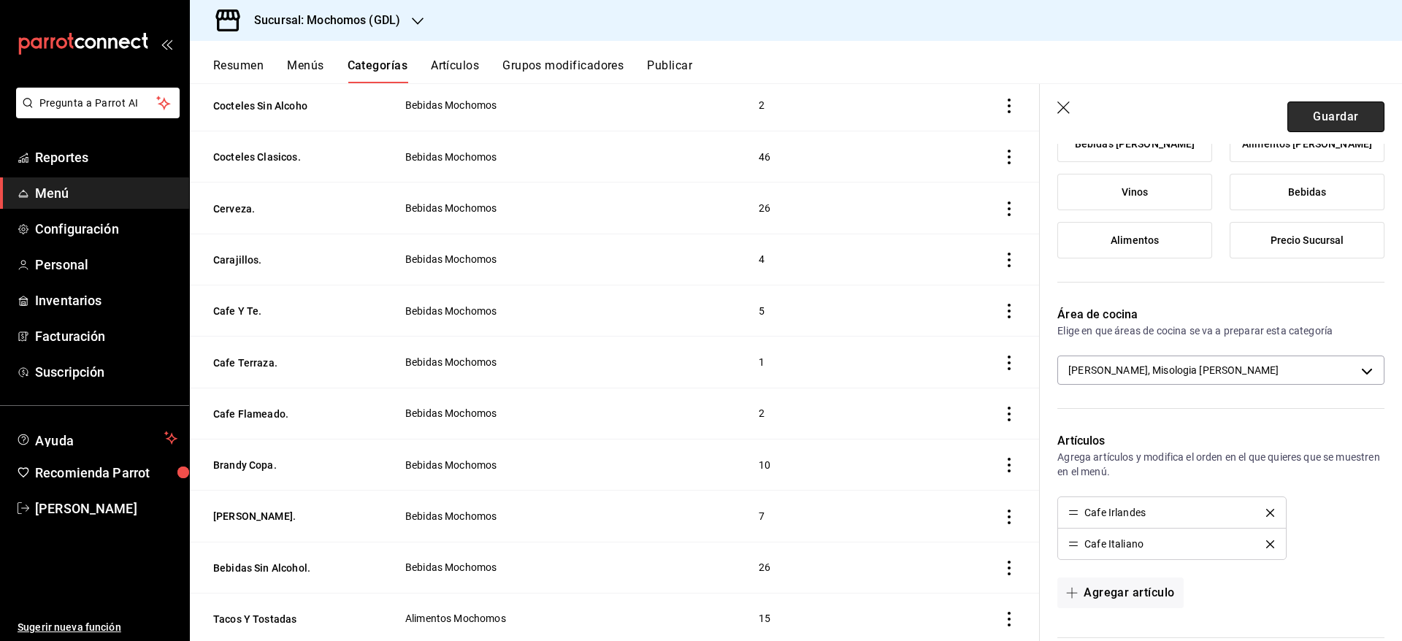
click at [1339, 115] on button "Guardar" at bounding box center [1336, 117] width 97 height 31
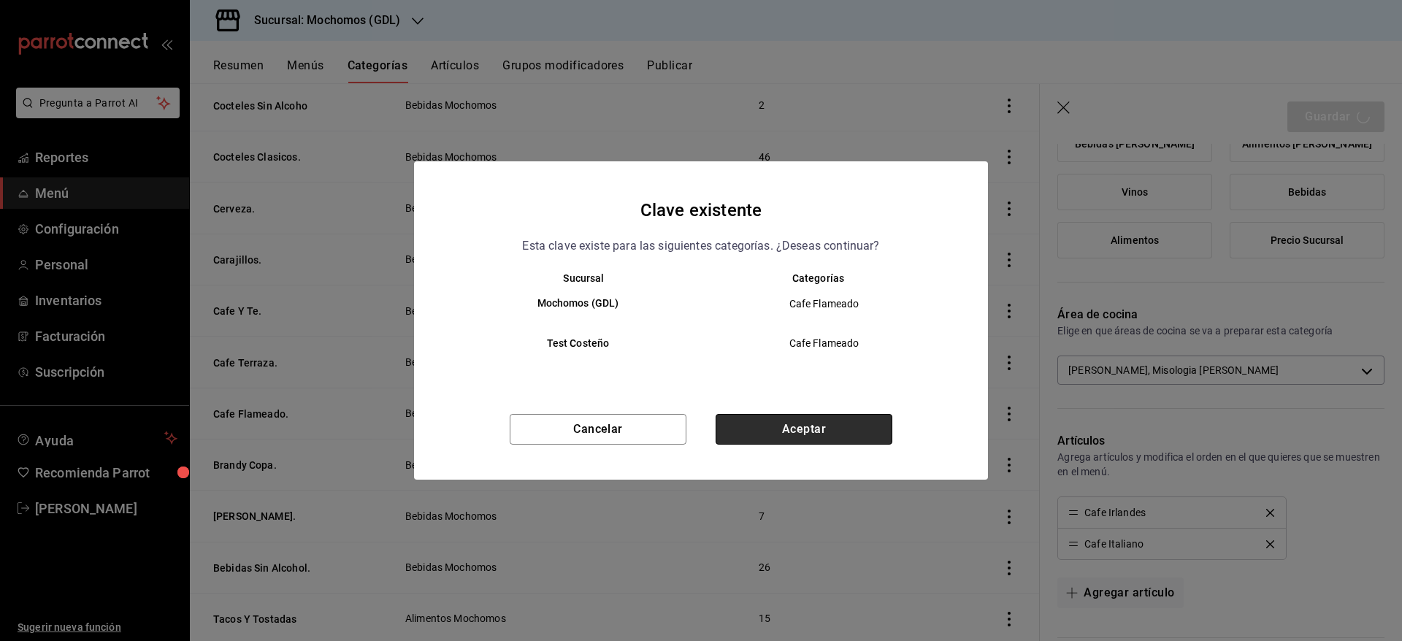
click at [800, 424] on button "Aceptar" at bounding box center [804, 429] width 177 height 31
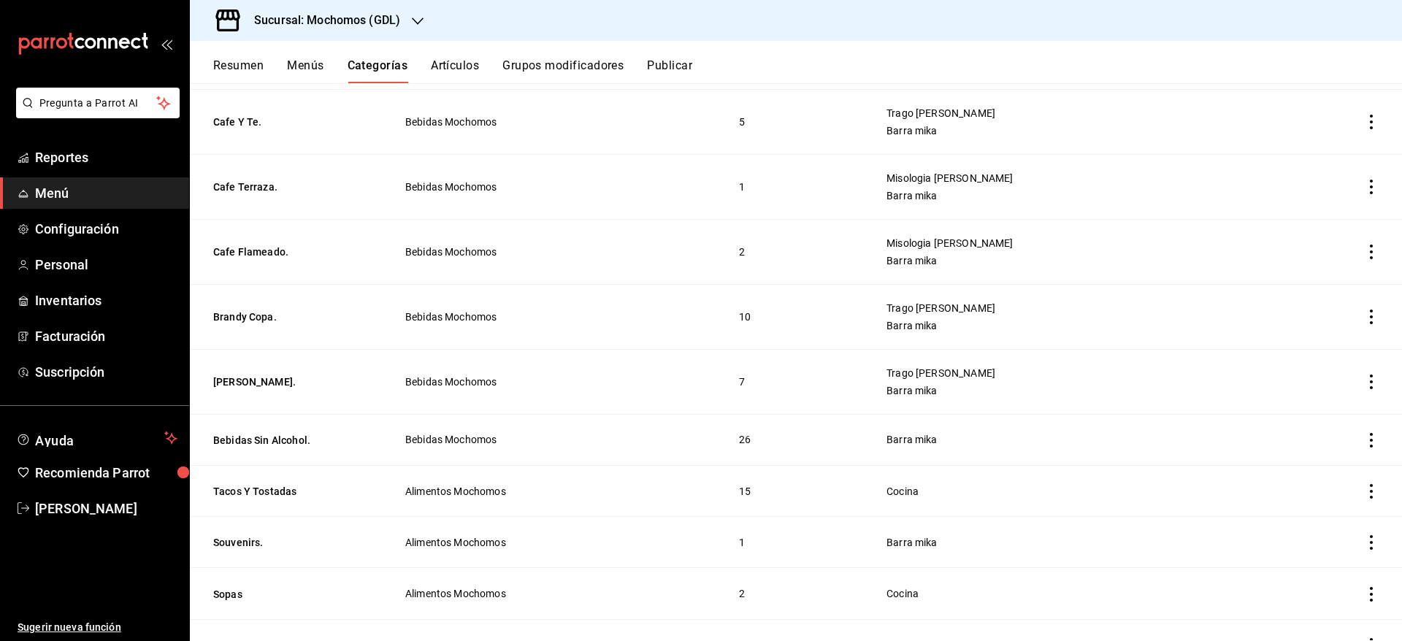
scroll to position [1869, 0]
click at [289, 434] on button "Bebidas Sin Alcohol." at bounding box center [286, 439] width 146 height 15
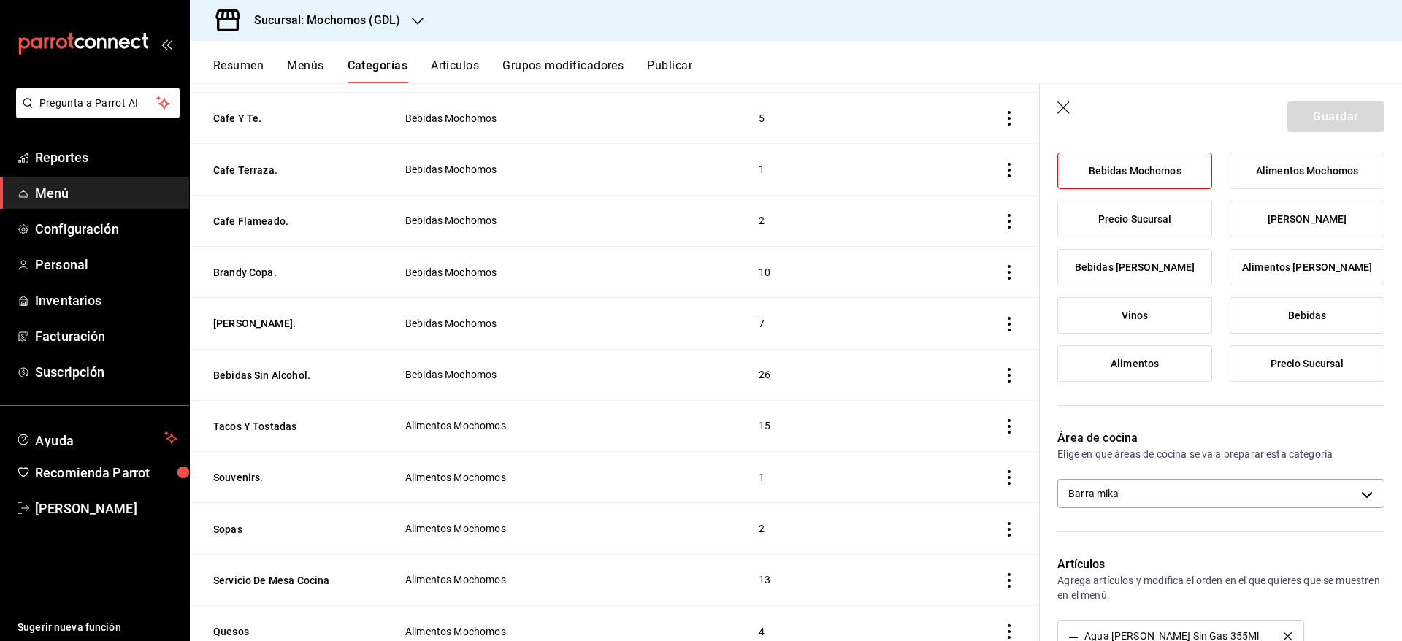
scroll to position [199, 0]
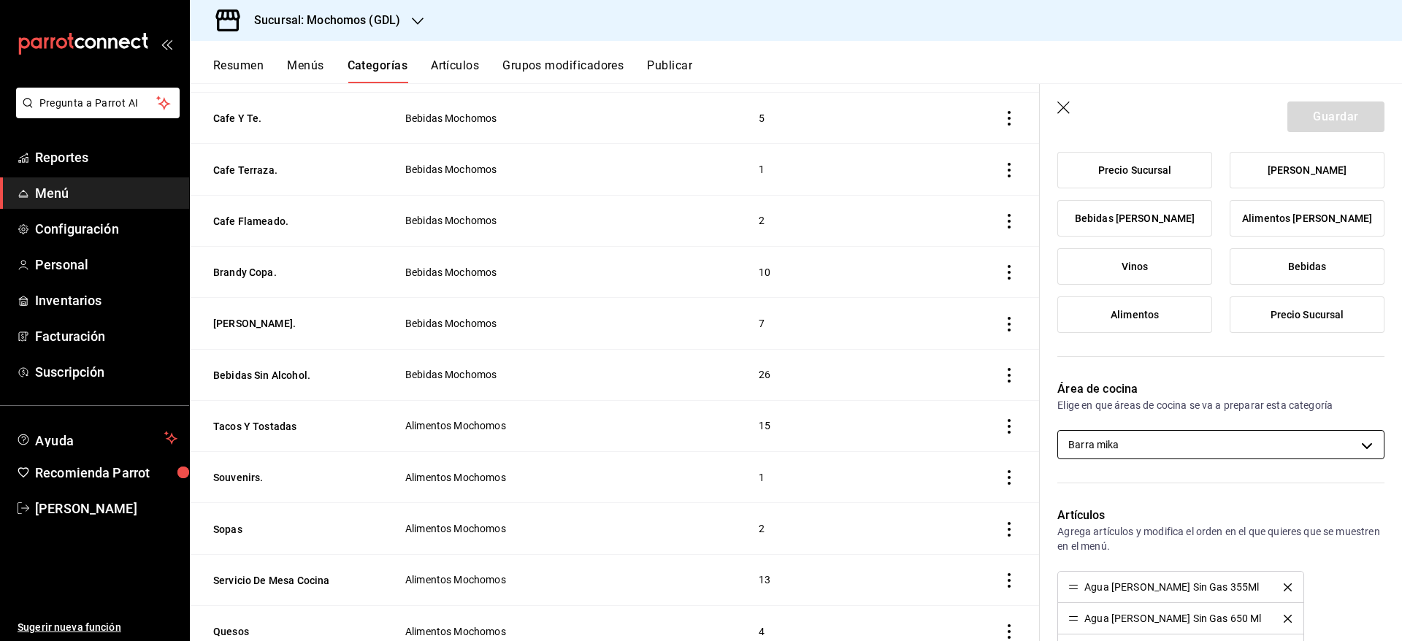
click at [1307, 452] on body "Pregunta a Parrot AI Reportes Menú Configuración Personal Inventarios Facturaci…" at bounding box center [701, 320] width 1402 height 641
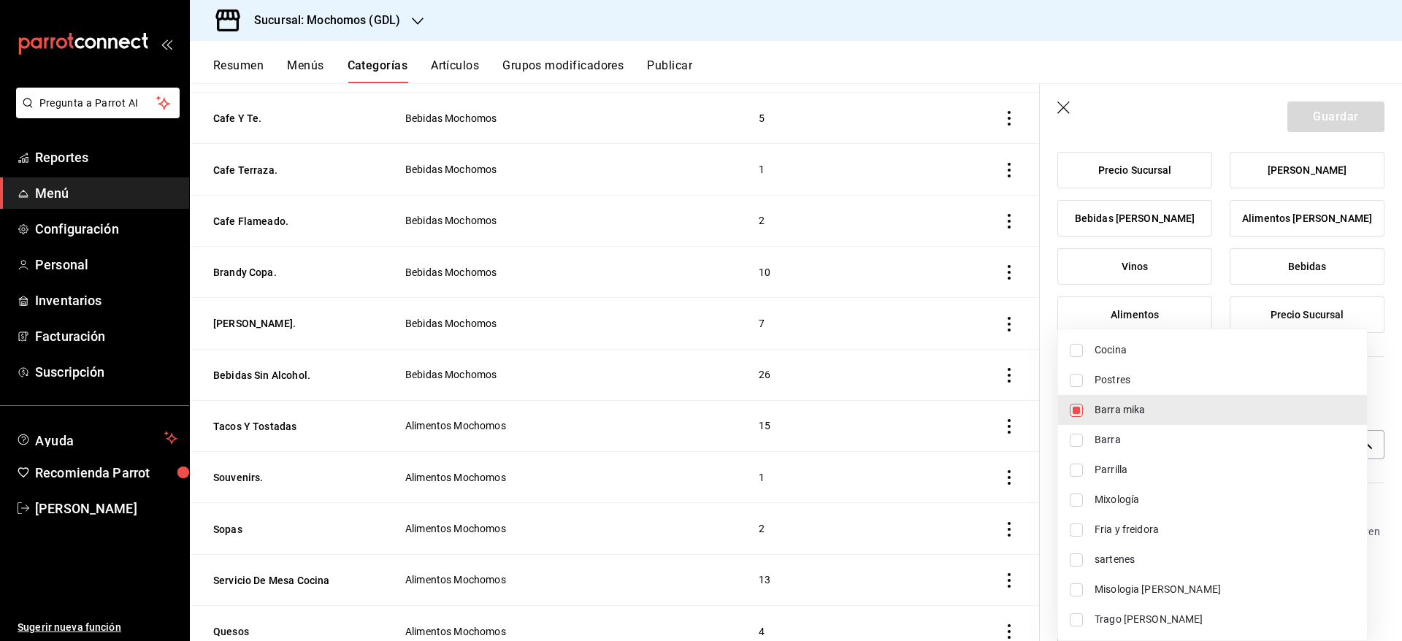
click at [1196, 596] on span "Misologia [PERSON_NAME]" at bounding box center [1225, 589] width 261 height 15
type input "c08e9a56-e23d-4e48-83db-80321d0bf67d,08219ce6-88cd-4ade-9e11-5513f4ac5800"
checkbox input "true"
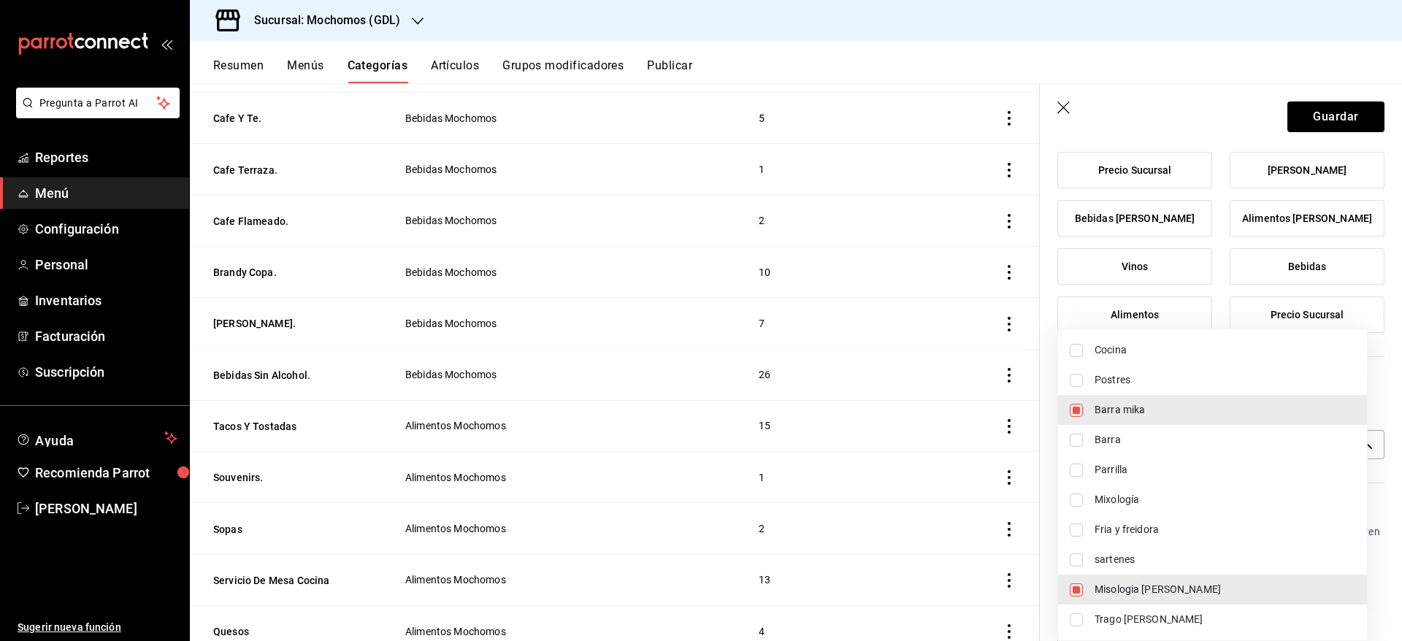
click at [1314, 109] on div at bounding box center [701, 320] width 1402 height 641
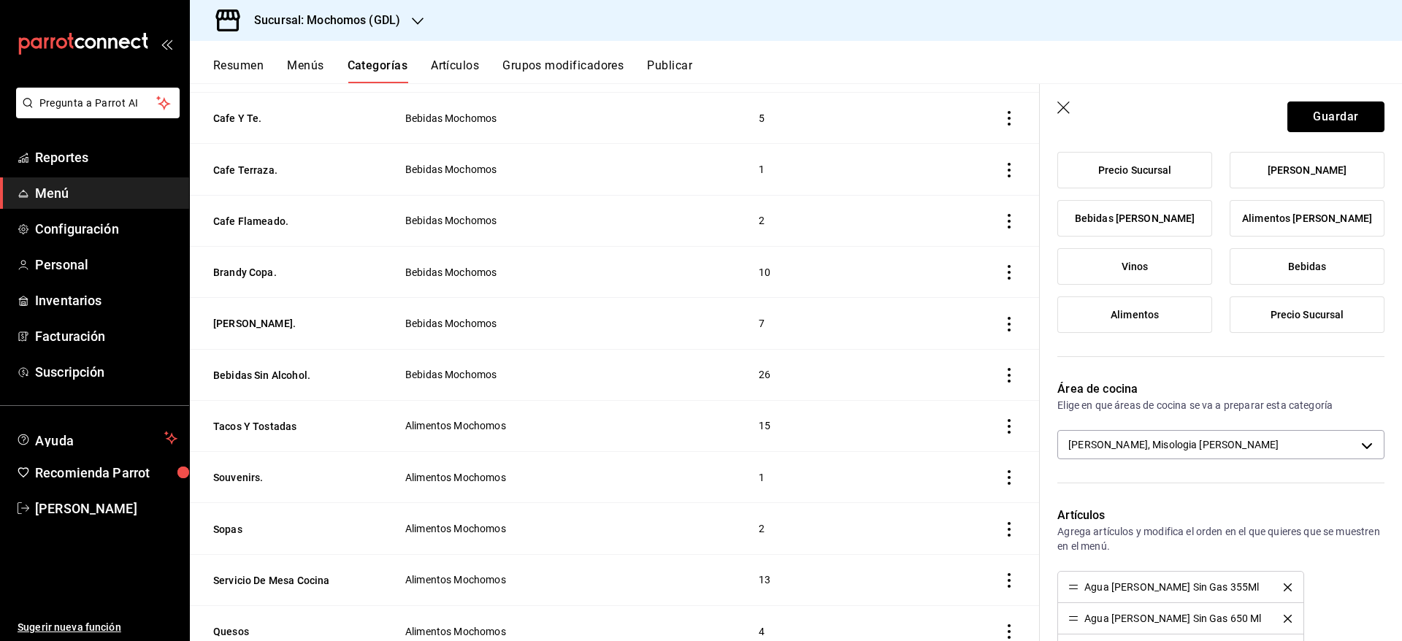
click at [1314, 109] on button "Guardar" at bounding box center [1336, 117] width 97 height 31
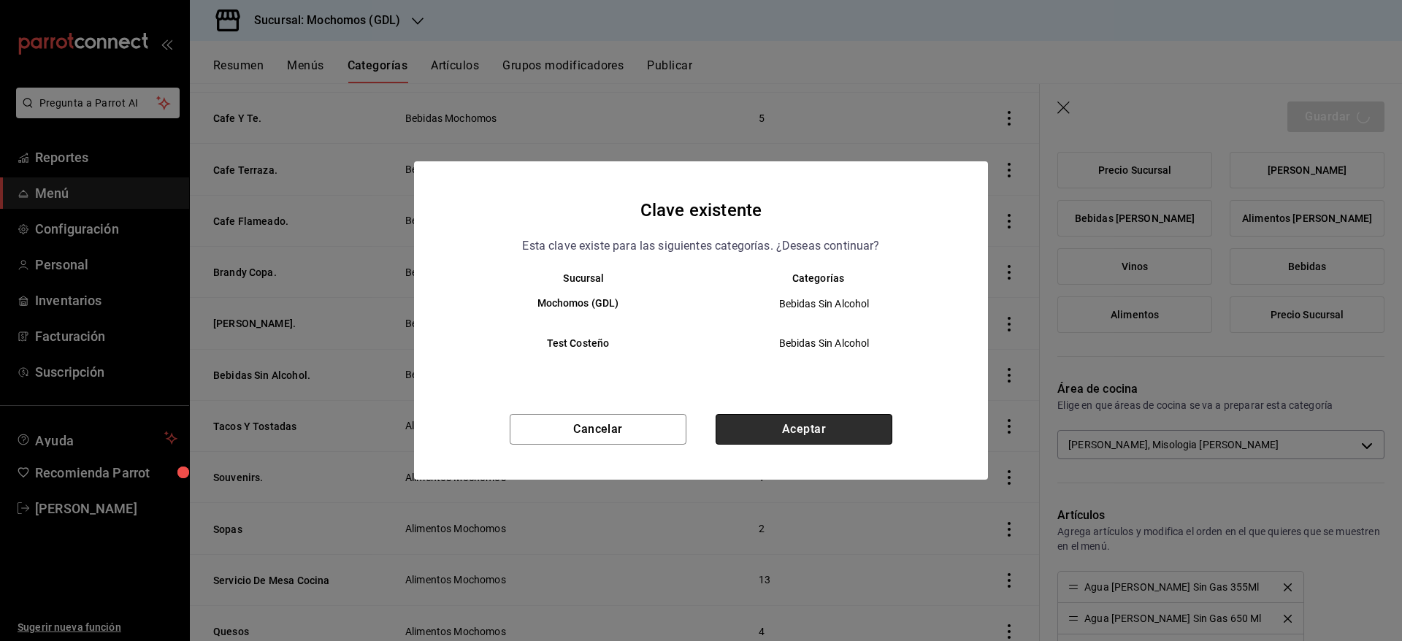
click at [823, 432] on button "Aceptar" at bounding box center [804, 429] width 177 height 31
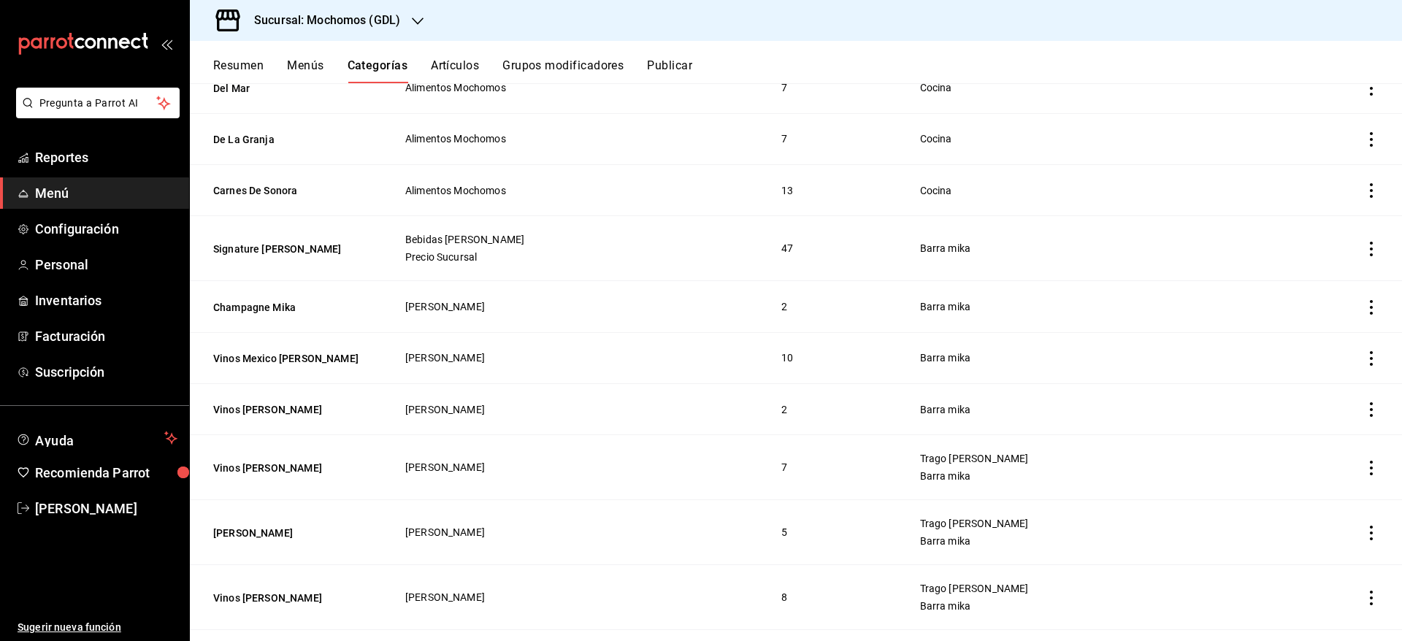
scroll to position [2956, 0]
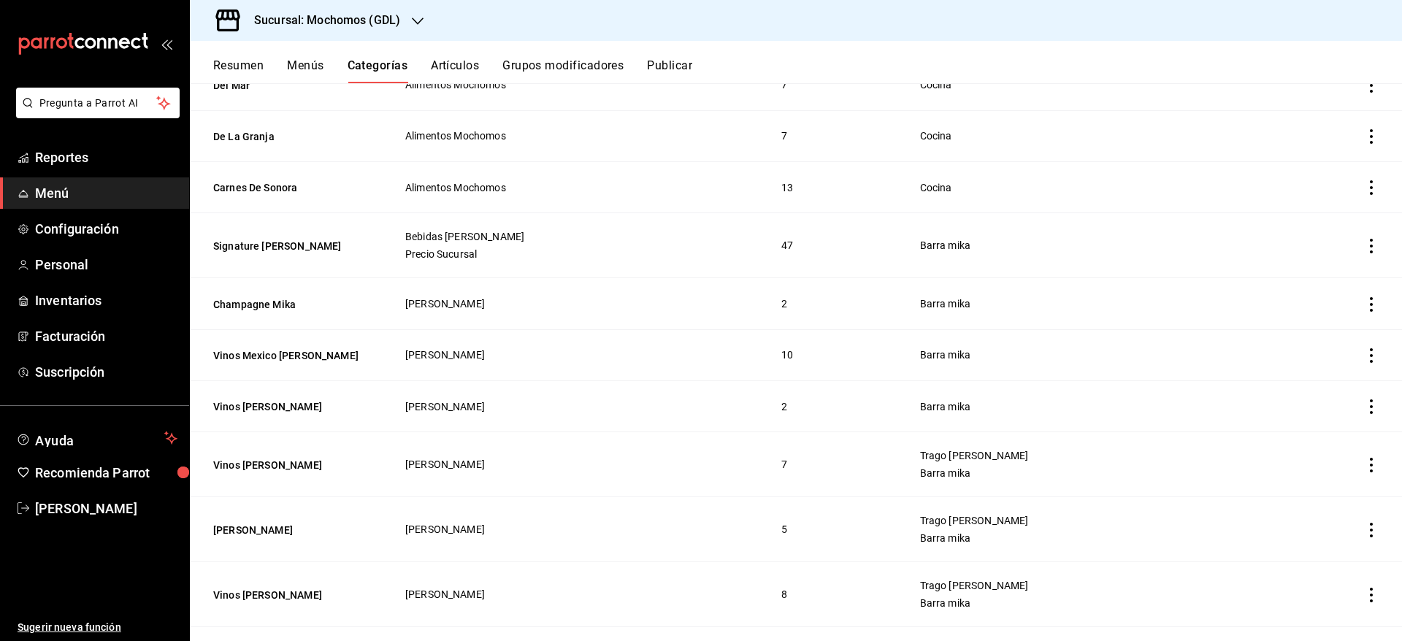
drag, startPoint x: 258, startPoint y: 345, endPoint x: 253, endPoint y: 315, distance: 30.4
click at [262, 239] on button "Signature [PERSON_NAME]" at bounding box center [286, 246] width 146 height 15
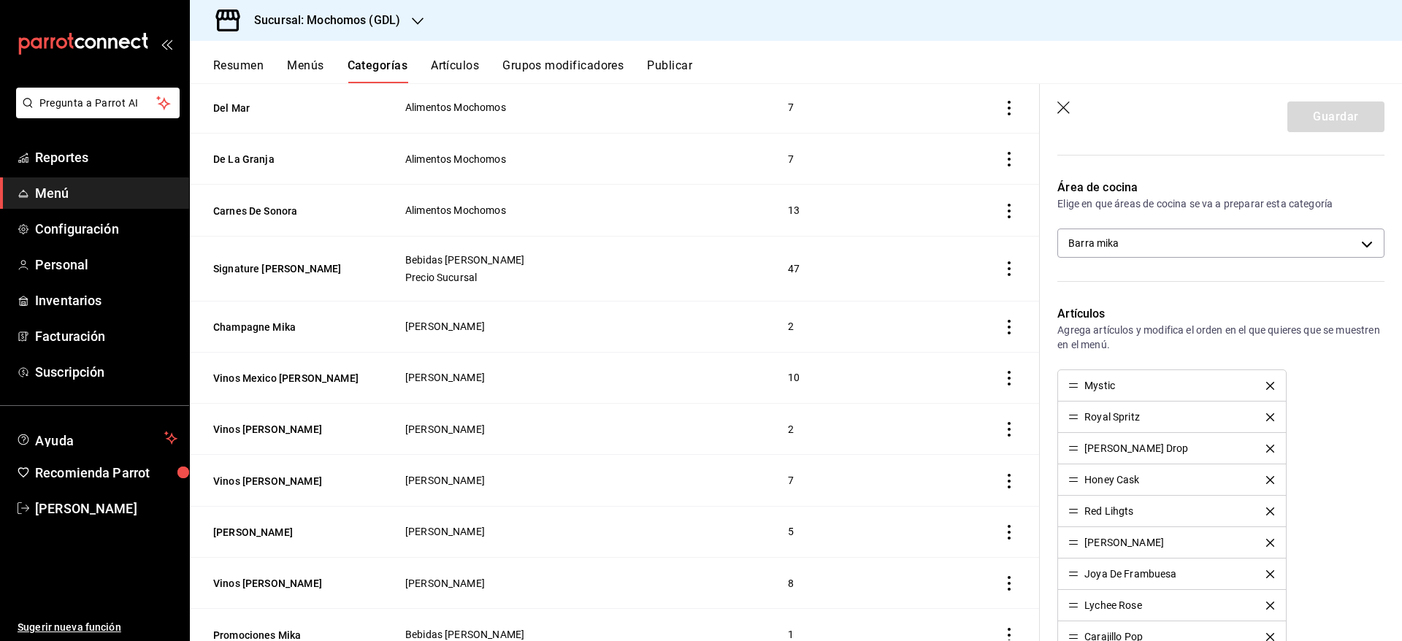
scroll to position [296, 0]
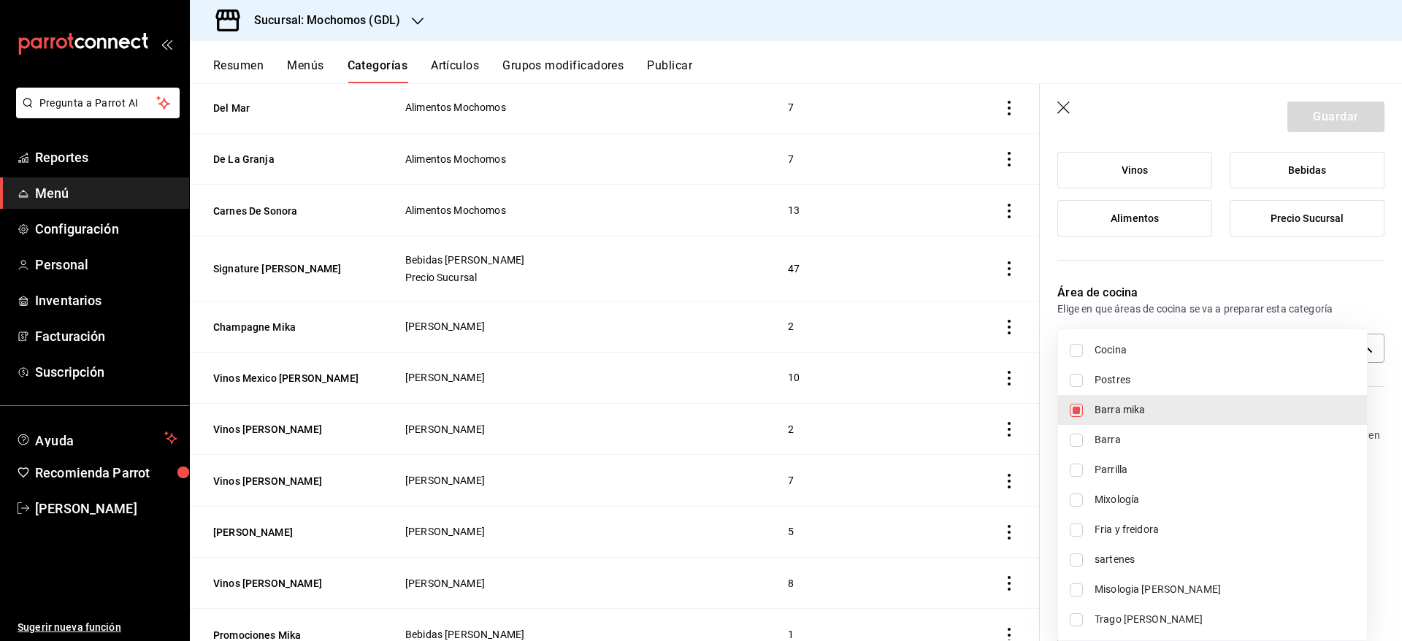
click at [1215, 349] on body "Pregunta a Parrot AI Reportes Menú Configuración Personal Inventarios Facturaci…" at bounding box center [701, 320] width 1402 height 641
click at [1166, 608] on li "Trago [PERSON_NAME]" at bounding box center [1212, 620] width 309 height 30
type input "c08e9a56-e23d-4e48-83db-80321d0bf67d,60d8fd99-218b-4af1-a473-a8d808ef8b81"
checkbox input "true"
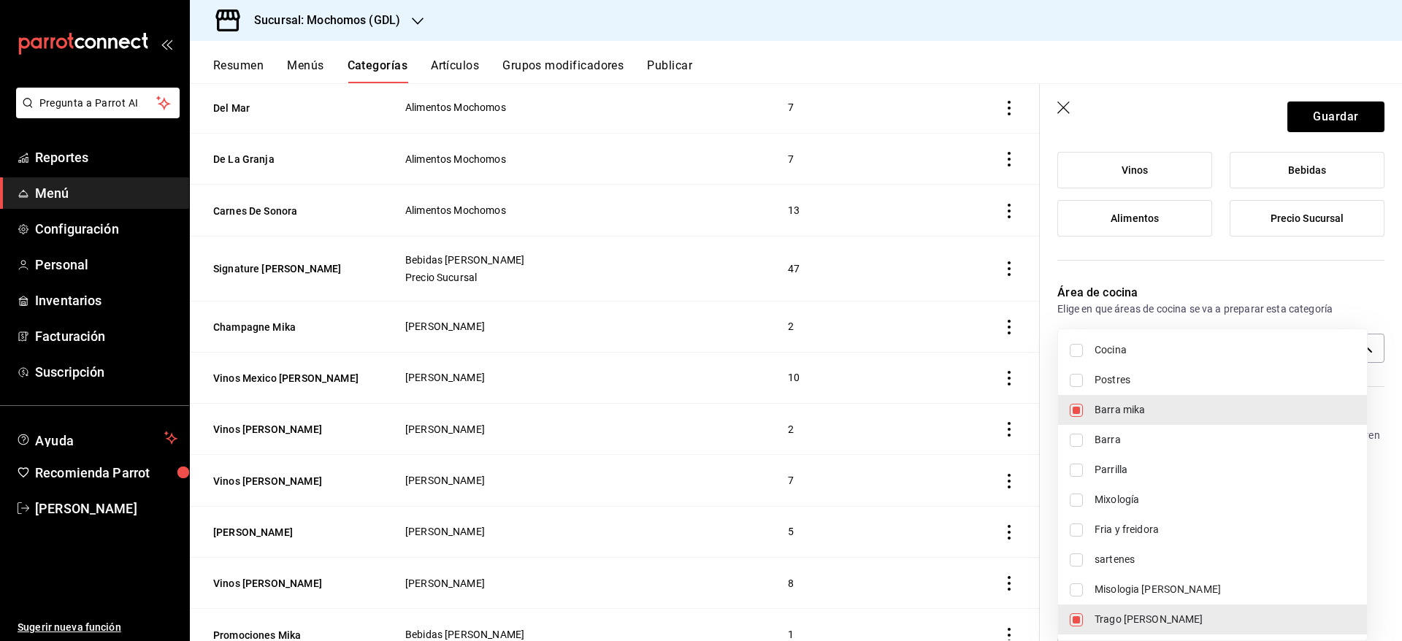
drag, startPoint x: 1393, startPoint y: 183, endPoint x: 1385, endPoint y: 136, distance: 48.1
click at [1385, 136] on div at bounding box center [701, 320] width 1402 height 641
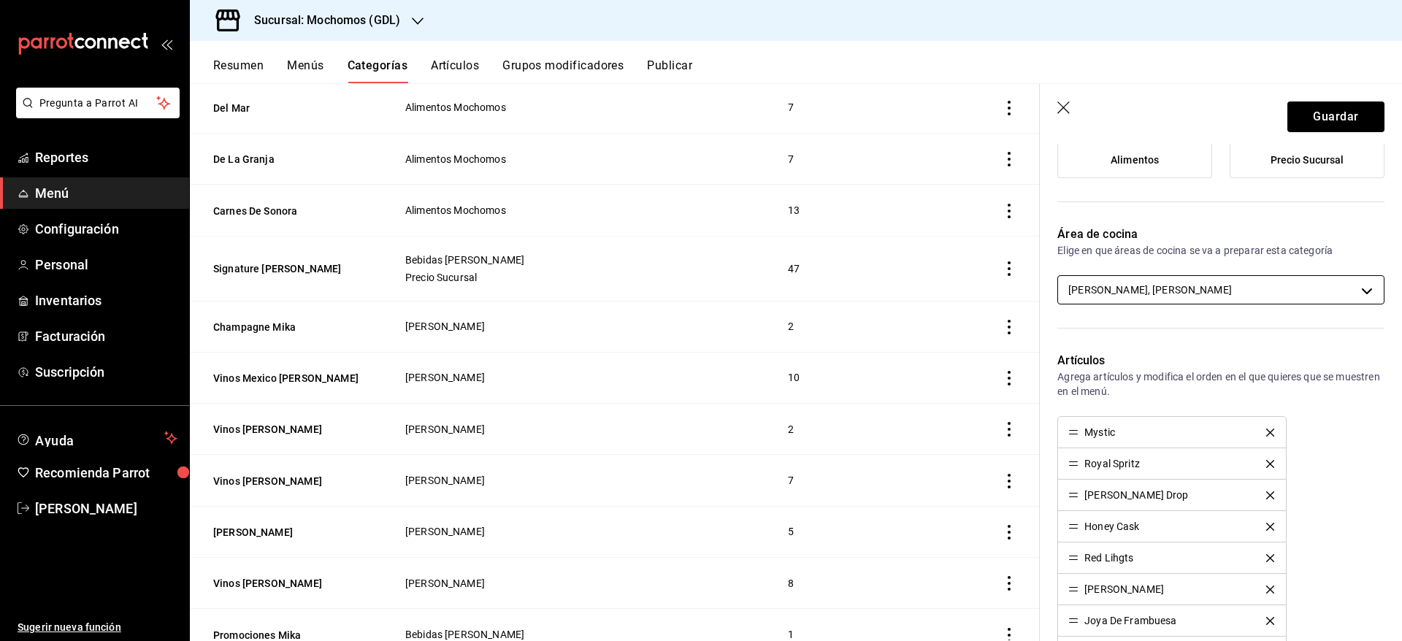
scroll to position [355, 0]
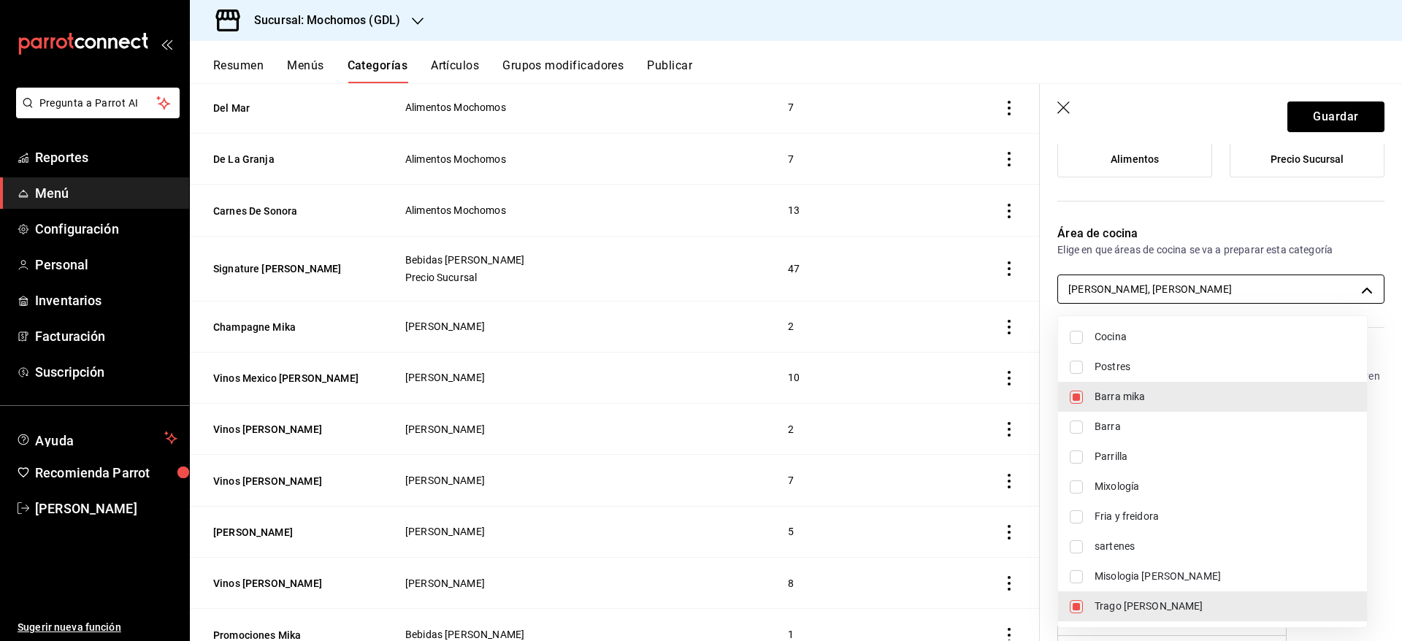
click at [1300, 295] on body "Pregunta a Parrot AI Reportes Menú Configuración Personal Inventarios Facturaci…" at bounding box center [701, 320] width 1402 height 641
click at [1139, 602] on span "Trago [PERSON_NAME]" at bounding box center [1225, 606] width 261 height 15
type input "c08e9a56-e23d-4e48-83db-80321d0bf67d"
checkbox input "false"
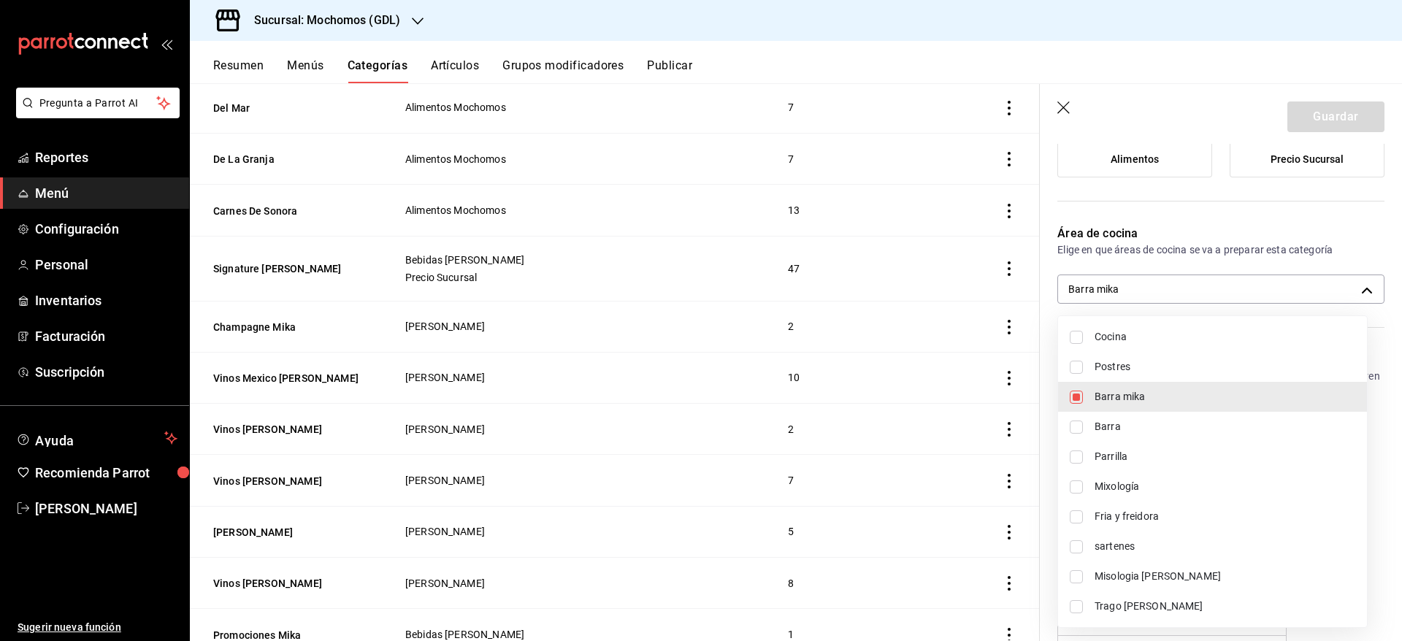
click at [1133, 571] on span "Misologia [PERSON_NAME]" at bounding box center [1225, 576] width 261 height 15
type input "c08e9a56-e23d-4e48-83db-80321d0bf67d,08219ce6-88cd-4ade-9e11-5513f4ac5800"
checkbox input "true"
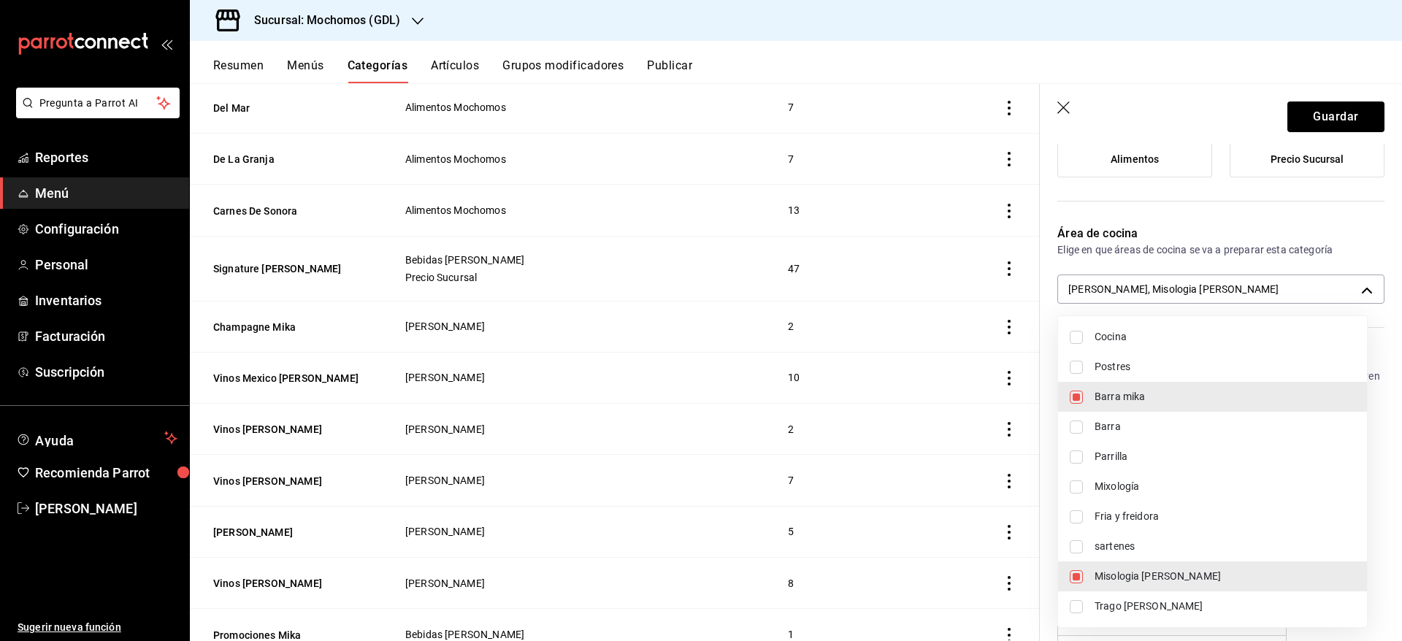
click at [1314, 110] on div at bounding box center [701, 320] width 1402 height 641
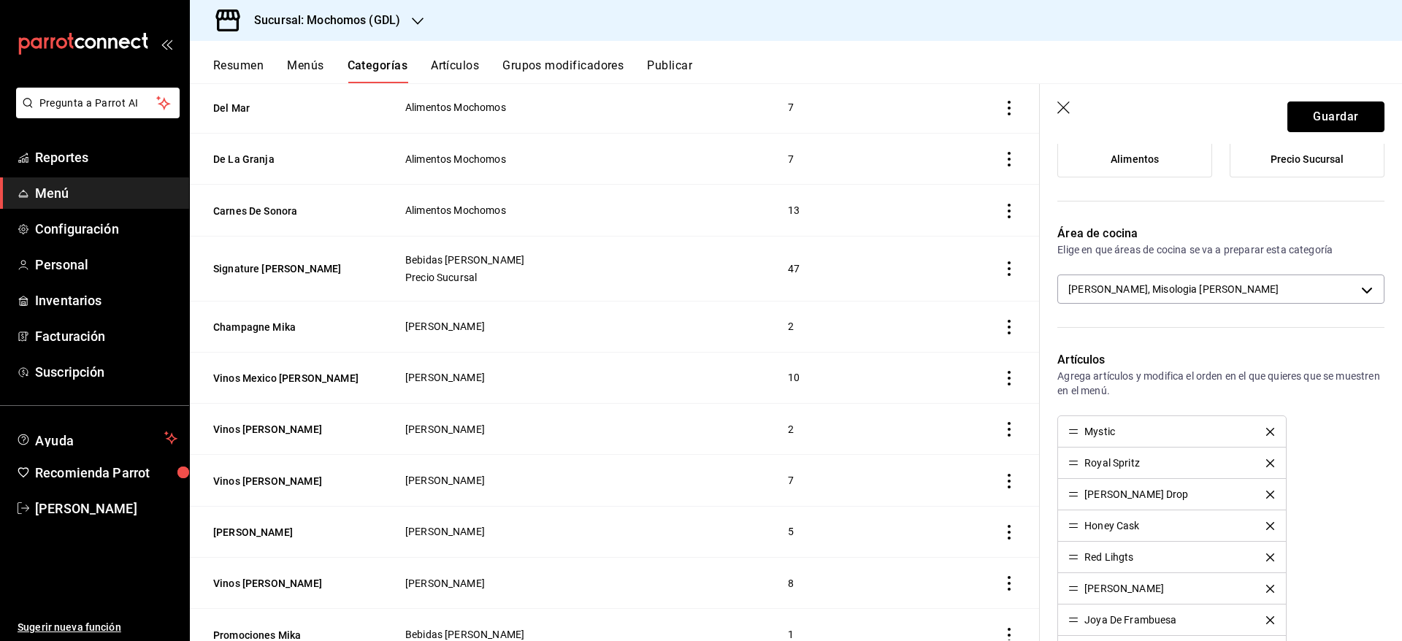
click at [1314, 110] on button "Guardar" at bounding box center [1336, 117] width 97 height 31
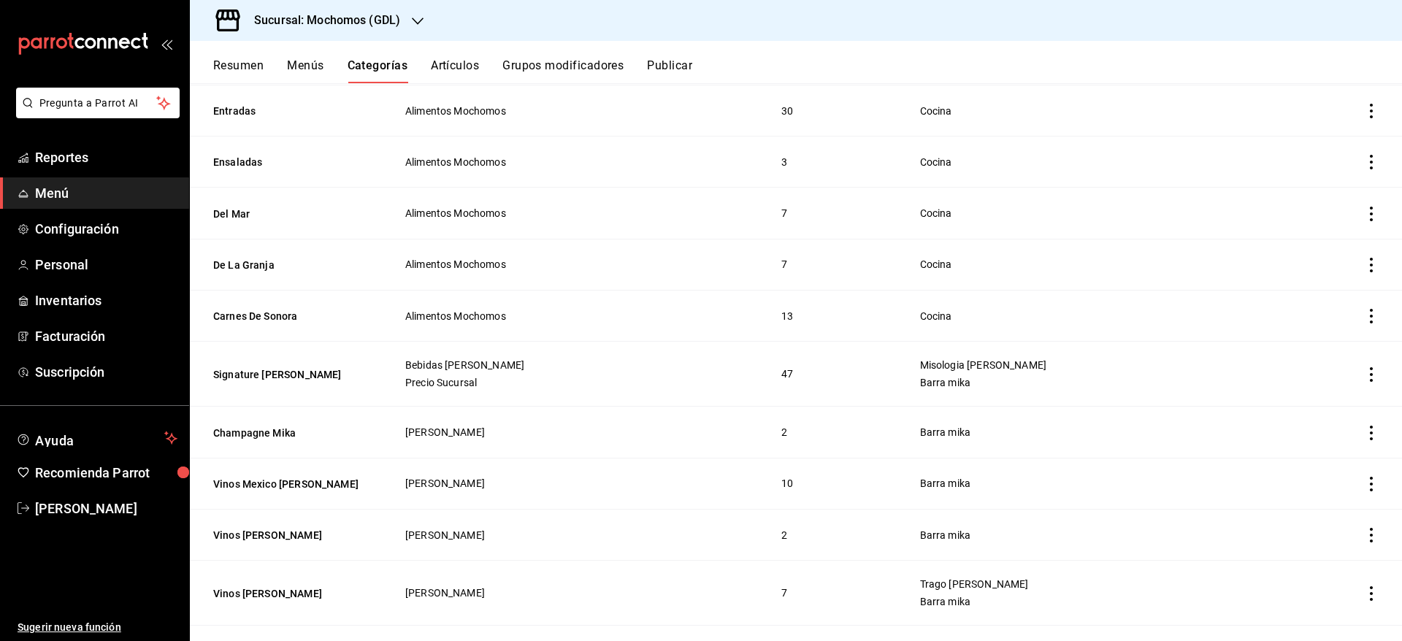
scroll to position [2840, 0]
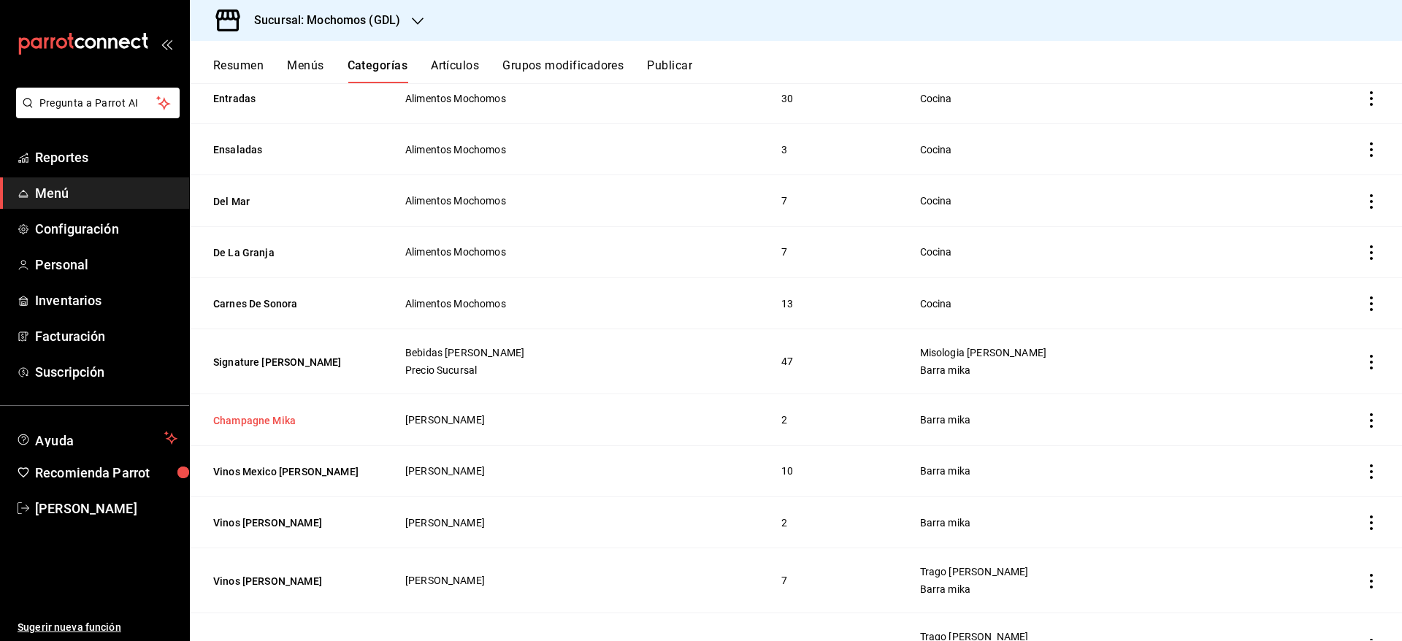
click at [254, 413] on button "Champagne Mika" at bounding box center [286, 420] width 146 height 15
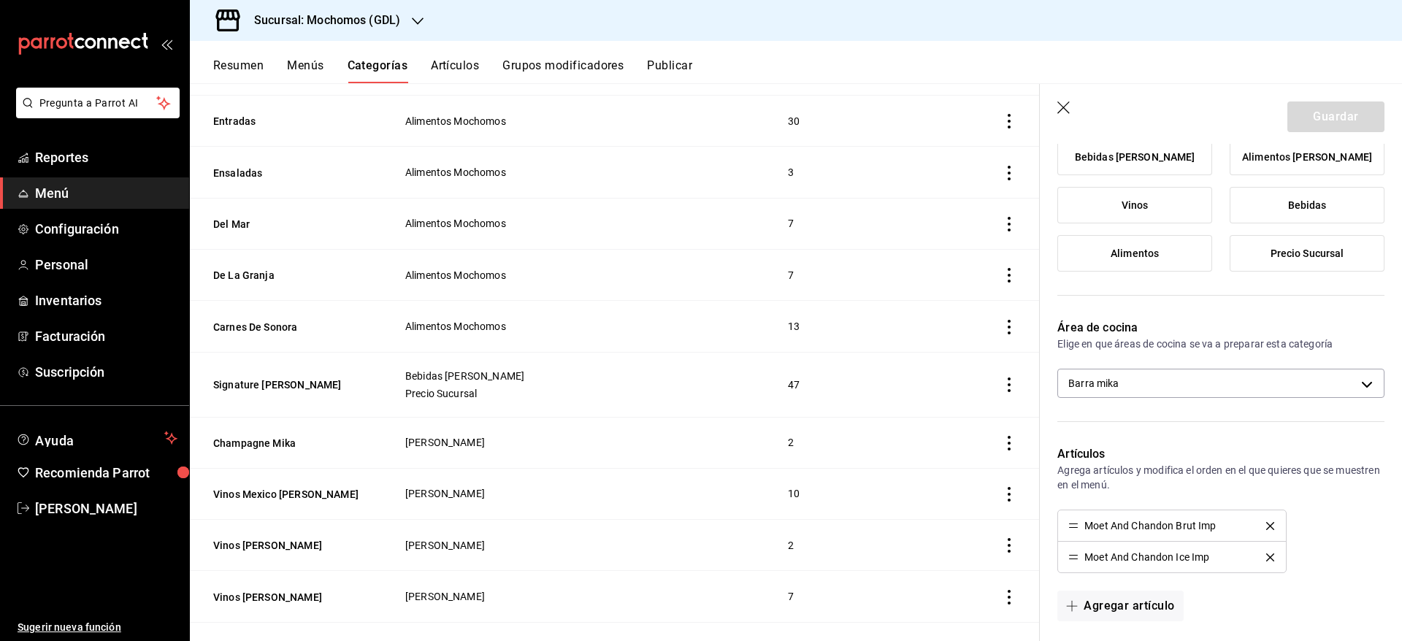
scroll to position [262, 0]
click at [1199, 383] on body "Pregunta a Parrot AI Reportes Menú Configuración Personal Inventarios Facturaci…" at bounding box center [701, 320] width 1402 height 641
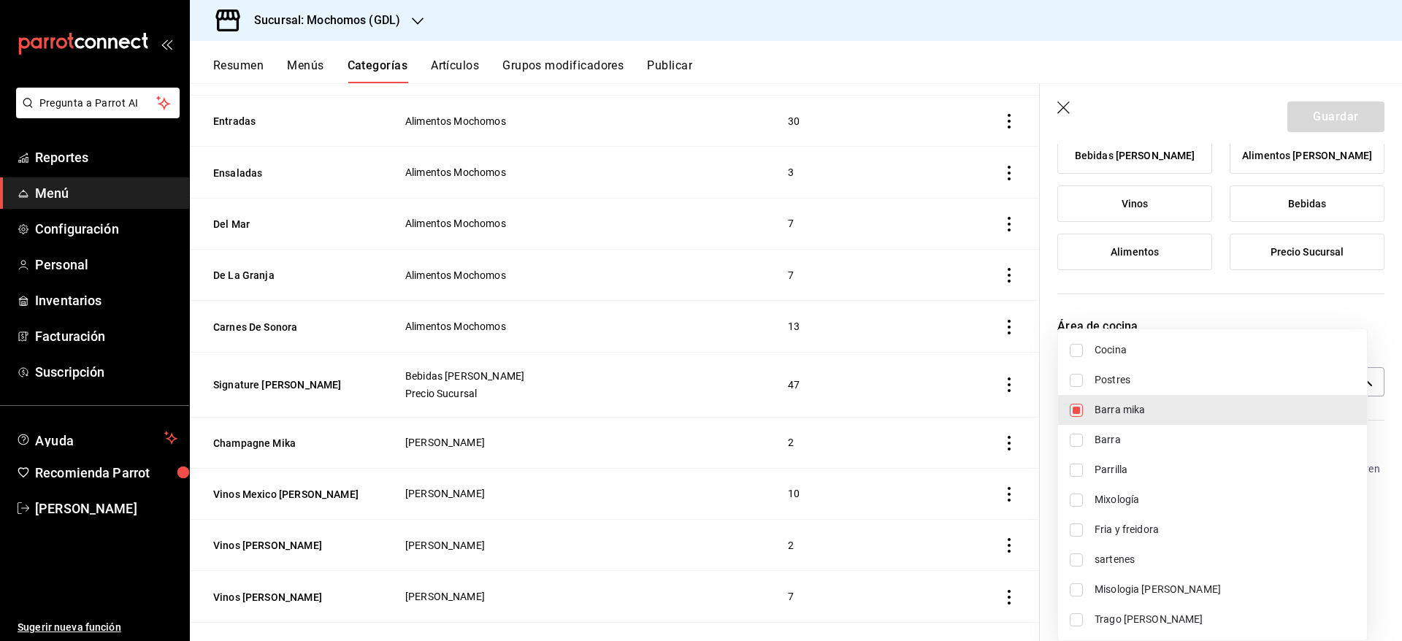
click at [1149, 623] on span "Trago [PERSON_NAME]" at bounding box center [1225, 619] width 261 height 15
type input "c08e9a56-e23d-4e48-83db-80321d0bf67d,60d8fd99-218b-4af1-a473-a8d808ef8b81"
checkbox input "true"
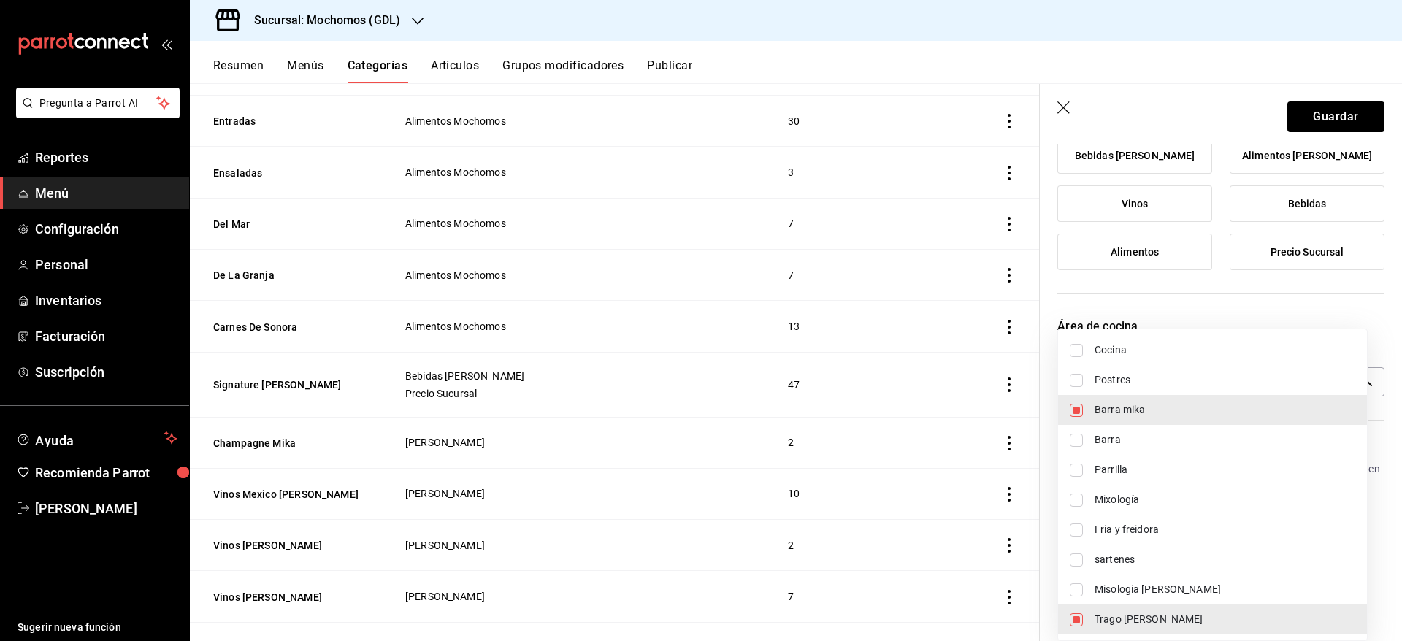
click at [1326, 120] on div at bounding box center [701, 320] width 1402 height 641
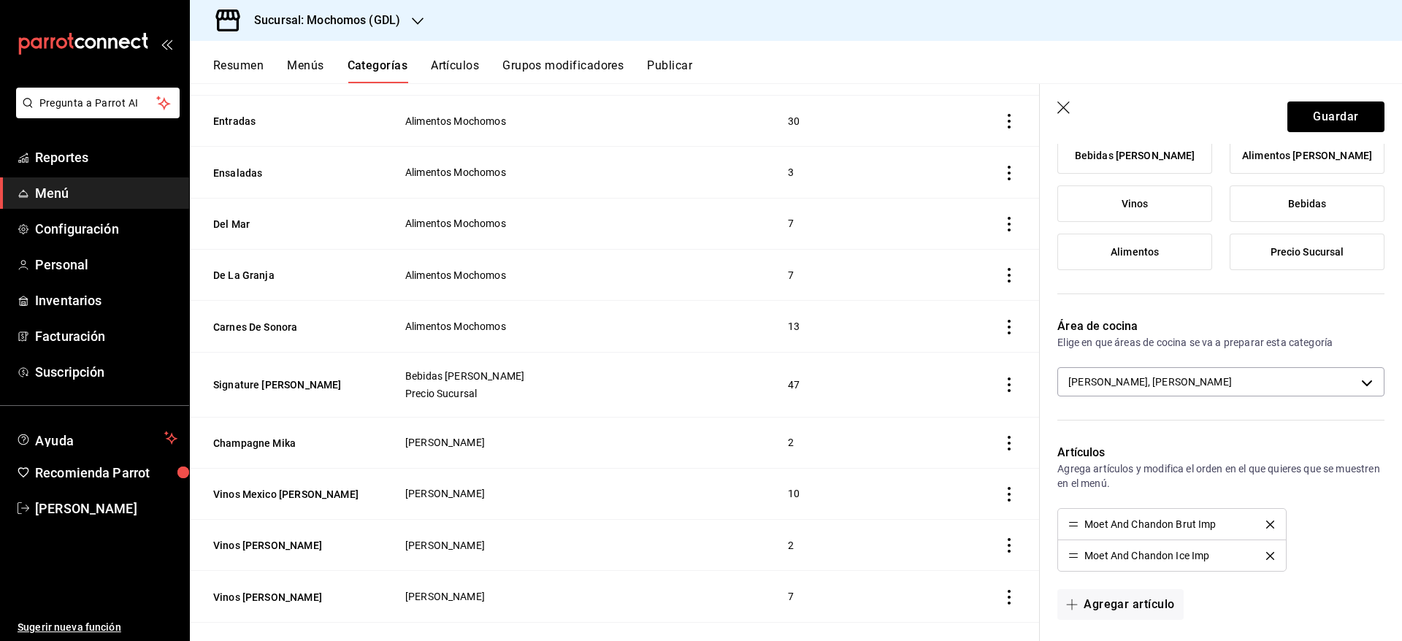
click at [1326, 120] on div "Cocina Postres Barra [PERSON_NAME] Mixología Fria y freidora sartenes Misologia…" at bounding box center [701, 320] width 1402 height 641
click at [1326, 120] on button "Guardar" at bounding box center [1336, 117] width 97 height 31
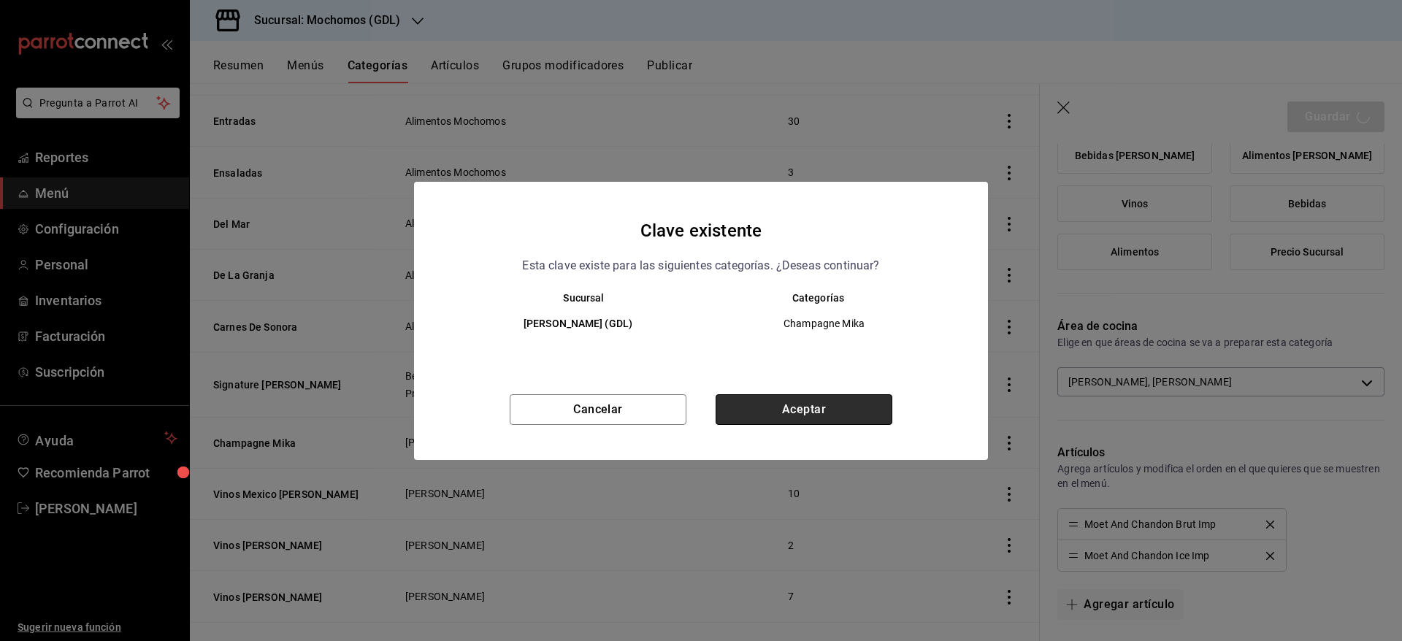
click at [816, 403] on button "Aceptar" at bounding box center [804, 409] width 177 height 31
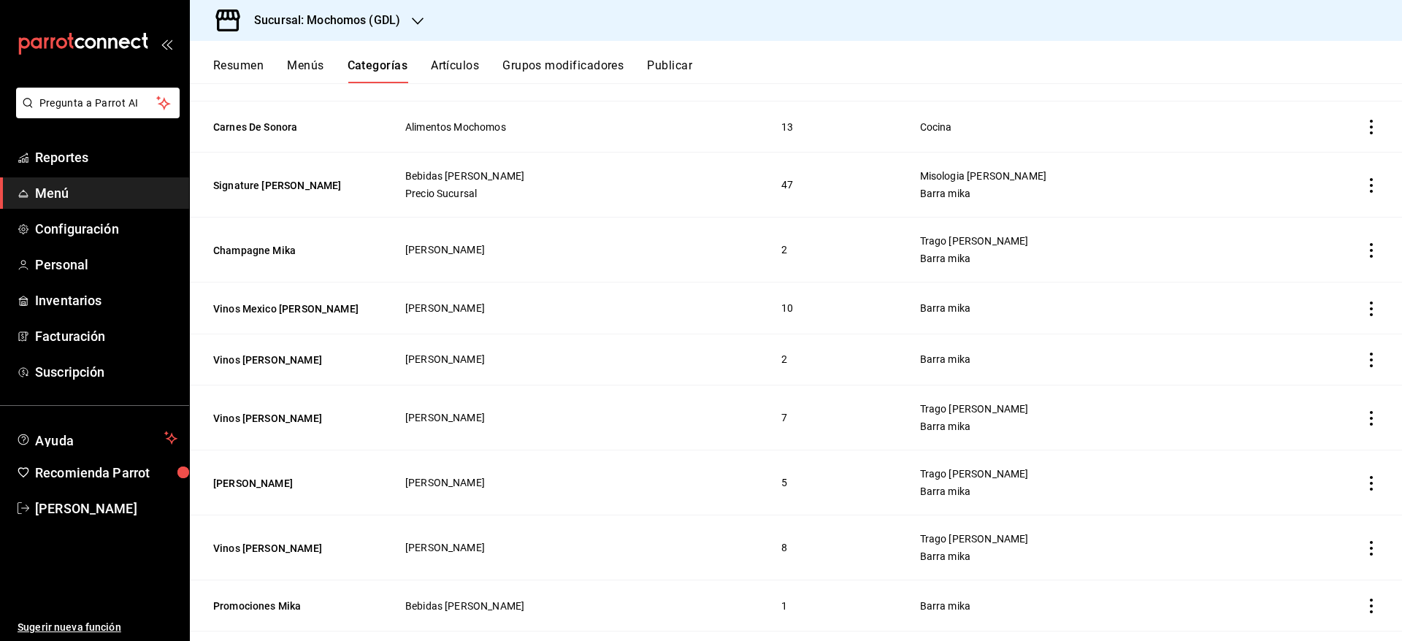
scroll to position [3017, 0]
click at [260, 301] on button "Vinos Mexico [PERSON_NAME]" at bounding box center [286, 308] width 146 height 15
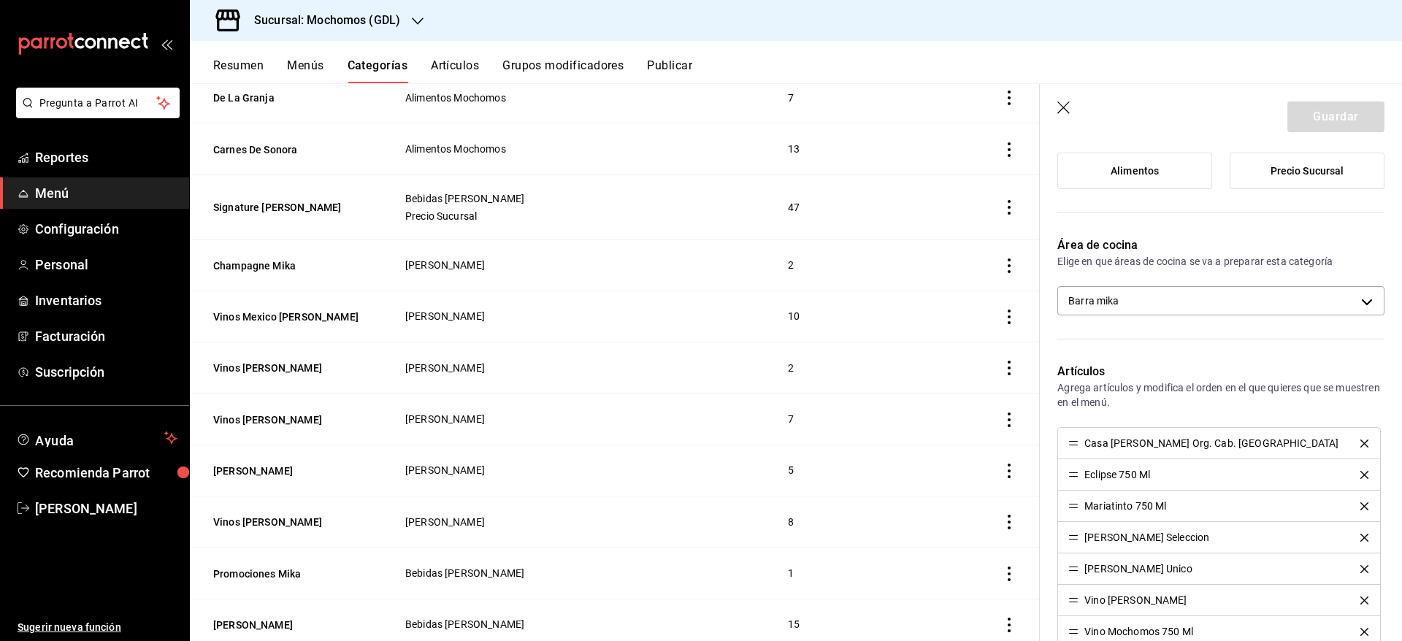
scroll to position [335, 0]
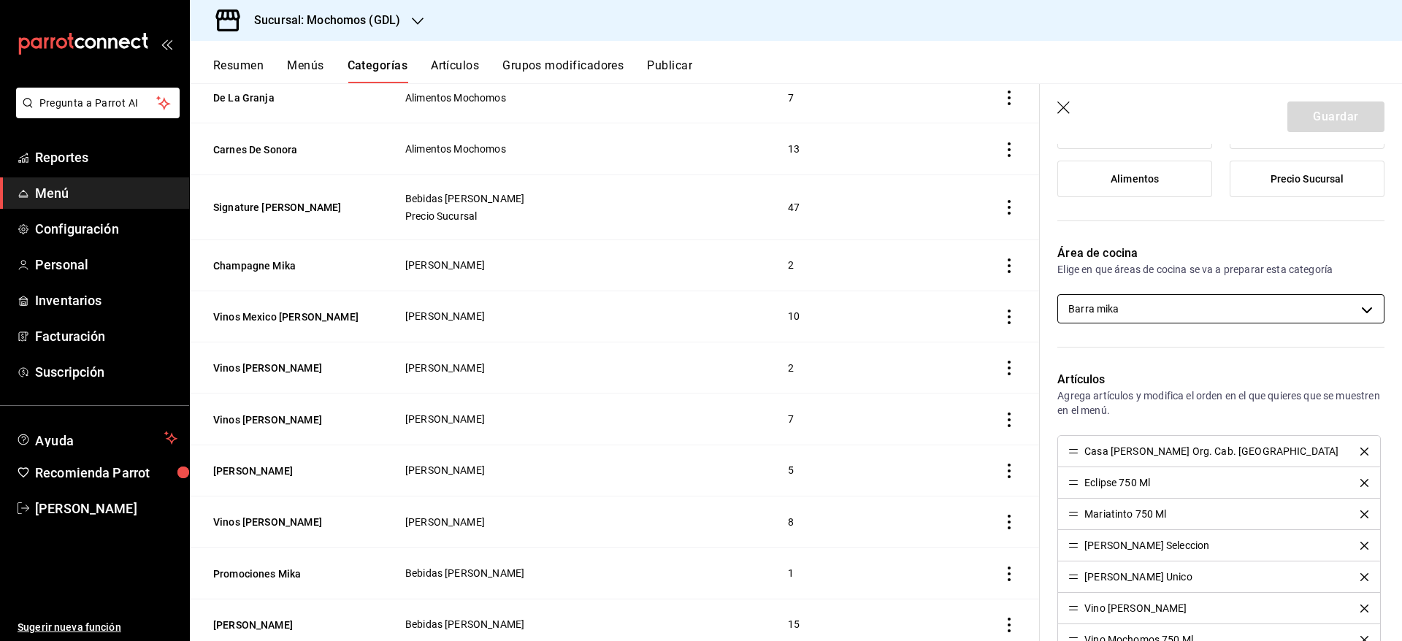
click at [1264, 300] on body "Pregunta a Parrot AI Reportes Menú Configuración Personal Inventarios Facturaci…" at bounding box center [701, 320] width 1402 height 641
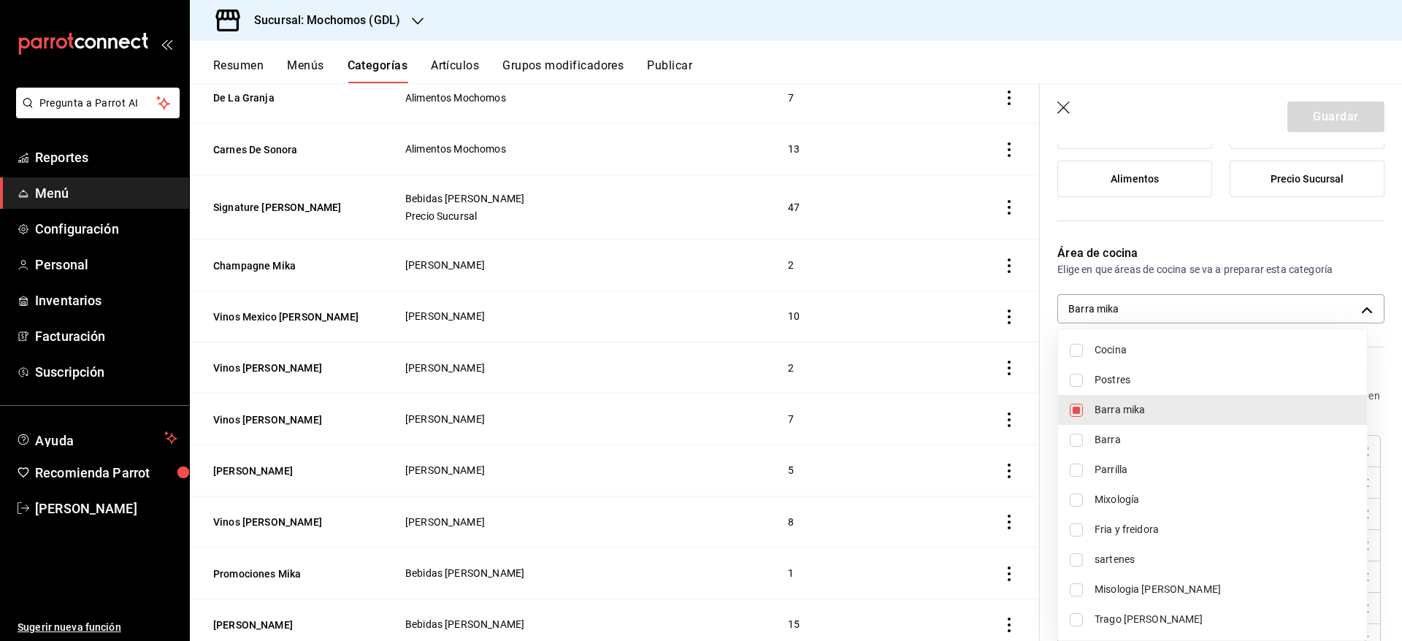
click at [1148, 609] on li "Trago [PERSON_NAME]" at bounding box center [1212, 620] width 309 height 30
type input "c08e9a56-e23d-4e48-83db-80321d0bf67d,60d8fd99-218b-4af1-a473-a8d808ef8b81"
checkbox input "true"
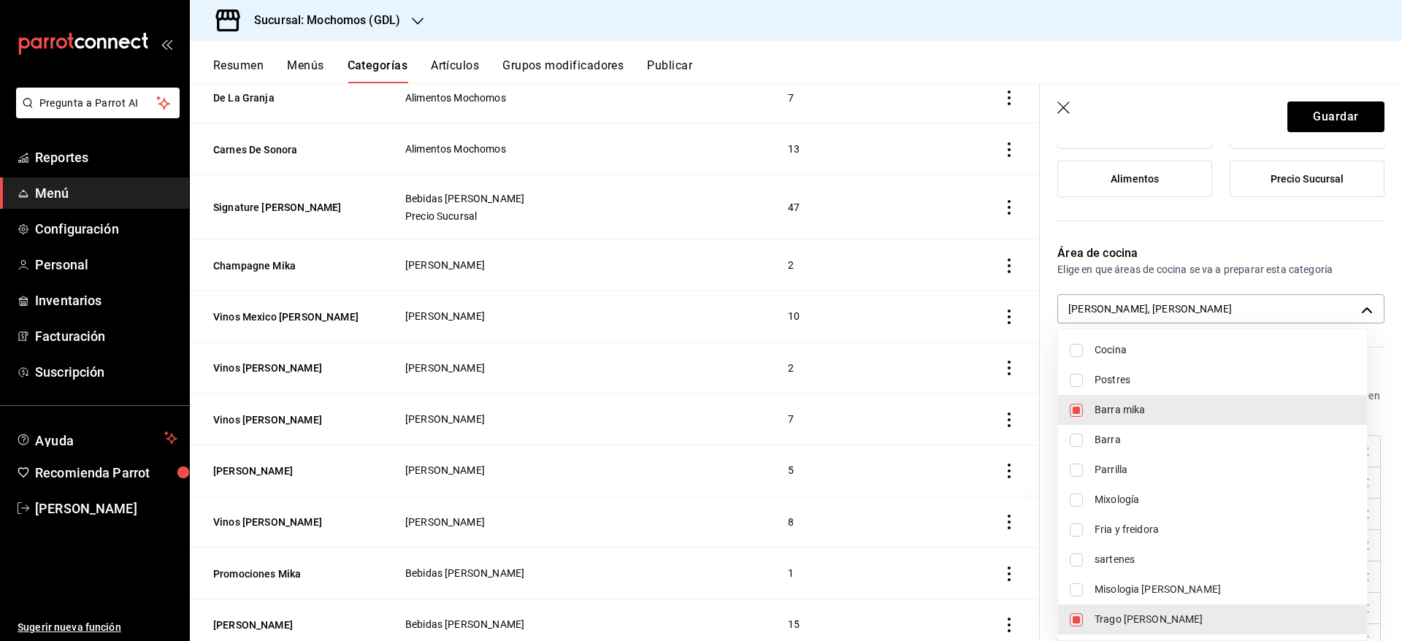
click at [1391, 309] on div at bounding box center [701, 320] width 1402 height 641
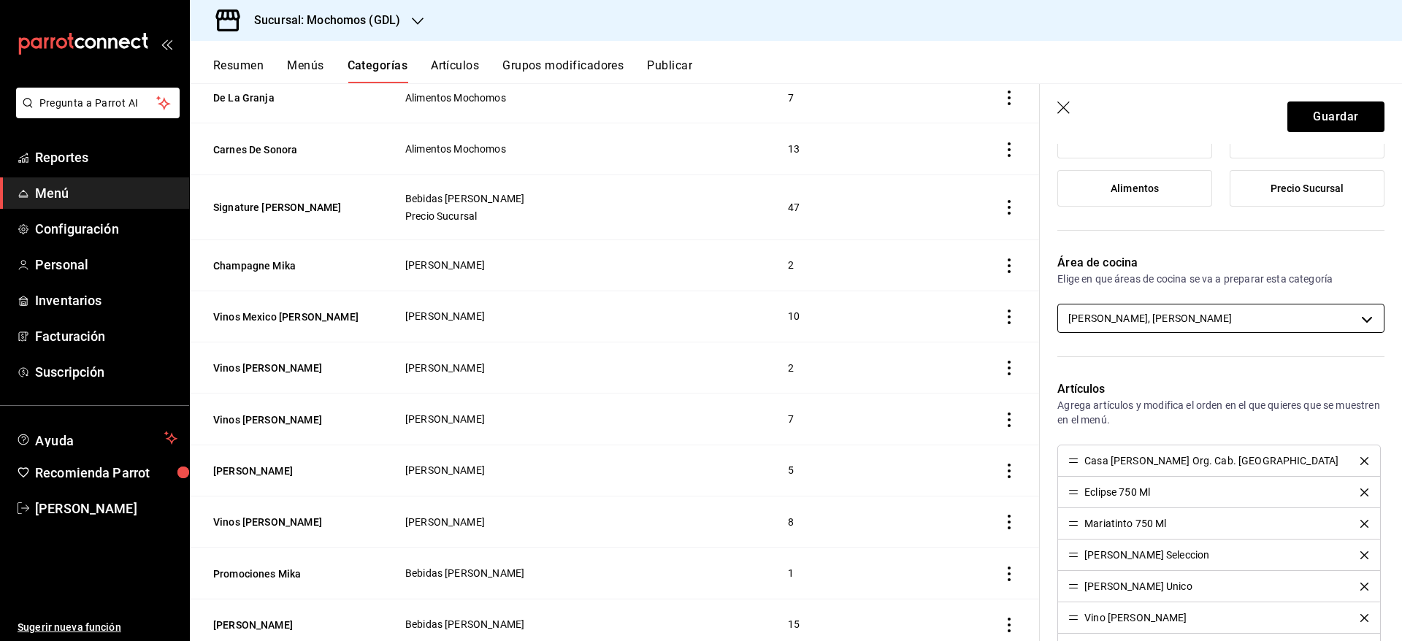
scroll to position [325, 0]
click at [1326, 123] on button "Guardar" at bounding box center [1336, 117] width 97 height 31
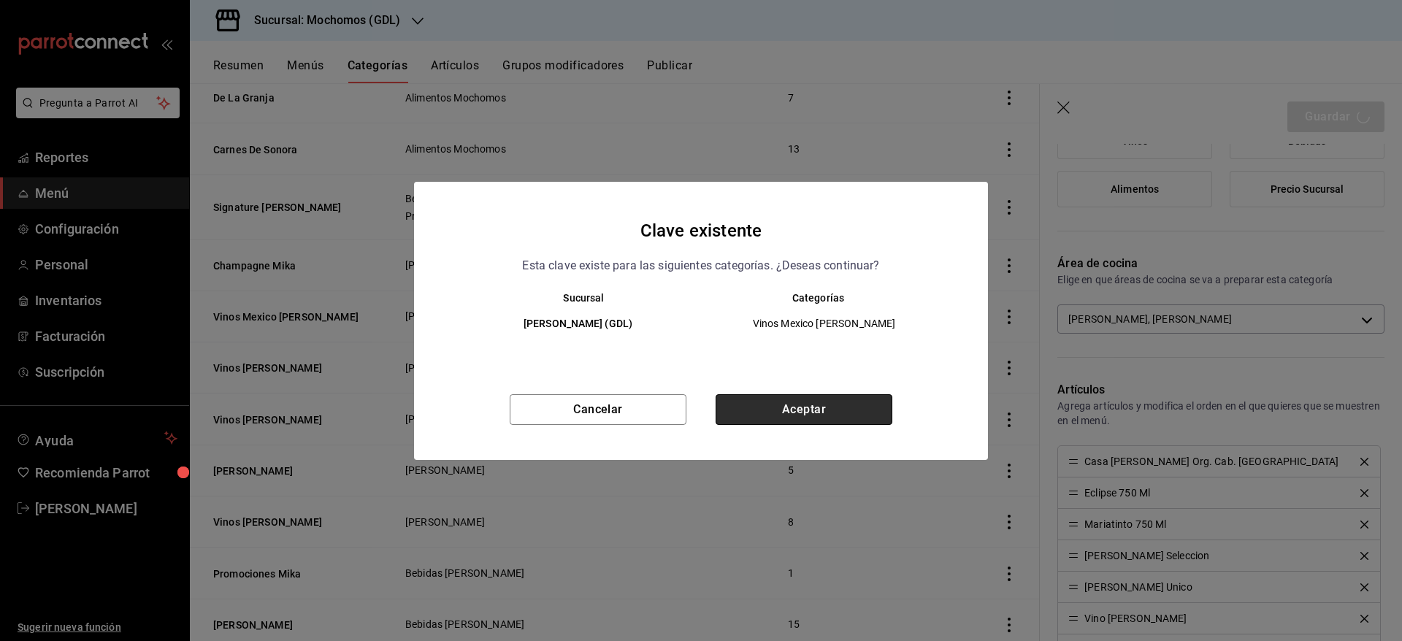
click at [850, 400] on button "Aceptar" at bounding box center [804, 409] width 177 height 31
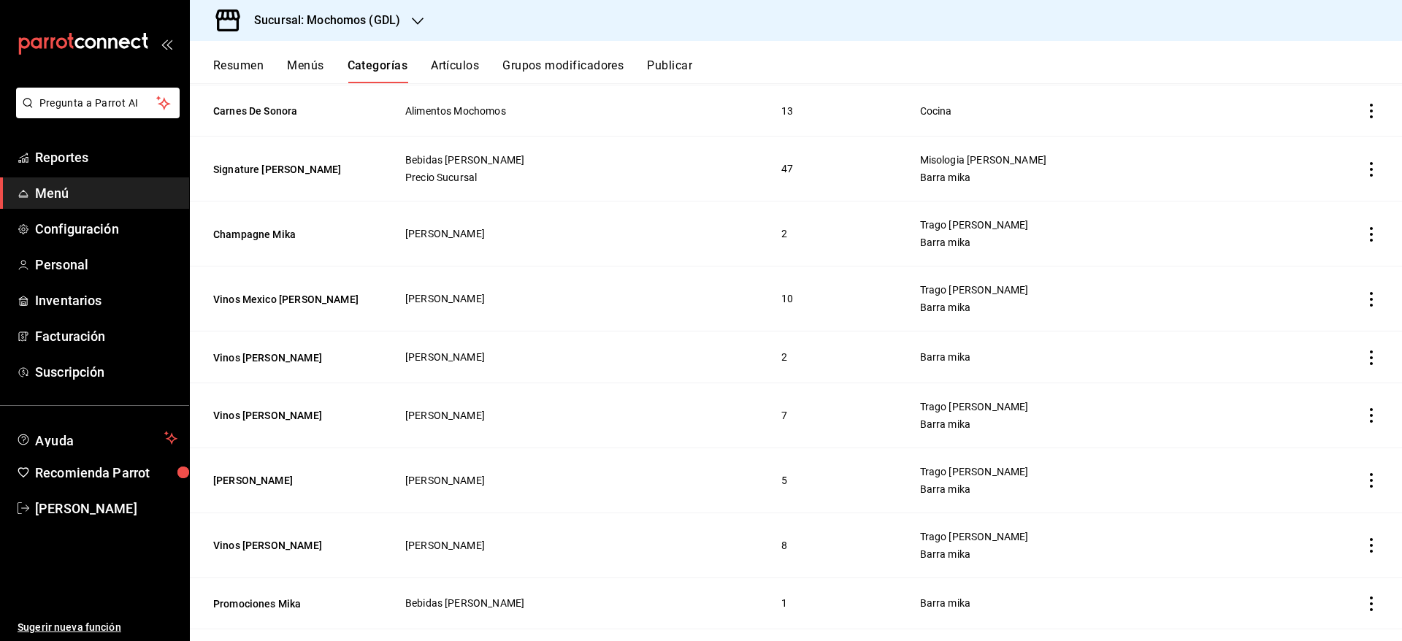
scroll to position [3031, 0]
click at [248, 352] on button "Vinos [PERSON_NAME]" at bounding box center [286, 359] width 146 height 15
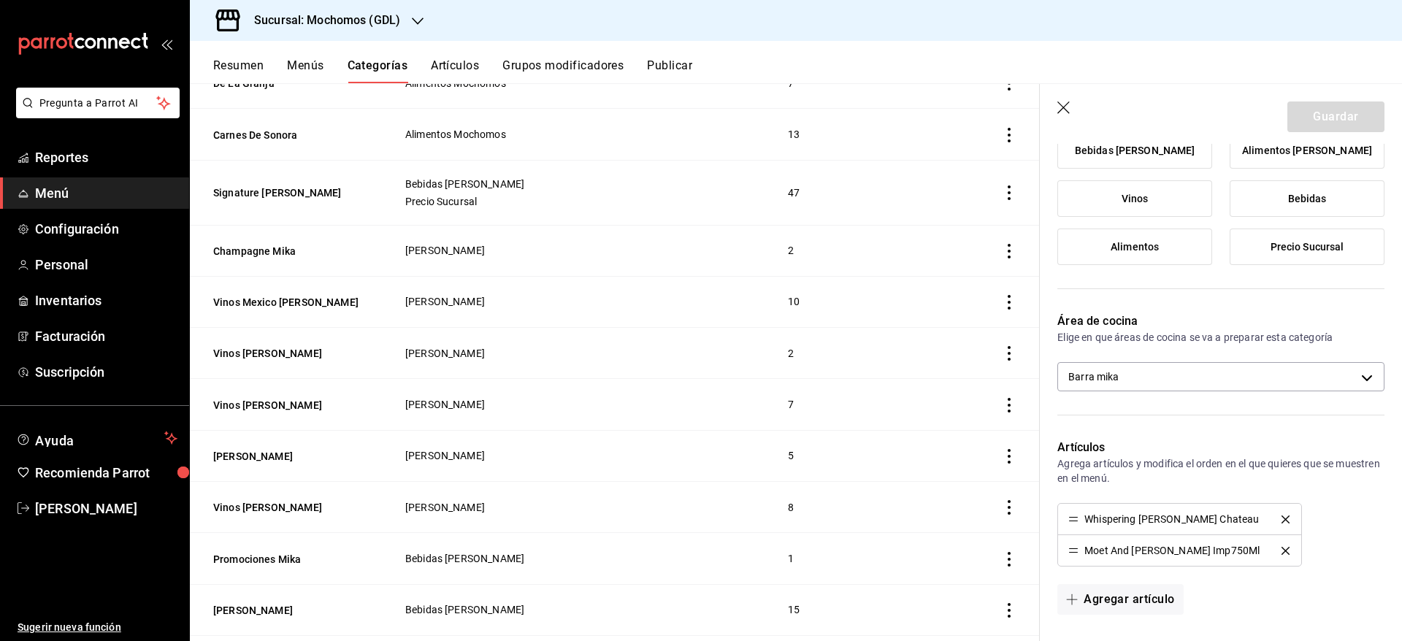
scroll to position [269, 0]
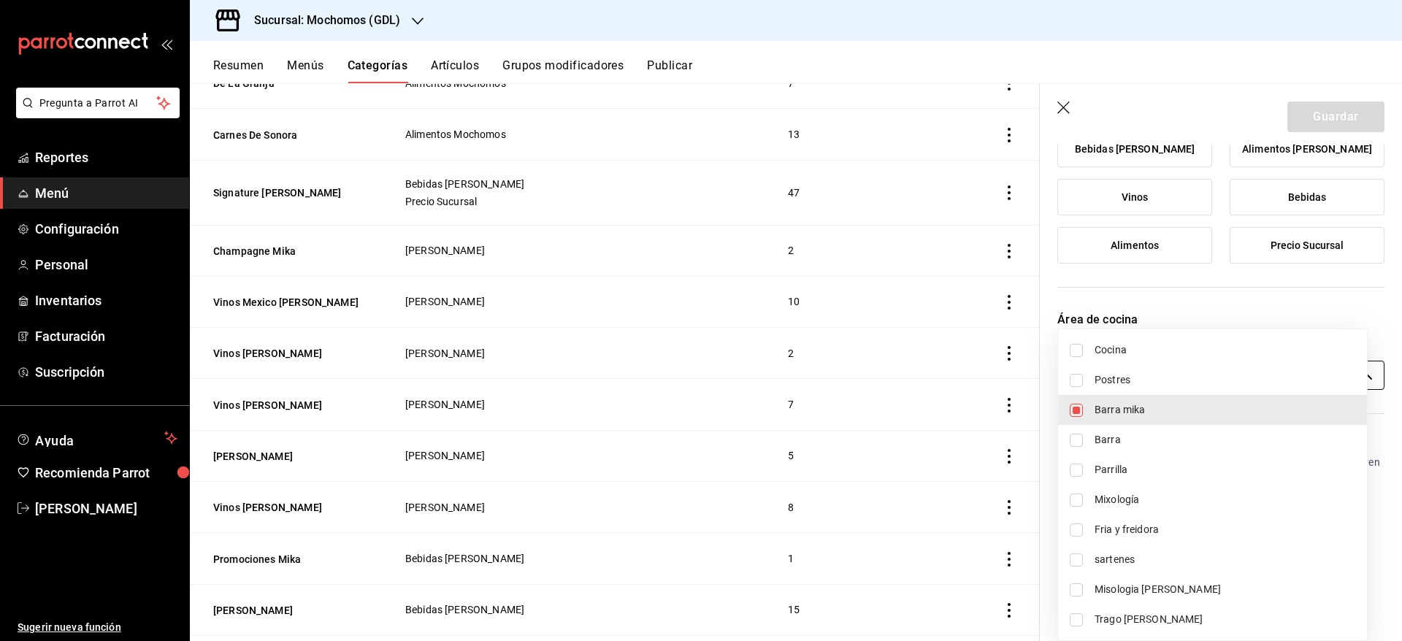
click at [1254, 371] on body "Pregunta a Parrot AI Reportes Menú Configuración Personal Inventarios Facturaci…" at bounding box center [701, 320] width 1402 height 641
click at [1185, 608] on li "Trago [PERSON_NAME]" at bounding box center [1212, 620] width 309 height 30
type input "c08e9a56-e23d-4e48-83db-80321d0bf67d,60d8fd99-218b-4af1-a473-a8d808ef8b81"
checkbox input "true"
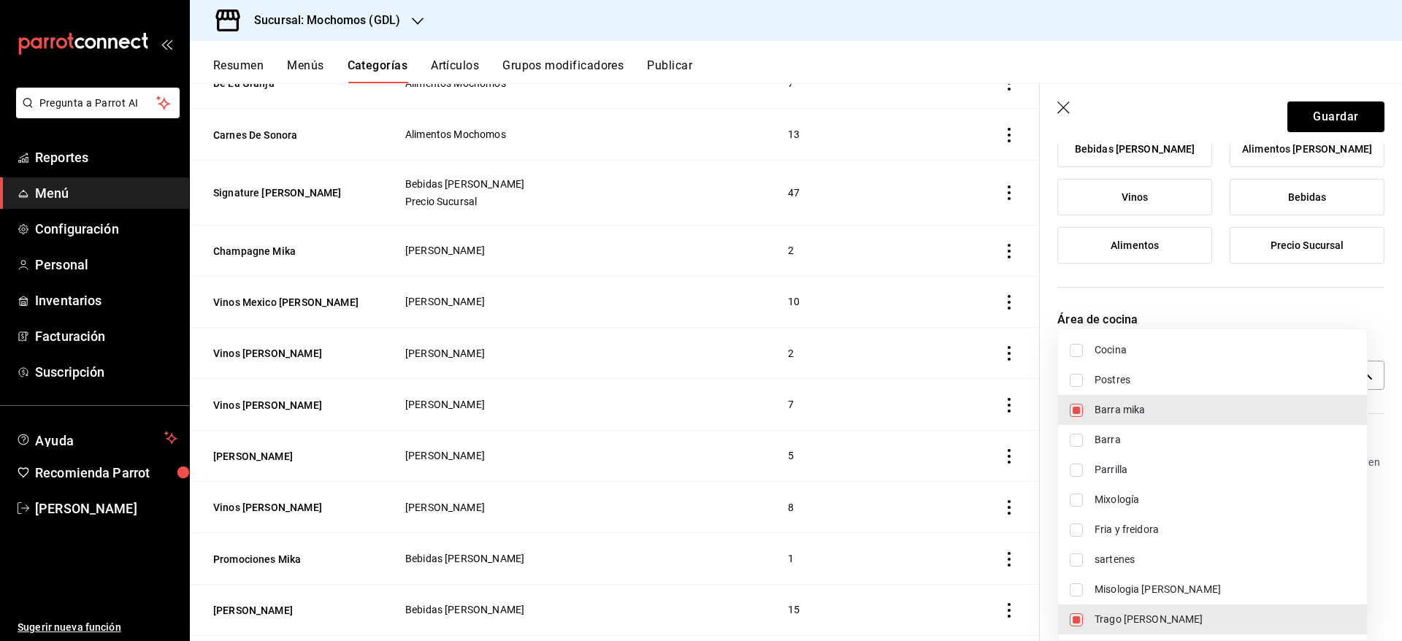
click at [1304, 104] on div at bounding box center [701, 320] width 1402 height 641
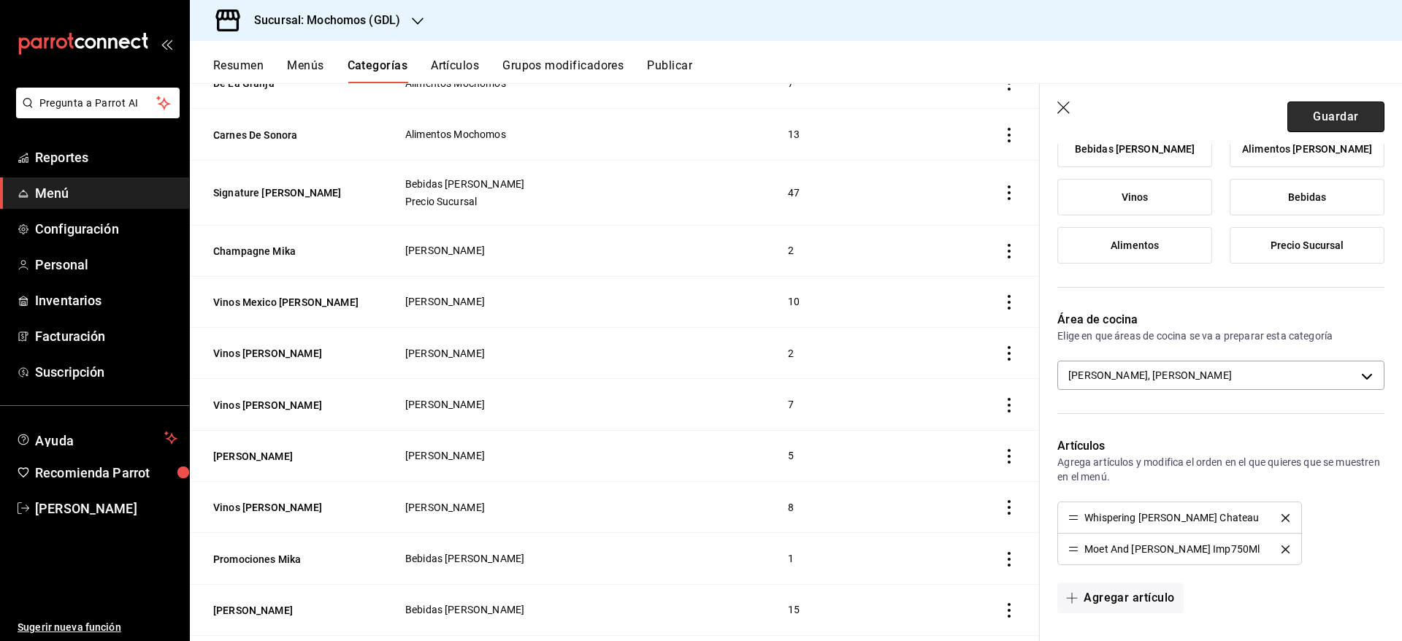
click at [1304, 107] on button "Guardar" at bounding box center [1336, 117] width 97 height 31
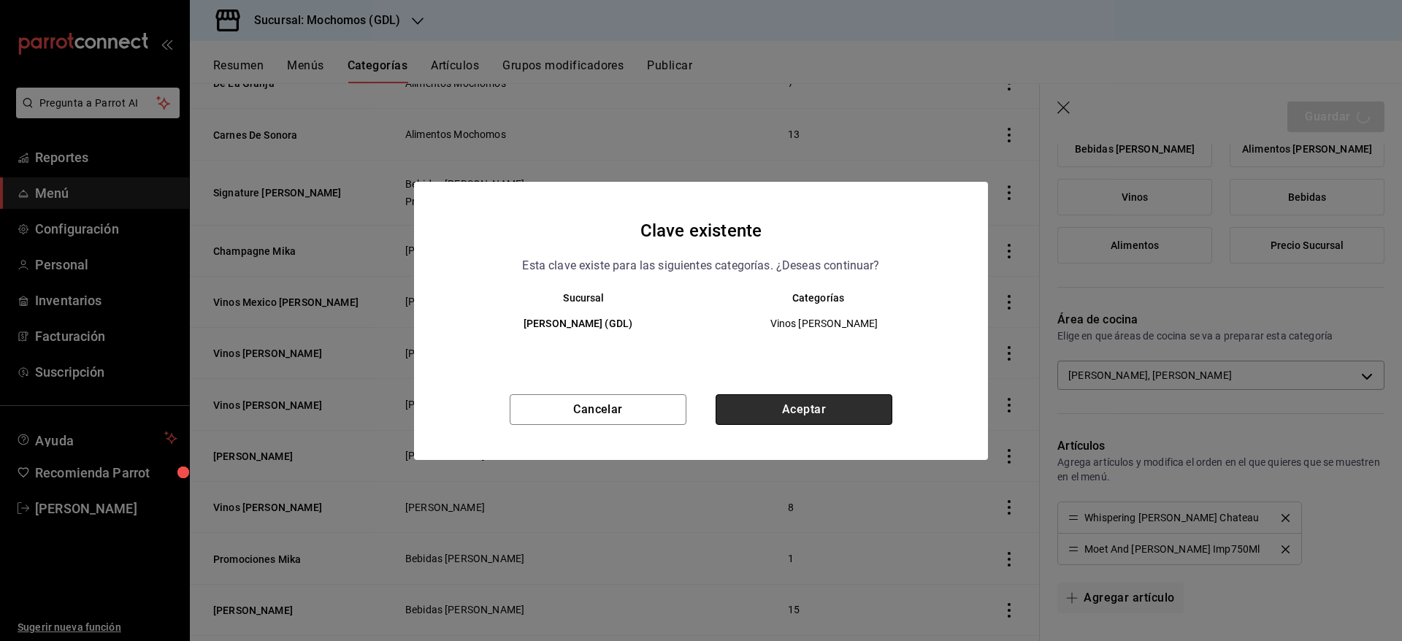
click at [832, 400] on button "Aceptar" at bounding box center [804, 409] width 177 height 31
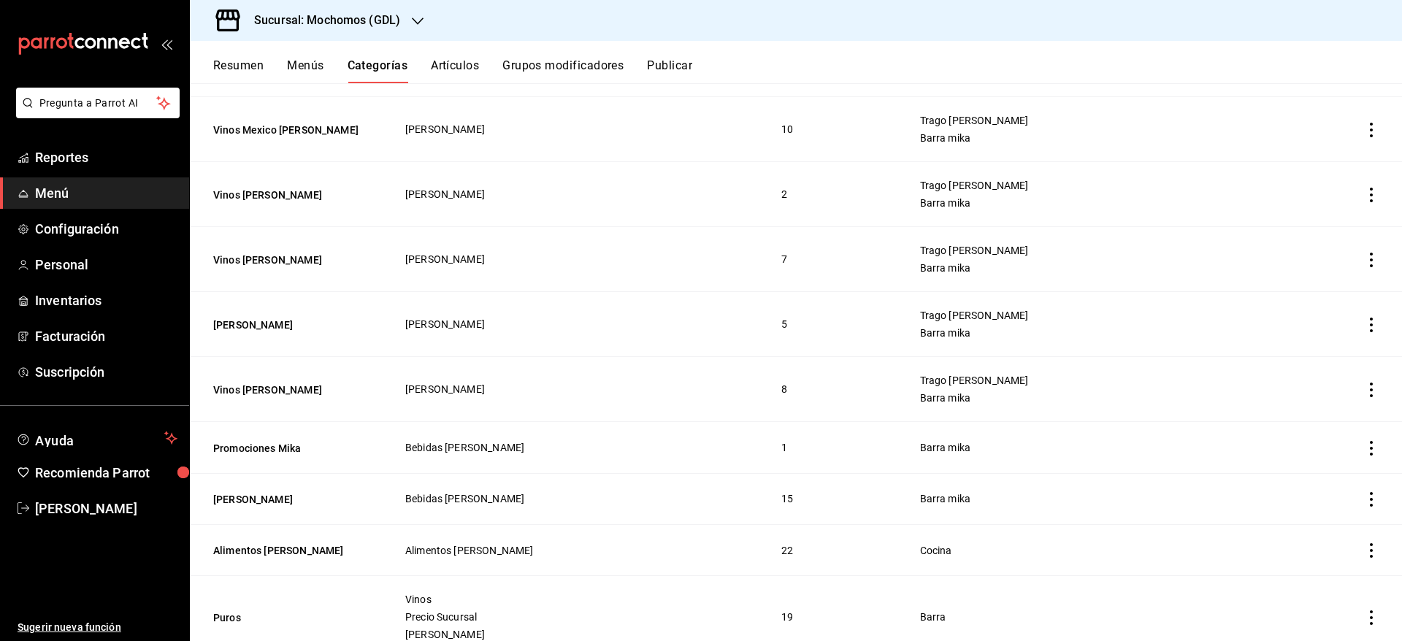
scroll to position [3240, 0]
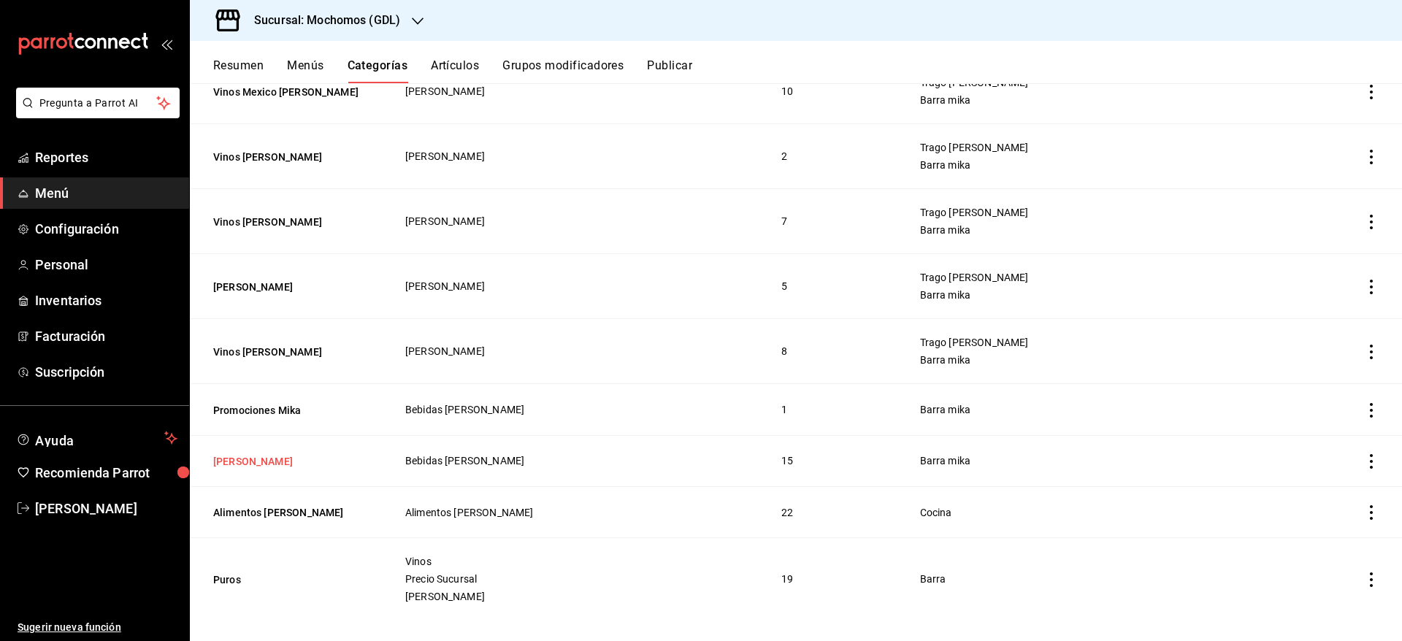
click at [249, 454] on button "[PERSON_NAME]" at bounding box center [286, 461] width 146 height 15
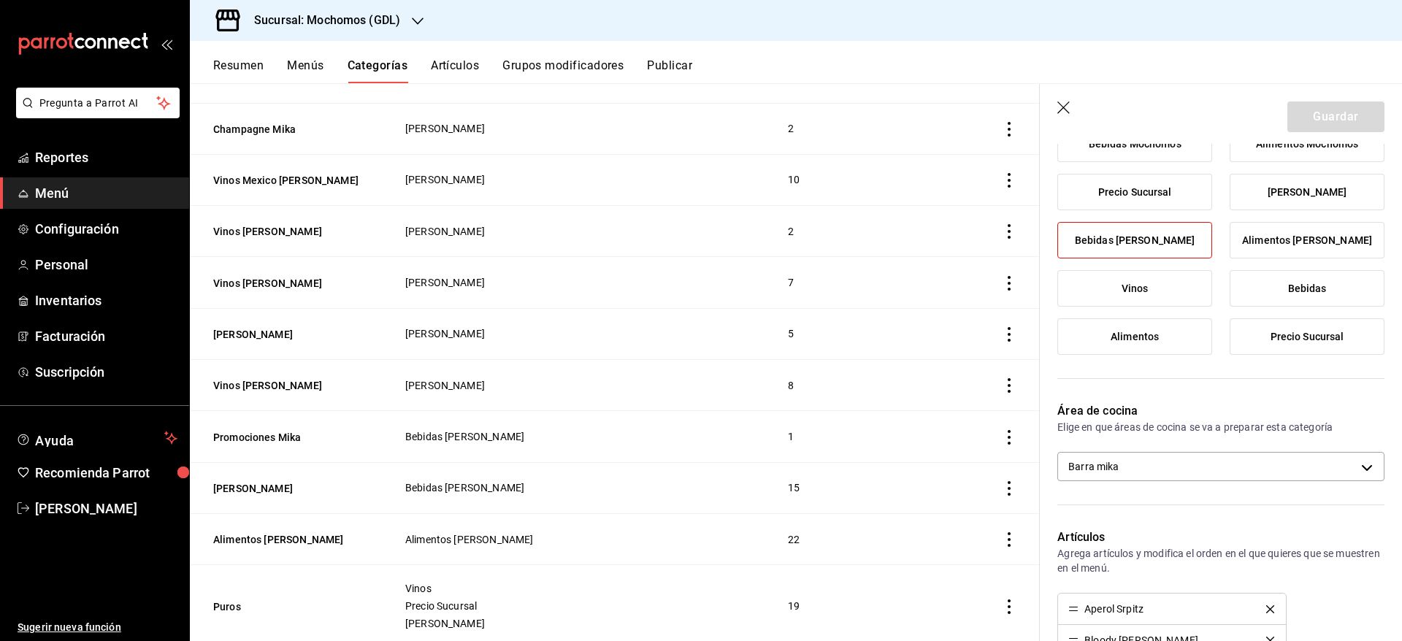
scroll to position [177, 0]
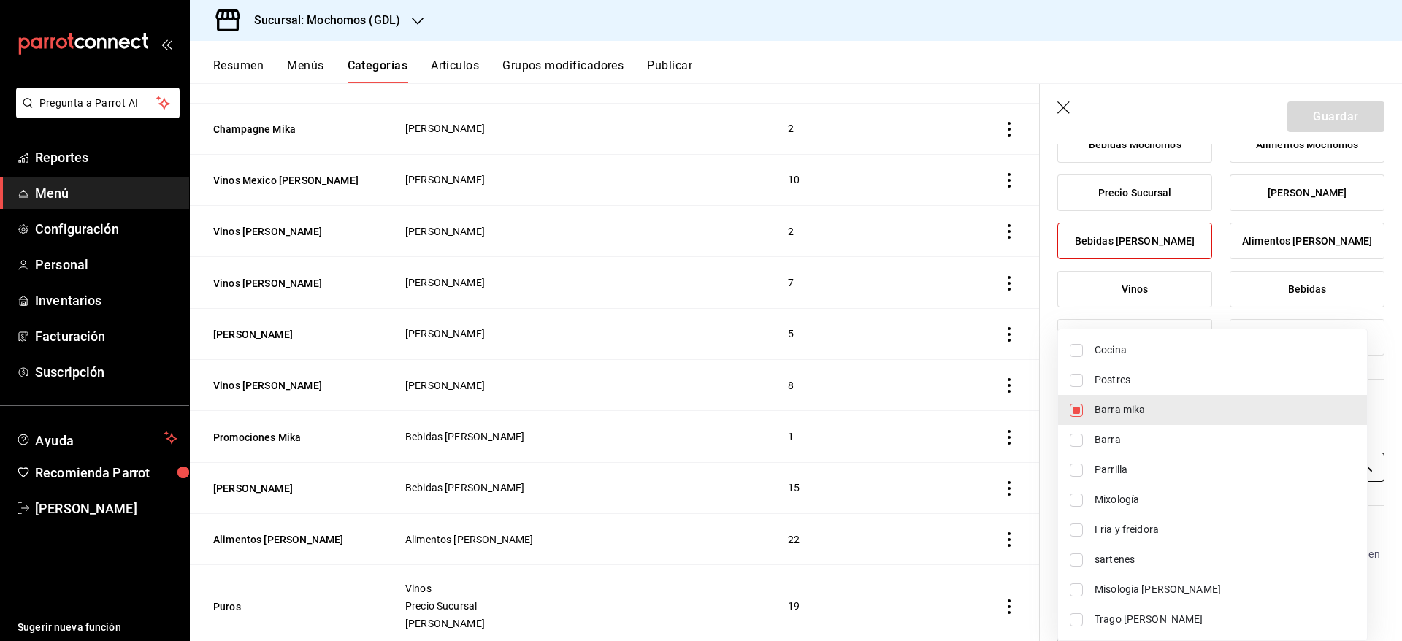
click at [1234, 473] on body "Pregunta a Parrot AI Reportes Menú Configuración Personal Inventarios Facturaci…" at bounding box center [701, 320] width 1402 height 641
click at [1156, 584] on span "Misologia [PERSON_NAME]" at bounding box center [1225, 589] width 261 height 15
type input "c08e9a56-e23d-4e48-83db-80321d0bf67d,08219ce6-88cd-4ade-9e11-5513f4ac5800"
checkbox input "true"
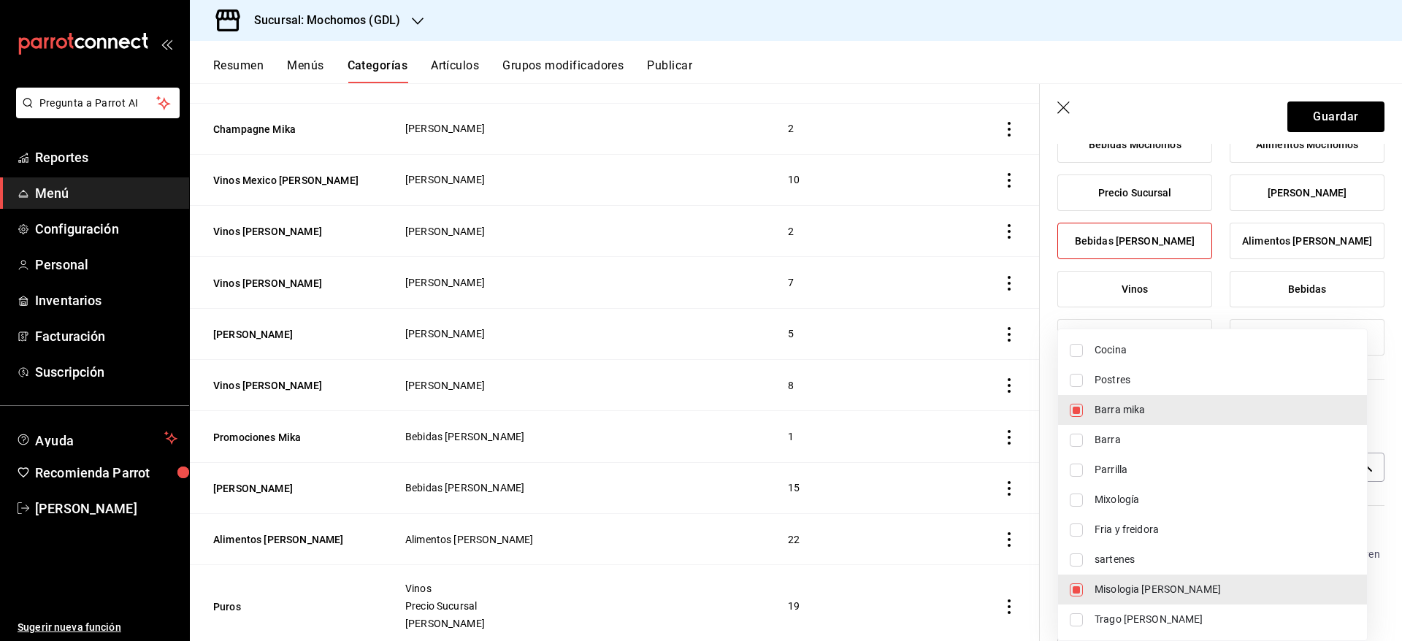
click at [1309, 115] on div at bounding box center [701, 320] width 1402 height 641
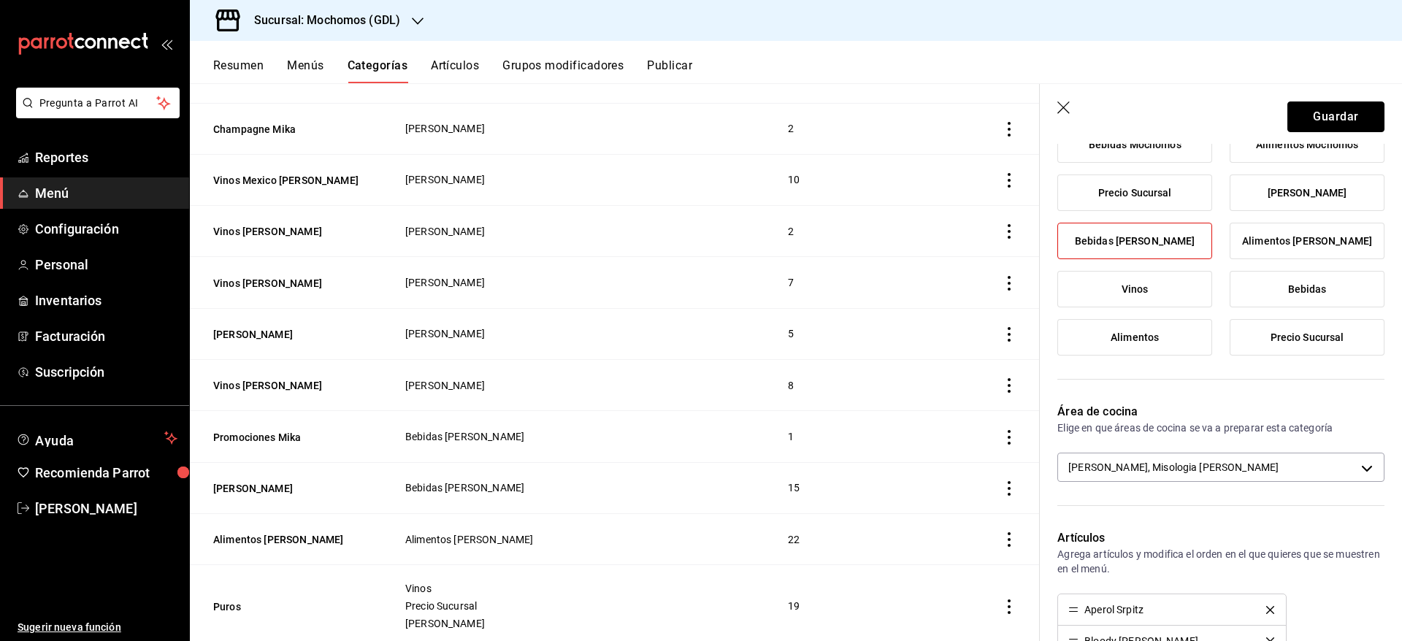
click at [1309, 115] on button "Guardar" at bounding box center [1336, 117] width 97 height 31
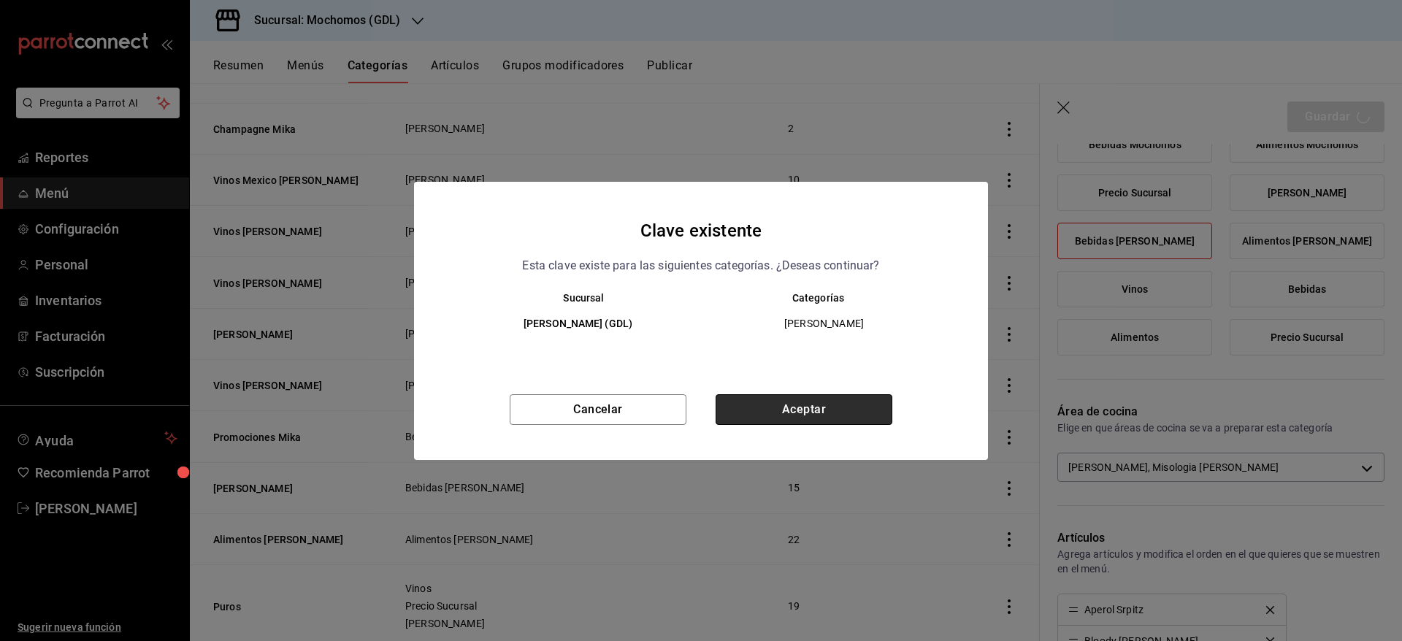
click at [827, 416] on button "Aceptar" at bounding box center [804, 409] width 177 height 31
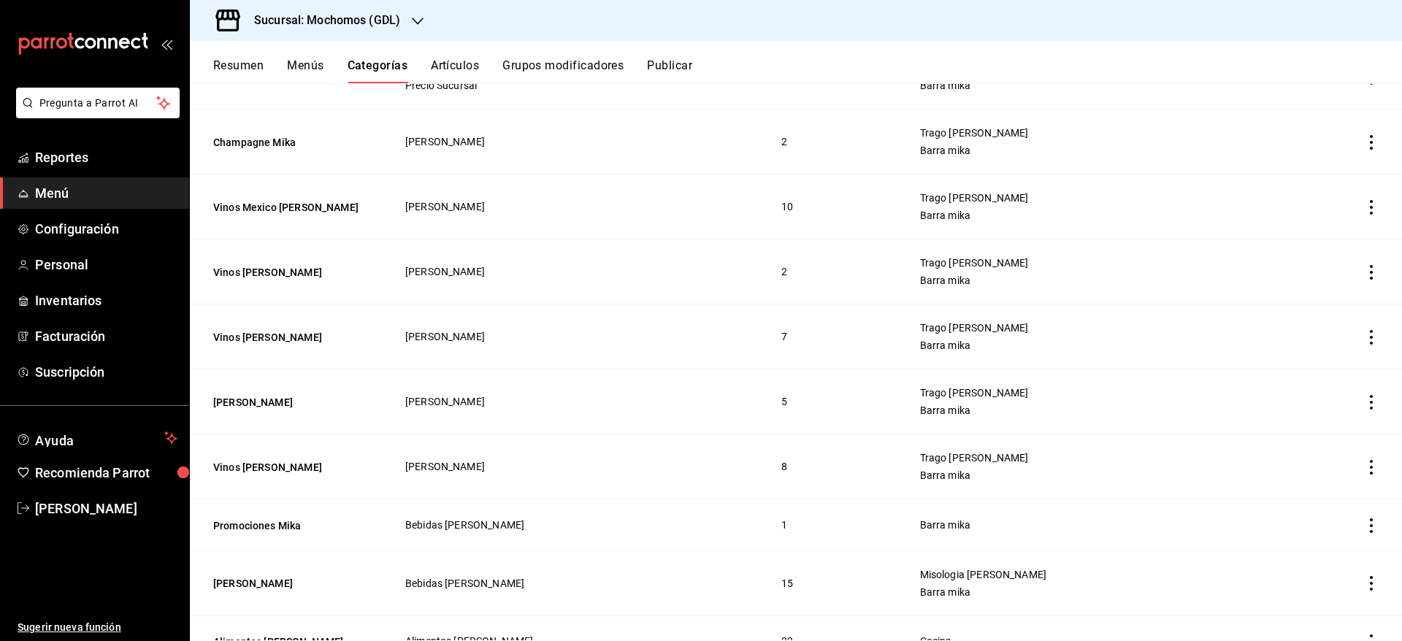
scroll to position [3255, 0]
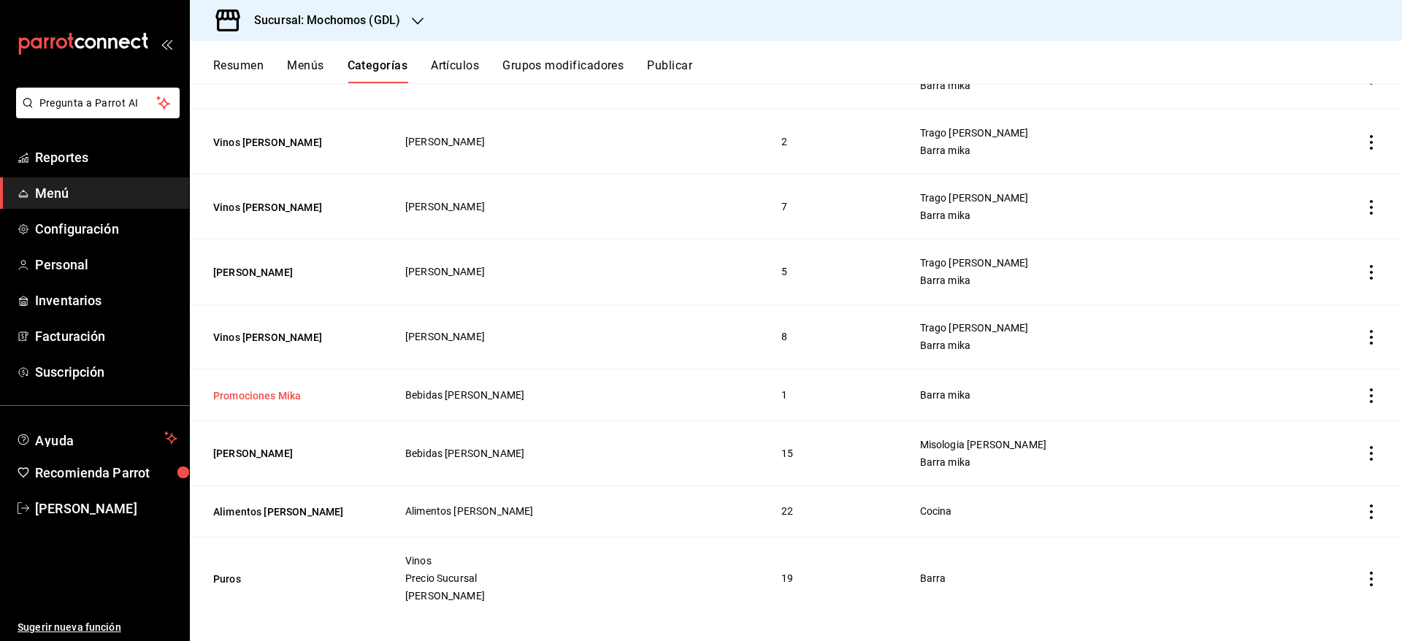
click at [266, 389] on button "Promociones Mika" at bounding box center [286, 396] width 146 height 15
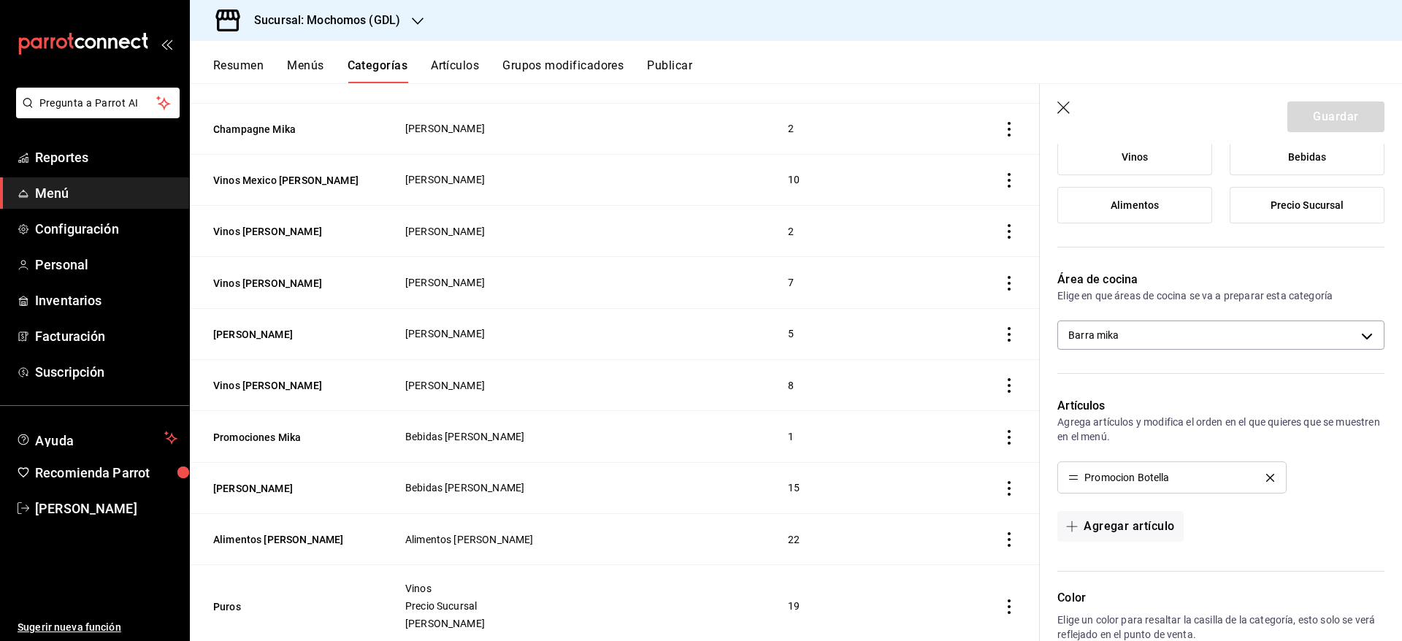
scroll to position [306, 0]
click at [1067, 104] on icon "button" at bounding box center [1064, 108] width 12 height 12
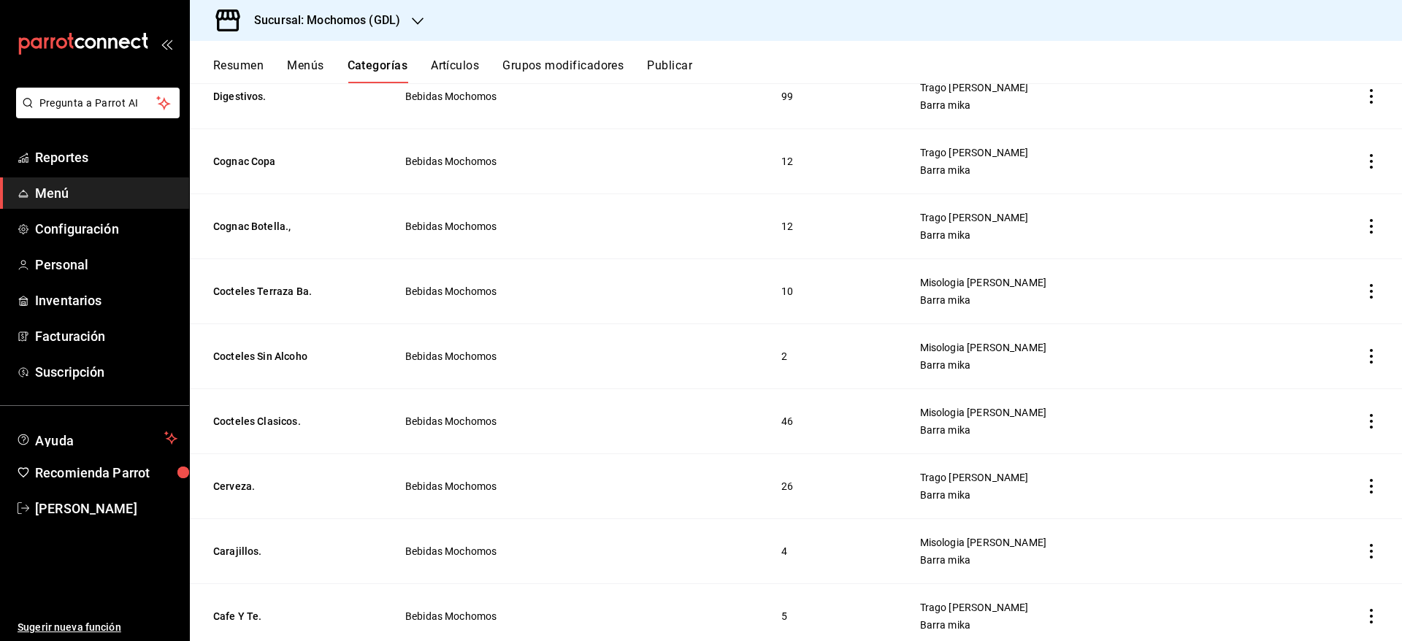
scroll to position [1372, 0]
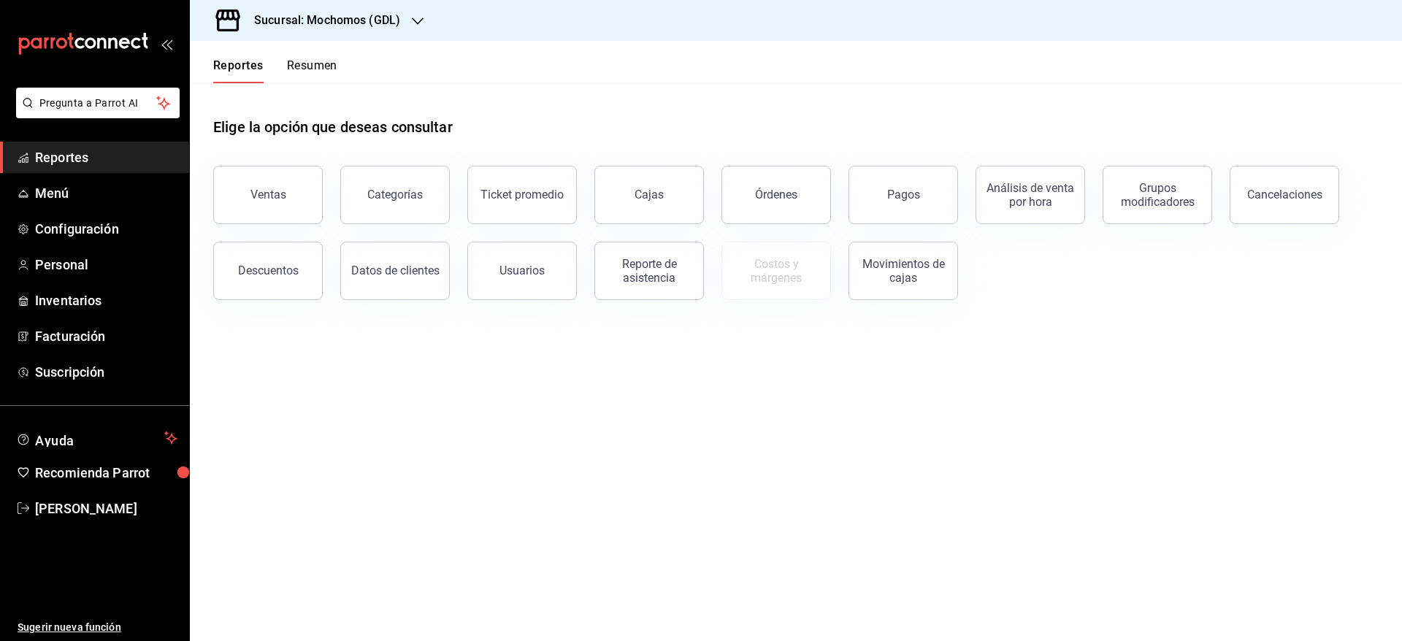
click at [386, 18] on h3 "Sucursal: Mochomos (GDL)" at bounding box center [321, 21] width 158 height 18
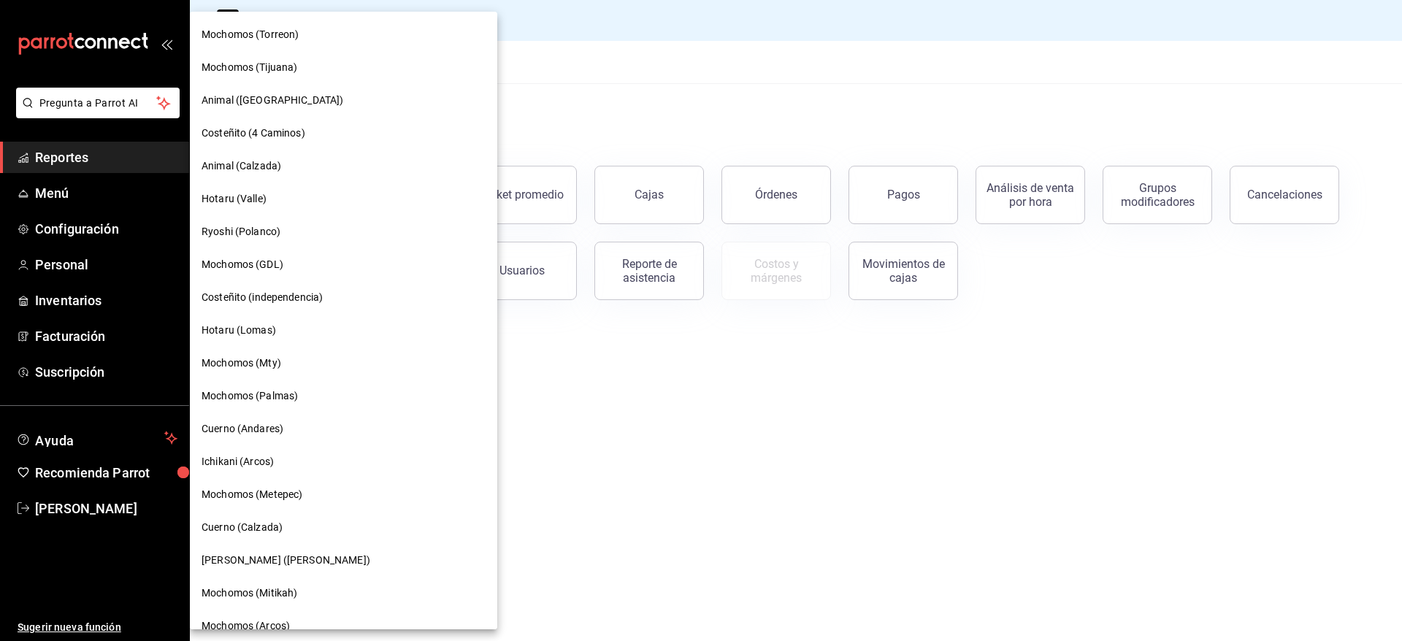
scroll to position [431, 0]
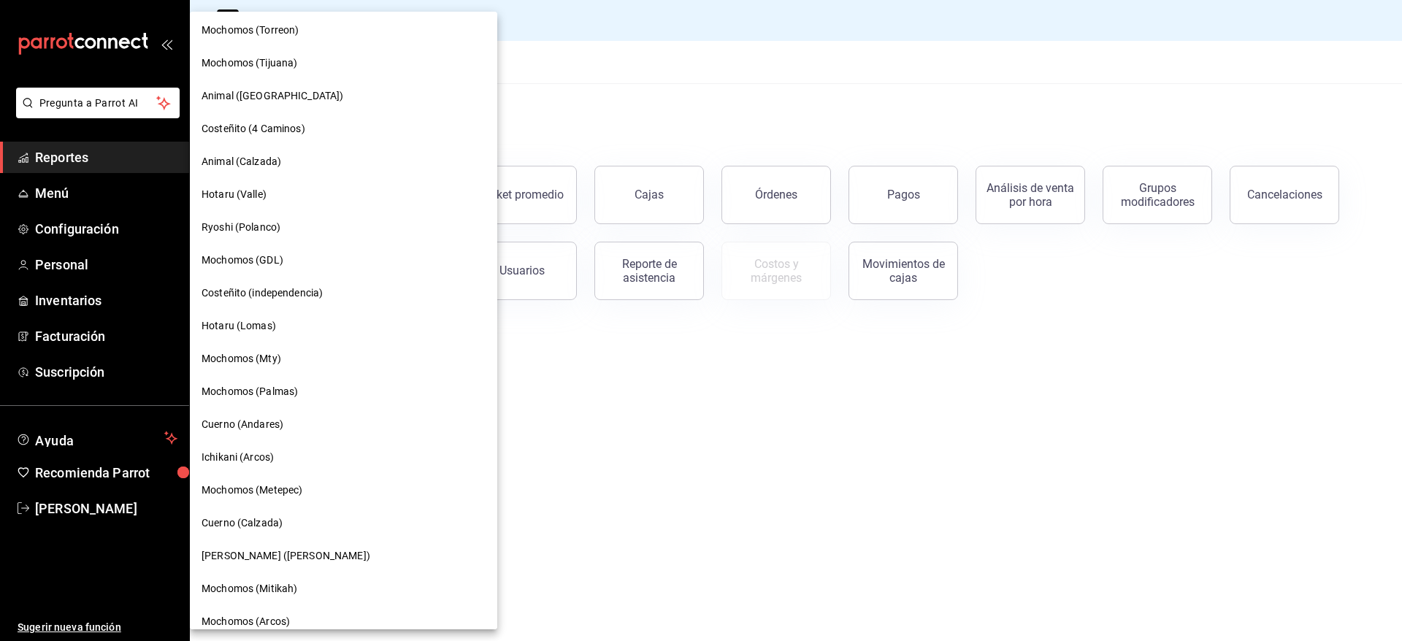
click at [366, 310] on div "Hotaru (Lomas)" at bounding box center [343, 326] width 307 height 33
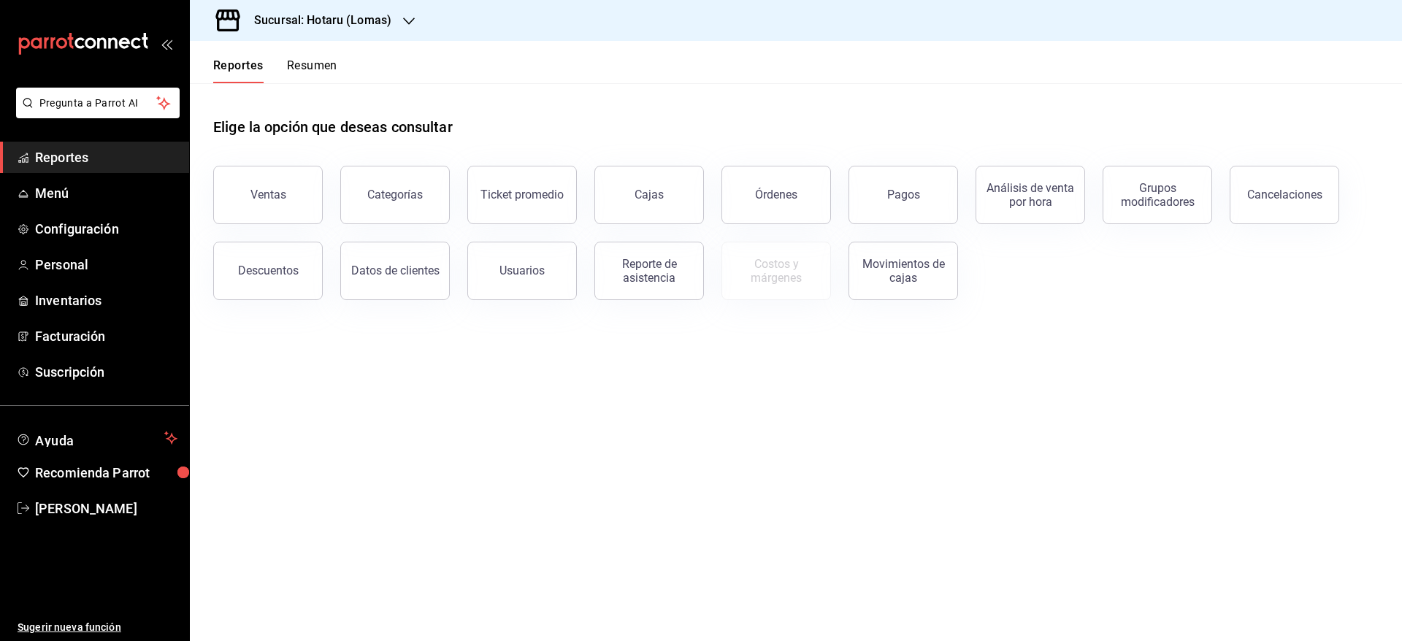
click at [331, 24] on h3 "Sucursal: Hotaru (Lomas)" at bounding box center [316, 21] width 149 height 18
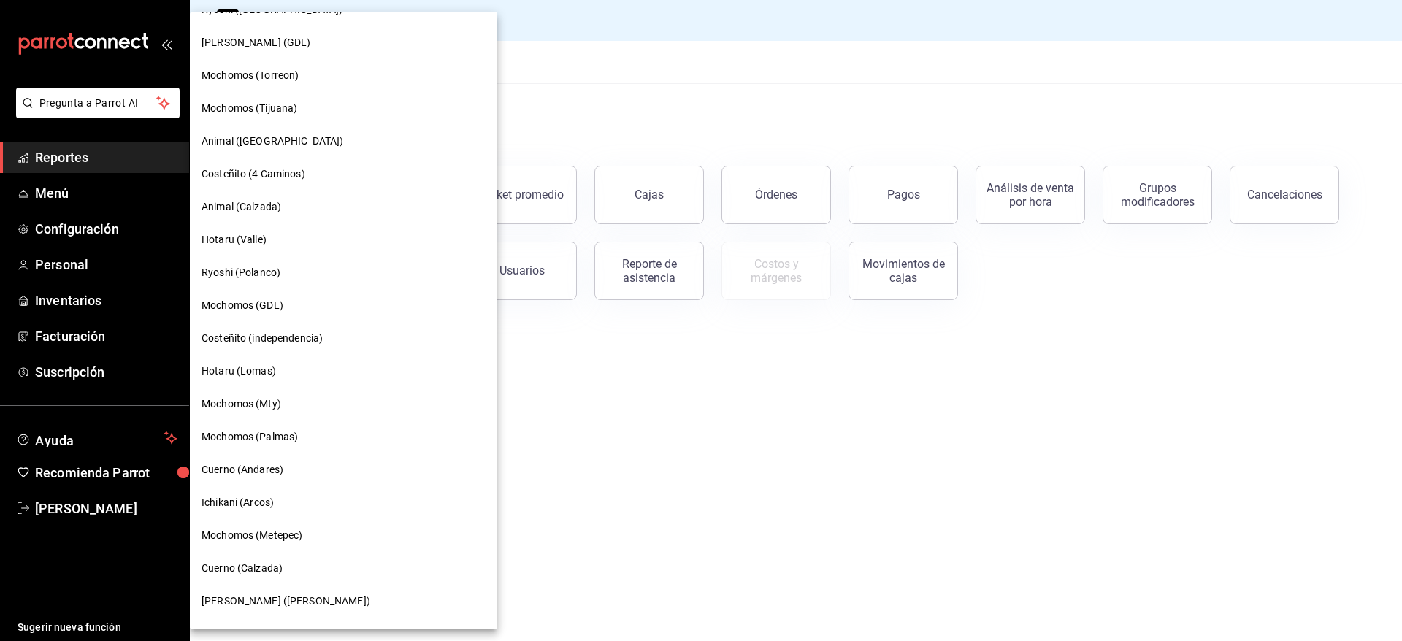
scroll to position [384, 0]
click at [266, 313] on span "Mochomos (GDL)" at bounding box center [243, 306] width 82 height 15
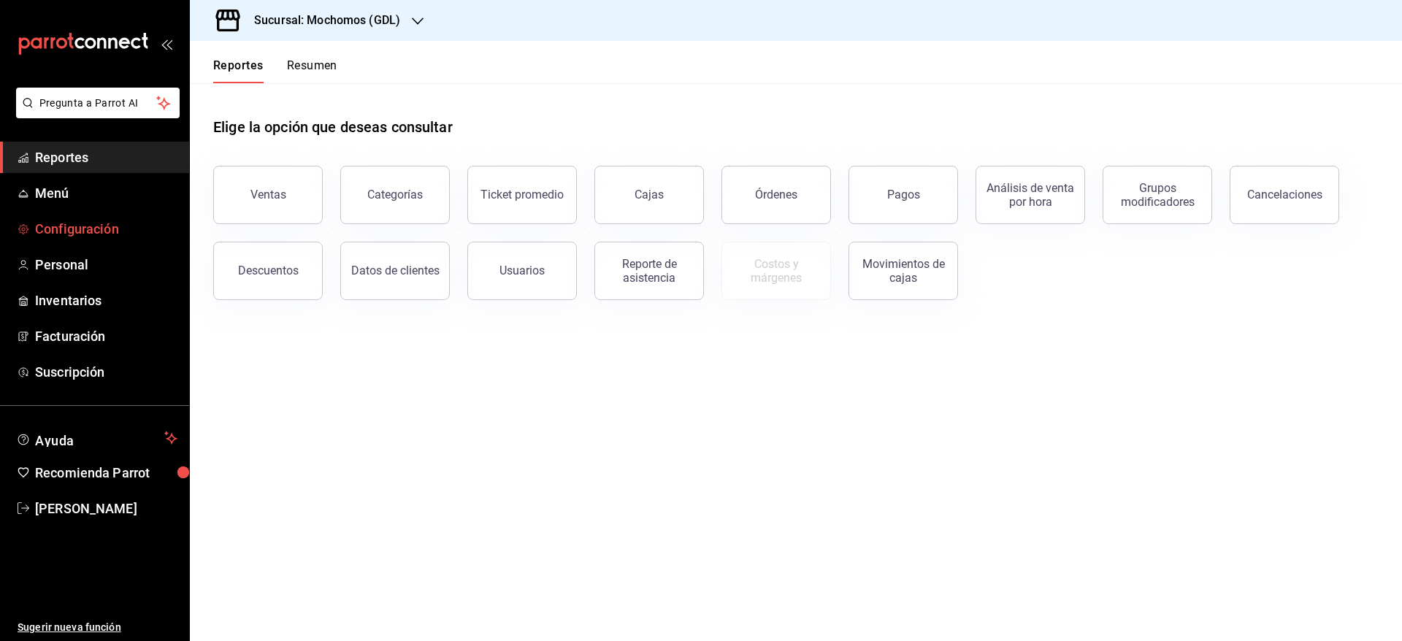
click at [91, 236] on span "Configuración" at bounding box center [106, 229] width 142 height 20
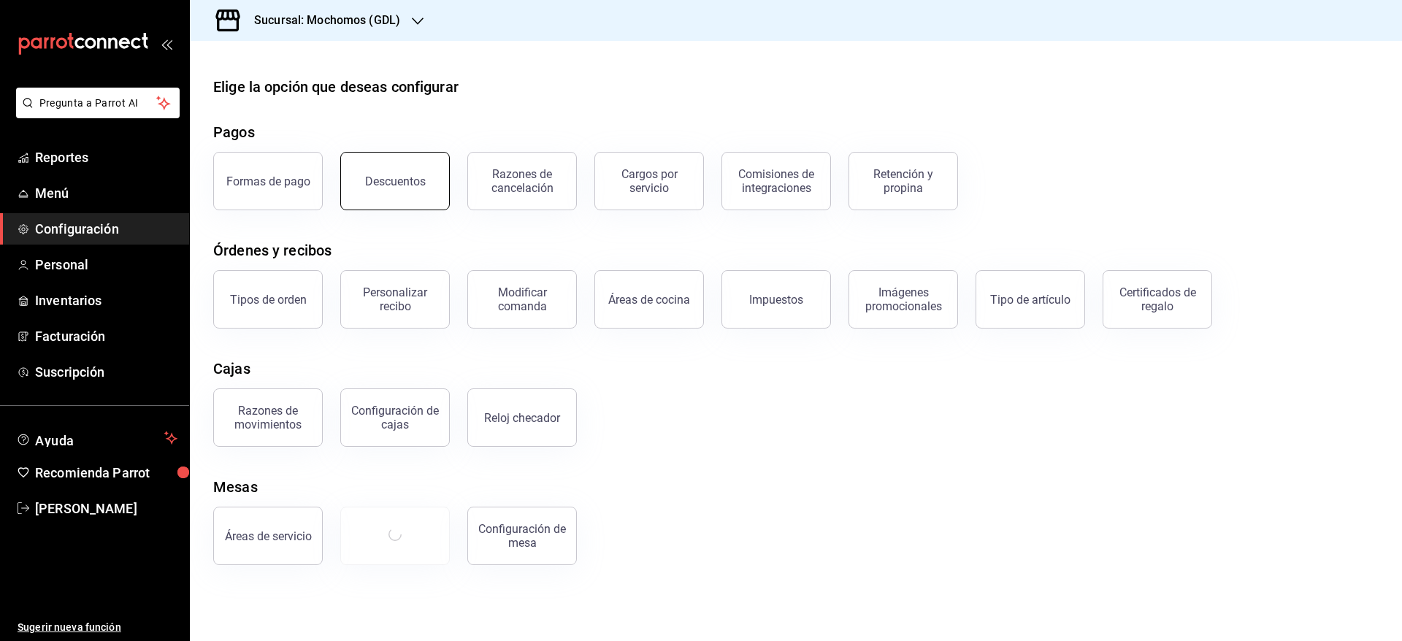
click at [396, 187] on div "Descuentos" at bounding box center [395, 182] width 61 height 14
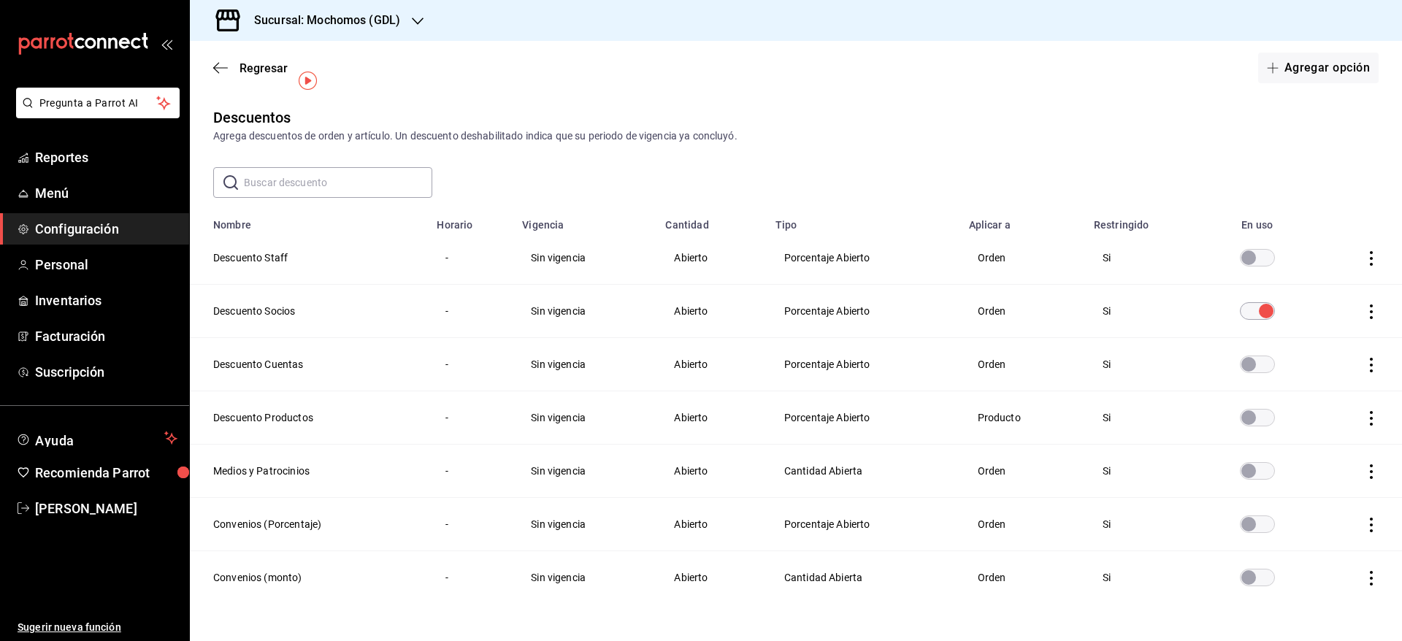
scroll to position [39, 0]
